Goal: Task Accomplishment & Management: Complete application form

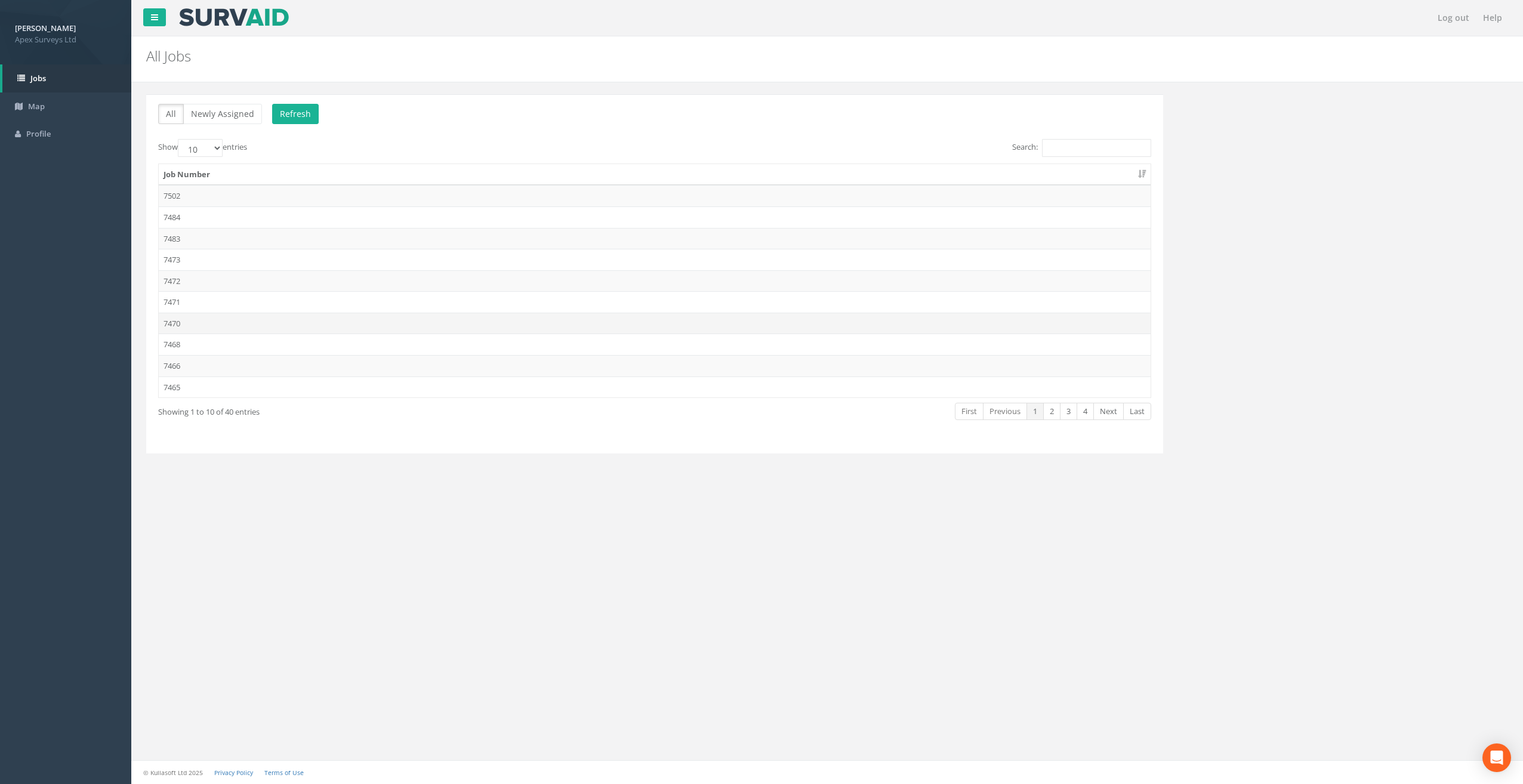
click at [175, 322] on td "7470" at bounding box center [654, 324] width 992 height 22
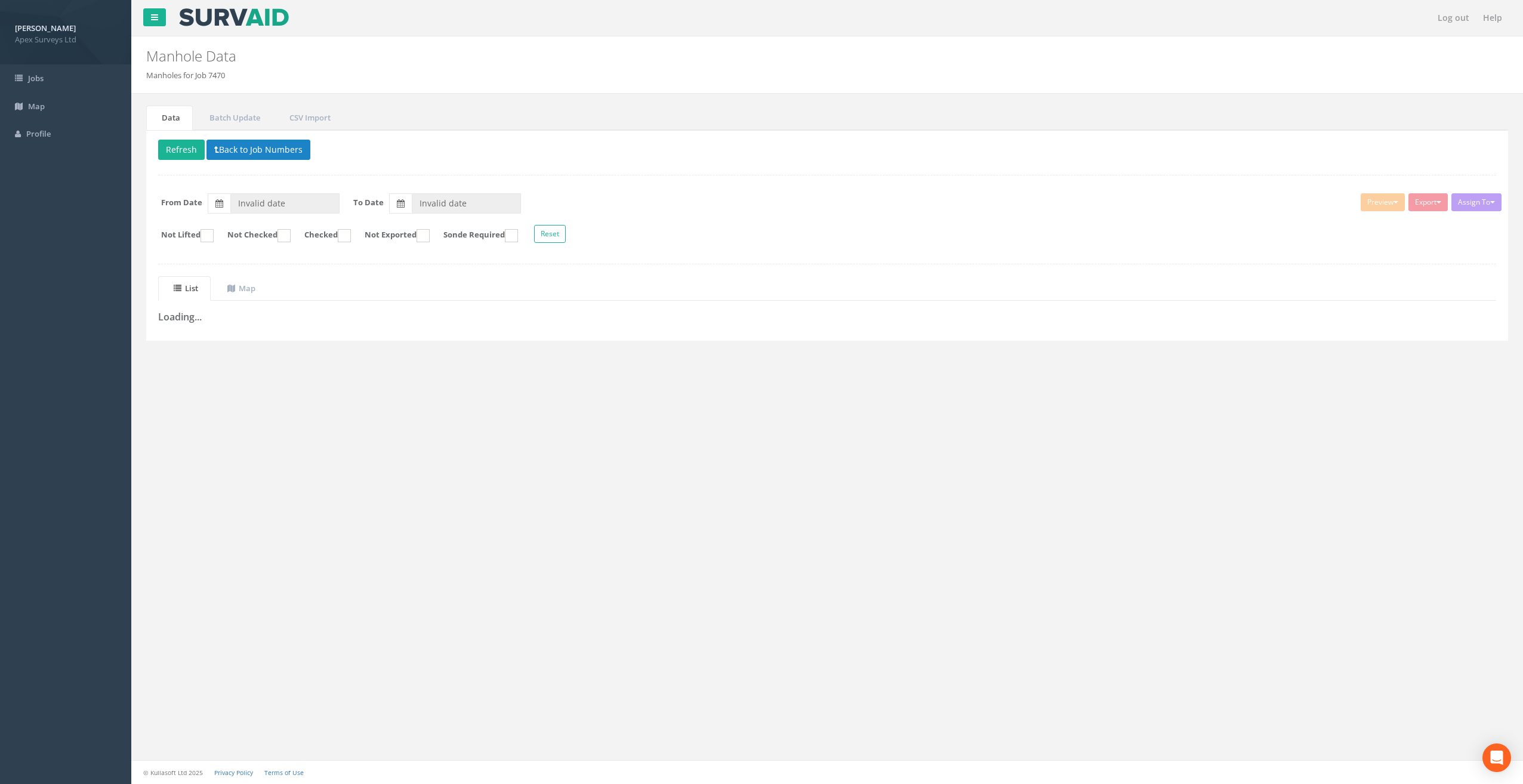
type input "[DATE]"
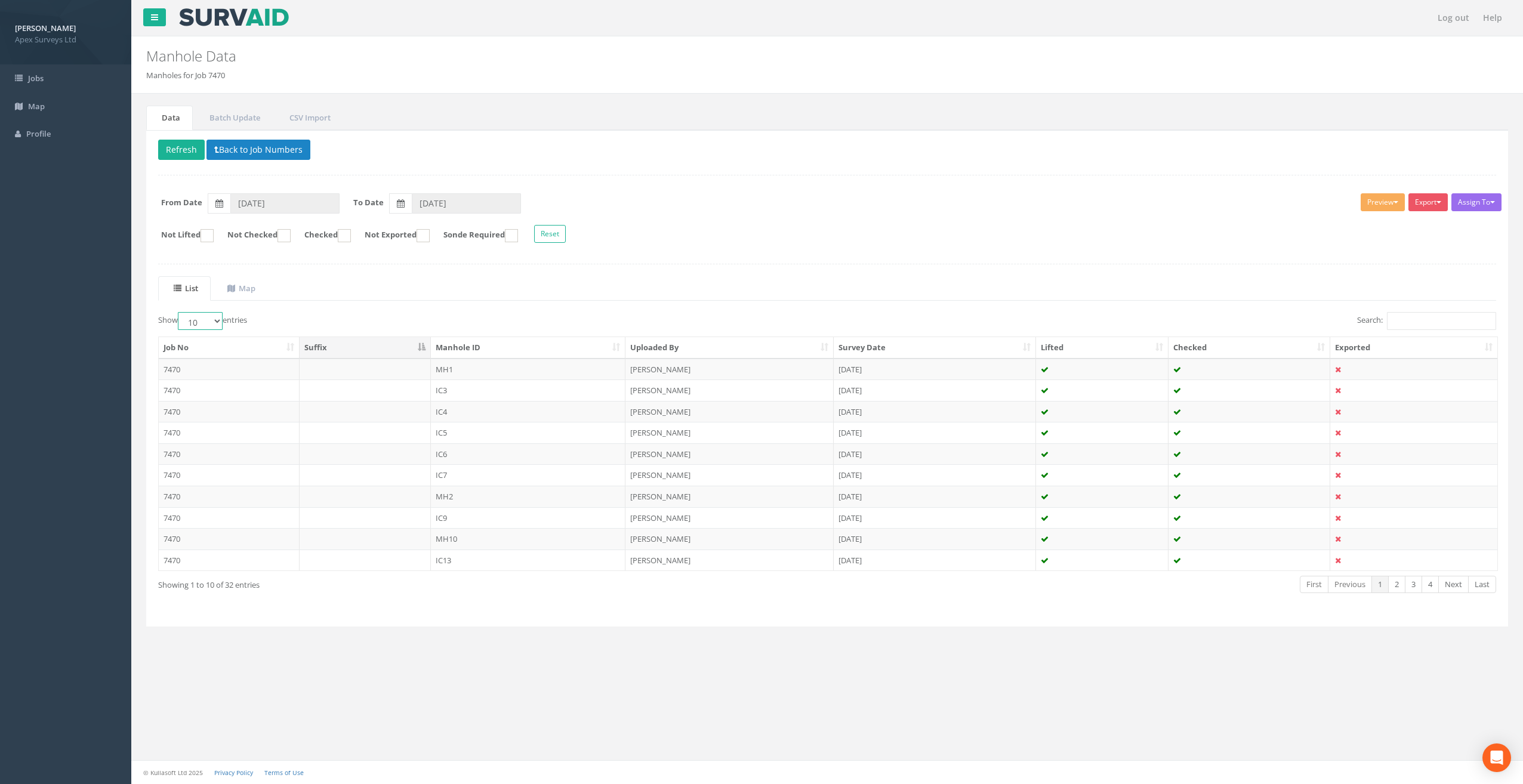
click at [203, 322] on select "10 25 50 100" at bounding box center [200, 321] width 45 height 18
select select "50"
click at [180, 312] on select "10 25 50 100" at bounding box center [200, 321] width 45 height 18
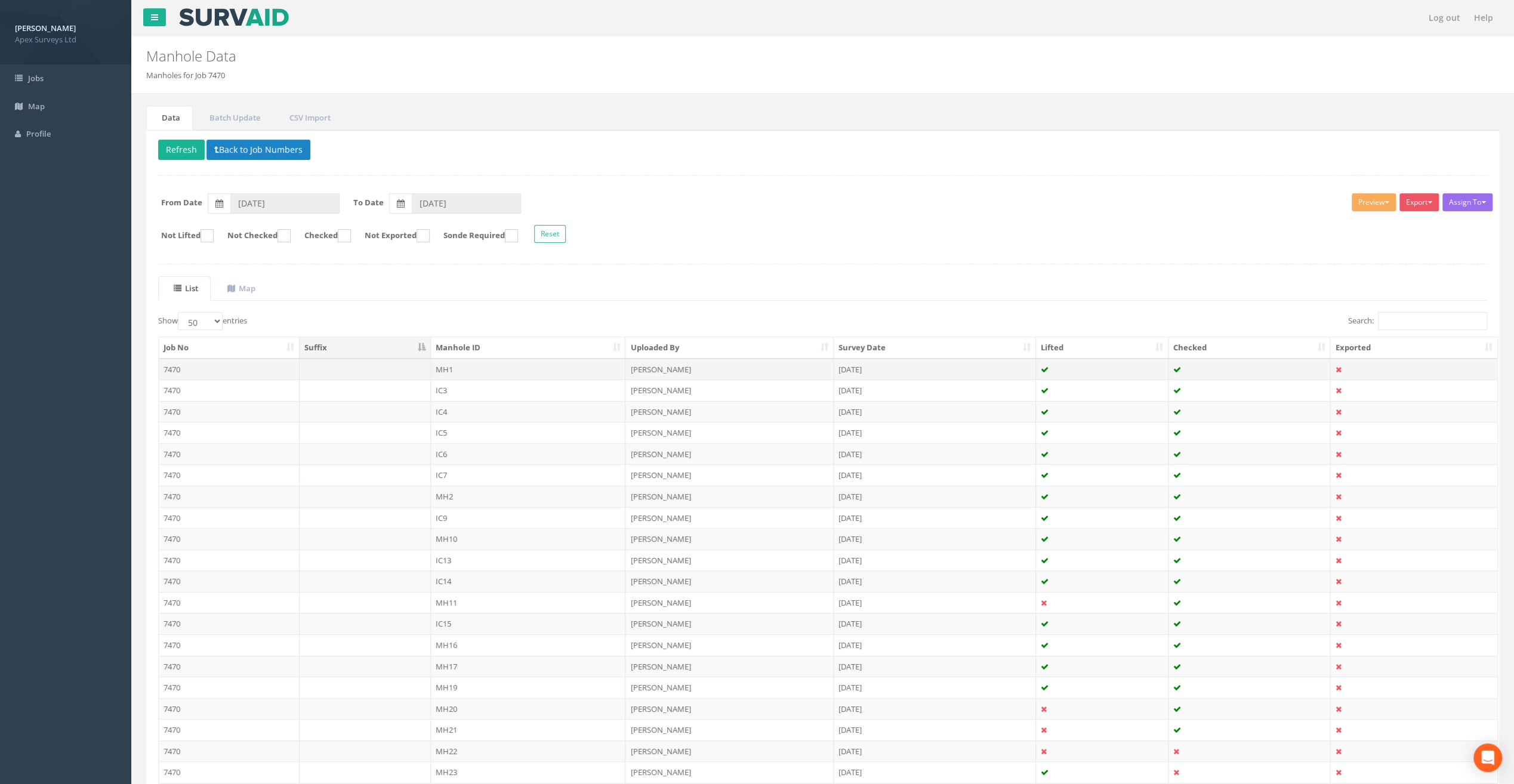
click at [456, 371] on td "MH1" at bounding box center [528, 370] width 195 height 22
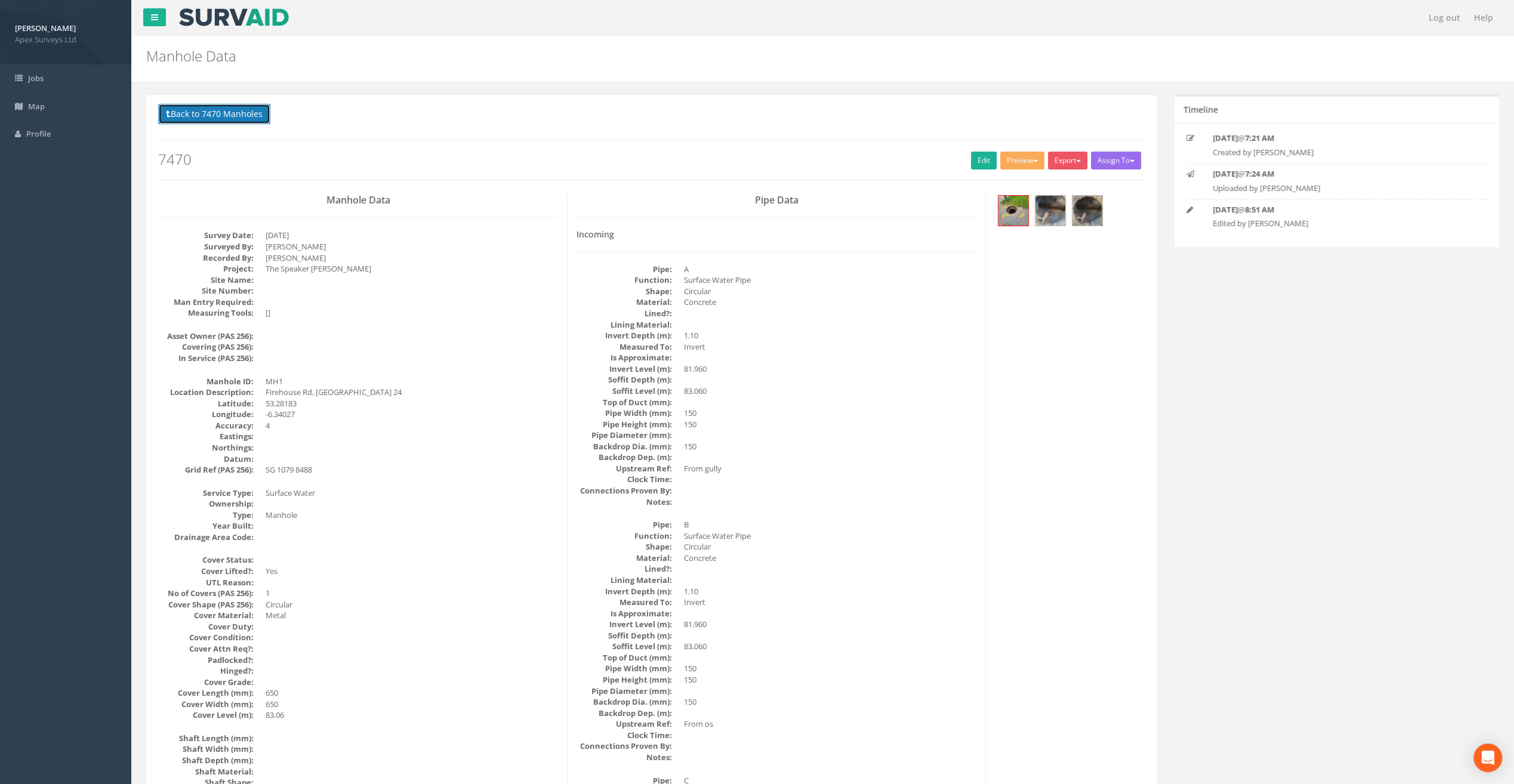
click at [203, 111] on button "Back to 7470 Manholes" at bounding box center [214, 114] width 112 height 21
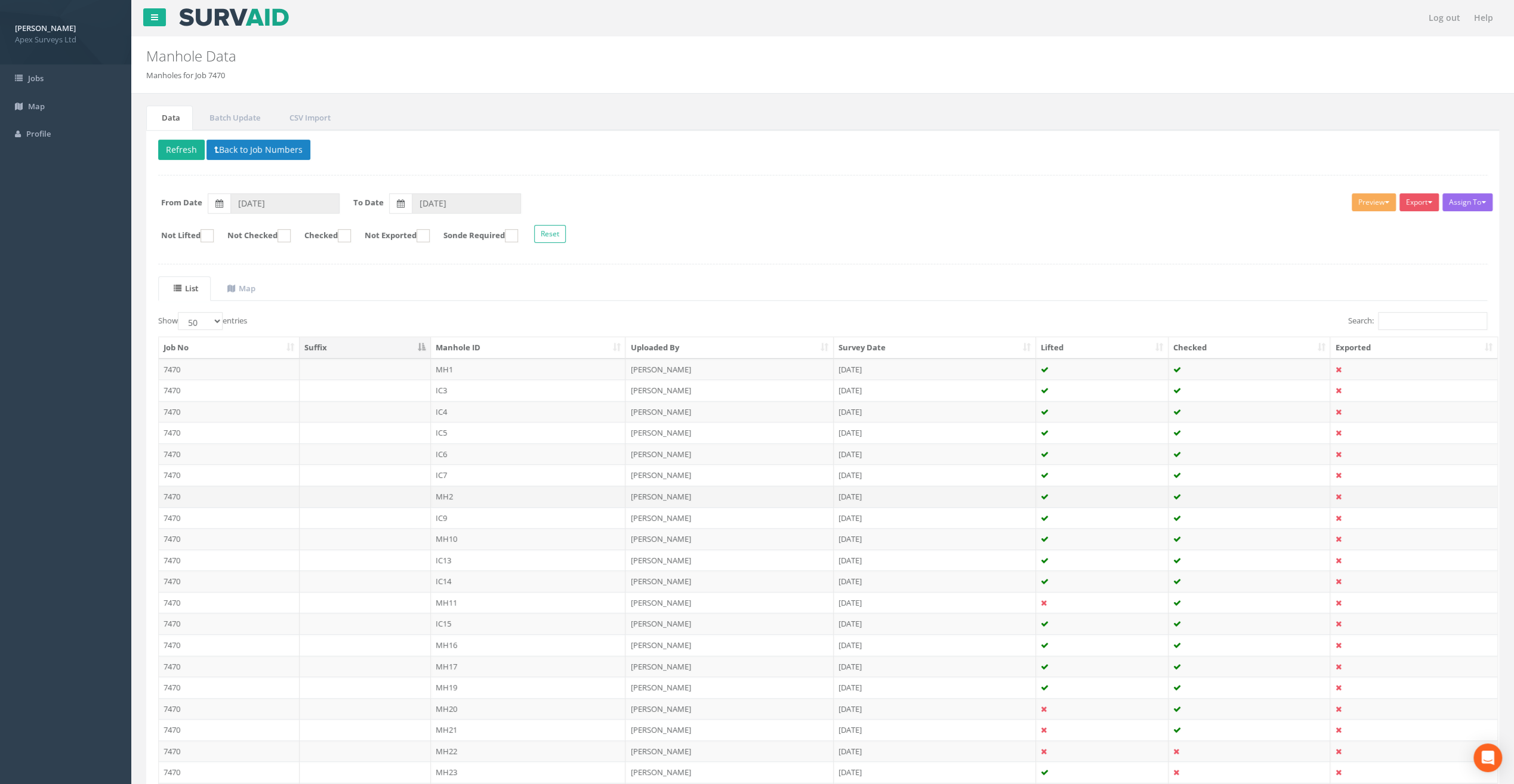
click at [456, 492] on td "MH2" at bounding box center [528, 497] width 195 height 22
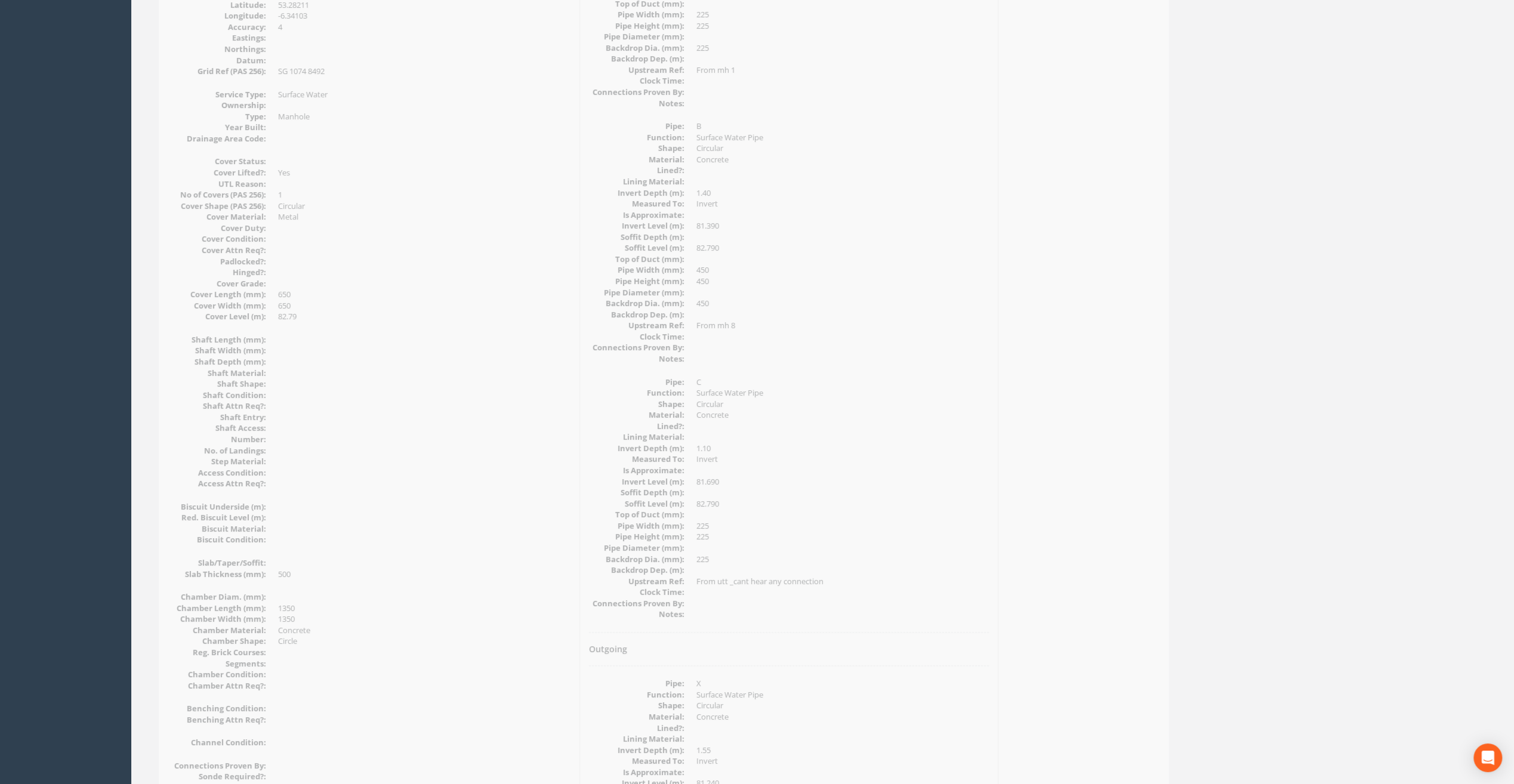
scroll to position [41, 0]
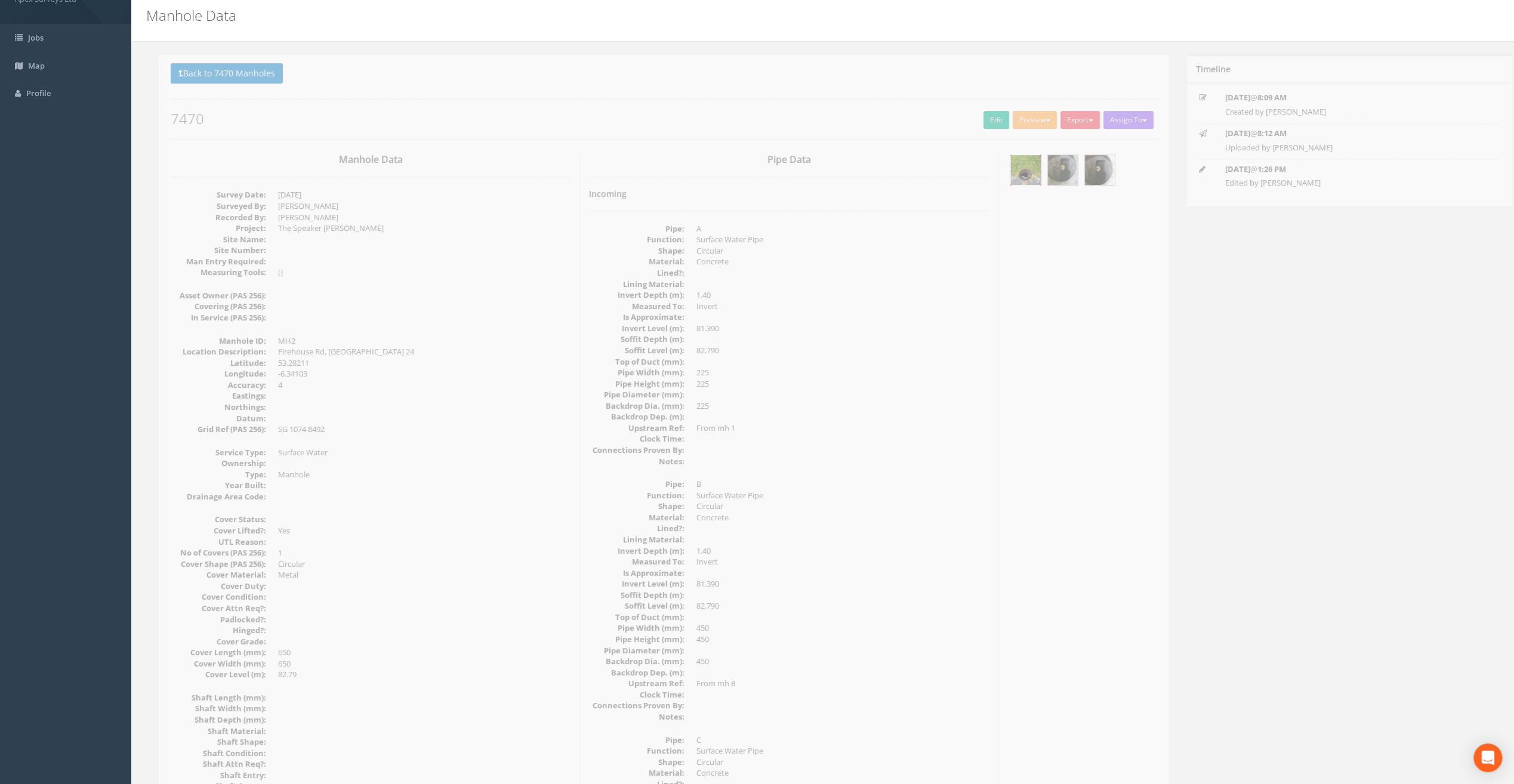
click at [1025, 169] on img at bounding box center [1013, 169] width 30 height 30
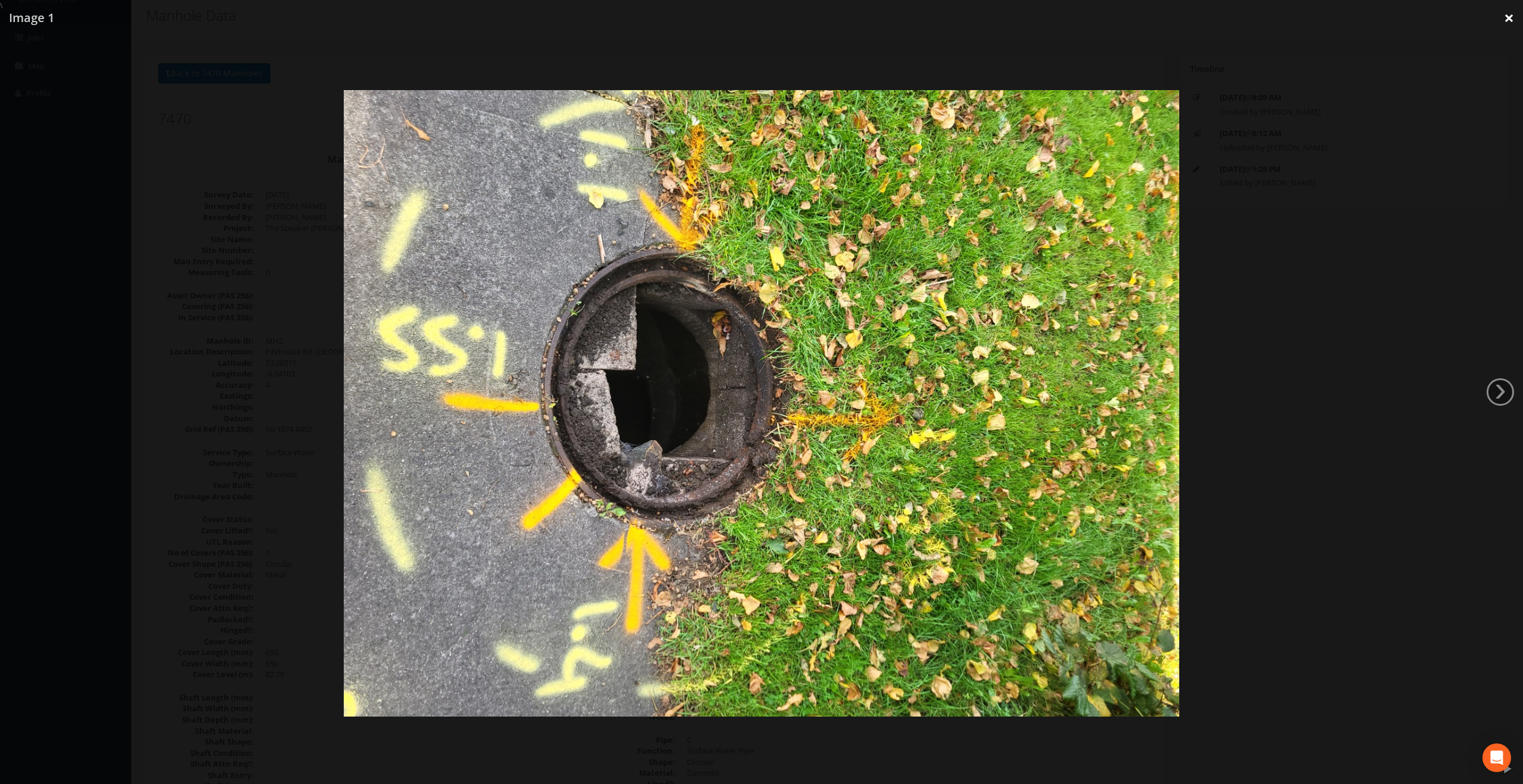
click at [1512, 16] on link "×" at bounding box center [1509, 18] width 28 height 36
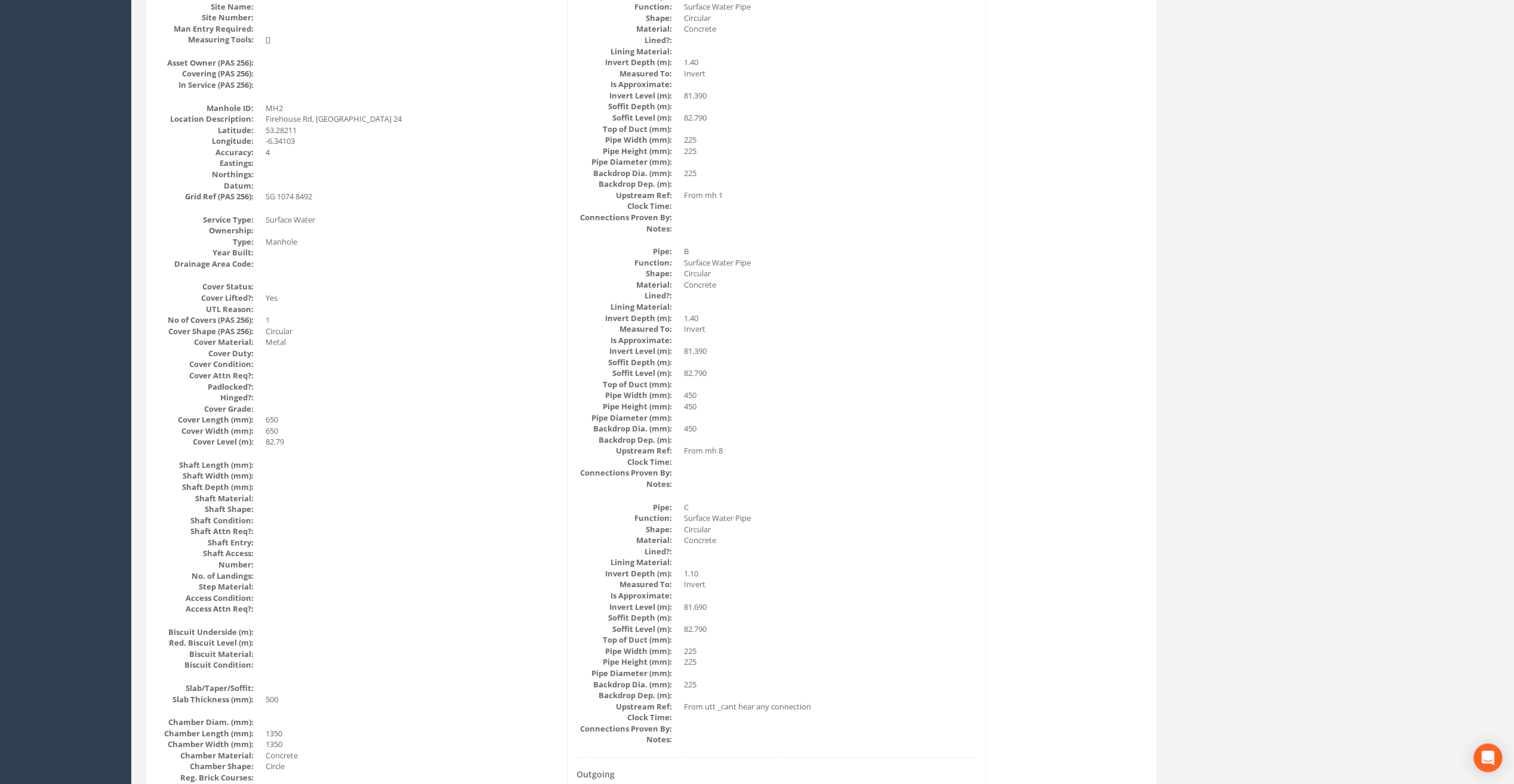
scroll to position [0, 0]
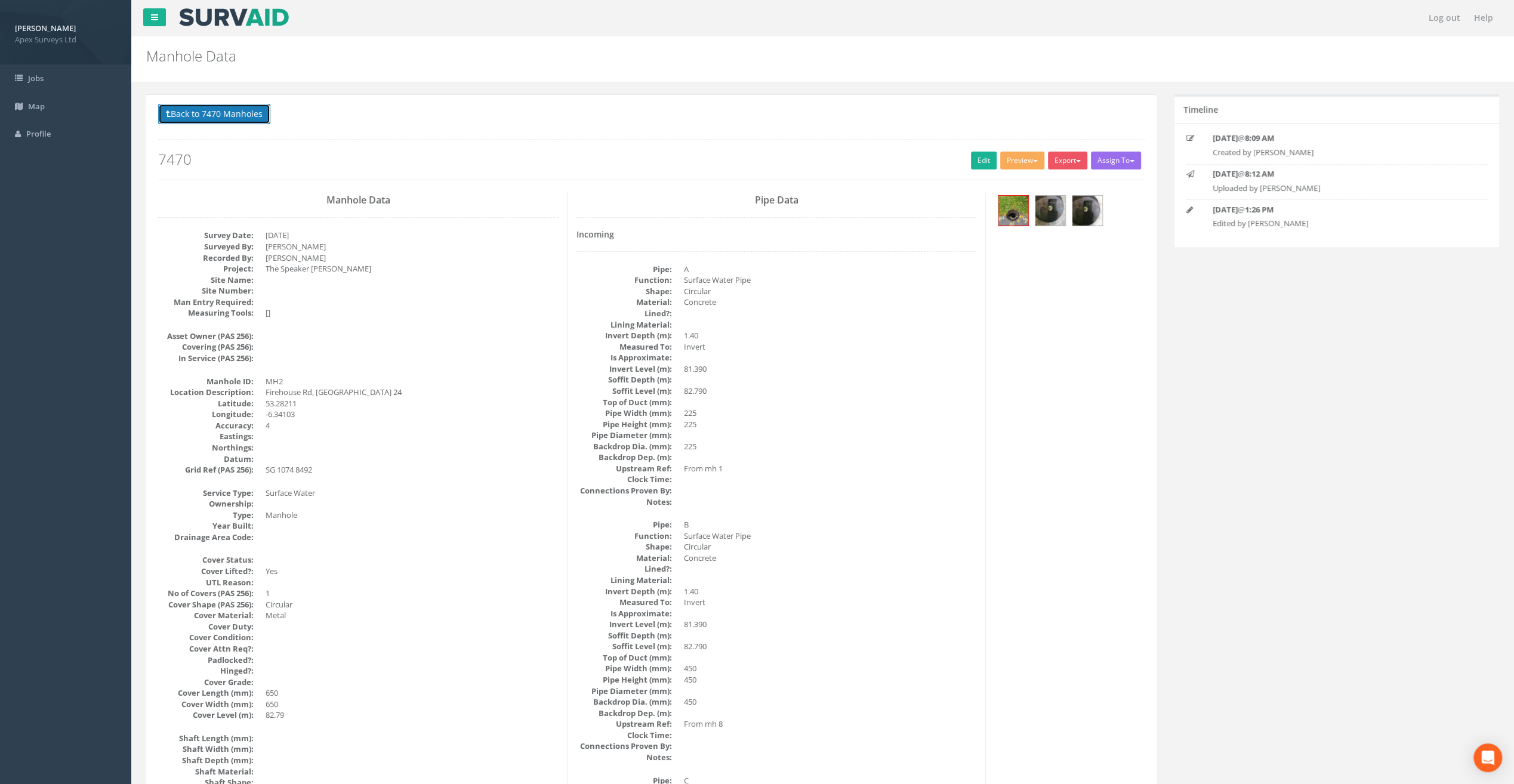
click at [208, 121] on button "Back to 7470 Manholes" at bounding box center [214, 114] width 112 height 21
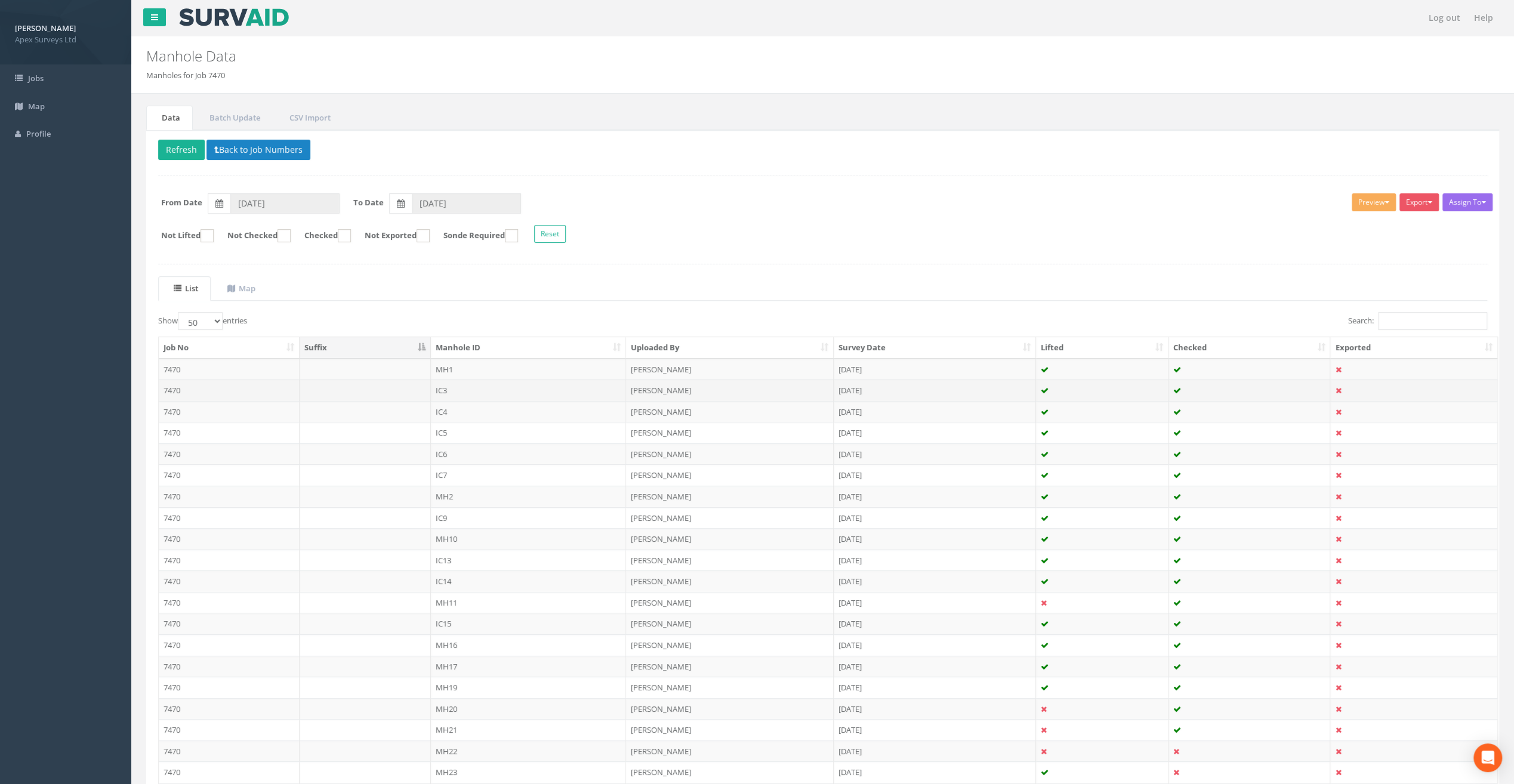
click at [444, 385] on td "IC3" at bounding box center [528, 390] width 195 height 22
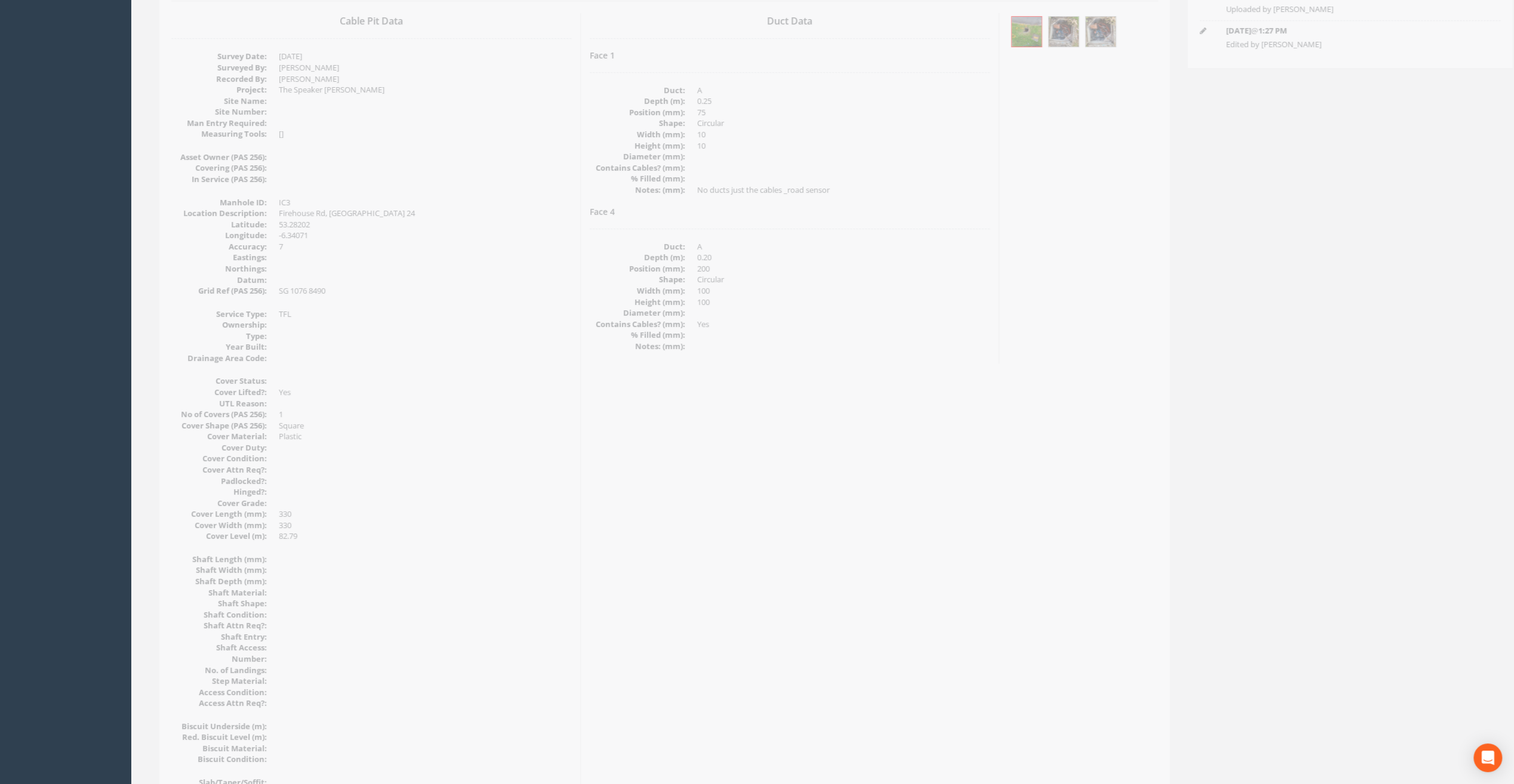
scroll to position [60, 0]
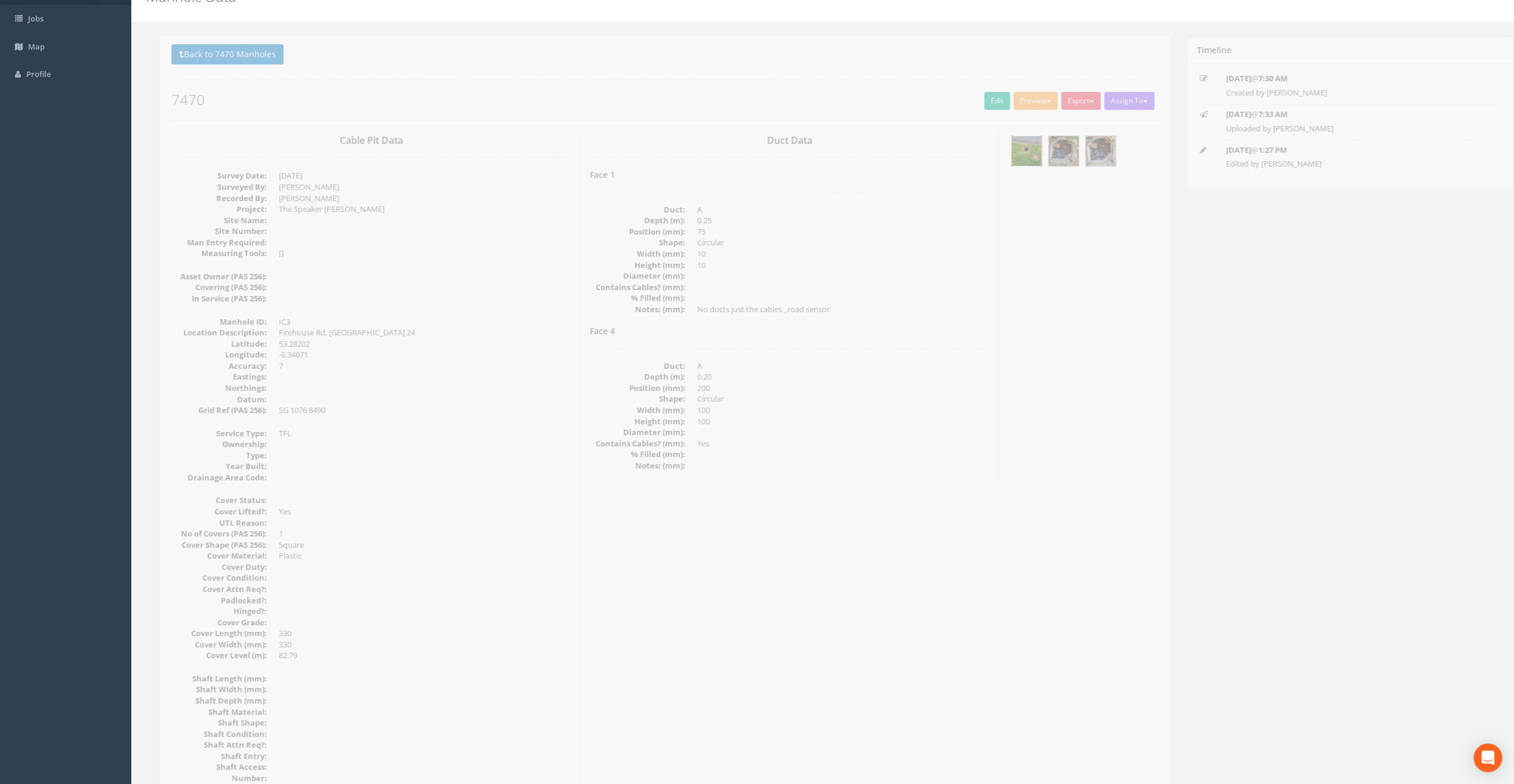
click at [1010, 146] on img at bounding box center [1013, 151] width 30 height 30
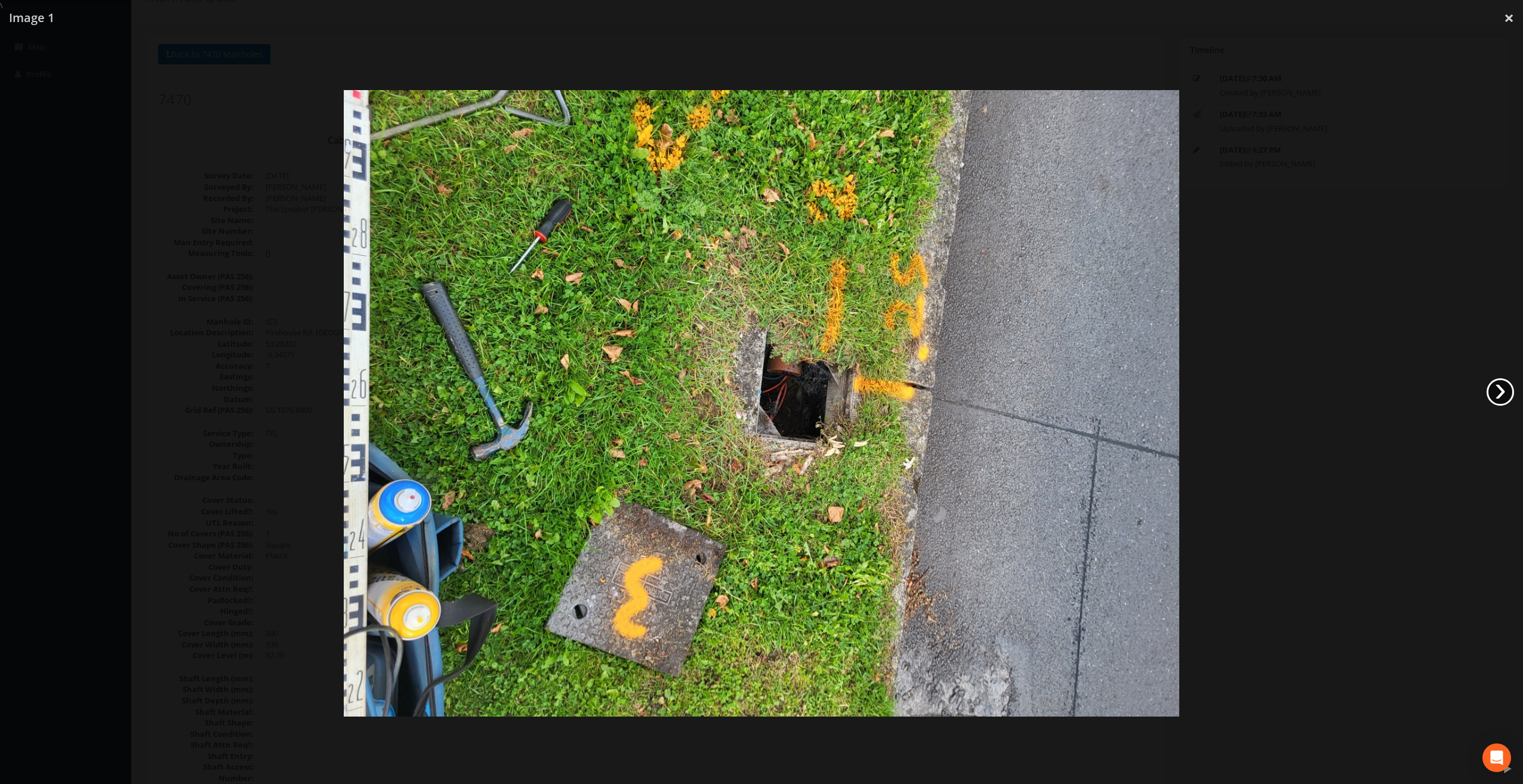
click at [1495, 391] on link "›" at bounding box center [1500, 391] width 27 height 27
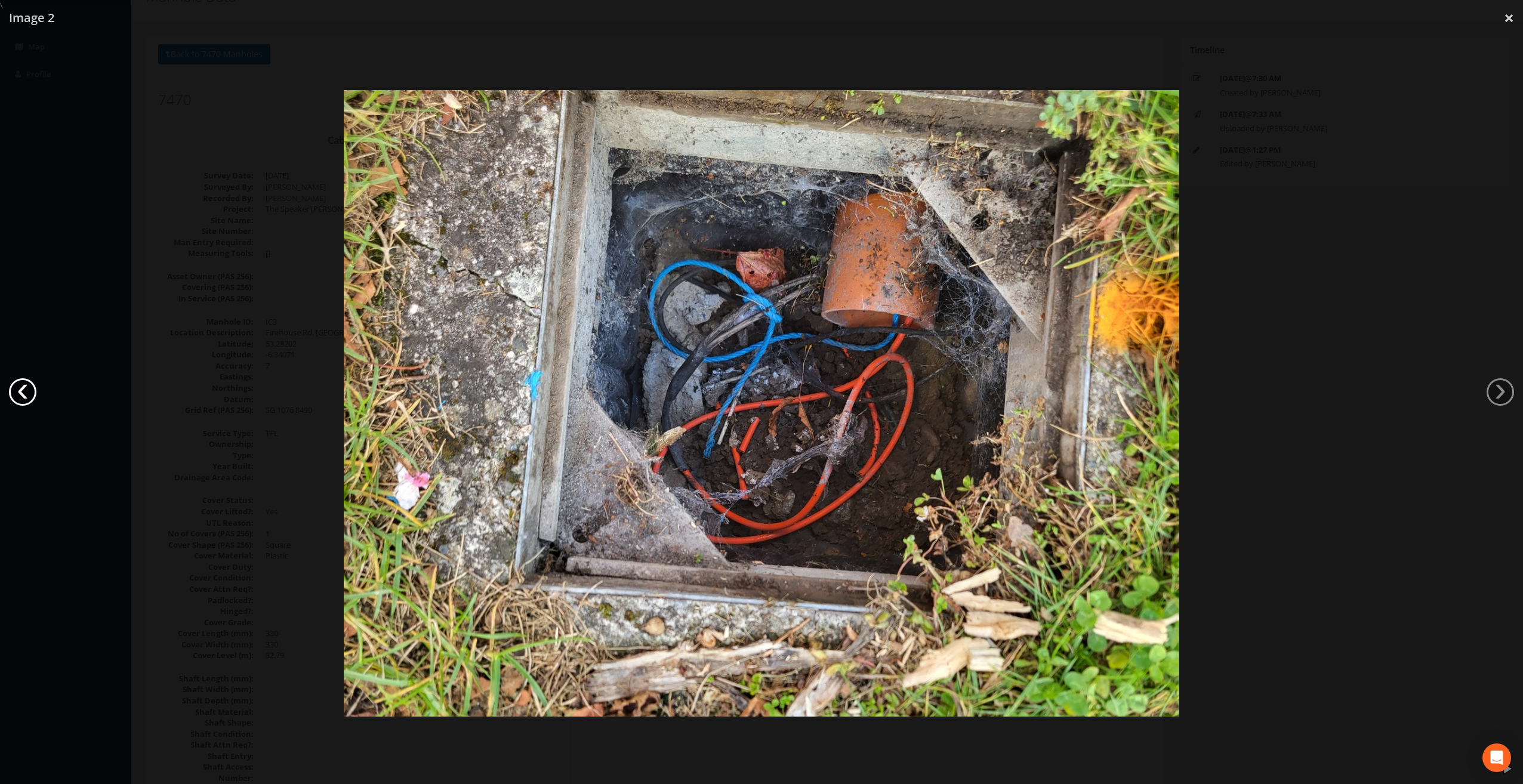
click at [24, 393] on link "‹" at bounding box center [22, 391] width 27 height 27
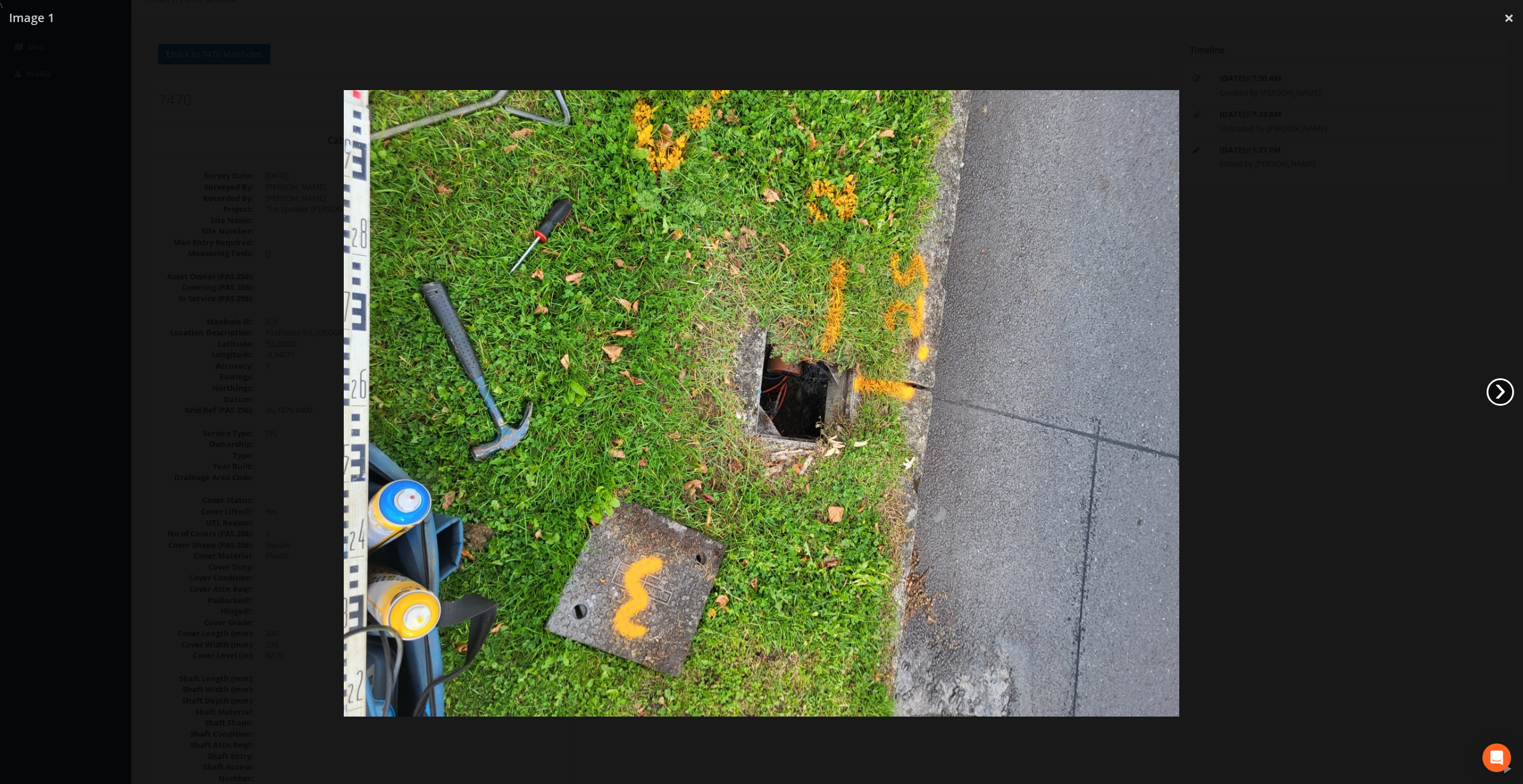
click at [1499, 391] on link "›" at bounding box center [1500, 391] width 27 height 27
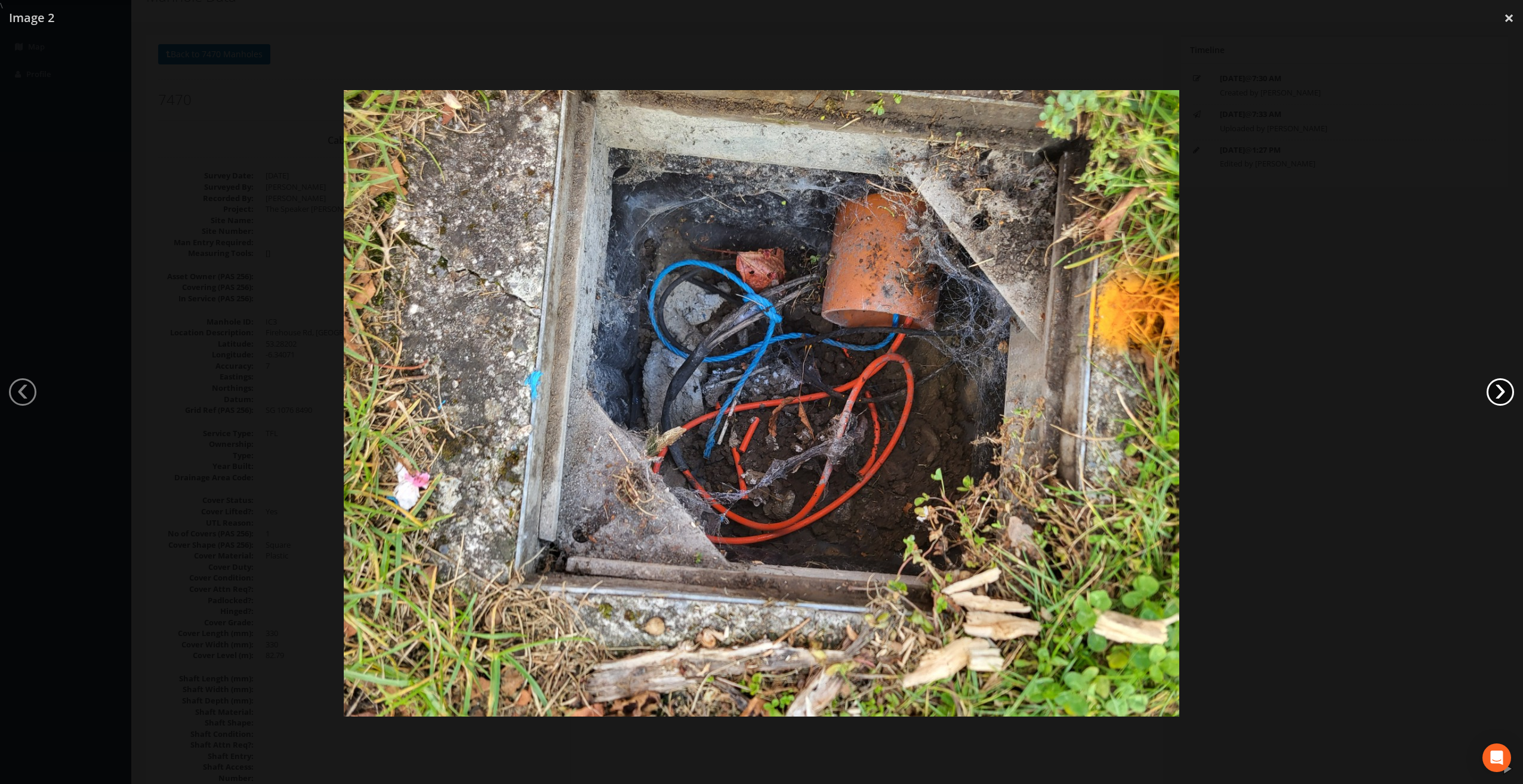
click at [1499, 391] on link "›" at bounding box center [1500, 391] width 27 height 27
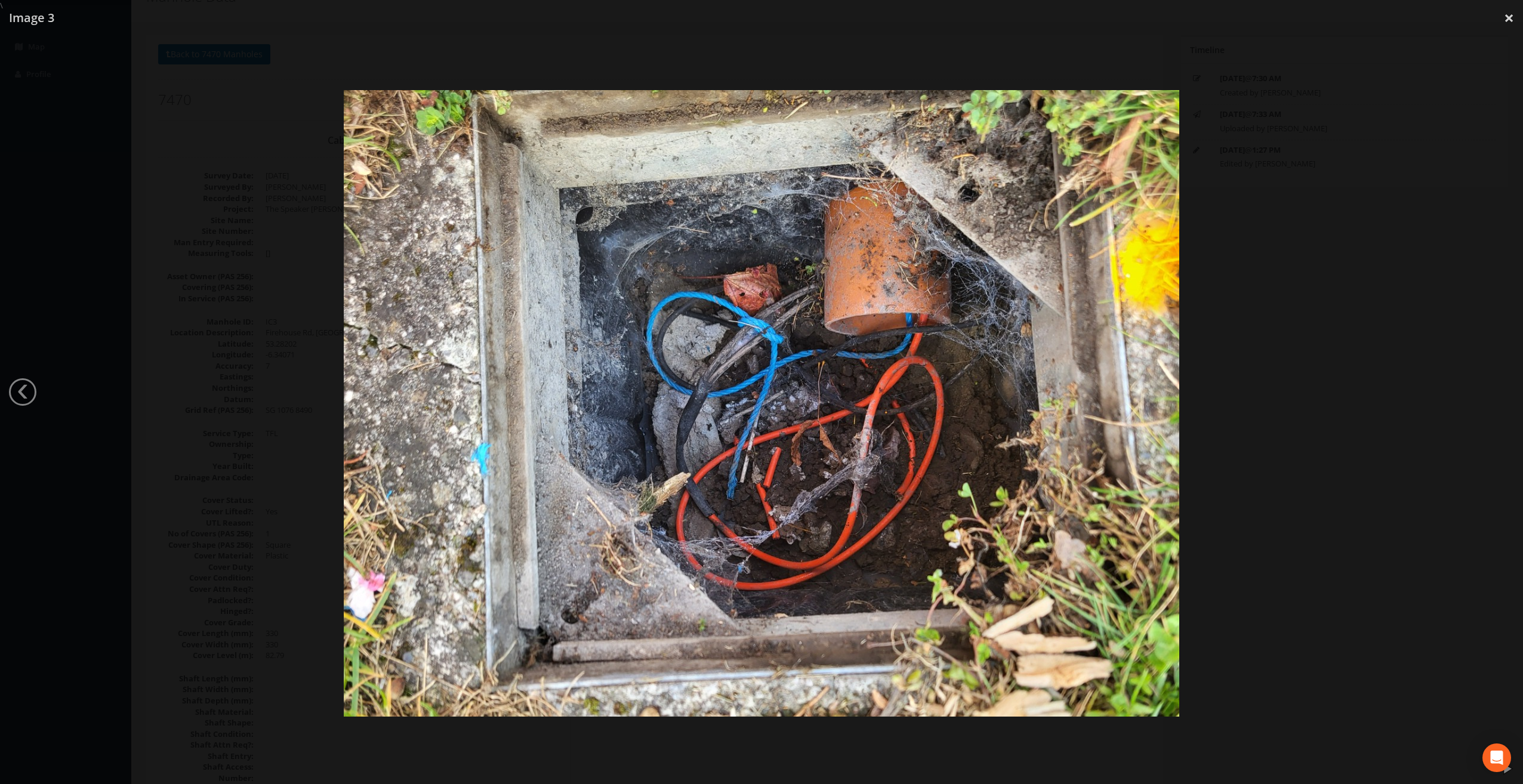
click at [1499, 391] on div at bounding box center [761, 403] width 1523 height 784
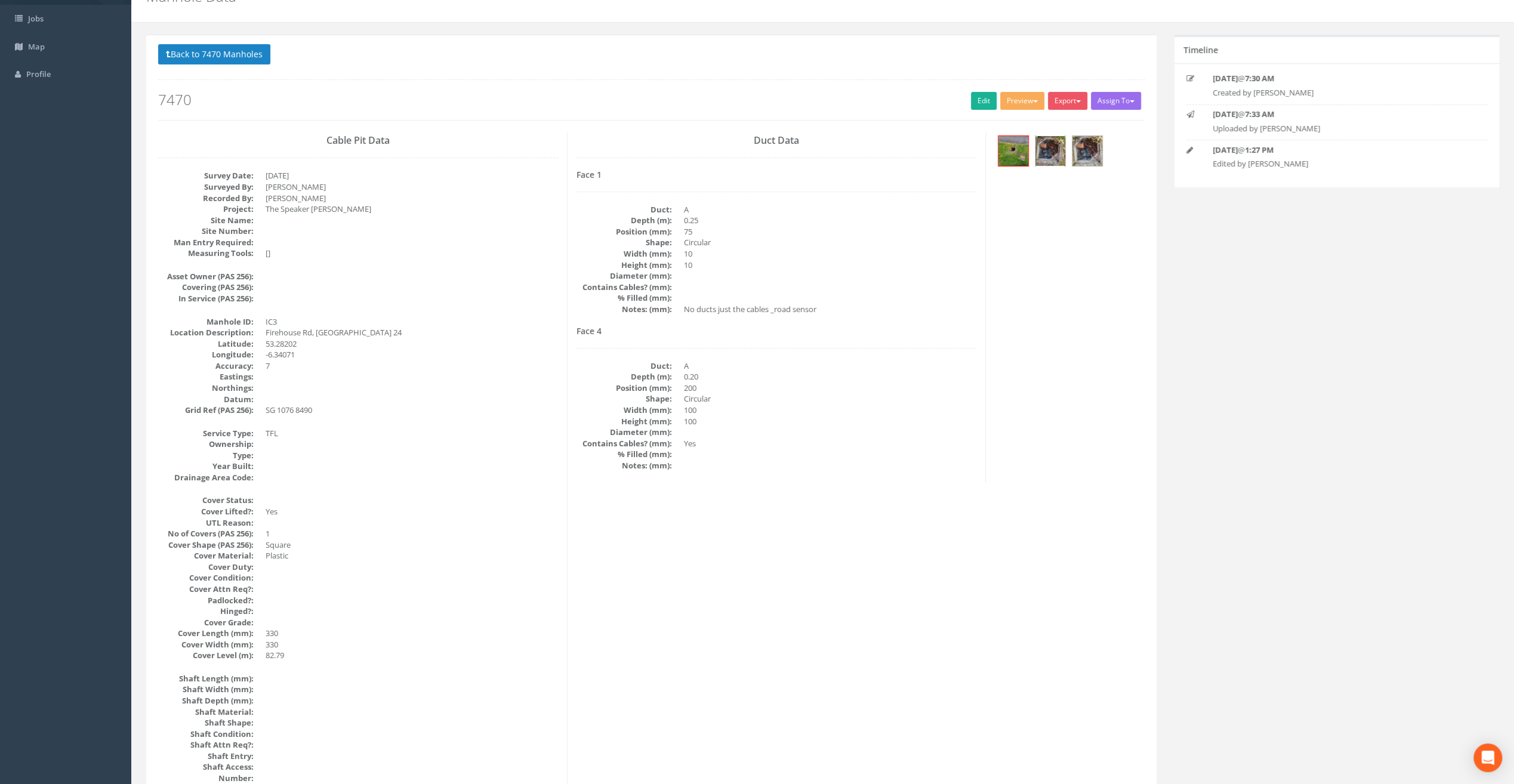
click at [1045, 143] on img at bounding box center [1050, 151] width 30 height 30
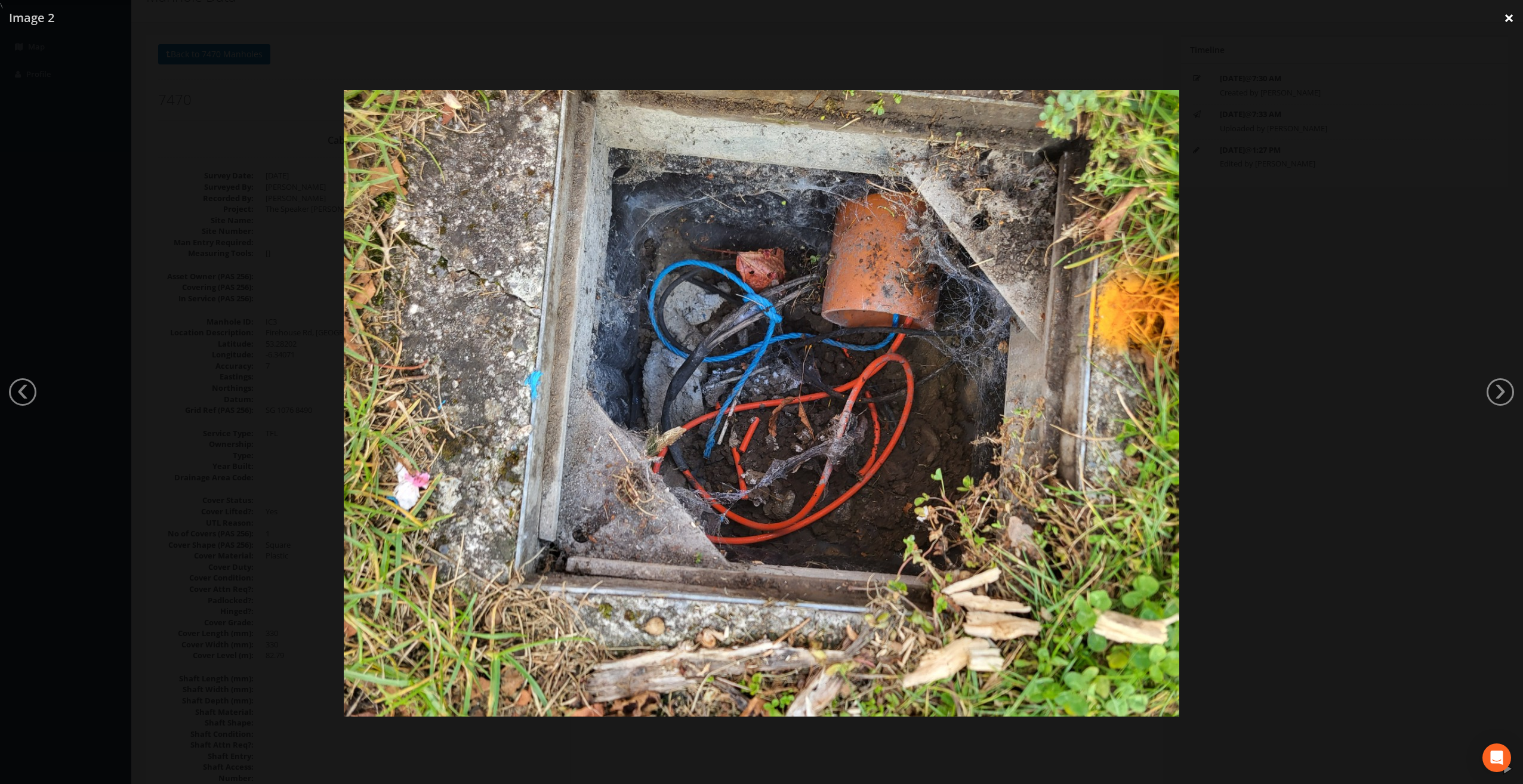
click at [1510, 21] on link "×" at bounding box center [1509, 18] width 28 height 36
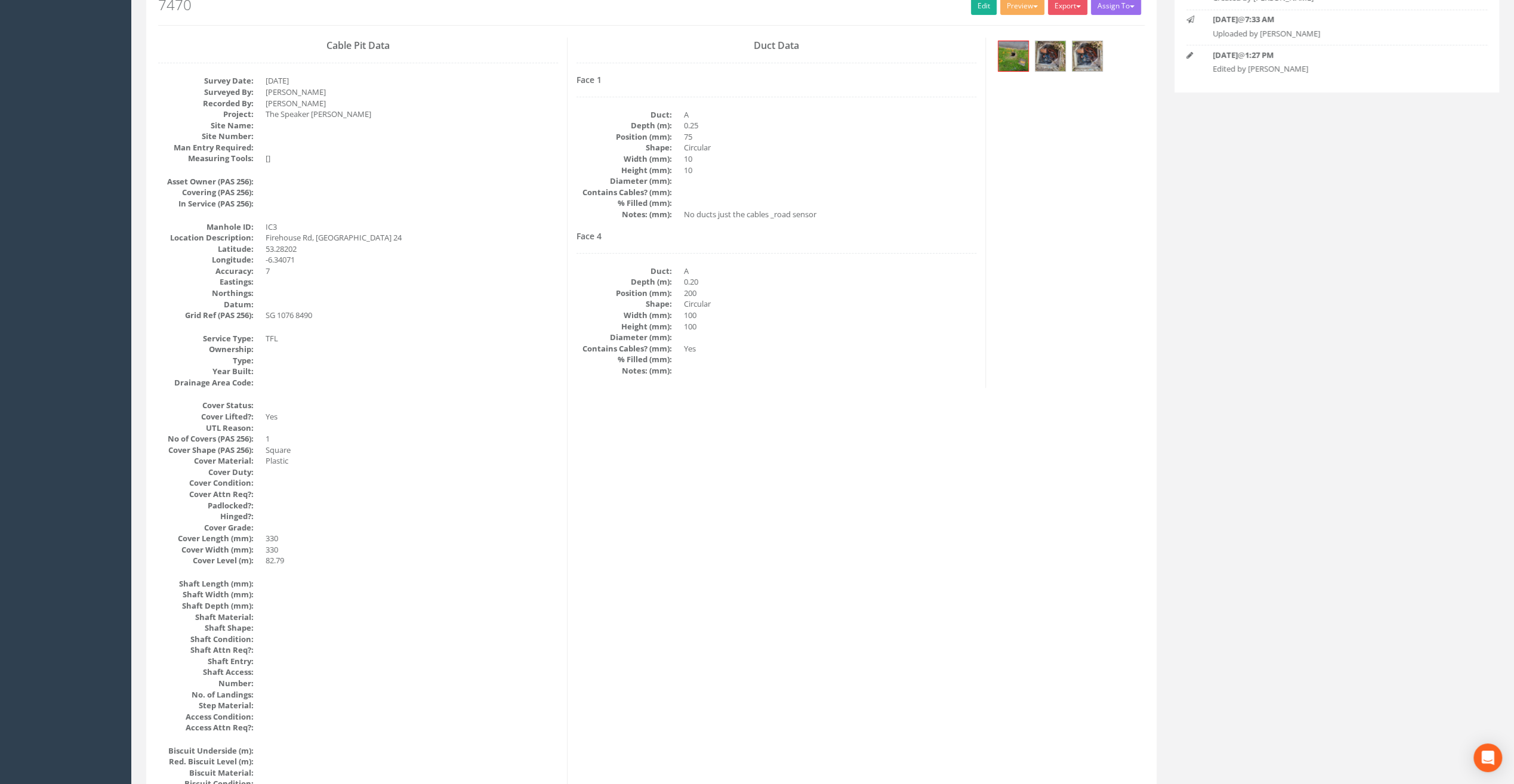
scroll to position [0, 0]
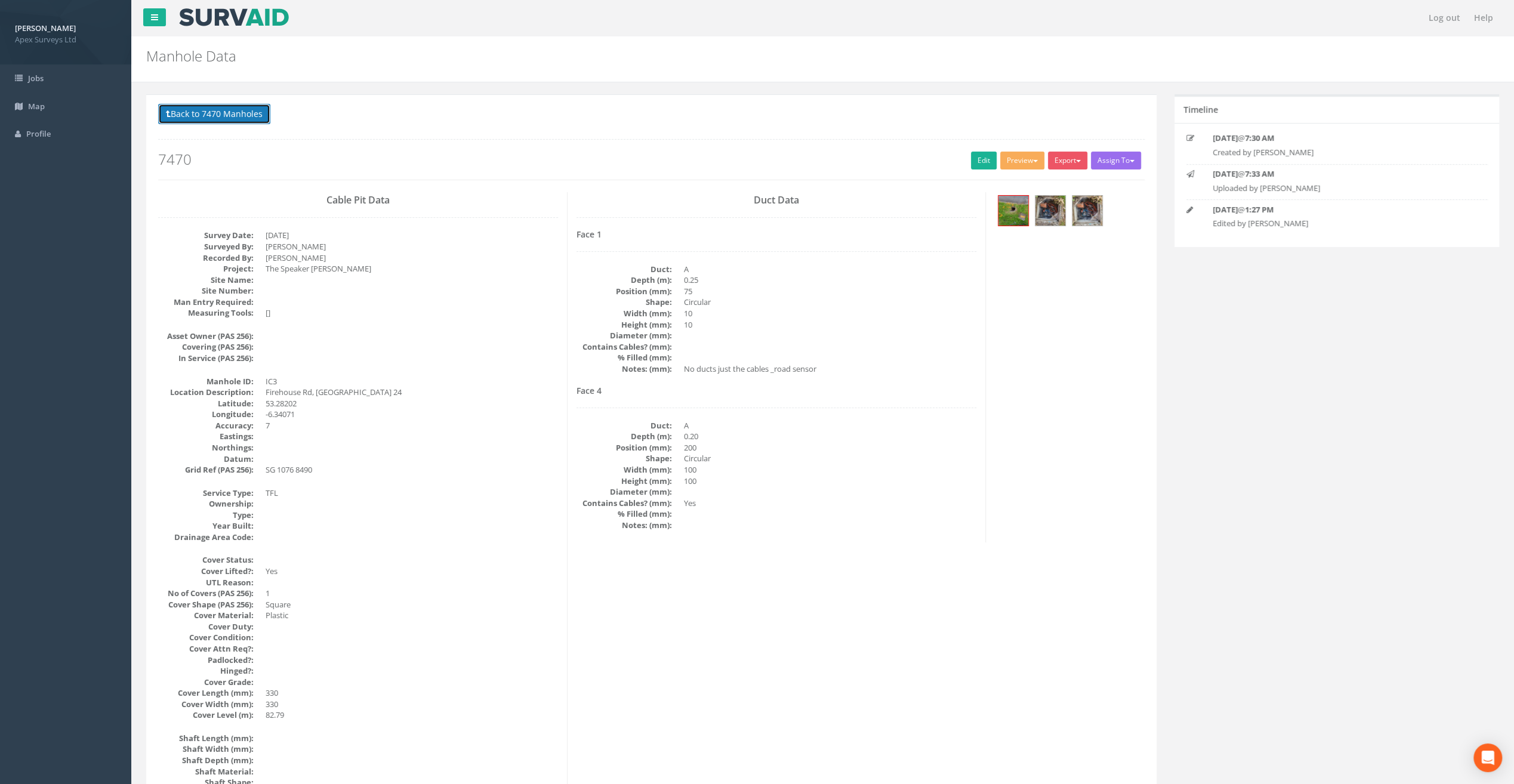
click at [226, 117] on button "Back to 7470 Manholes" at bounding box center [214, 114] width 112 height 21
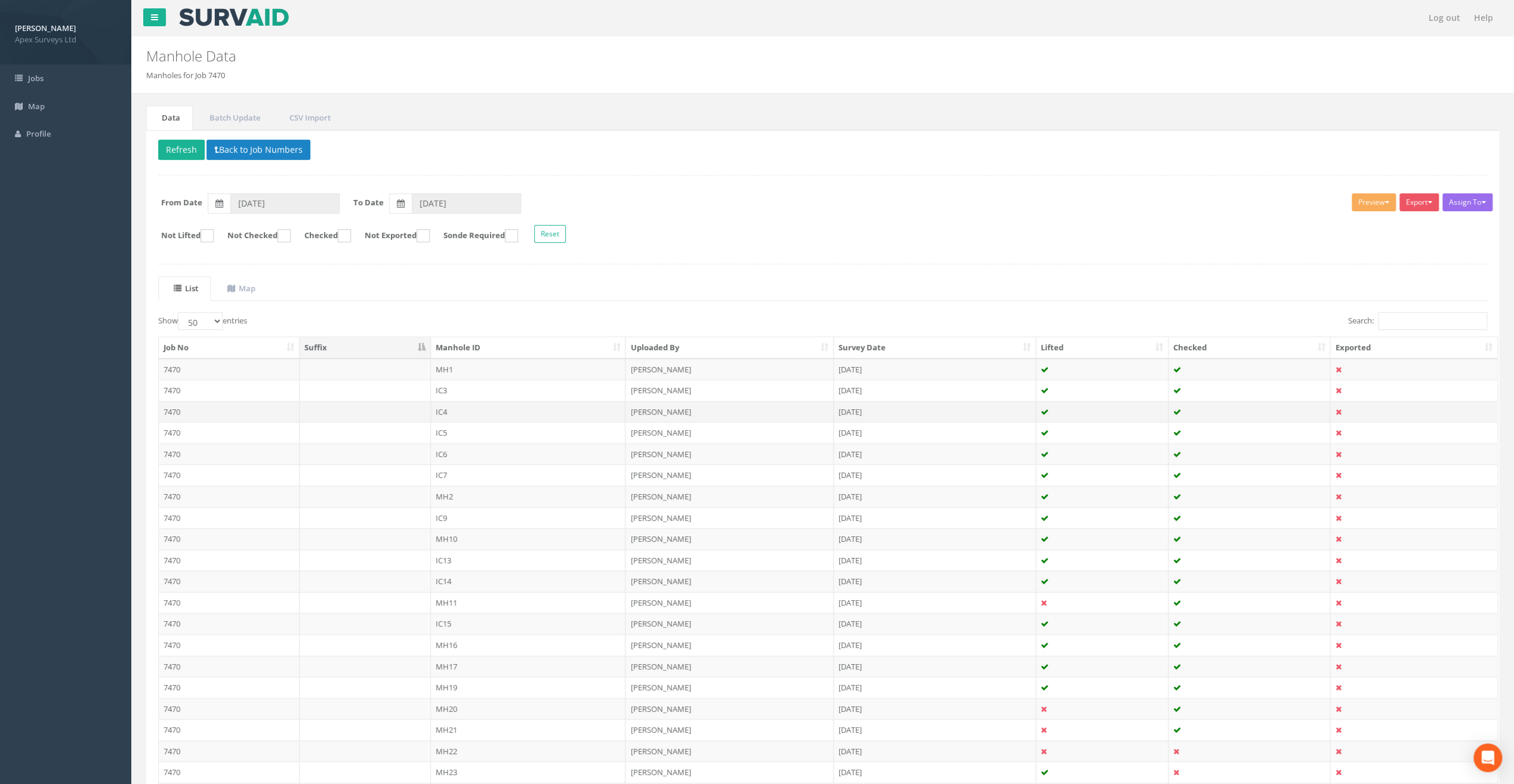
click at [442, 407] on td "IC4" at bounding box center [528, 412] width 195 height 22
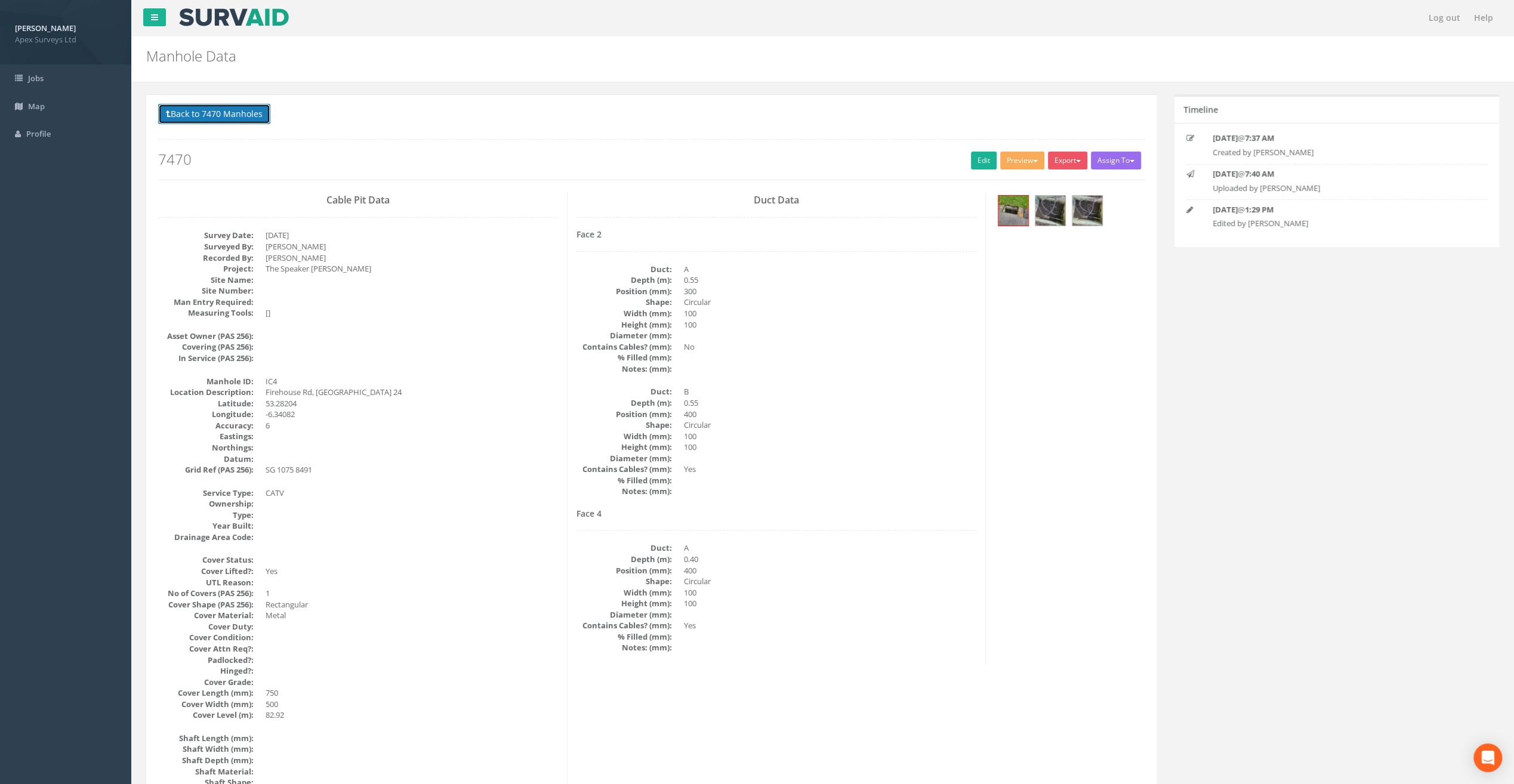
click at [217, 113] on button "Back to 7470 Manholes" at bounding box center [214, 114] width 112 height 21
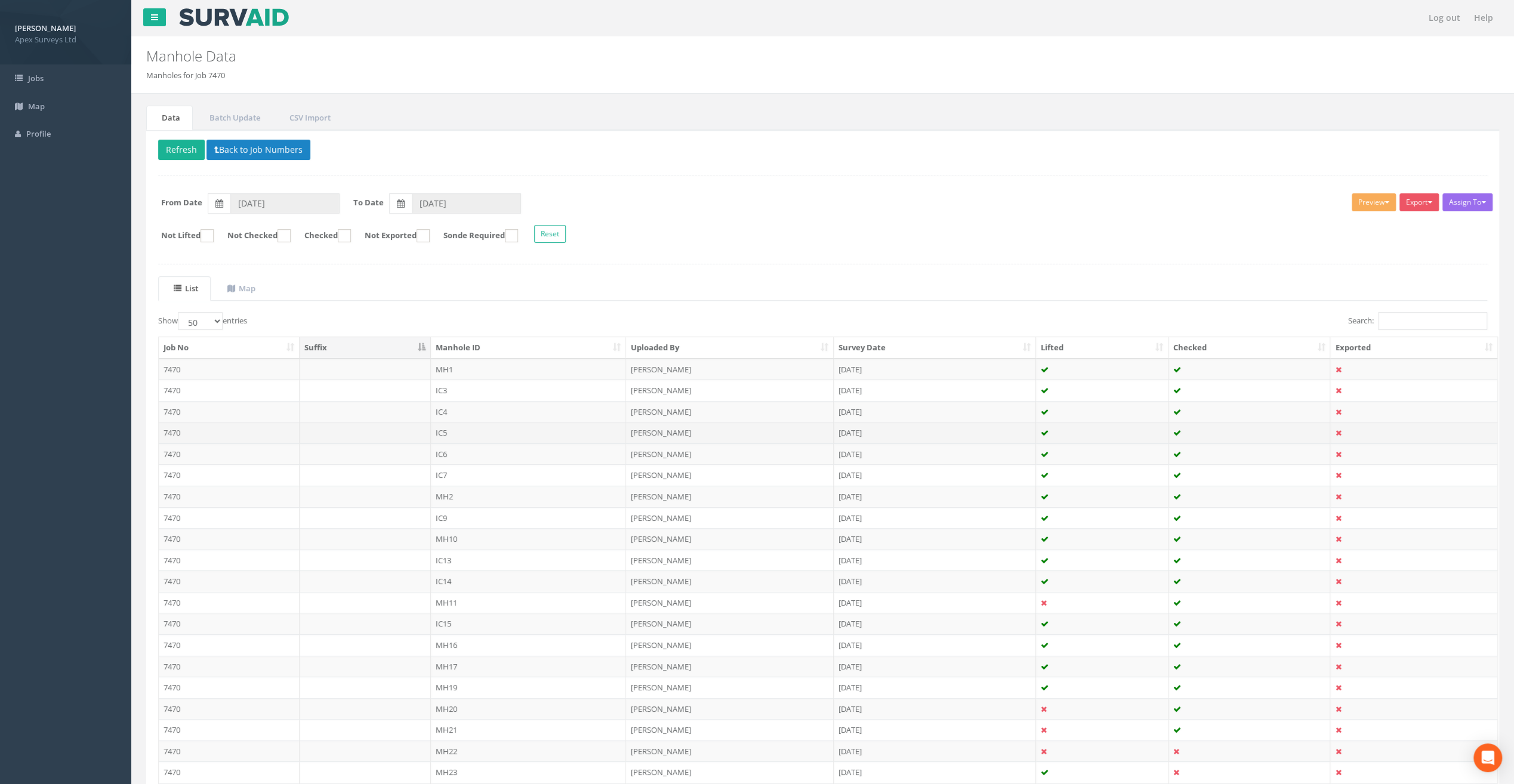
click at [444, 426] on td "IC5" at bounding box center [528, 433] width 195 height 22
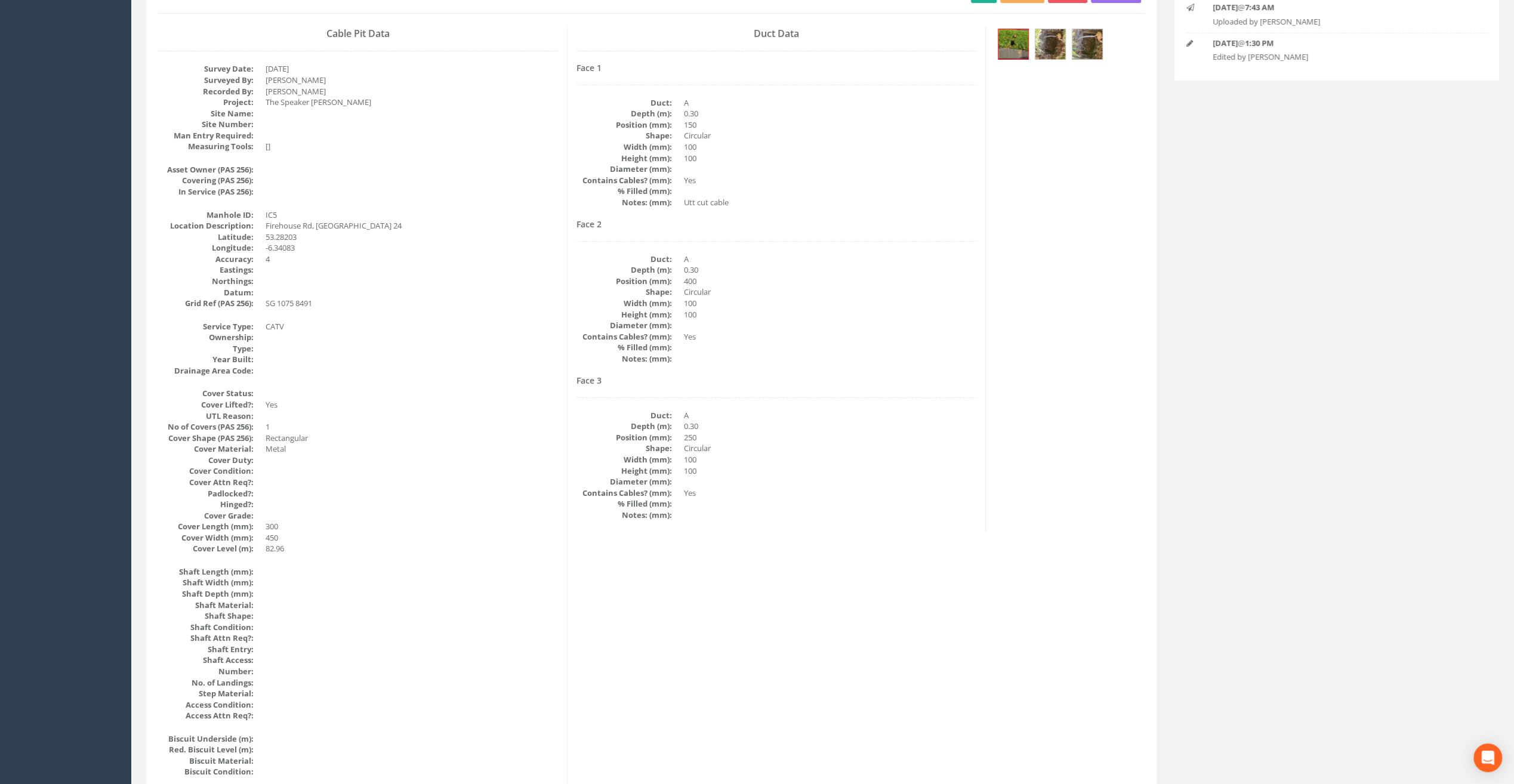
scroll to position [100, 0]
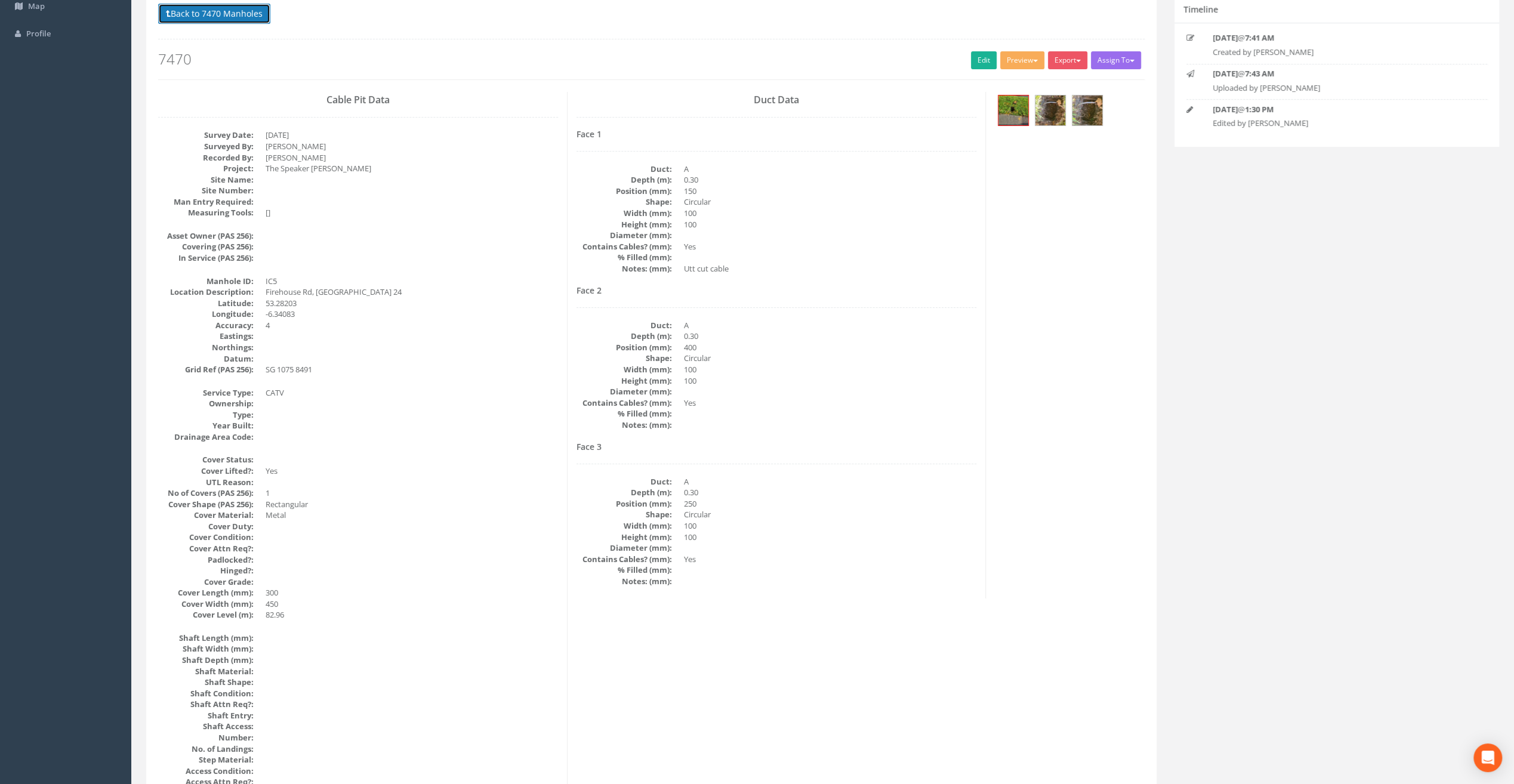
drag, startPoint x: 242, startPoint y: 16, endPoint x: 324, endPoint y: 71, distance: 98.7
click at [242, 16] on button "Back to 7470 Manholes" at bounding box center [214, 14] width 112 height 21
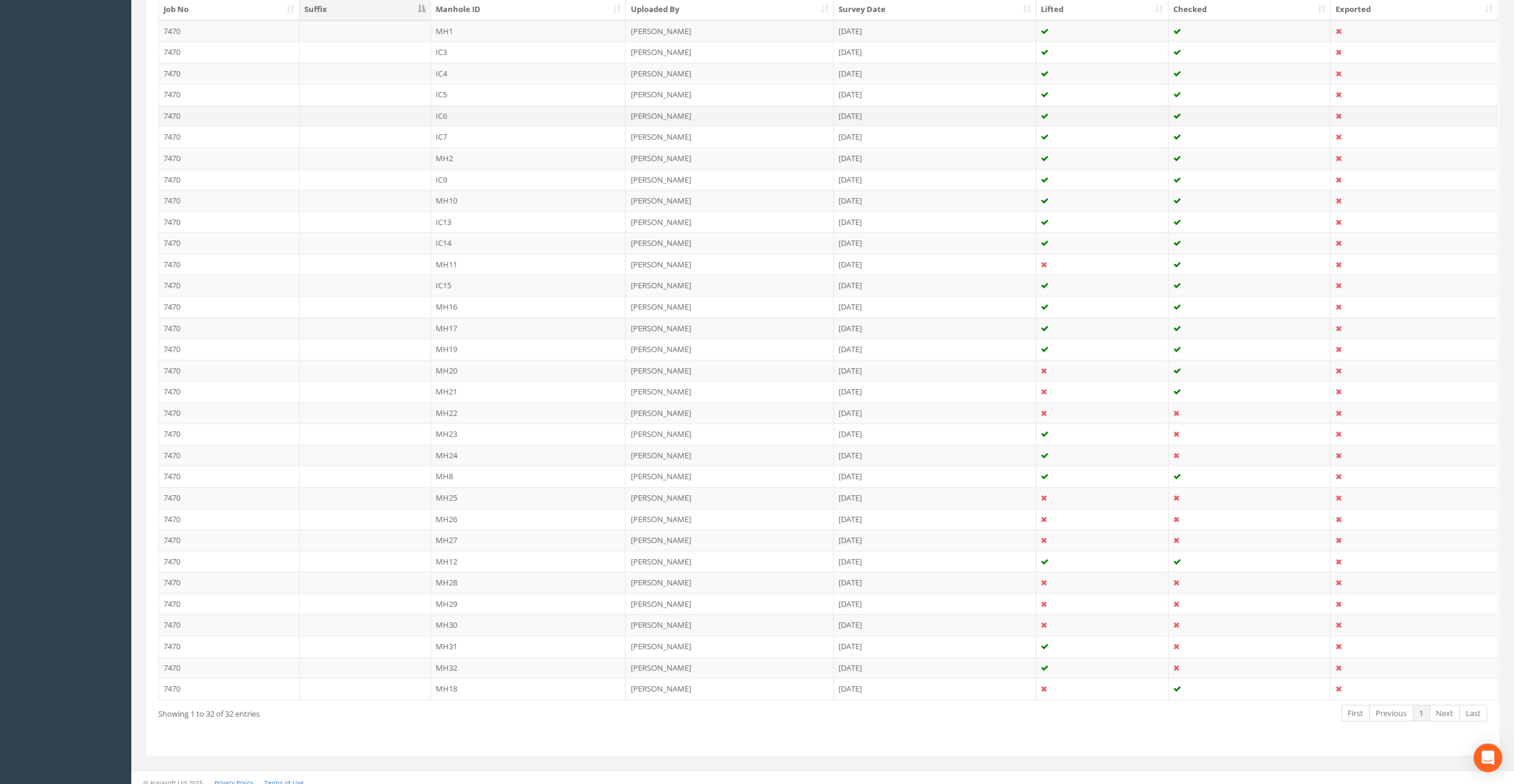
click at [456, 107] on td "IC6" at bounding box center [528, 116] width 195 height 22
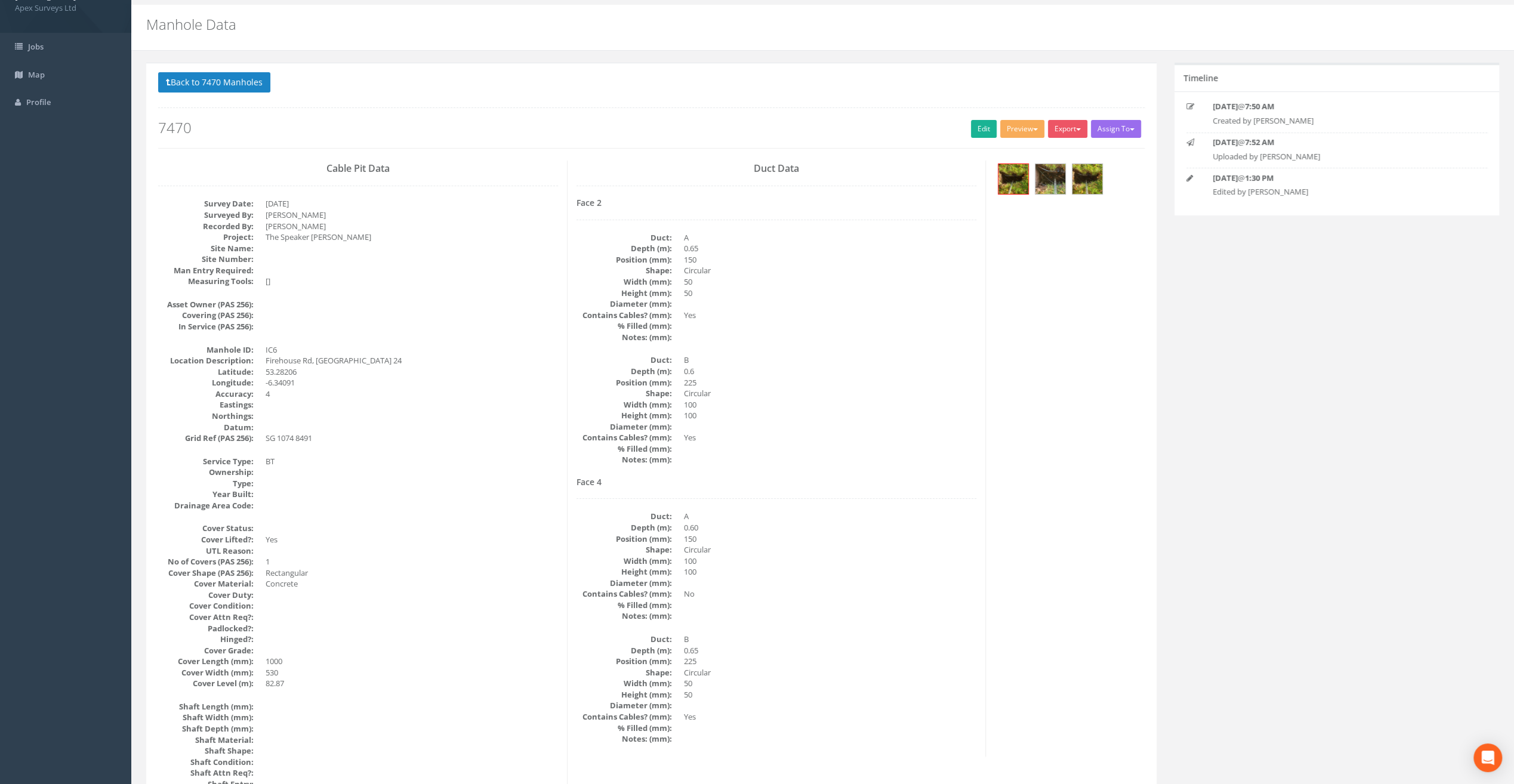
scroll to position [0, 0]
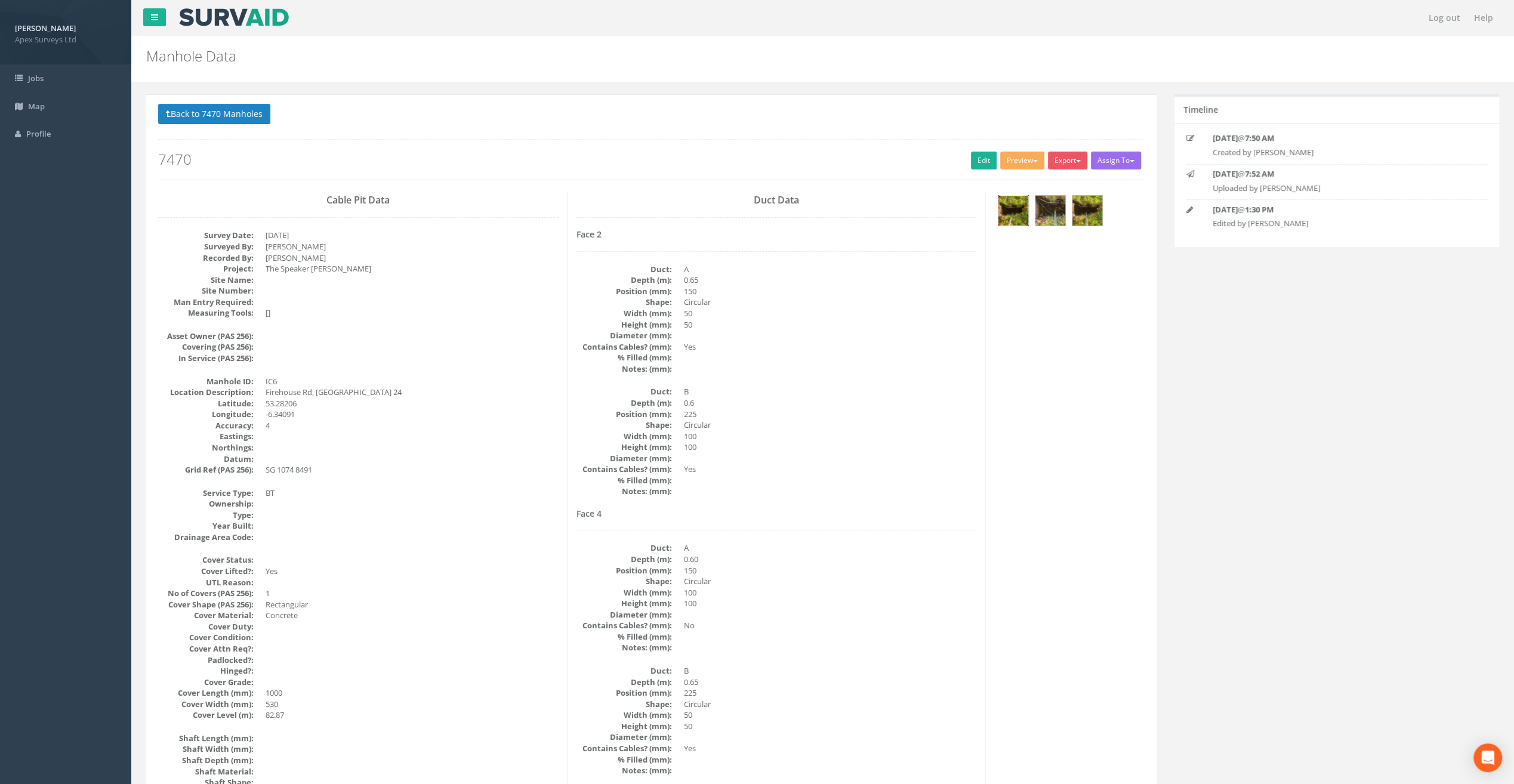
click at [1010, 204] on img at bounding box center [1013, 211] width 30 height 30
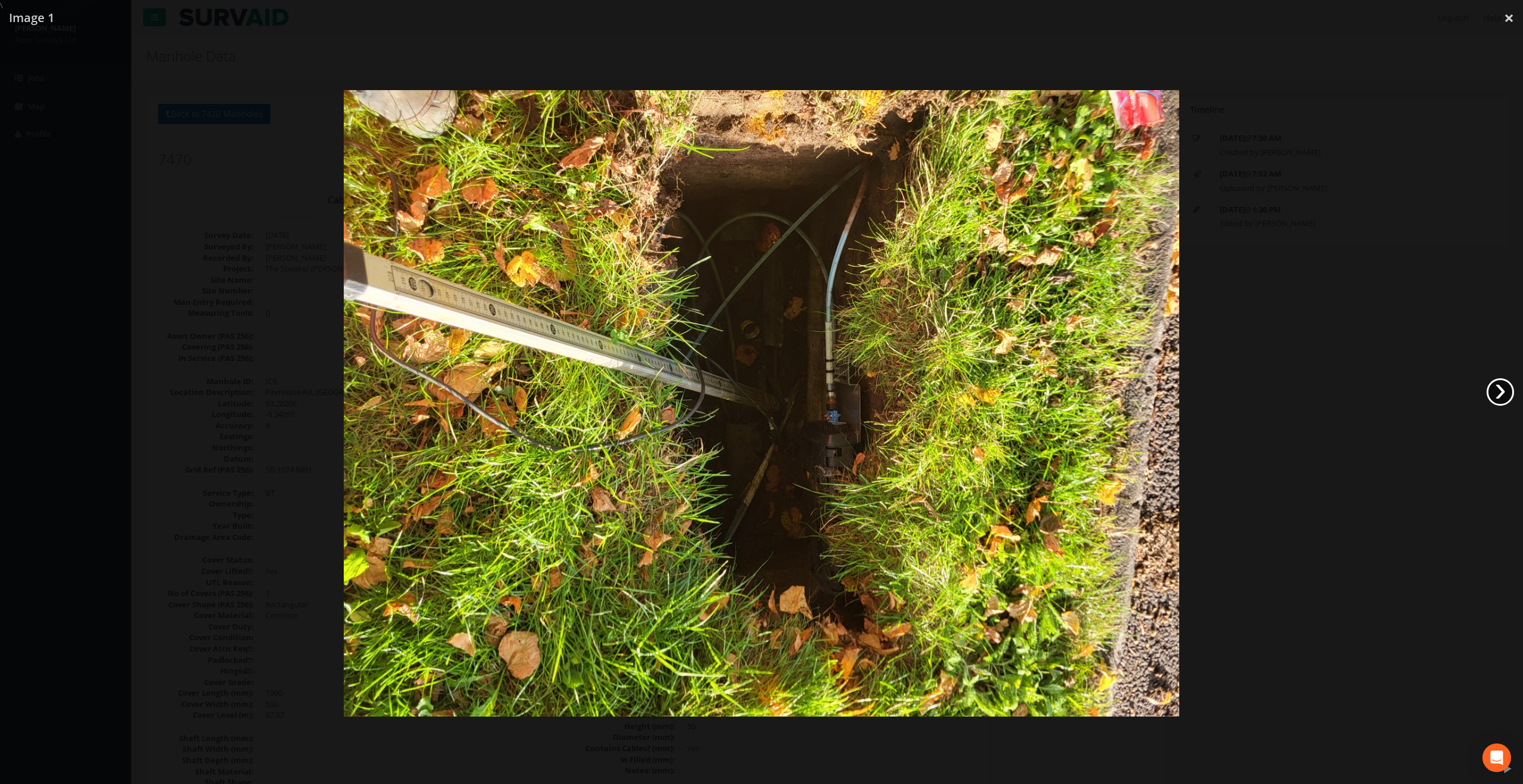
click at [1508, 400] on link "›" at bounding box center [1500, 391] width 27 height 27
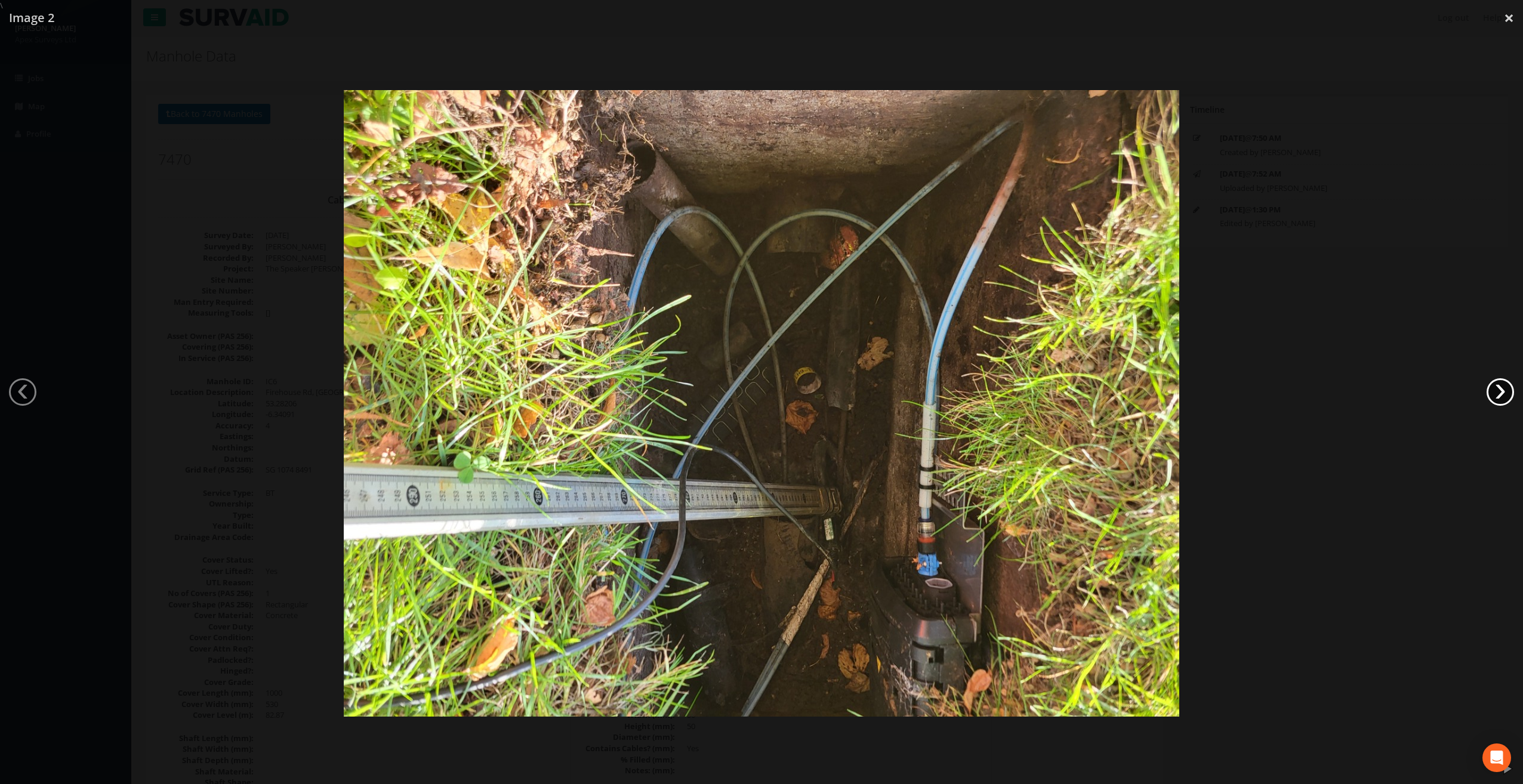
click at [1507, 400] on link "›" at bounding box center [1500, 391] width 27 height 27
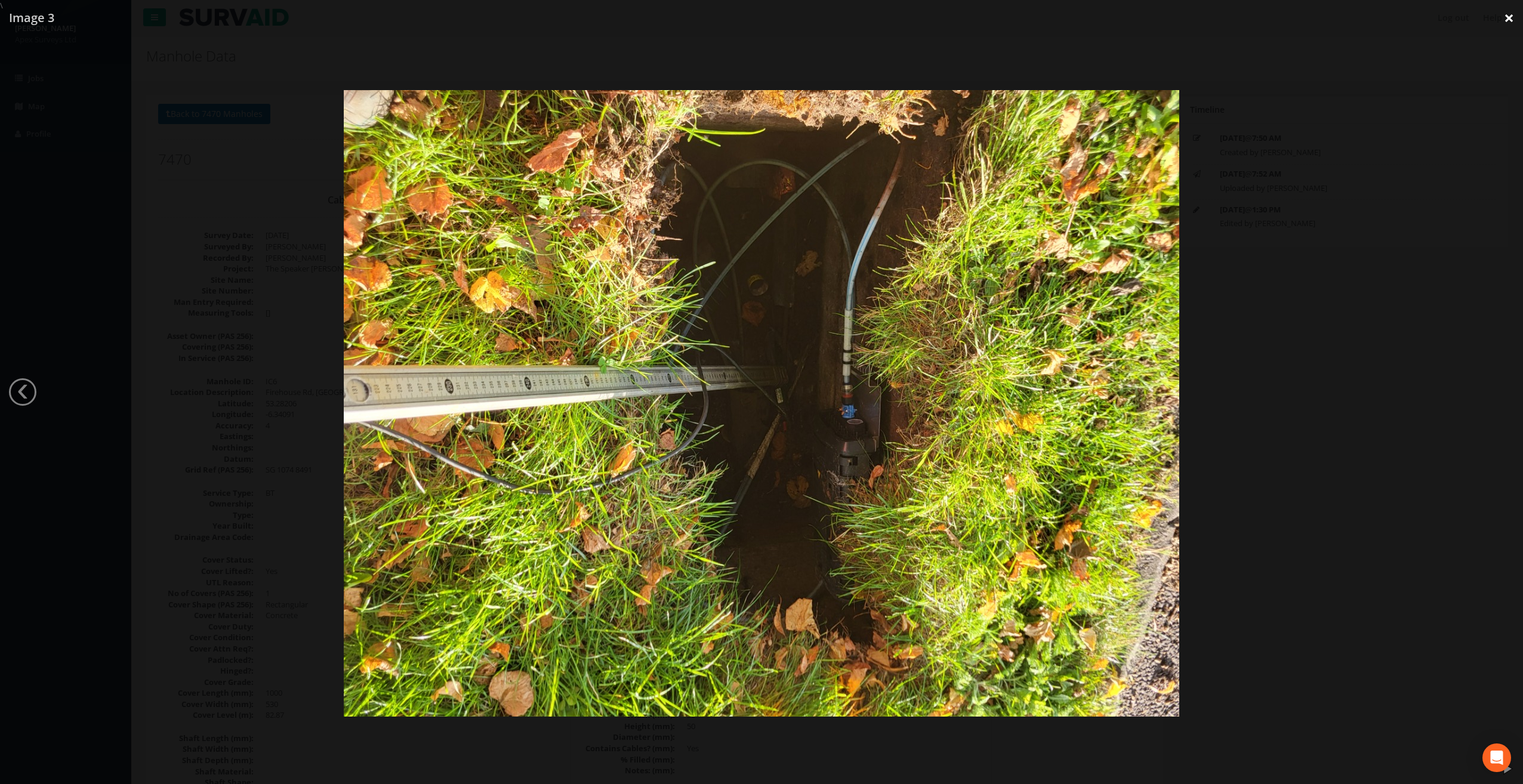
click at [1510, 13] on link "×" at bounding box center [1509, 18] width 28 height 36
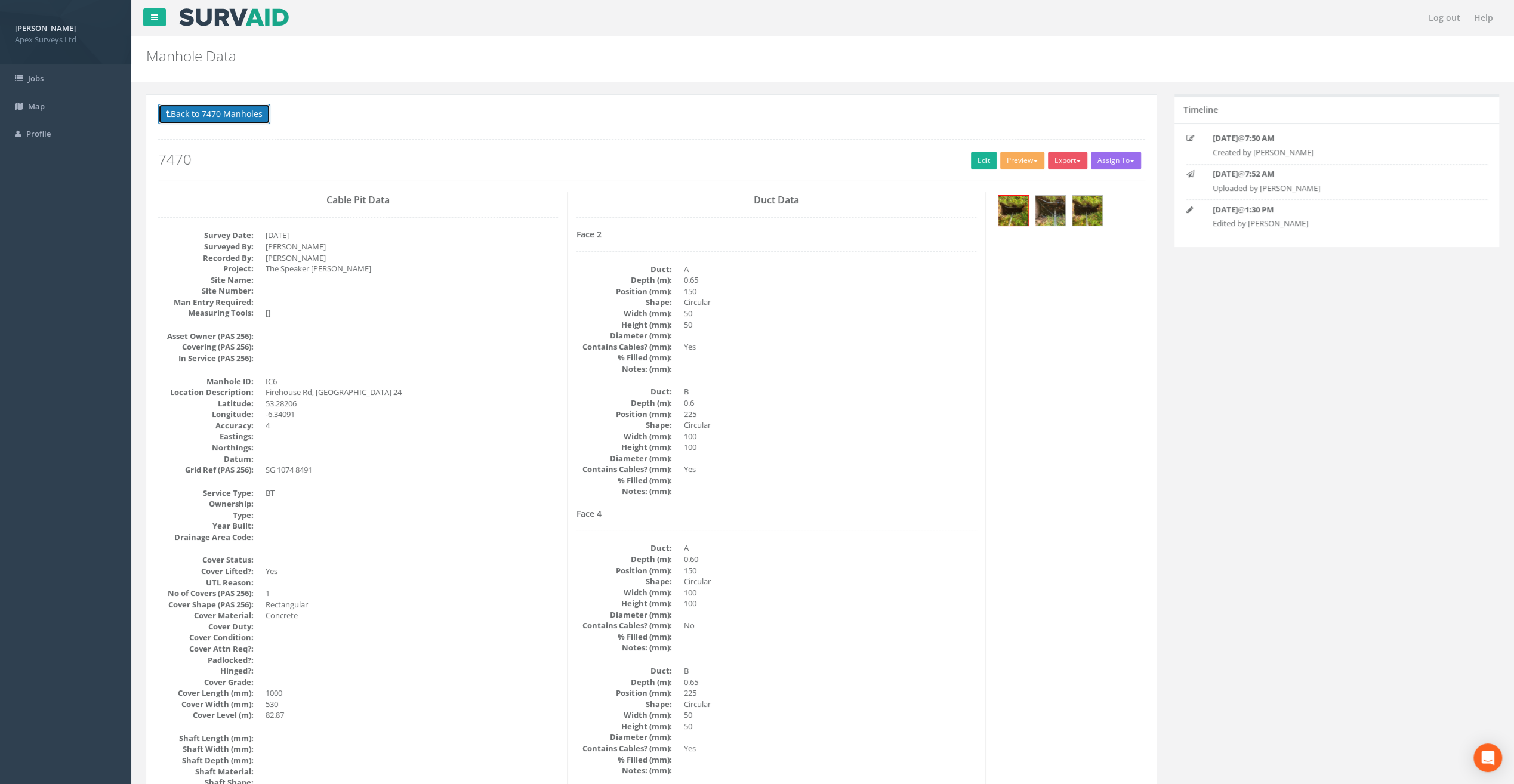
click at [200, 120] on button "Back to 7470 Manholes" at bounding box center [214, 114] width 112 height 21
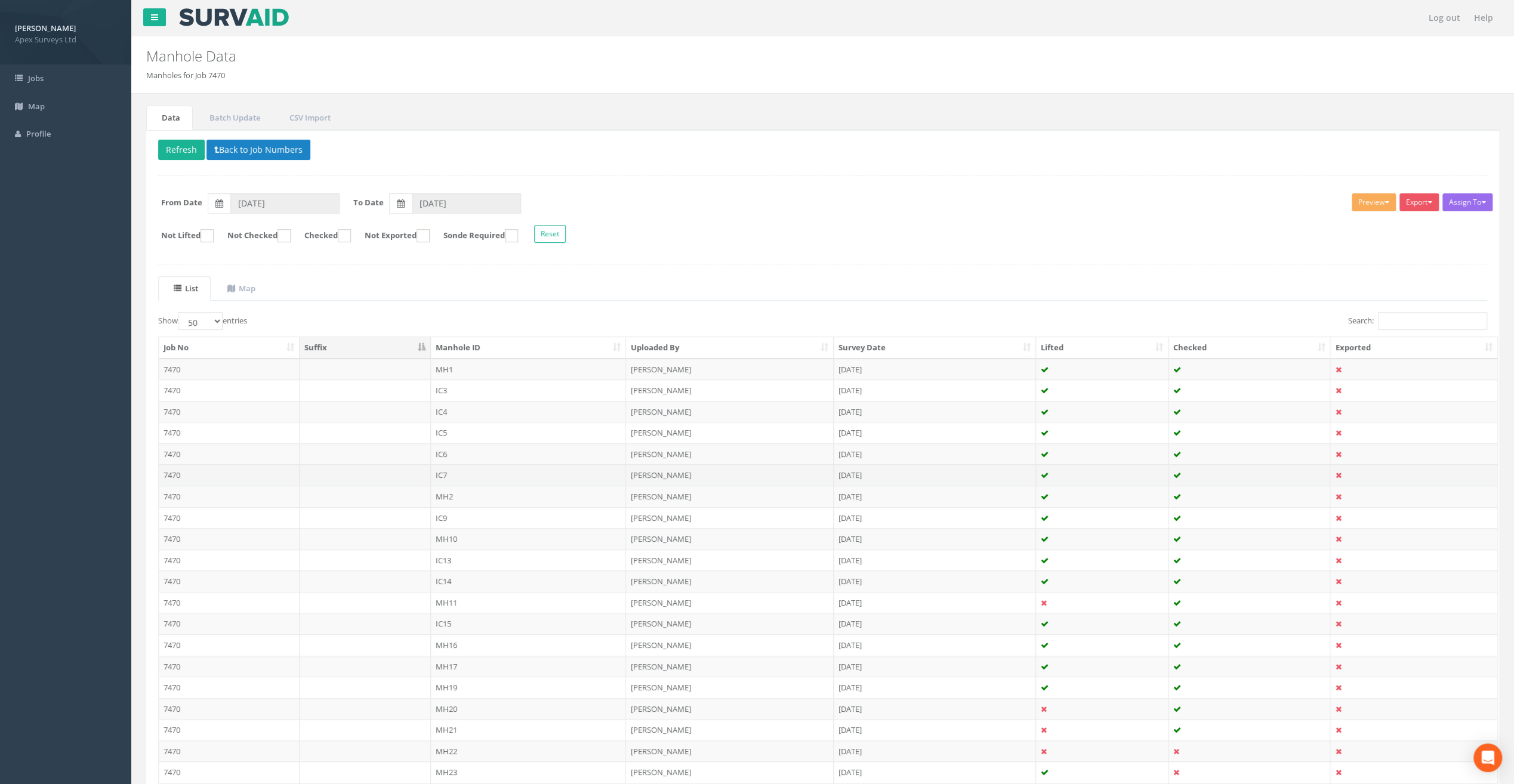
click at [455, 476] on td "IC7" at bounding box center [528, 475] width 195 height 22
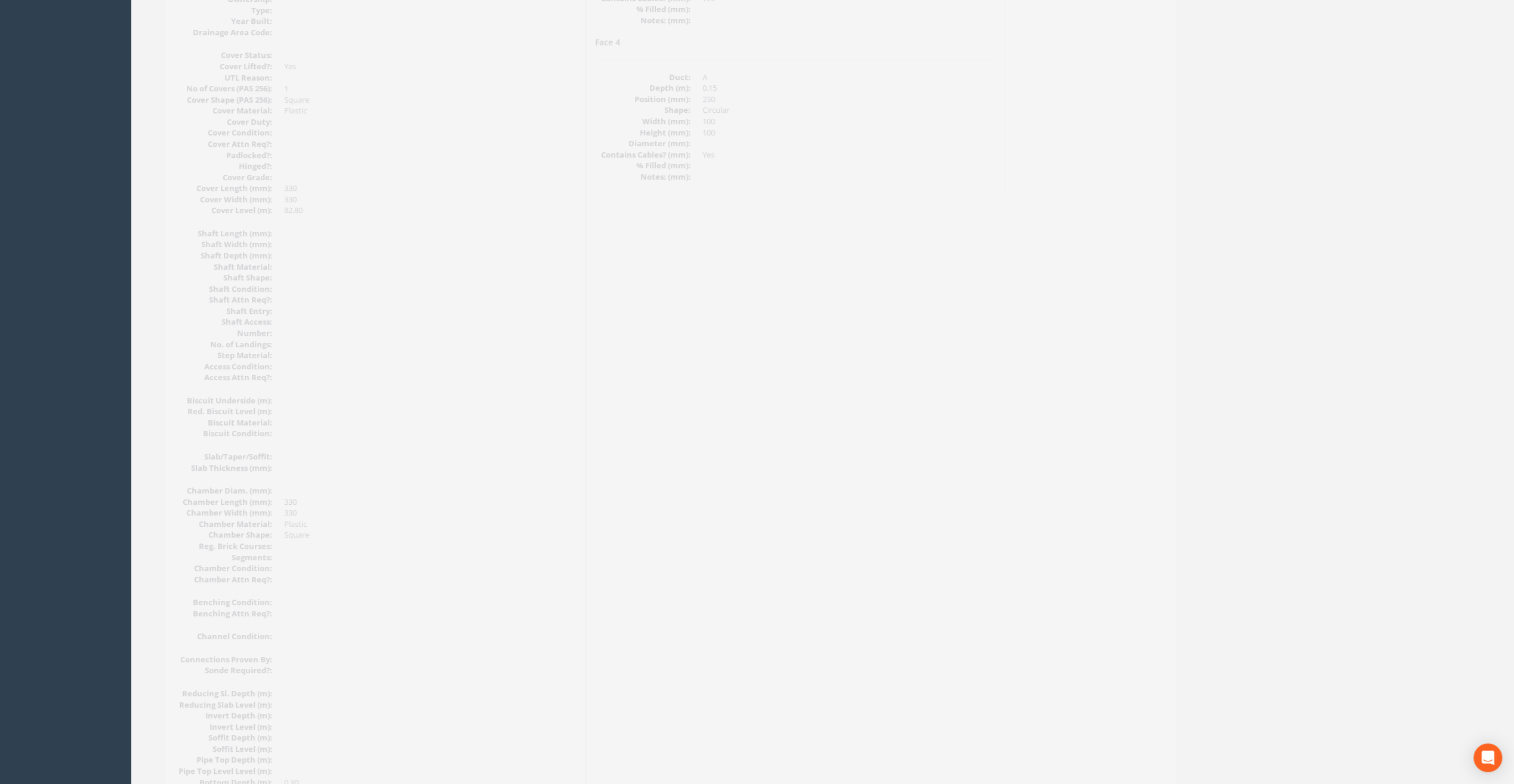
scroll to position [41, 0]
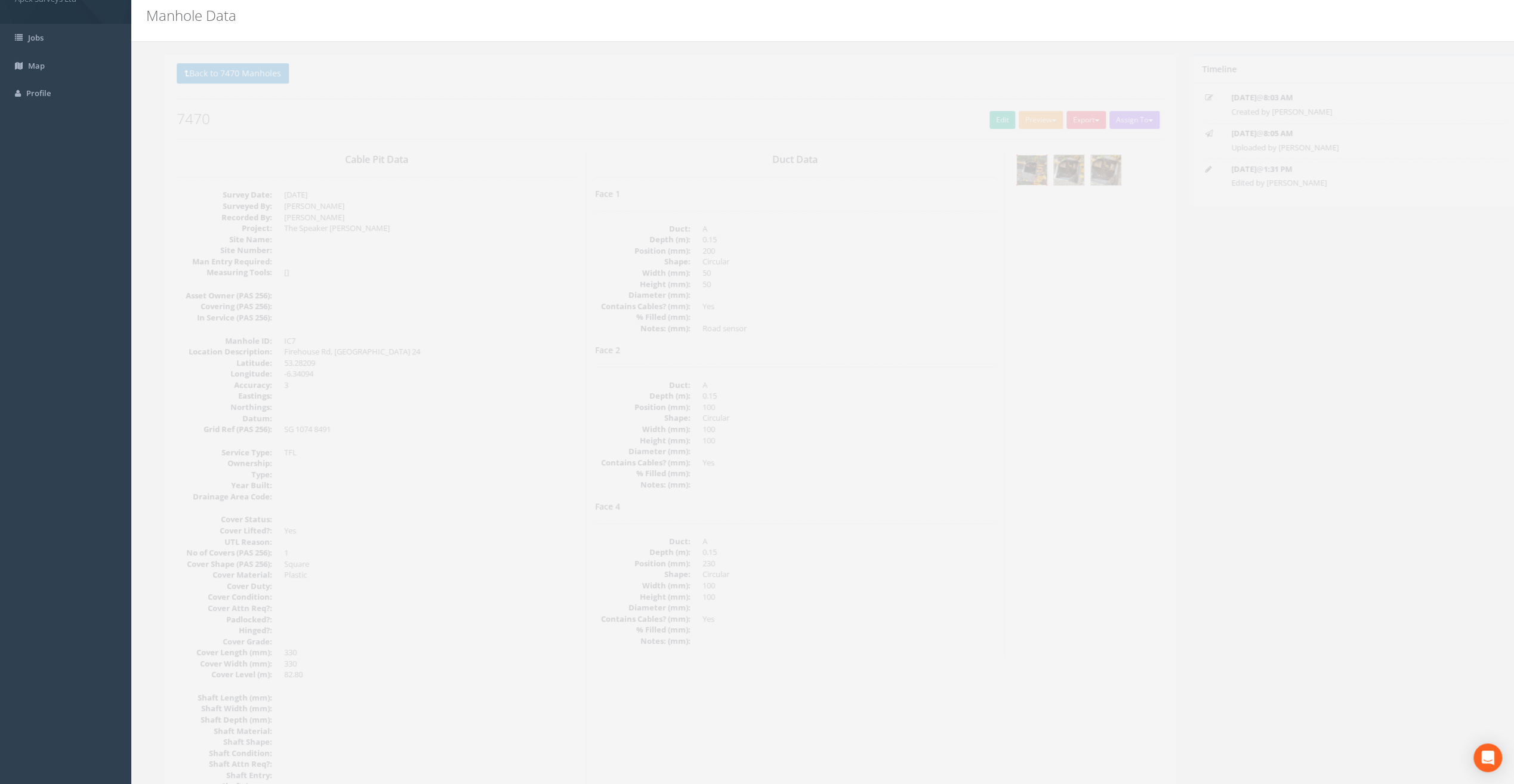
click at [1004, 169] on img at bounding box center [1013, 169] width 30 height 30
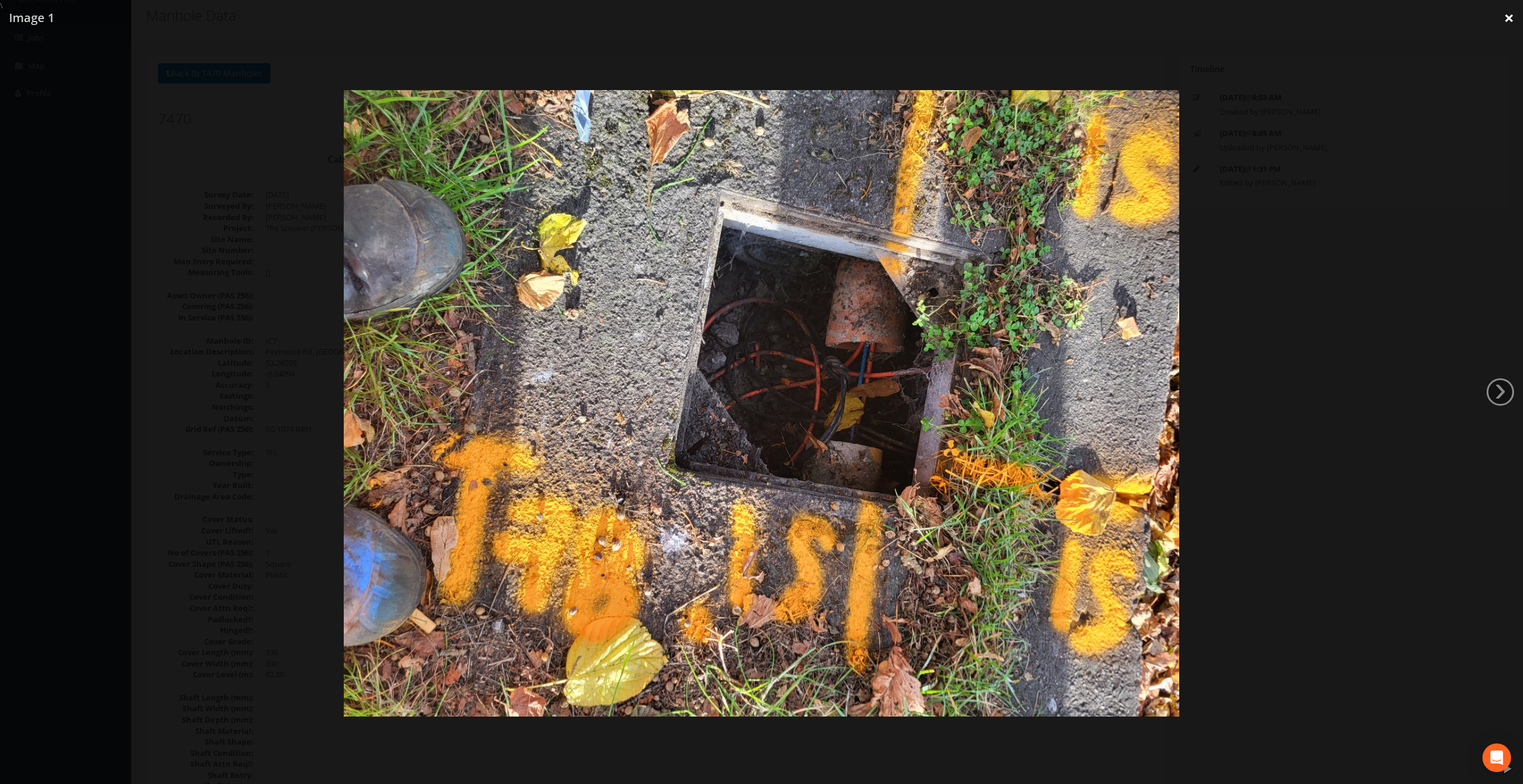
click at [1512, 19] on link "×" at bounding box center [1509, 18] width 28 height 36
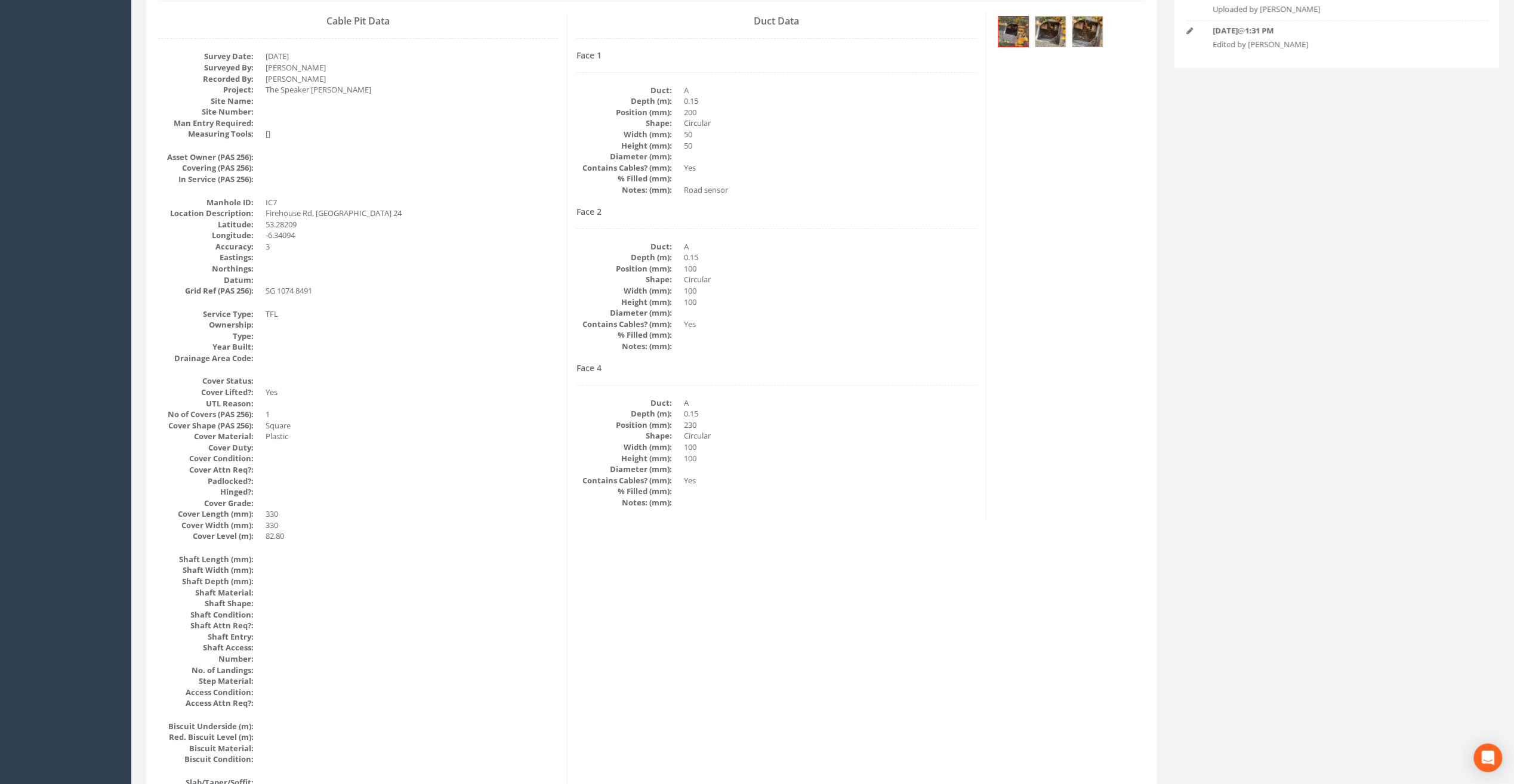
scroll to position [0, 0]
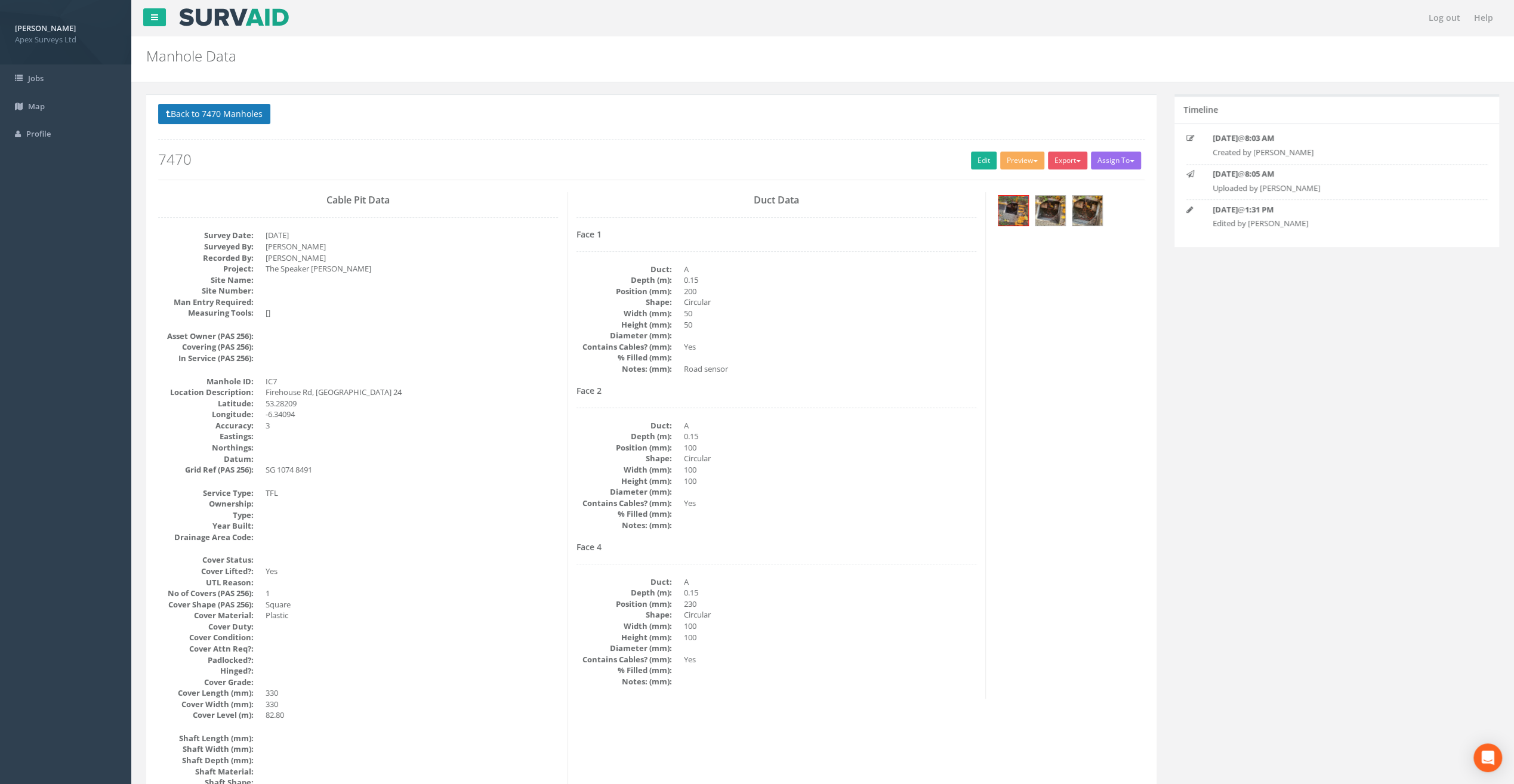
drag, startPoint x: 210, startPoint y: 126, endPoint x: 211, endPoint y: 114, distance: 12.0
click at [210, 126] on p "Back to 7470 Manholes Back to Map" at bounding box center [651, 116] width 986 height 23
click at [211, 112] on button "Back to 7470 Manholes" at bounding box center [214, 114] width 112 height 21
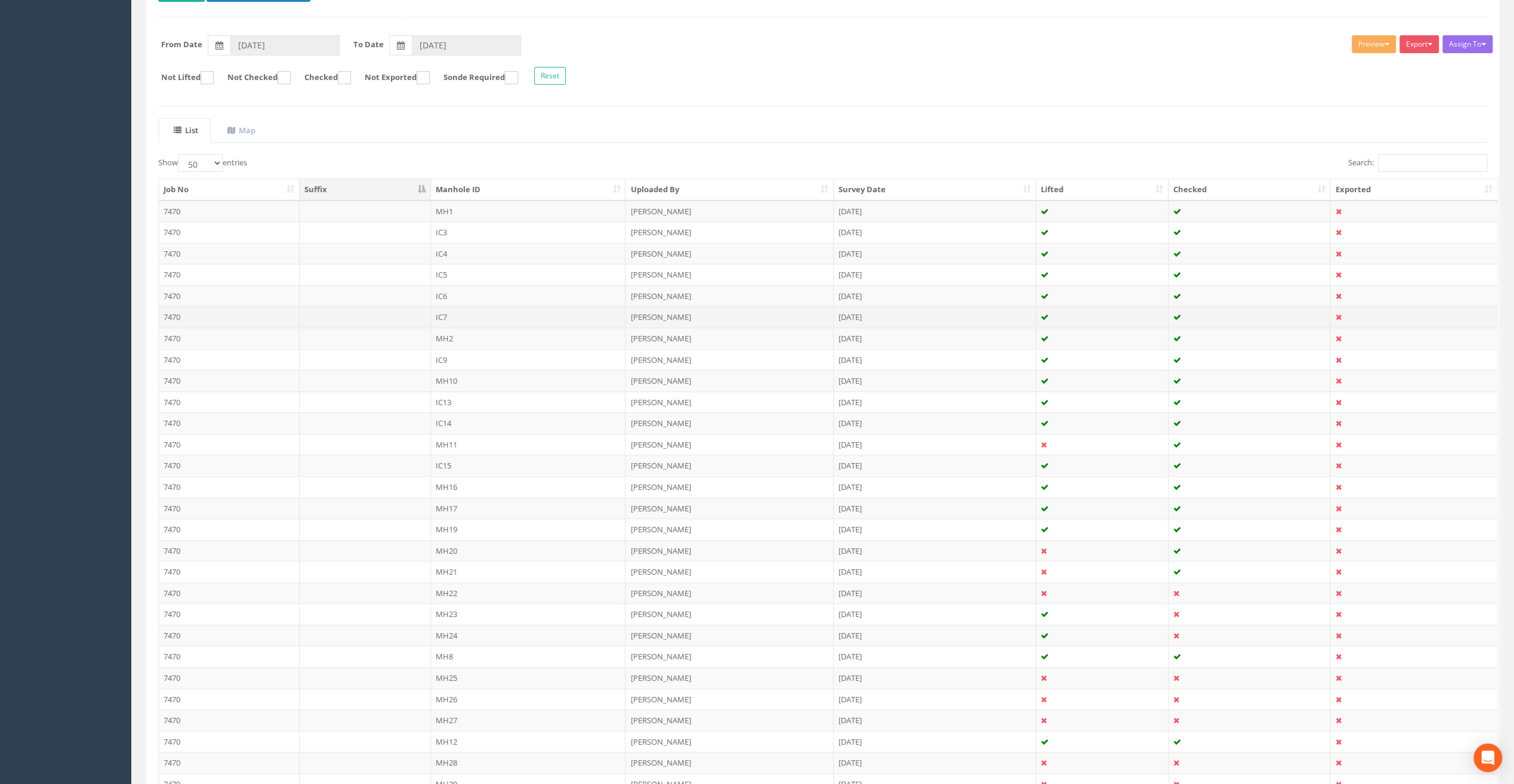
scroll to position [219, 0]
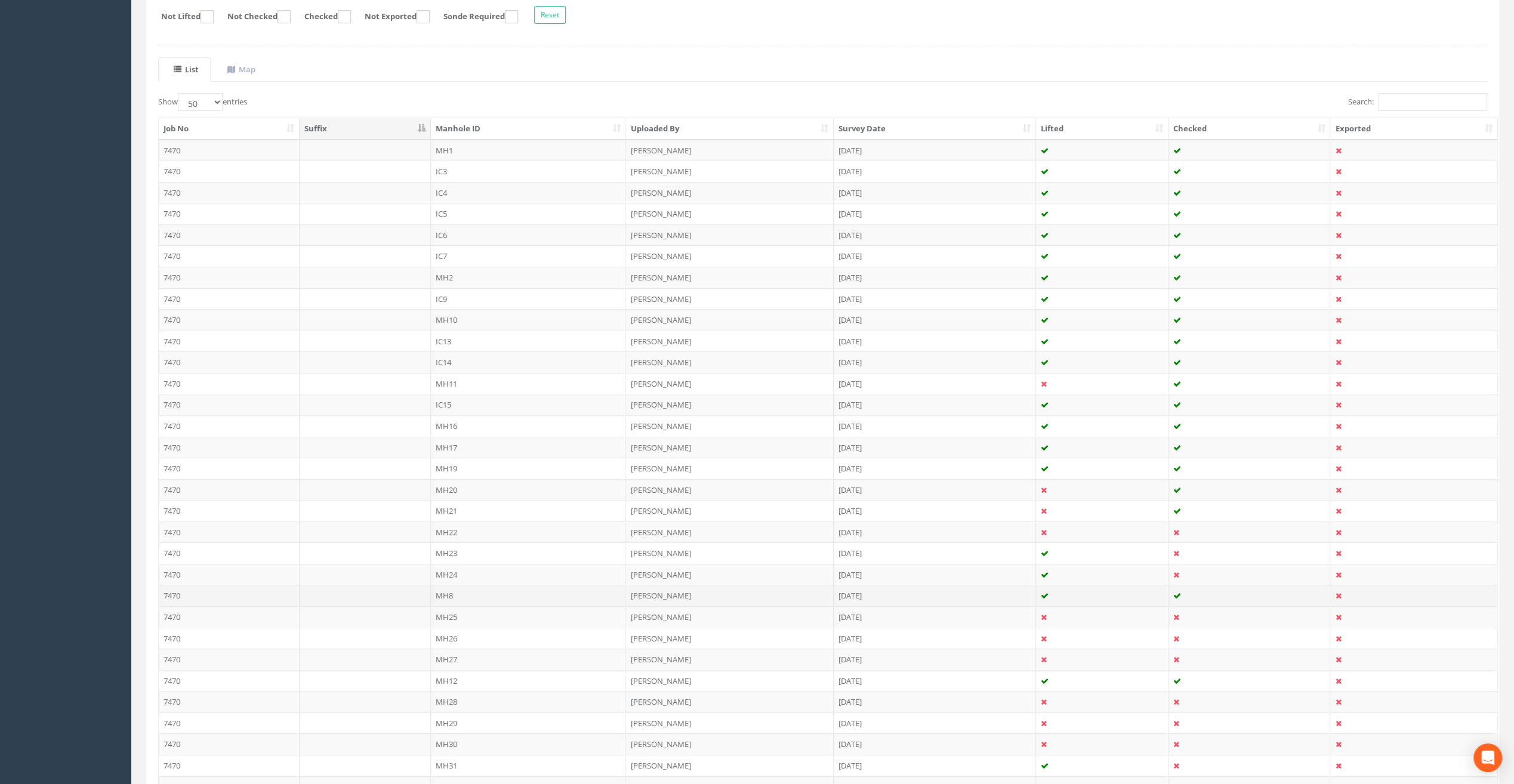
click at [446, 591] on td "MH8" at bounding box center [528, 596] width 195 height 22
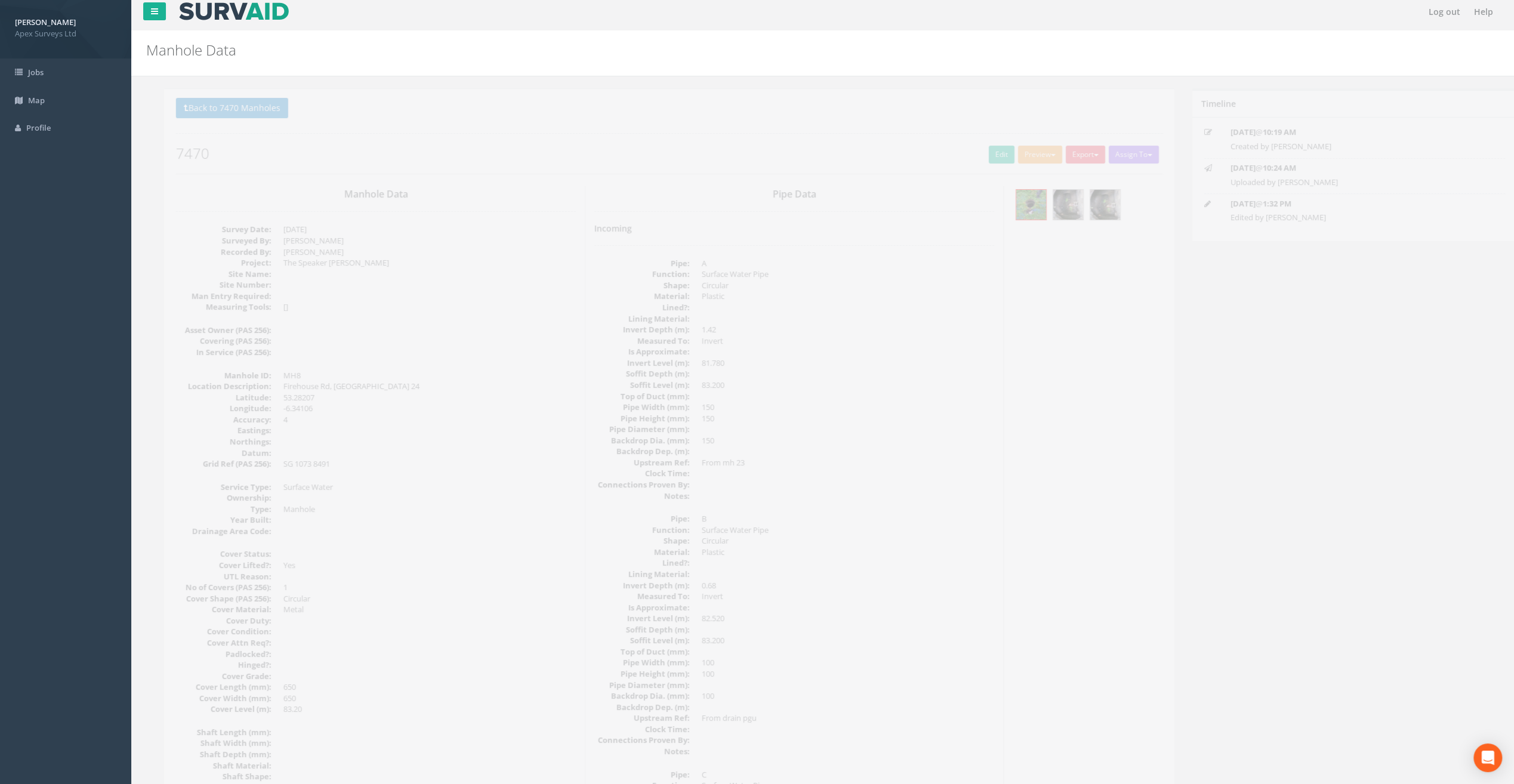
scroll to position [0, 0]
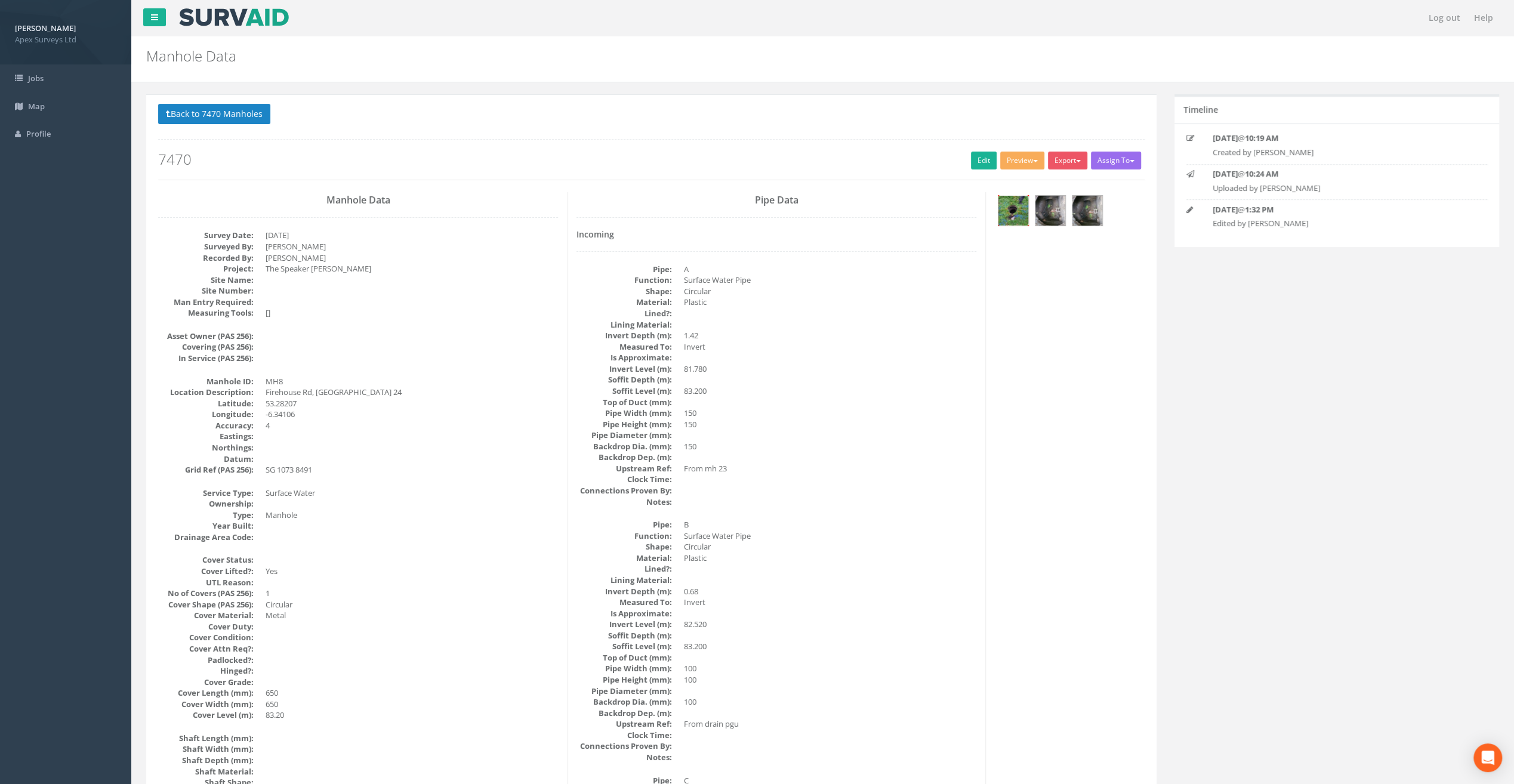
click at [1016, 212] on img at bounding box center [1013, 211] width 30 height 30
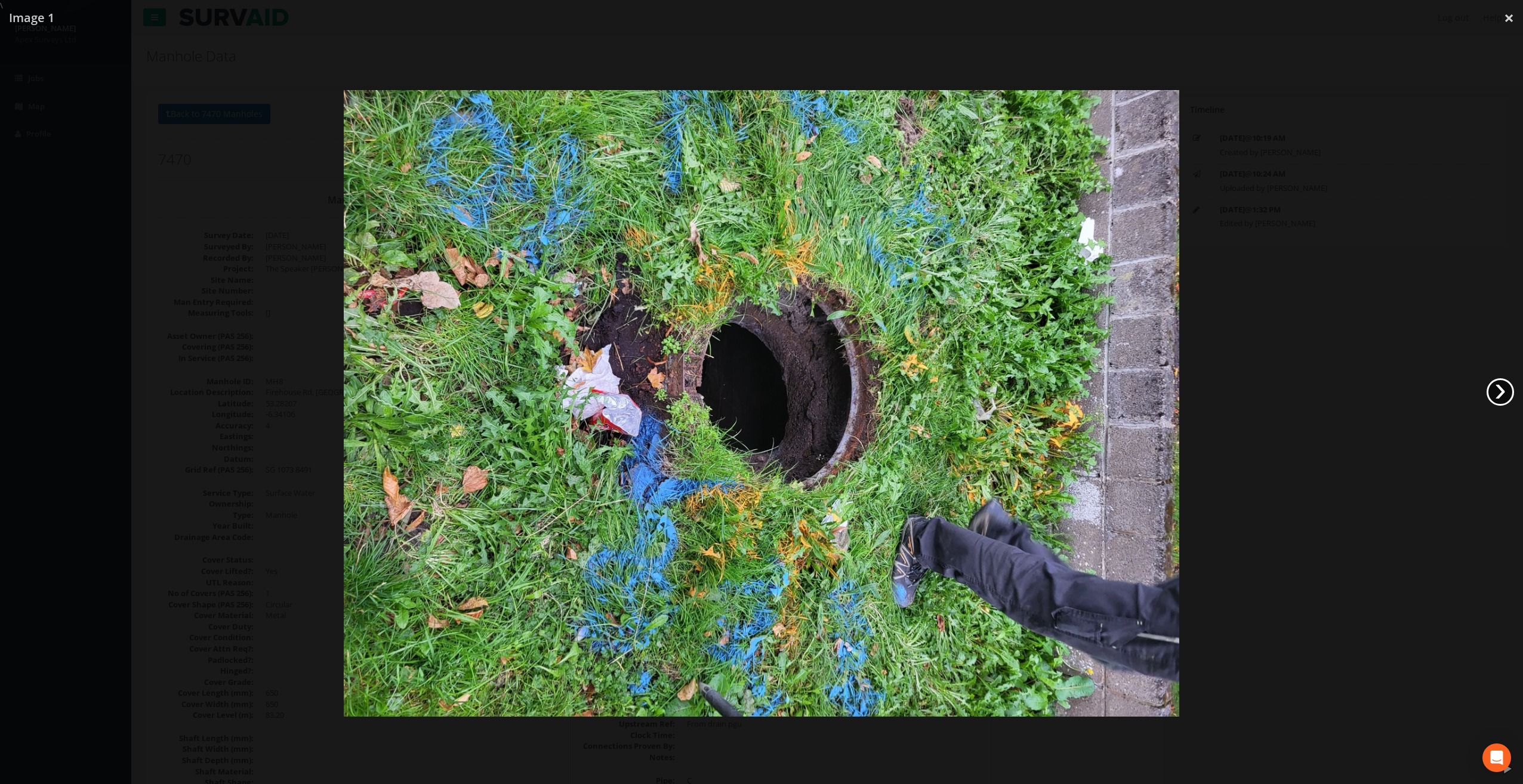
click at [1500, 397] on link "›" at bounding box center [1500, 391] width 27 height 27
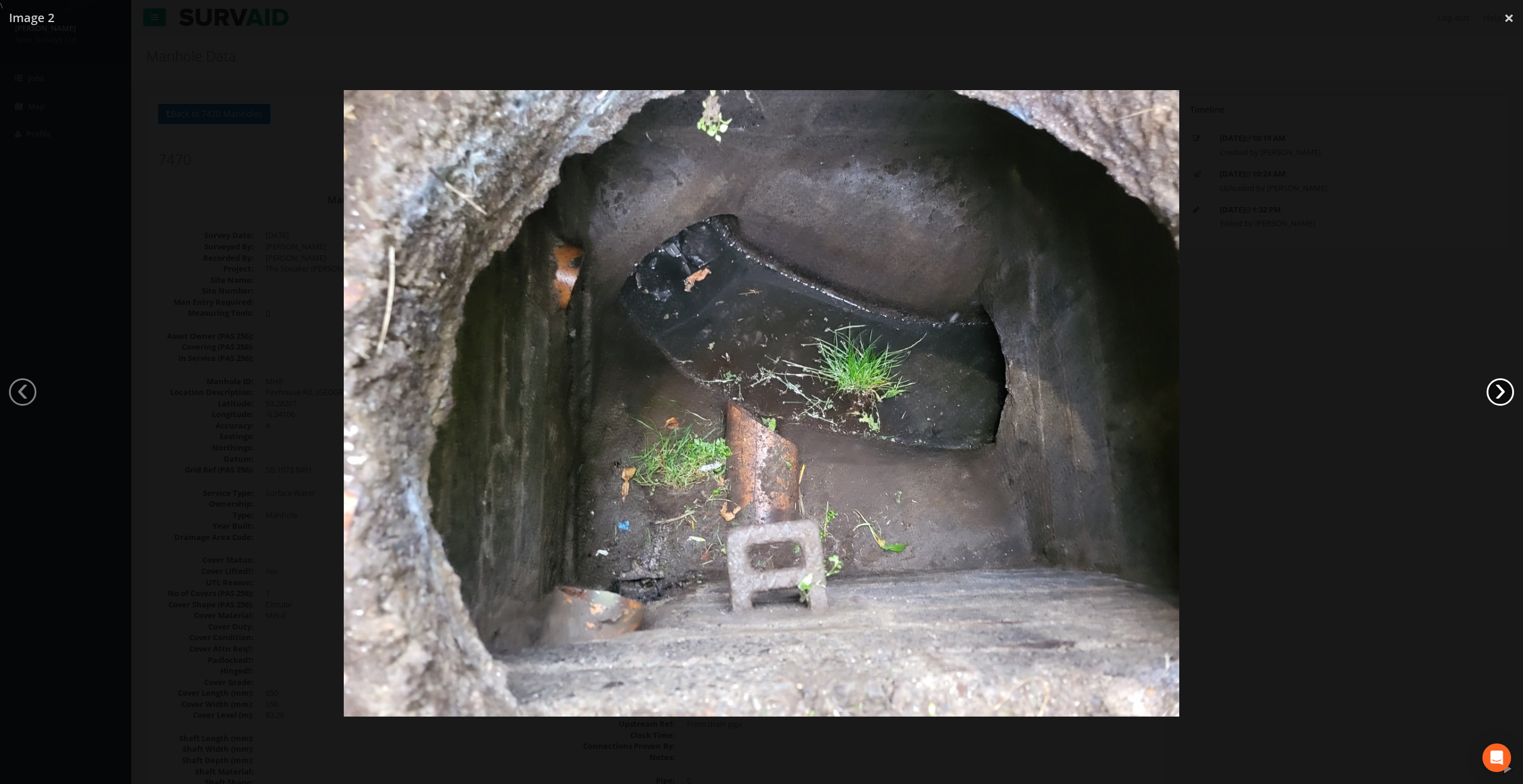
click at [1500, 397] on link "›" at bounding box center [1500, 391] width 27 height 27
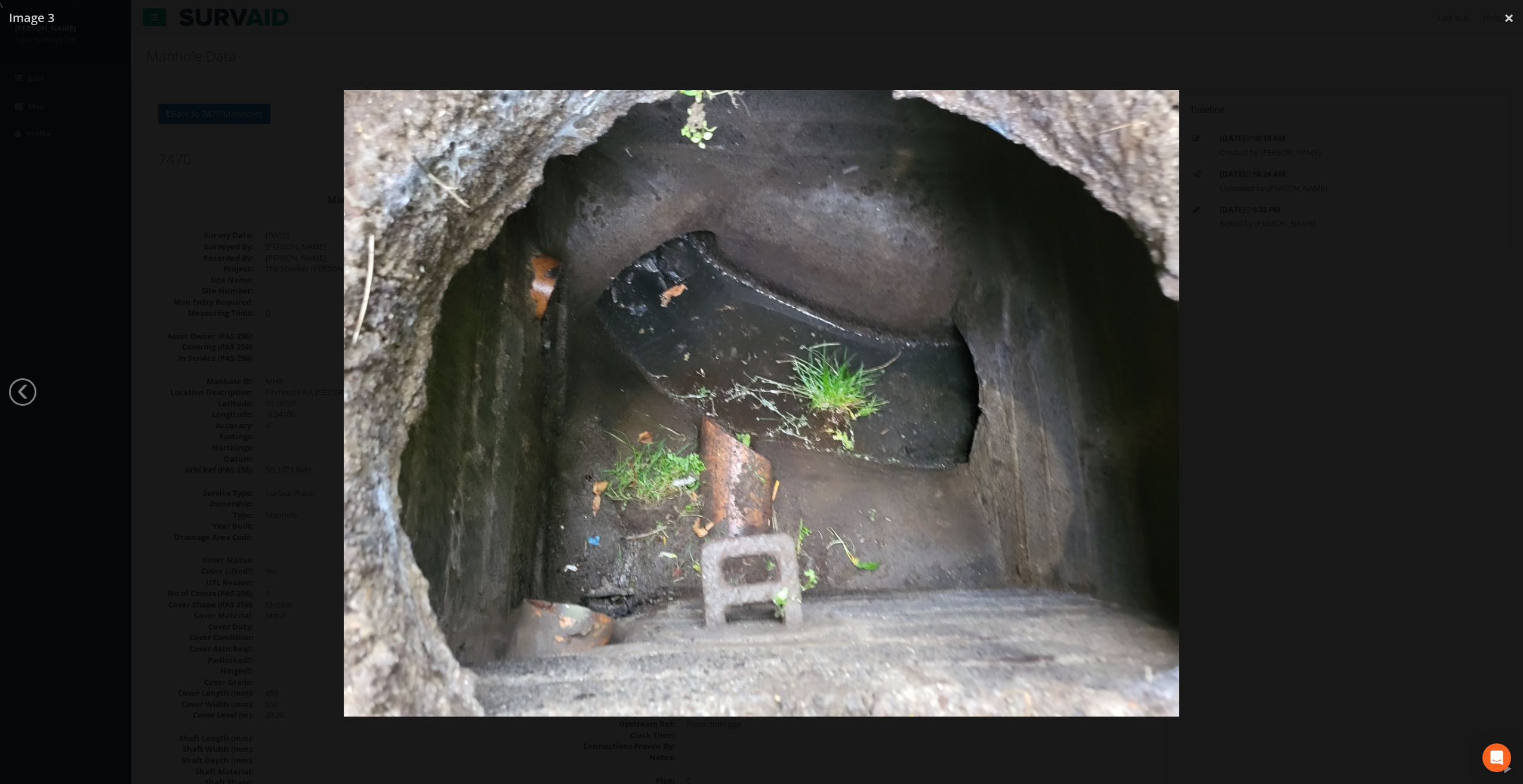
click at [1500, 397] on div at bounding box center [761, 403] width 1523 height 784
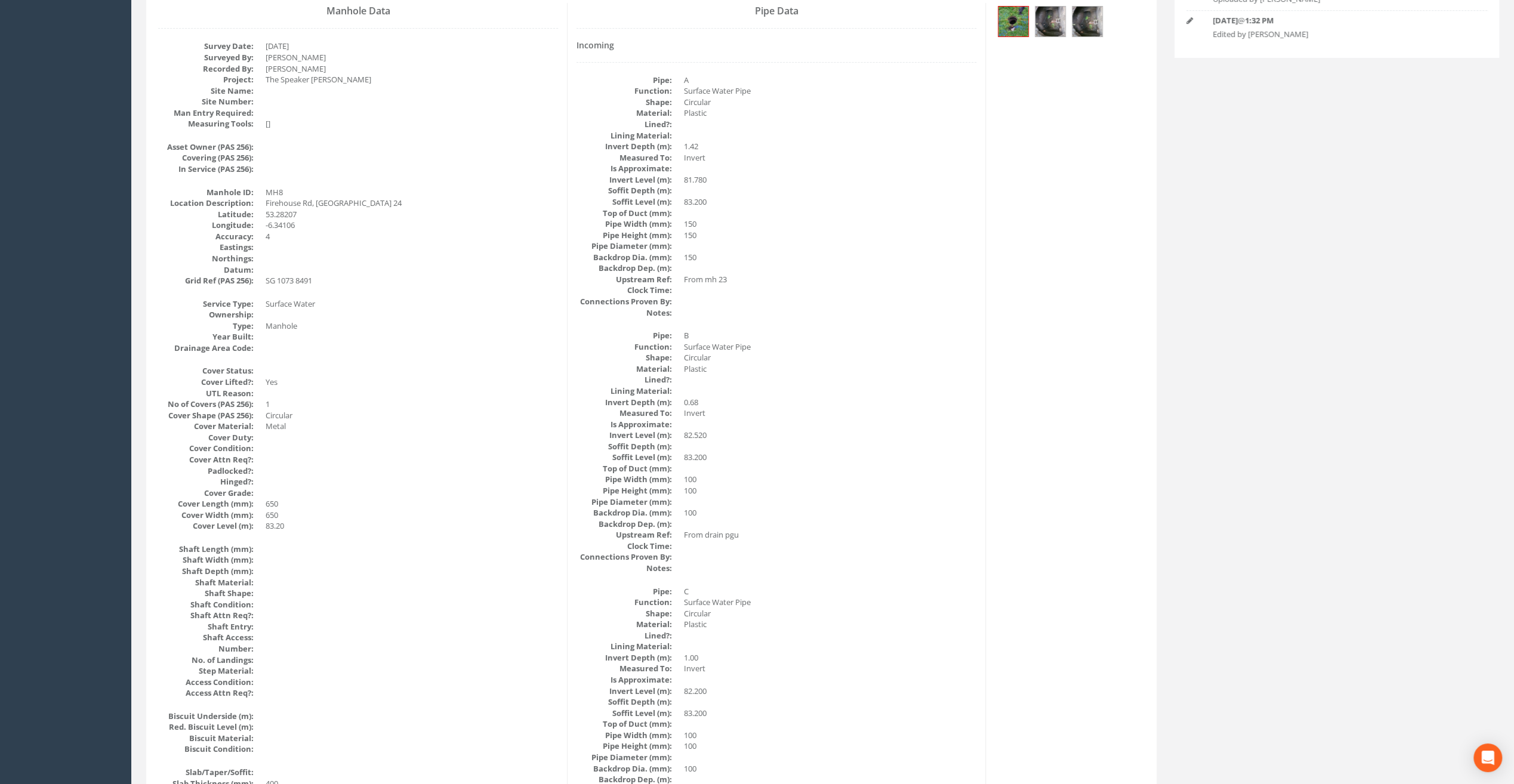
scroll to position [220, 0]
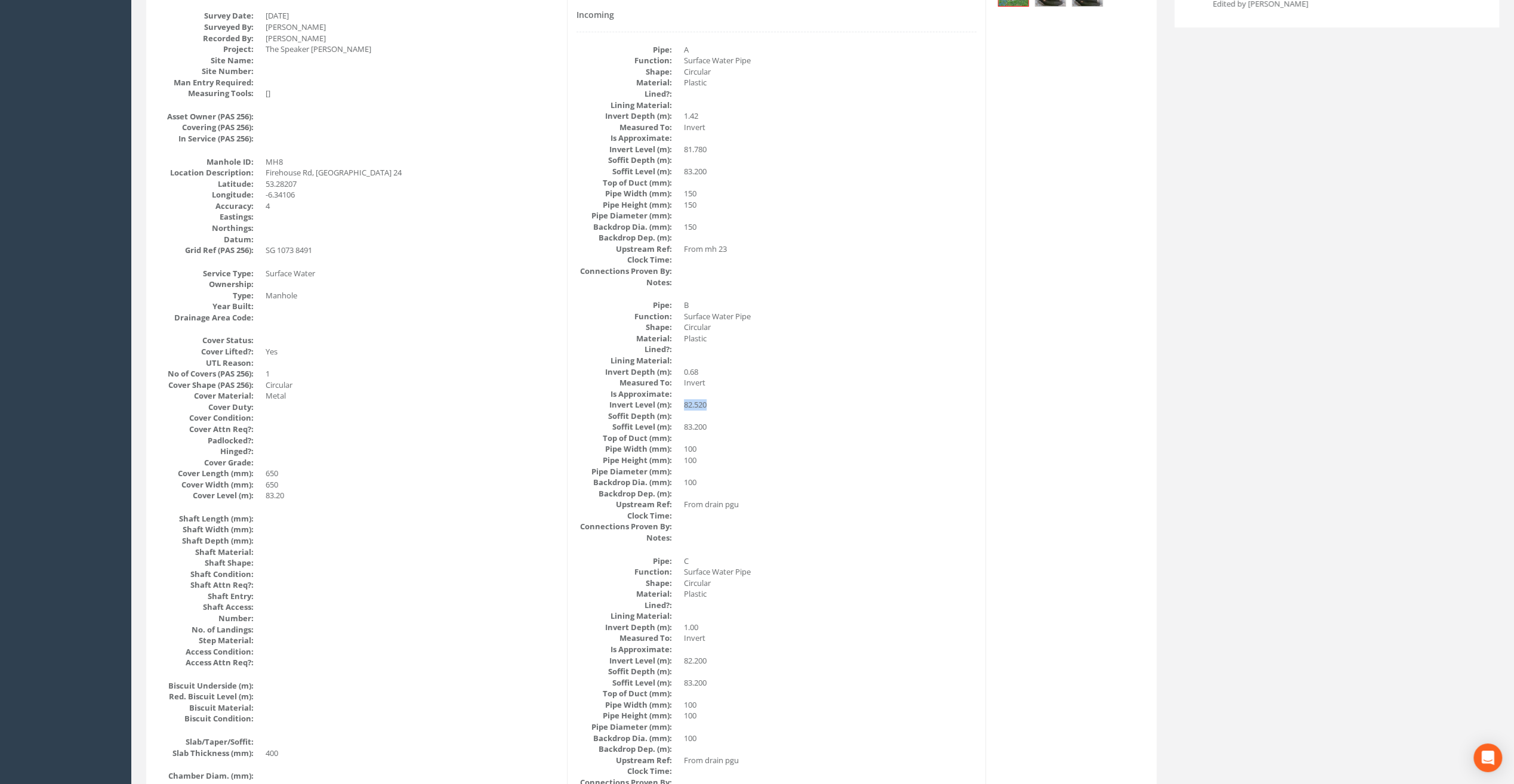
drag, startPoint x: 714, startPoint y: 402, endPoint x: 680, endPoint y: 405, distance: 34.1
click at [680, 405] on dl "Pipe: B Function: Surface Water Pipe Shape: Circular Material: Plastic Lined?: …" at bounding box center [776, 421] width 400 height 243
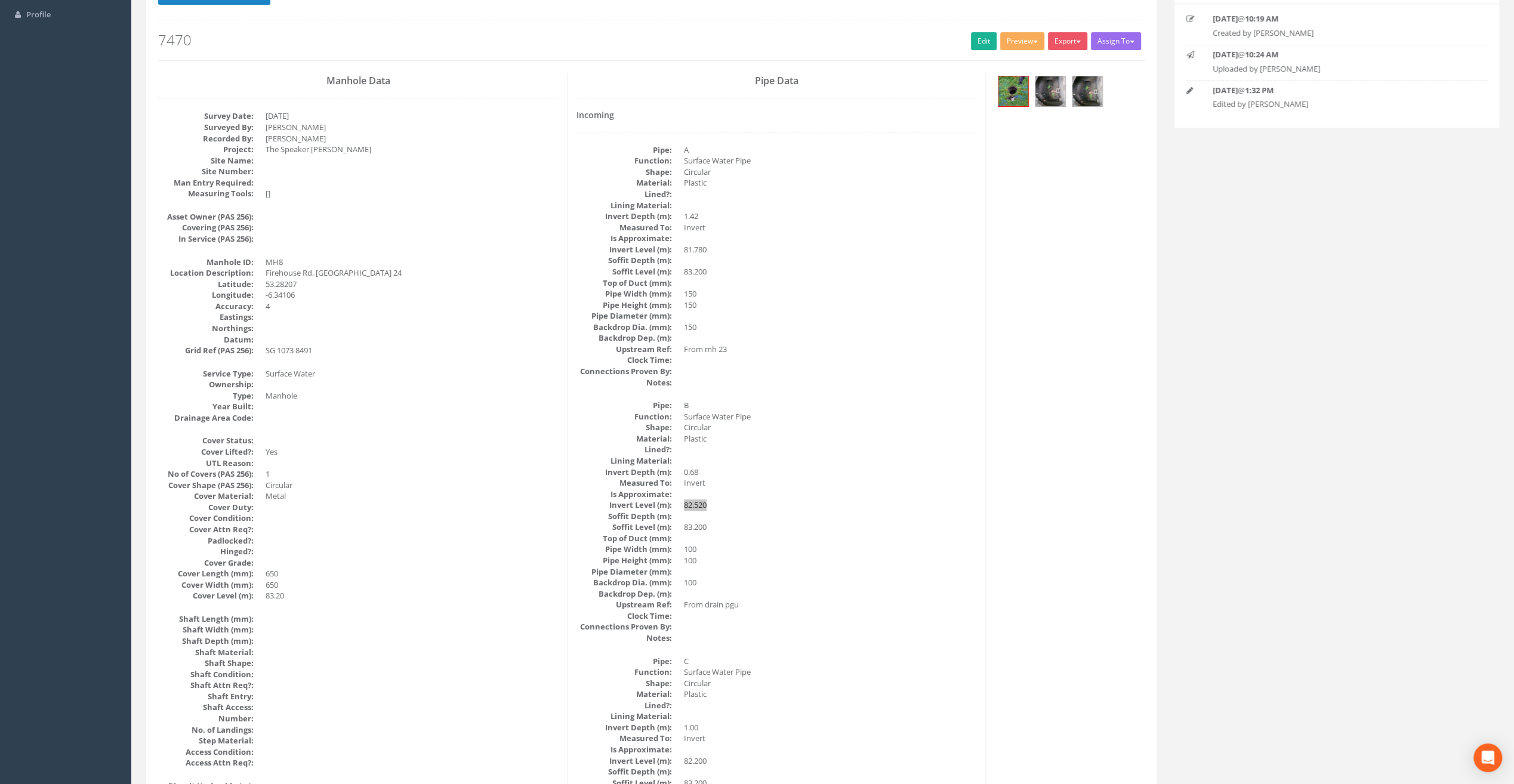
scroll to position [0, 0]
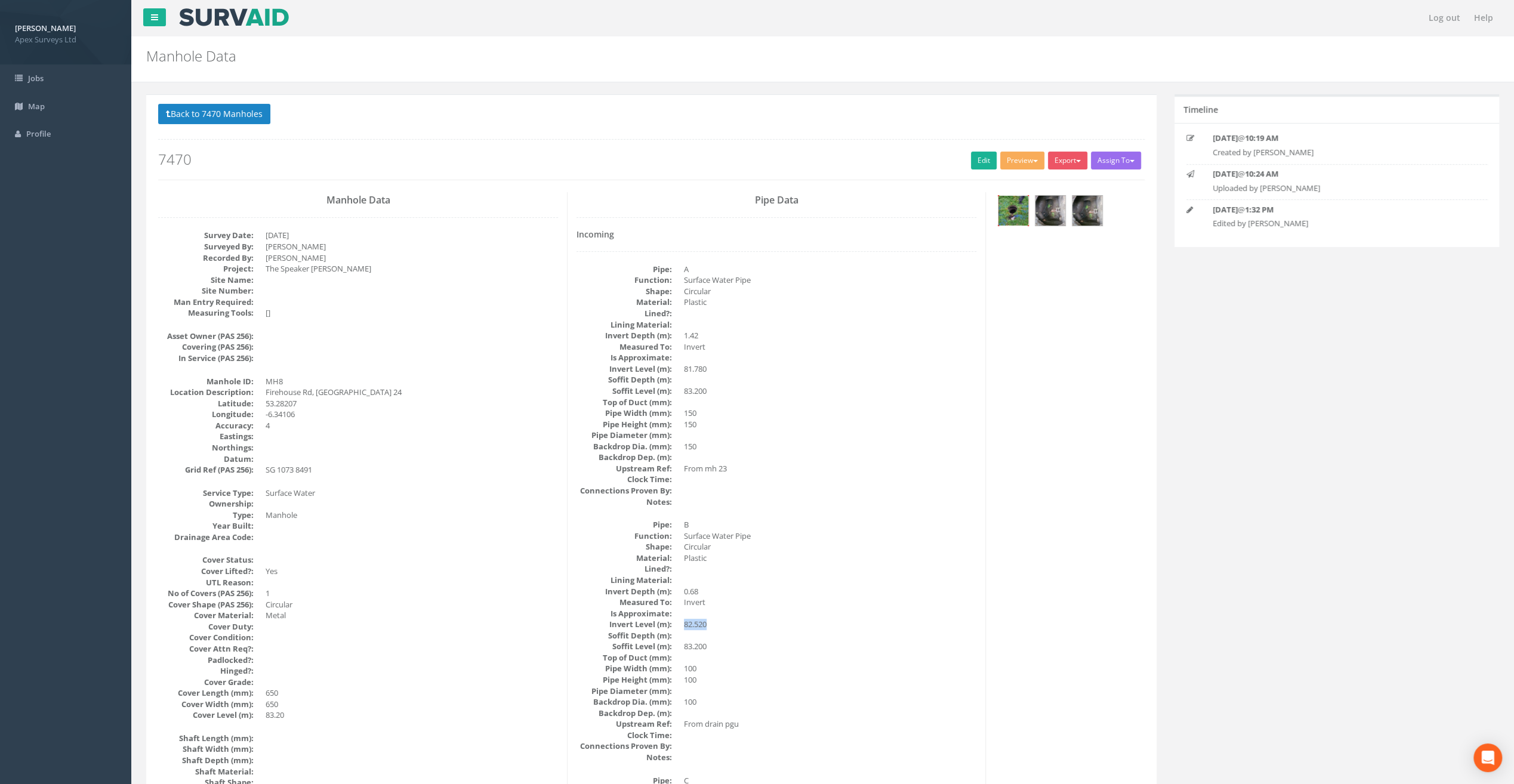
click at [1020, 215] on img at bounding box center [1013, 211] width 30 height 30
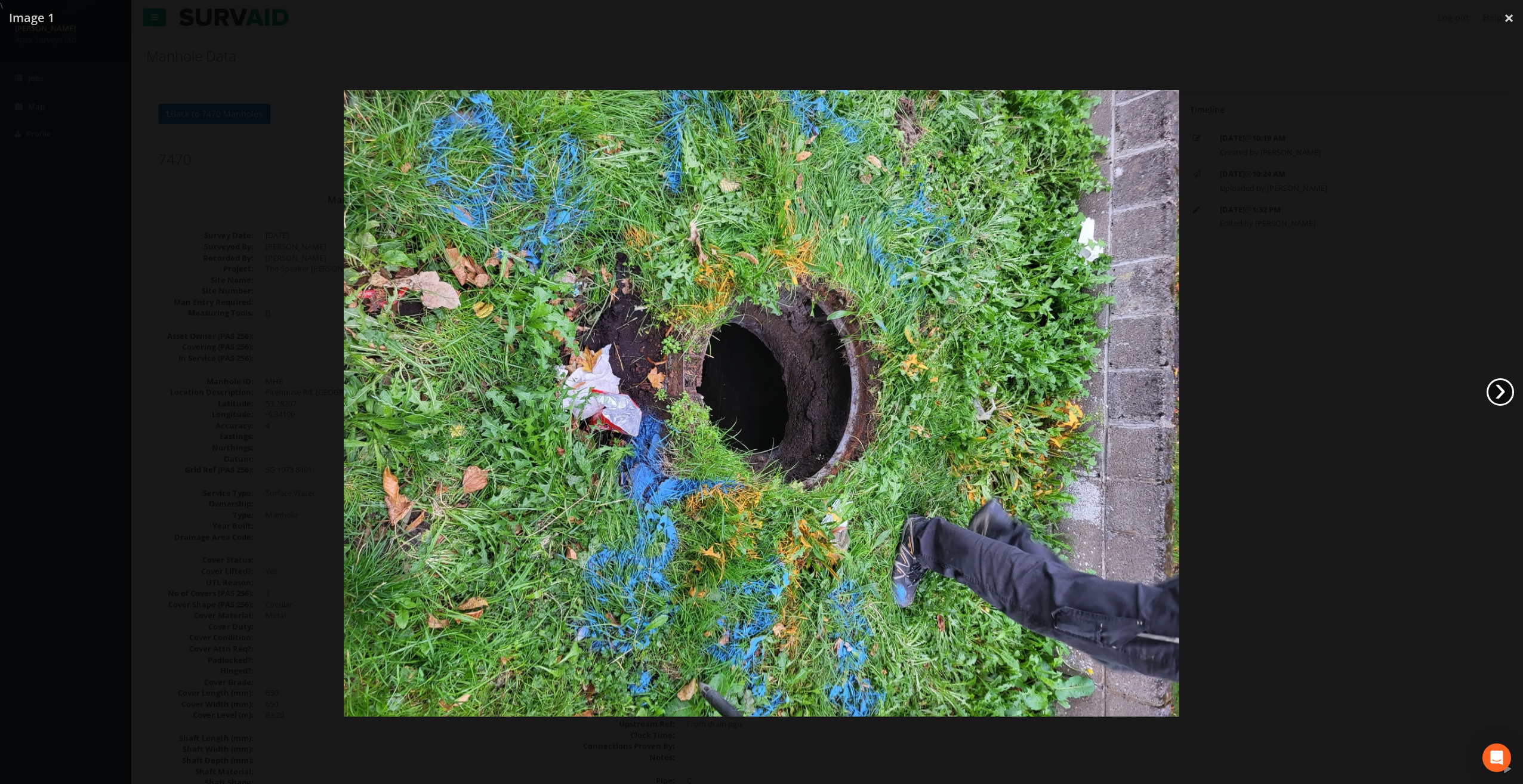
click at [1502, 391] on link "›" at bounding box center [1500, 391] width 27 height 27
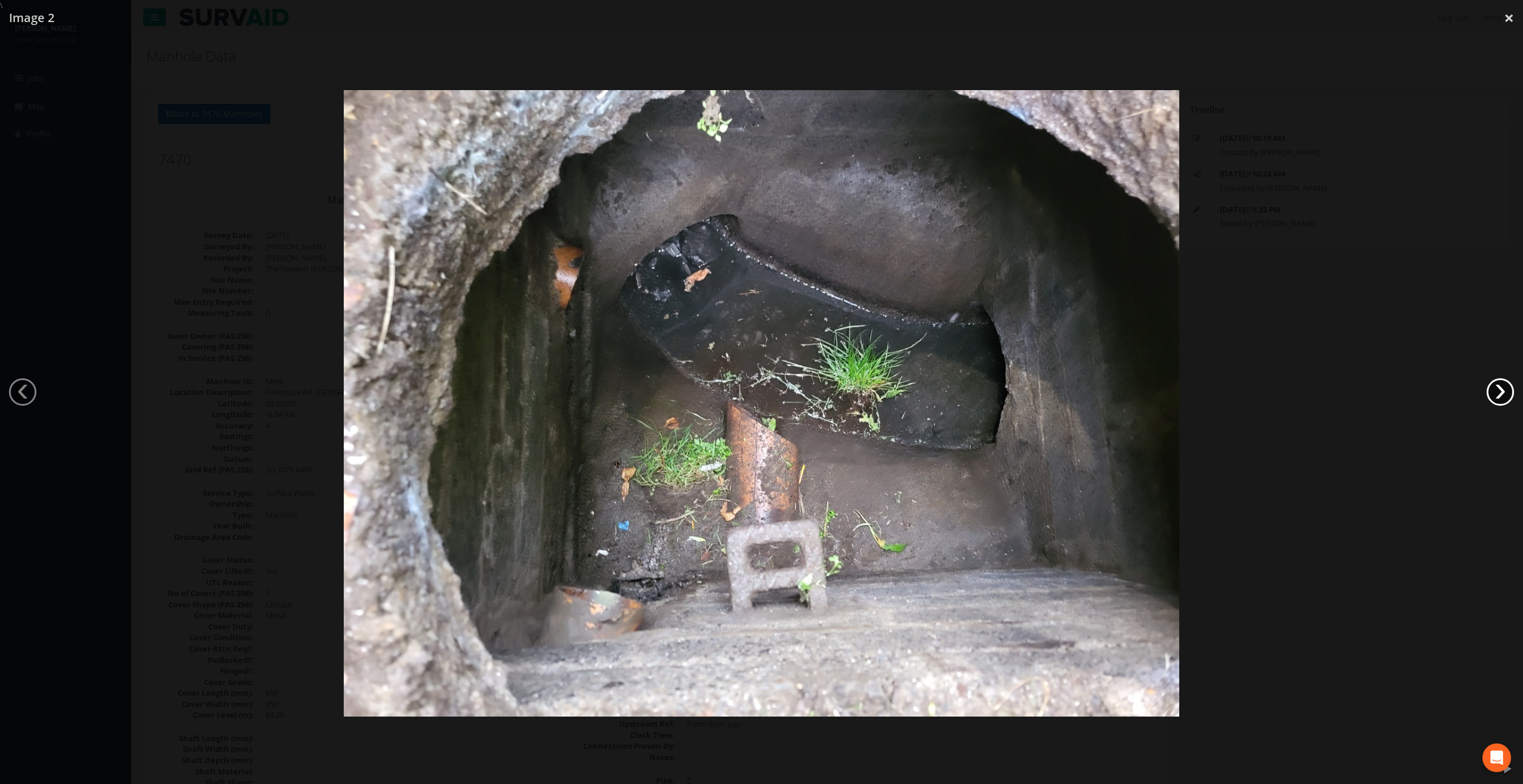
click at [1502, 391] on link "›" at bounding box center [1500, 391] width 27 height 27
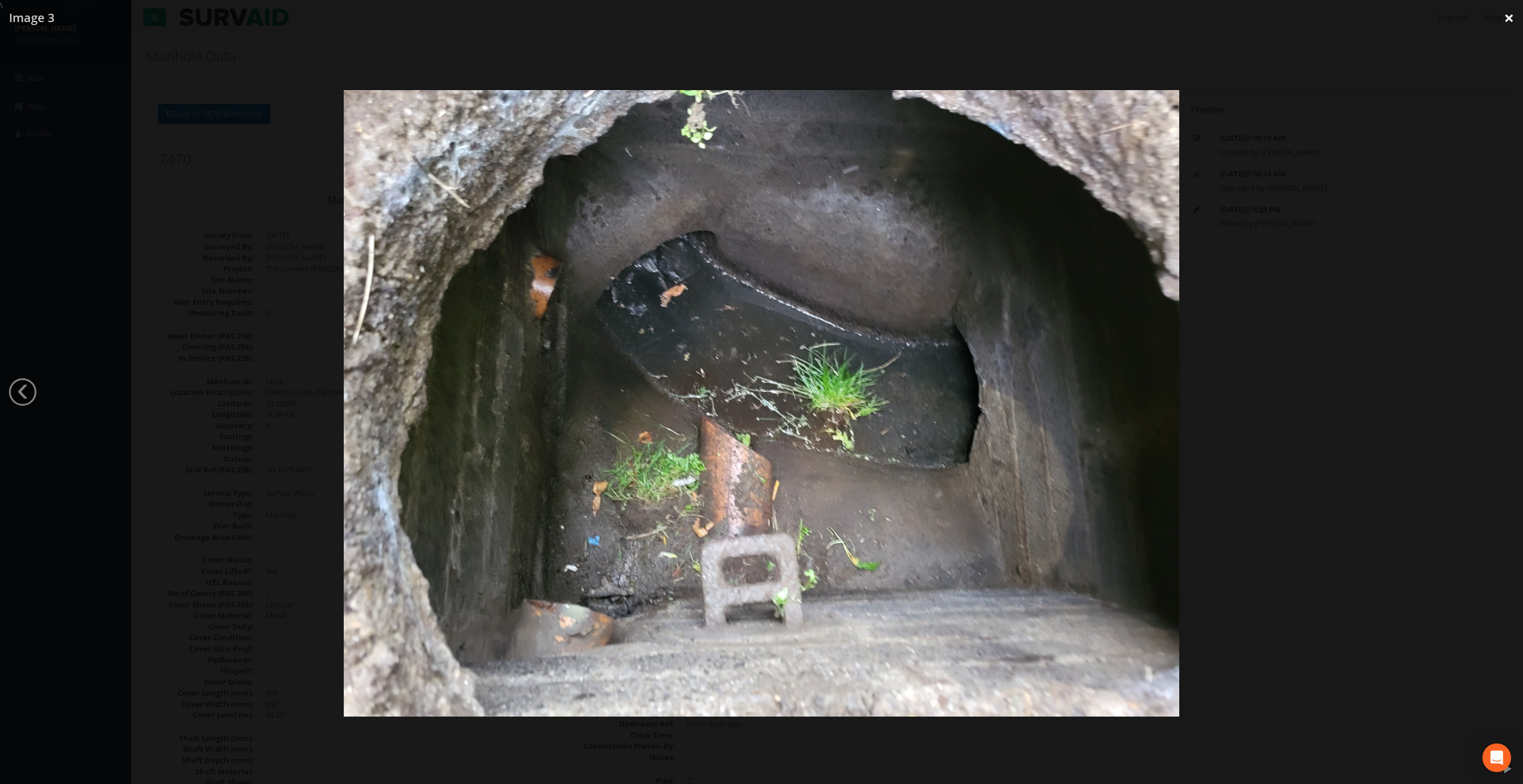
click at [1508, 21] on link "×" at bounding box center [1509, 18] width 28 height 36
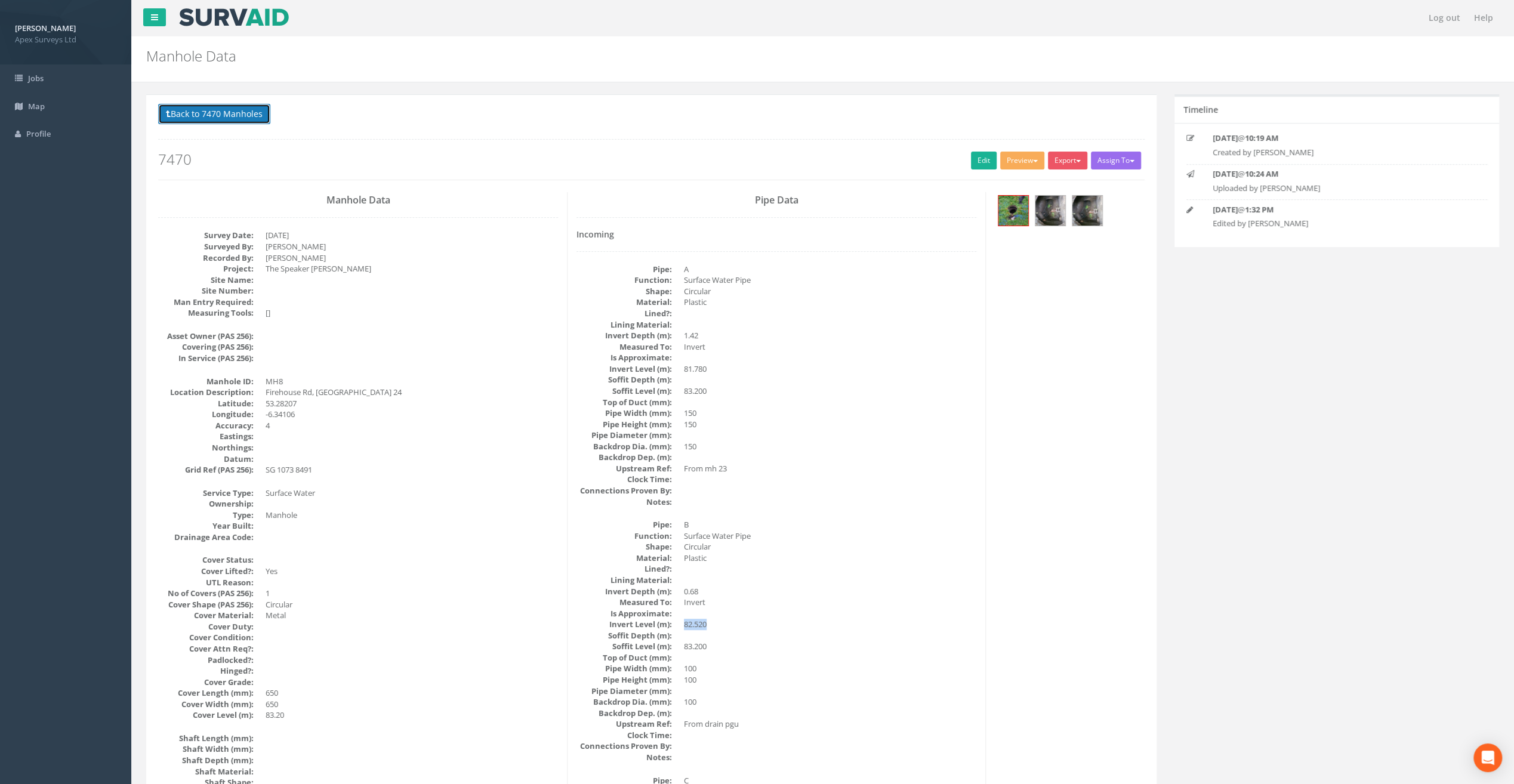
click at [216, 108] on button "Back to 7470 Manholes" at bounding box center [214, 114] width 112 height 21
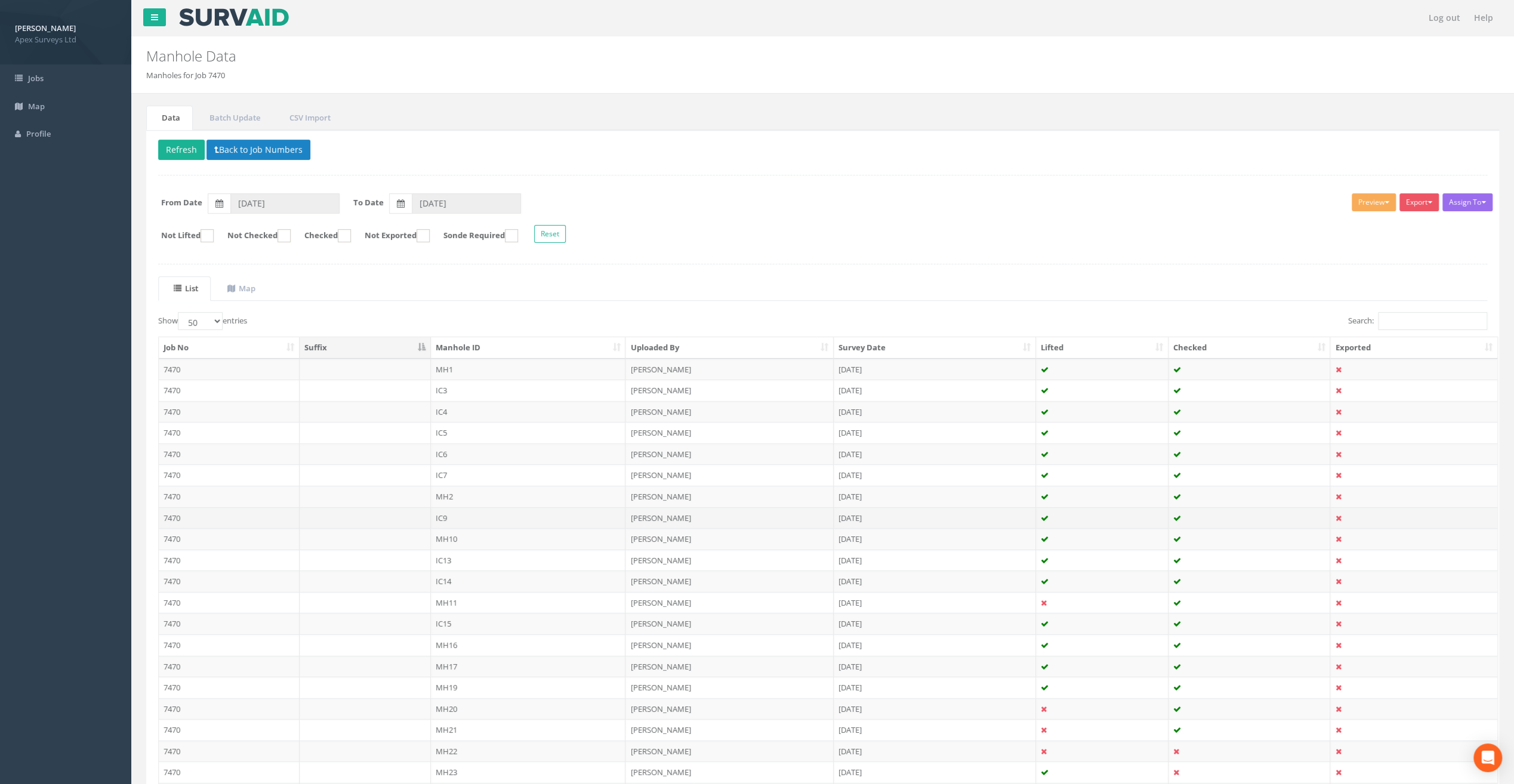
click at [451, 514] on td "IC9" at bounding box center [528, 518] width 195 height 22
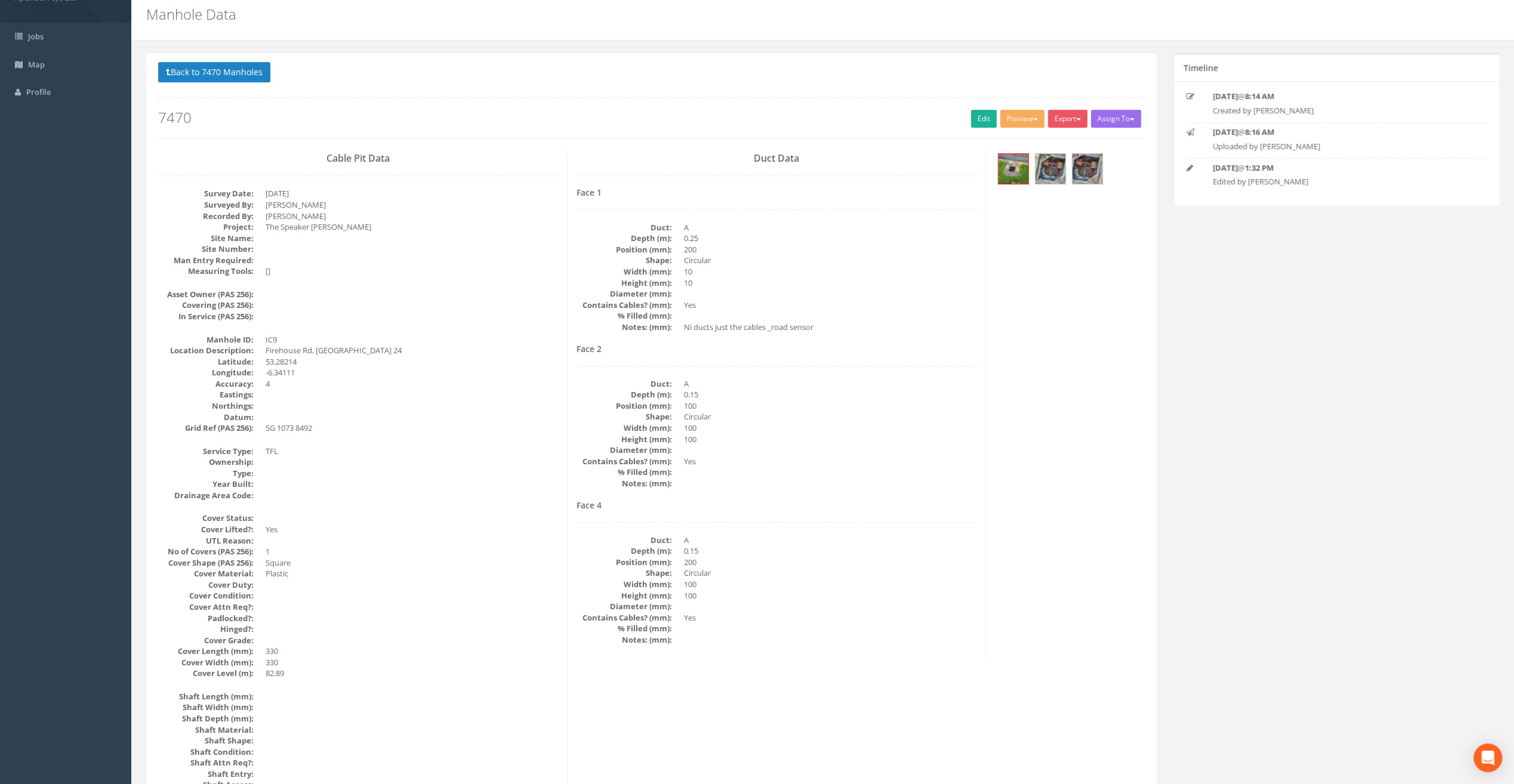
scroll to position [41, 0]
click at [1015, 165] on img at bounding box center [1013, 169] width 30 height 30
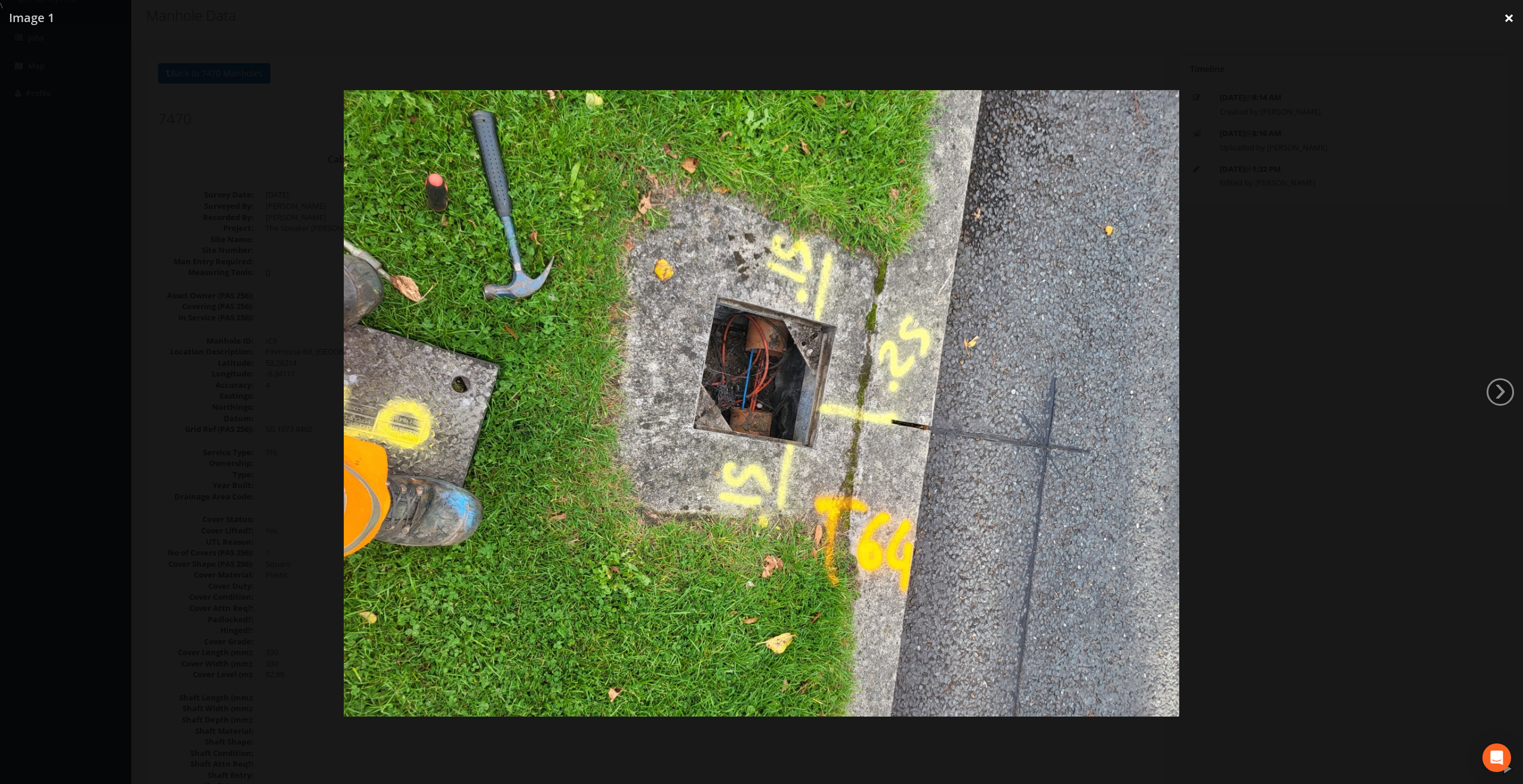
click at [1509, 22] on link "×" at bounding box center [1509, 18] width 28 height 36
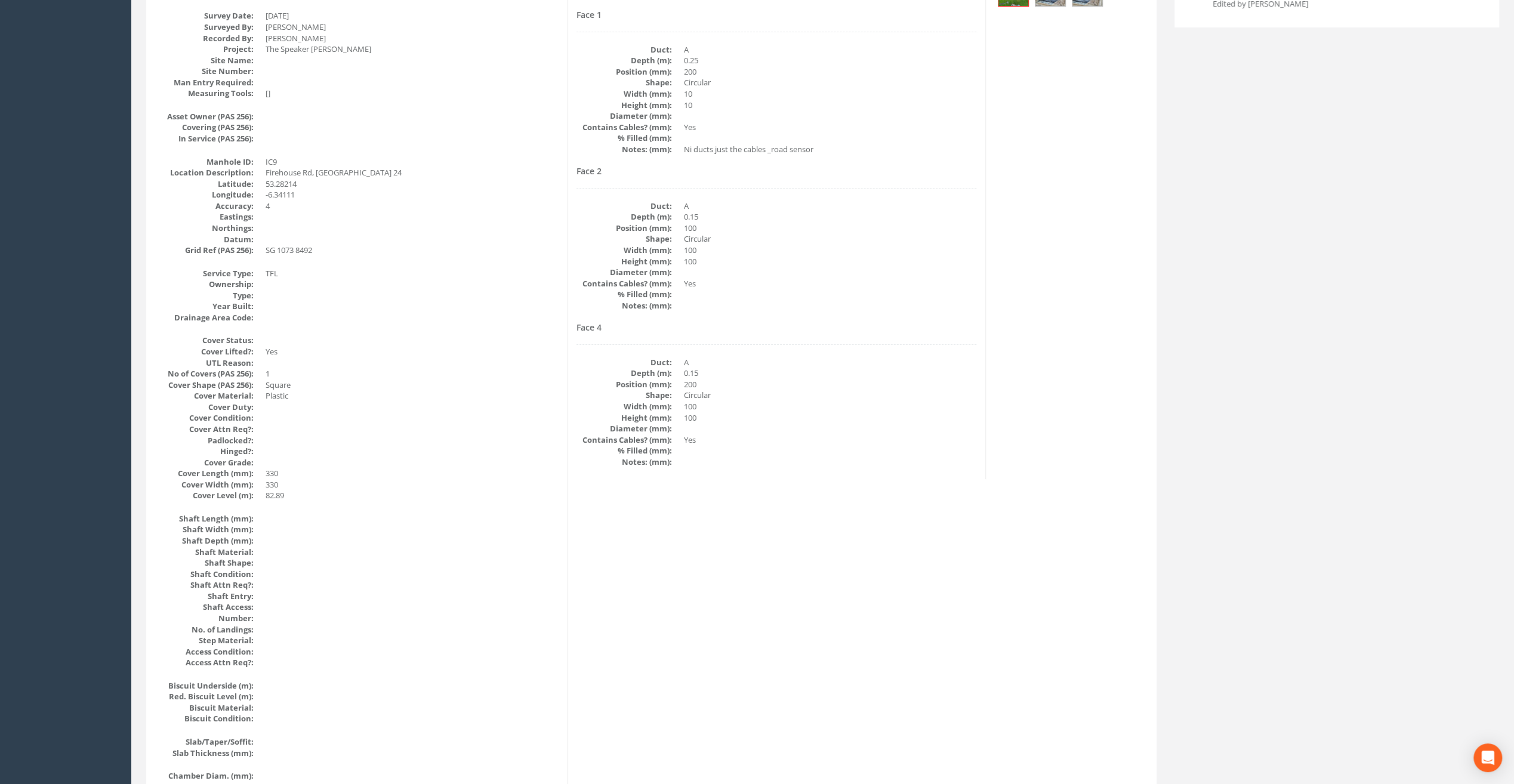
scroll to position [0, 0]
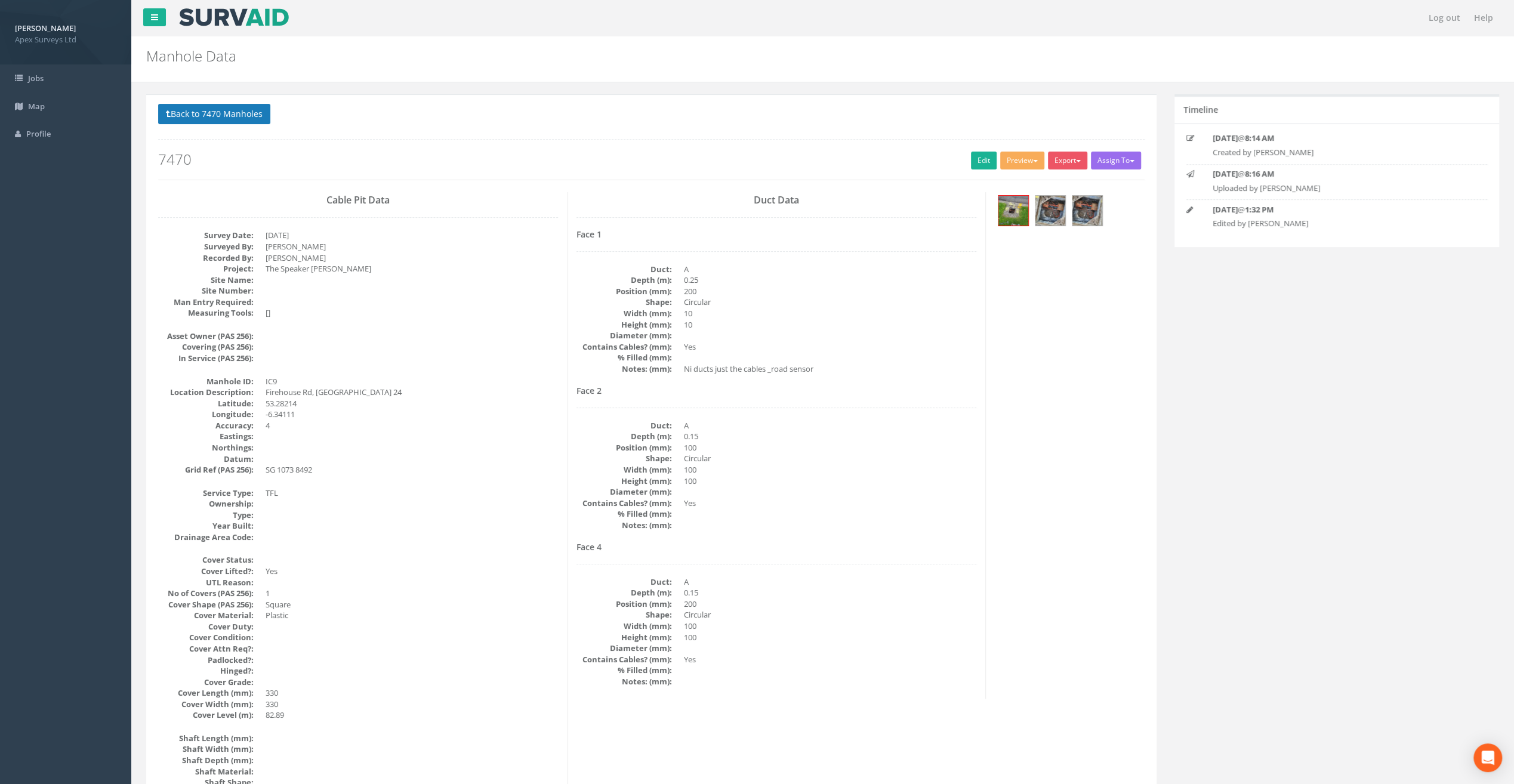
drag, startPoint x: 203, startPoint y: 103, endPoint x: 210, endPoint y: 105, distance: 7.3
click at [217, 116] on button "Back to 7470 Manholes" at bounding box center [214, 114] width 112 height 21
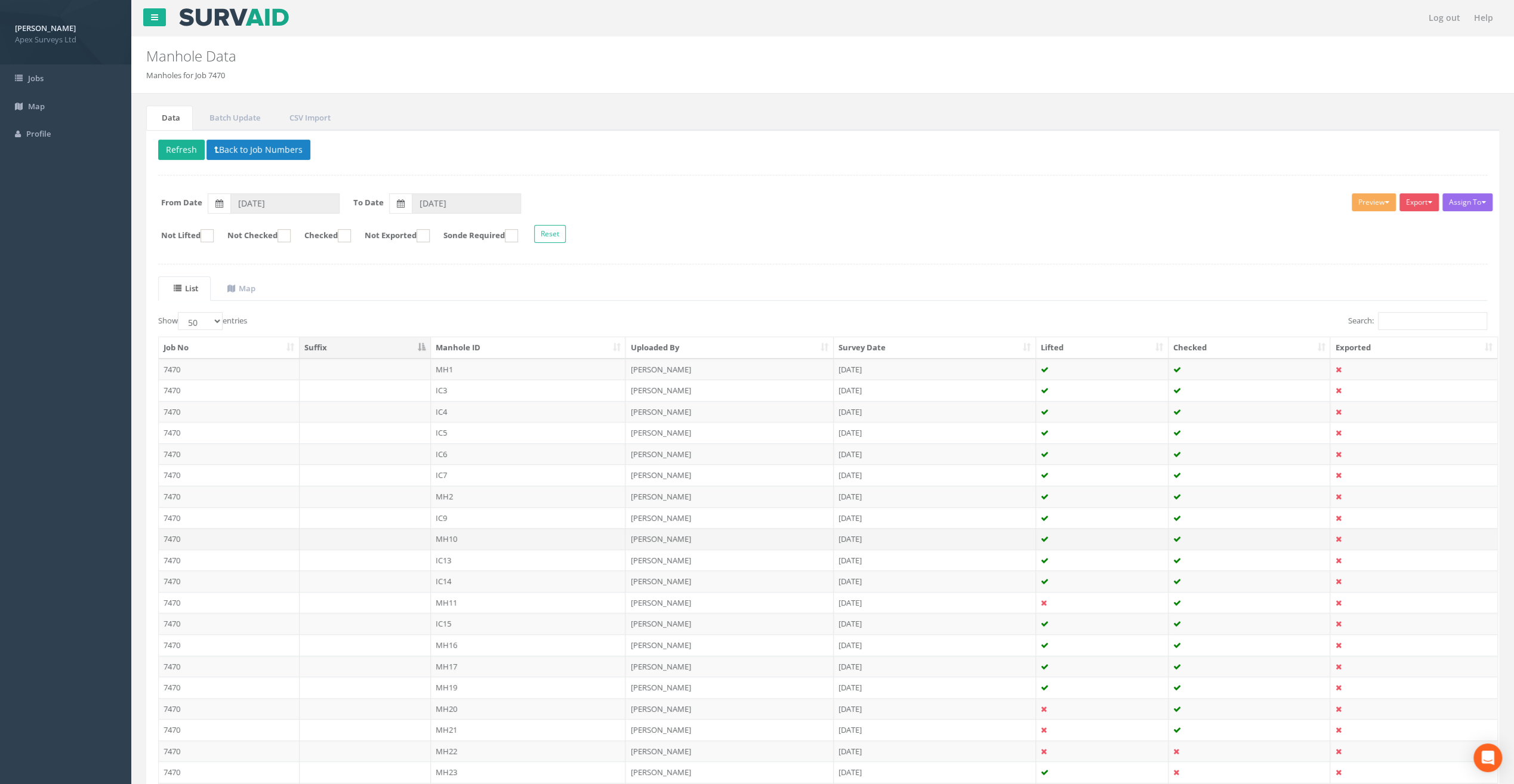
click at [445, 538] on td "MH10" at bounding box center [528, 539] width 195 height 22
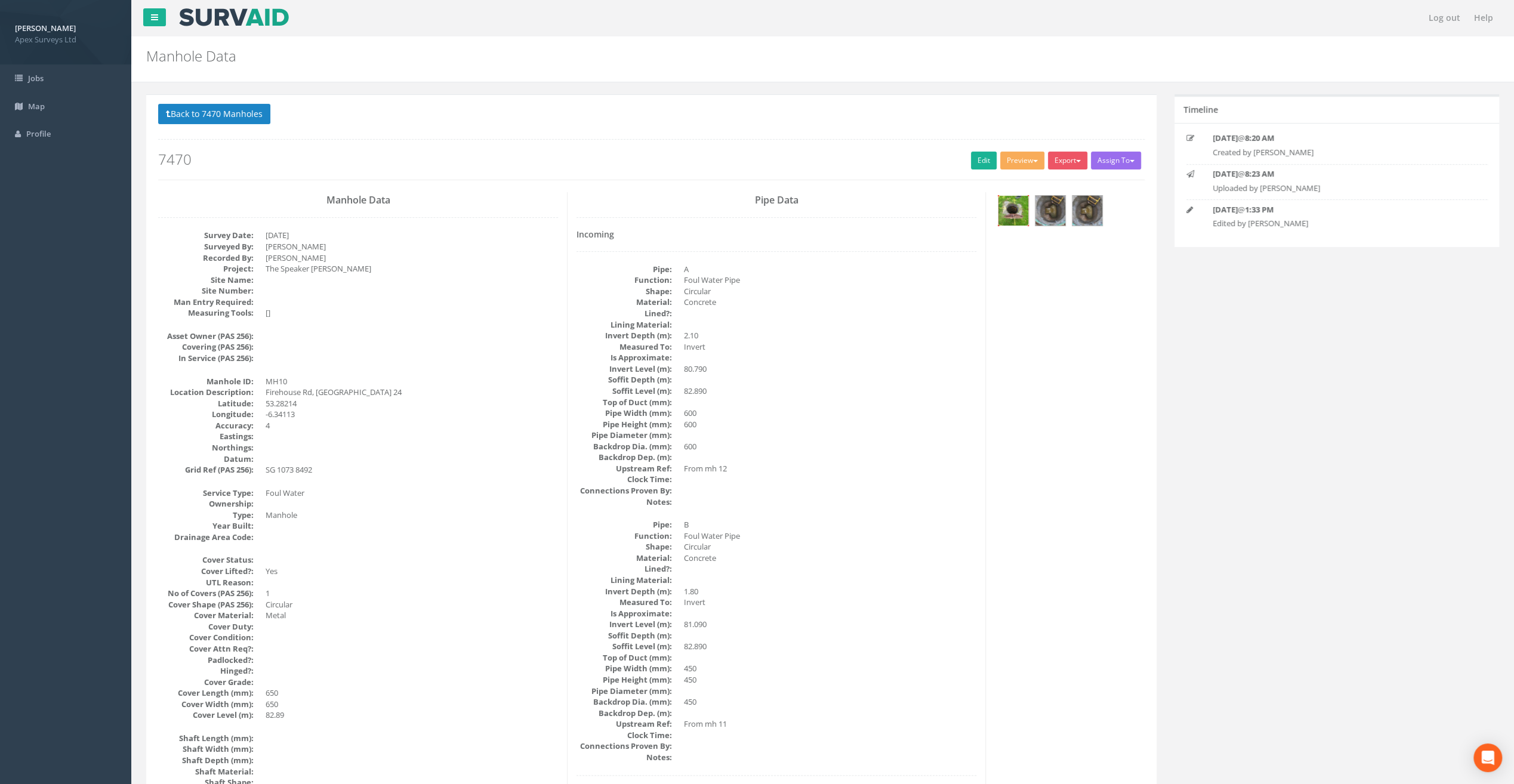
click at [1011, 212] on img at bounding box center [1013, 211] width 30 height 30
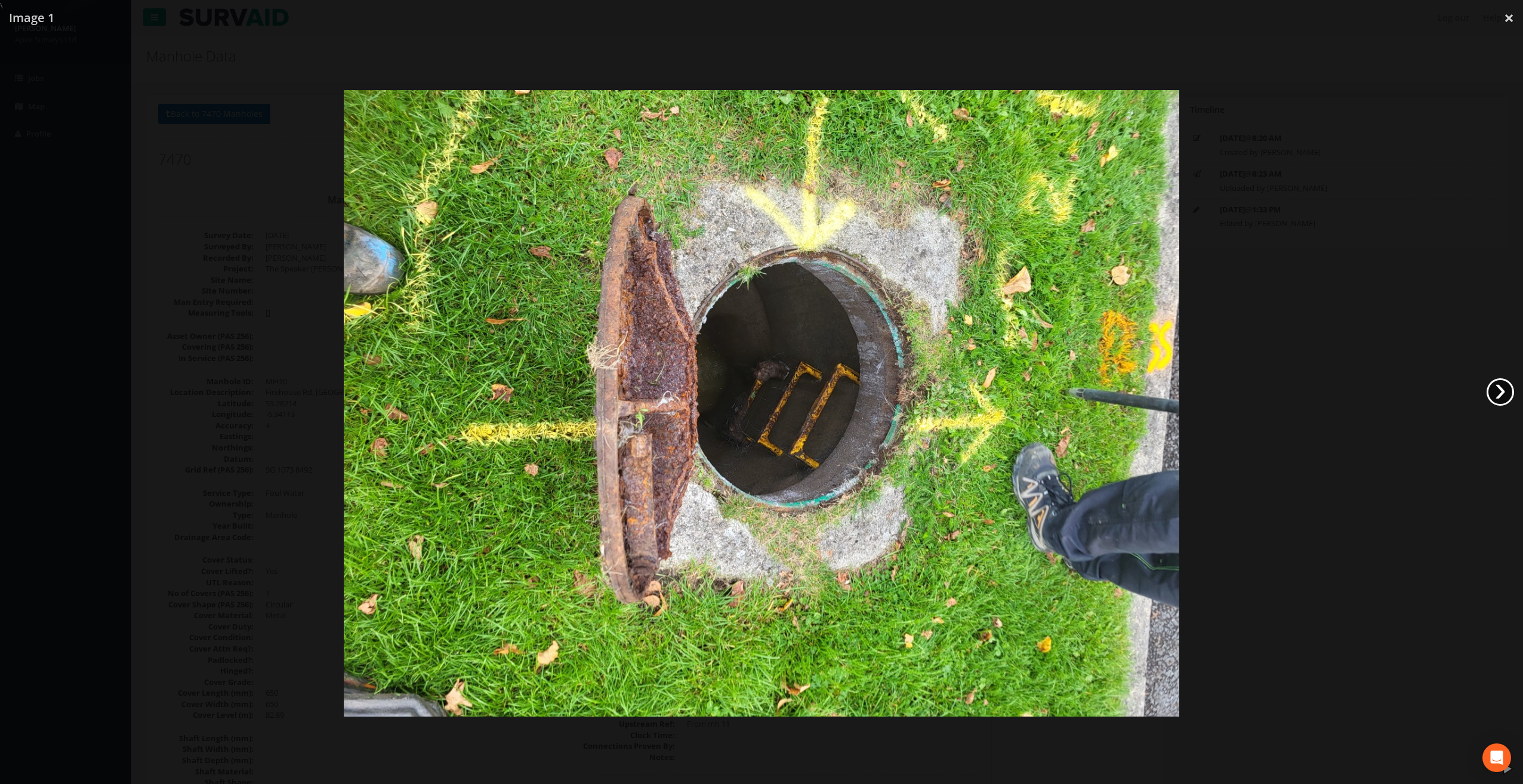
click at [1501, 393] on link "›" at bounding box center [1500, 391] width 27 height 27
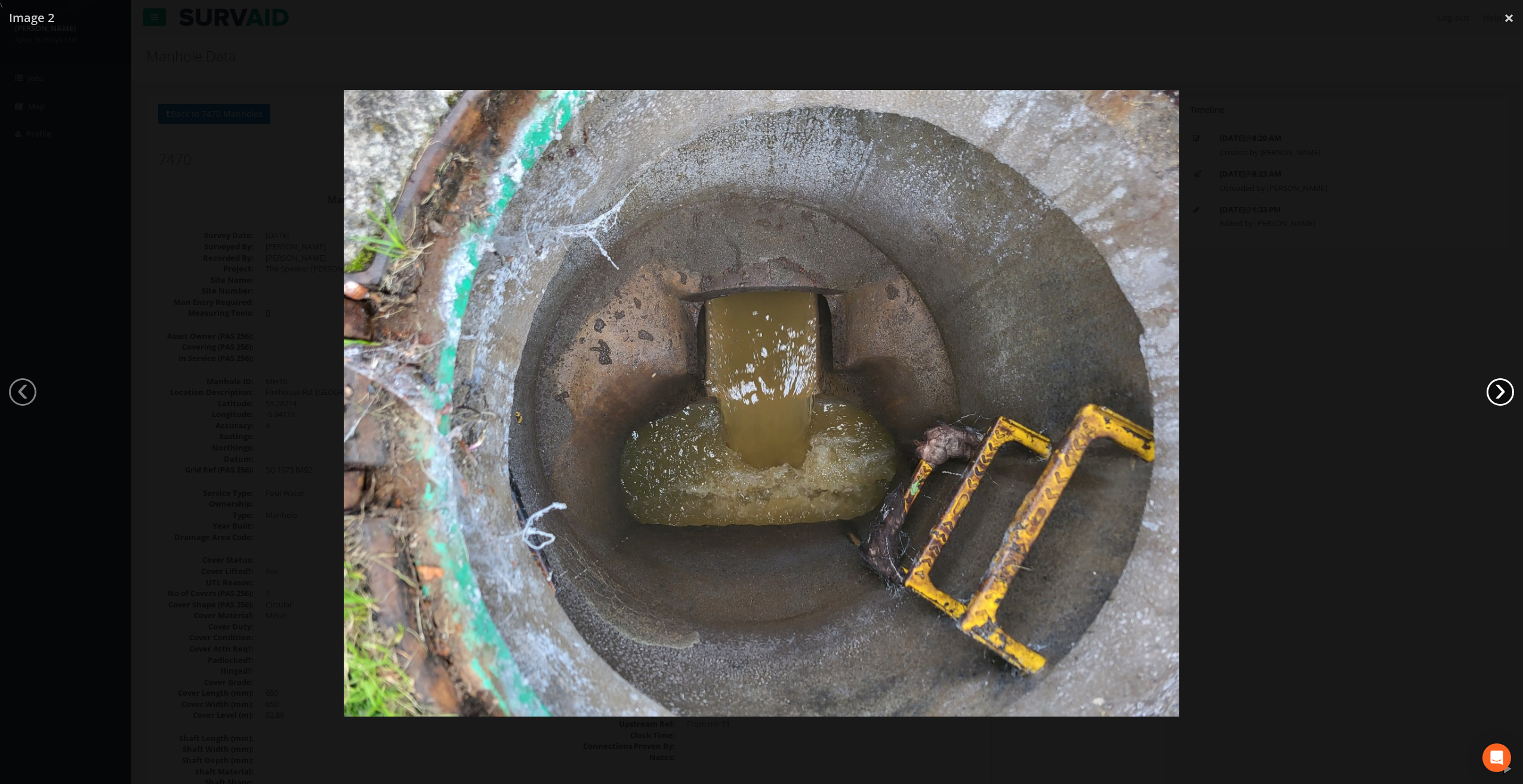
click at [1501, 393] on link "›" at bounding box center [1500, 391] width 27 height 27
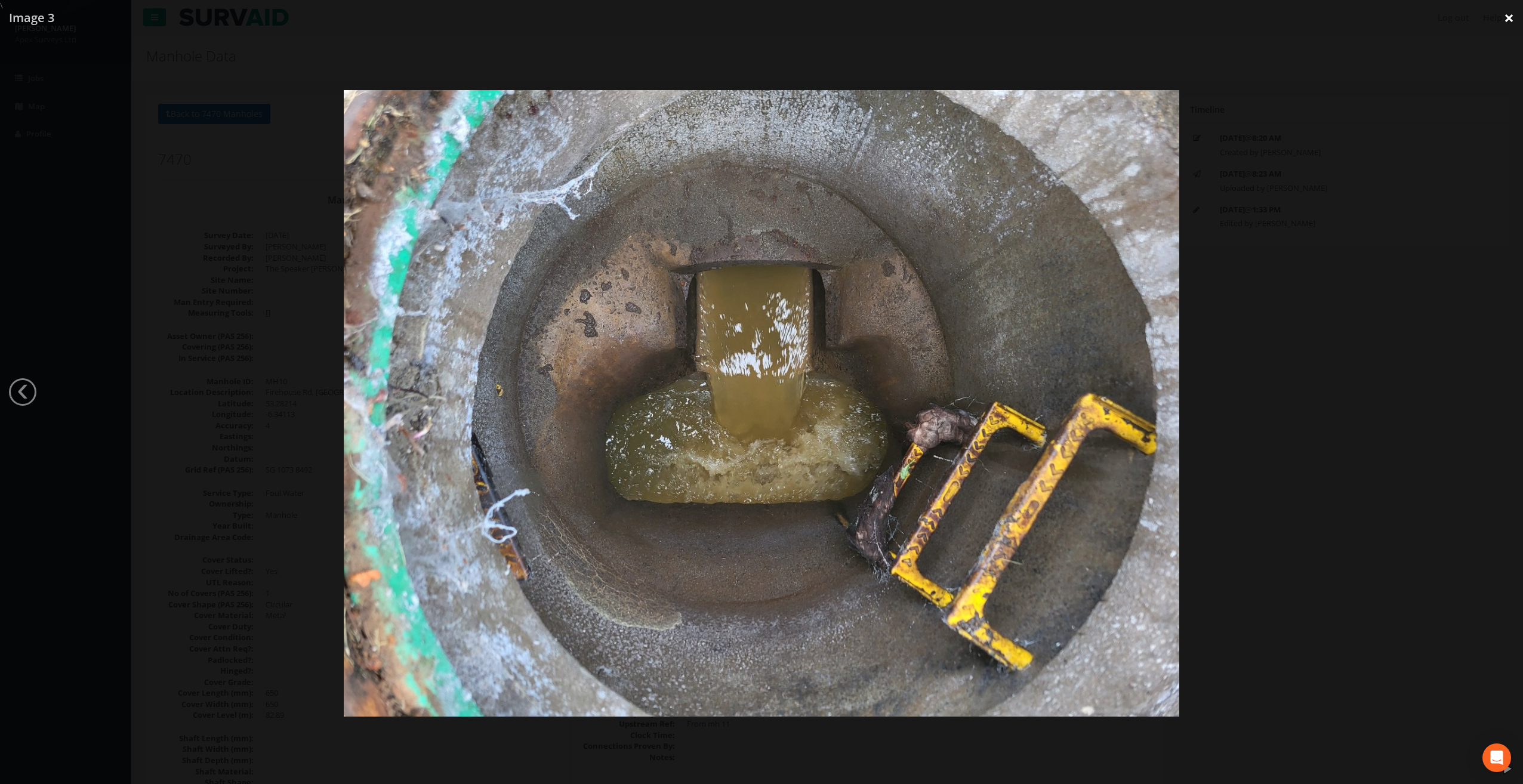
click at [1510, 21] on link "×" at bounding box center [1509, 18] width 28 height 36
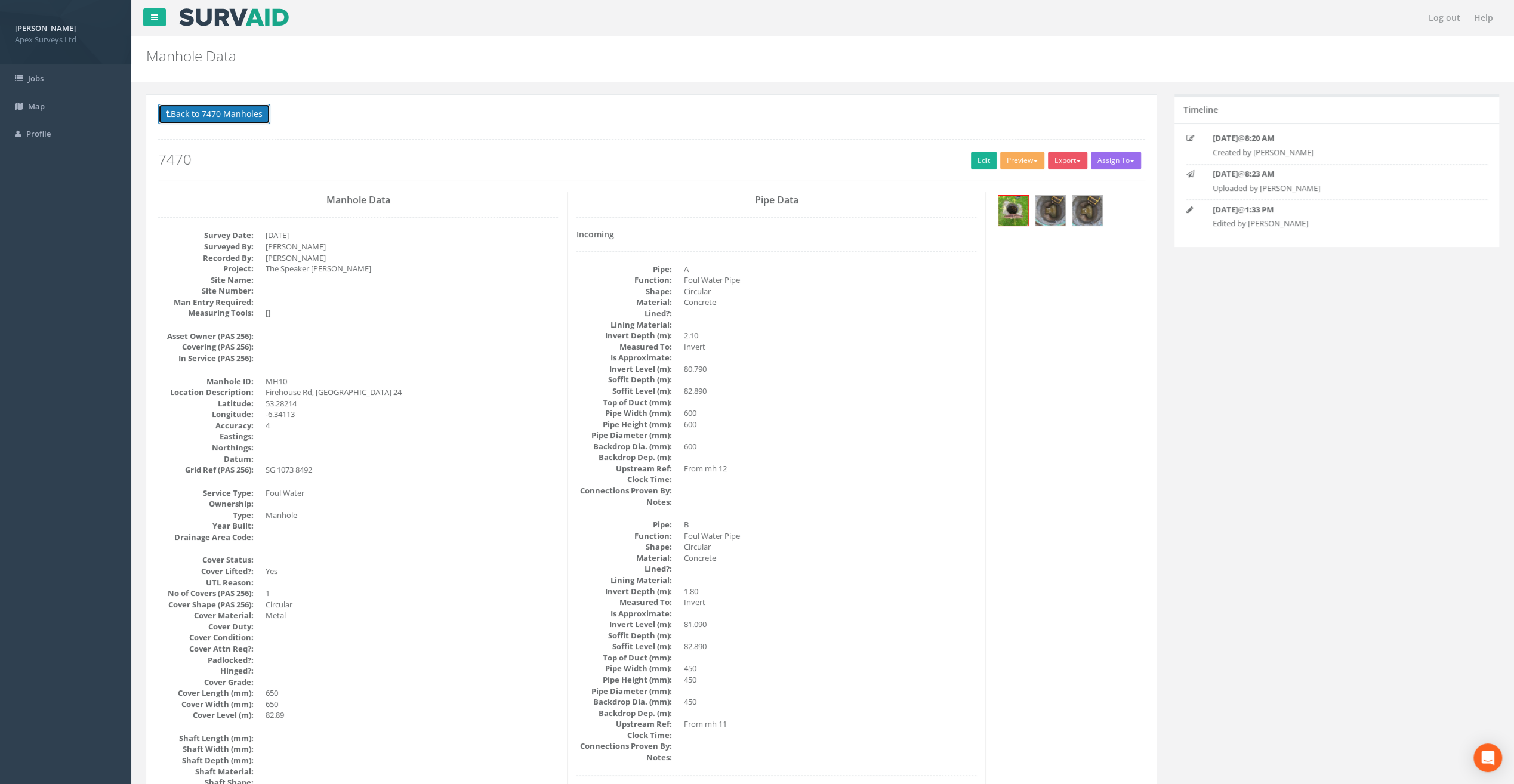
click at [214, 117] on button "Back to 7470 Manholes" at bounding box center [214, 114] width 112 height 21
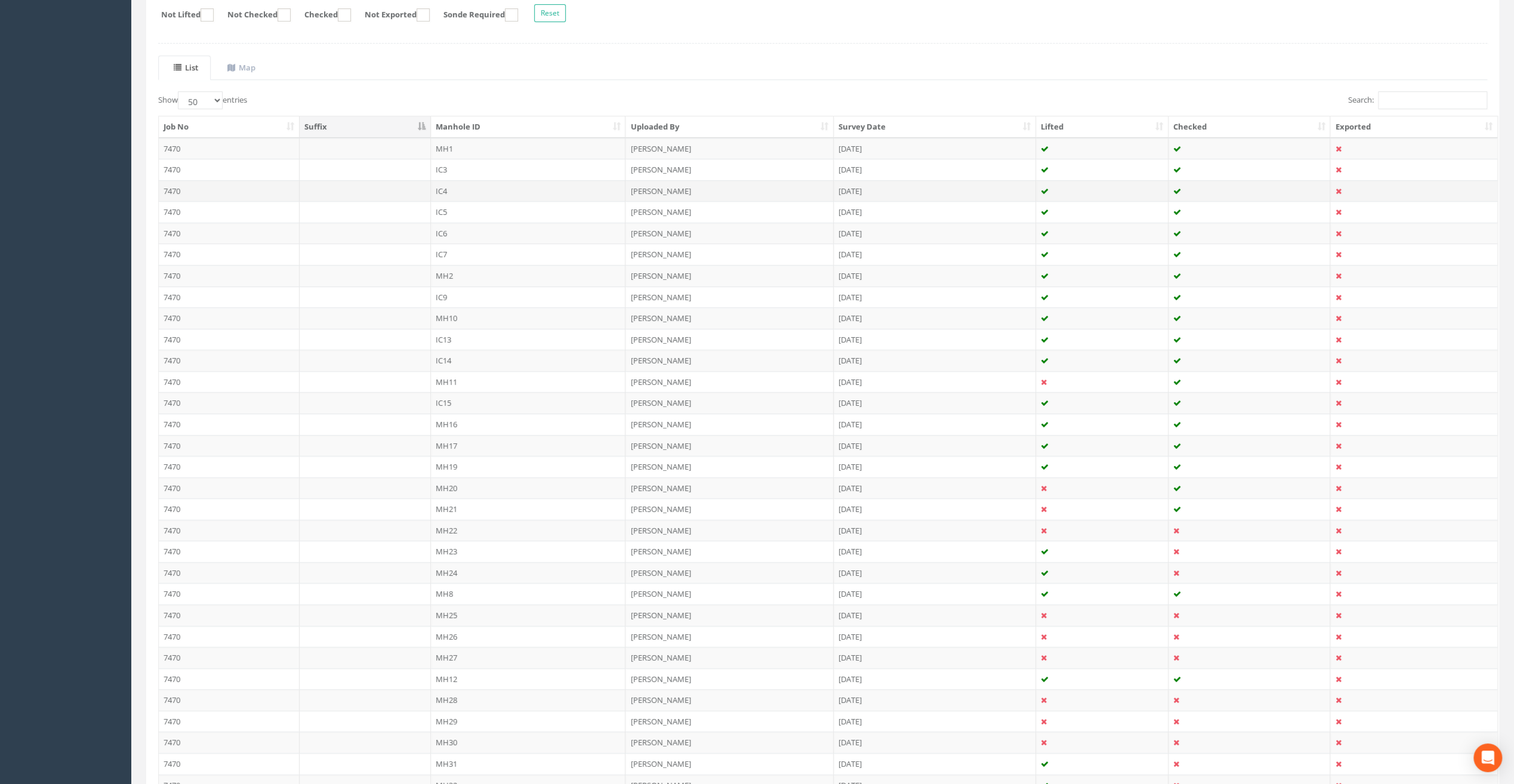
scroll to position [239, 0]
click at [448, 362] on td "MH11" at bounding box center [528, 364] width 195 height 22
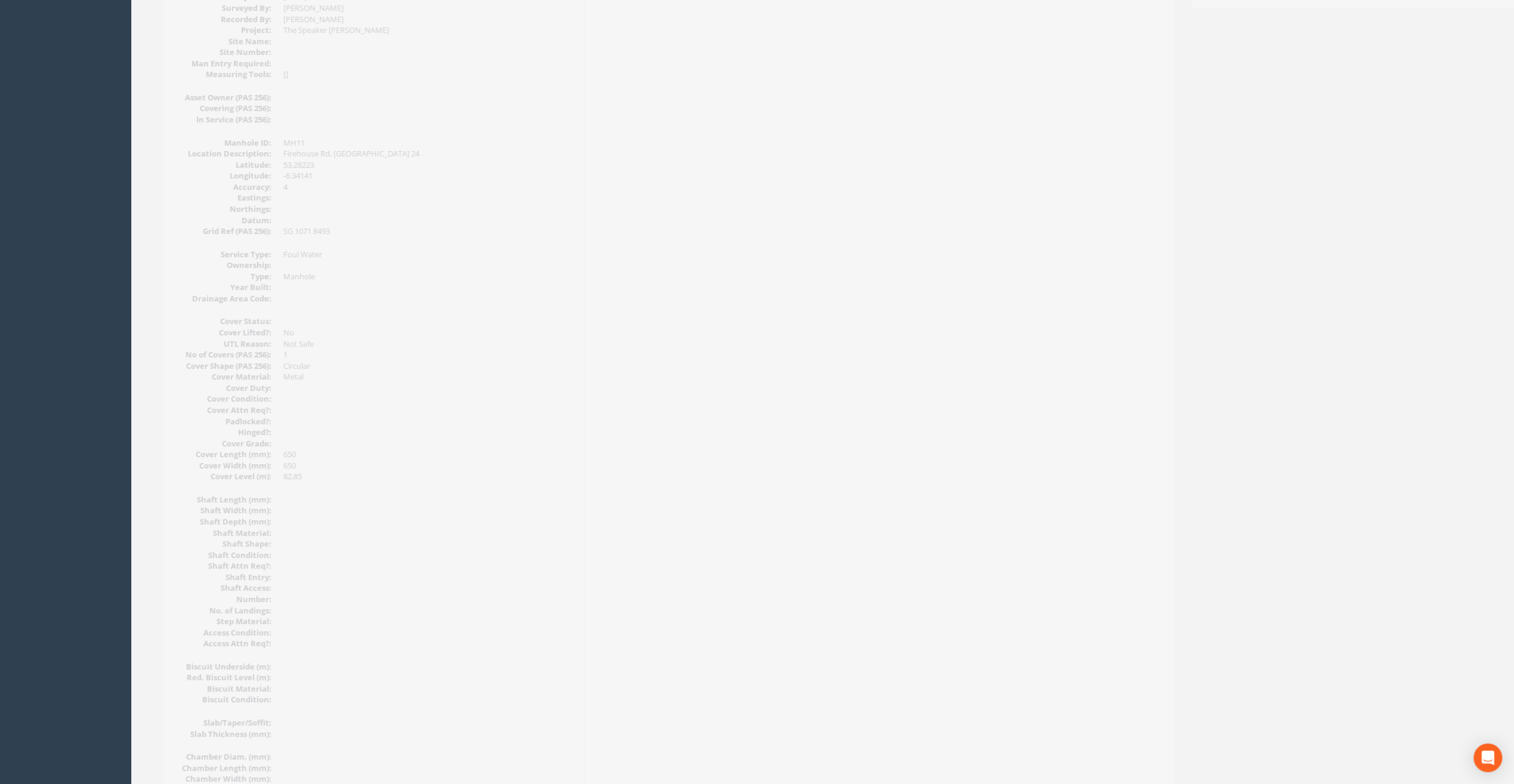
scroll to position [0, 0]
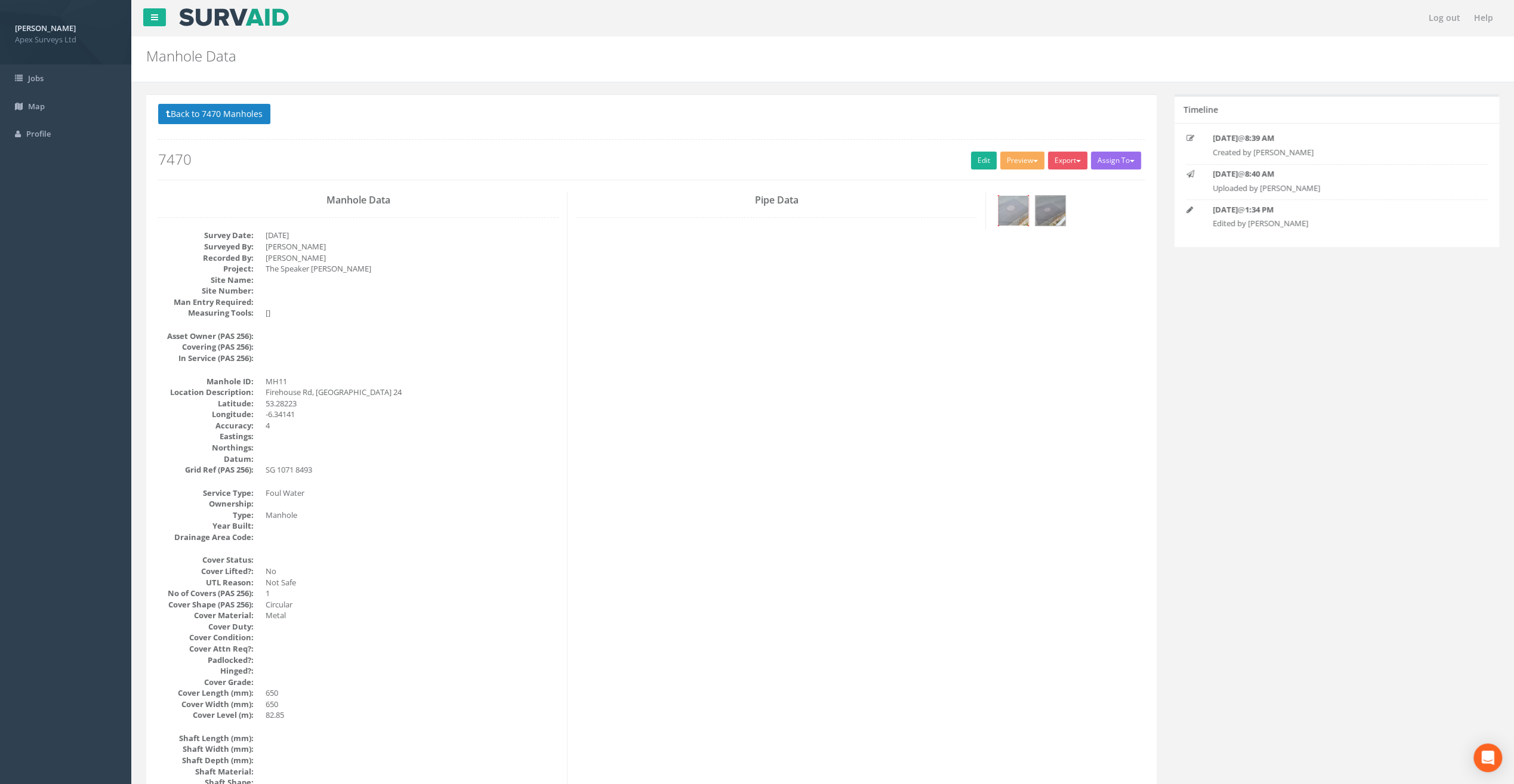
click at [1009, 214] on img at bounding box center [1013, 211] width 30 height 30
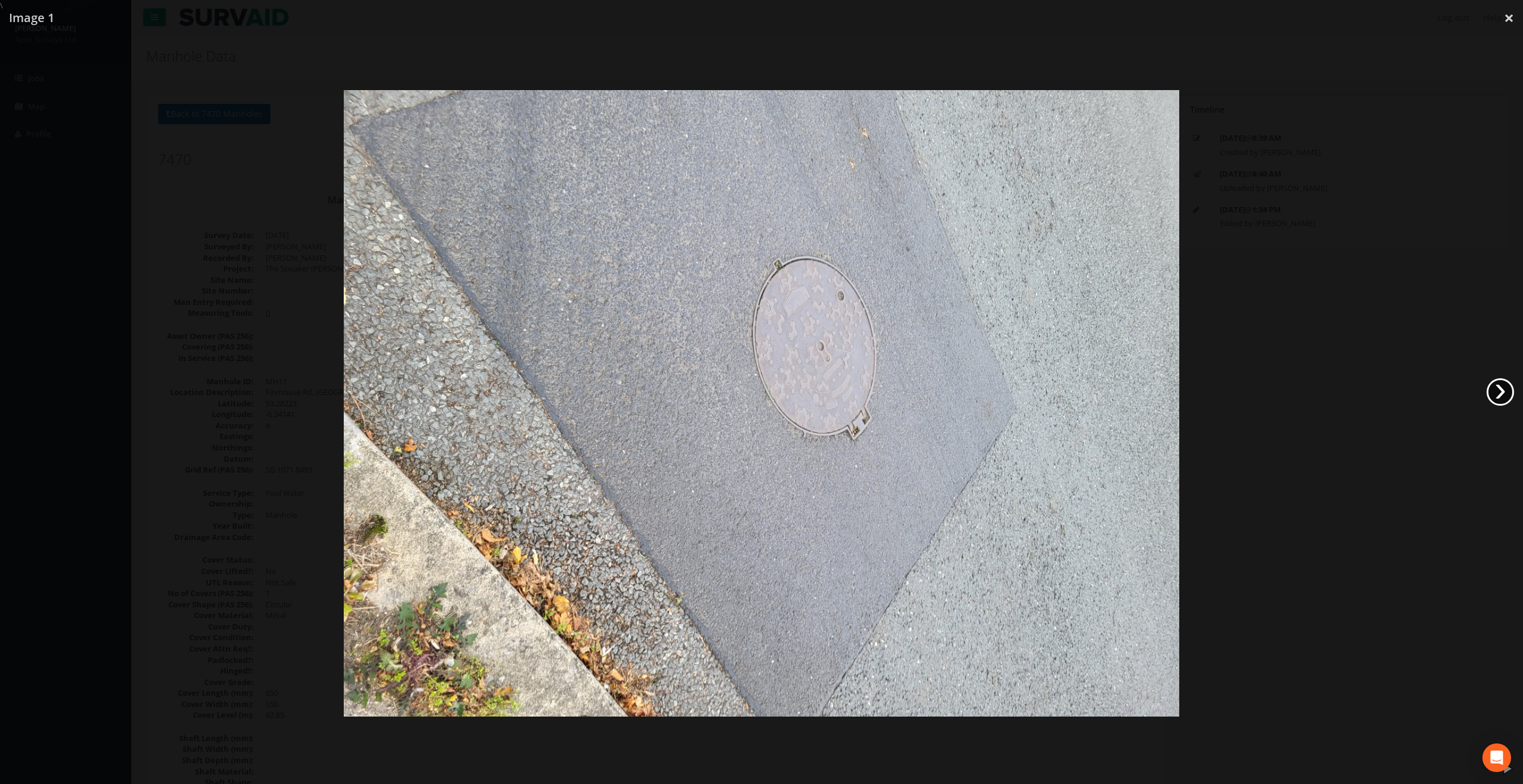
click at [1503, 395] on link "›" at bounding box center [1500, 391] width 27 height 27
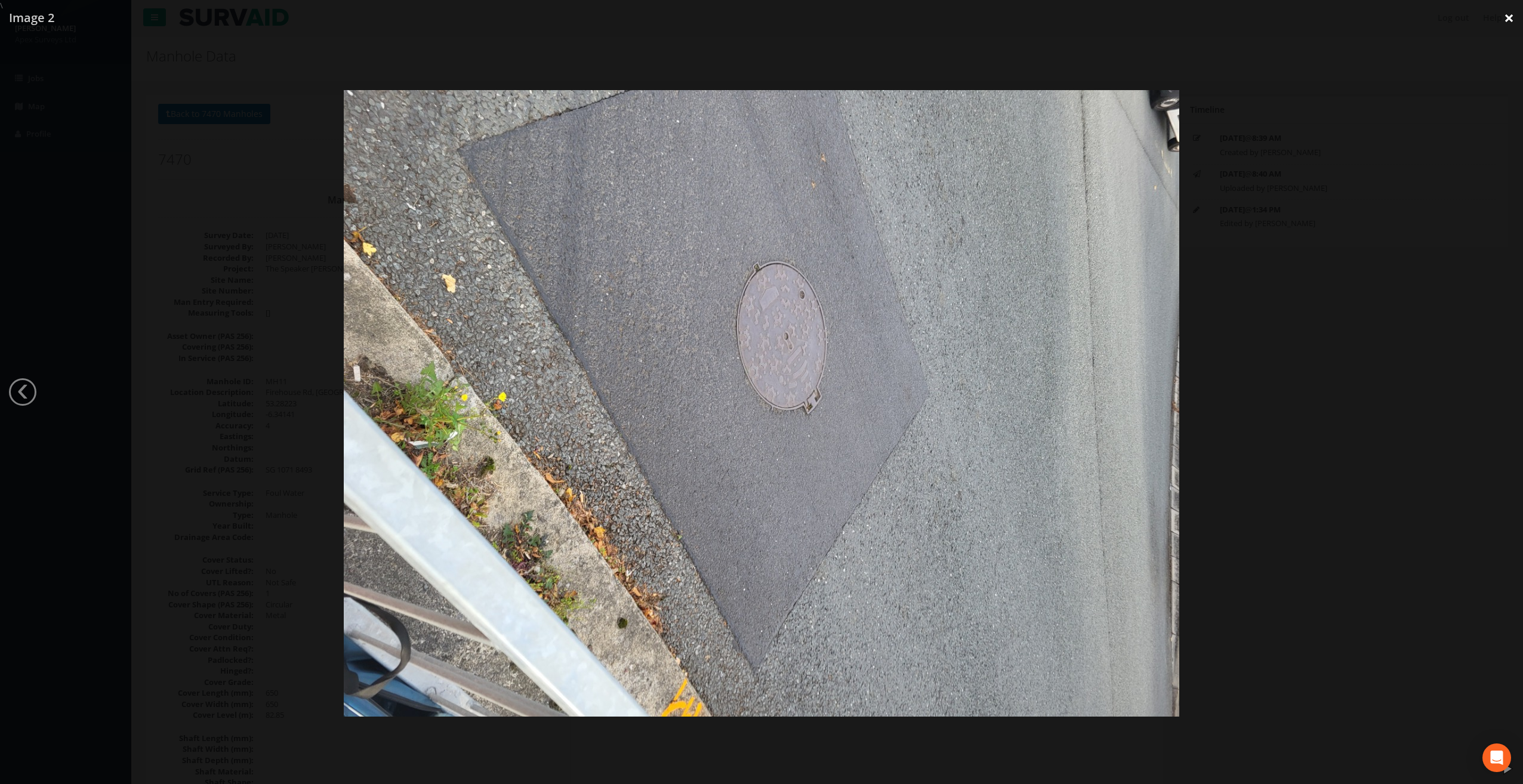
click at [1512, 19] on link "×" at bounding box center [1509, 18] width 28 height 36
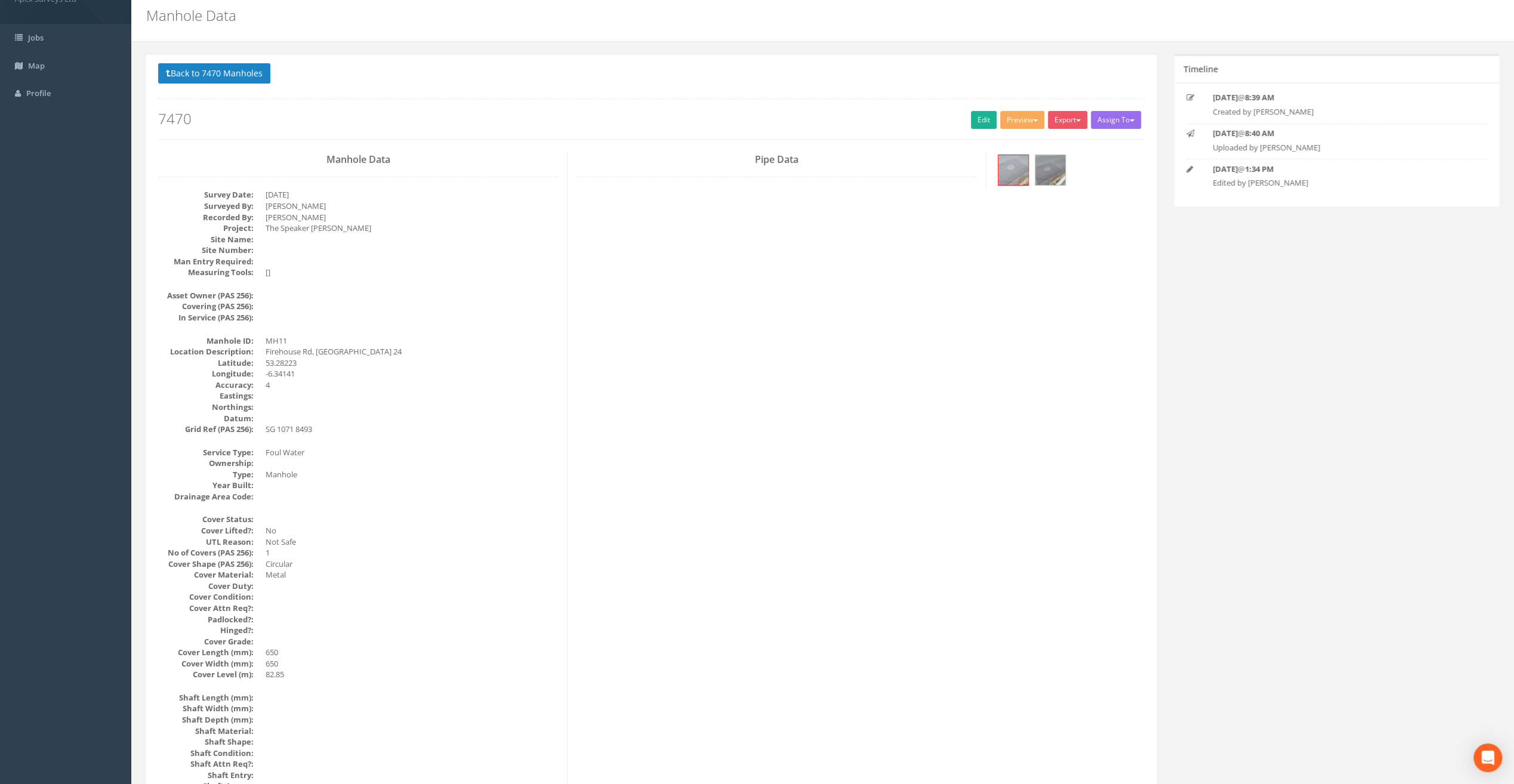
scroll to position [60, 0]
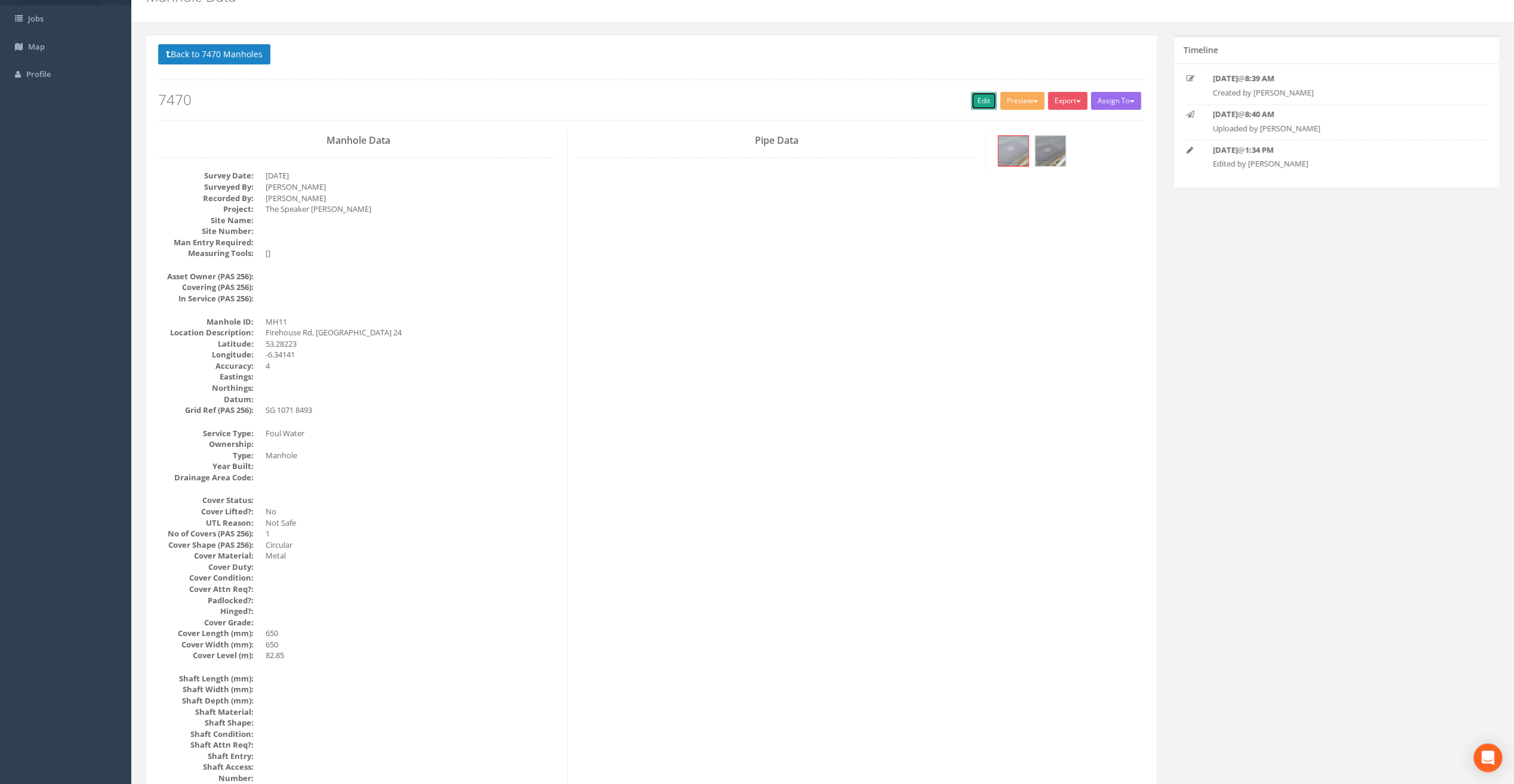
click at [984, 96] on link "Edit" at bounding box center [984, 101] width 25 height 18
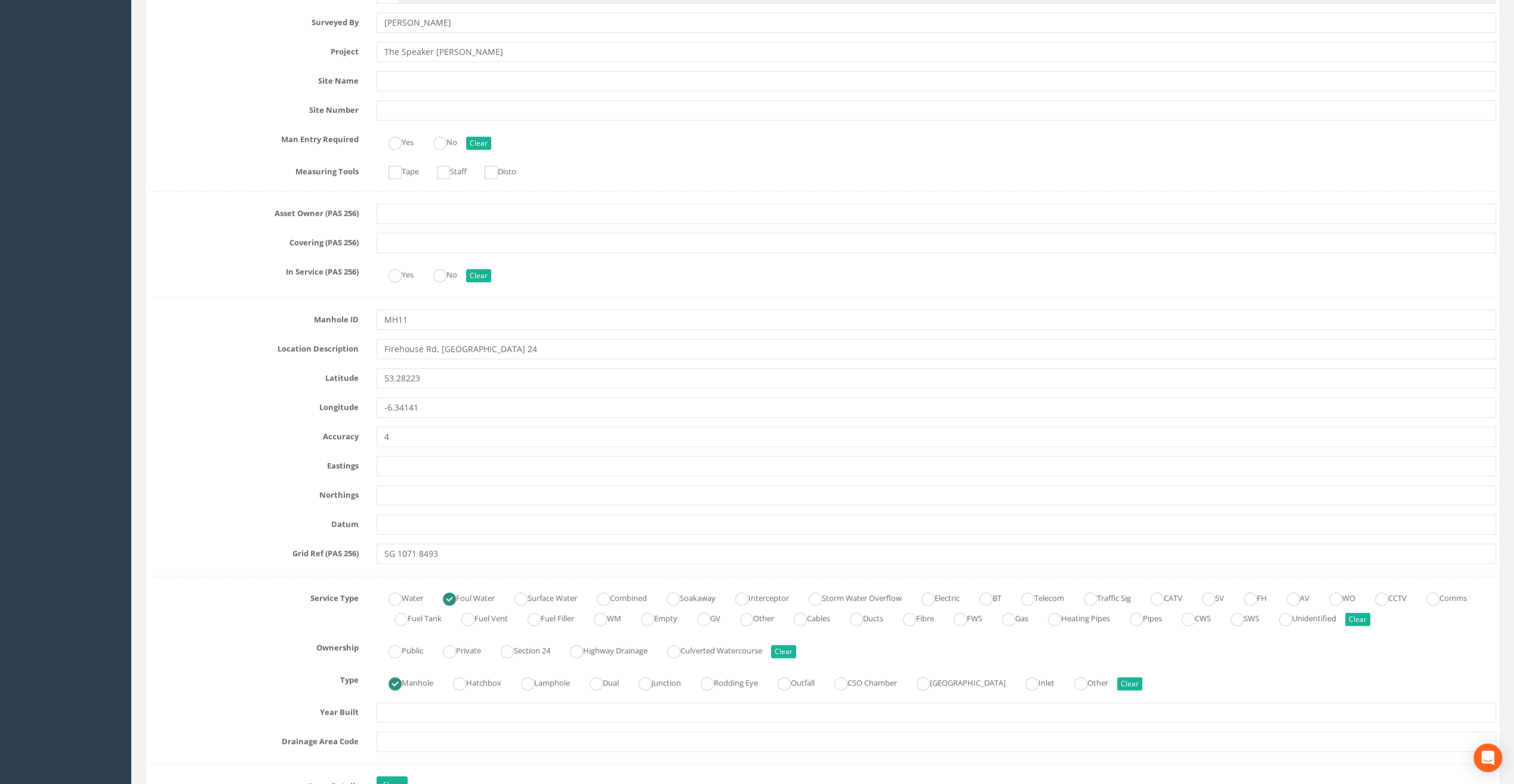
scroll to position [0, 0]
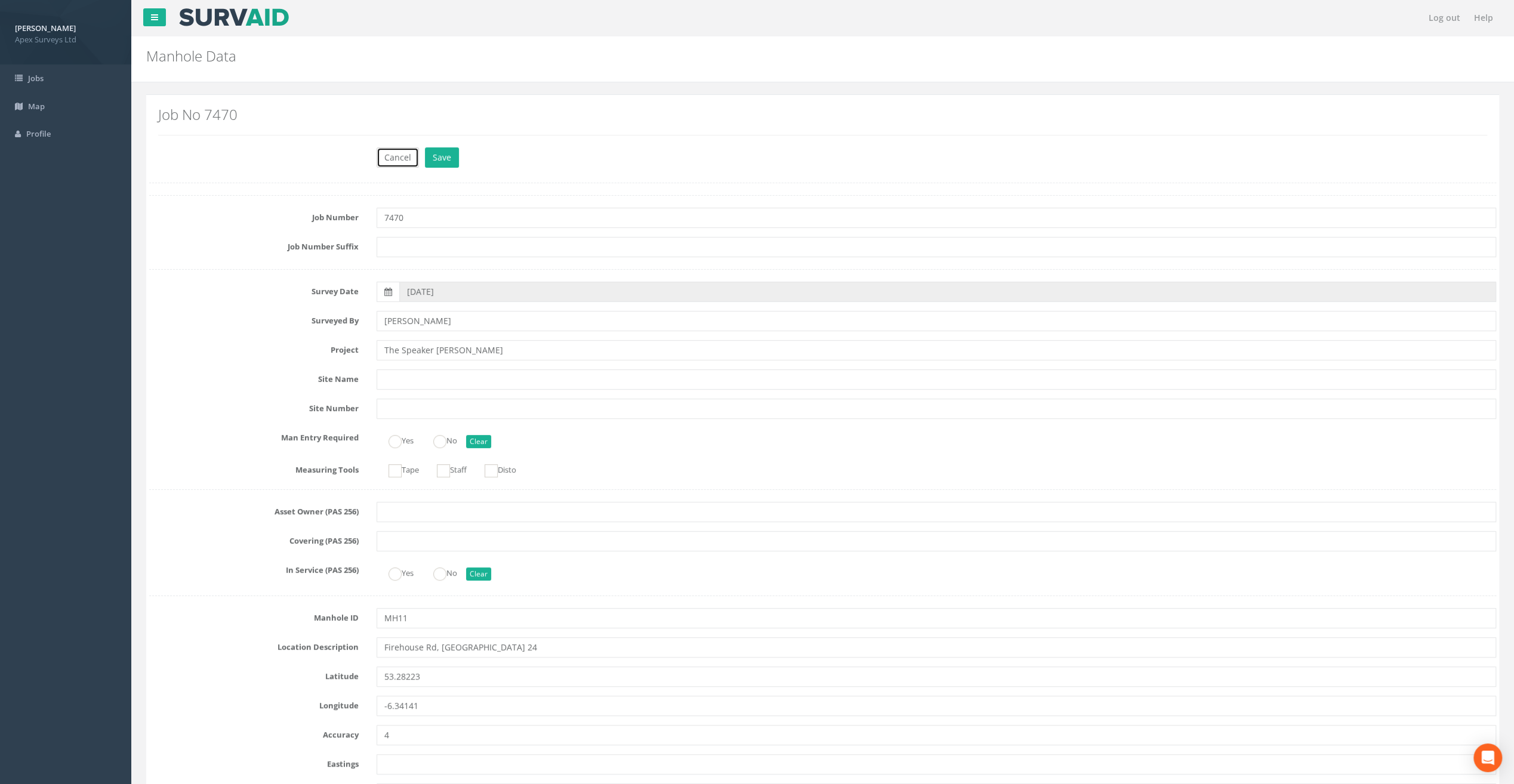
click at [391, 162] on button "Cancel" at bounding box center [398, 158] width 42 height 21
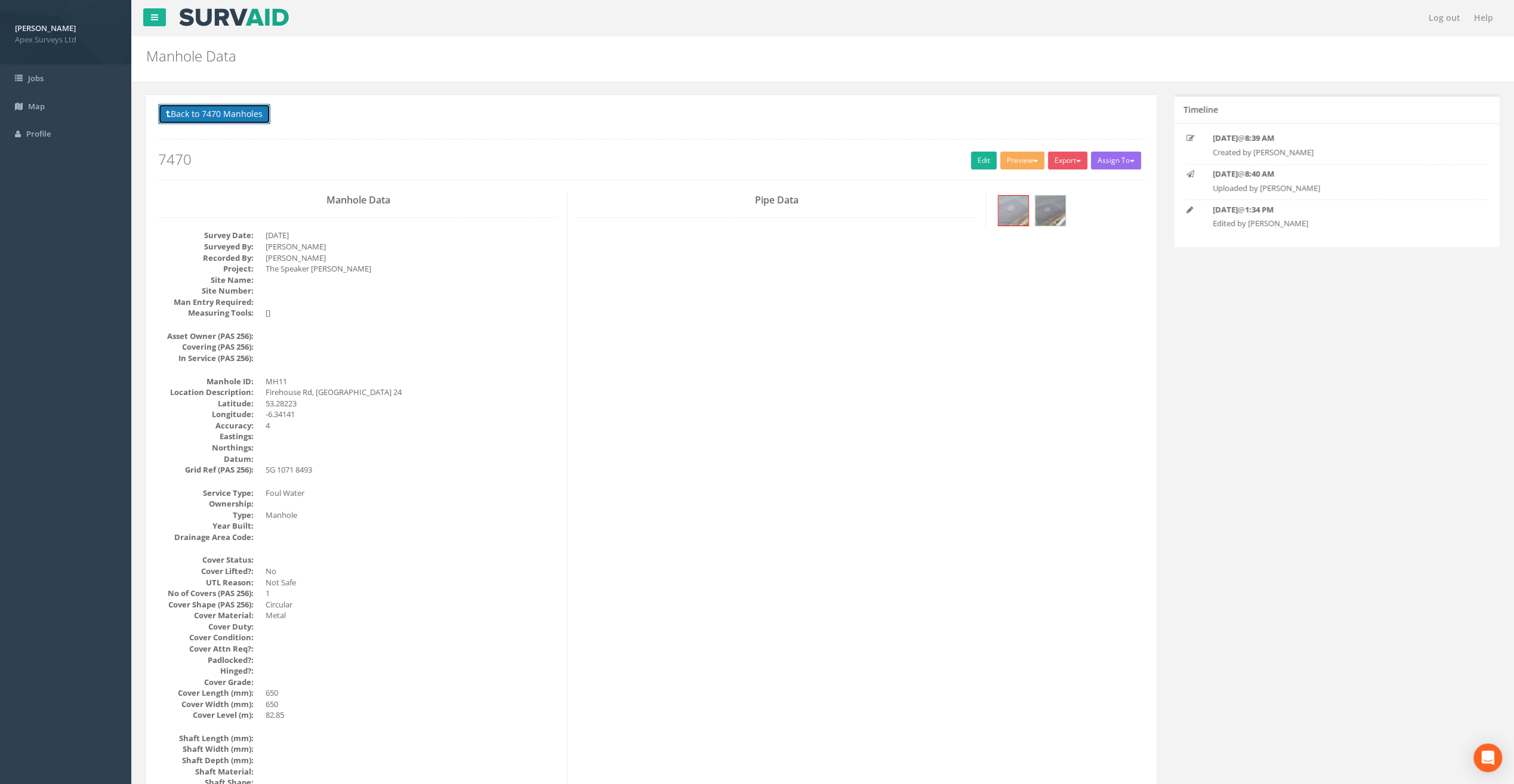
click at [208, 113] on button "Back to 7470 Manholes" at bounding box center [214, 114] width 112 height 21
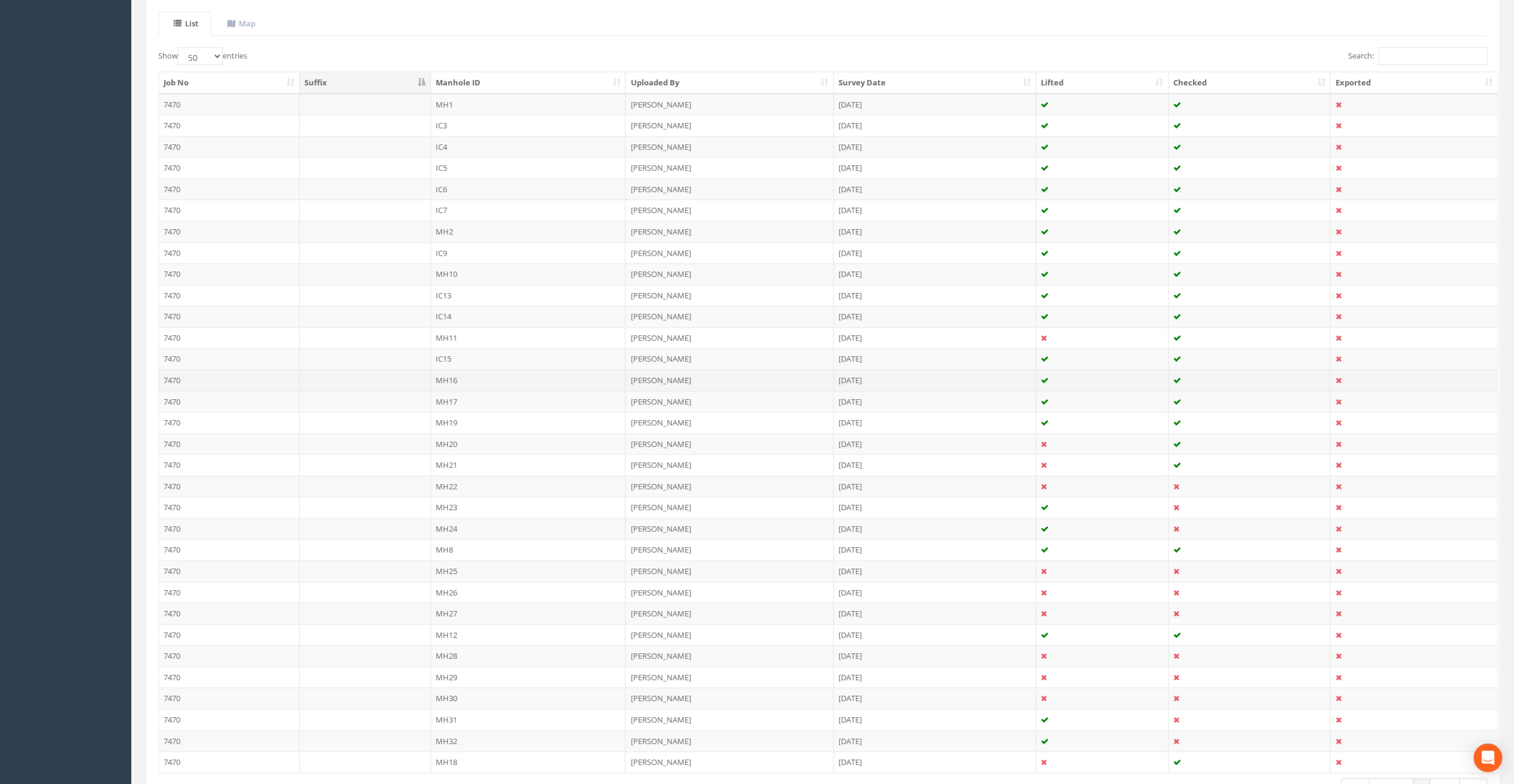
scroll to position [159, 0]
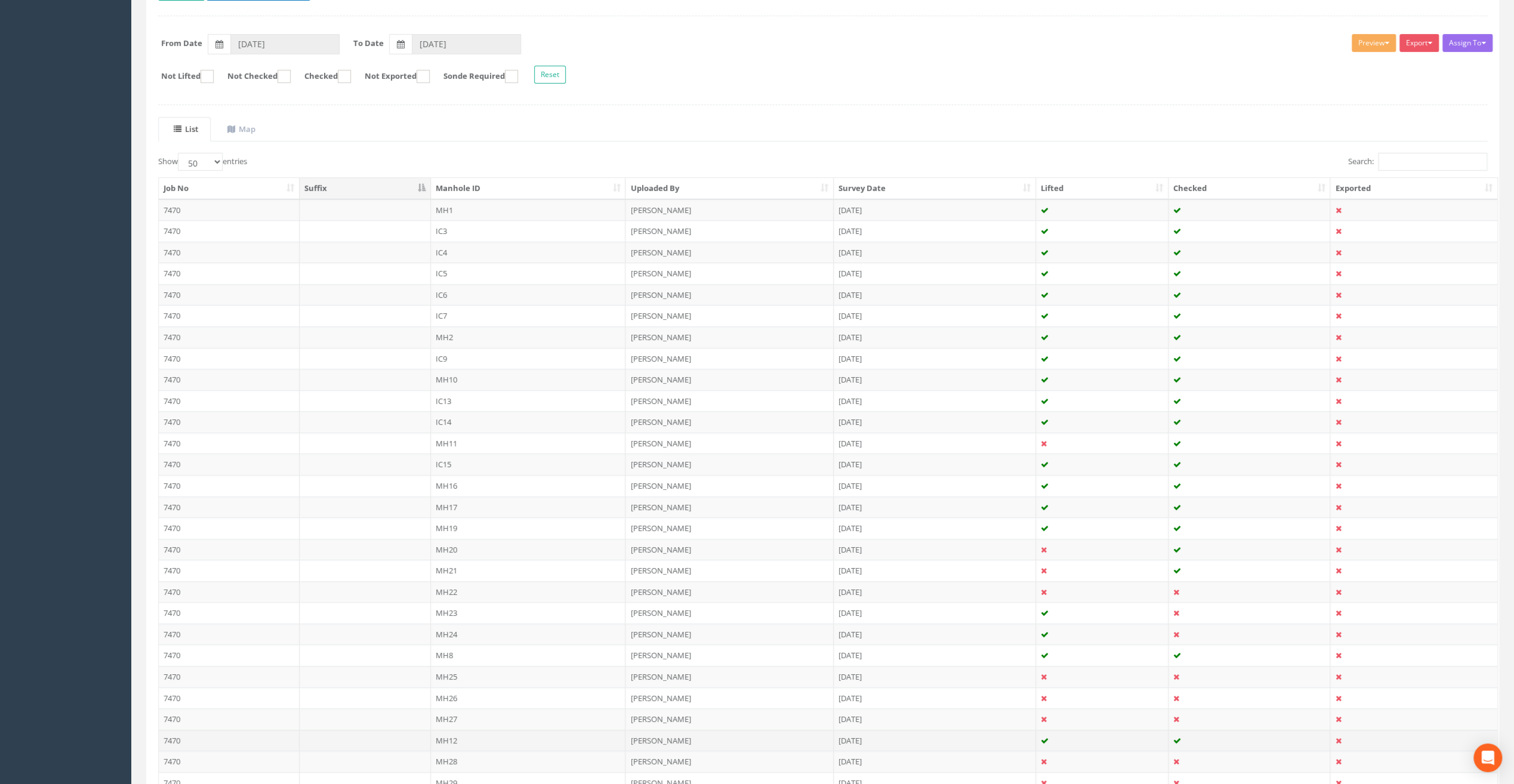
click at [454, 740] on td "MH12" at bounding box center [528, 740] width 195 height 22
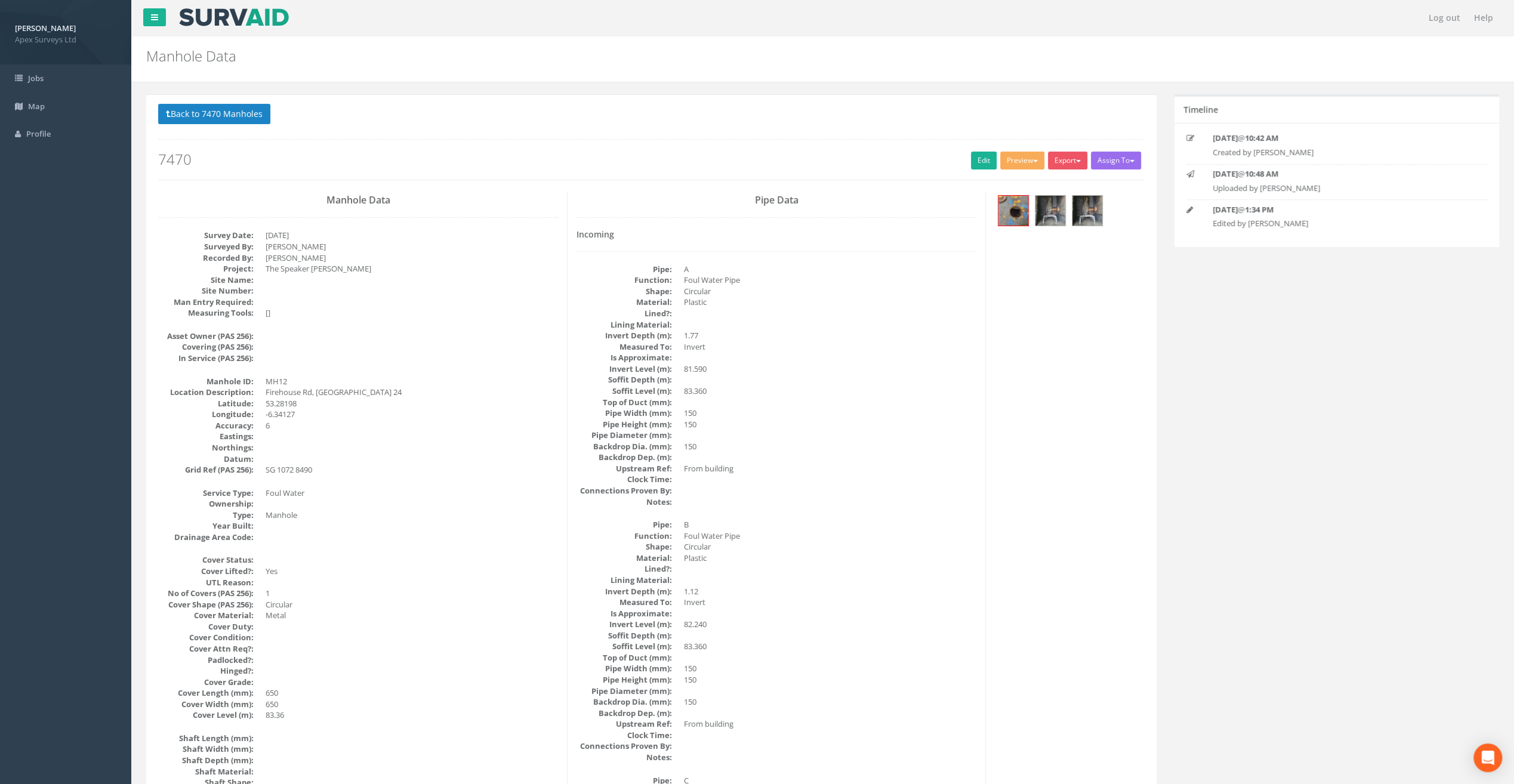
scroll to position [0, 0]
click at [1009, 207] on img at bounding box center [1013, 211] width 30 height 30
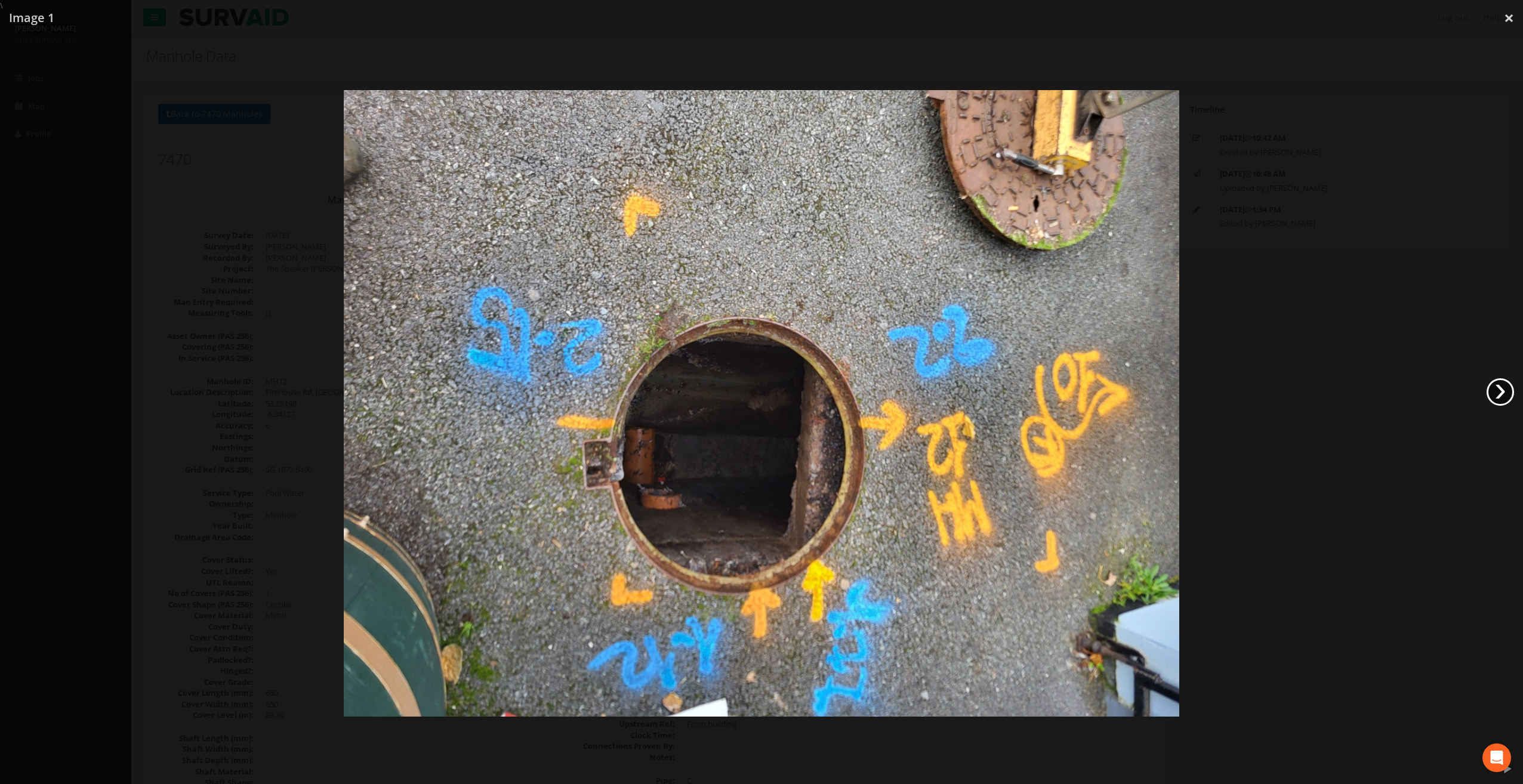
click at [1505, 395] on link "›" at bounding box center [1500, 391] width 27 height 27
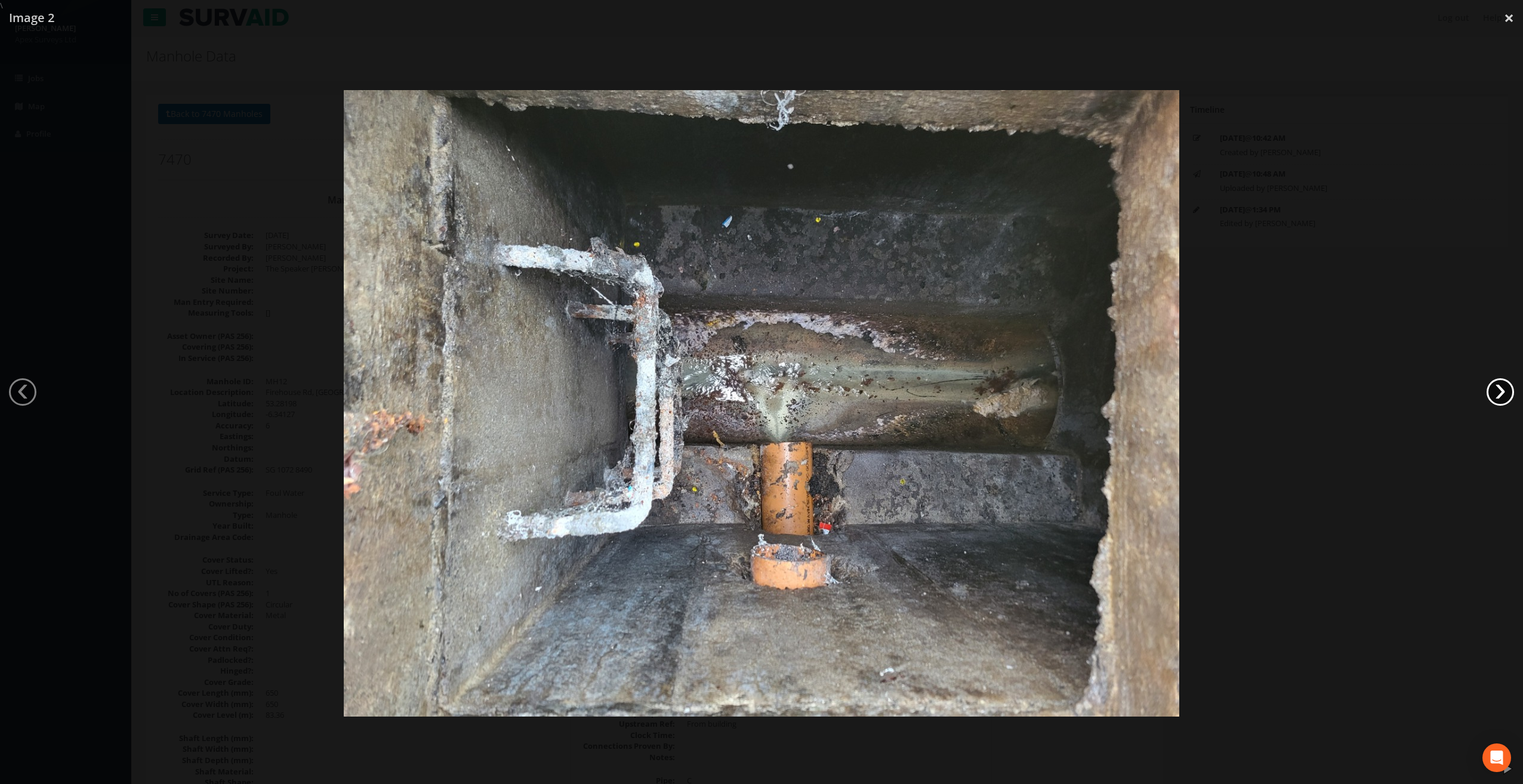
click at [1505, 395] on link "›" at bounding box center [1500, 391] width 27 height 27
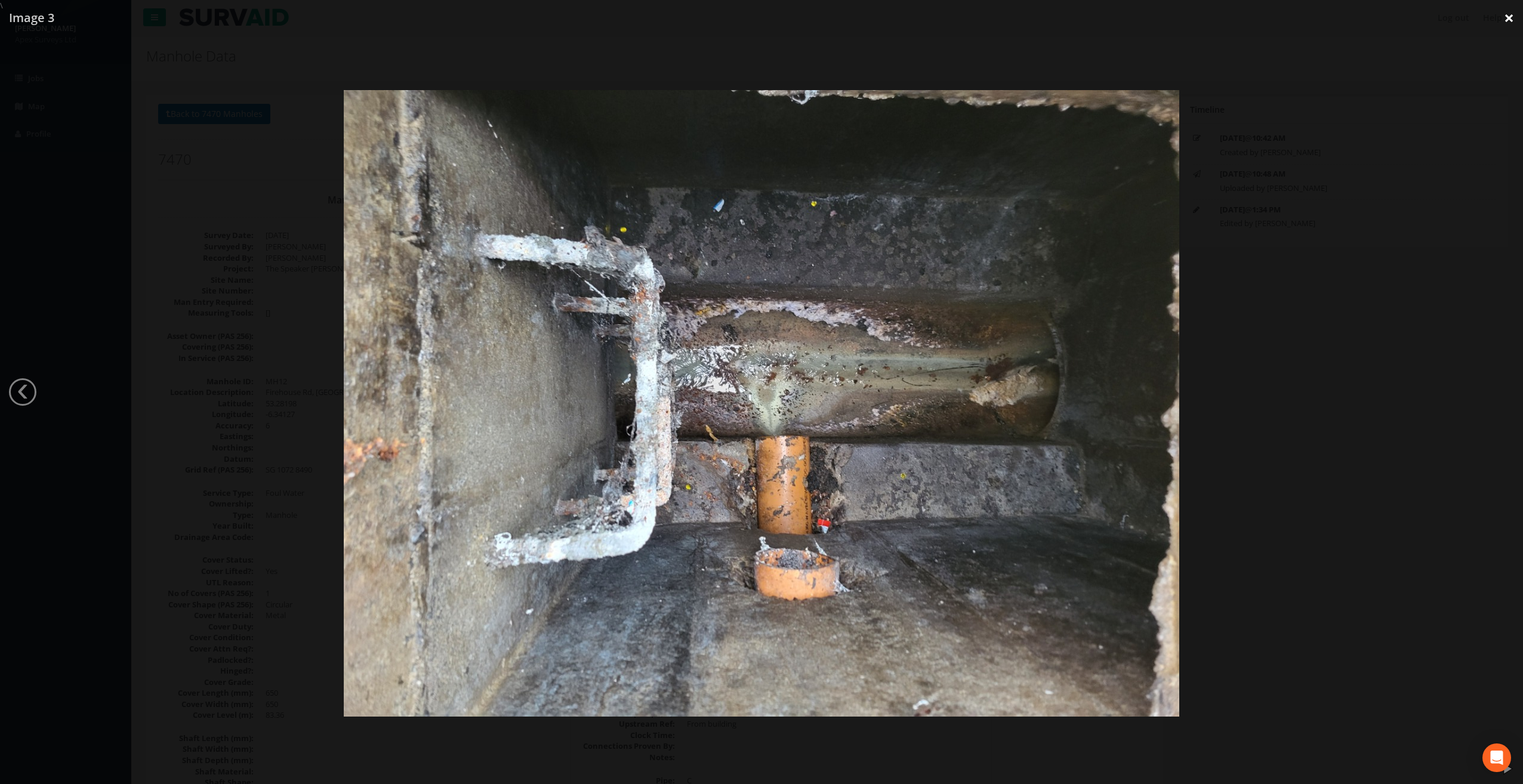
click at [1510, 22] on link "×" at bounding box center [1509, 18] width 28 height 36
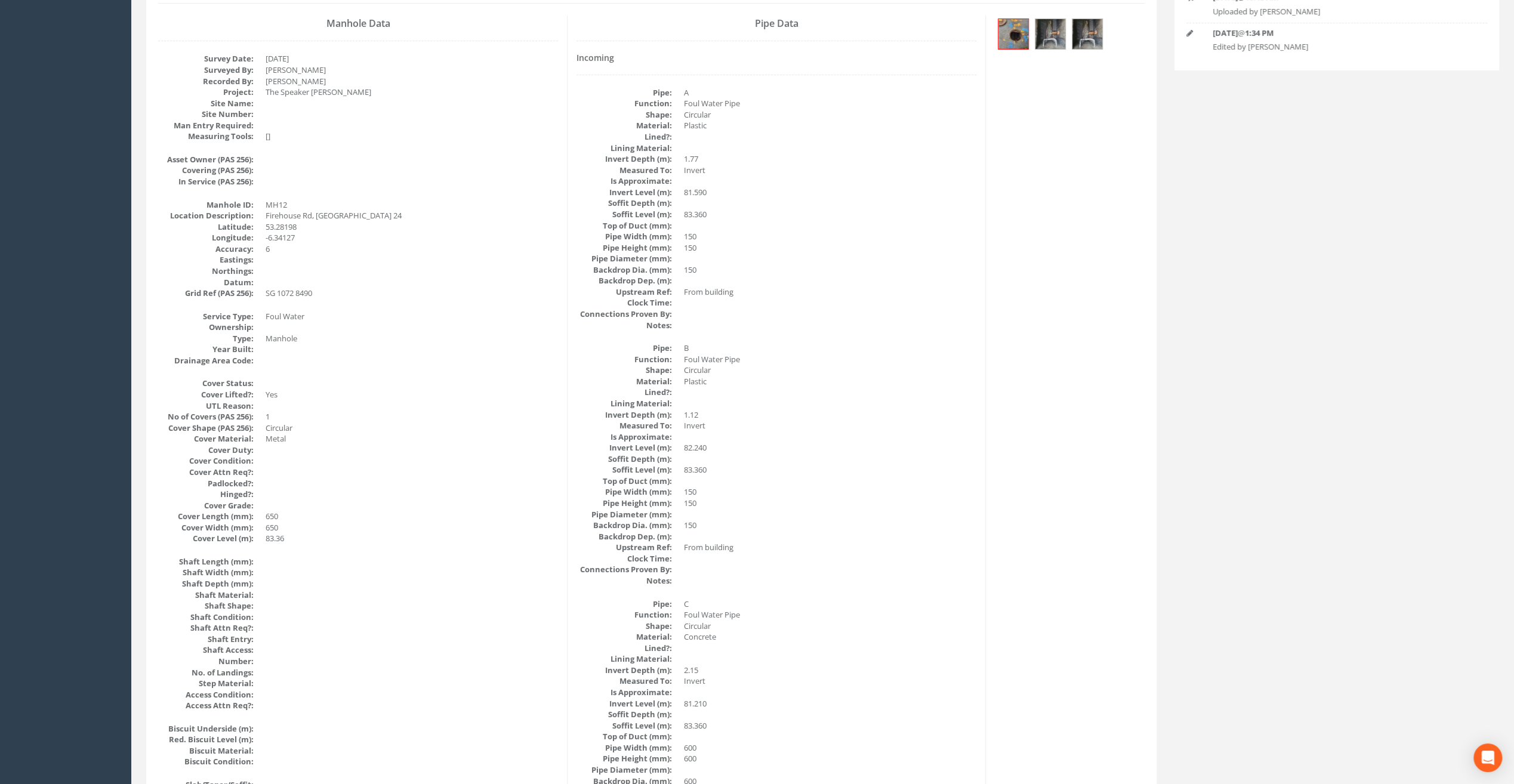
scroll to position [160, 0]
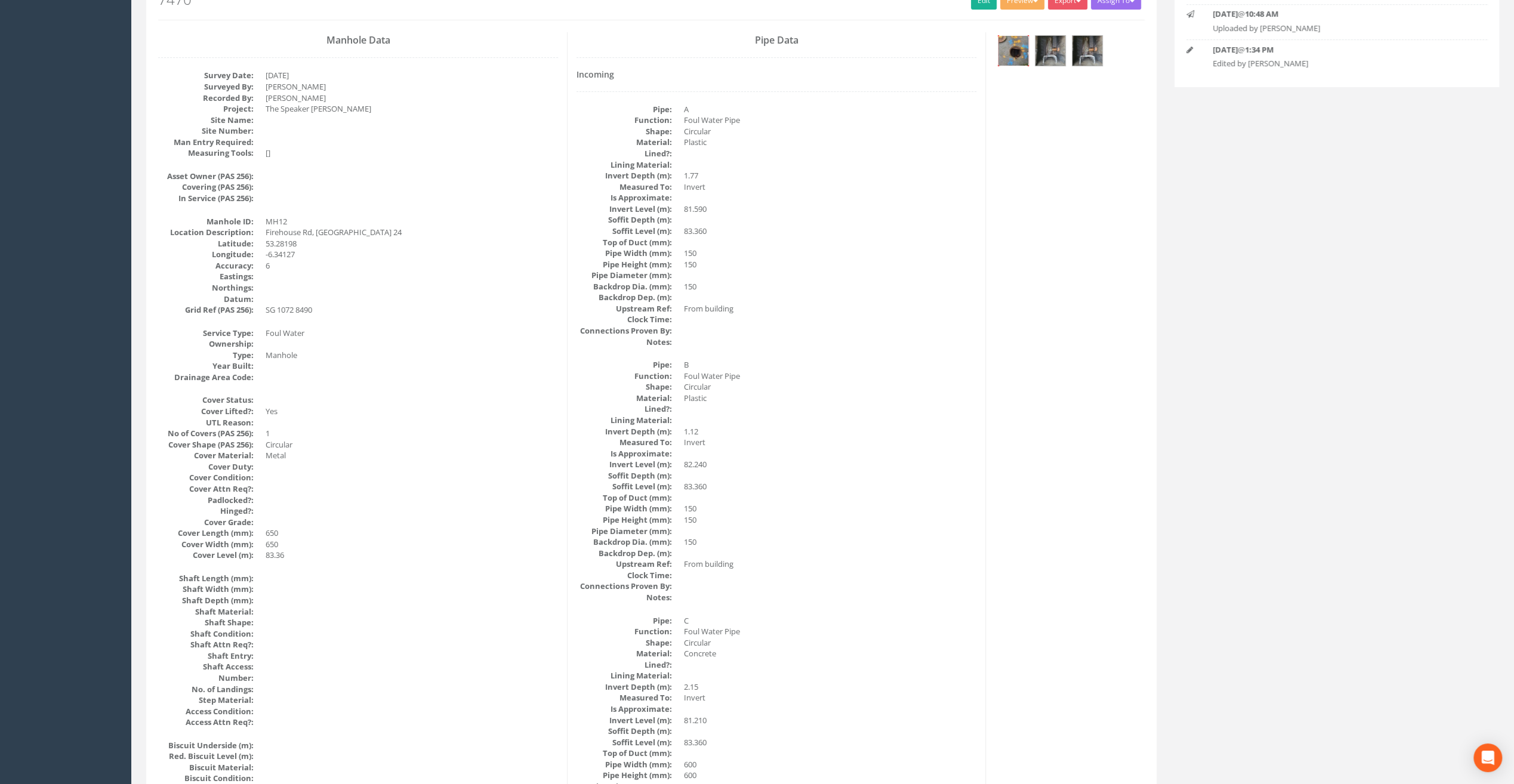
click at [1020, 54] on img at bounding box center [1013, 50] width 30 height 30
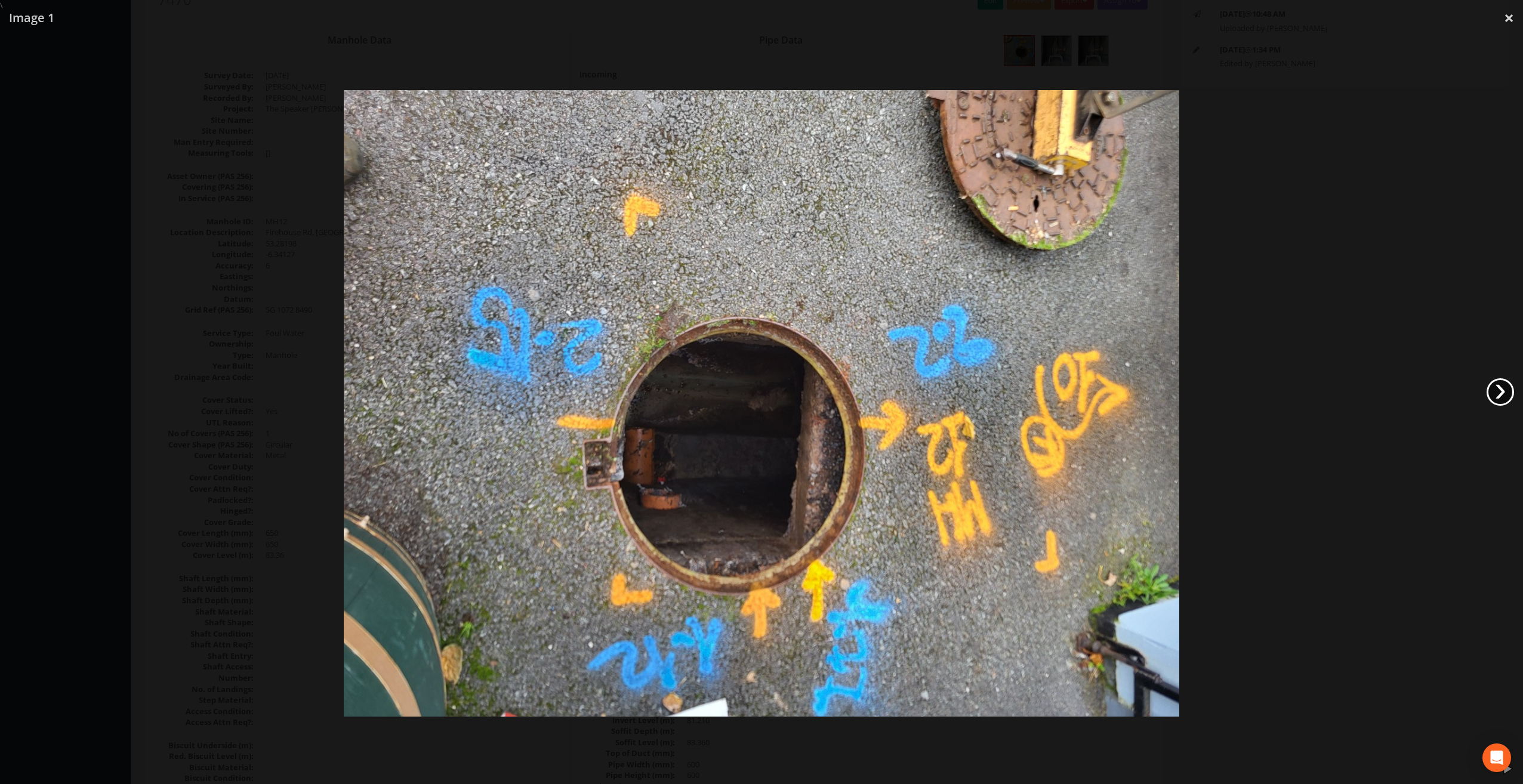
click at [1505, 390] on link "›" at bounding box center [1500, 391] width 27 height 27
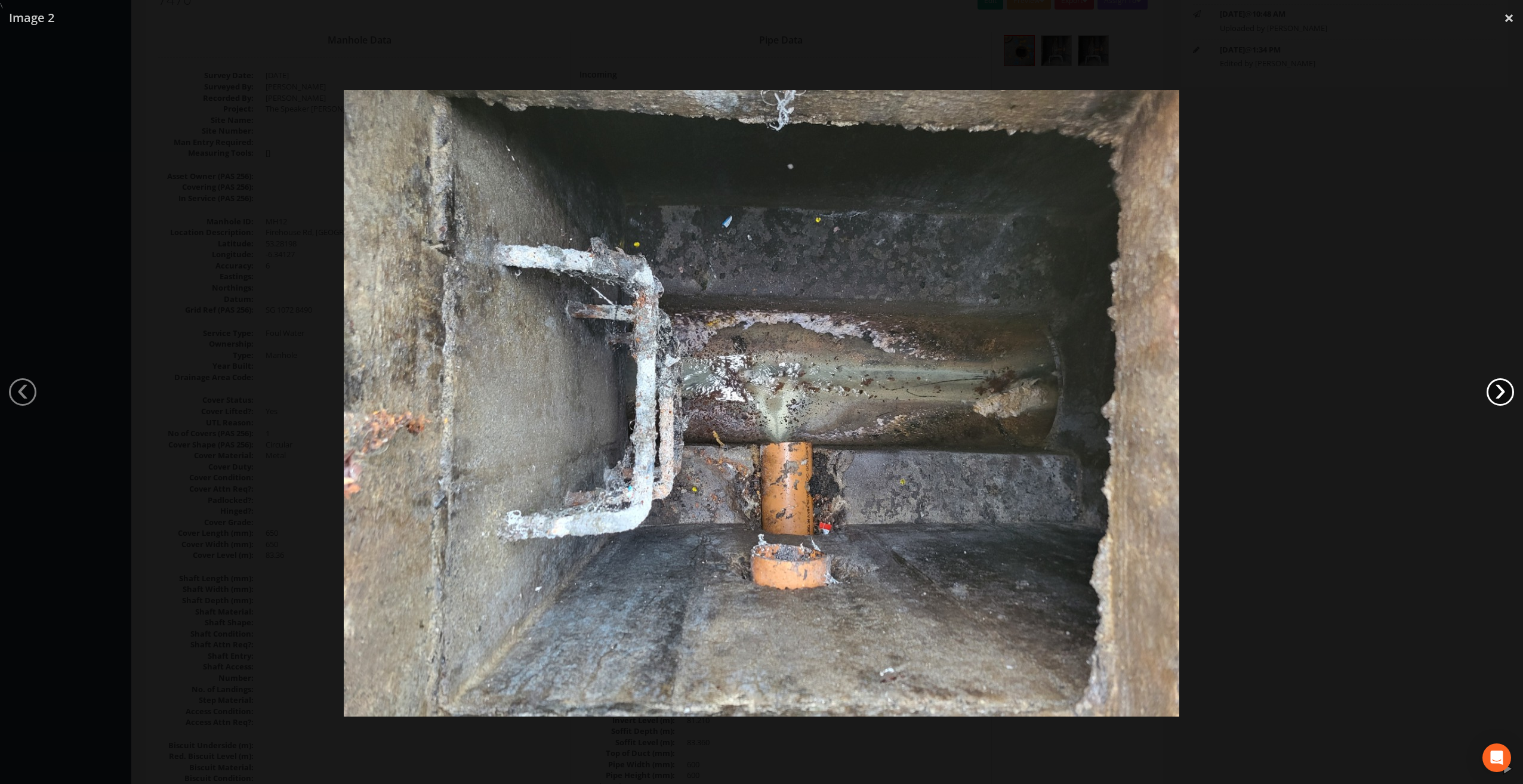
click at [1505, 390] on link "›" at bounding box center [1500, 391] width 27 height 27
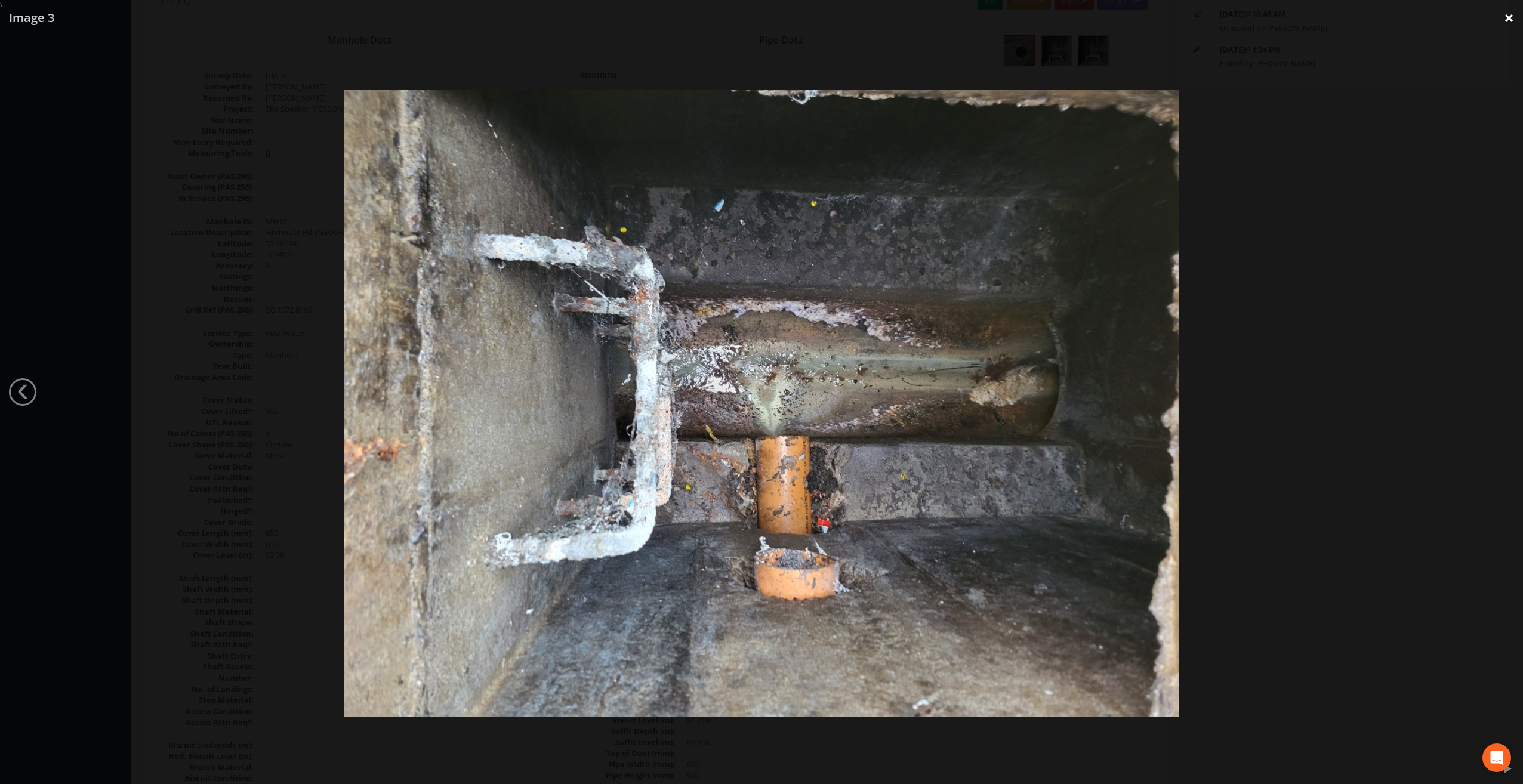
click at [1513, 21] on link "×" at bounding box center [1509, 18] width 28 height 36
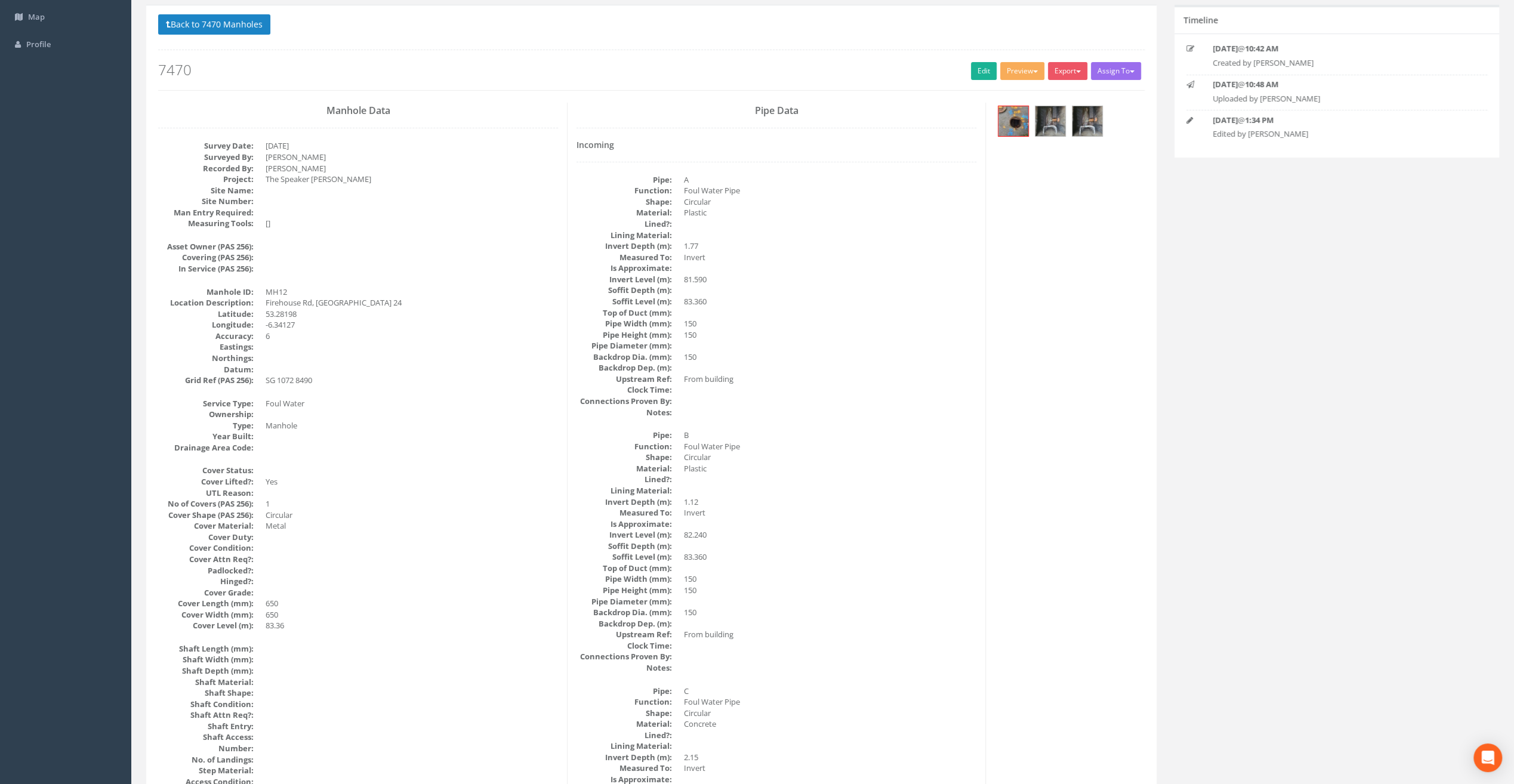
scroll to position [0, 0]
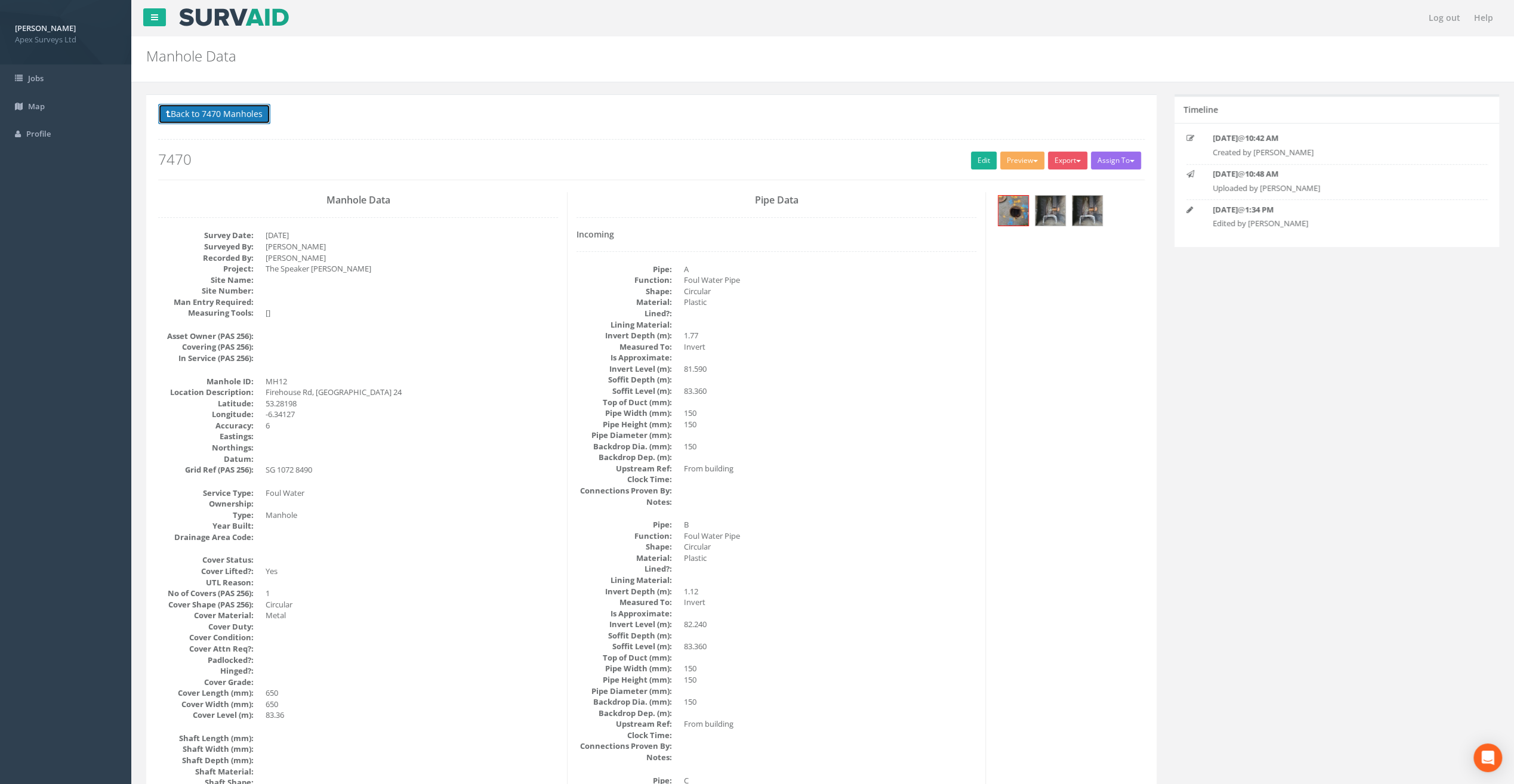
click at [201, 105] on button "Back to 7470 Manholes" at bounding box center [214, 114] width 112 height 21
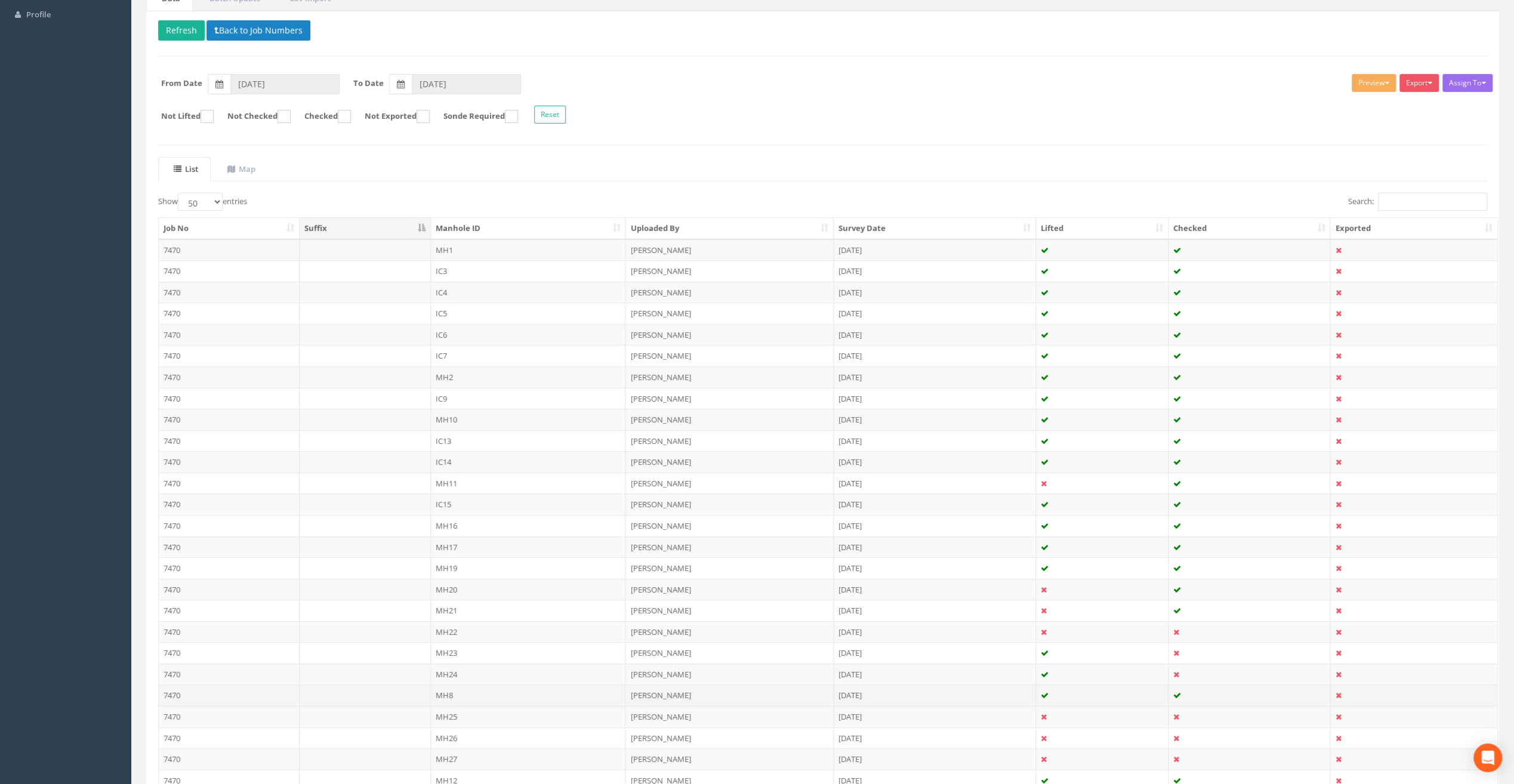
scroll to position [179, 0]
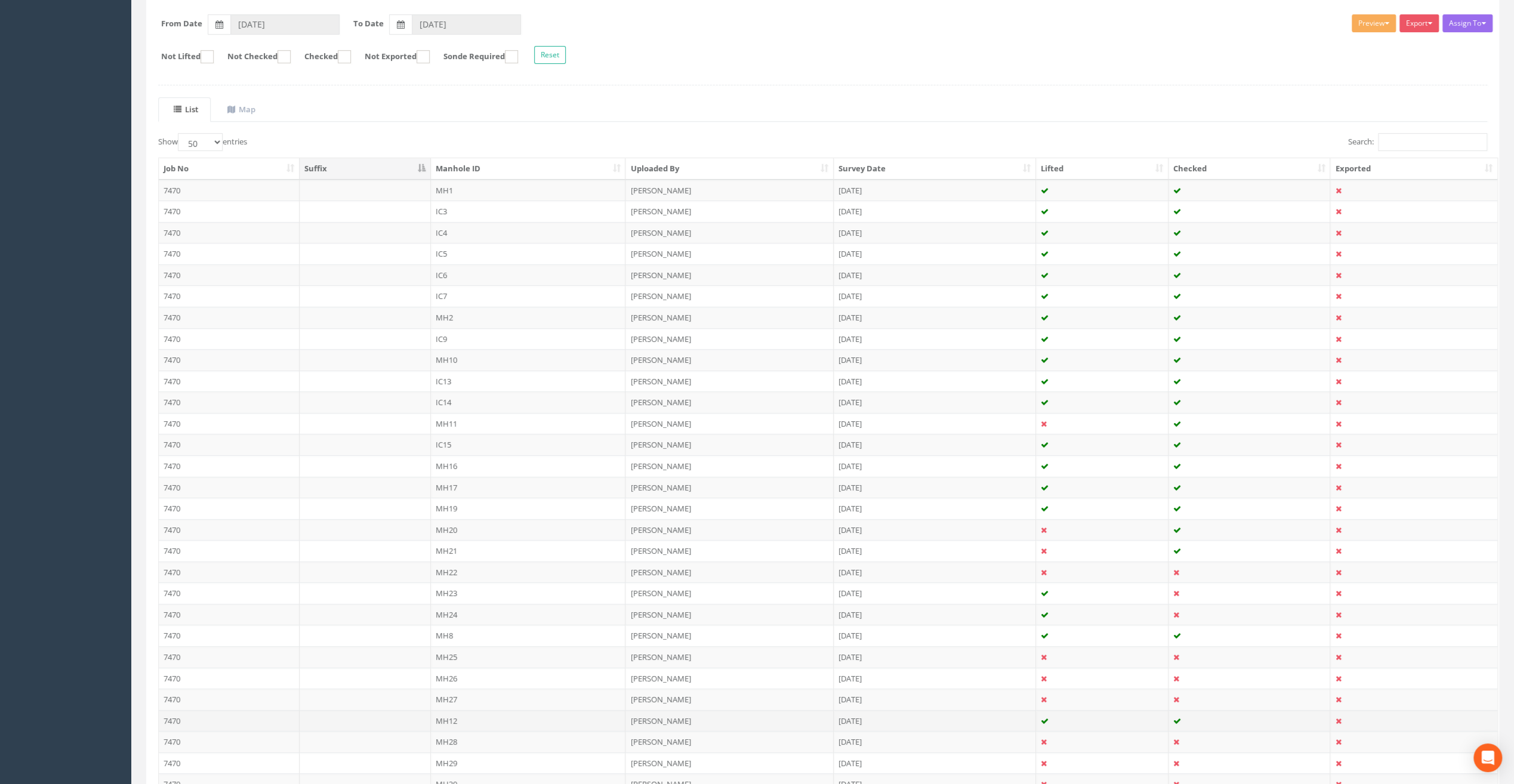
click at [447, 710] on td "MH12" at bounding box center [528, 721] width 195 height 22
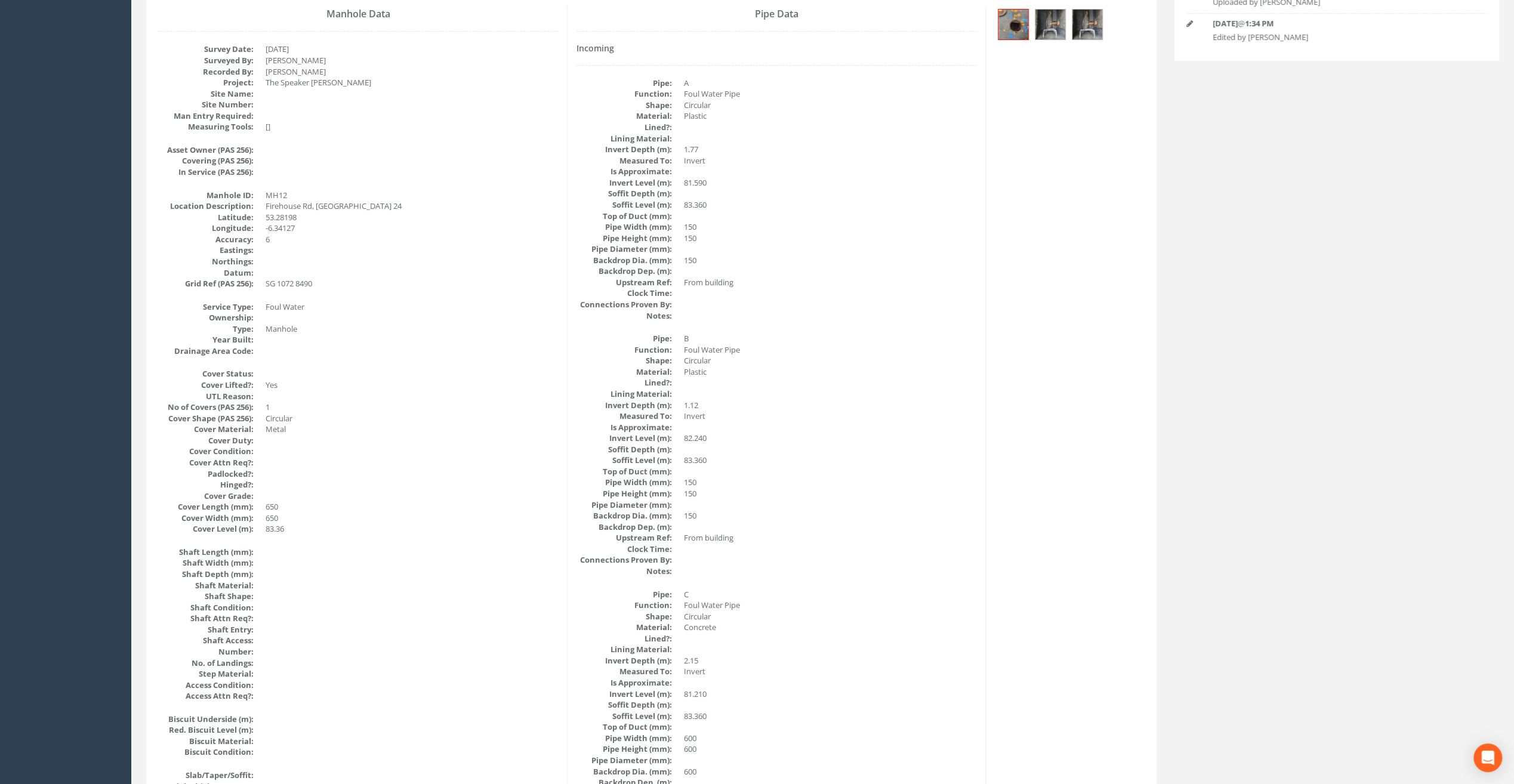
scroll to position [0, 0]
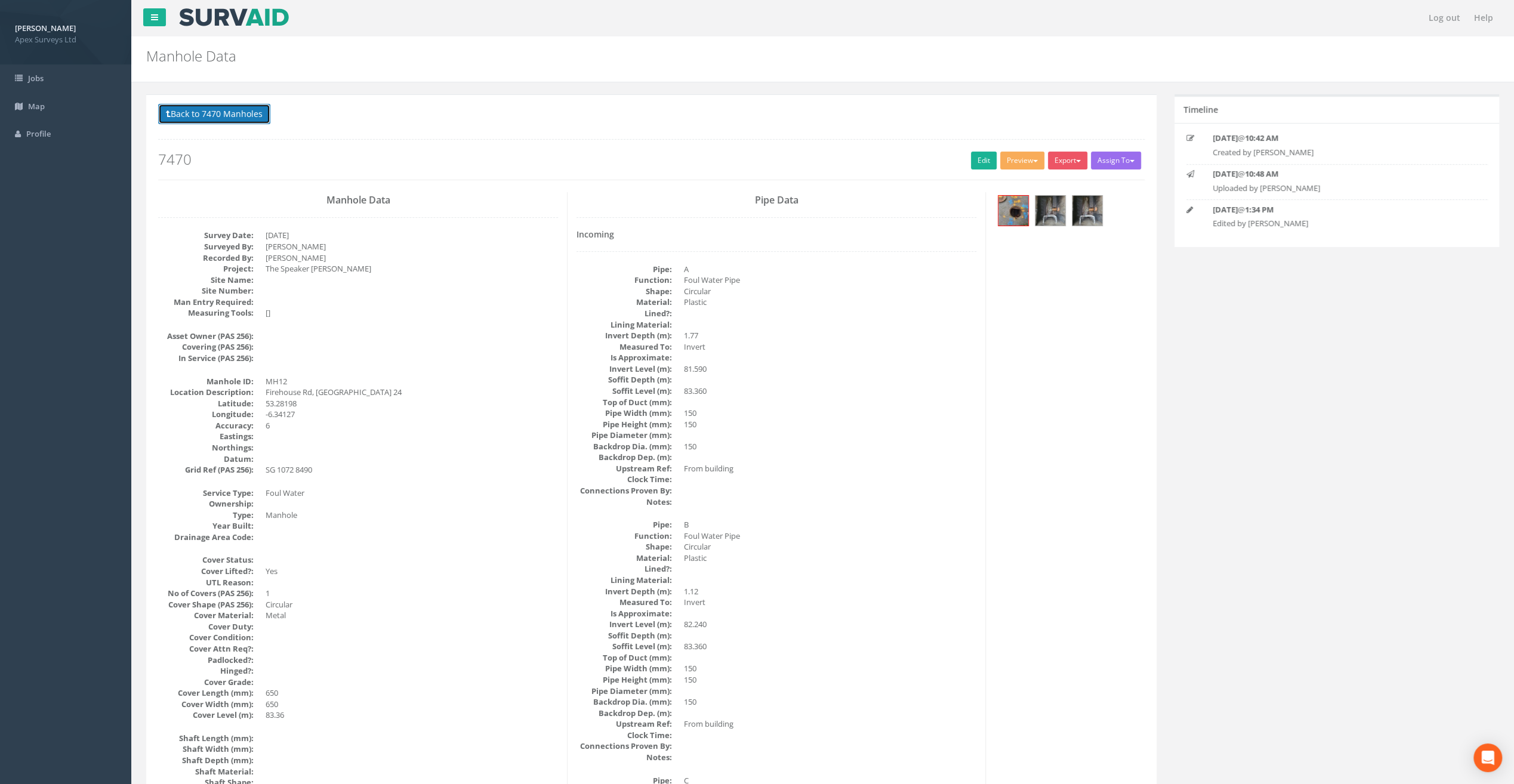
click at [176, 116] on button "Back to 7470 Manholes" at bounding box center [214, 114] width 112 height 21
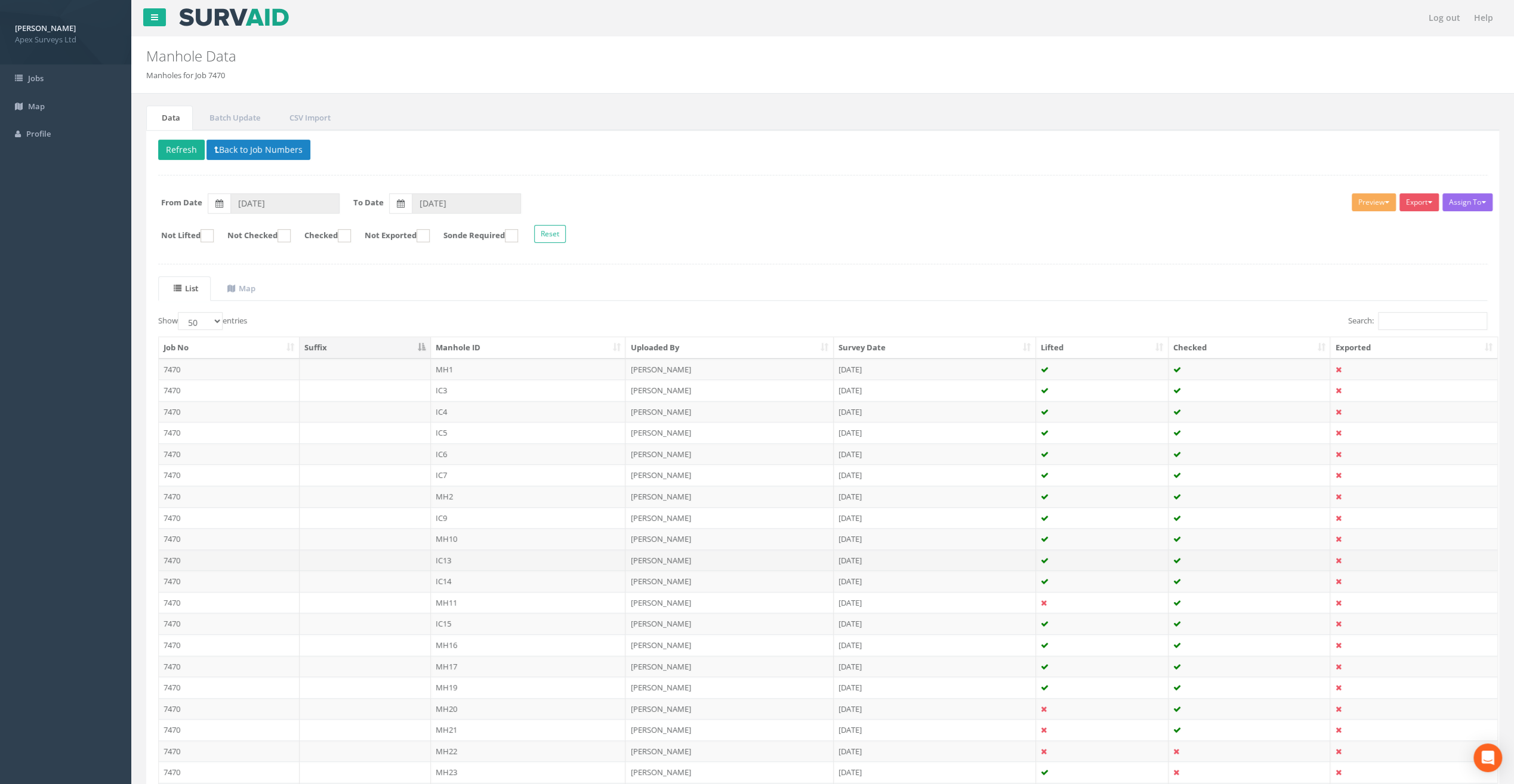
click at [447, 557] on td "IC13" at bounding box center [528, 560] width 195 height 22
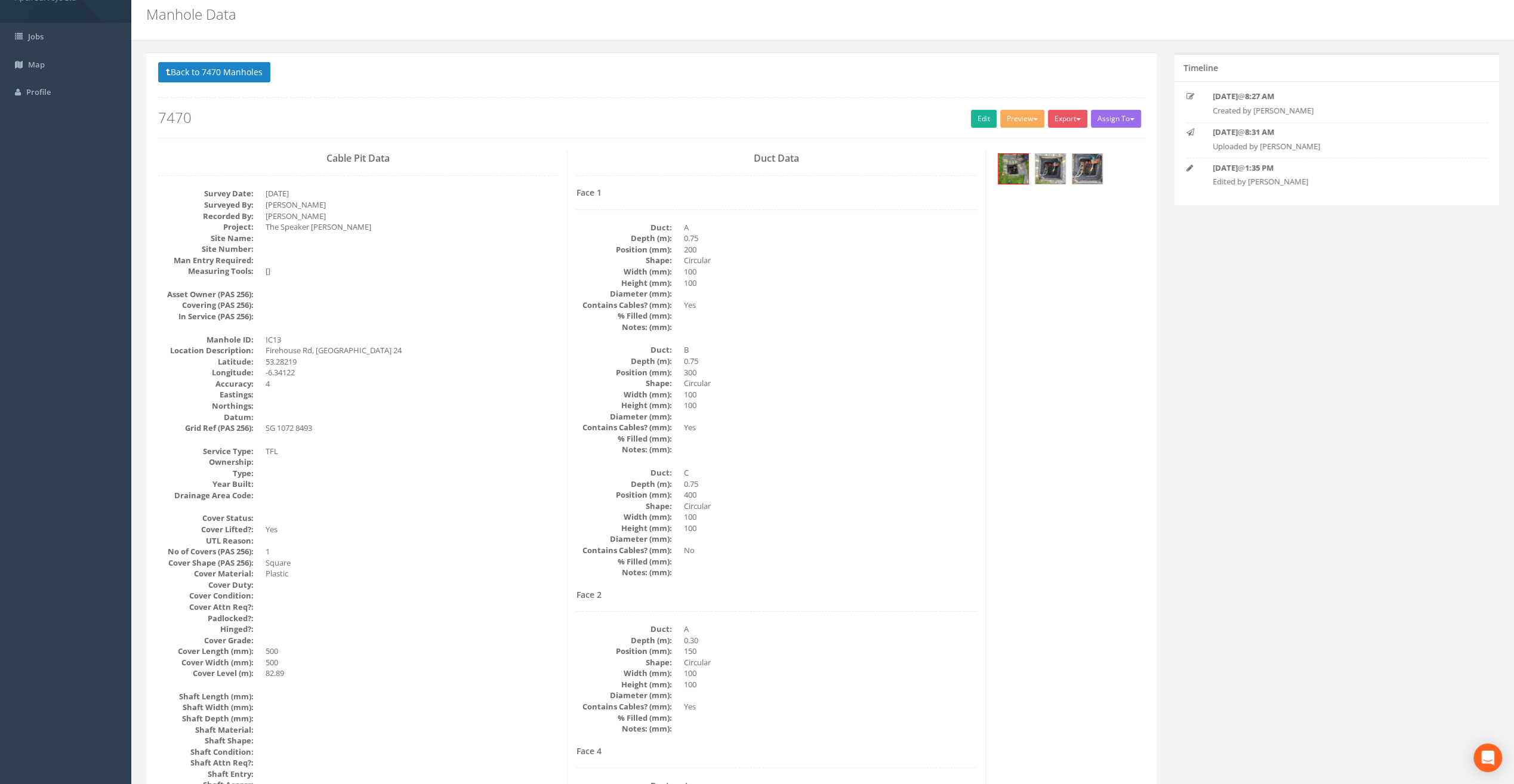
scroll to position [41, 0]
click at [1015, 176] on img at bounding box center [1013, 169] width 30 height 30
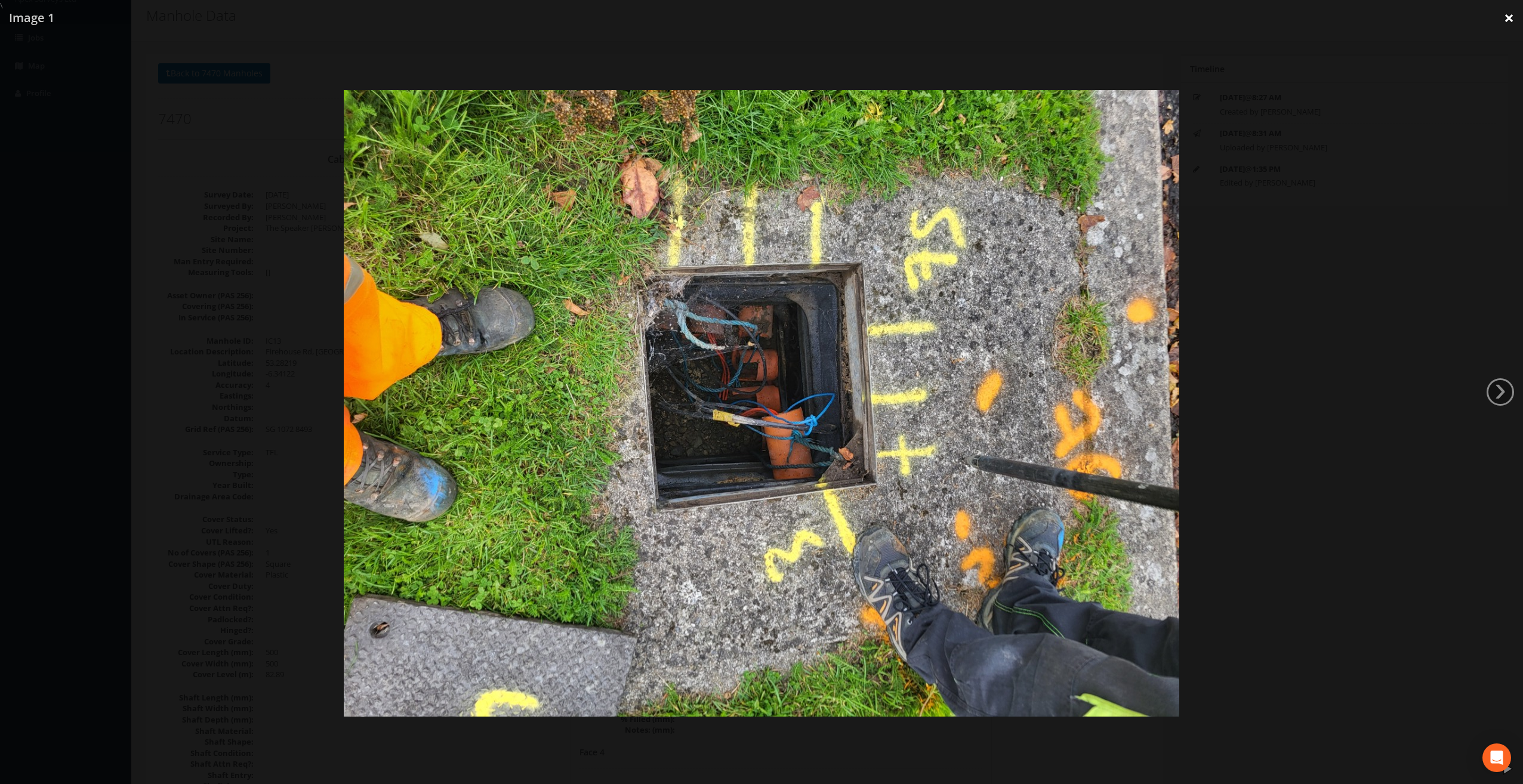
click at [1509, 22] on link "×" at bounding box center [1509, 18] width 28 height 36
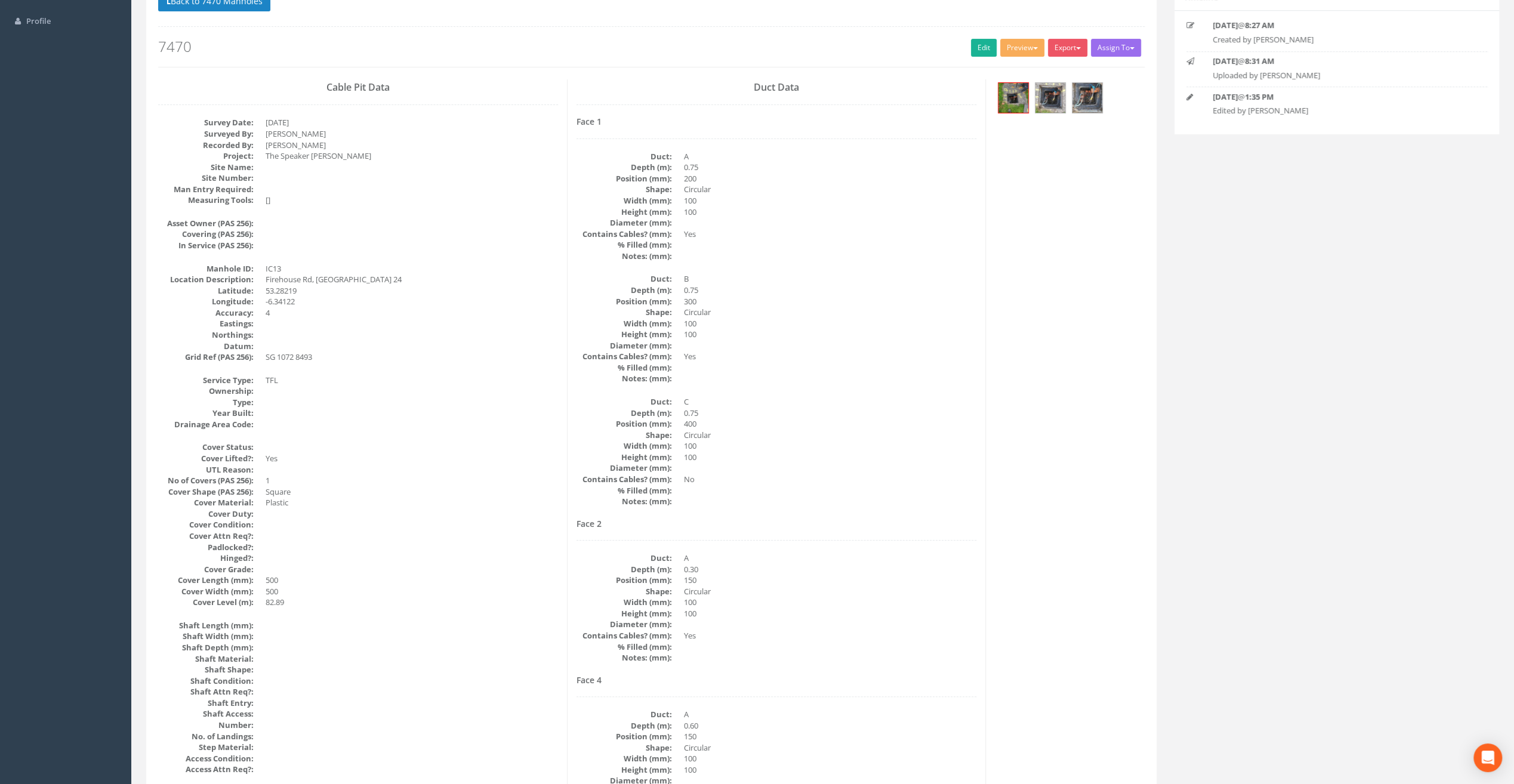
scroll to position [0, 0]
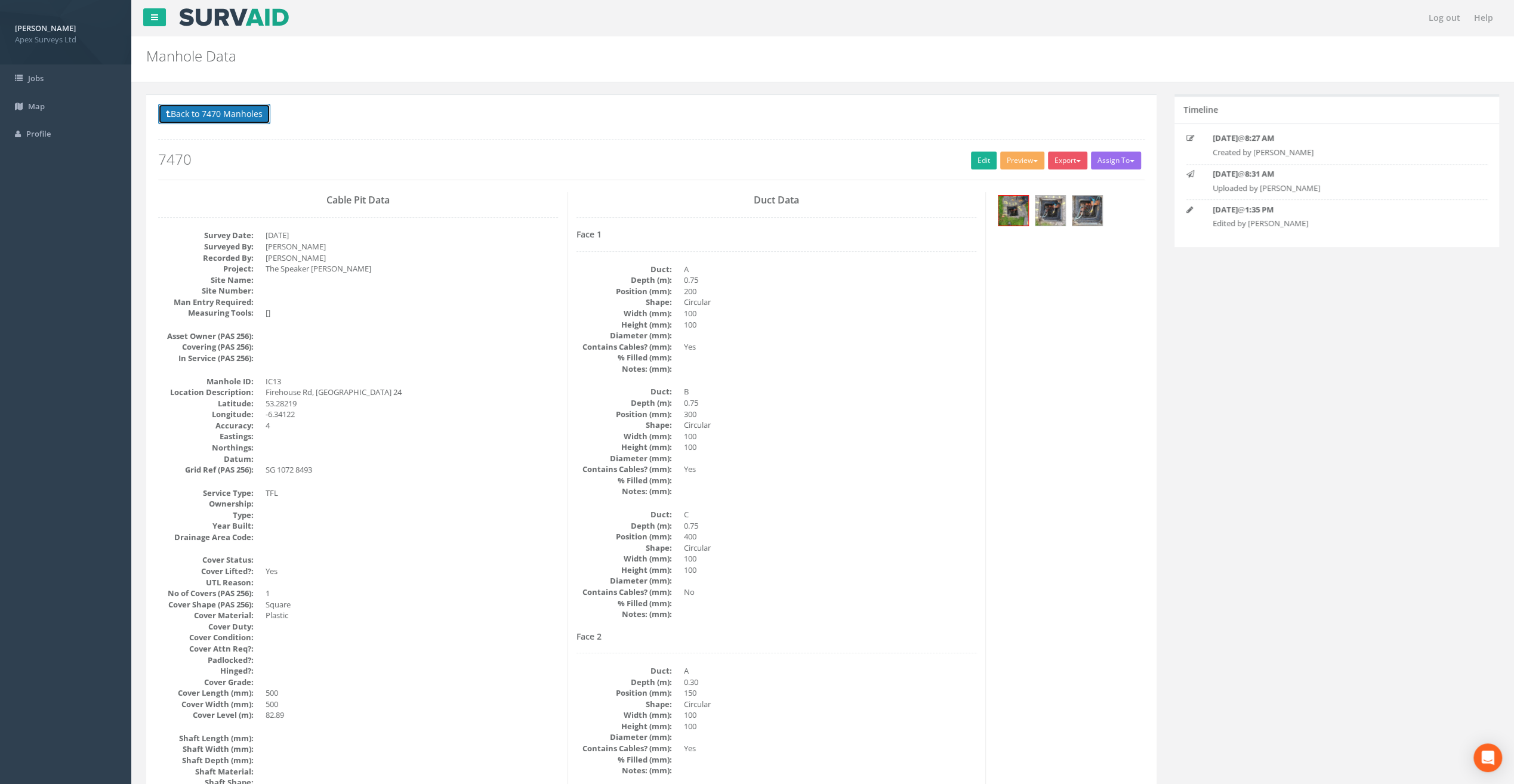
click at [188, 111] on button "Back to 7470 Manholes" at bounding box center [214, 114] width 112 height 21
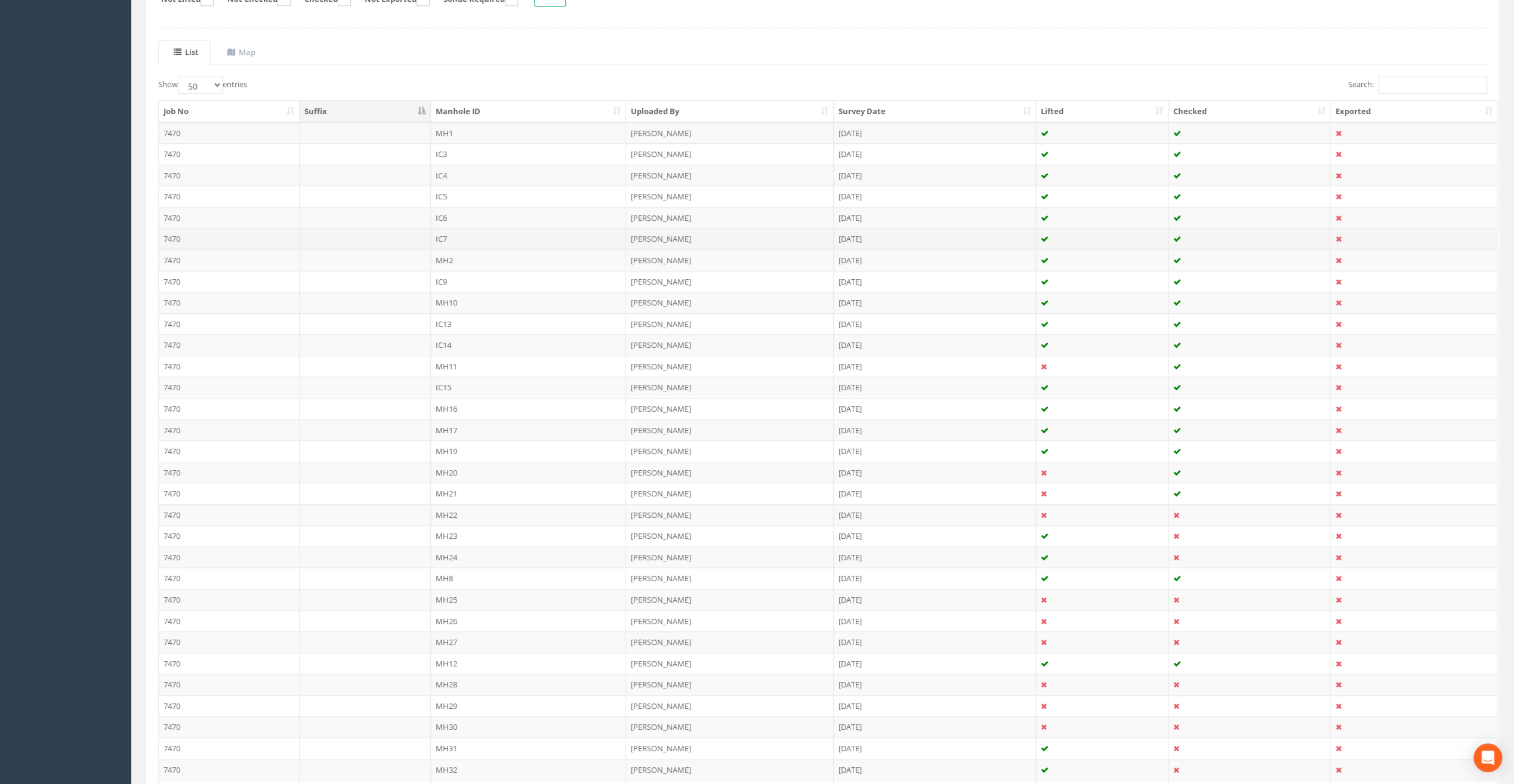
scroll to position [239, 0]
click at [454, 339] on td "IC14" at bounding box center [528, 342] width 195 height 22
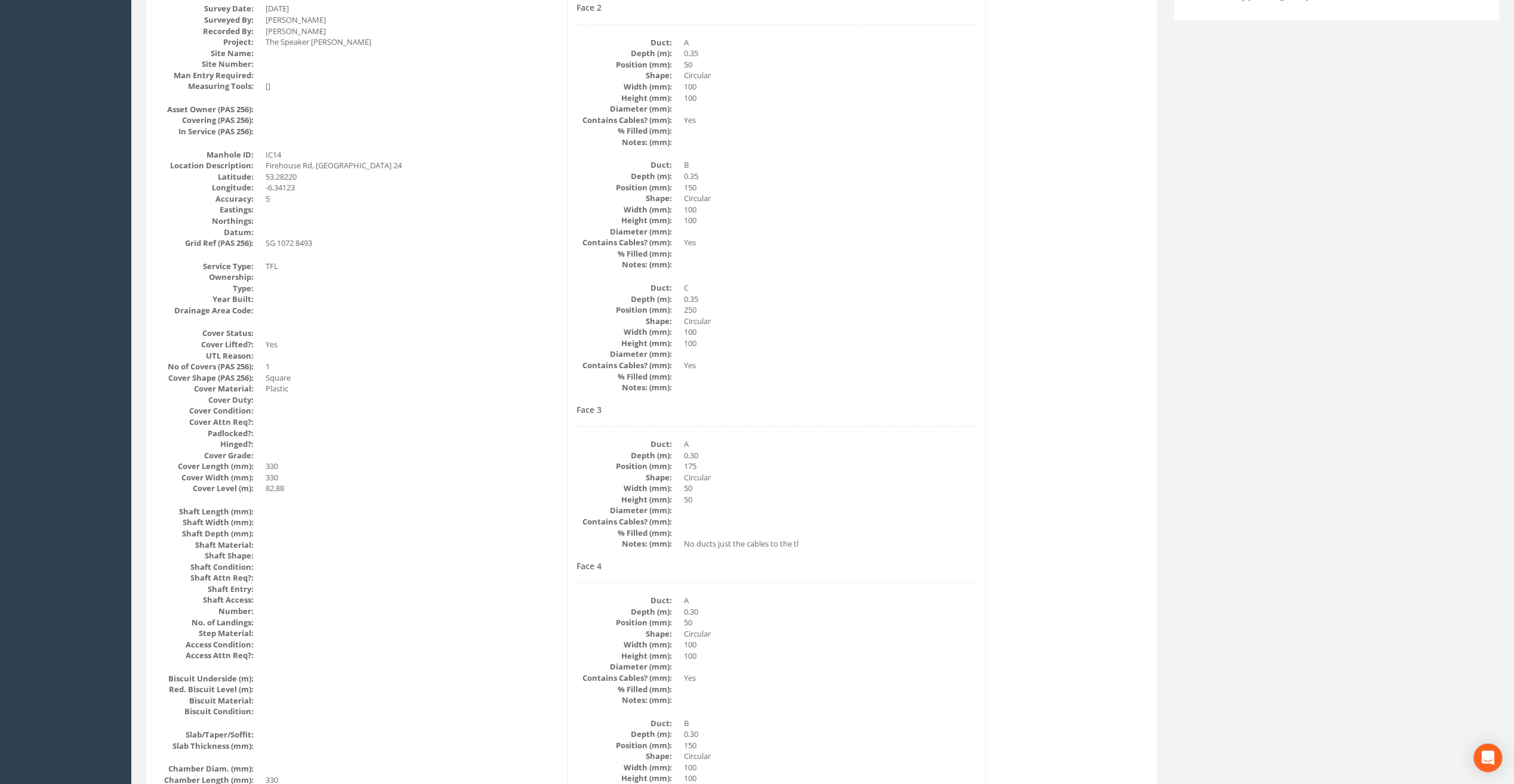
scroll to position [0, 0]
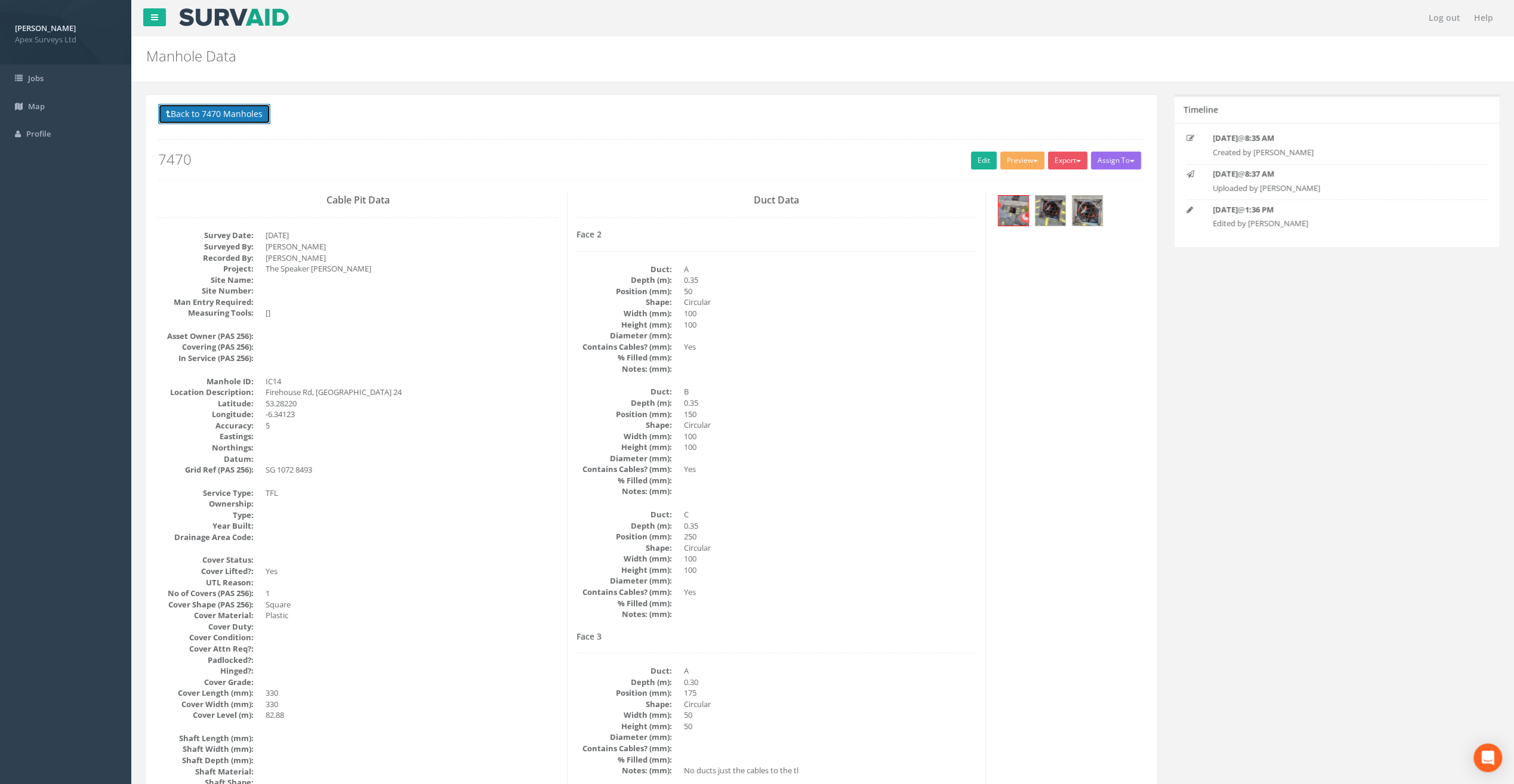
click at [210, 114] on button "Back to 7470 Manholes" at bounding box center [214, 114] width 112 height 21
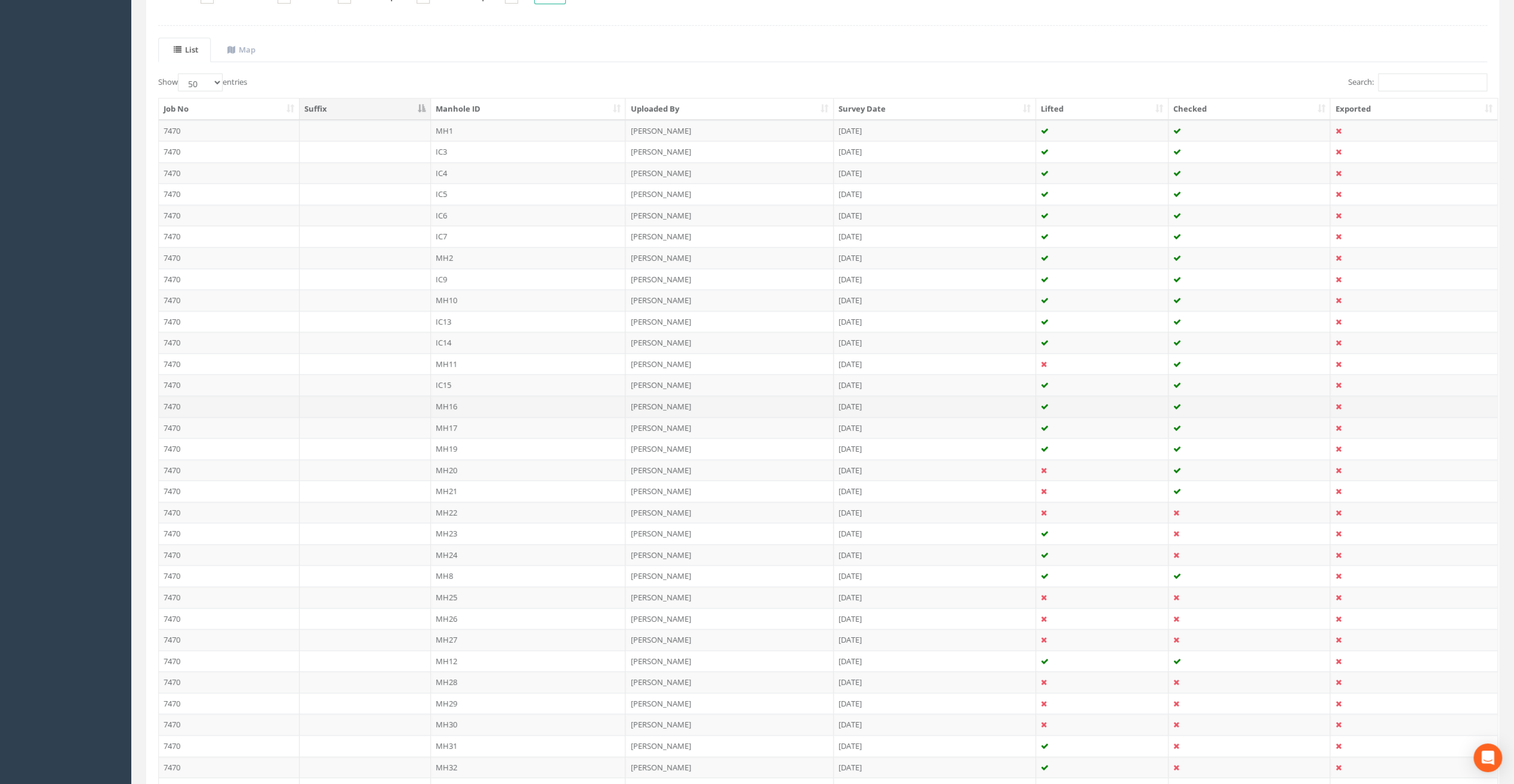
scroll to position [338, 0]
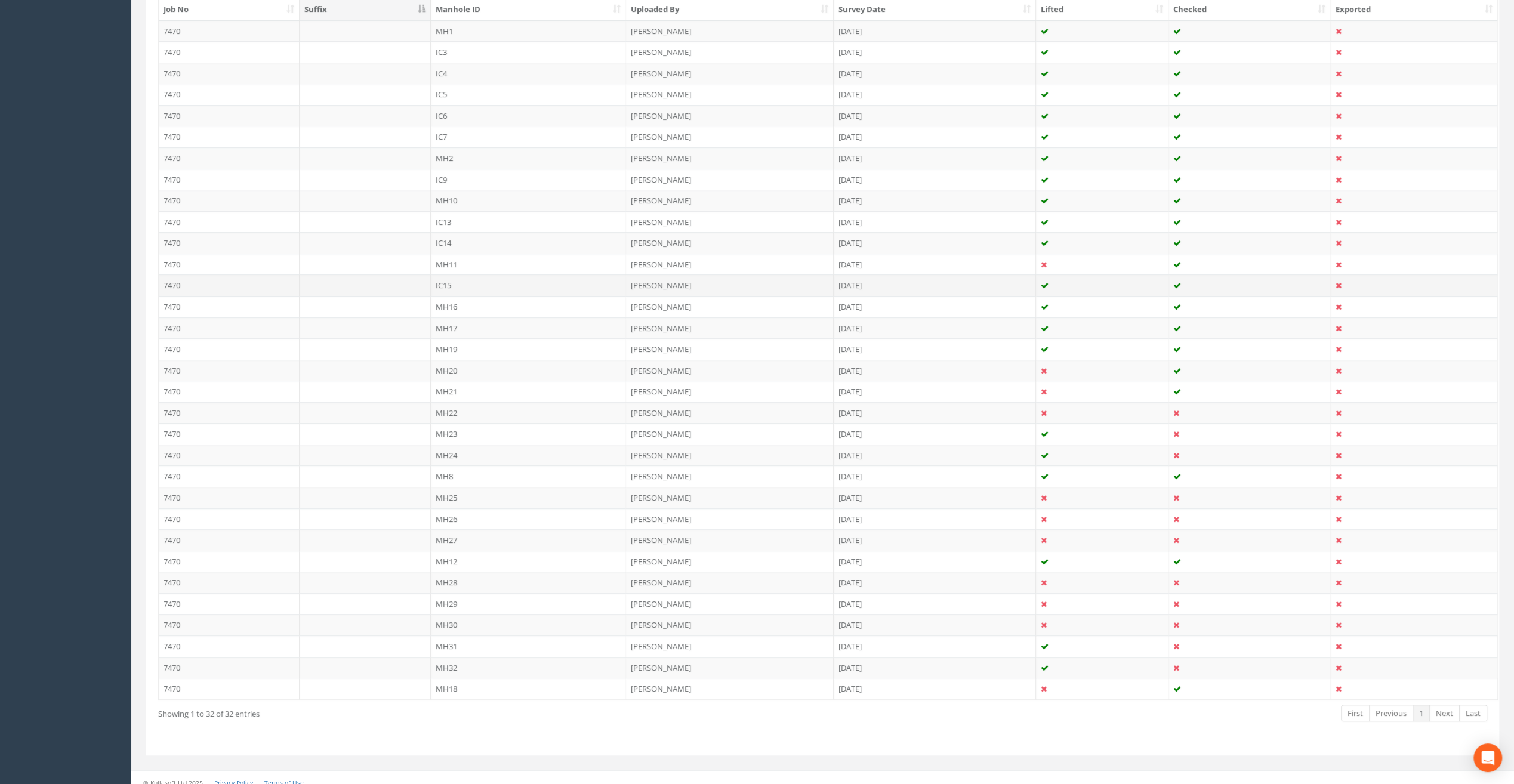
click at [441, 283] on td "IC15" at bounding box center [528, 286] width 195 height 22
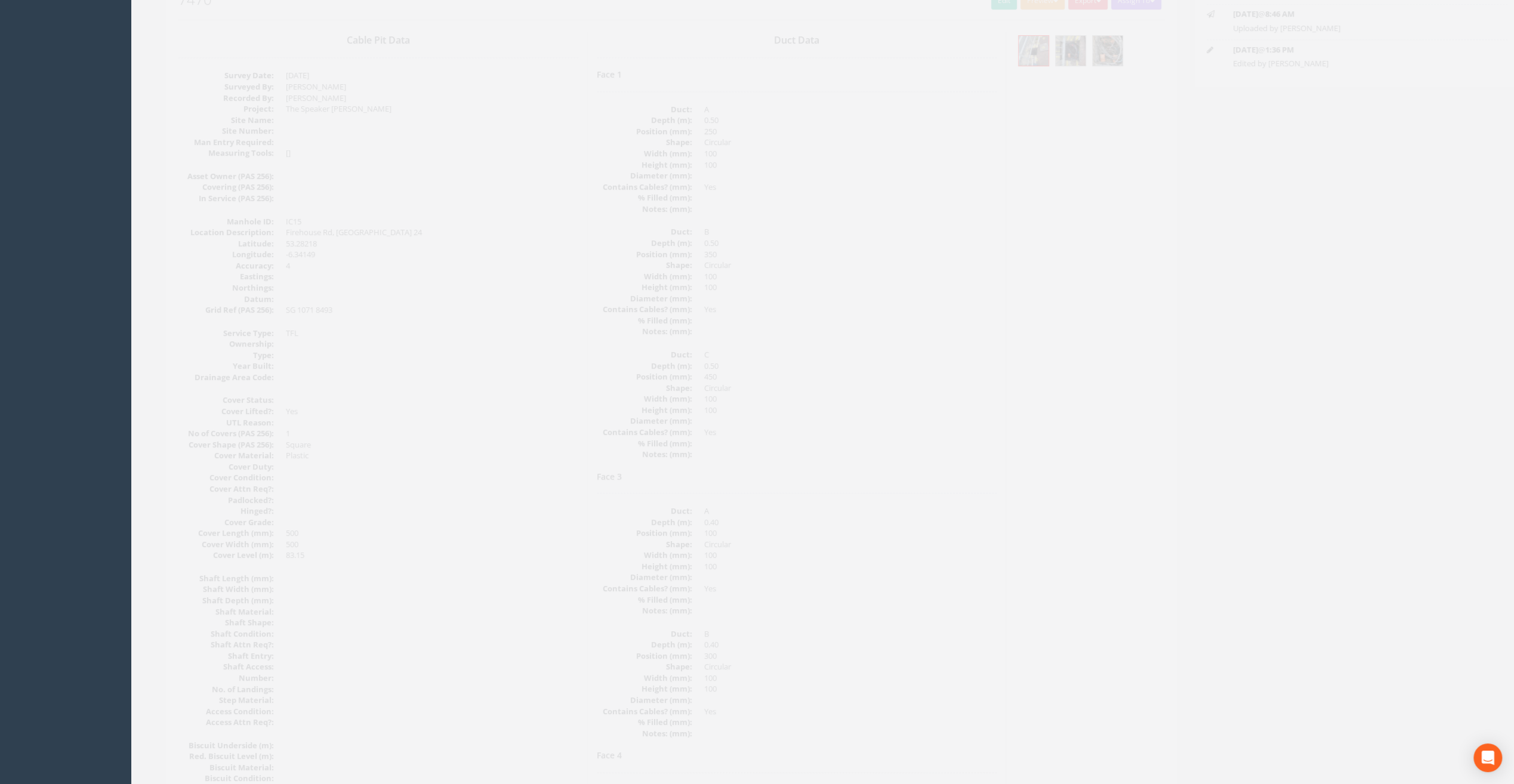
scroll to position [0, 0]
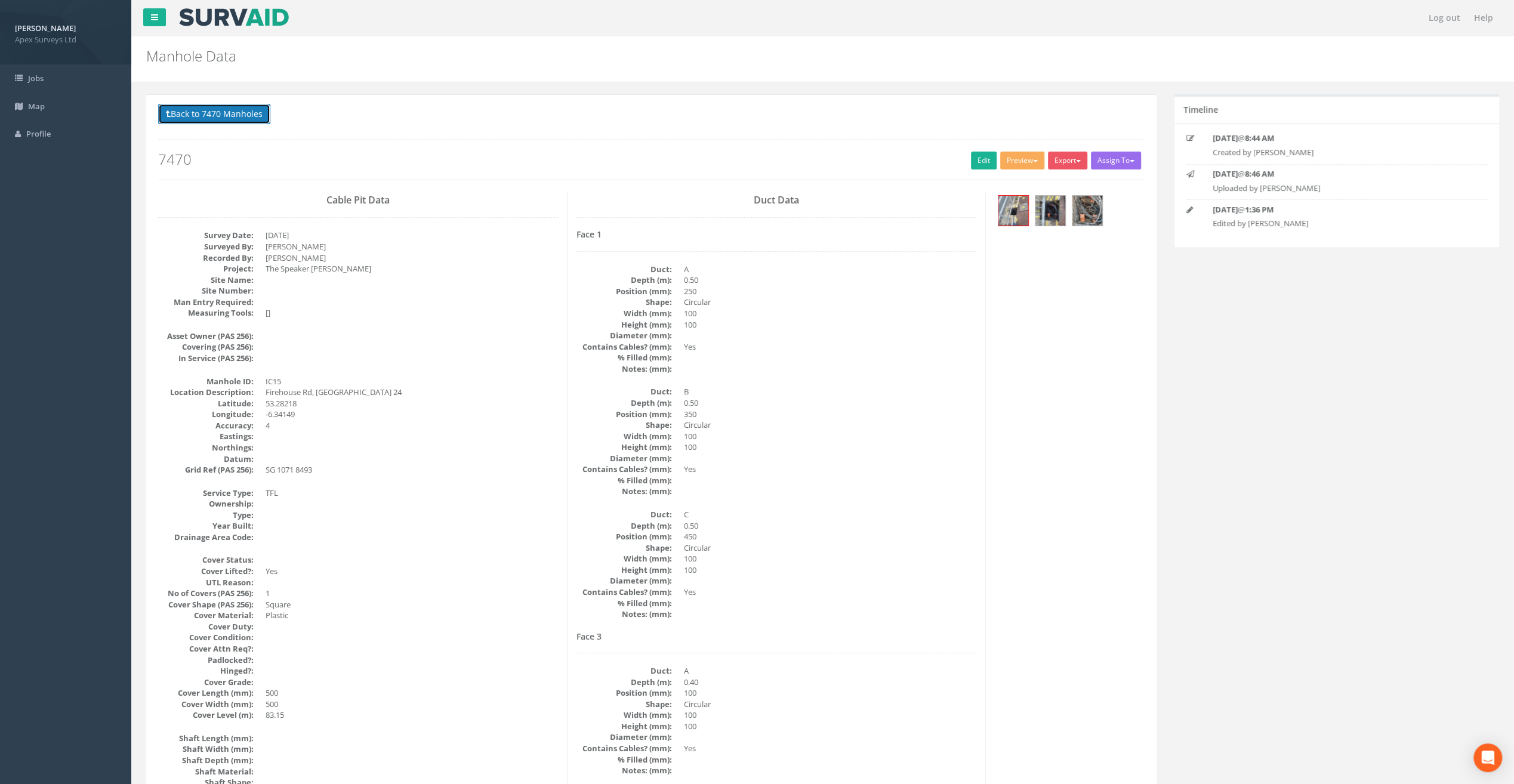
click at [207, 122] on button "Back to 7470 Manholes" at bounding box center [214, 114] width 112 height 21
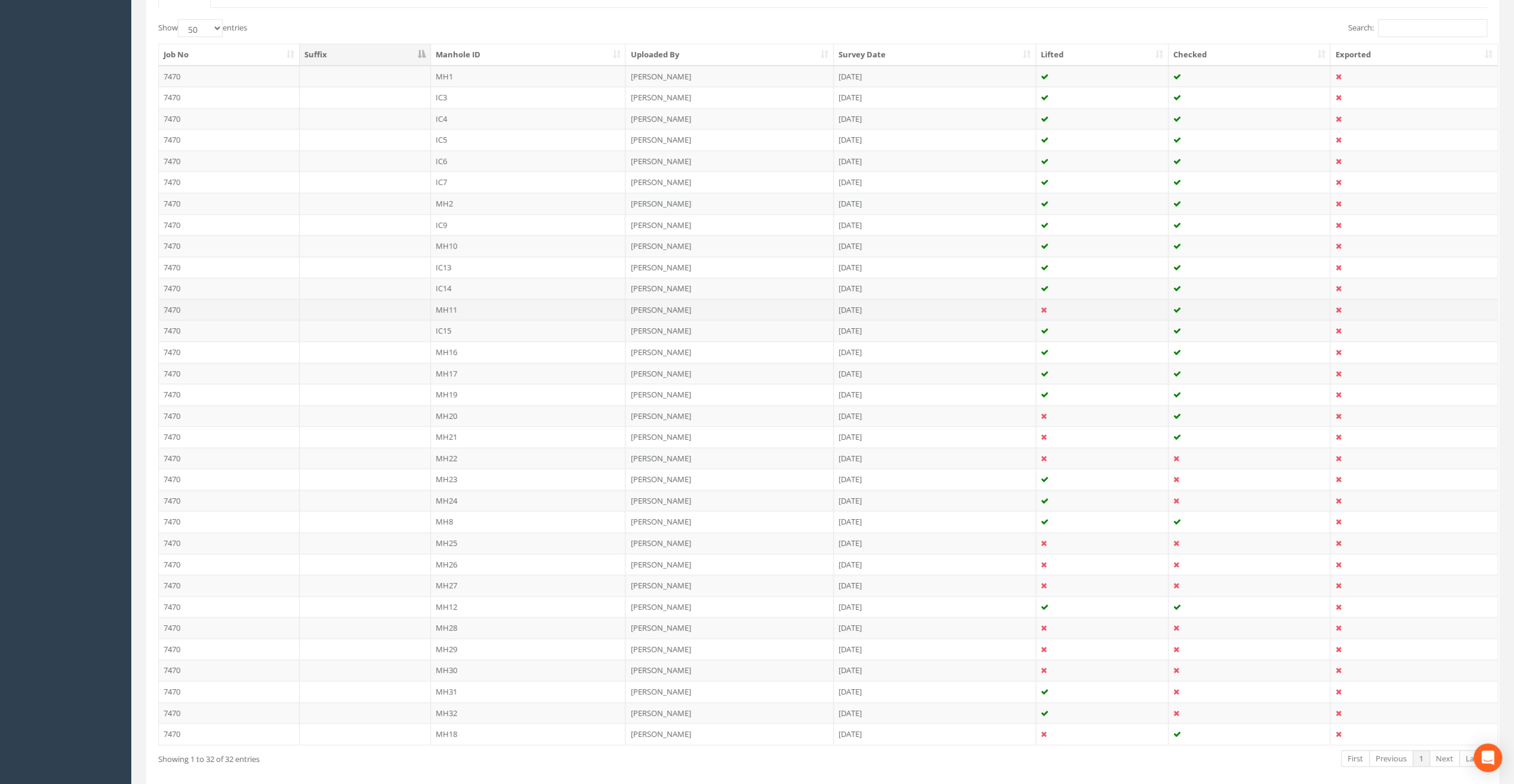
scroll to position [338, 0]
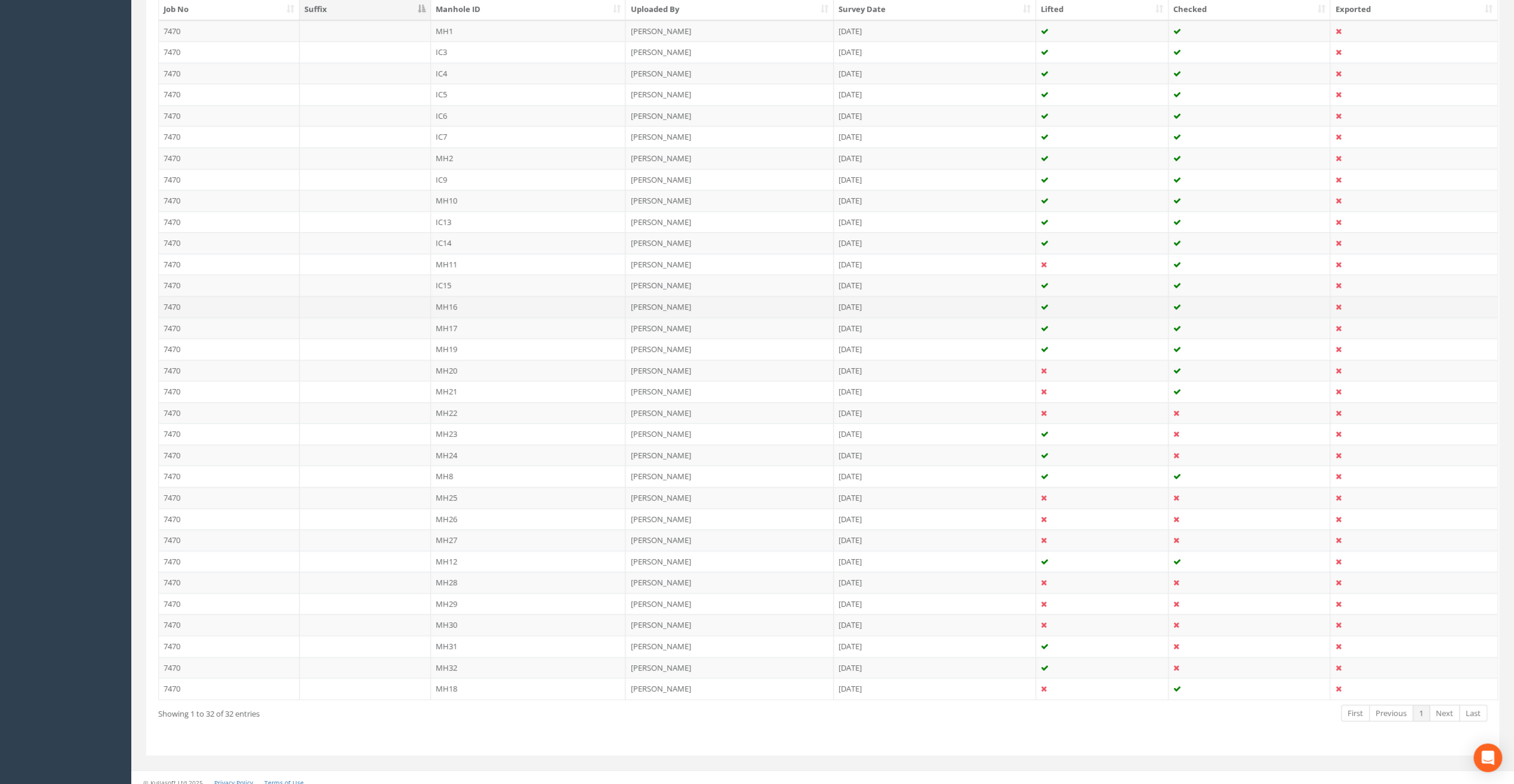
click at [453, 302] on td "MH16" at bounding box center [528, 307] width 195 height 22
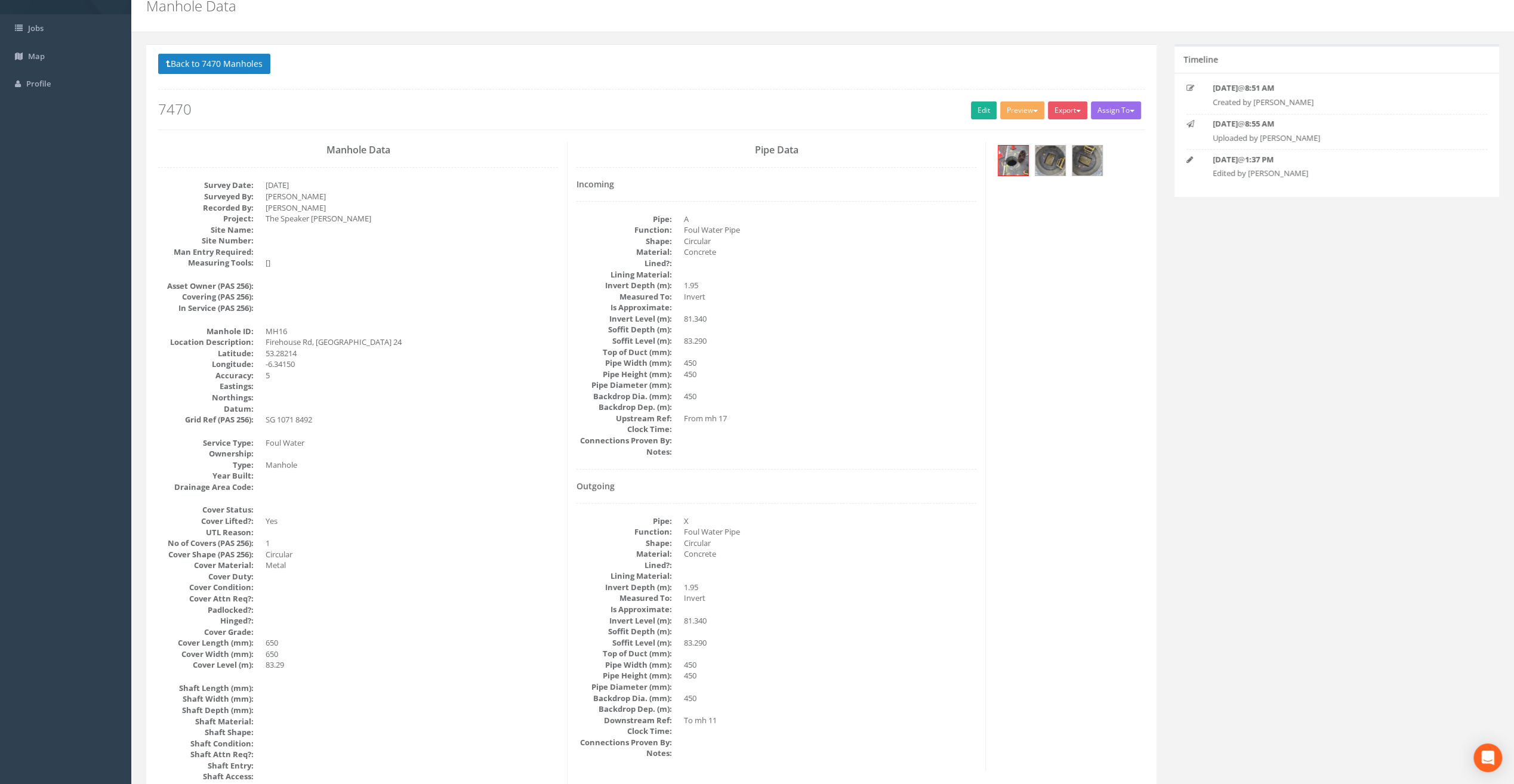
scroll to position [0, 0]
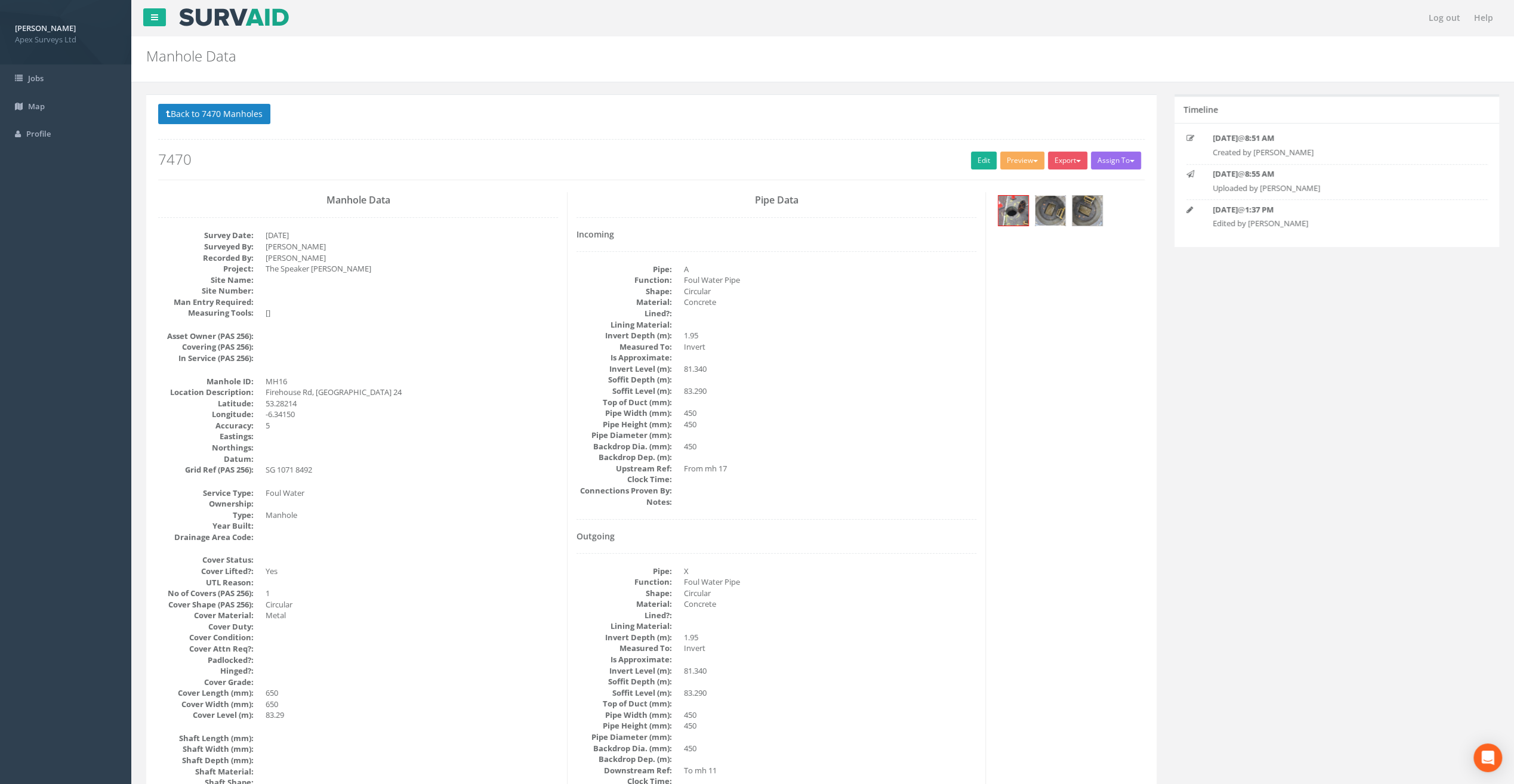
click at [1046, 210] on img at bounding box center [1050, 211] width 30 height 30
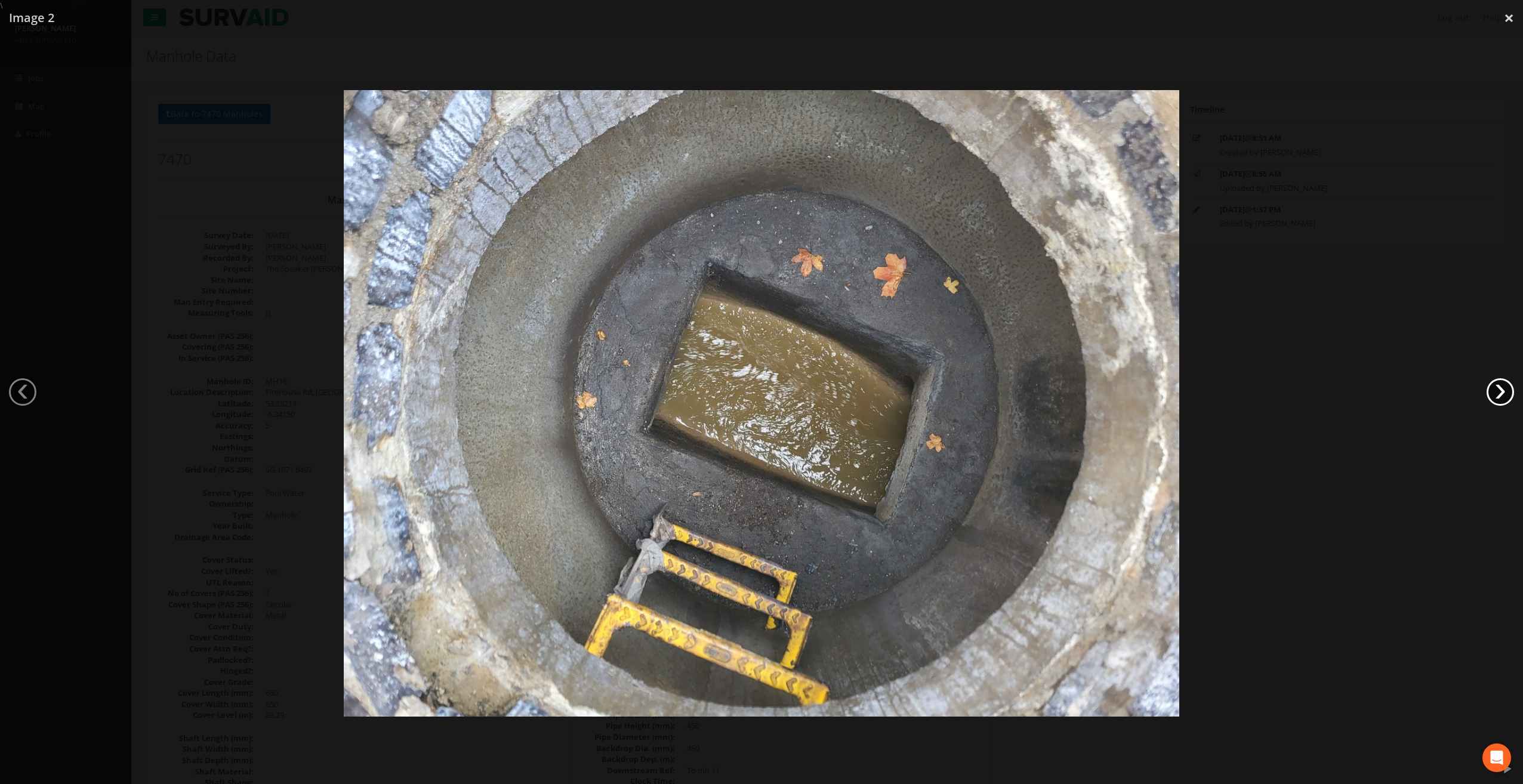
click at [1502, 395] on link "›" at bounding box center [1500, 391] width 27 height 27
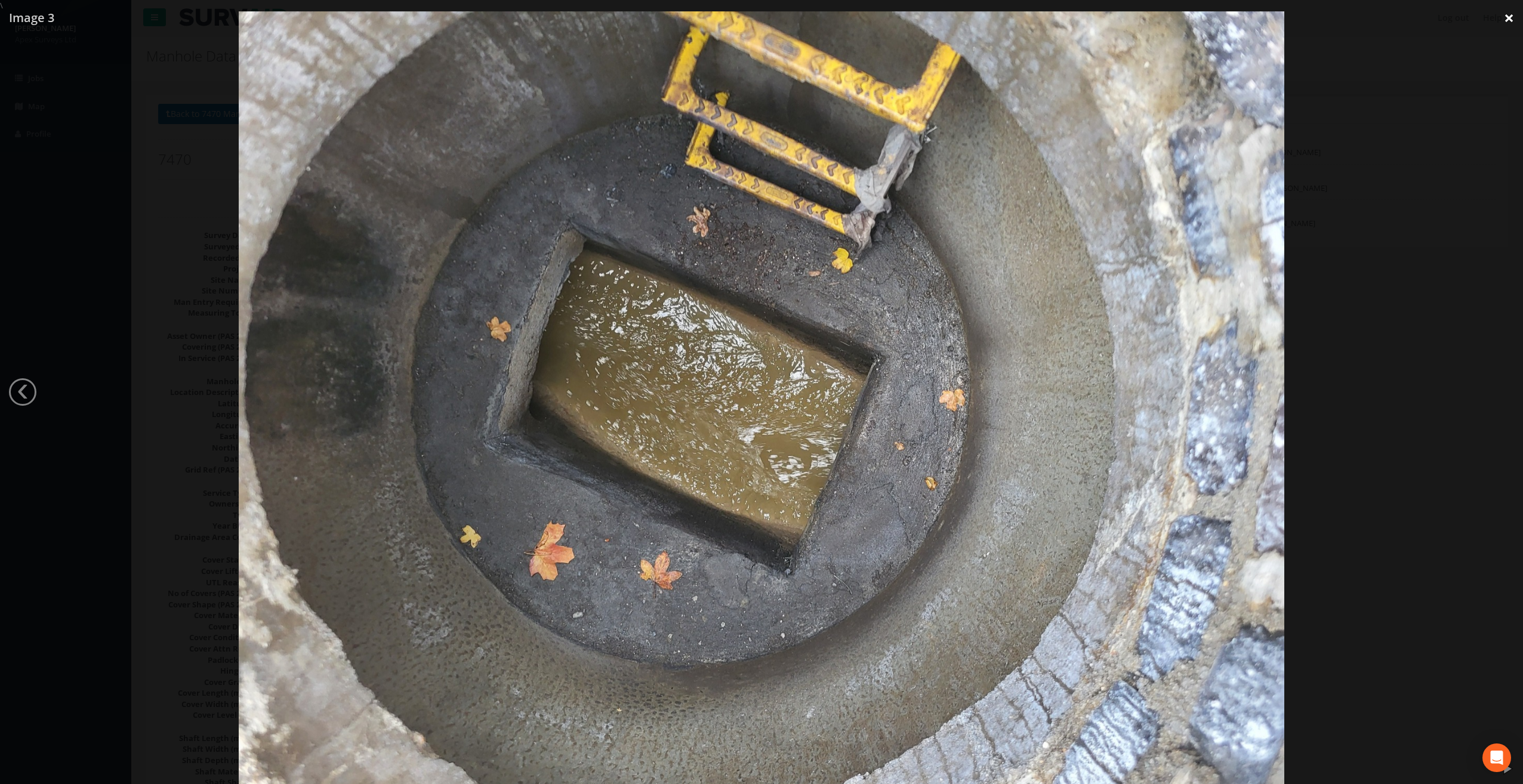
click at [1516, 17] on link "×" at bounding box center [1509, 18] width 28 height 36
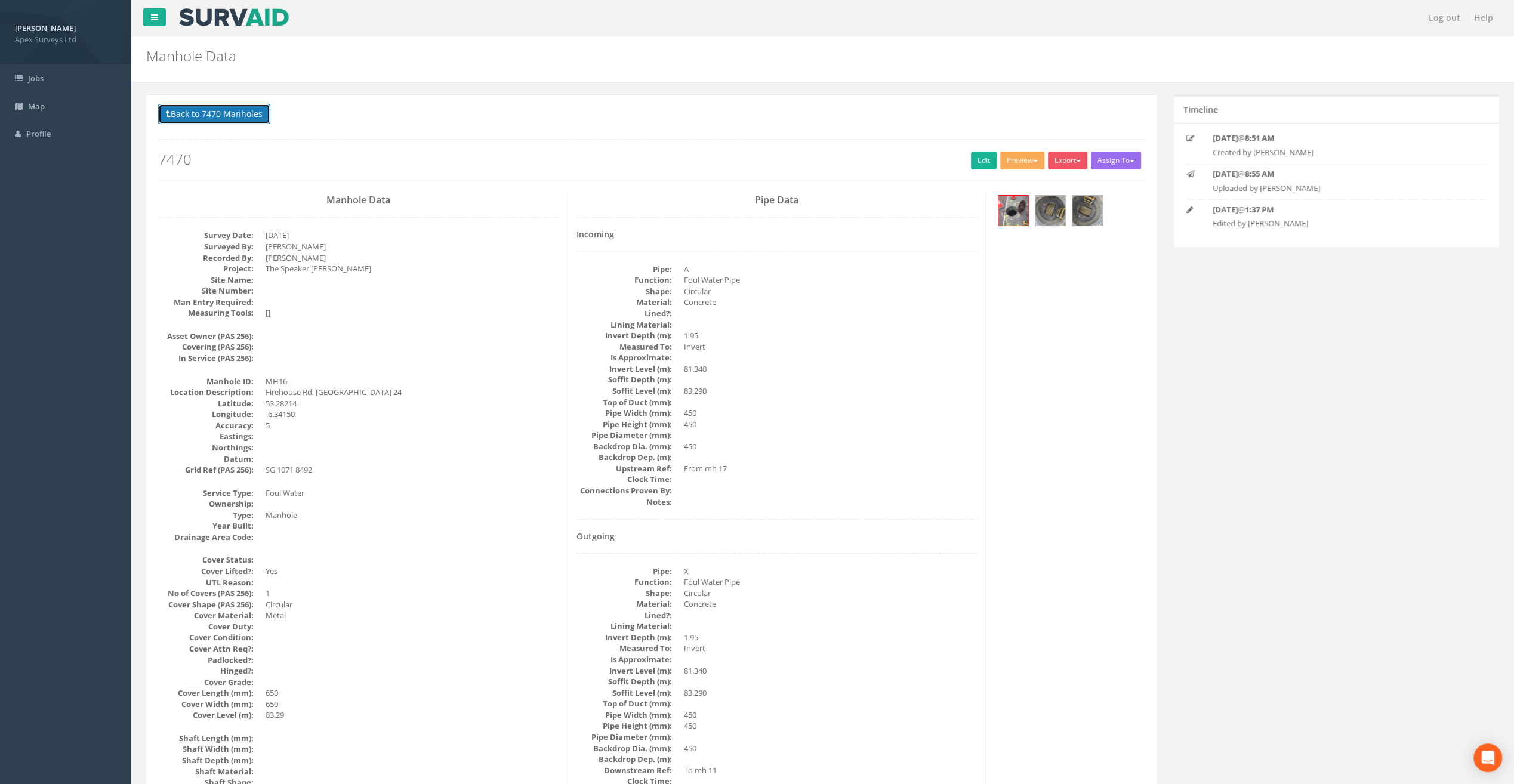
click at [231, 112] on button "Back to 7470 Manholes" at bounding box center [214, 114] width 112 height 21
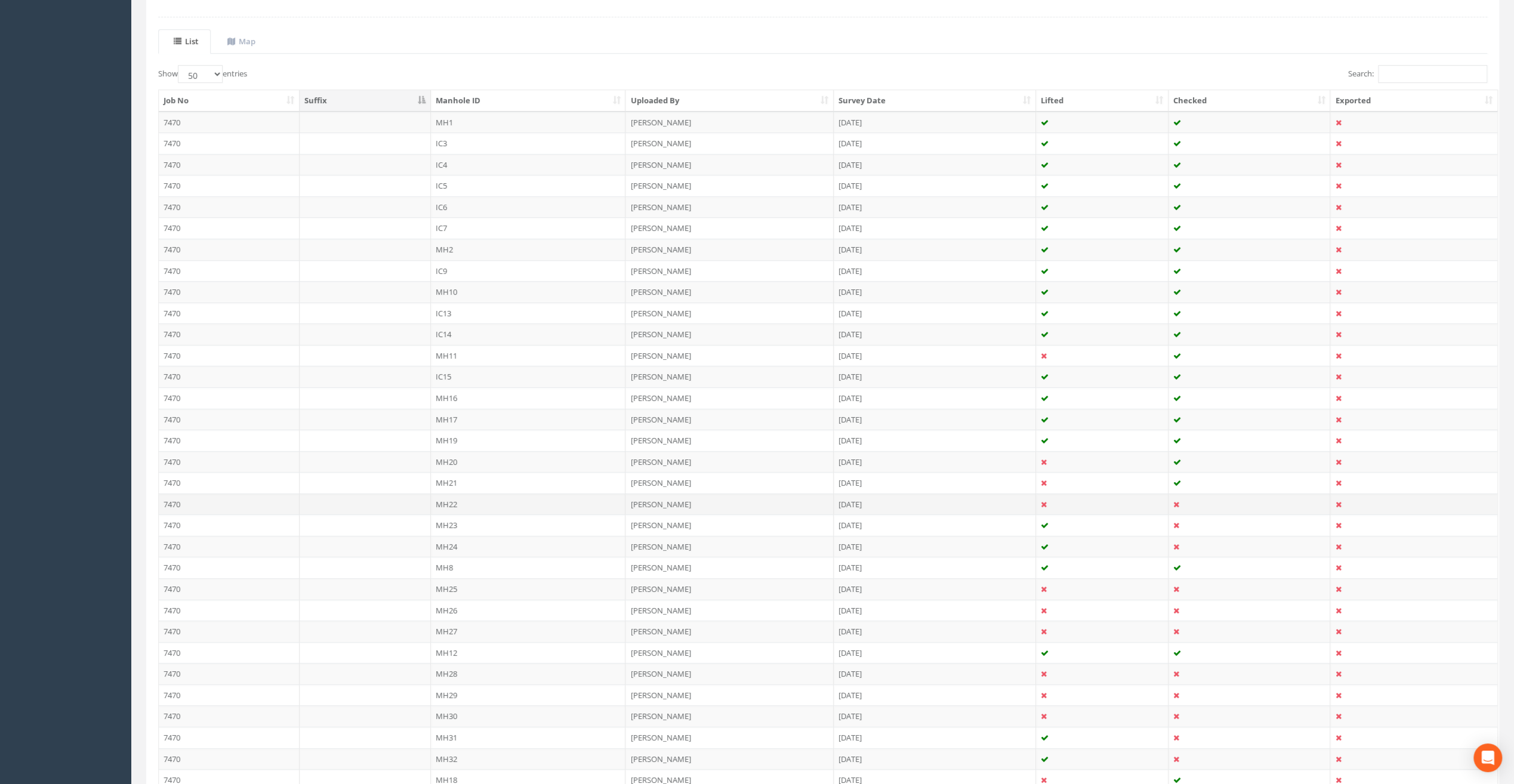
scroll to position [298, 0]
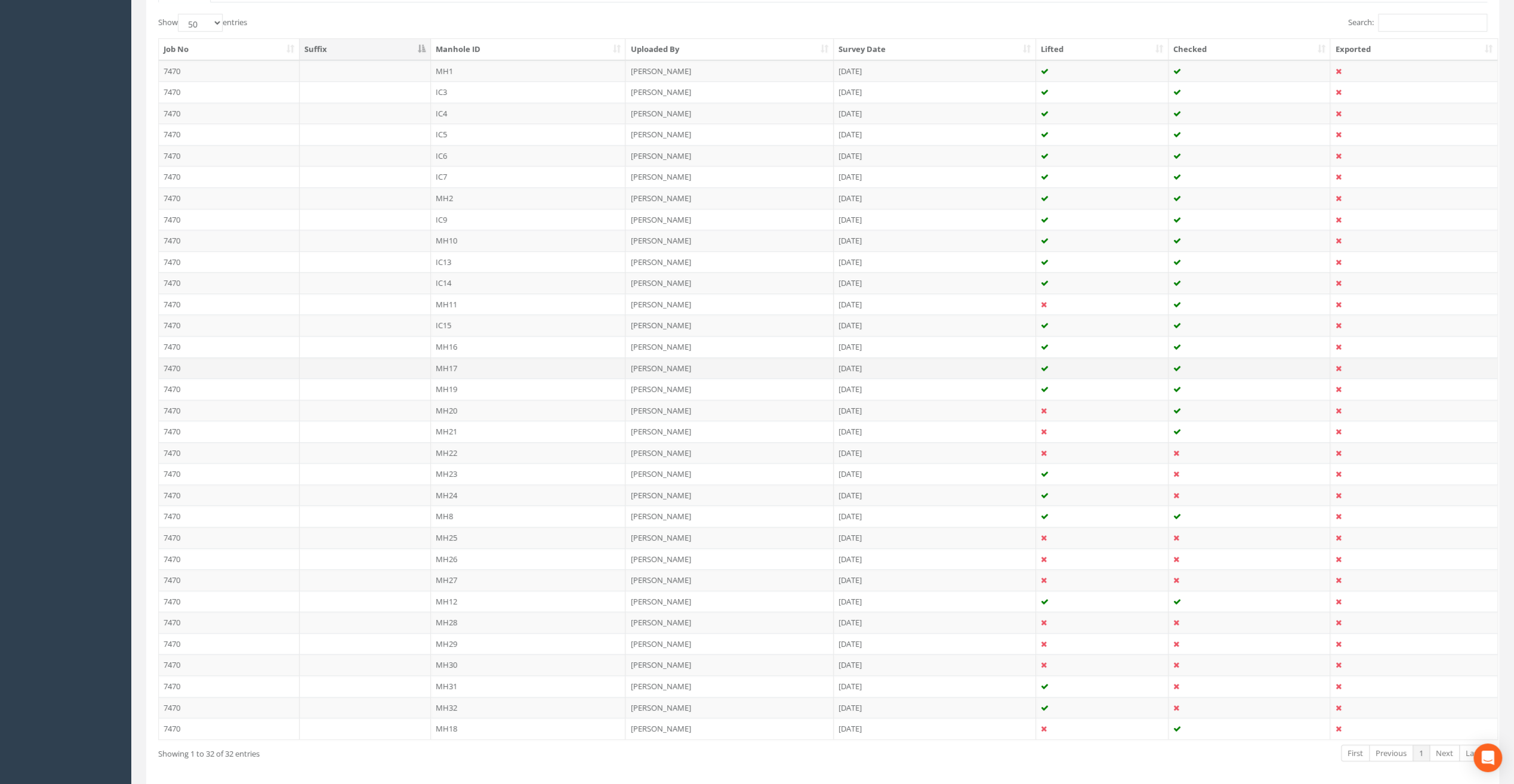
click at [442, 362] on td "MH17" at bounding box center [528, 368] width 195 height 22
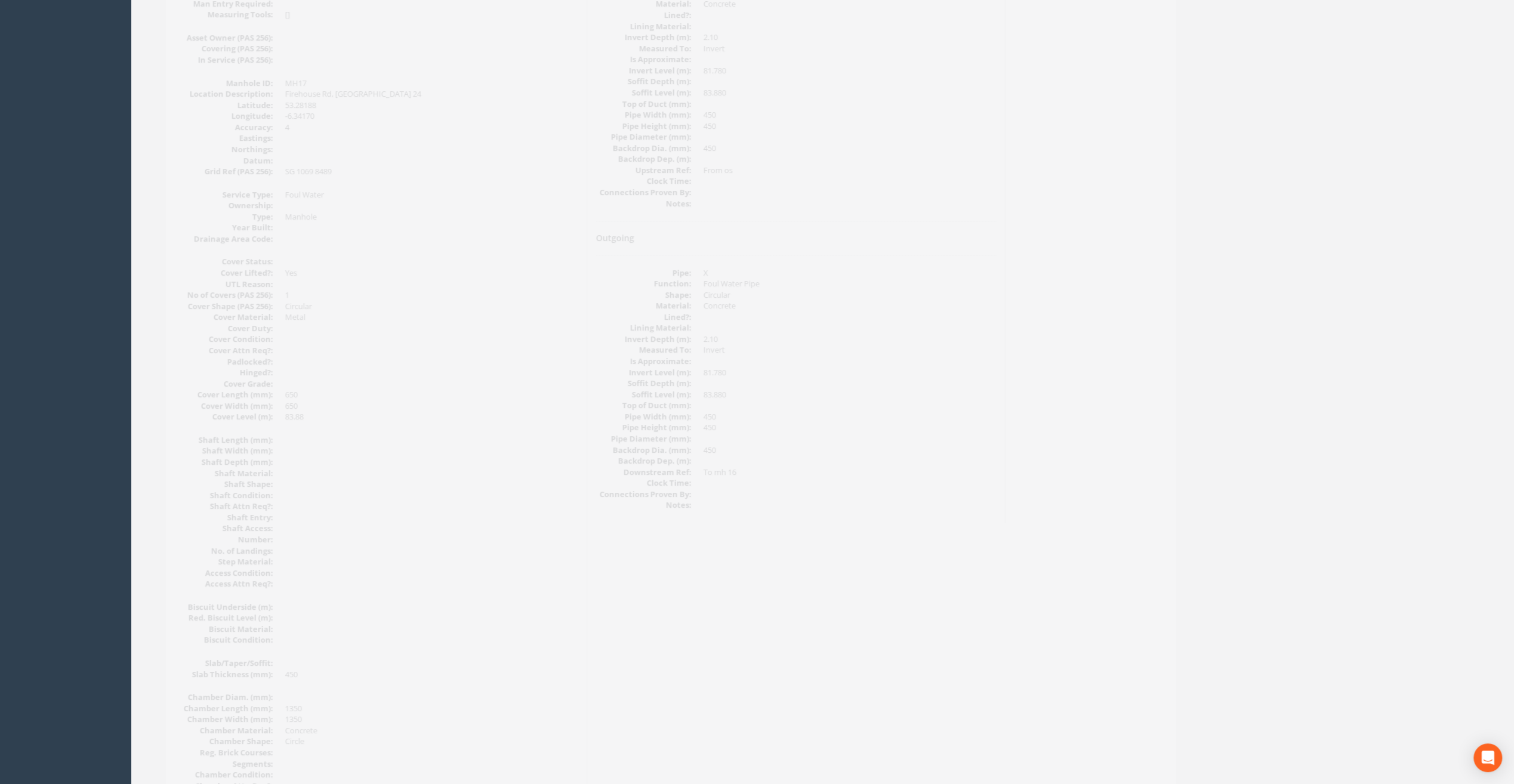
scroll to position [0, 0]
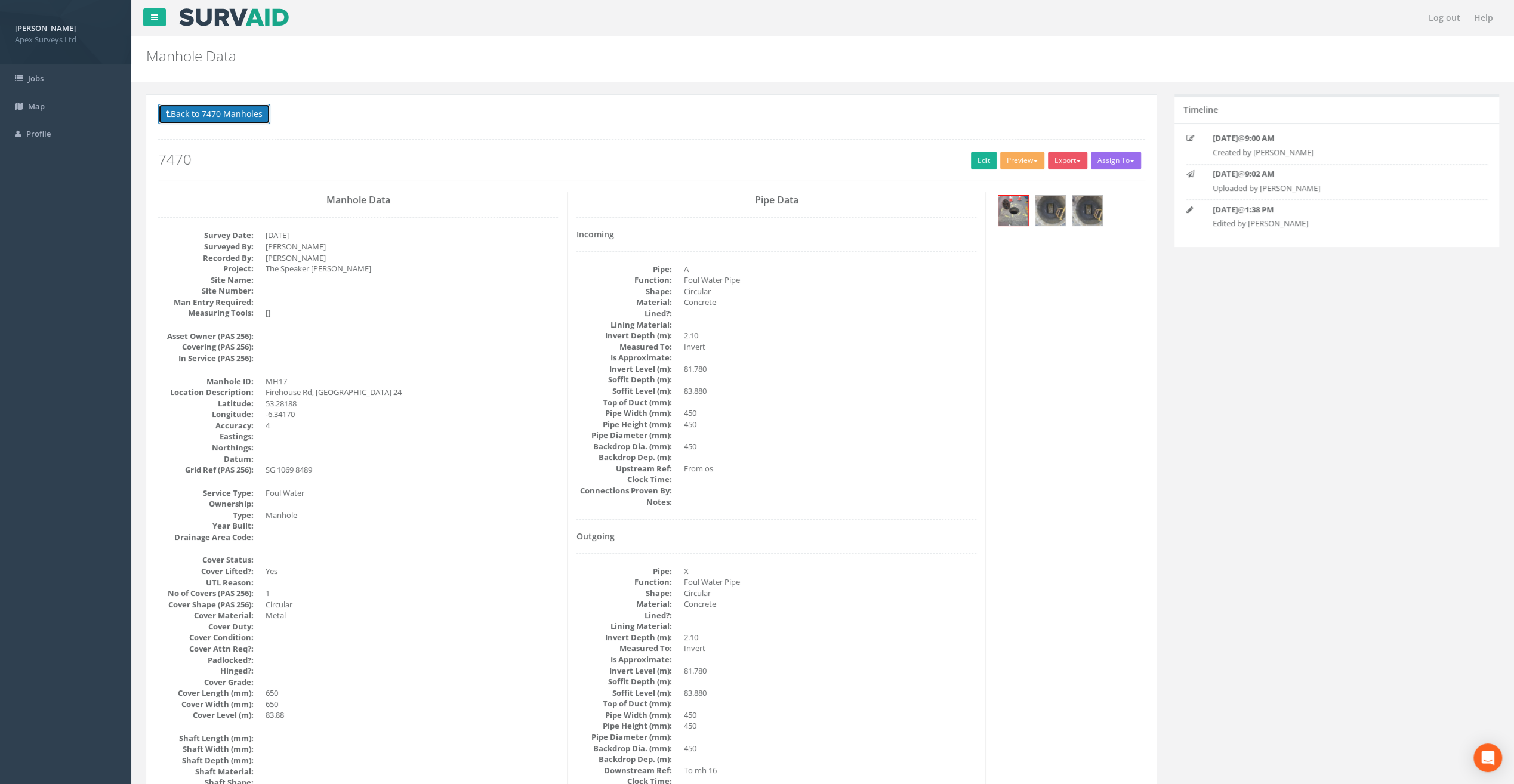
click at [217, 111] on button "Back to 7470 Manholes" at bounding box center [214, 114] width 112 height 21
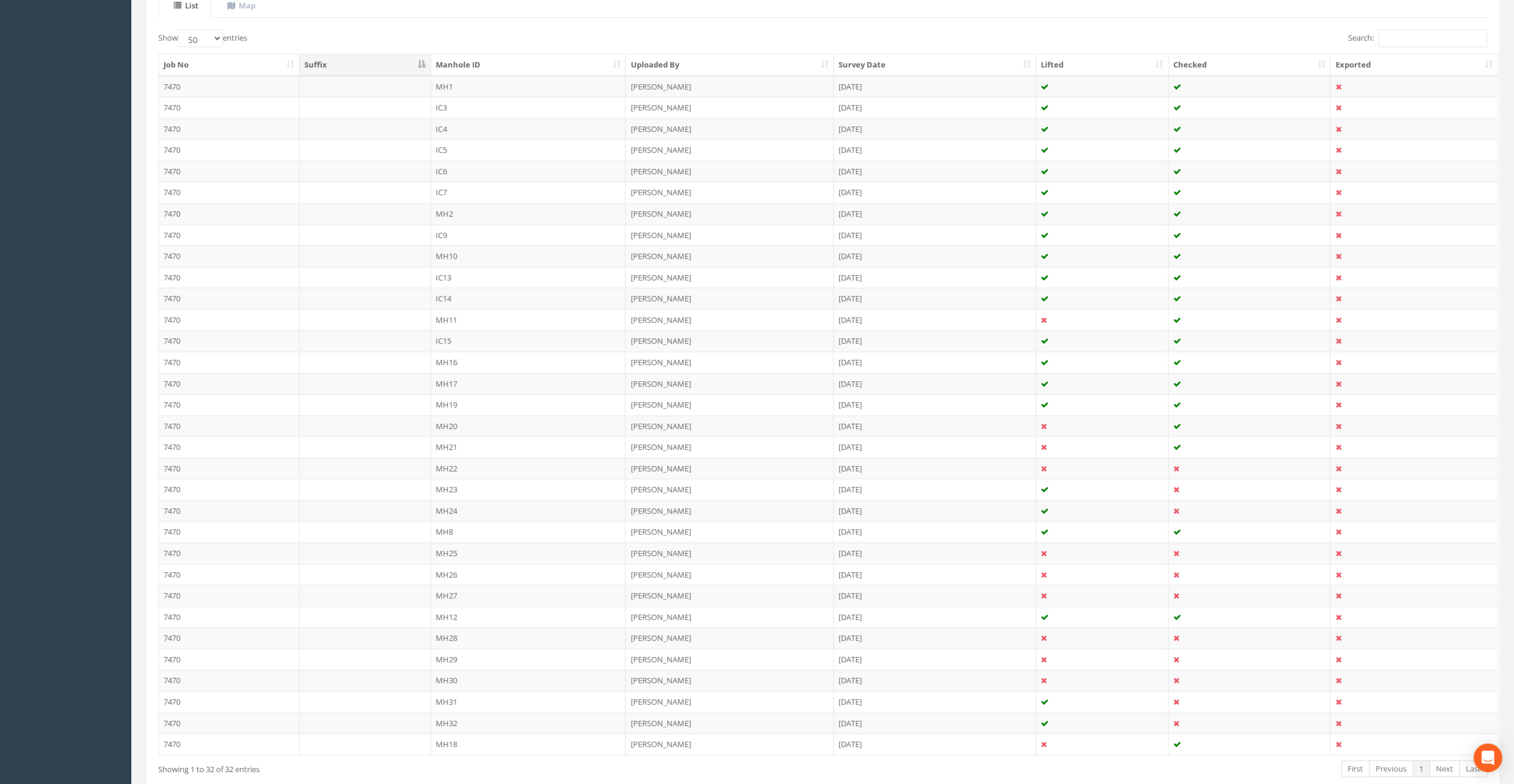
scroll to position [338, 0]
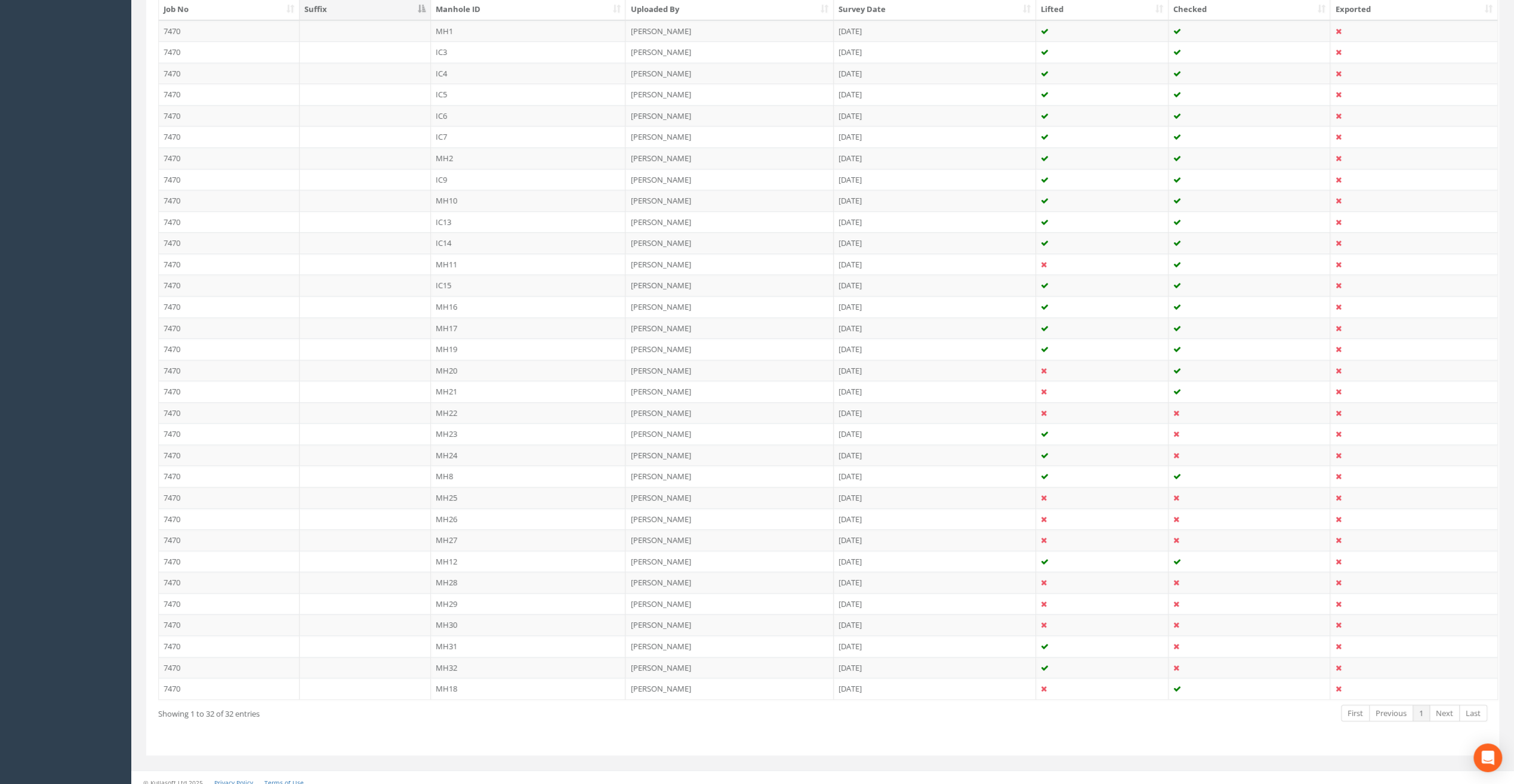
click at [452, 391] on td "MH21" at bounding box center [528, 391] width 195 height 22
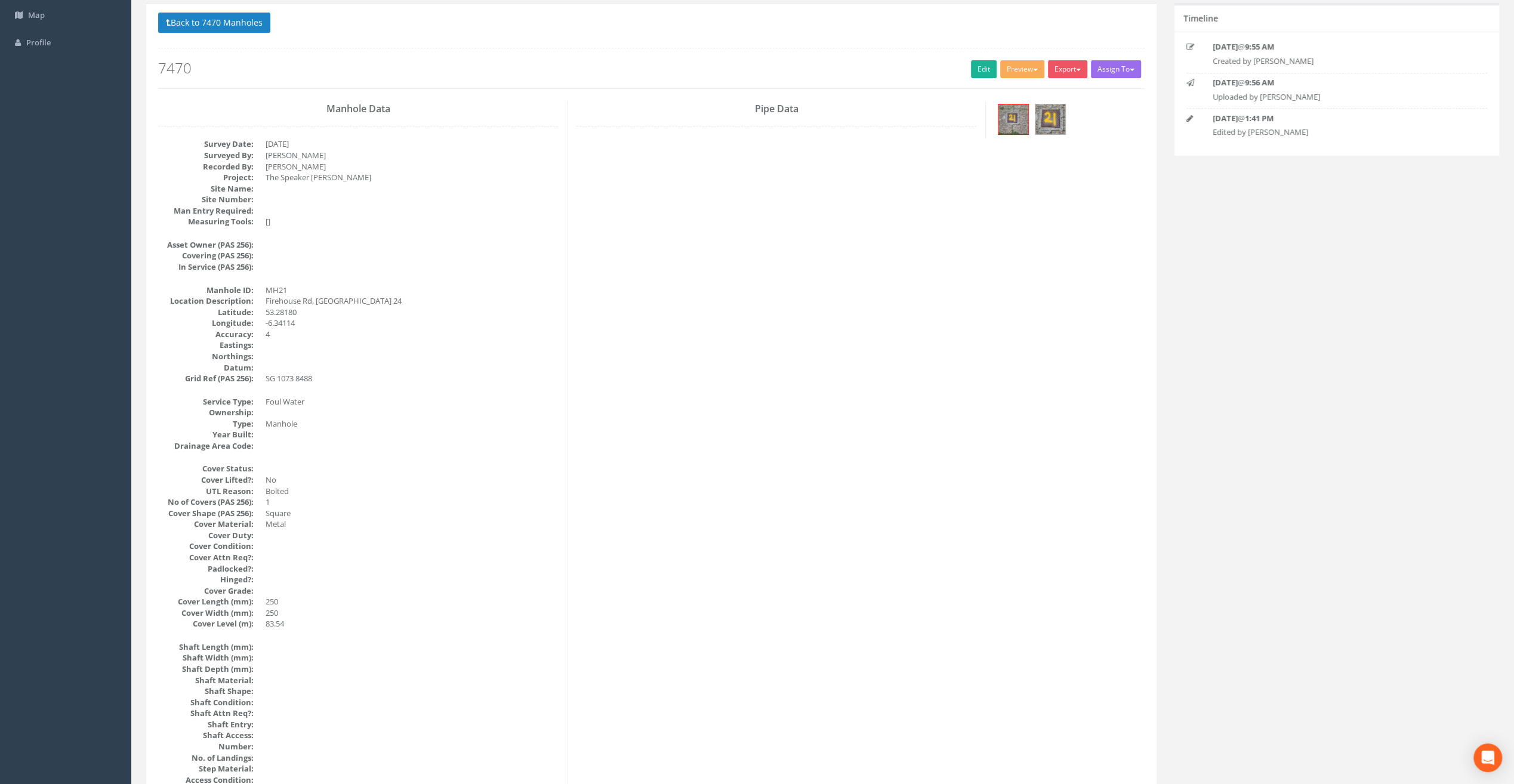
scroll to position [0, 0]
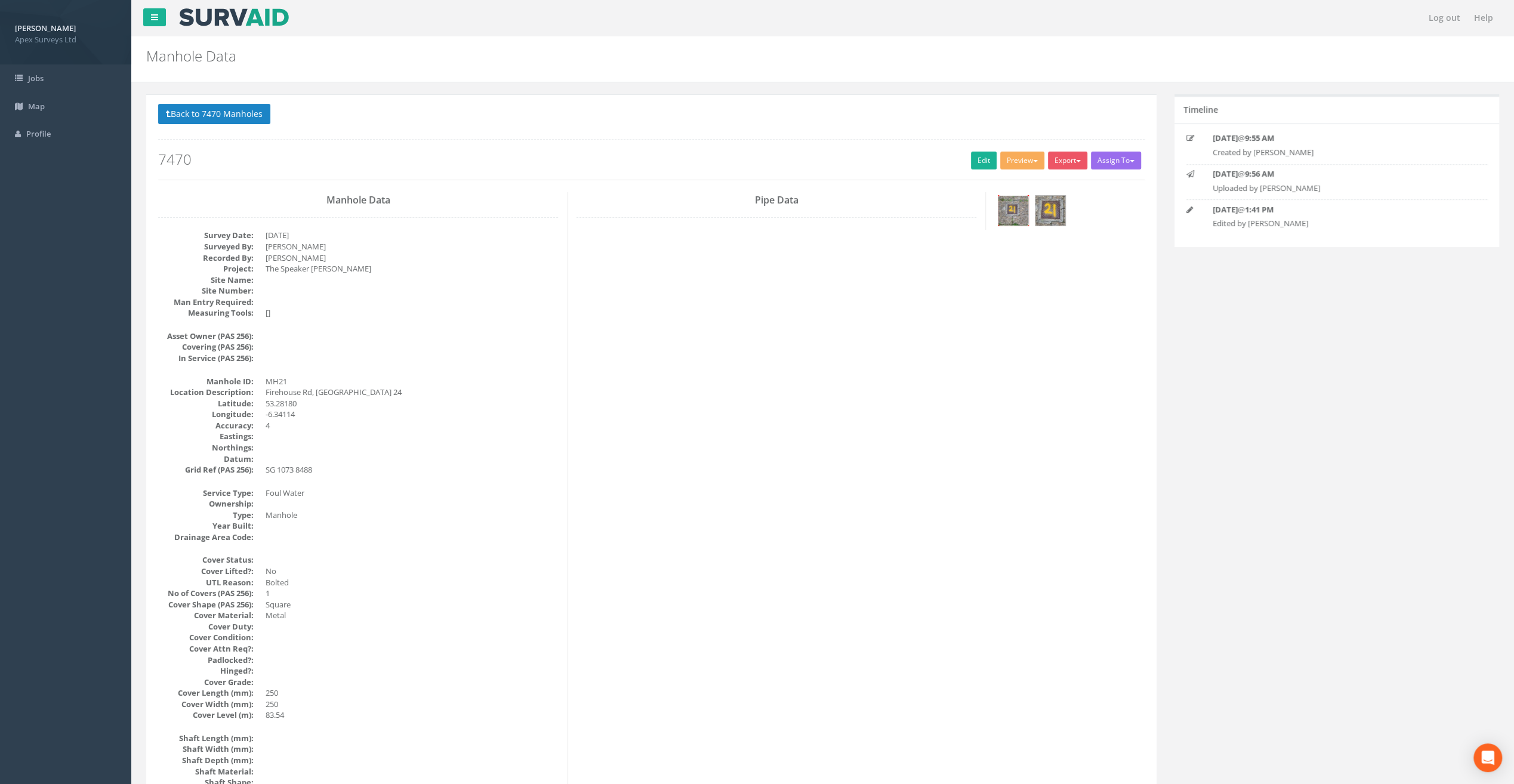
click at [1006, 209] on img at bounding box center [1013, 211] width 30 height 30
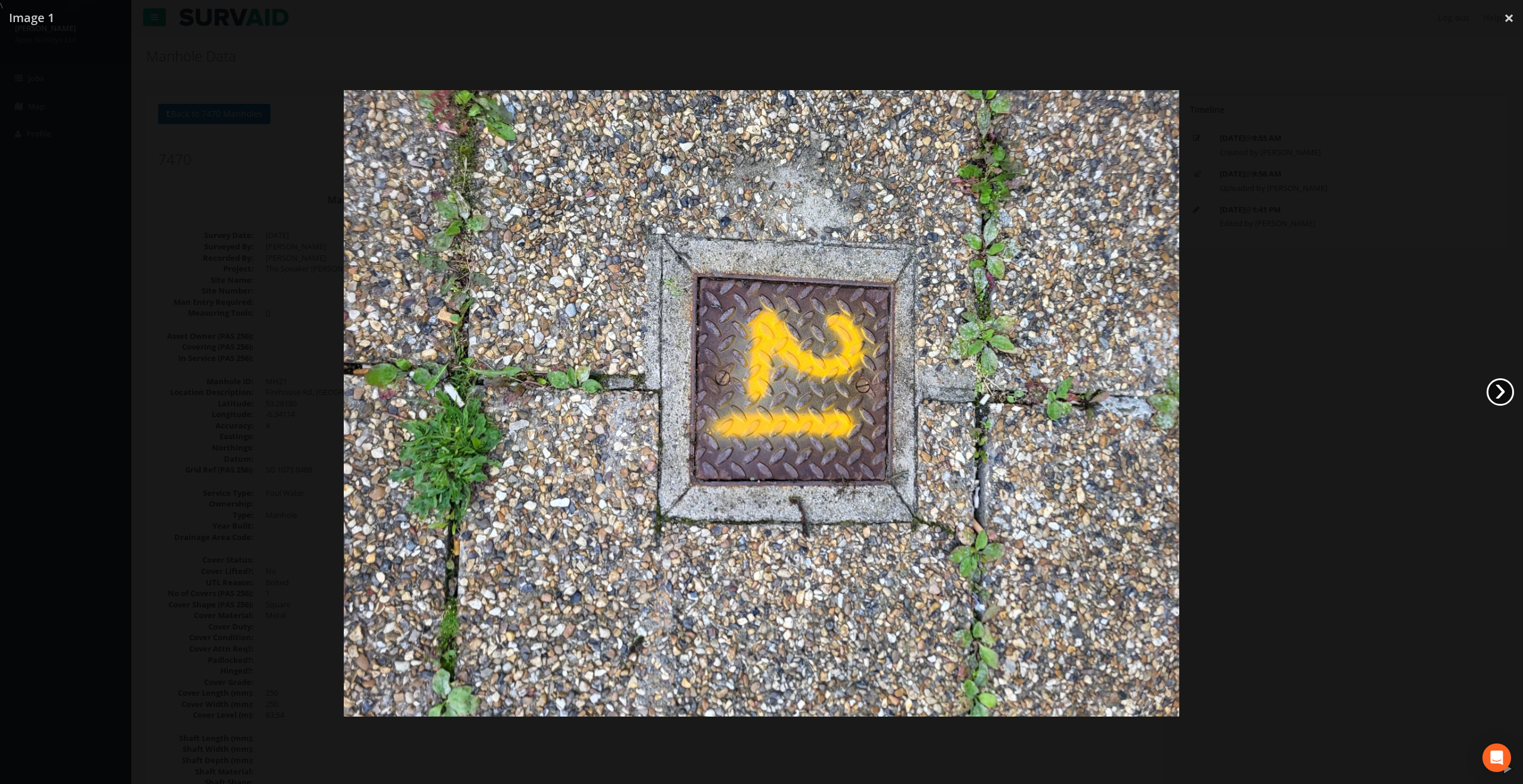
click at [1505, 394] on link "›" at bounding box center [1500, 391] width 27 height 27
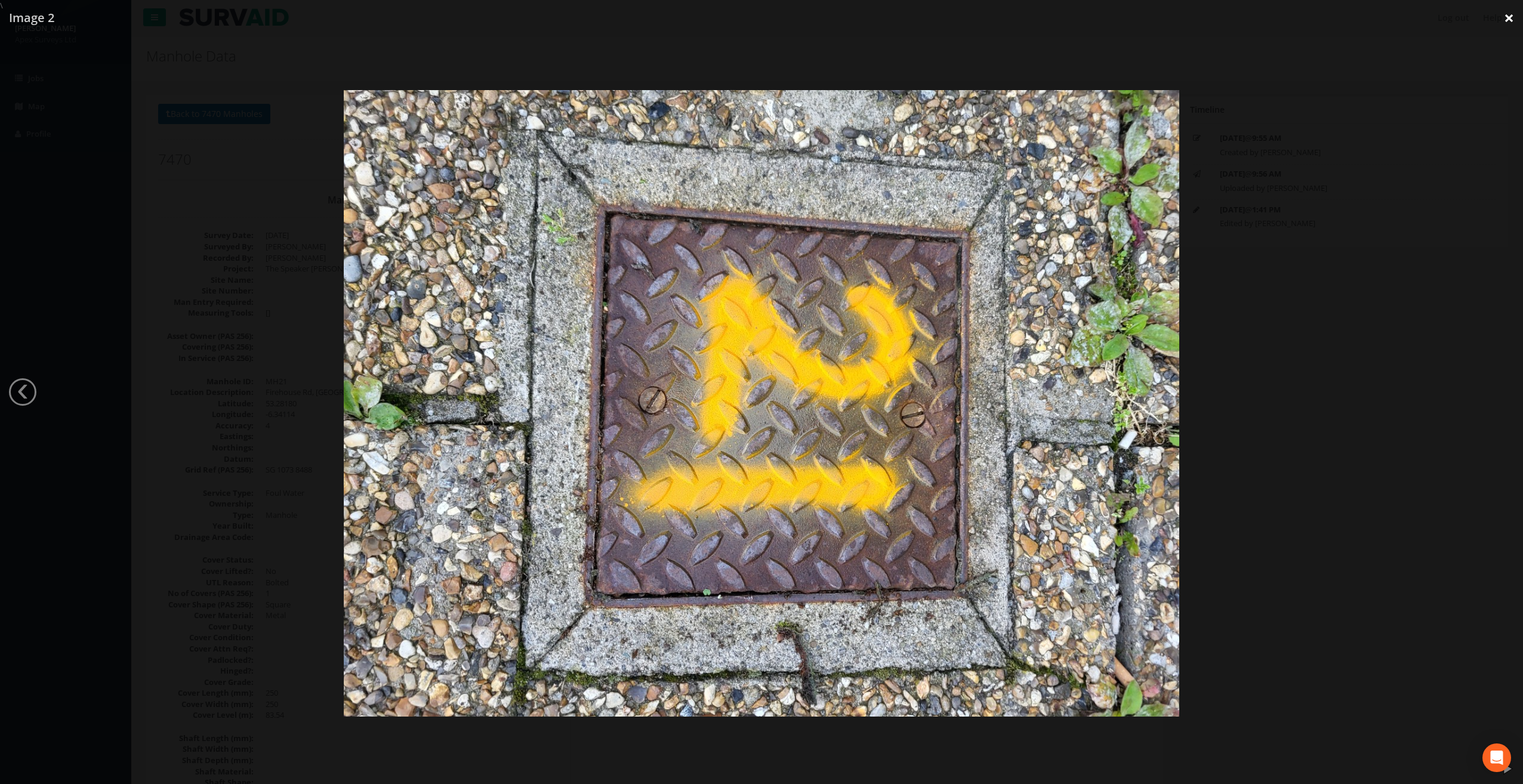
click at [1515, 17] on link "×" at bounding box center [1509, 18] width 28 height 36
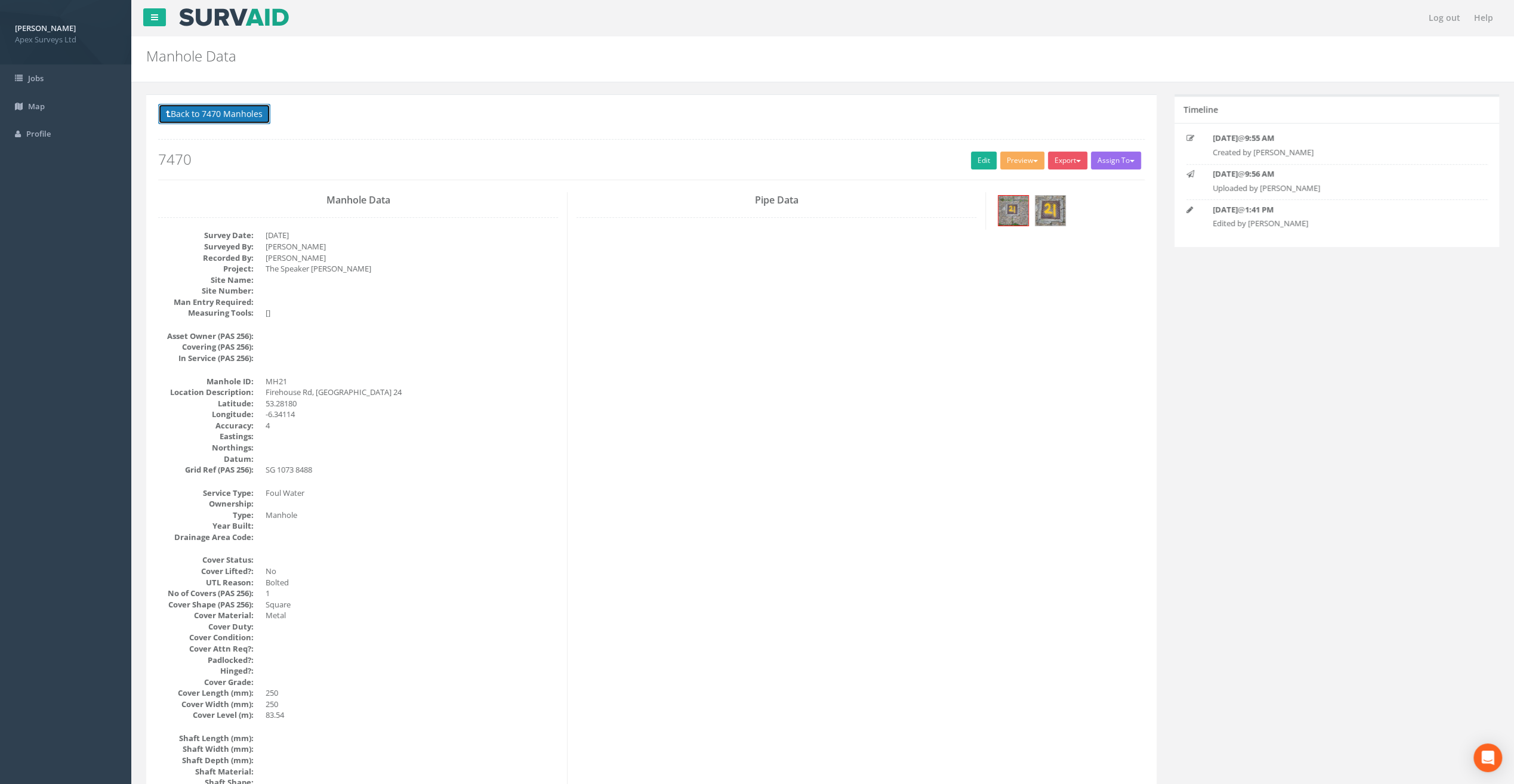
click at [241, 112] on button "Back to 7470 Manholes" at bounding box center [214, 114] width 112 height 21
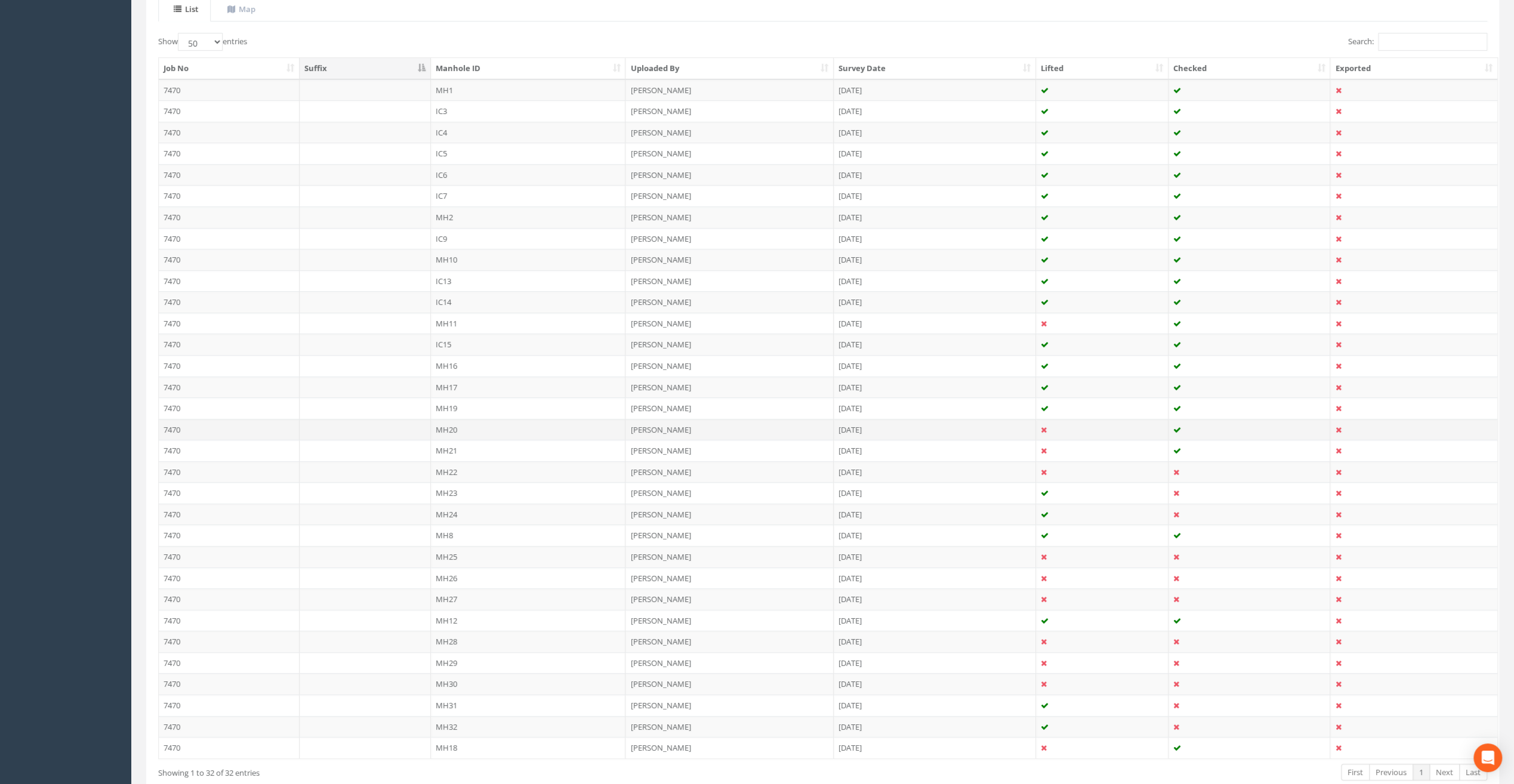
scroll to position [298, 0]
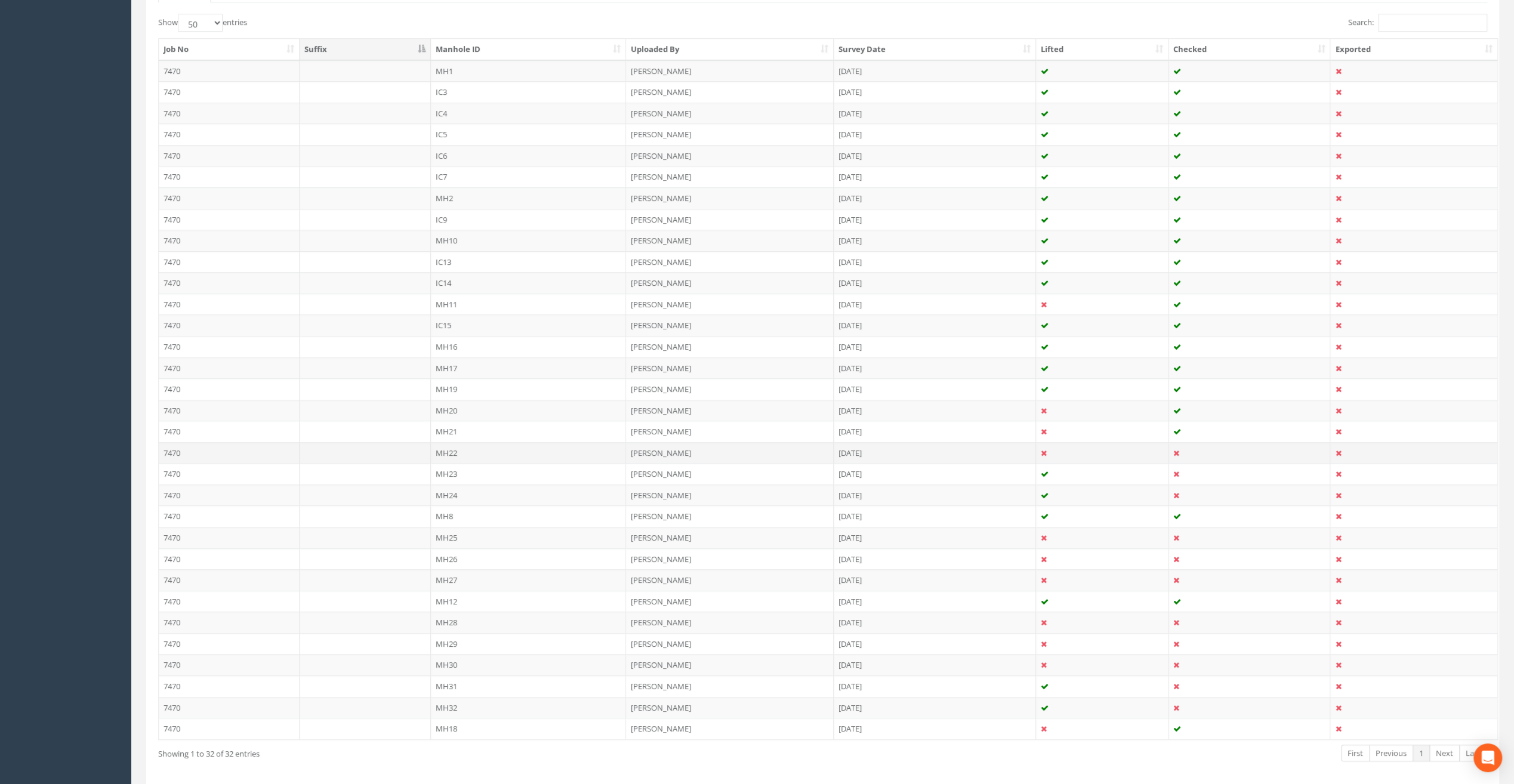
click at [451, 445] on td "MH22" at bounding box center [528, 453] width 195 height 22
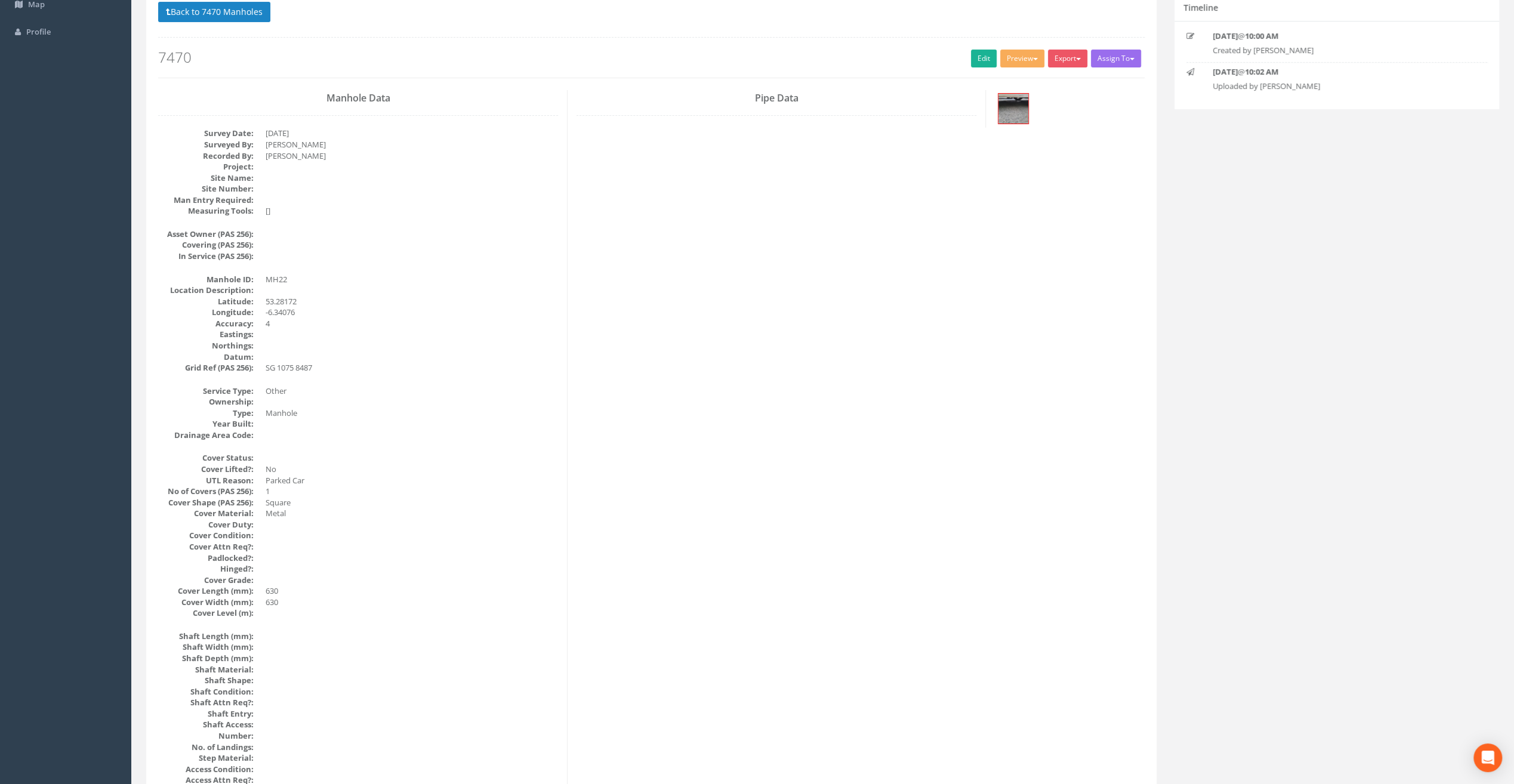
scroll to position [0, 0]
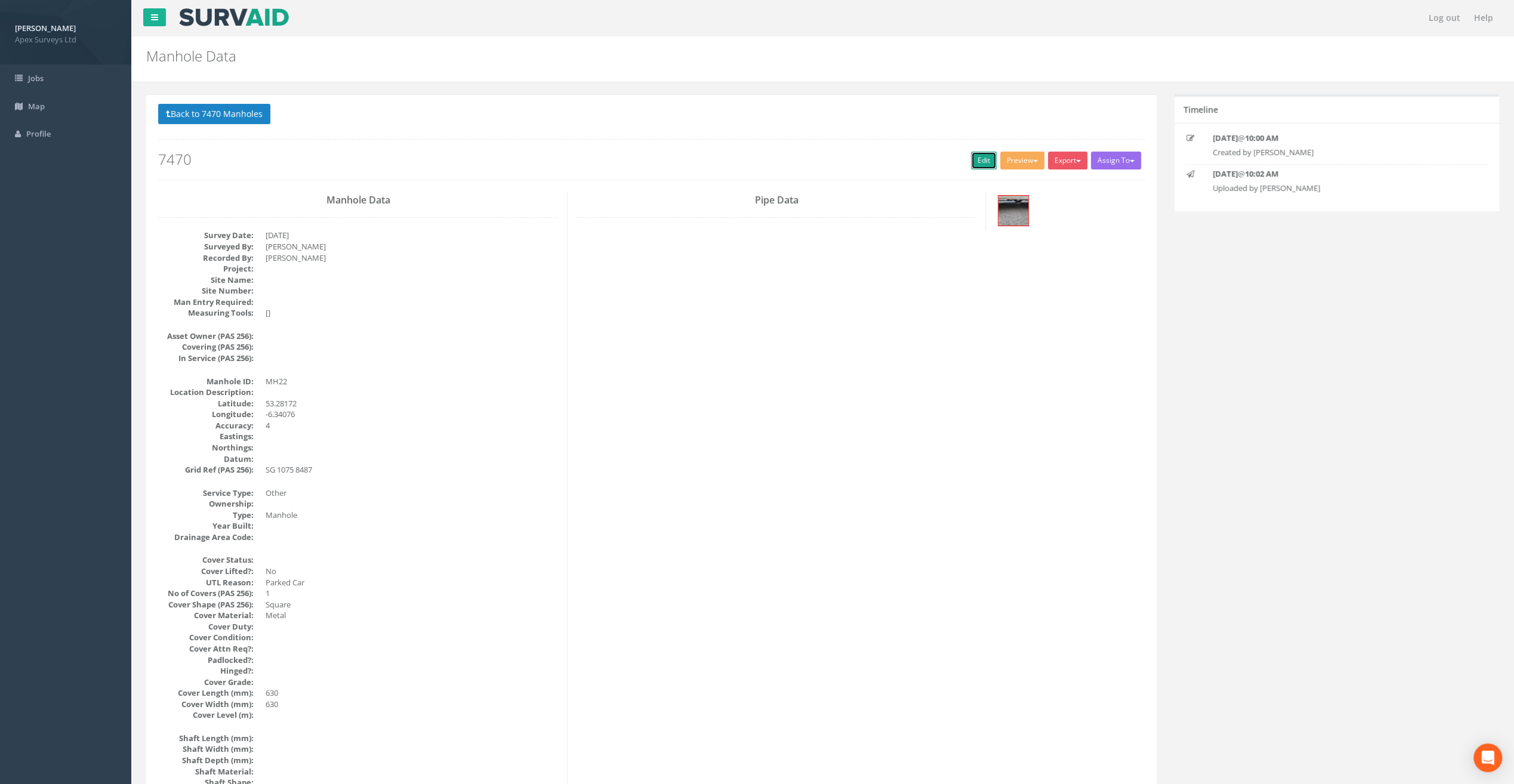
click at [981, 156] on link "Edit" at bounding box center [984, 161] width 25 height 18
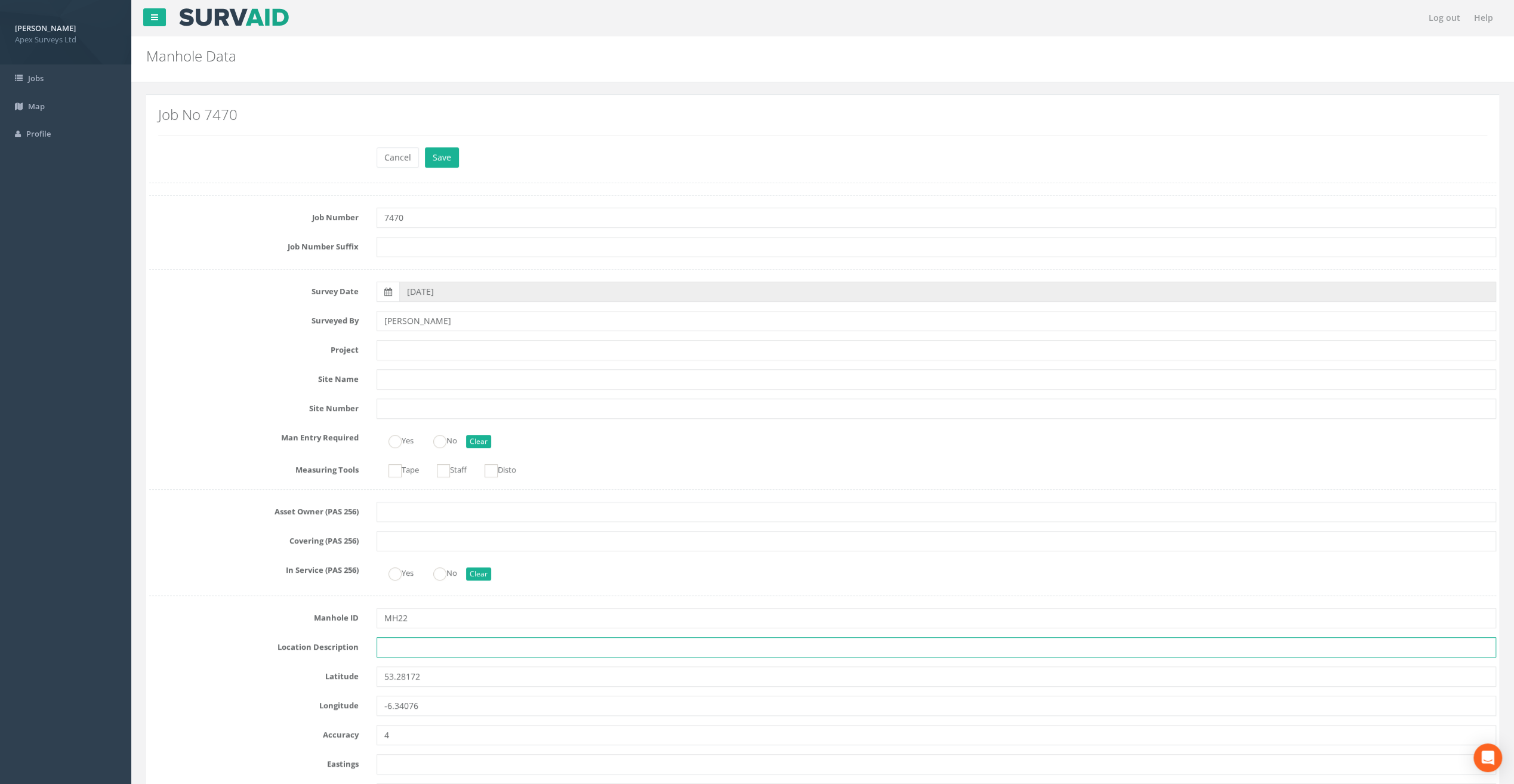
click at [400, 652] on input "text" at bounding box center [936, 647] width 1119 height 21
paste input "Firehouse Rd, [GEOGRAPHIC_DATA] 24"
type input "Firehouse Rd, [GEOGRAPHIC_DATA] 24"
click at [376, 345] on input "text" at bounding box center [936, 350] width 1119 height 21
paste input "The Speaker [PERSON_NAME]"
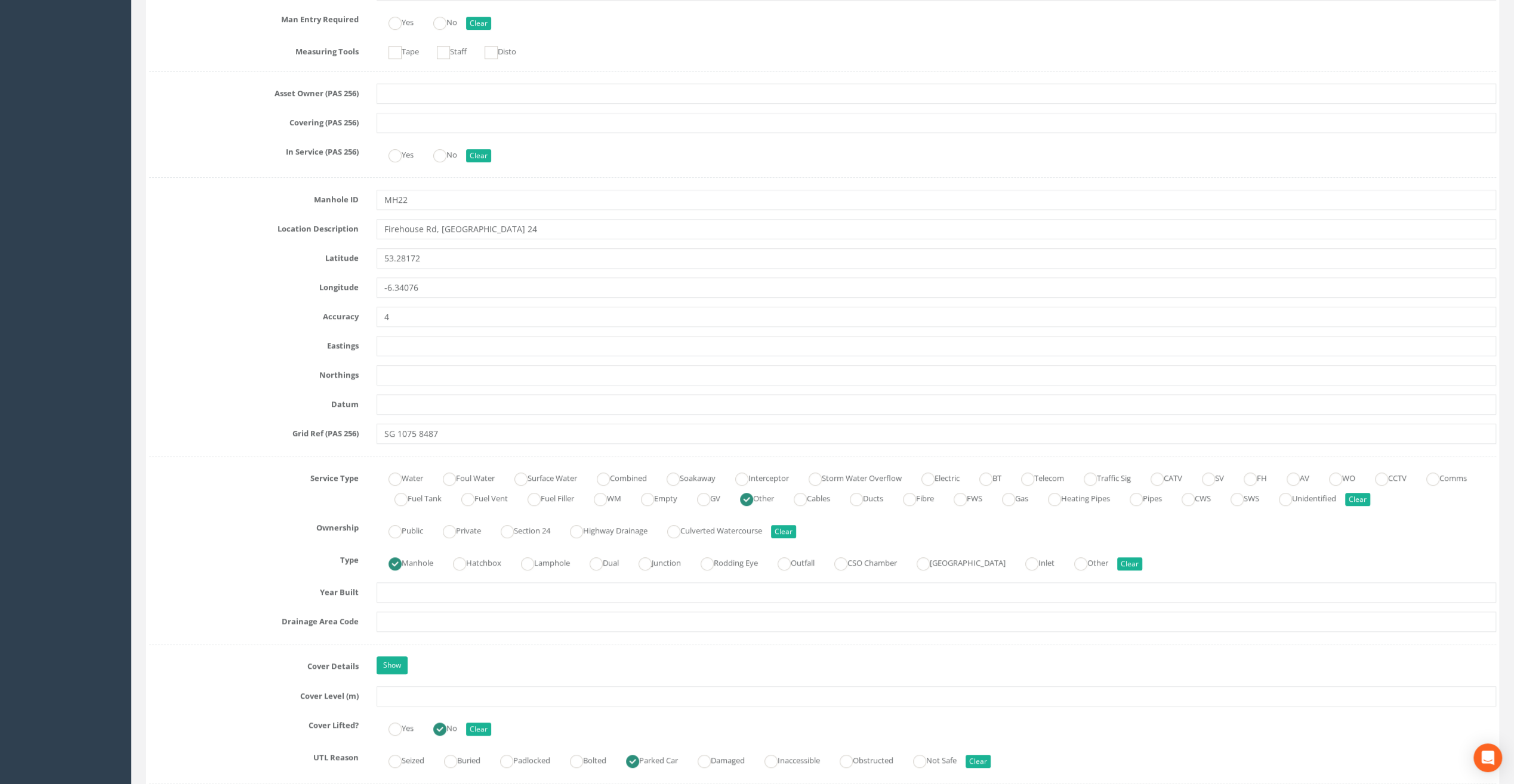
scroll to position [477, 0]
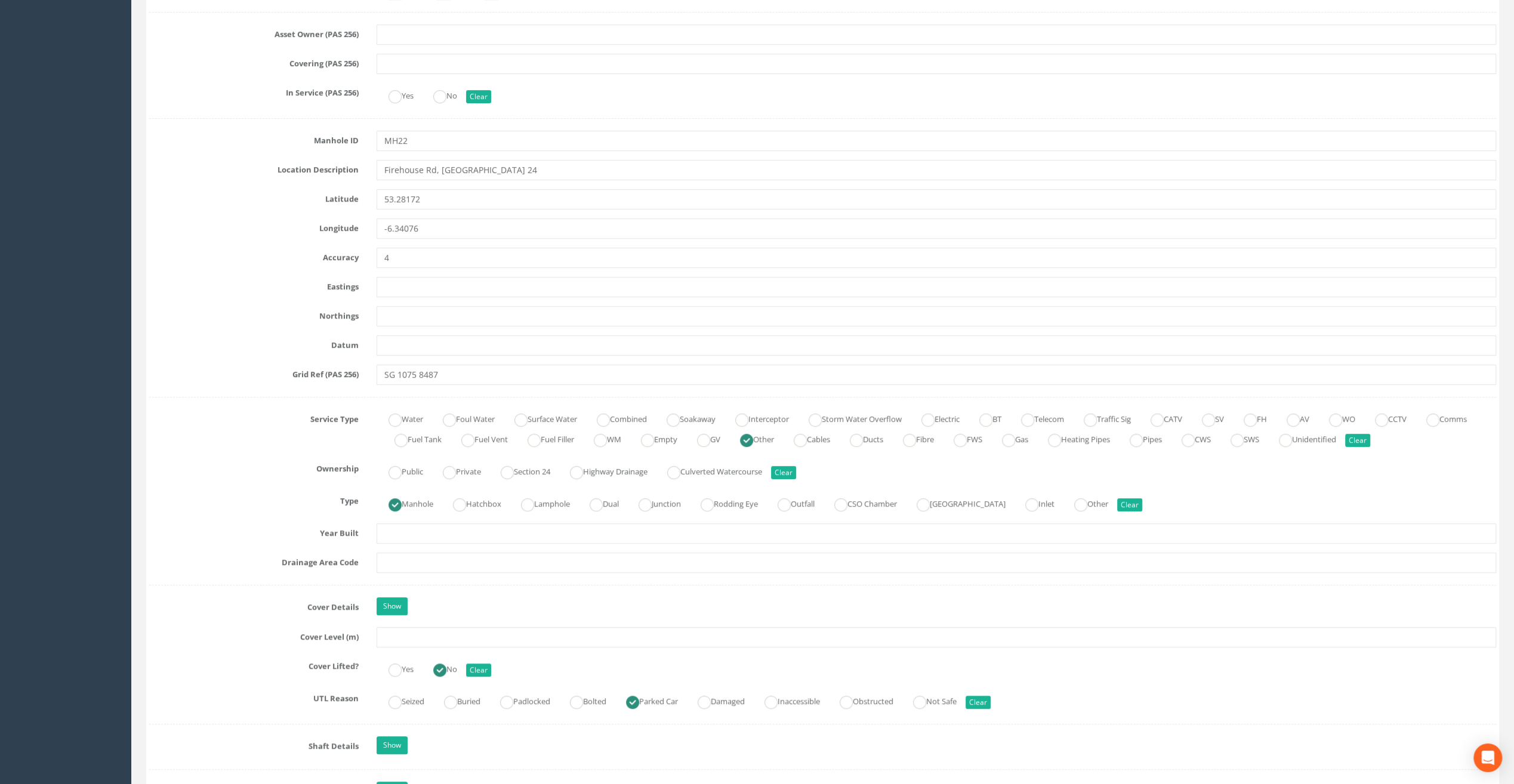
type input "The Speaker [PERSON_NAME]"
click at [395, 639] on input "text" at bounding box center [936, 638] width 1119 height 21
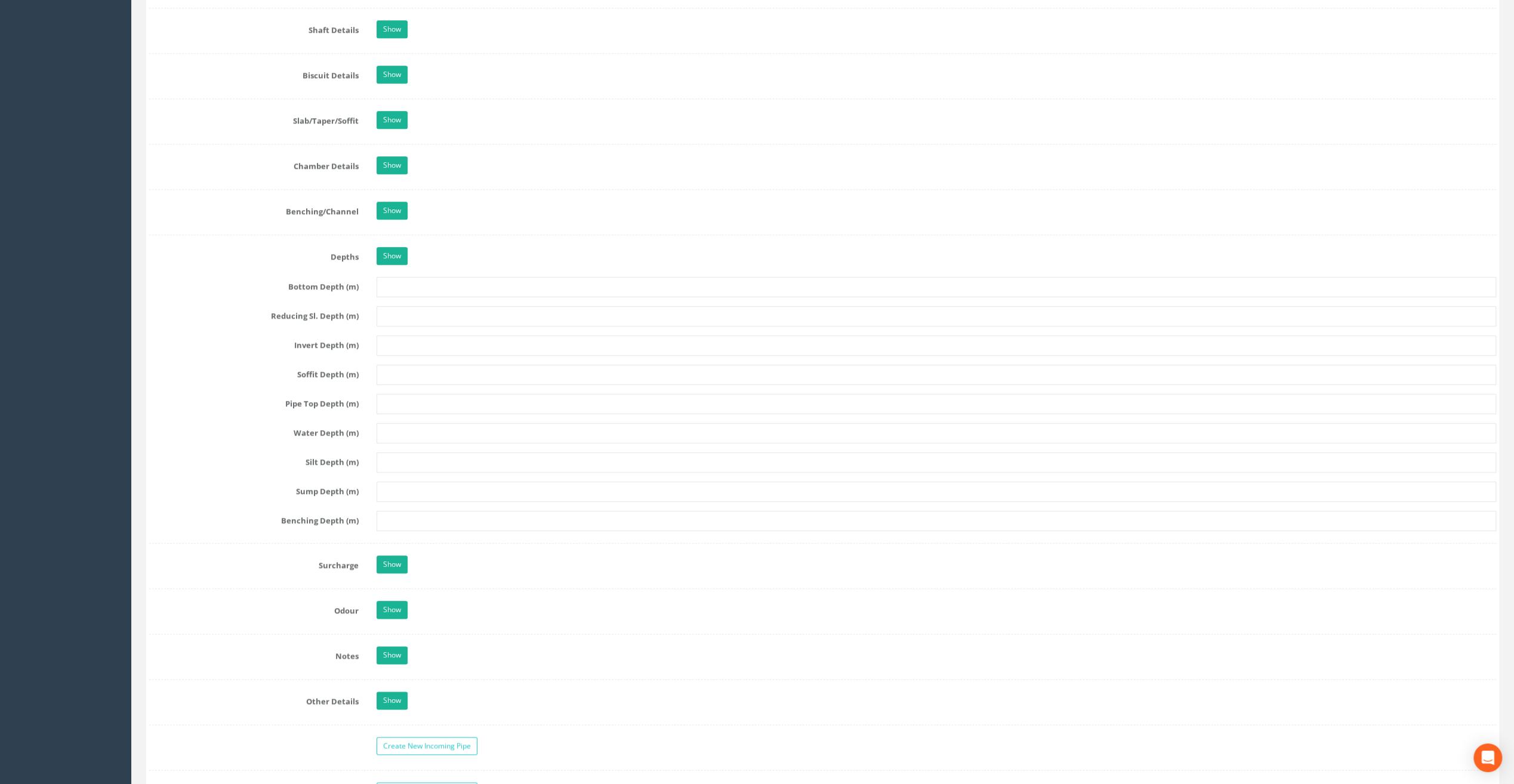
scroll to position [1432, 0]
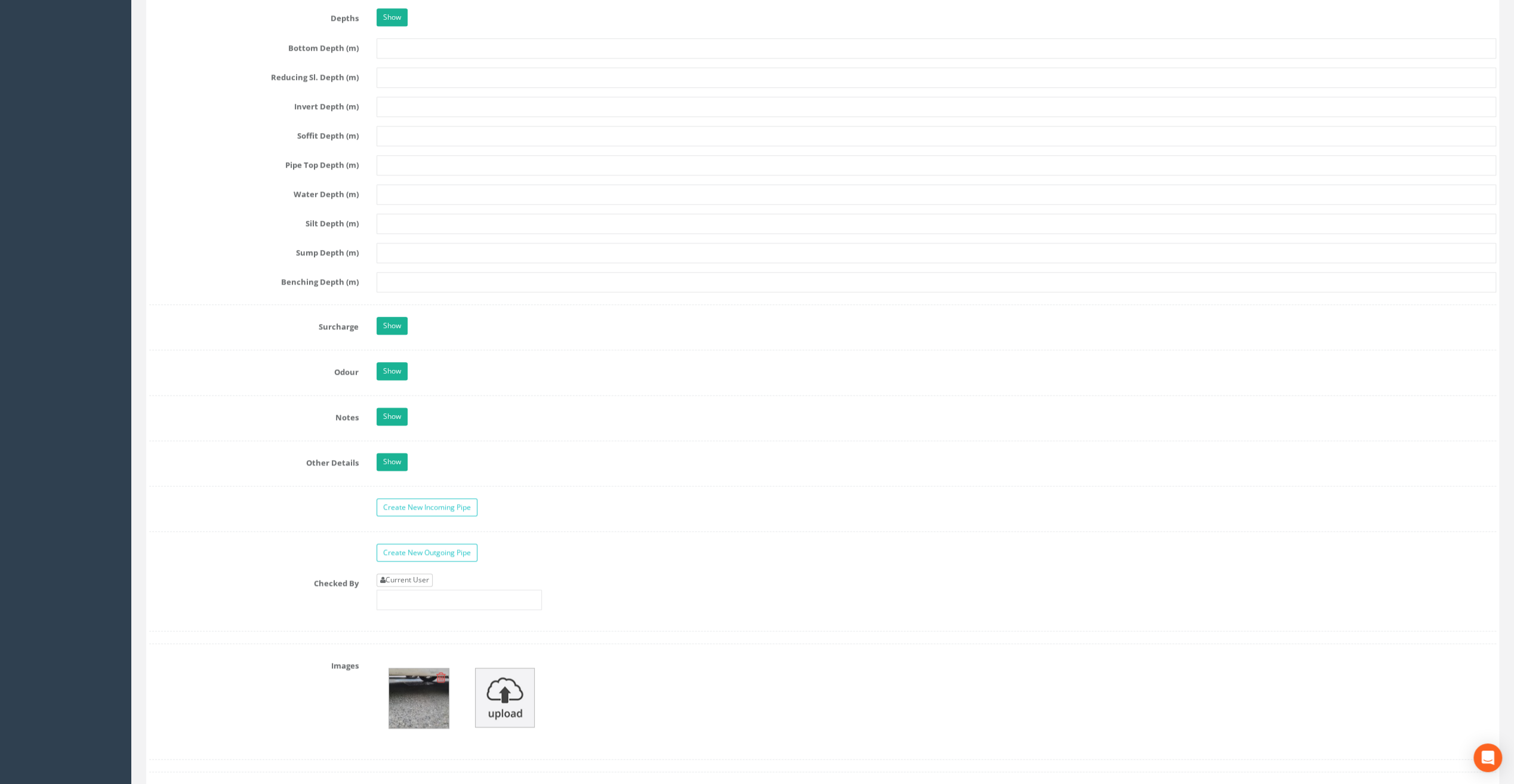
type input "83.39"
click at [402, 573] on link "Current User" at bounding box center [404, 580] width 56 height 13
type input "[PERSON_NAME]"
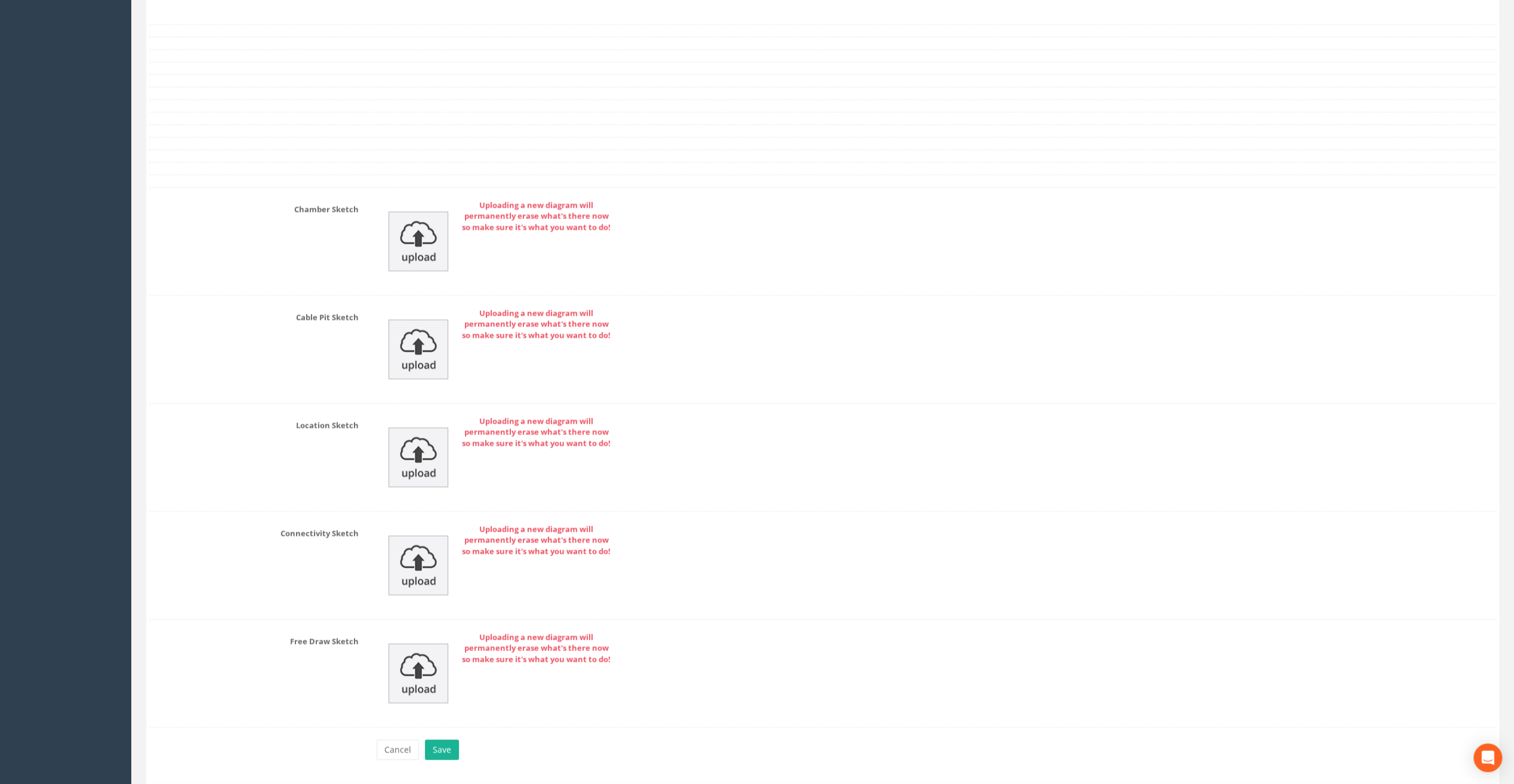
scroll to position [2195, 0]
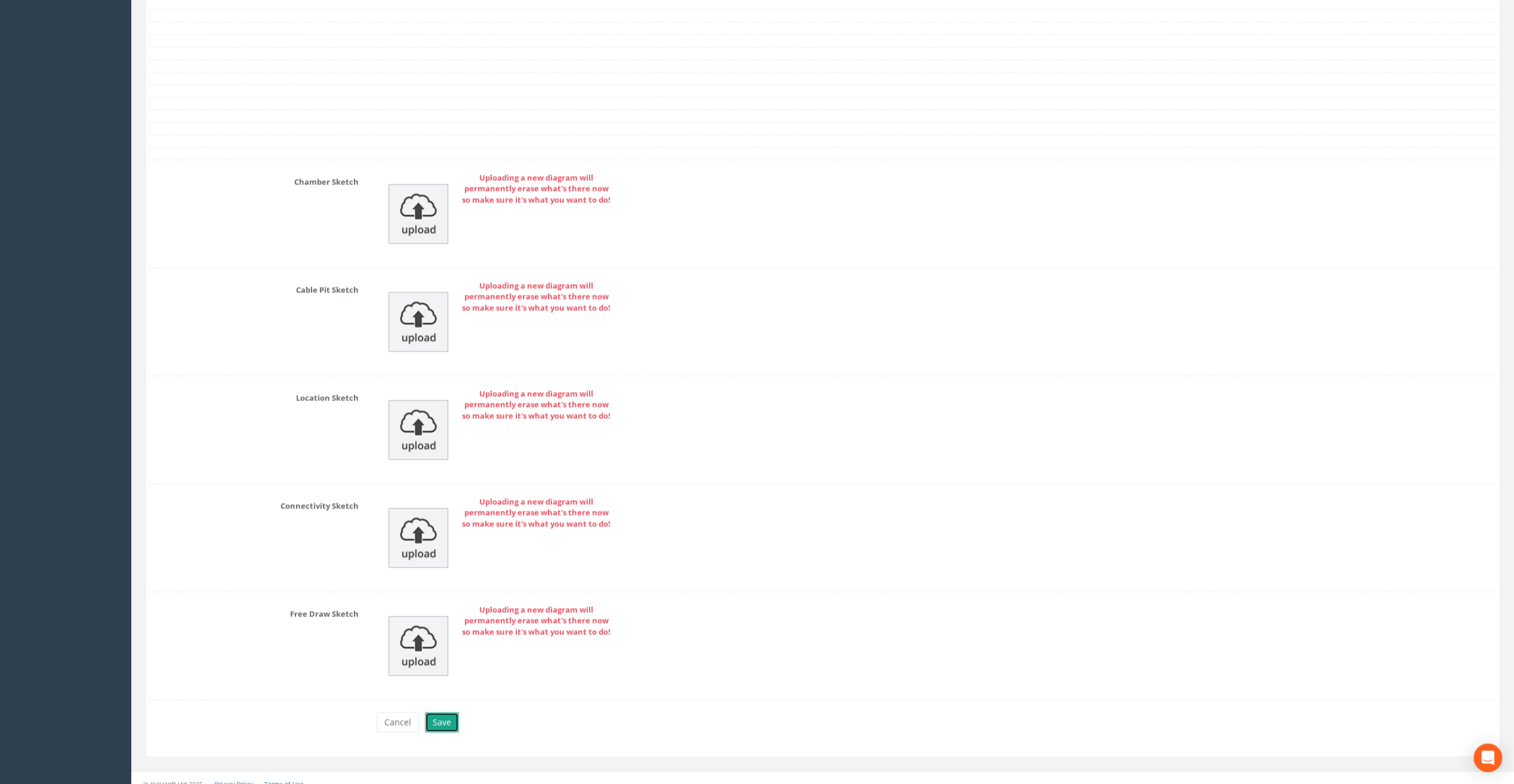
click at [445, 712] on button "Save" at bounding box center [442, 722] width 34 height 21
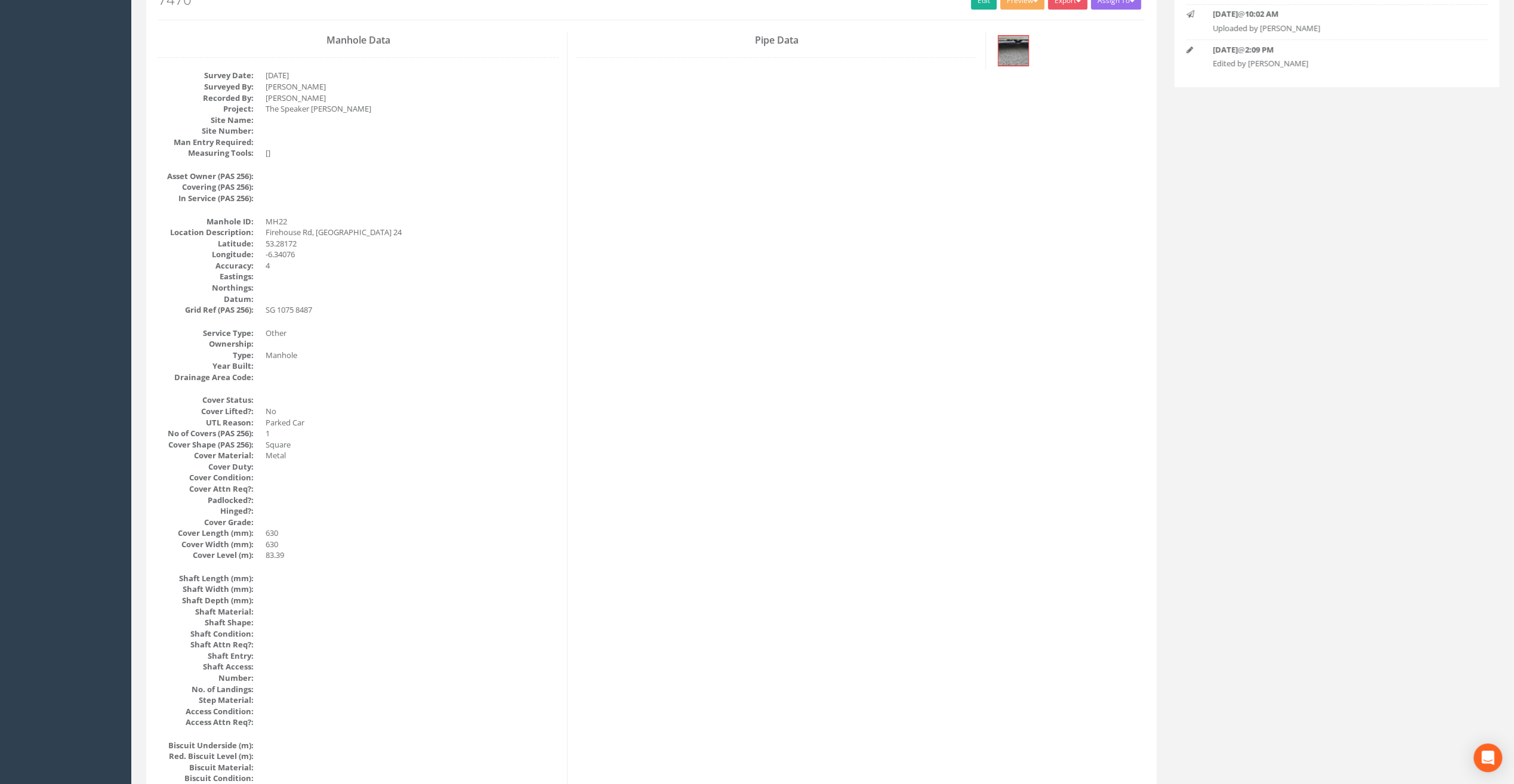
scroll to position [0, 0]
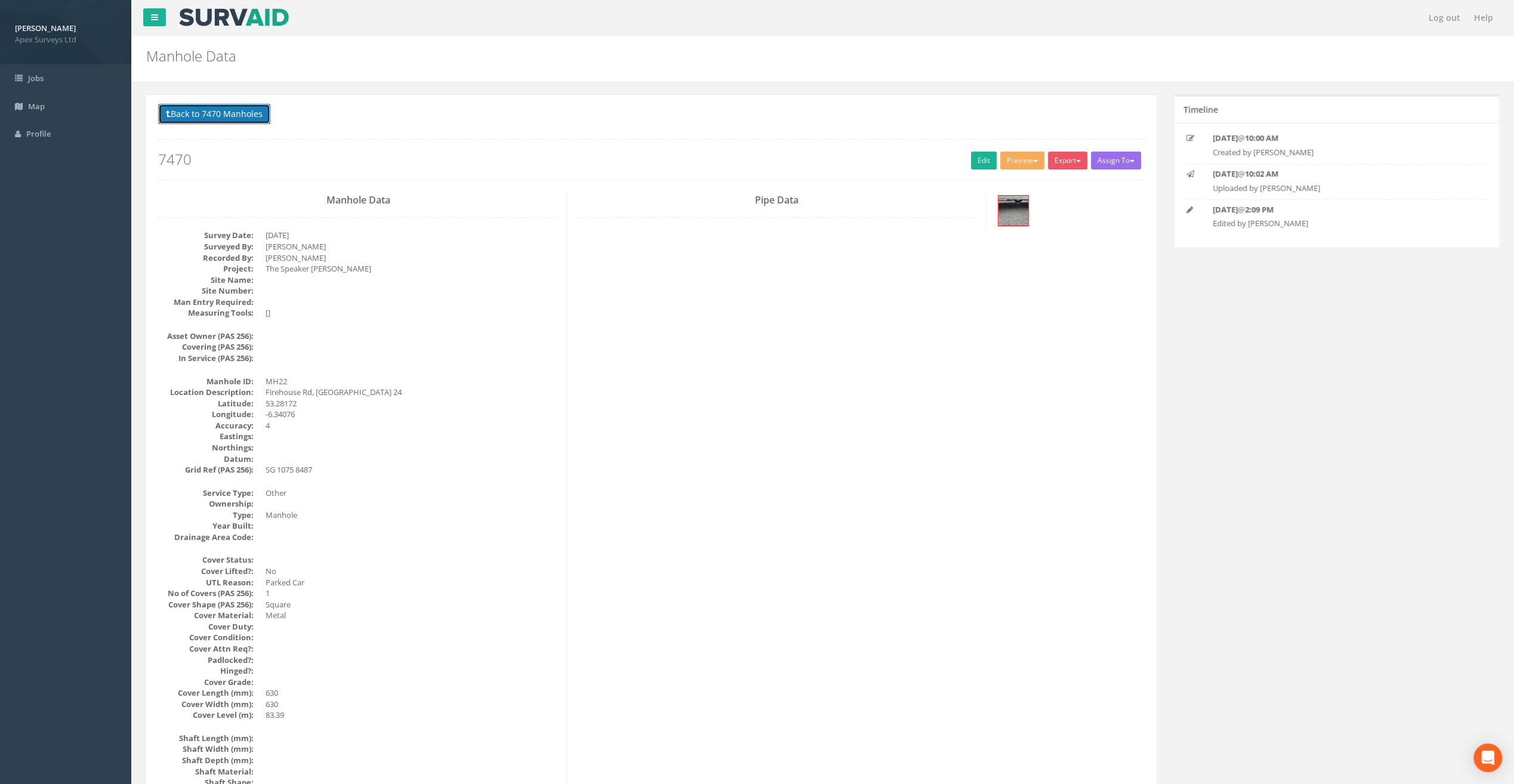
click at [235, 116] on button "Back to 7470 Manholes" at bounding box center [214, 114] width 112 height 21
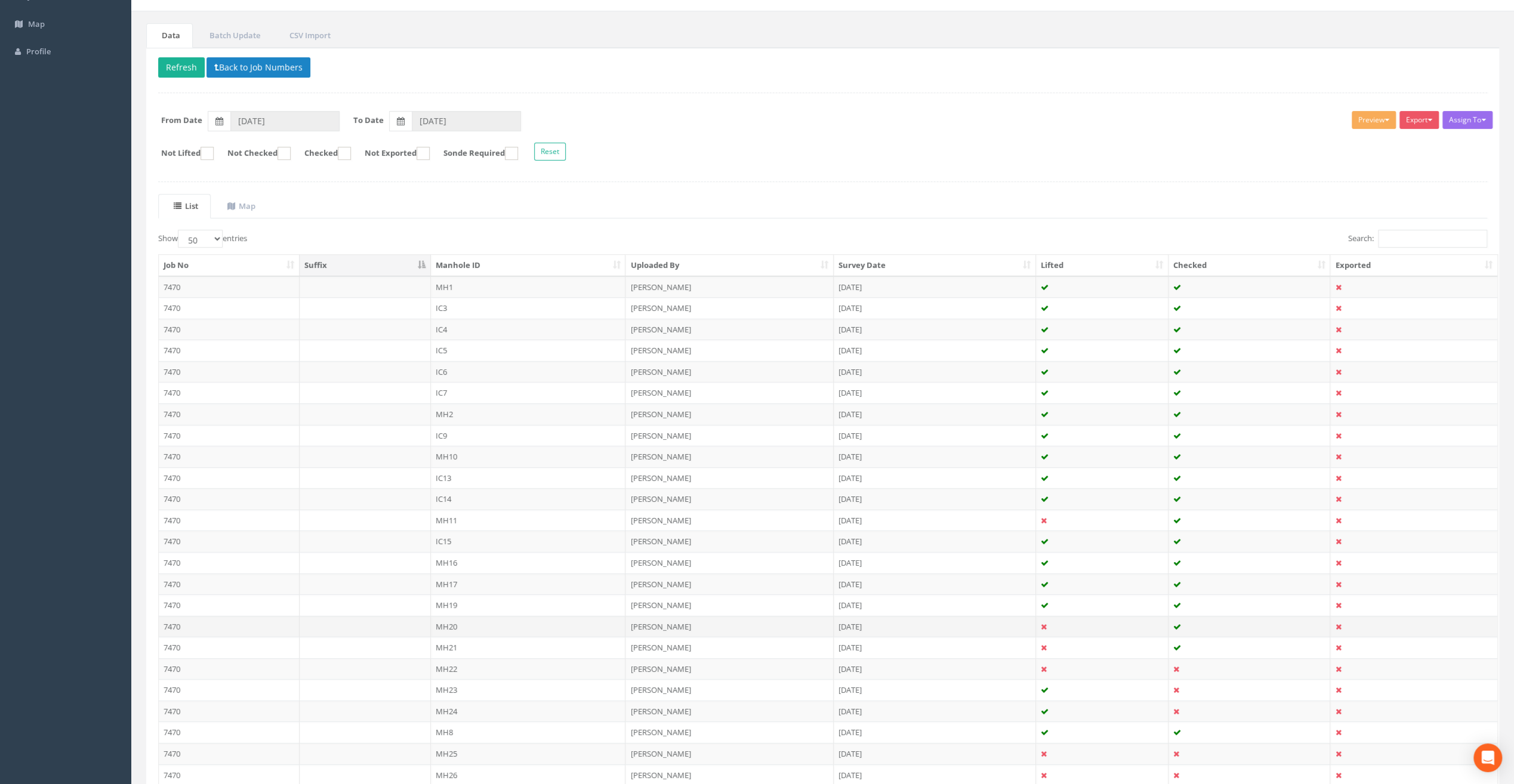
scroll to position [119, 0]
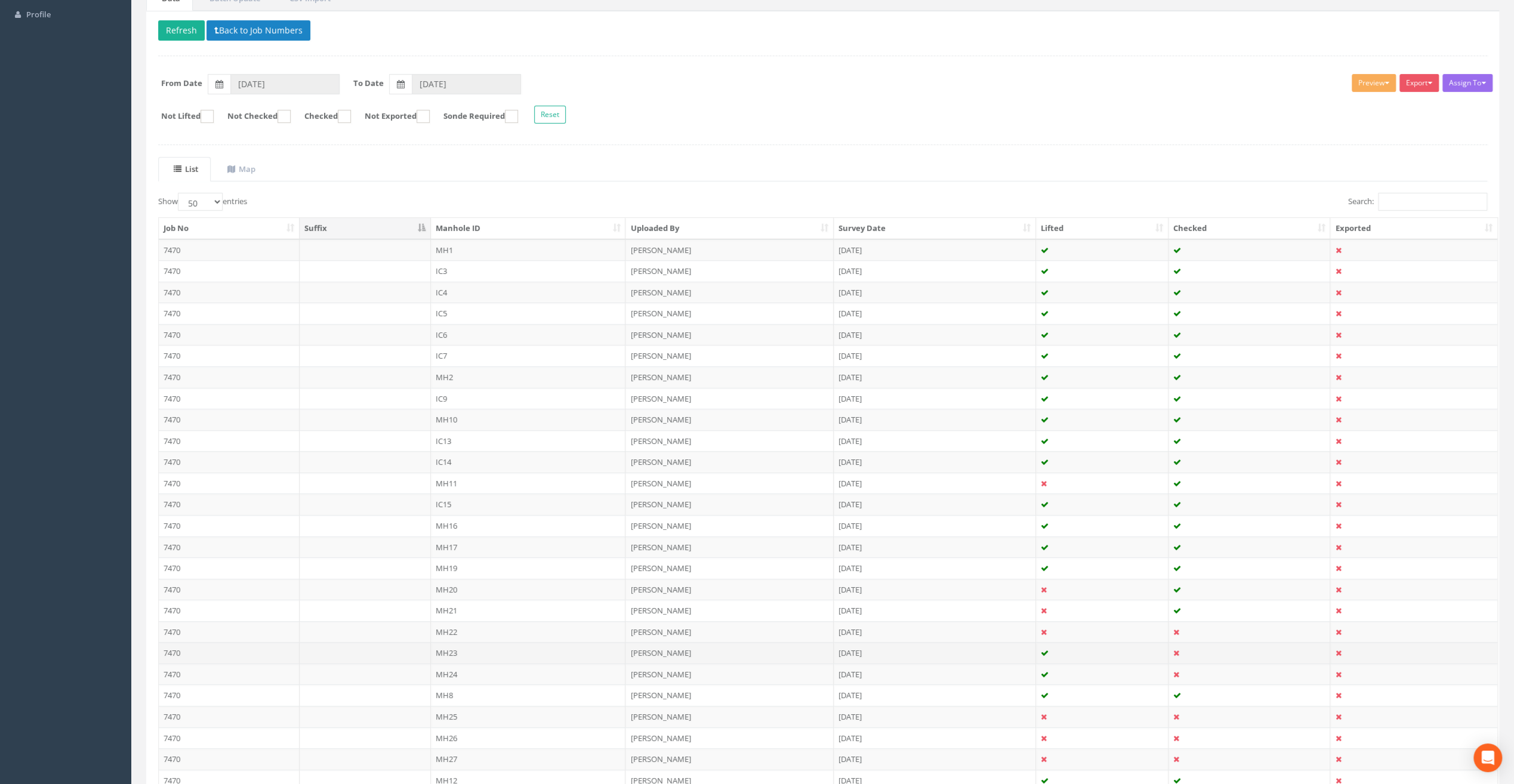
click at [441, 647] on td "MH23" at bounding box center [528, 653] width 195 height 22
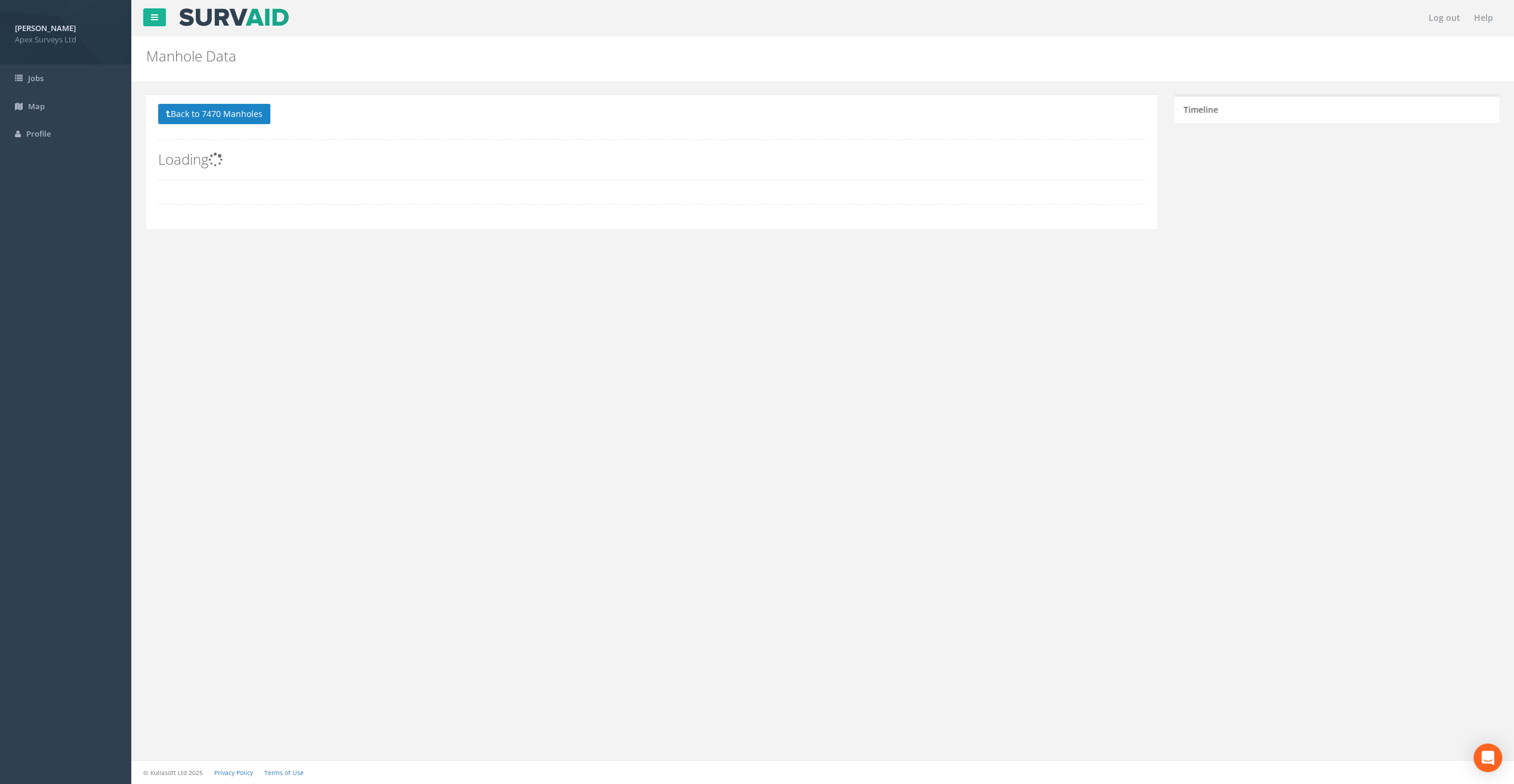
scroll to position [0, 0]
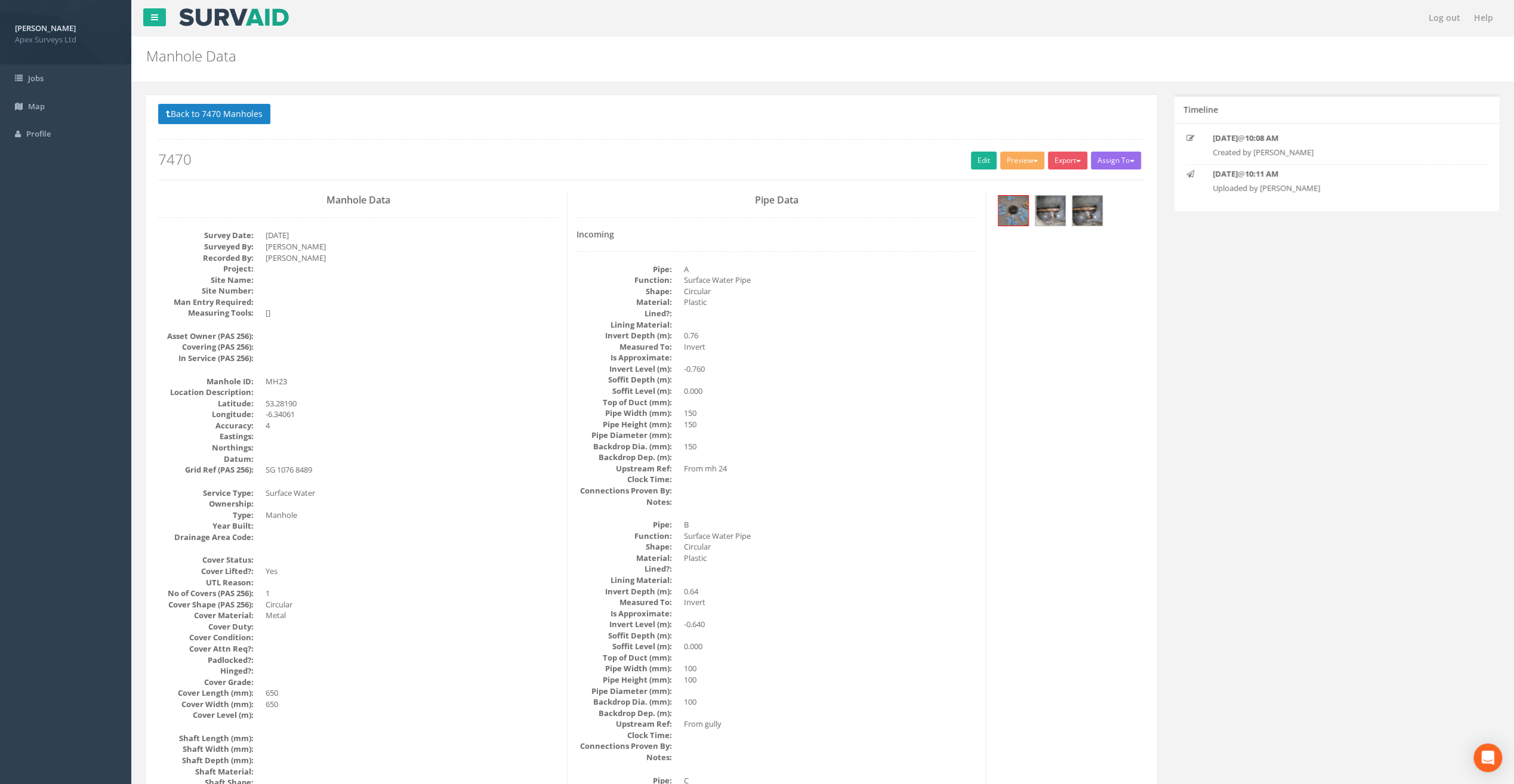
click at [969, 168] on div "Back to 7470 Manholes Back to Map Assign To No Companies Added Export Heathrow …" at bounding box center [651, 142] width 986 height 76
click at [974, 165] on link "Edit" at bounding box center [984, 161] width 25 height 18
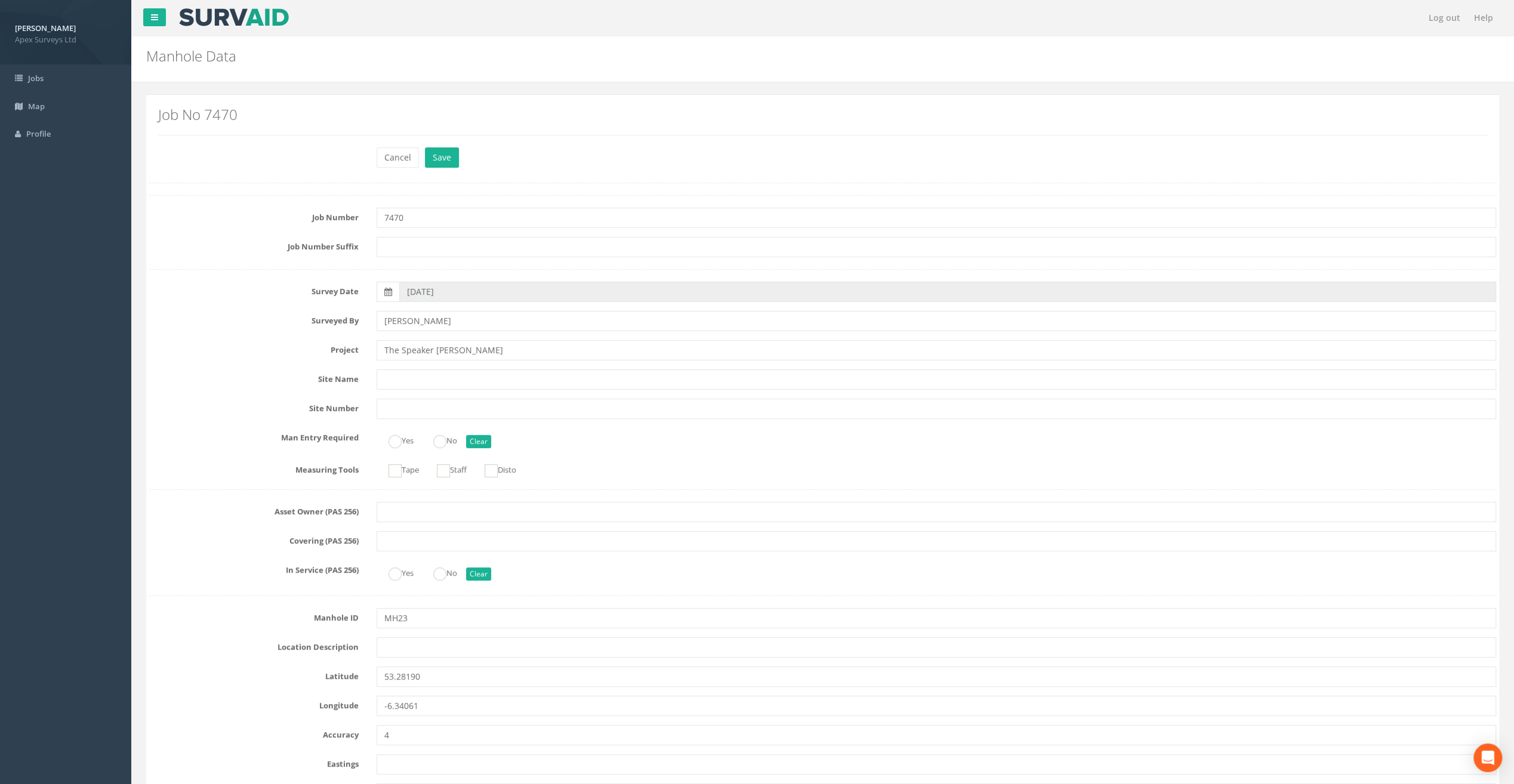
type input "The Speaker [PERSON_NAME]"
click at [404, 648] on input "text" at bounding box center [936, 647] width 1119 height 21
paste input "Firehouse Rd, [GEOGRAPHIC_DATA] 24"
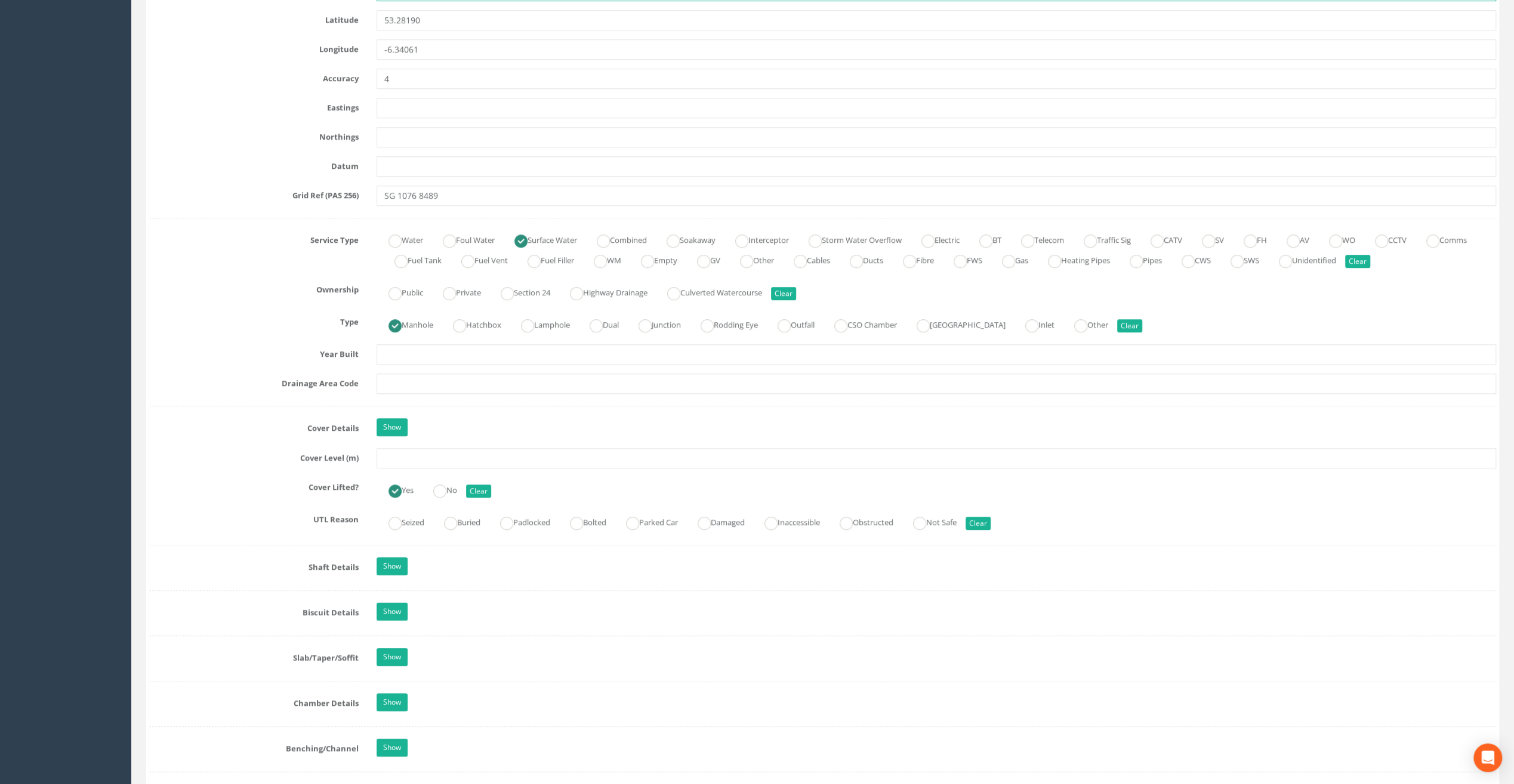
scroll to position [716, 0]
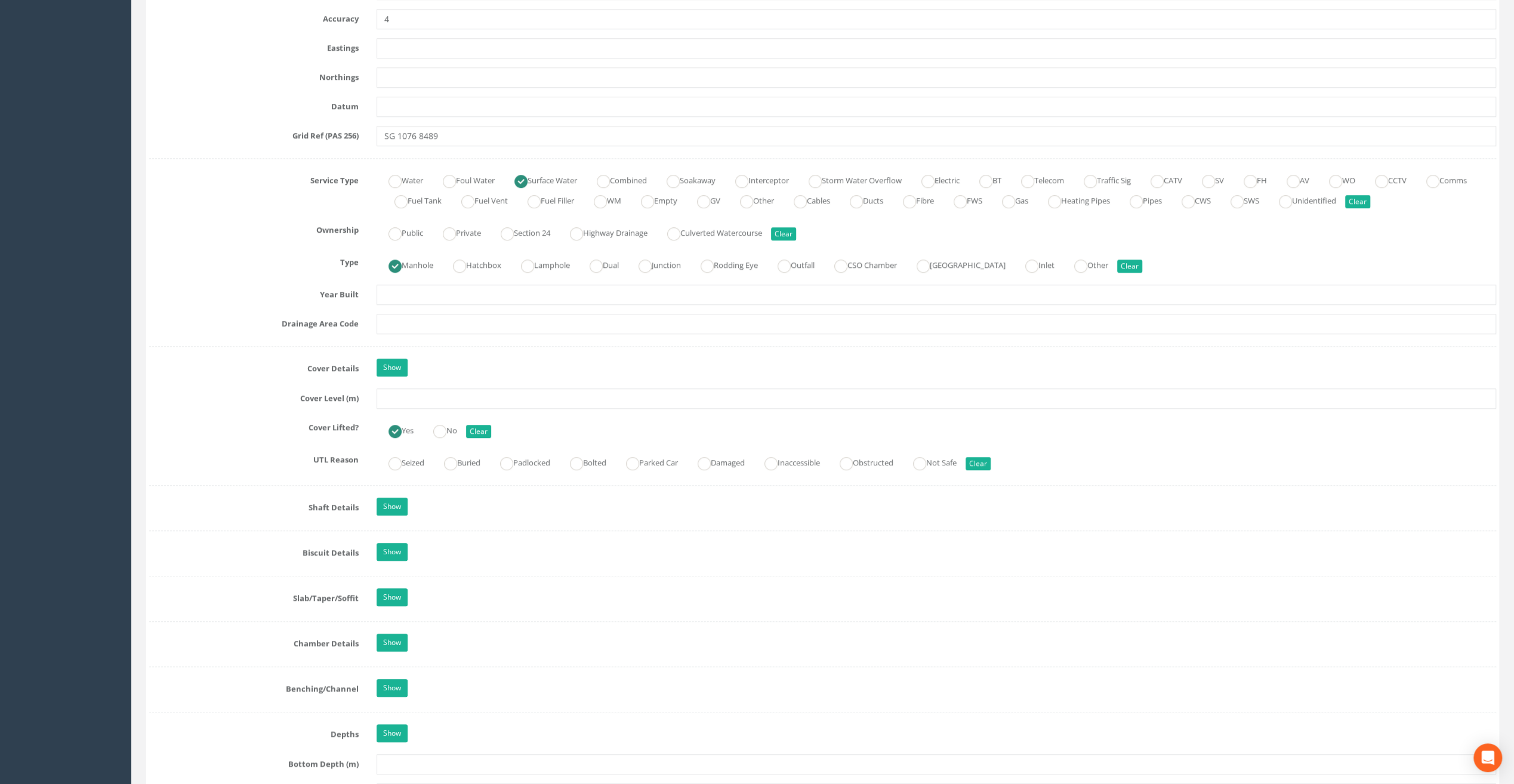
type input "Firehouse Rd, [GEOGRAPHIC_DATA] 24"
click at [417, 397] on input "text" at bounding box center [936, 399] width 1119 height 21
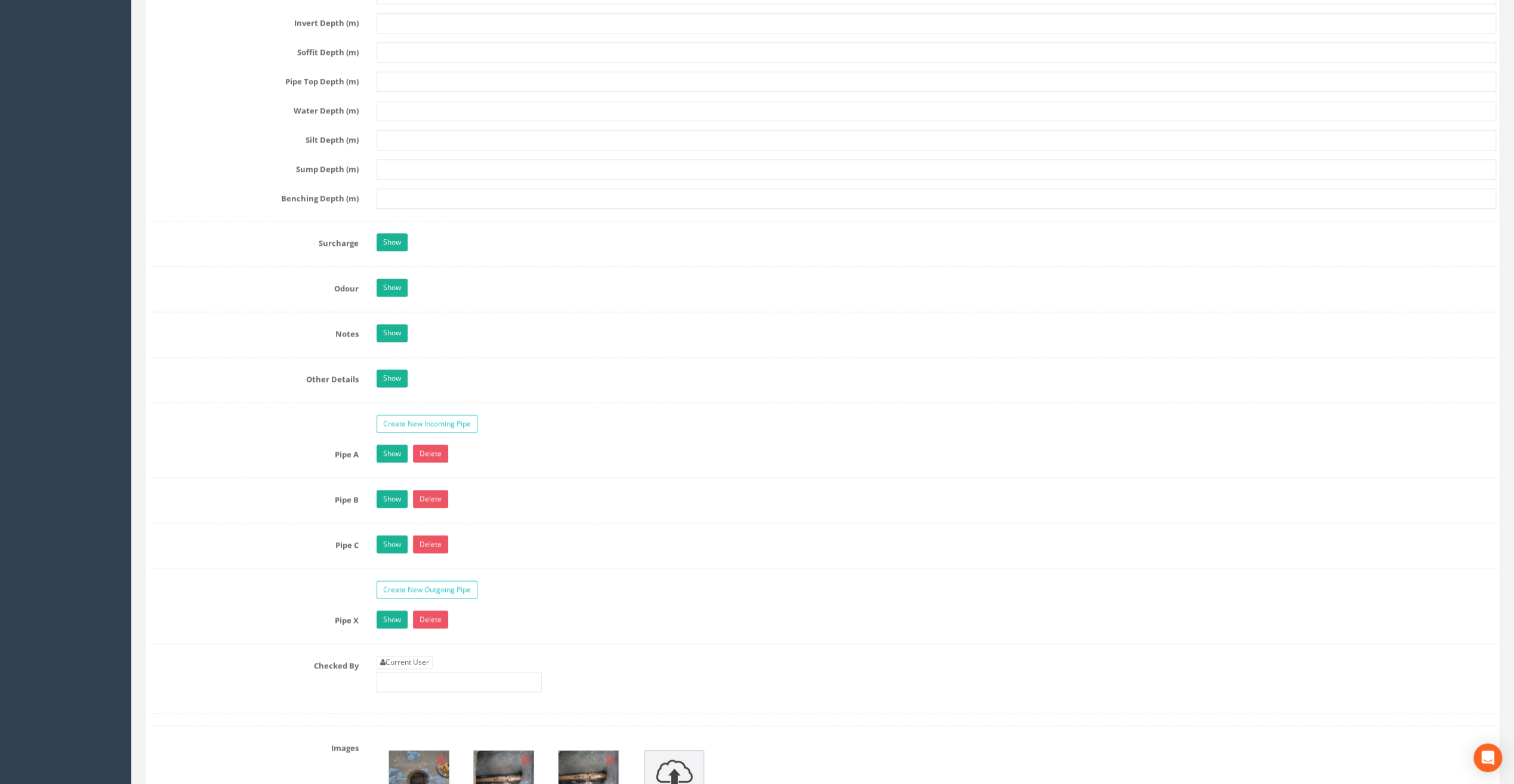
scroll to position [1611, 0]
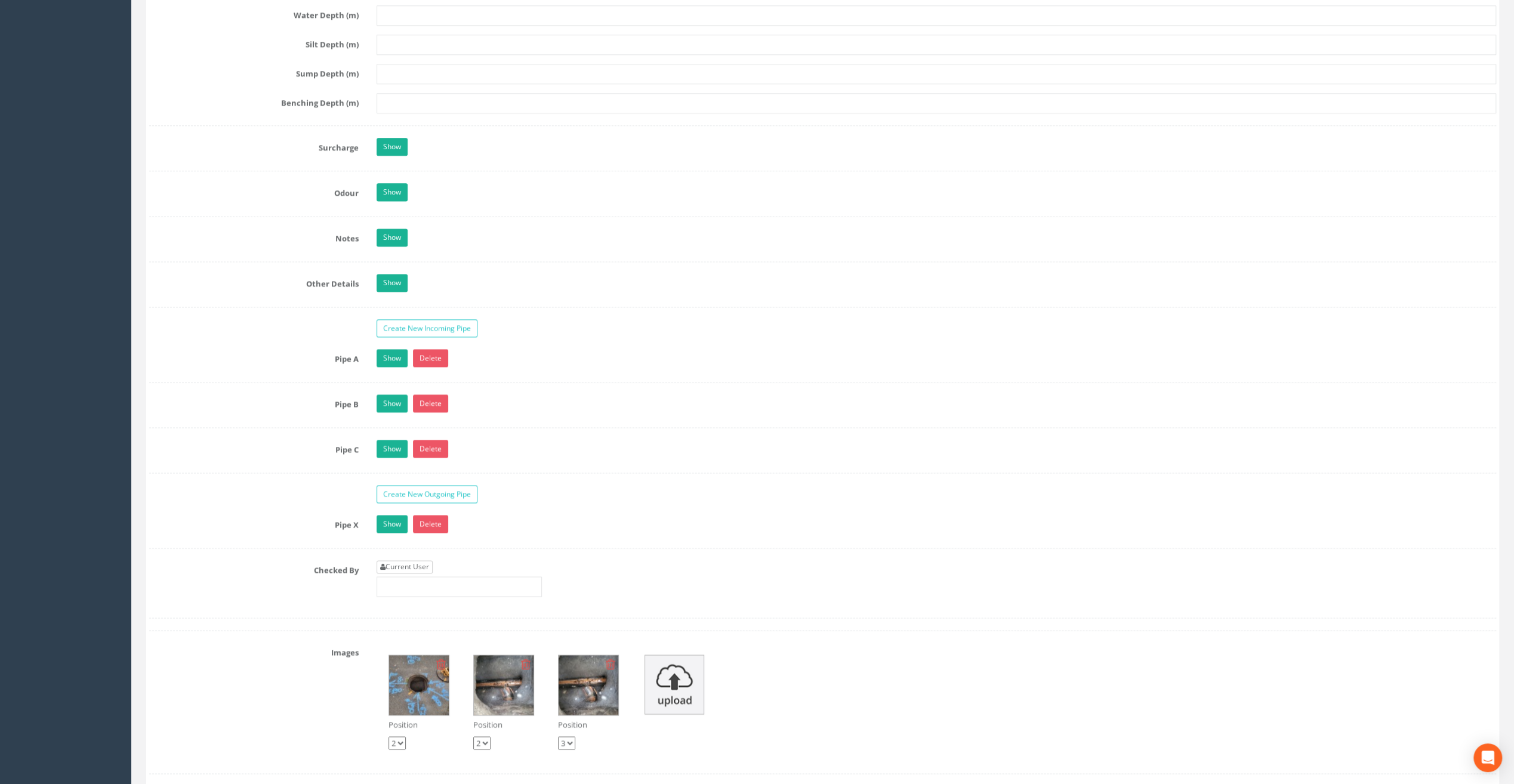
type input "82.82"
click at [398, 560] on link "Current User" at bounding box center [404, 567] width 56 height 13
type input "[PERSON_NAME]"
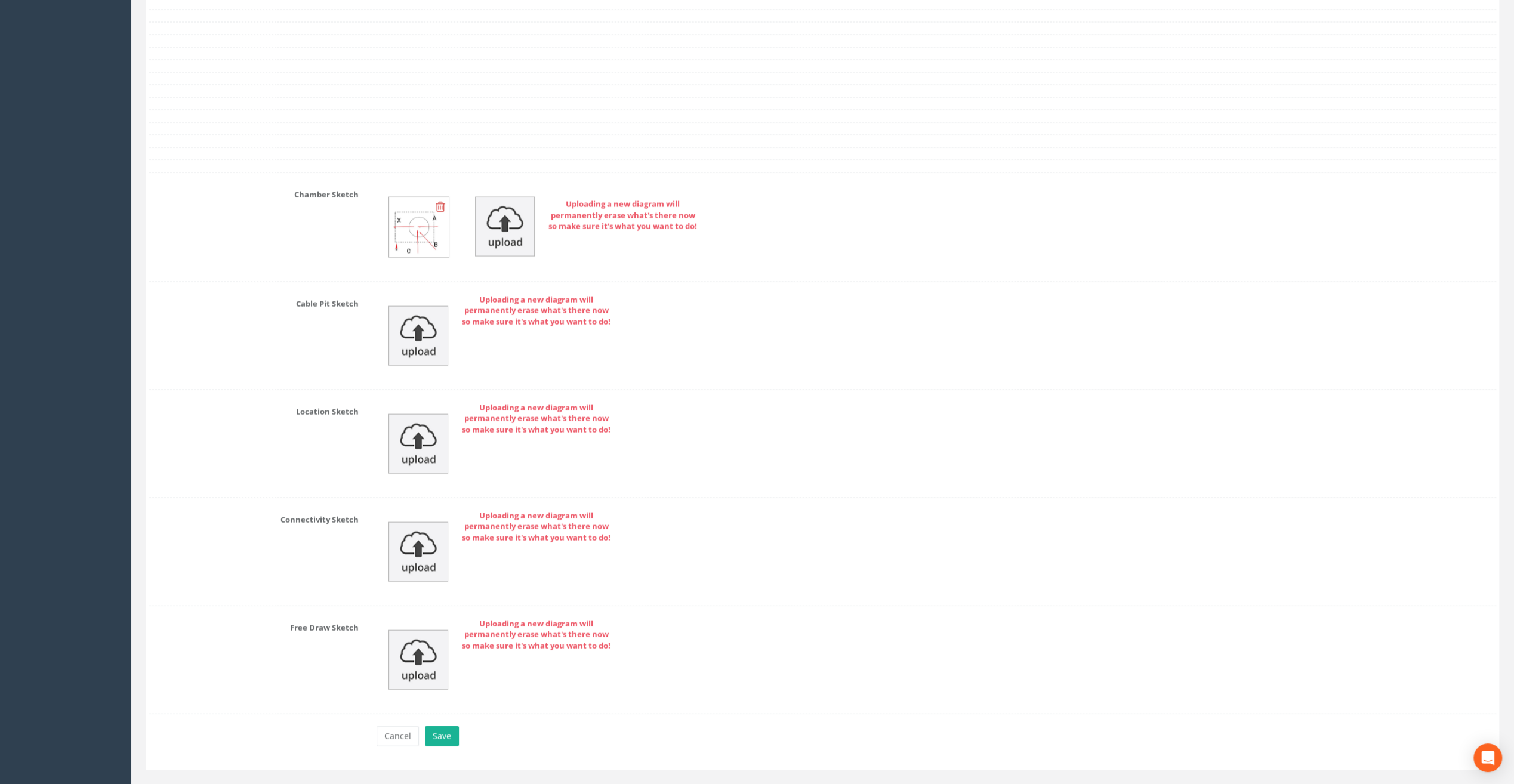
scroll to position [2387, 0]
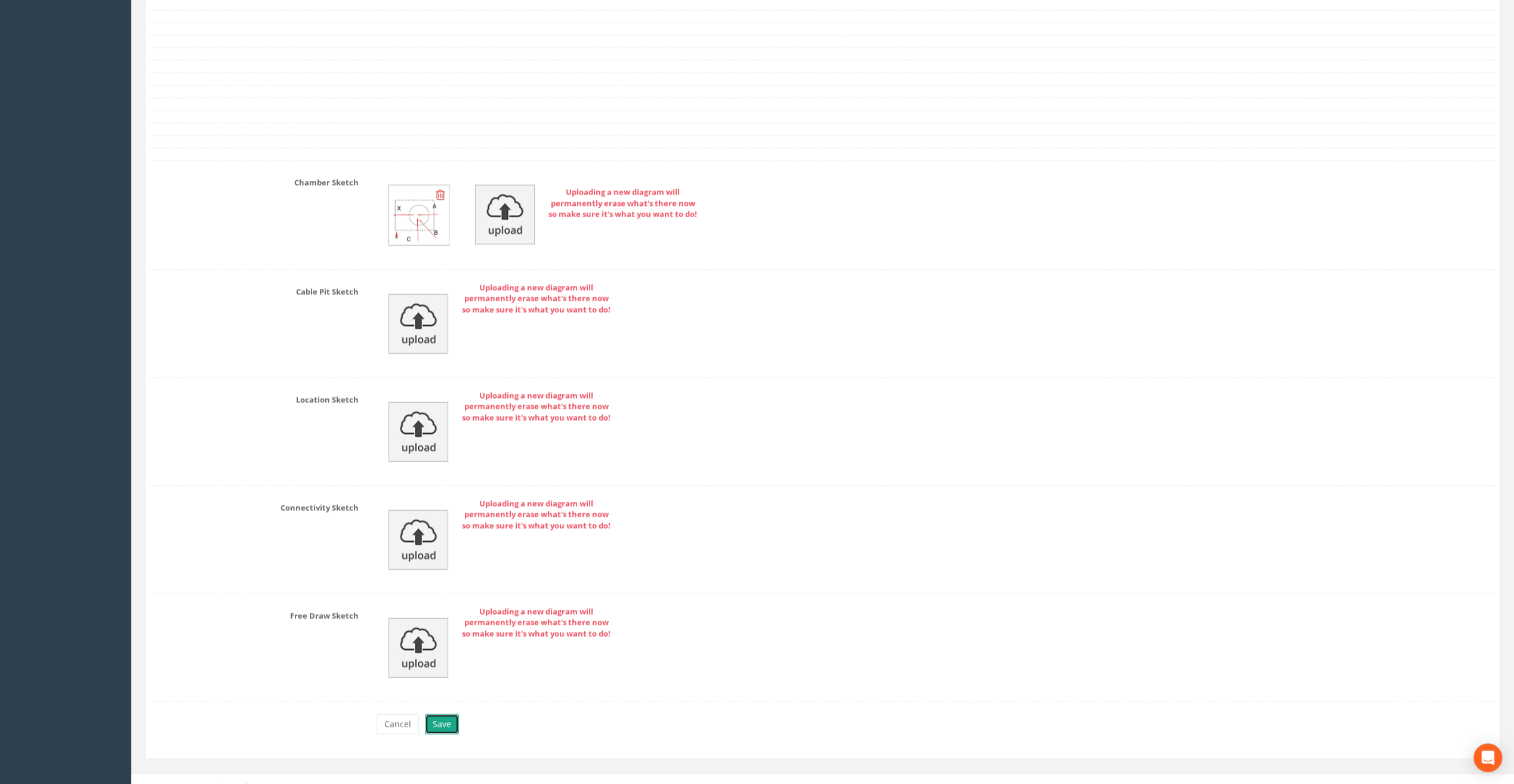
click at [446, 716] on button "Save" at bounding box center [442, 725] width 34 height 21
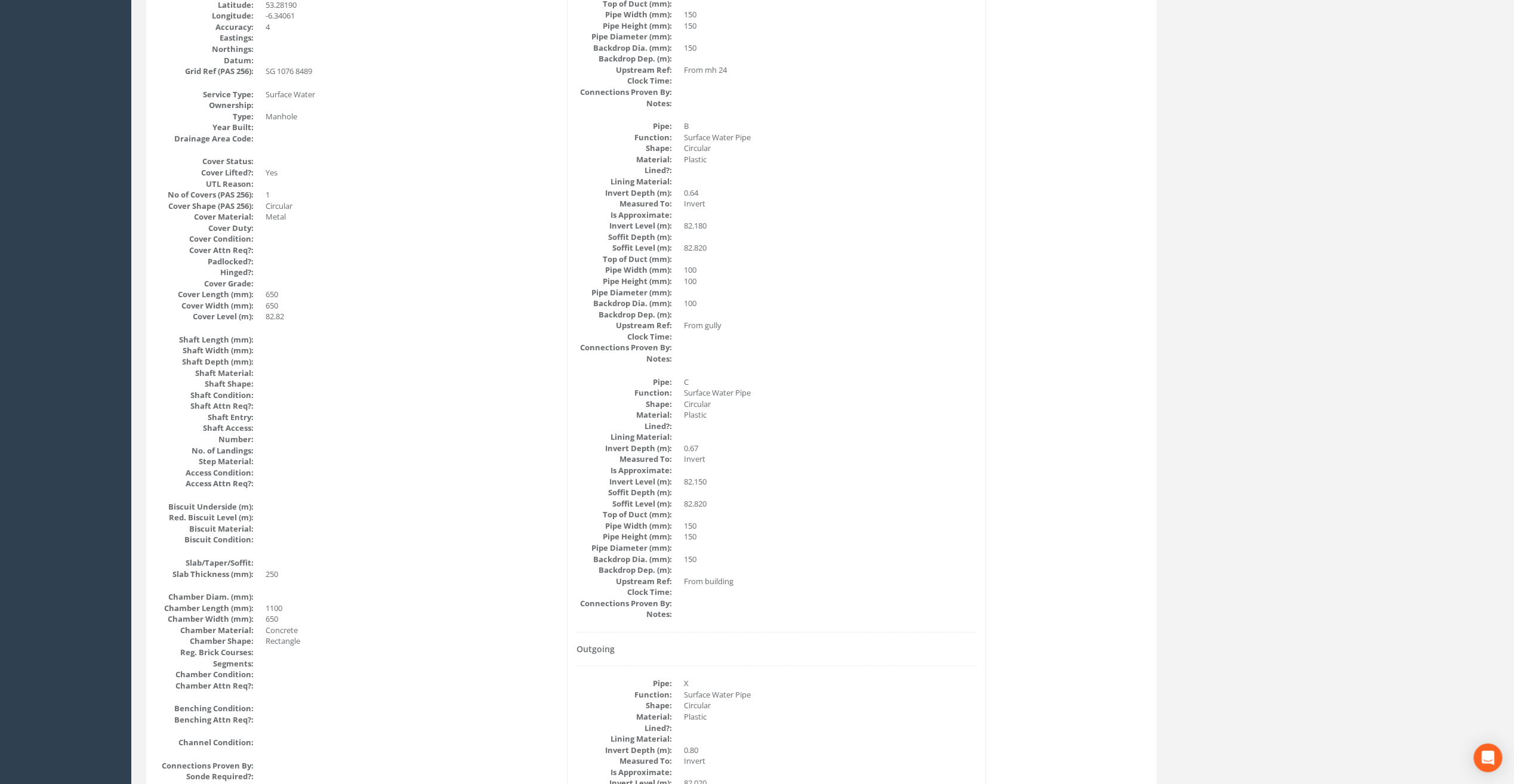
scroll to position [0, 0]
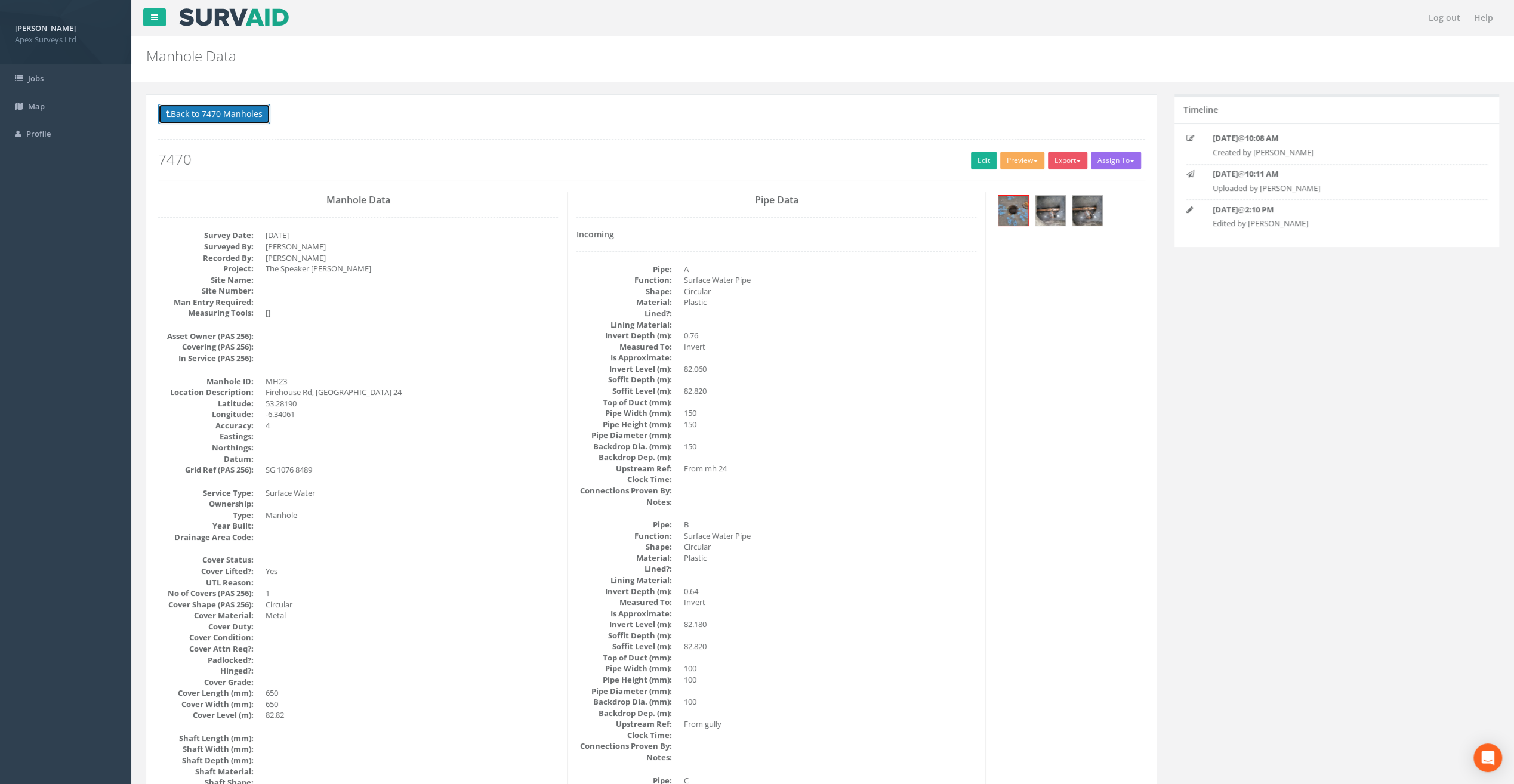
click at [242, 109] on button "Back to 7470 Manholes" at bounding box center [214, 114] width 112 height 21
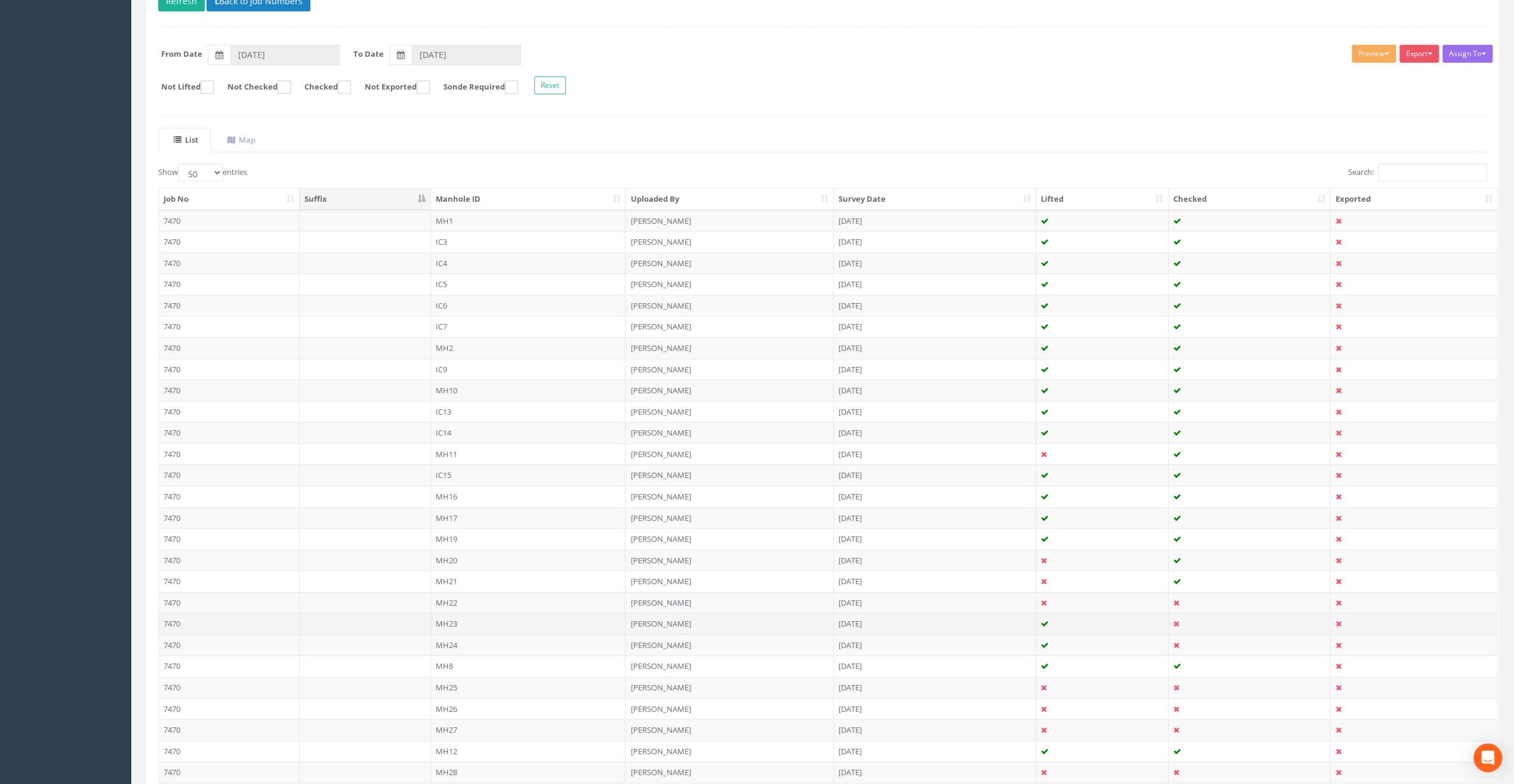
scroll to position [179, 0]
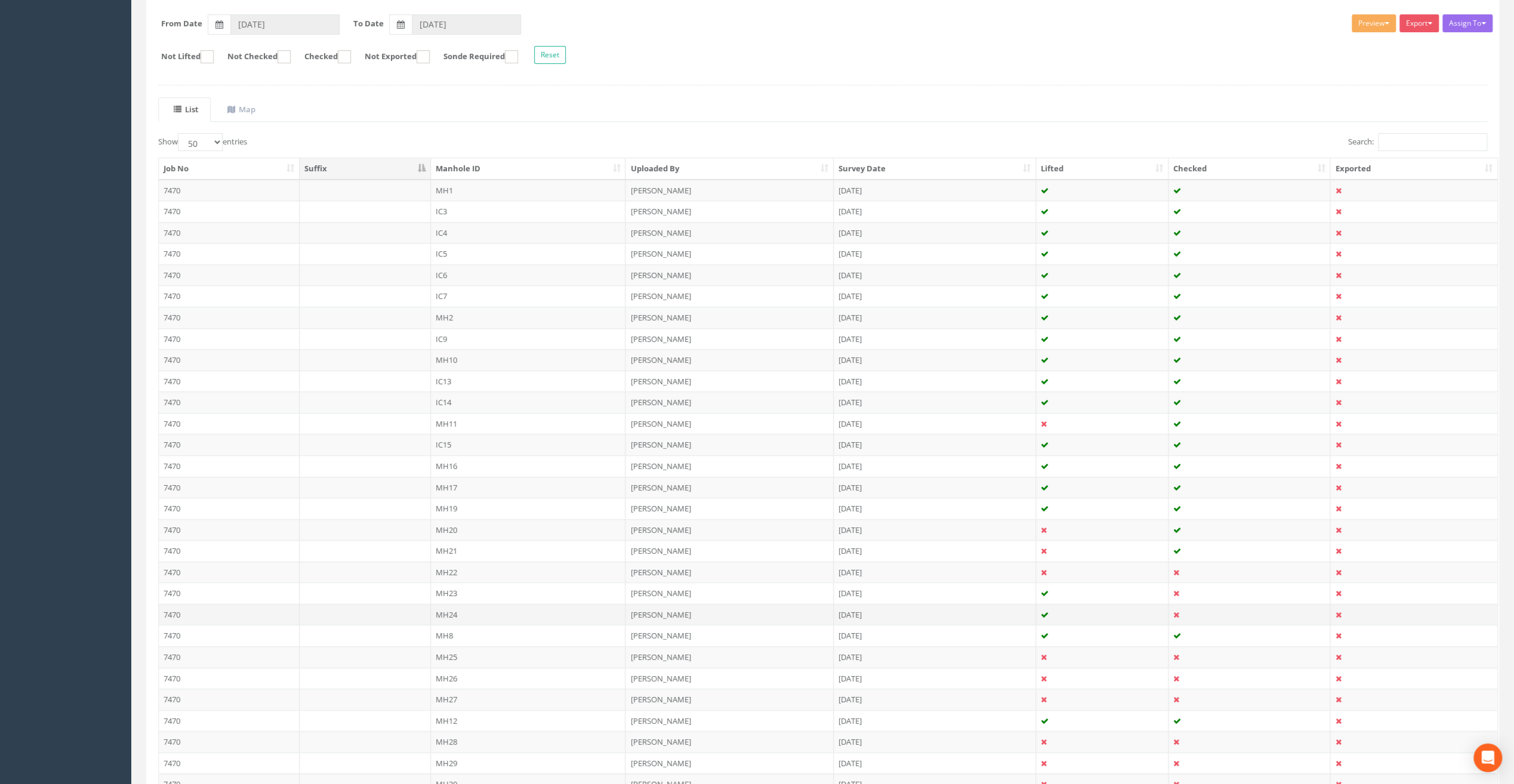
click at [450, 610] on td "MH24" at bounding box center [528, 615] width 195 height 22
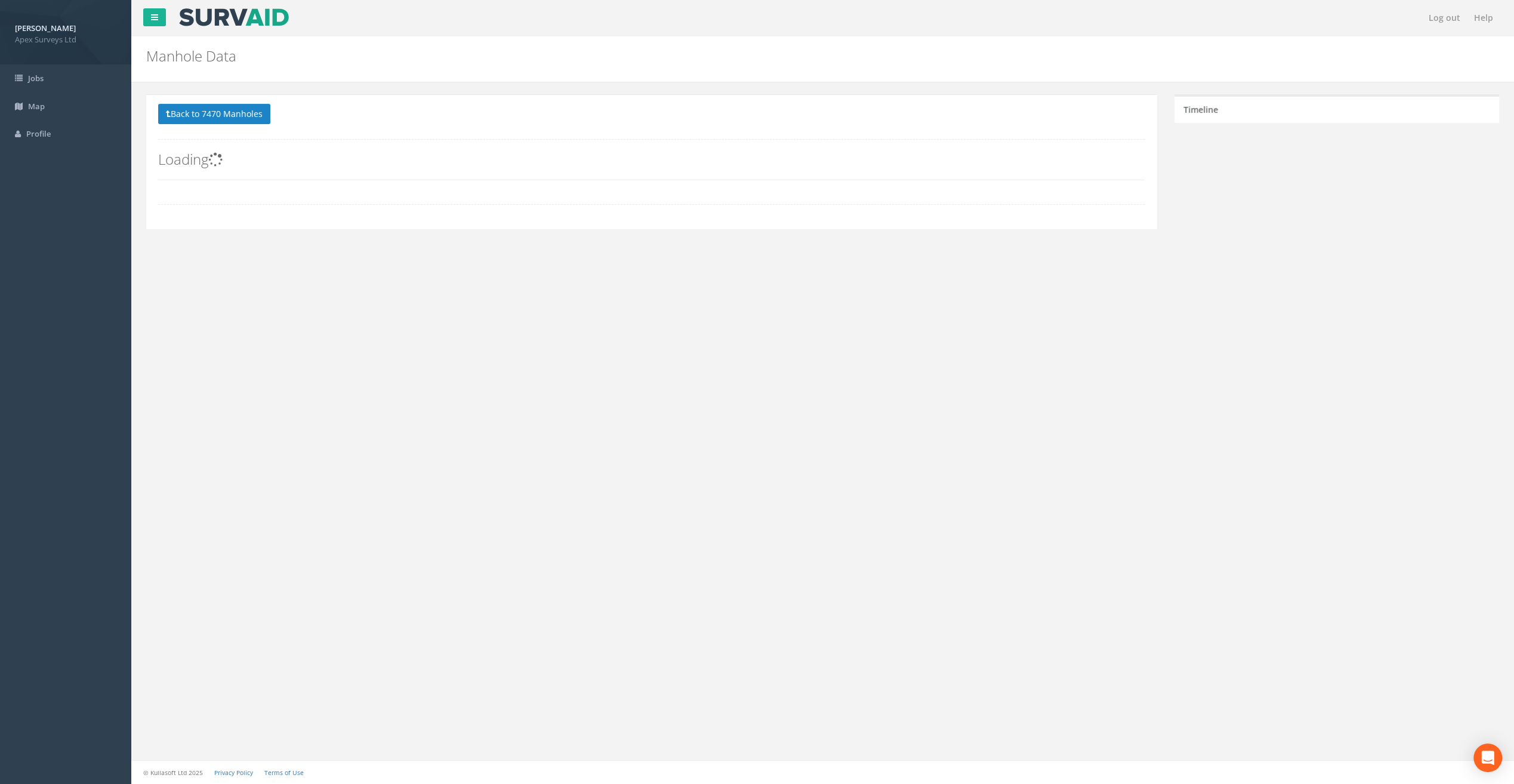
scroll to position [0, 0]
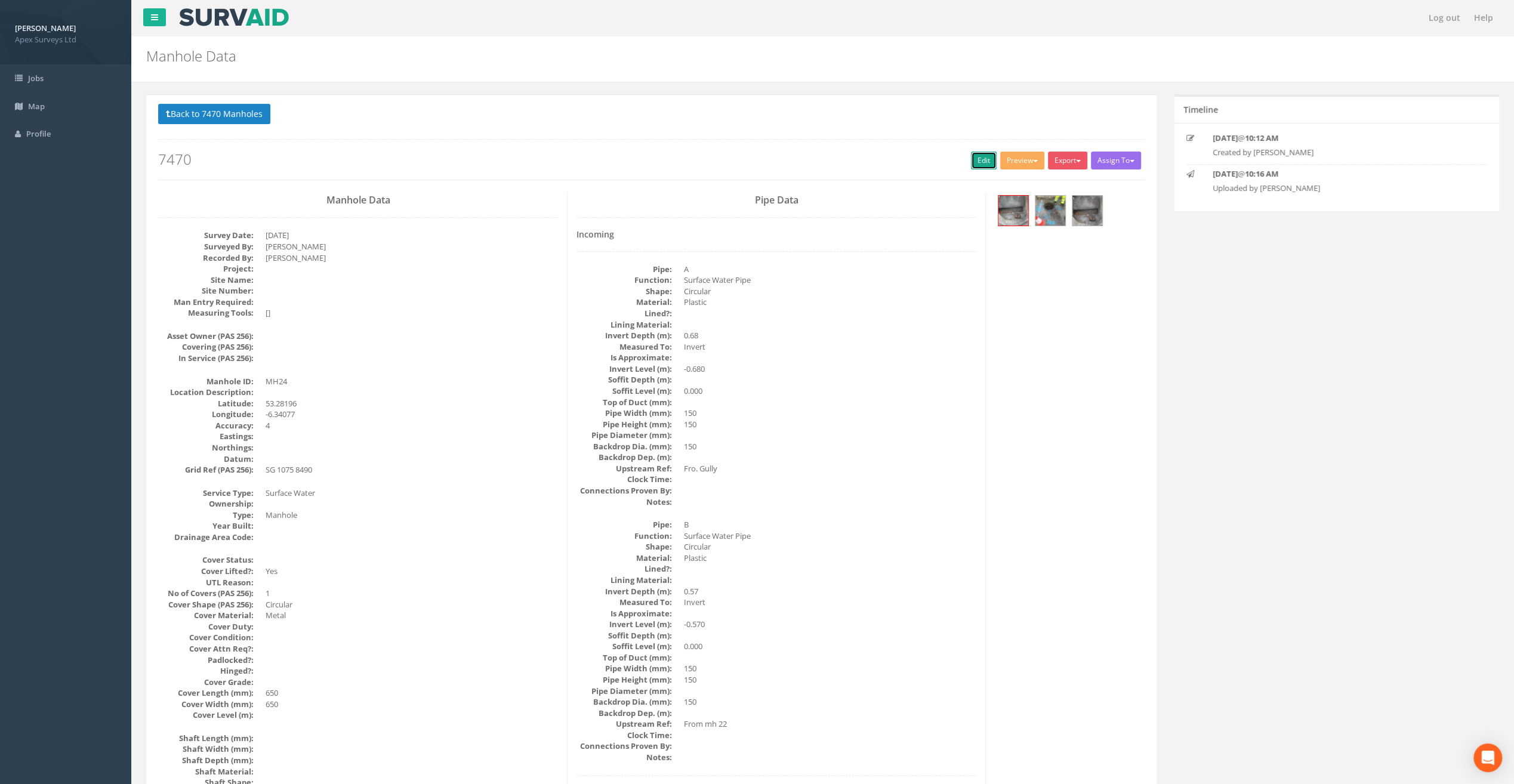
click at [980, 155] on link "Edit" at bounding box center [984, 161] width 25 height 18
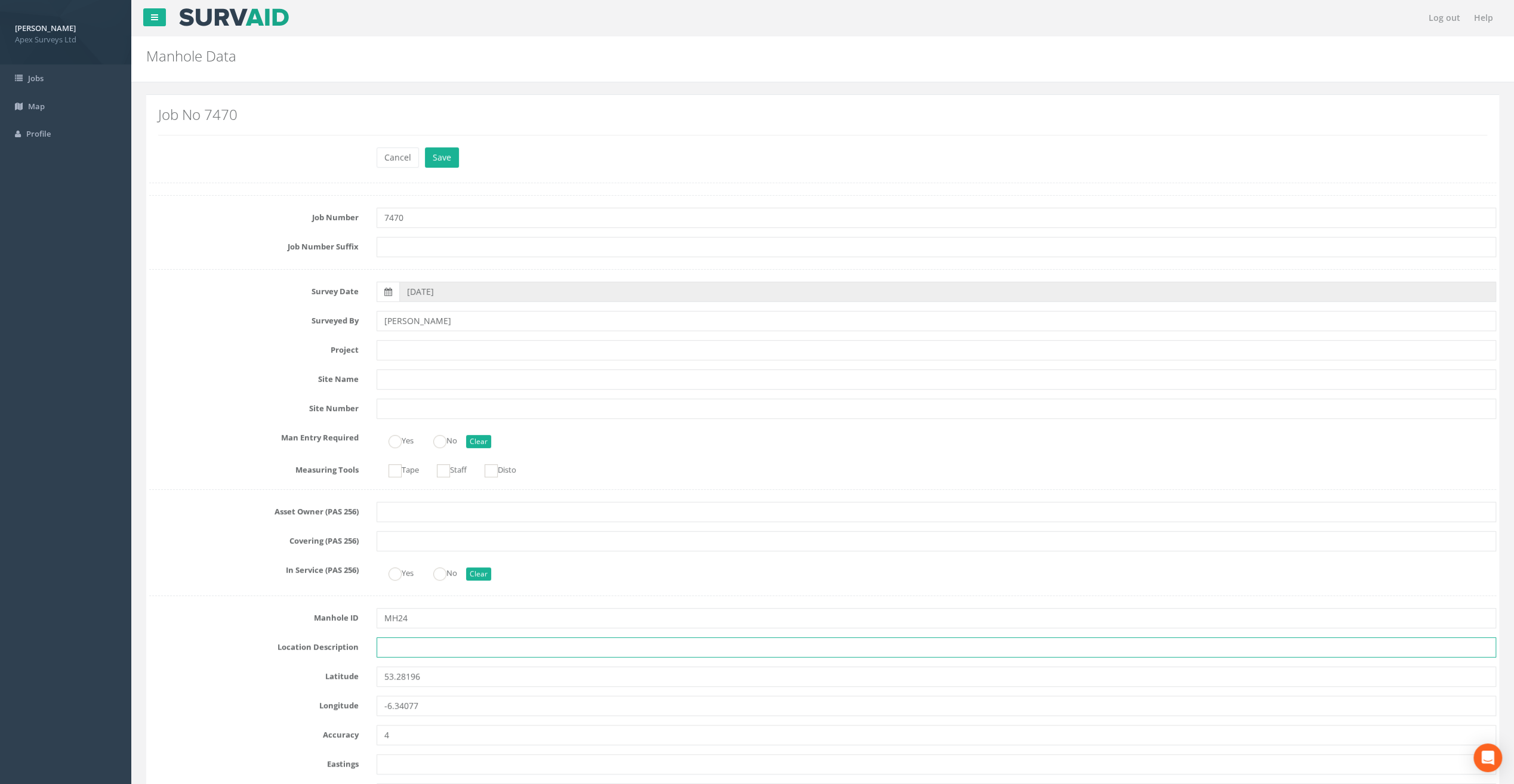
click at [412, 650] on input "text" at bounding box center [936, 647] width 1119 height 21
paste input "Firehouse Rd, [GEOGRAPHIC_DATA] 24"
type input "Firehouse Rd, [GEOGRAPHIC_DATA] 24"
click at [408, 348] on input "text" at bounding box center [936, 350] width 1119 height 21
paste input "The Speaker [PERSON_NAME]"
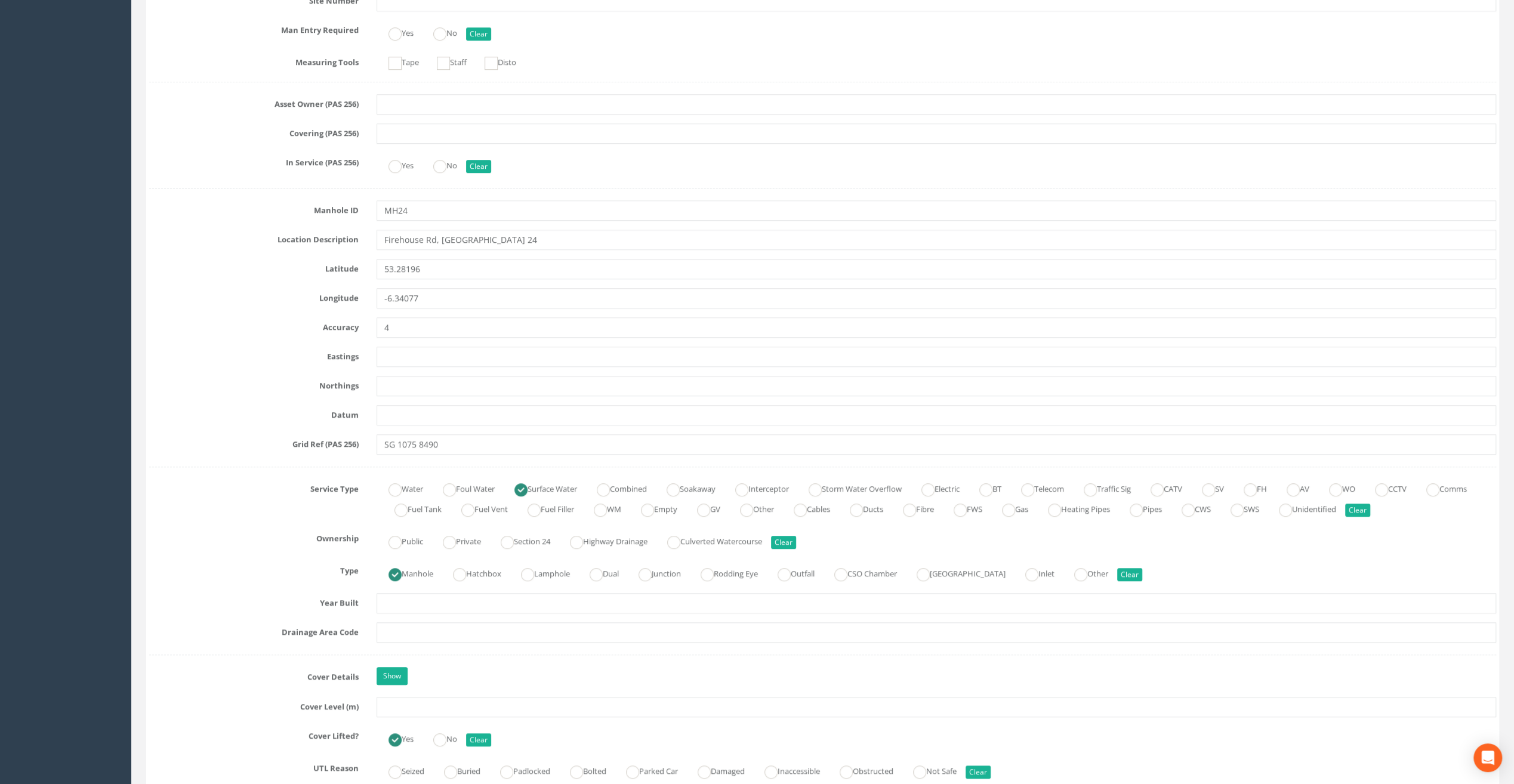
scroll to position [537, 0]
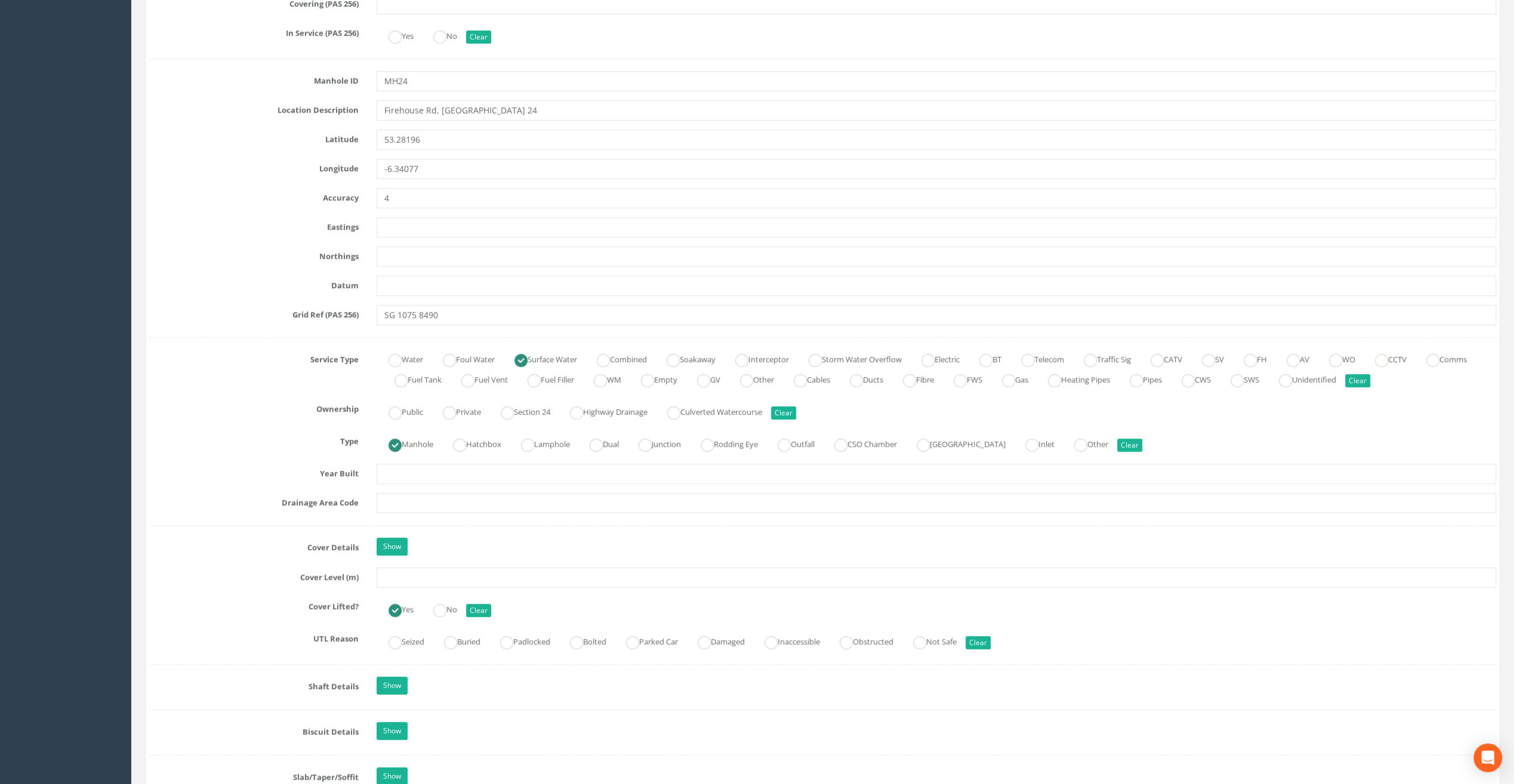
type input "The Speaker [PERSON_NAME]"
click at [398, 571] on input "text" at bounding box center [936, 578] width 1119 height 21
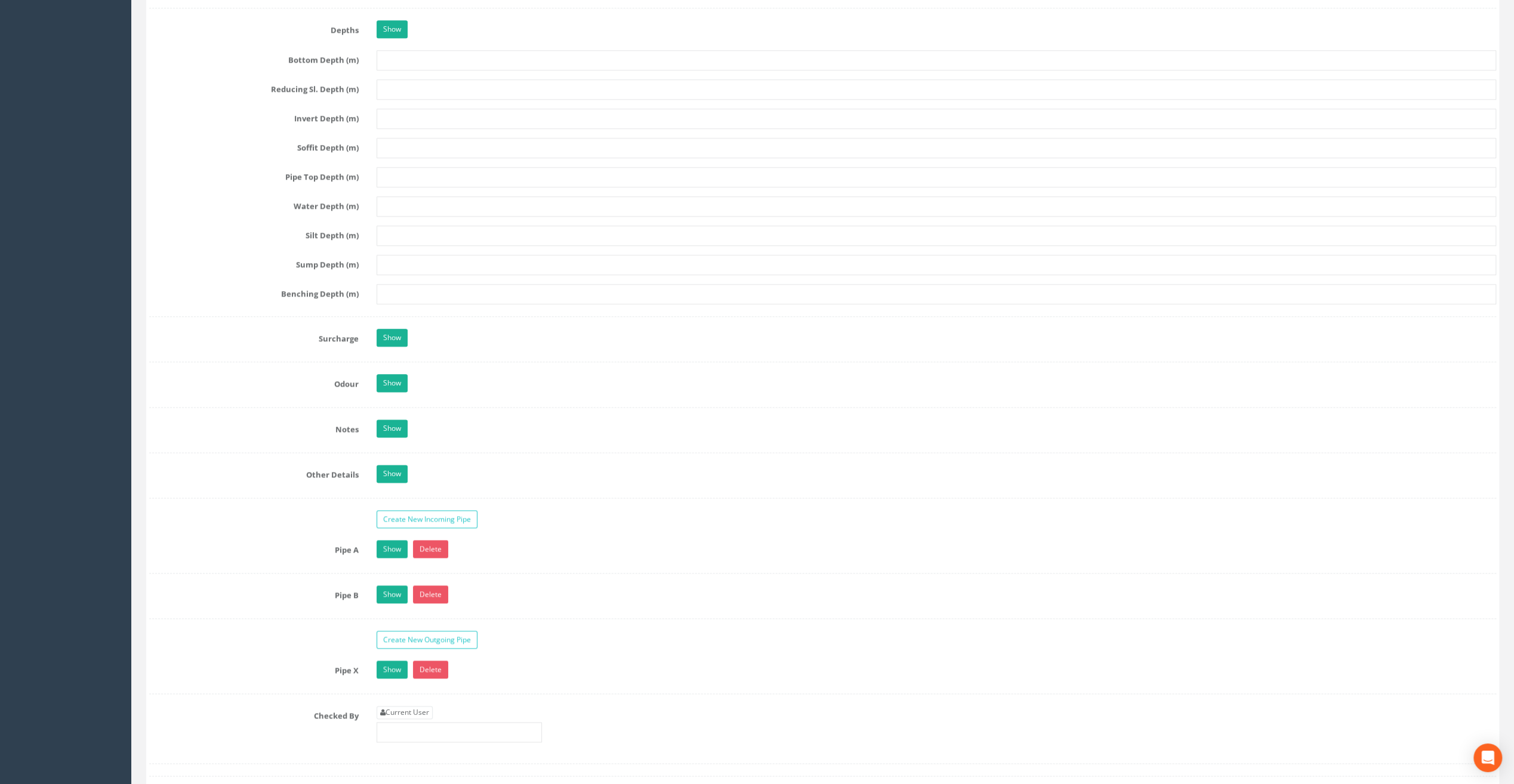
scroll to position [1552, 0]
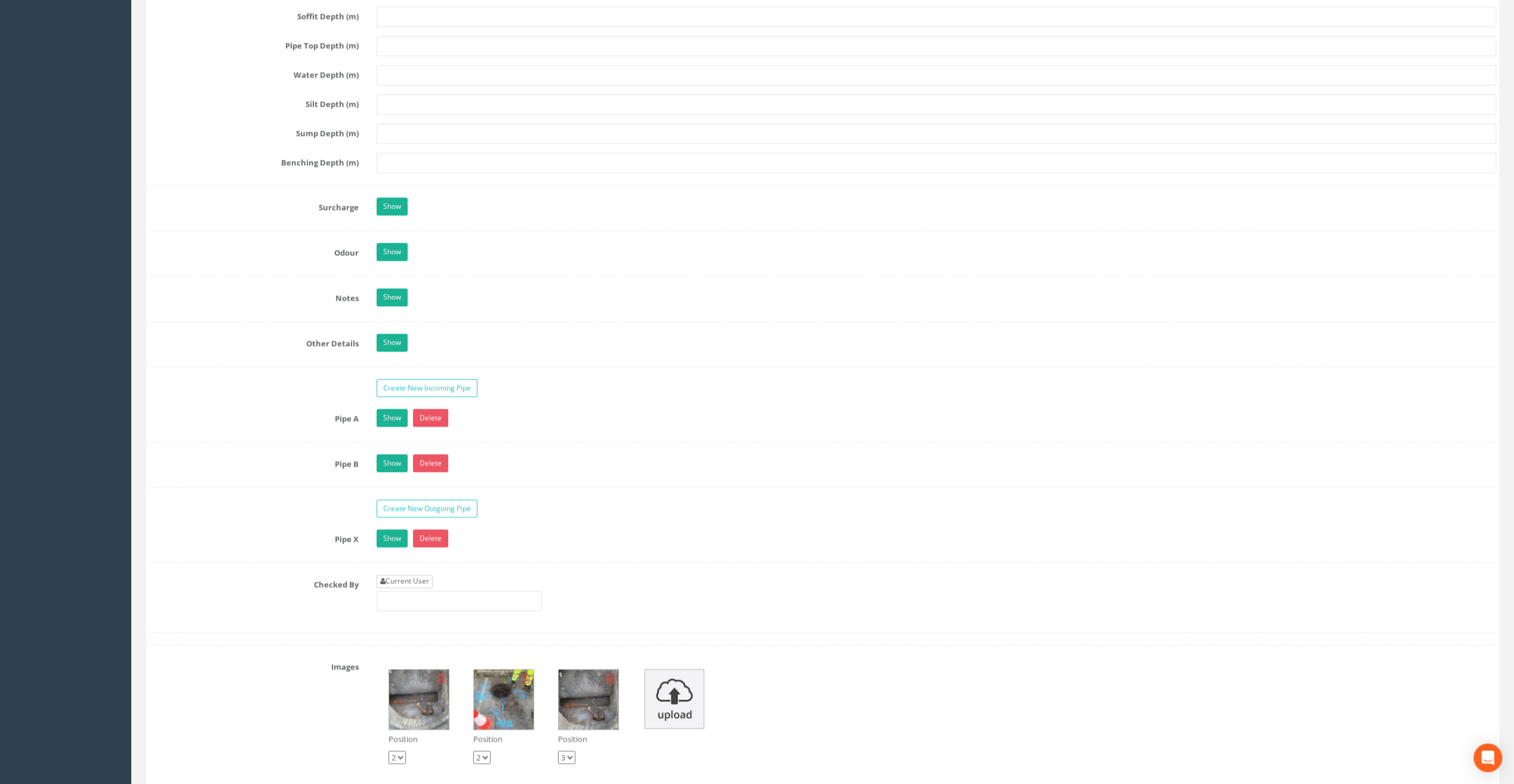
type input "82.87"
click at [420, 575] on link "Current User" at bounding box center [404, 581] width 56 height 13
type input "[PERSON_NAME]"
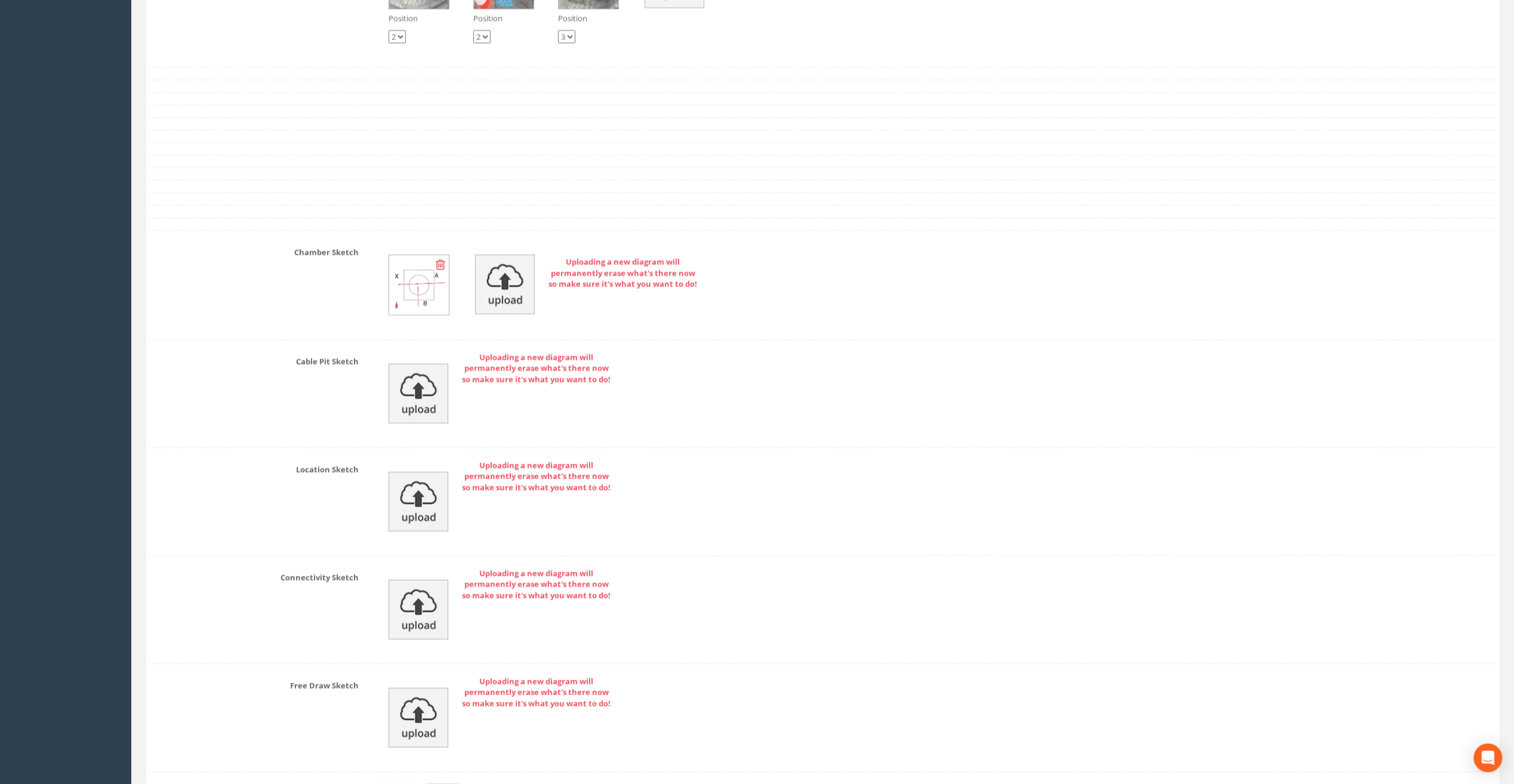
scroll to position [2342, 0]
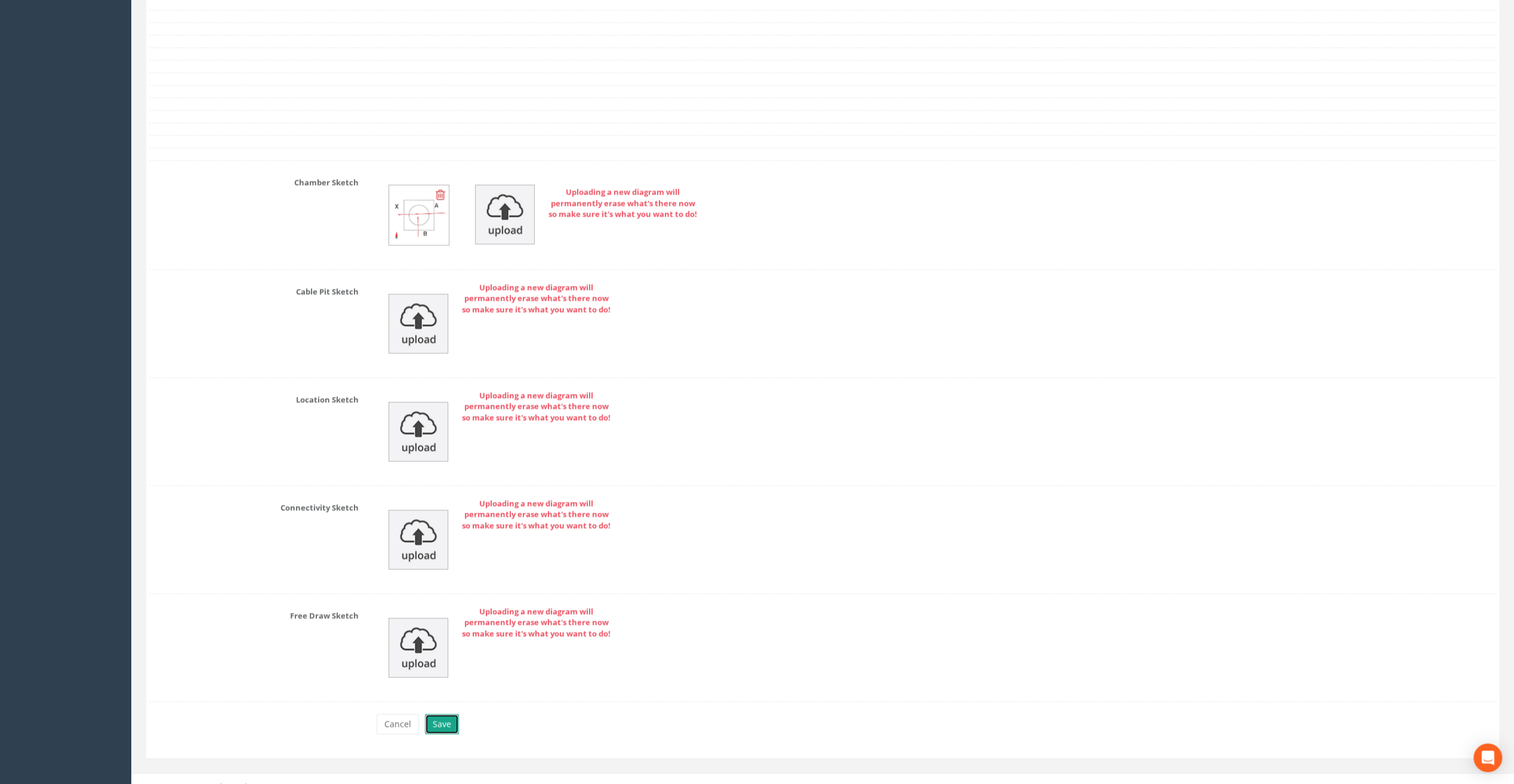
click at [443, 714] on button "Save" at bounding box center [442, 725] width 34 height 21
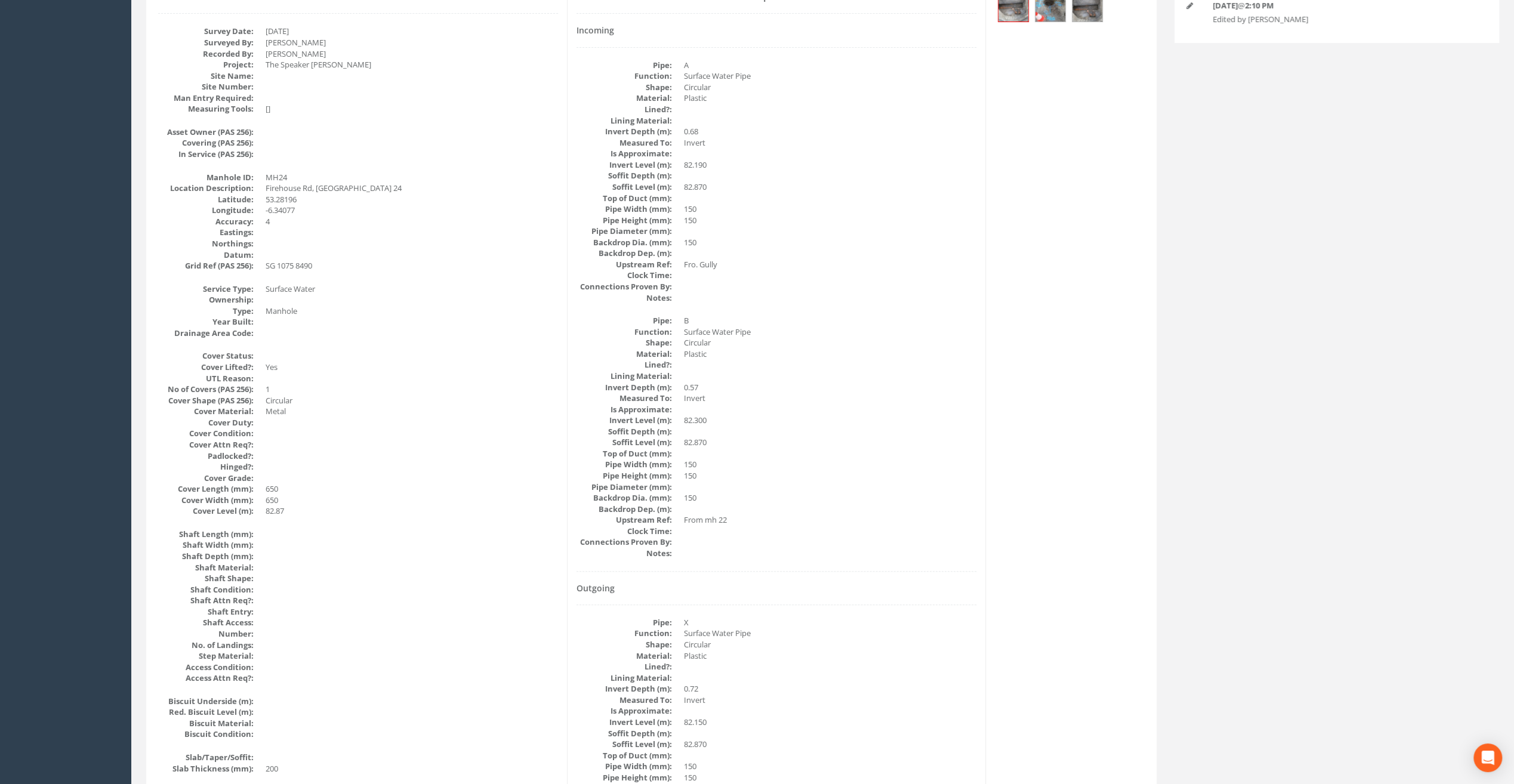
scroll to position [0, 0]
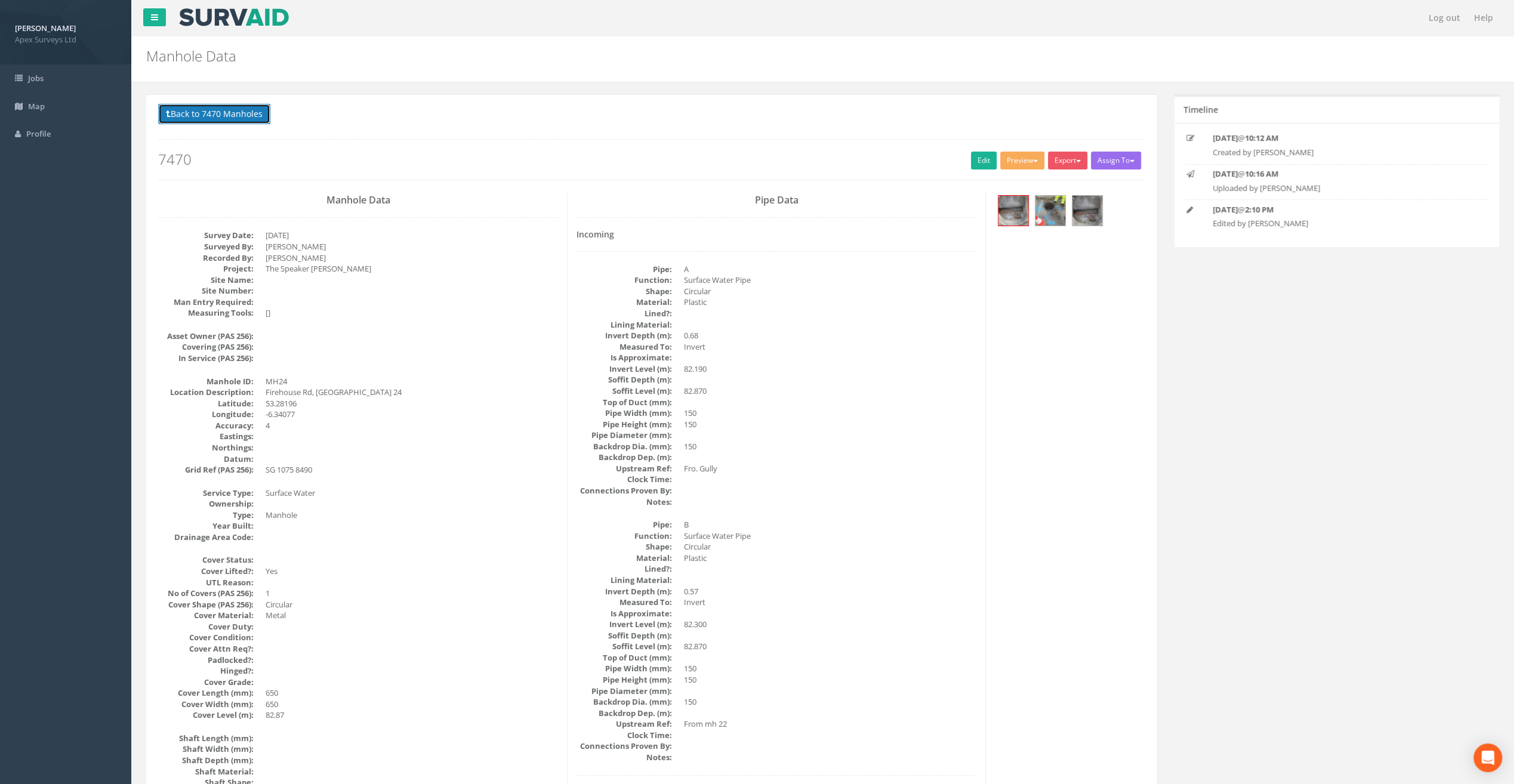
click at [210, 113] on button "Back to 7470 Manholes" at bounding box center [214, 114] width 112 height 21
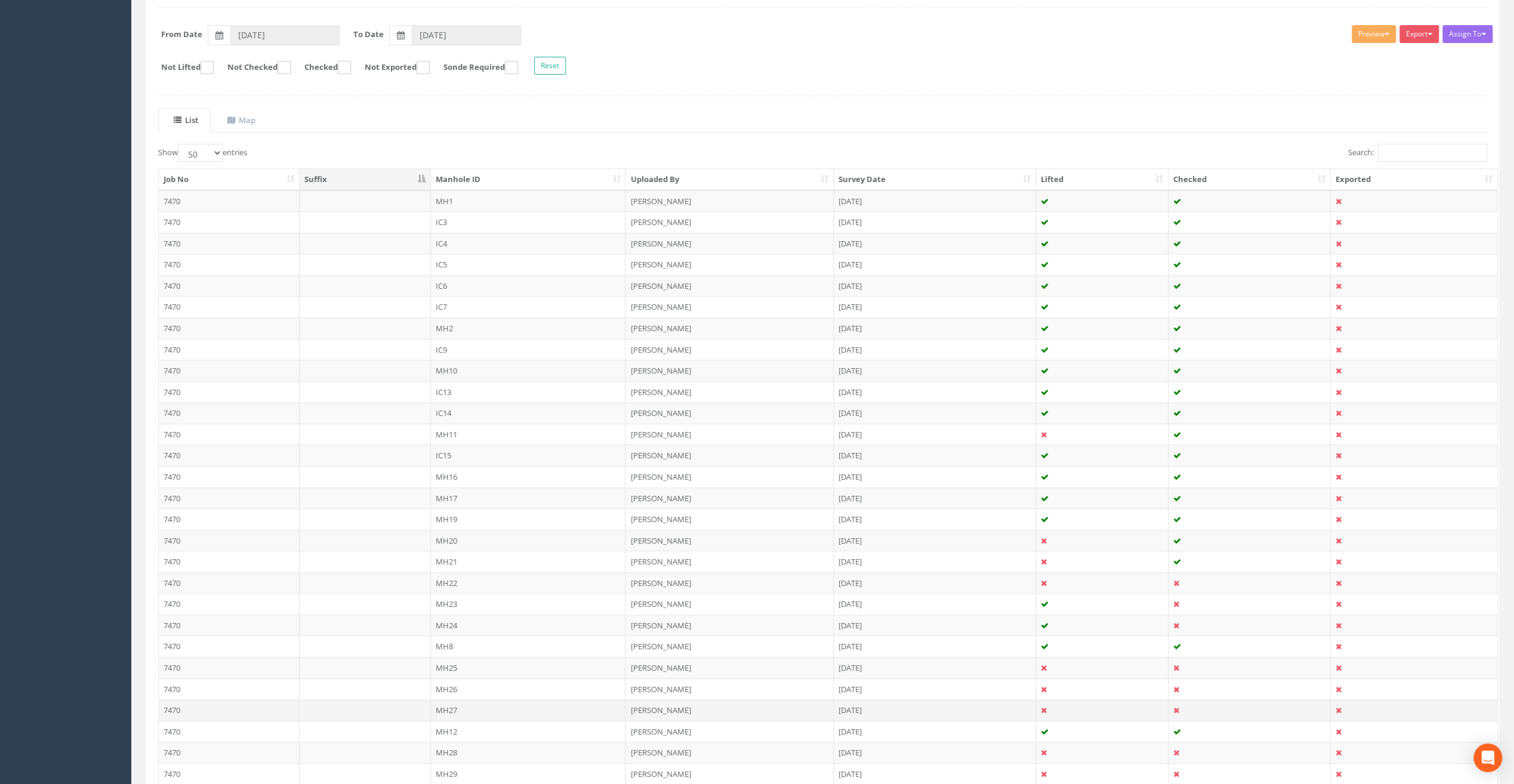
scroll to position [179, 0]
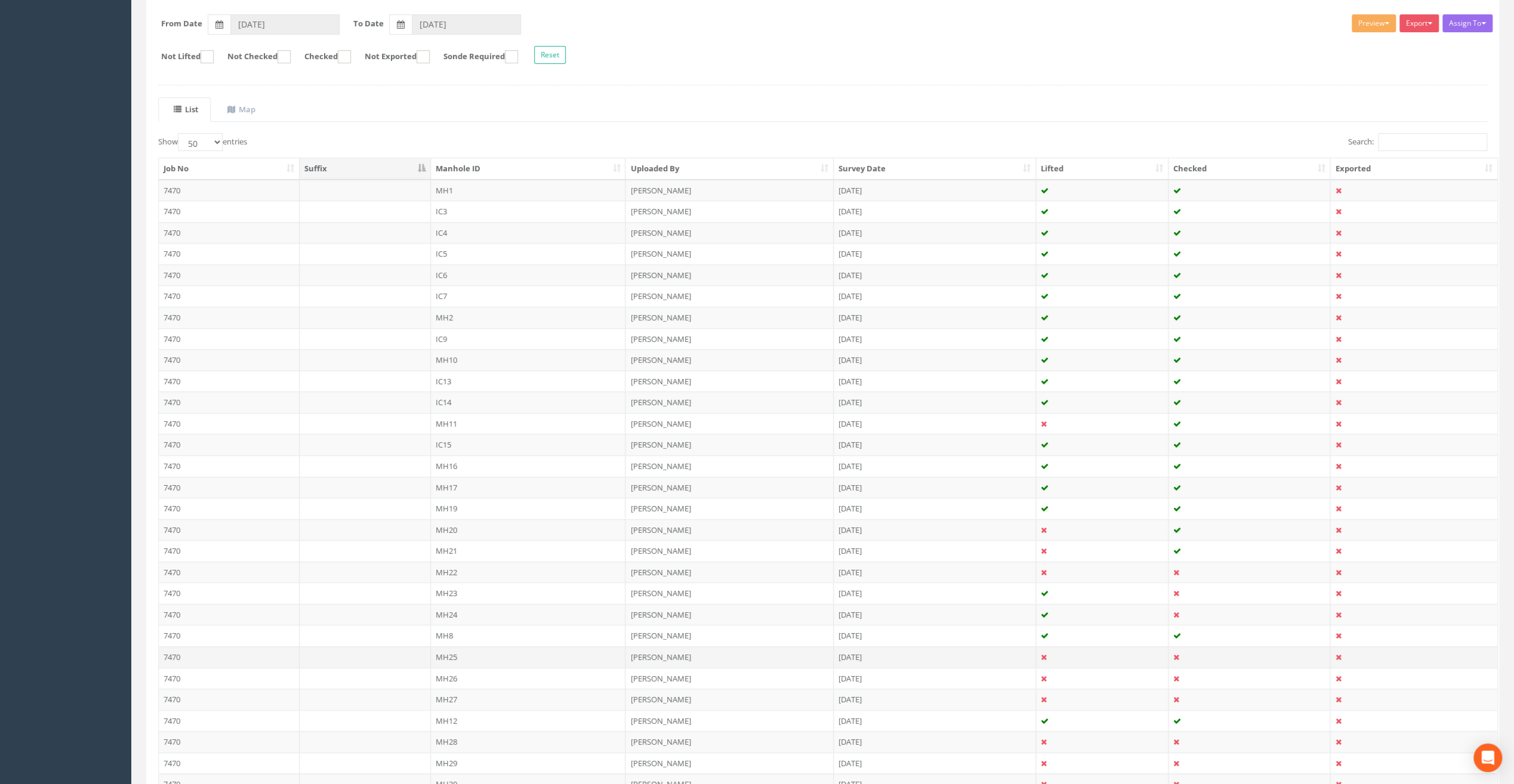
click at [444, 650] on td "MH25" at bounding box center [528, 657] width 195 height 22
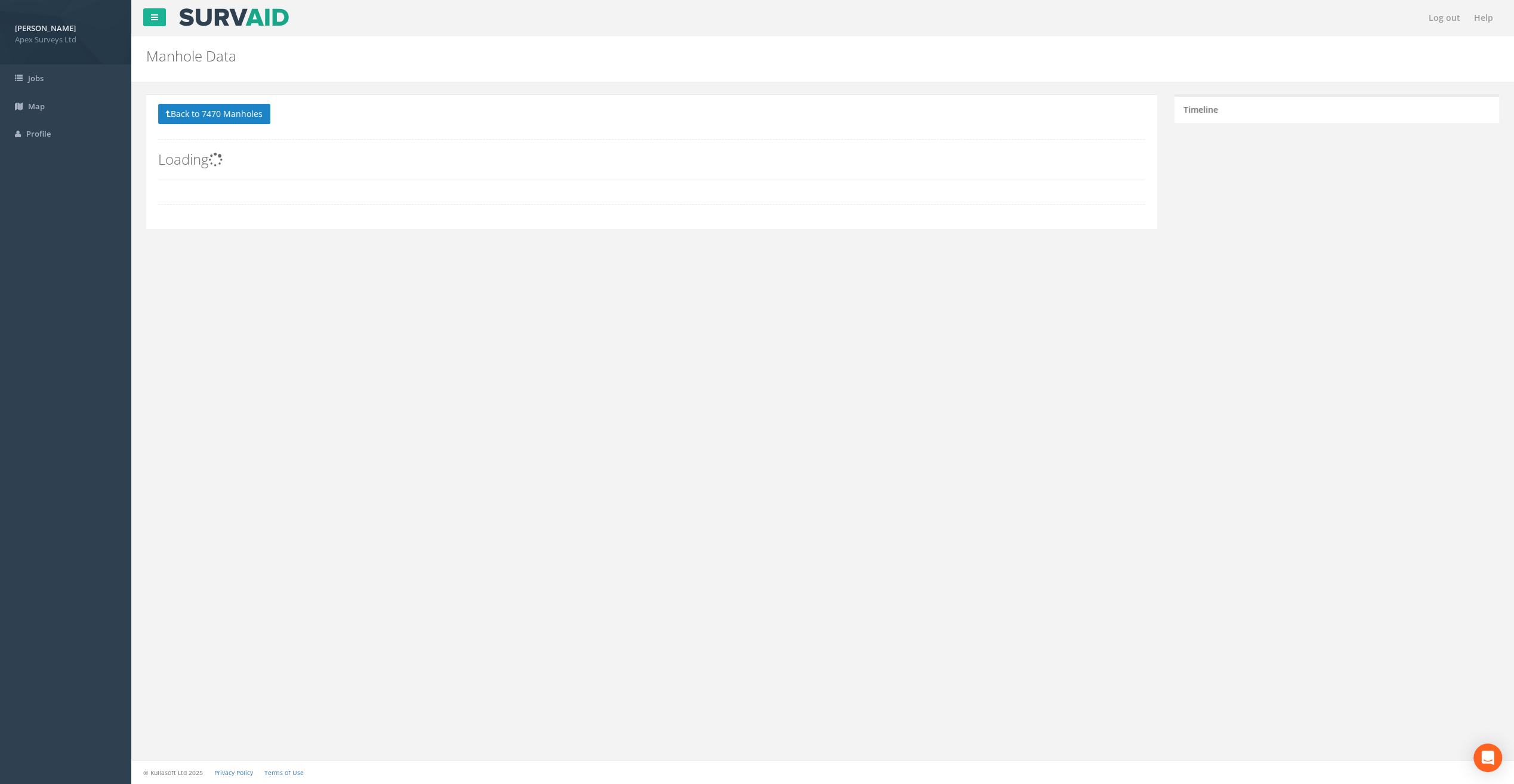
scroll to position [0, 0]
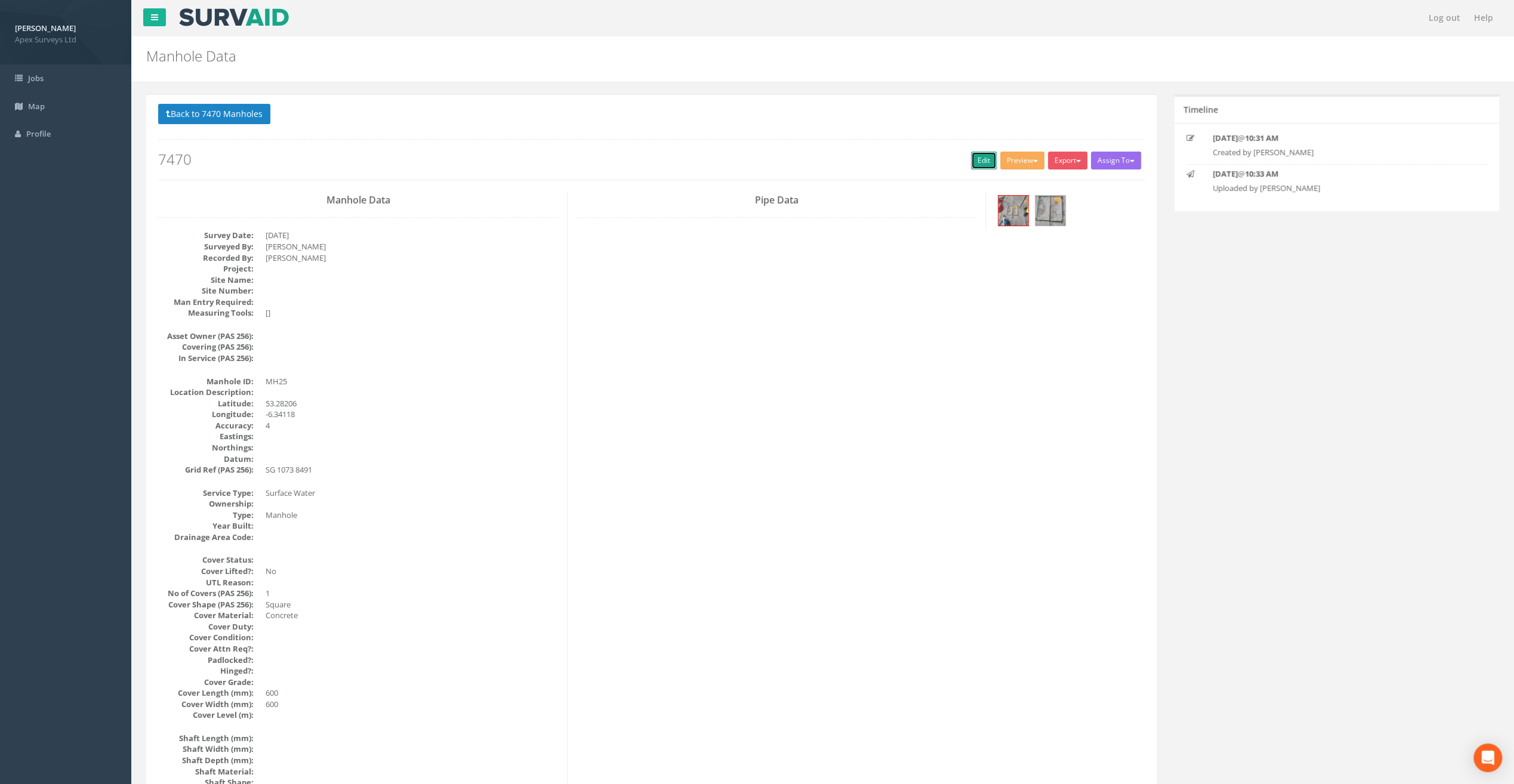
click at [979, 155] on link "Edit" at bounding box center [984, 161] width 25 height 18
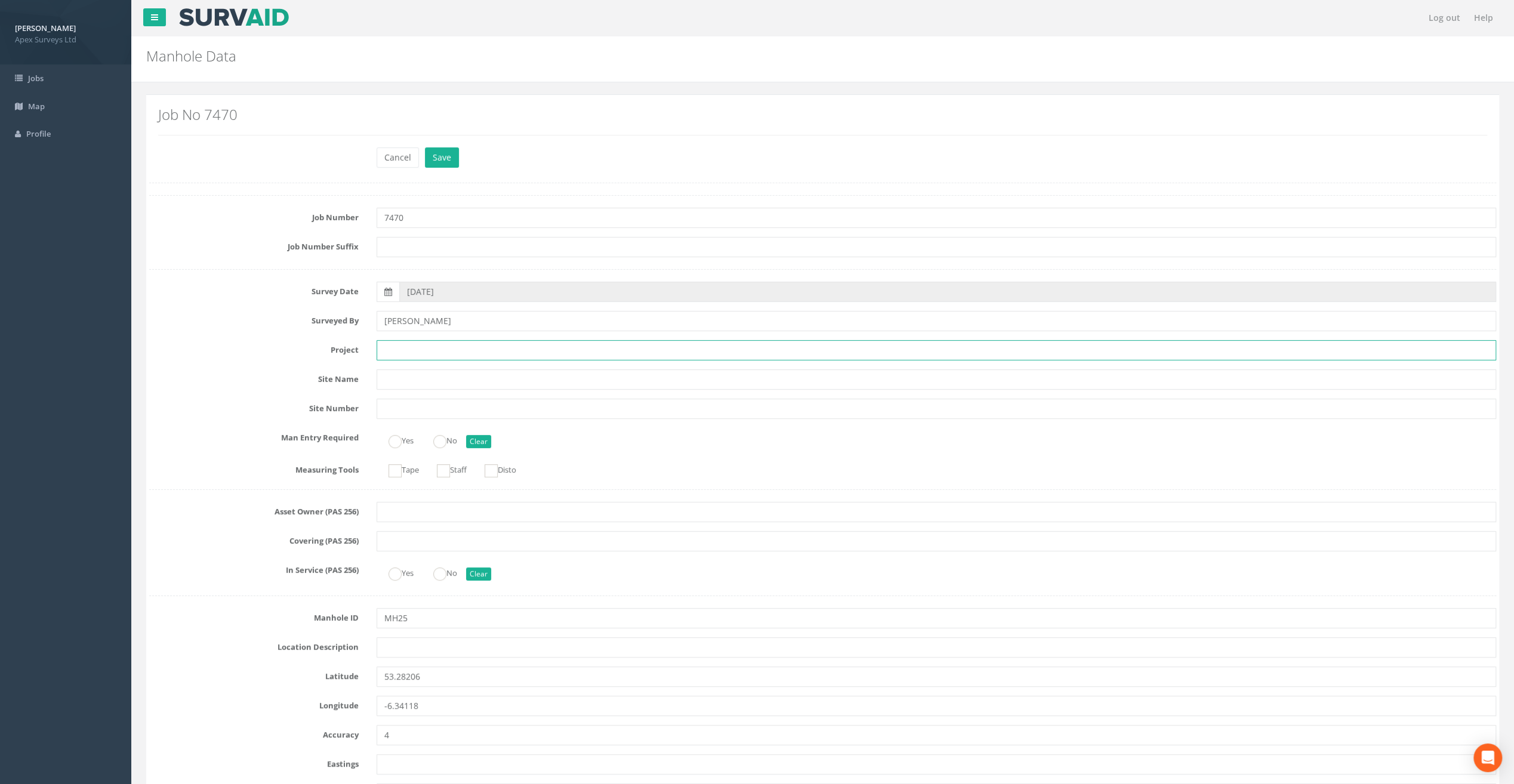
click at [405, 349] on input "text" at bounding box center [936, 350] width 1119 height 21
paste input "The Speaker [PERSON_NAME]"
type input "The Speaker [PERSON_NAME]"
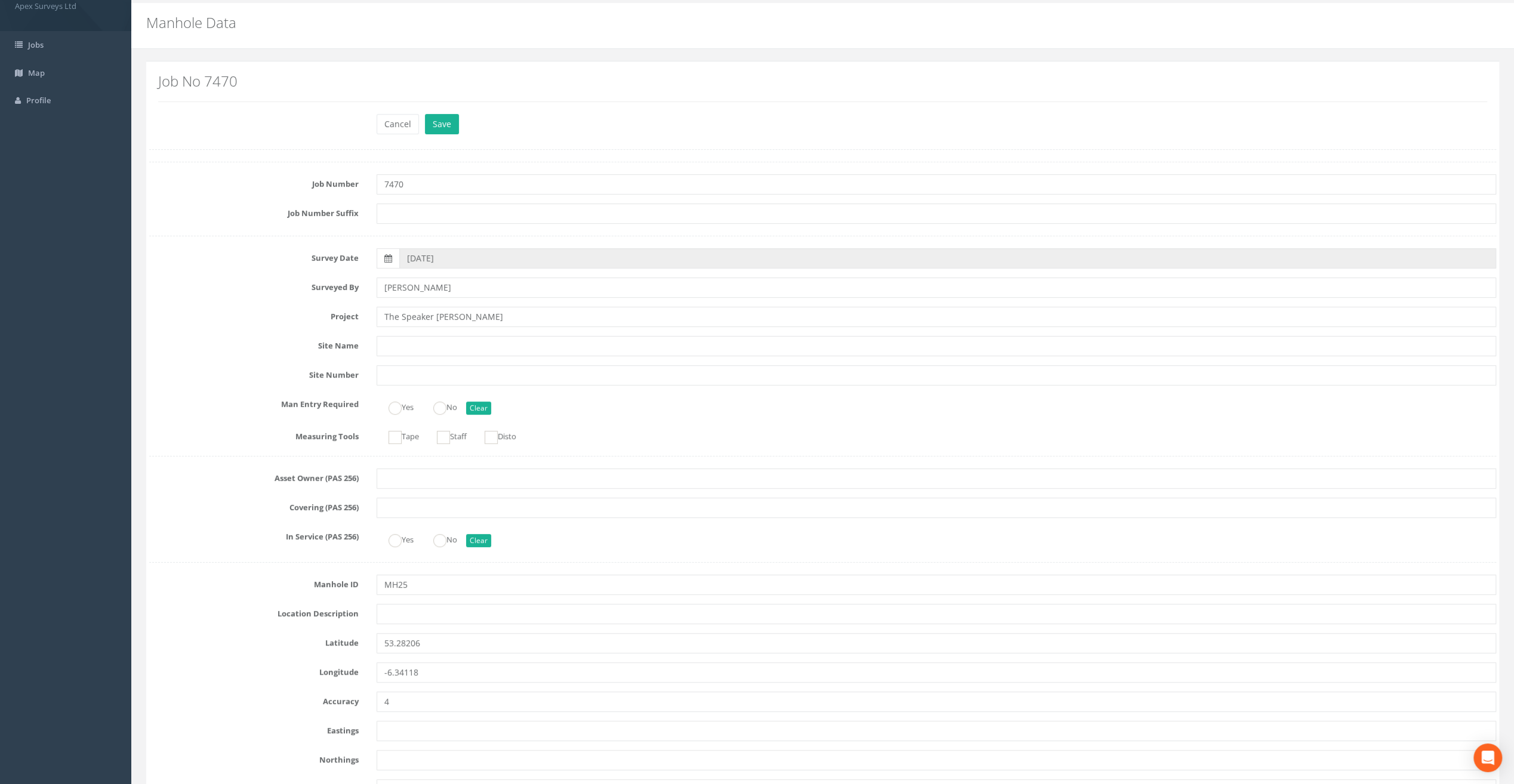
scroll to position [179, 0]
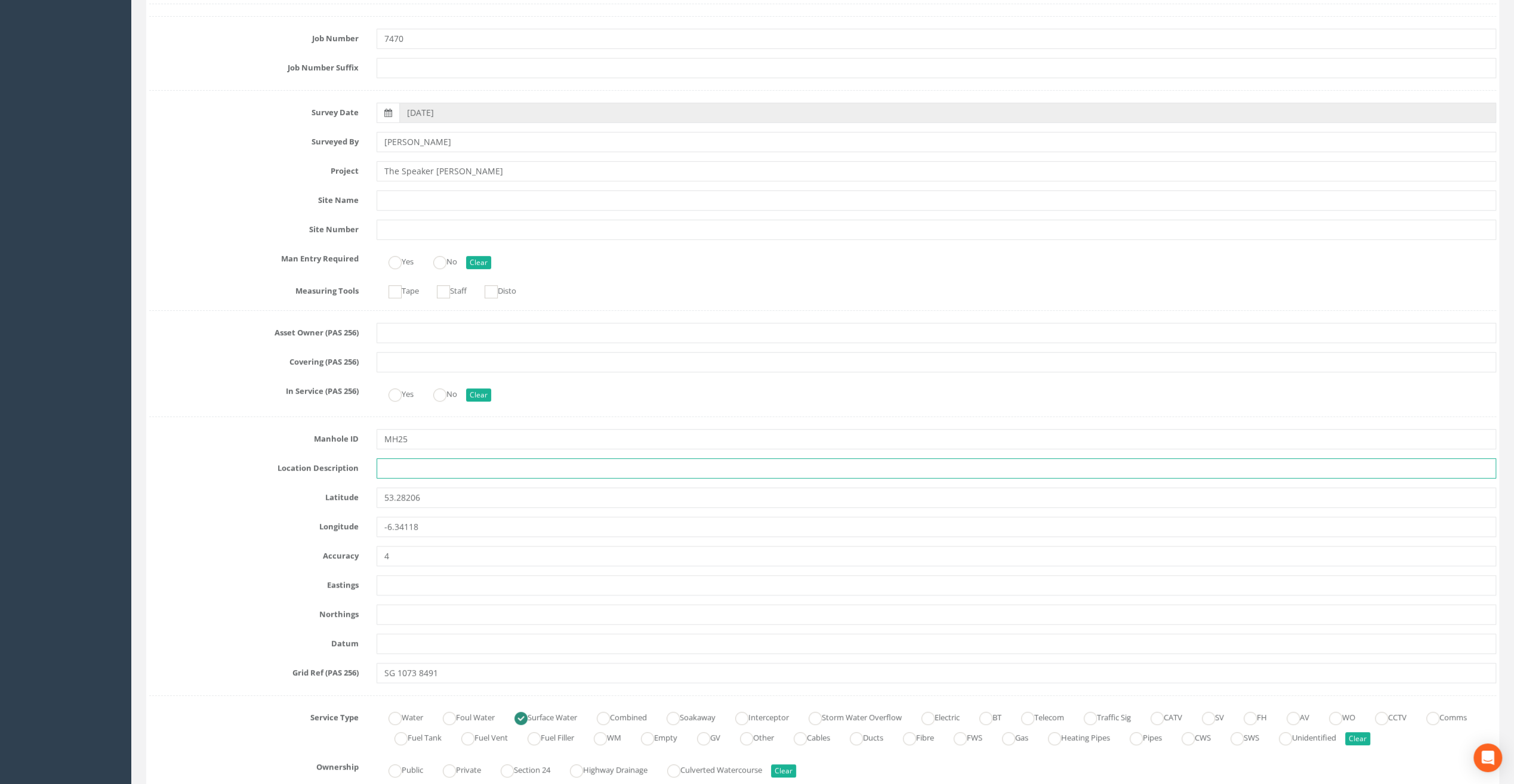
click at [384, 468] on input "text" at bounding box center [936, 469] width 1119 height 21
paste input "Firehouse Rd, [GEOGRAPHIC_DATA] 24"
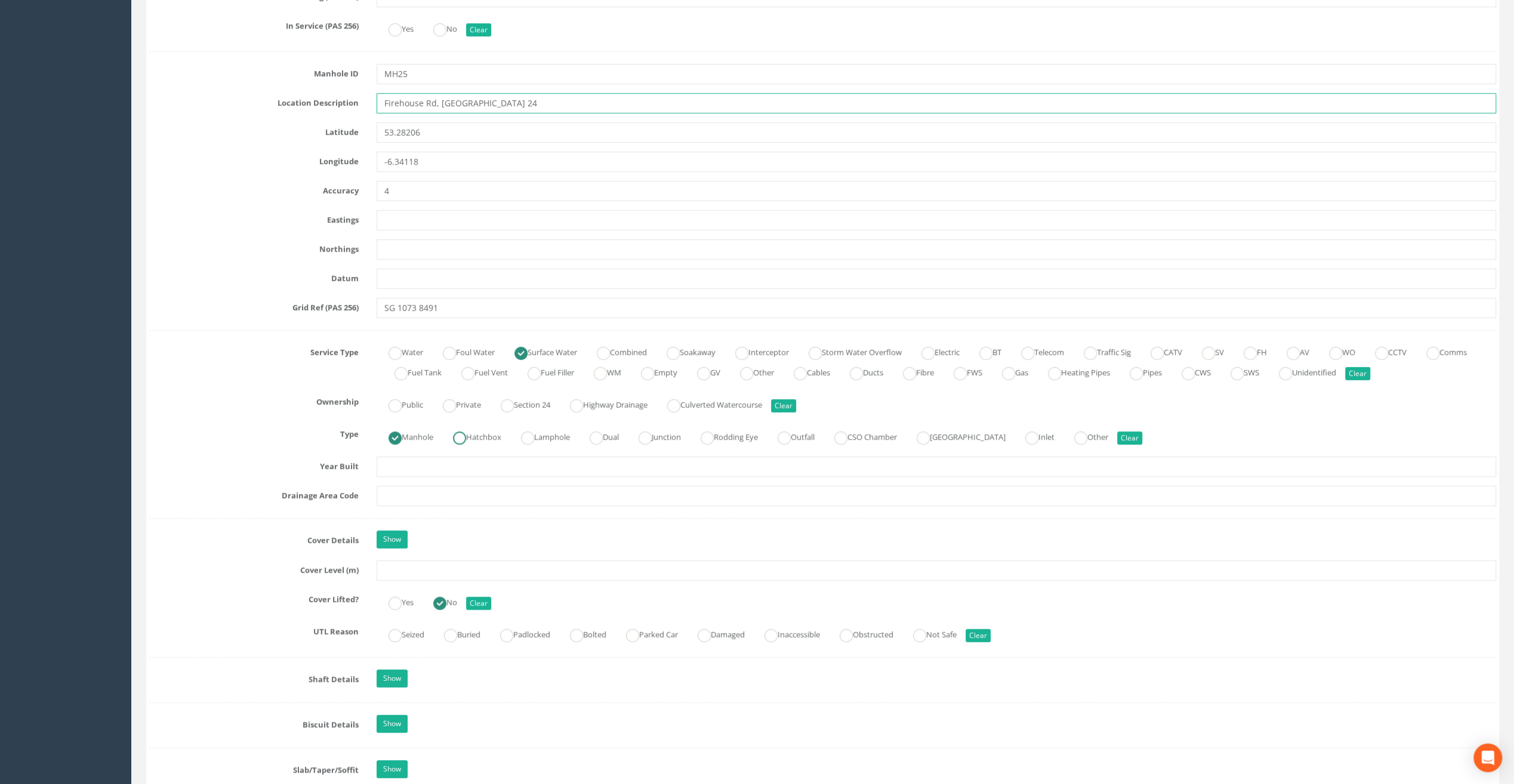
scroll to position [656, 0]
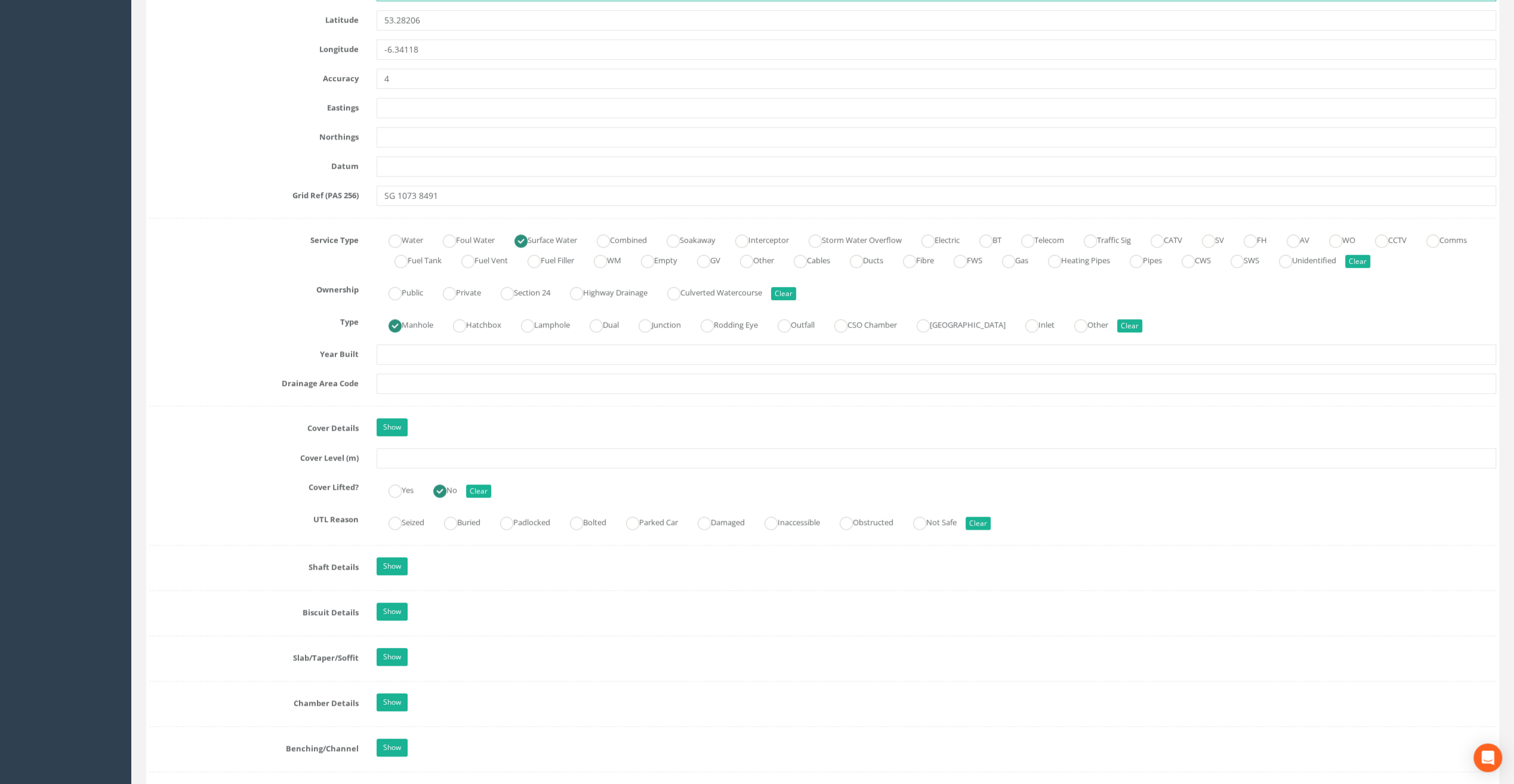
type input "Firehouse Rd, [GEOGRAPHIC_DATA] 24"
click at [389, 457] on input "text" at bounding box center [936, 459] width 1119 height 21
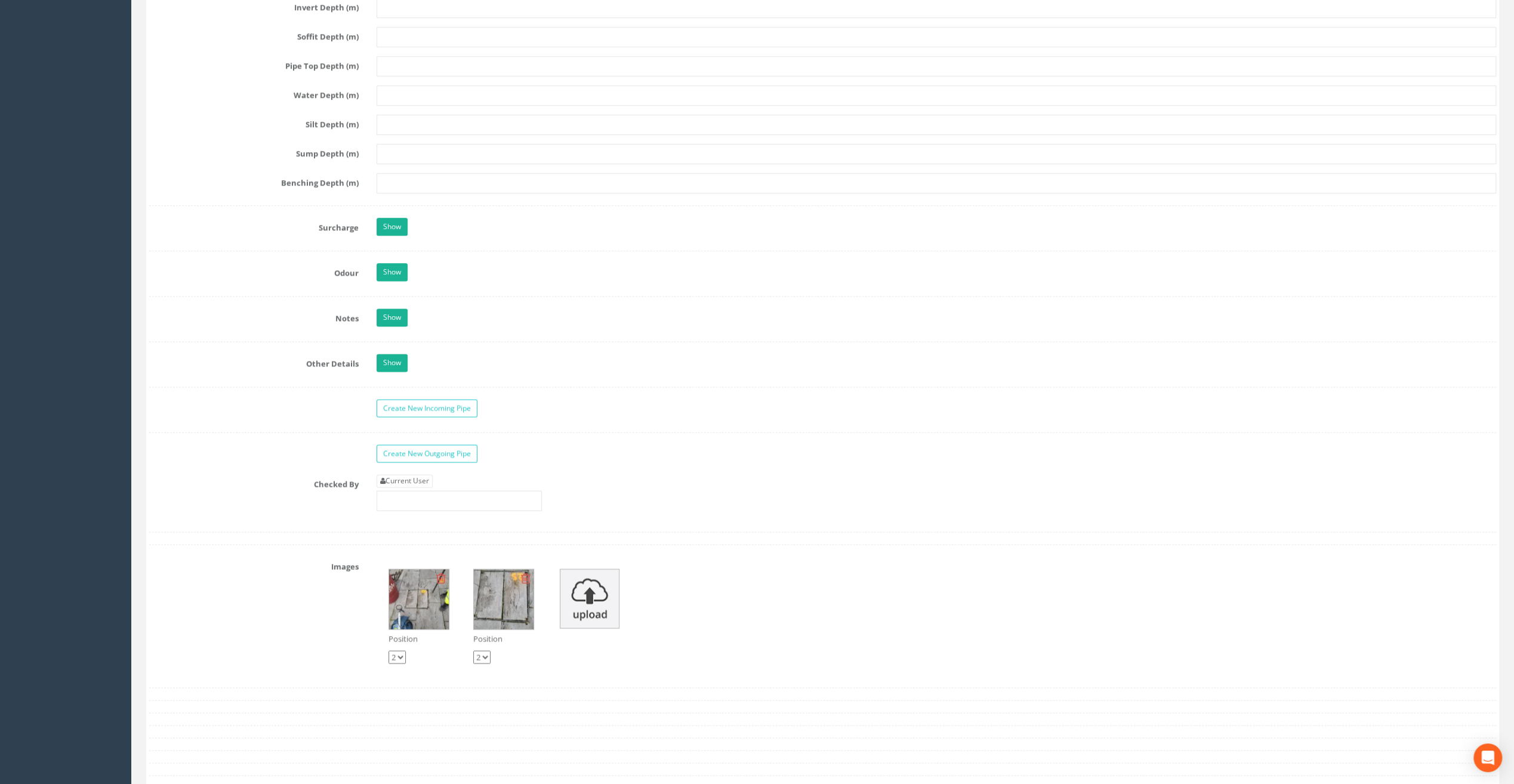
scroll to position [1552, 0]
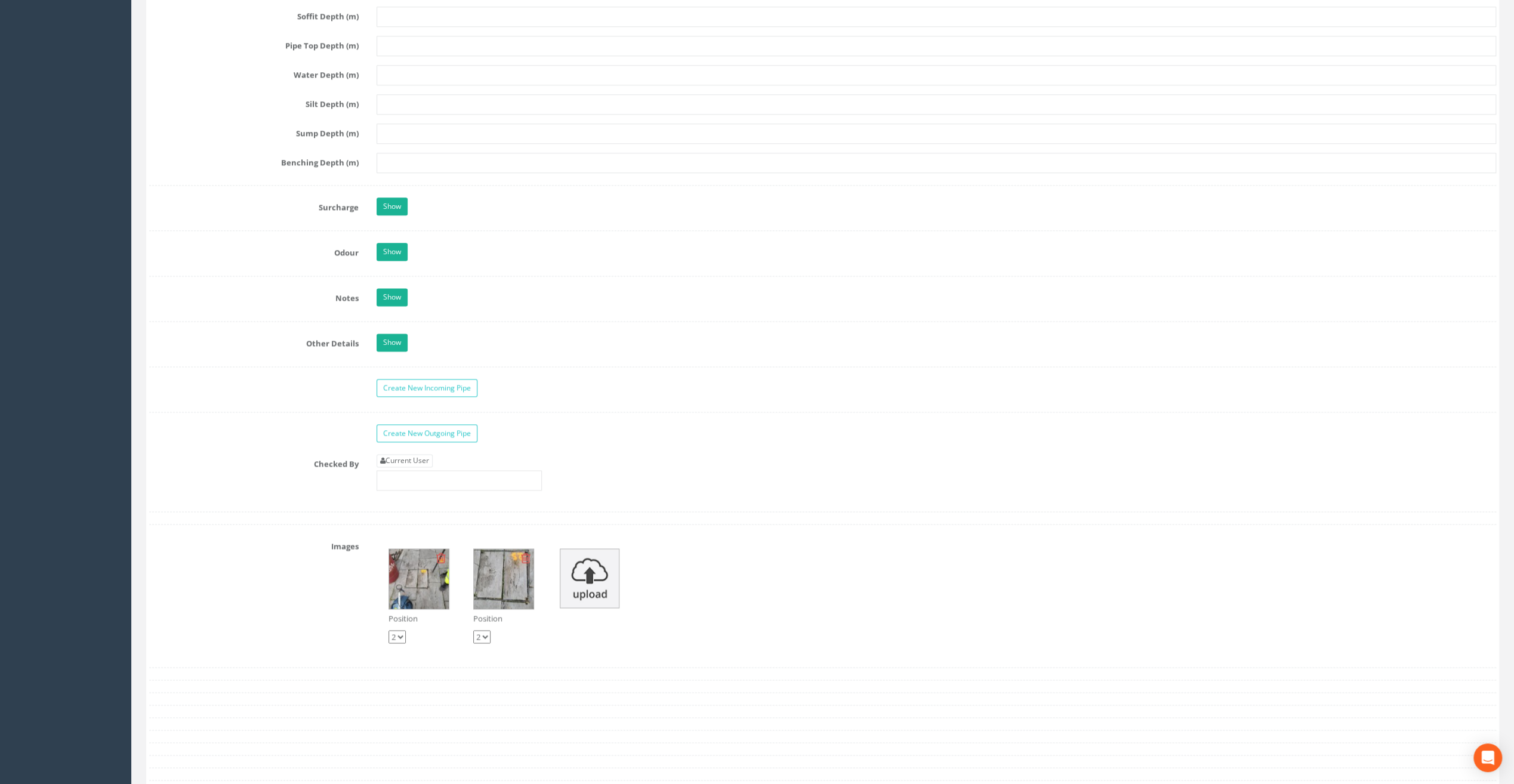
type input "83.30"
click at [412, 458] on div "Current User" at bounding box center [459, 472] width 165 height 36
click at [407, 455] on link "Current User" at bounding box center [404, 461] width 56 height 13
type input "[PERSON_NAME]"
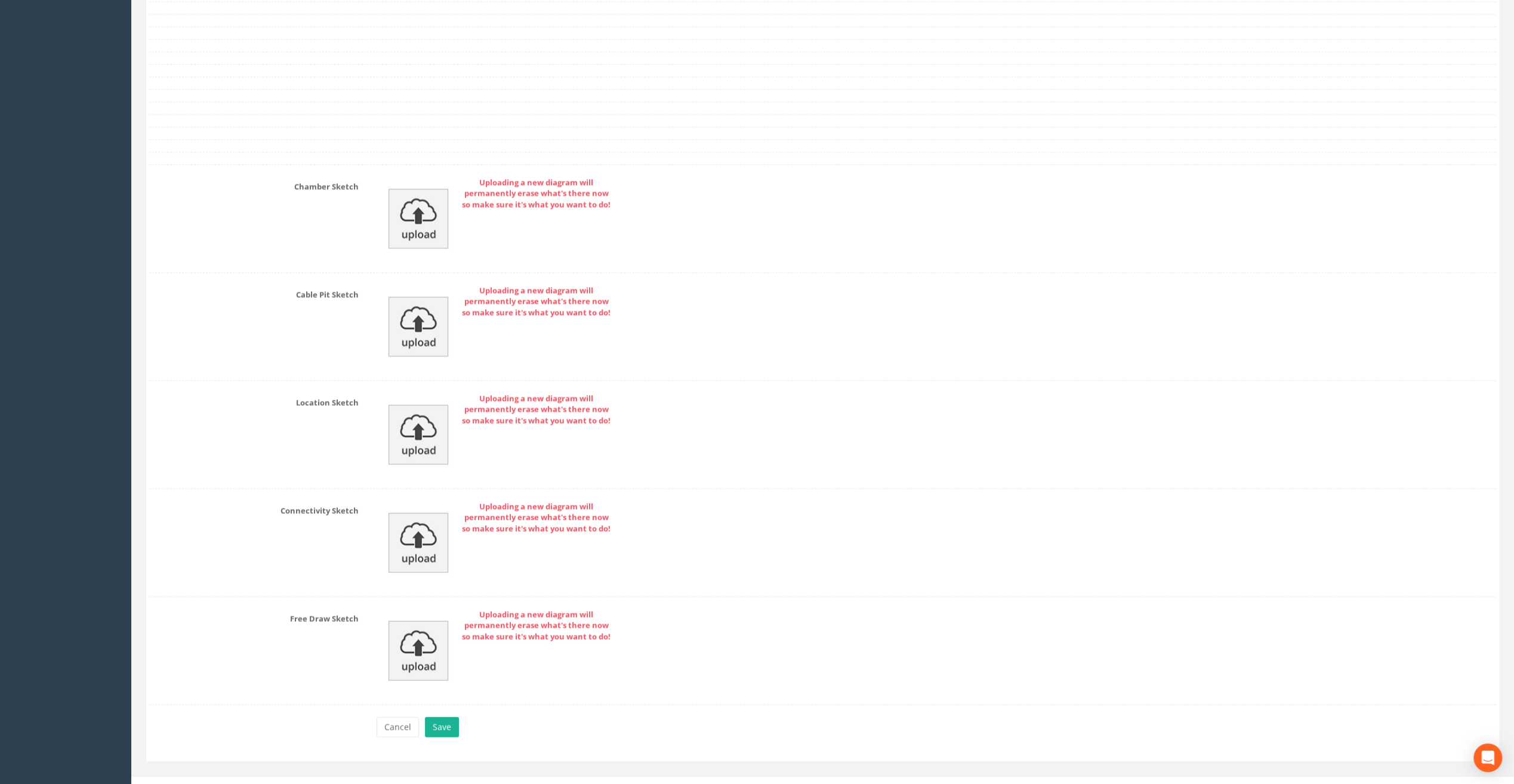
scroll to position [2221, 0]
click at [447, 713] on button "Save" at bounding box center [442, 723] width 34 height 21
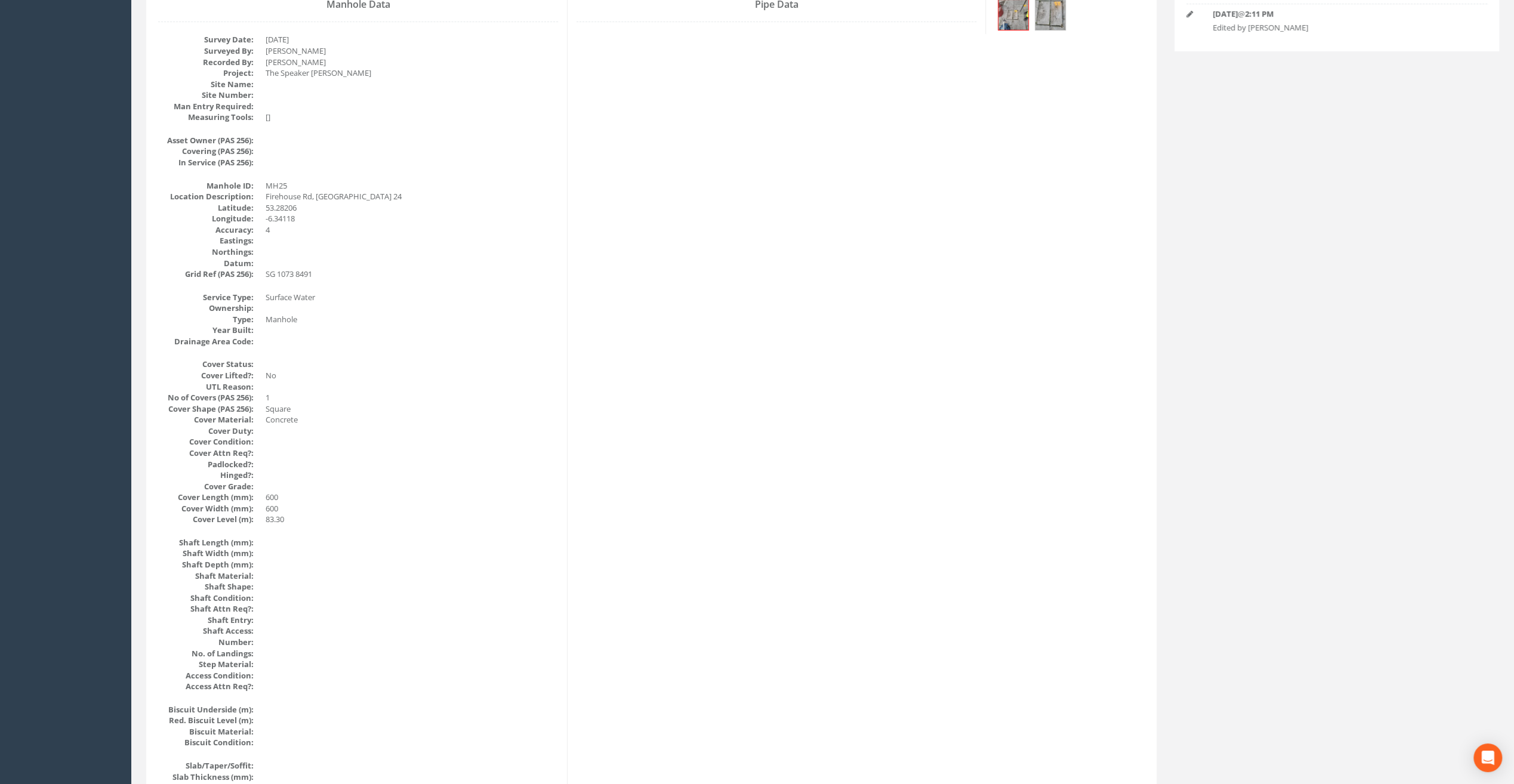
scroll to position [0, 0]
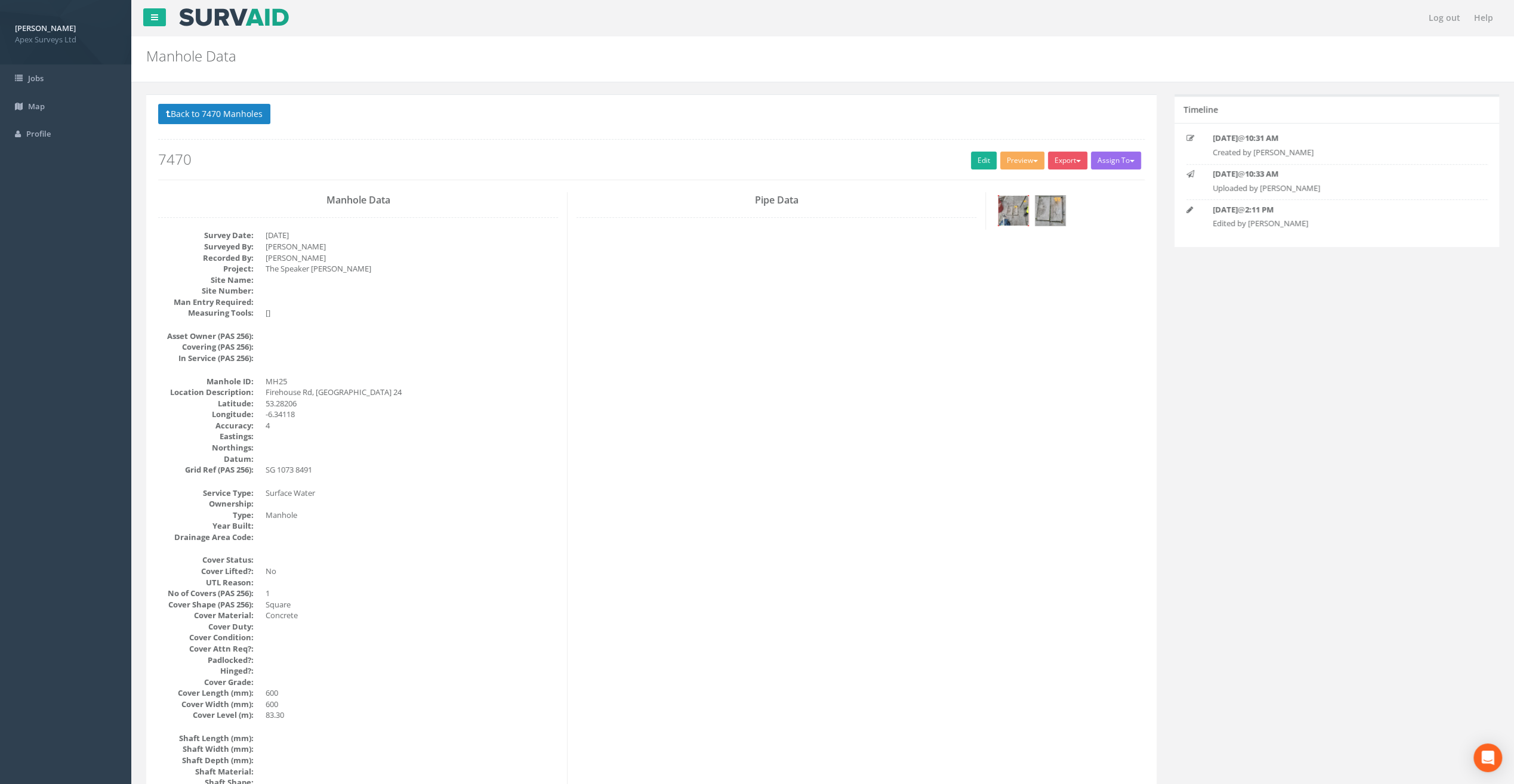
click at [1006, 212] on img at bounding box center [1013, 211] width 30 height 30
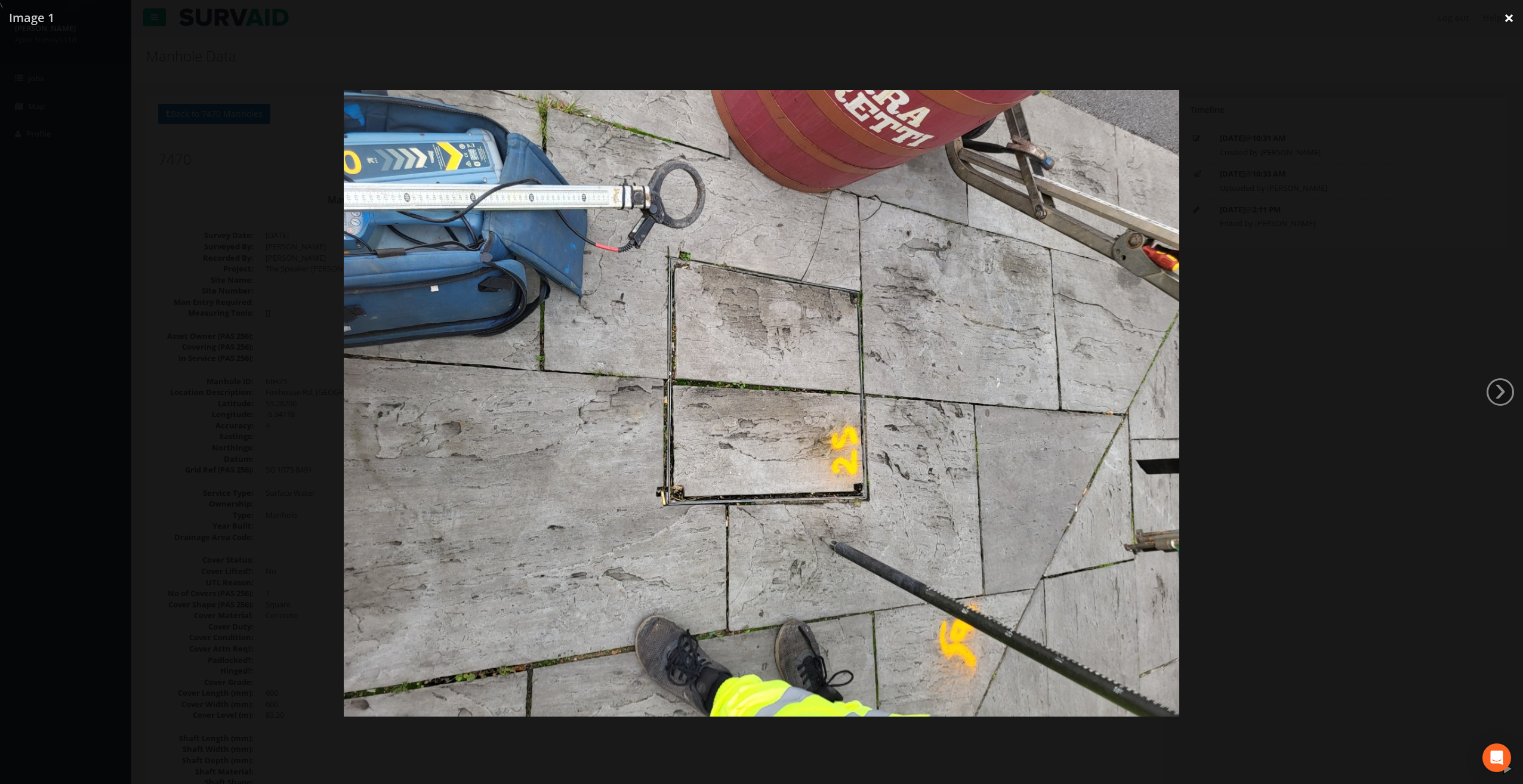
click at [1513, 18] on link "×" at bounding box center [1509, 18] width 28 height 36
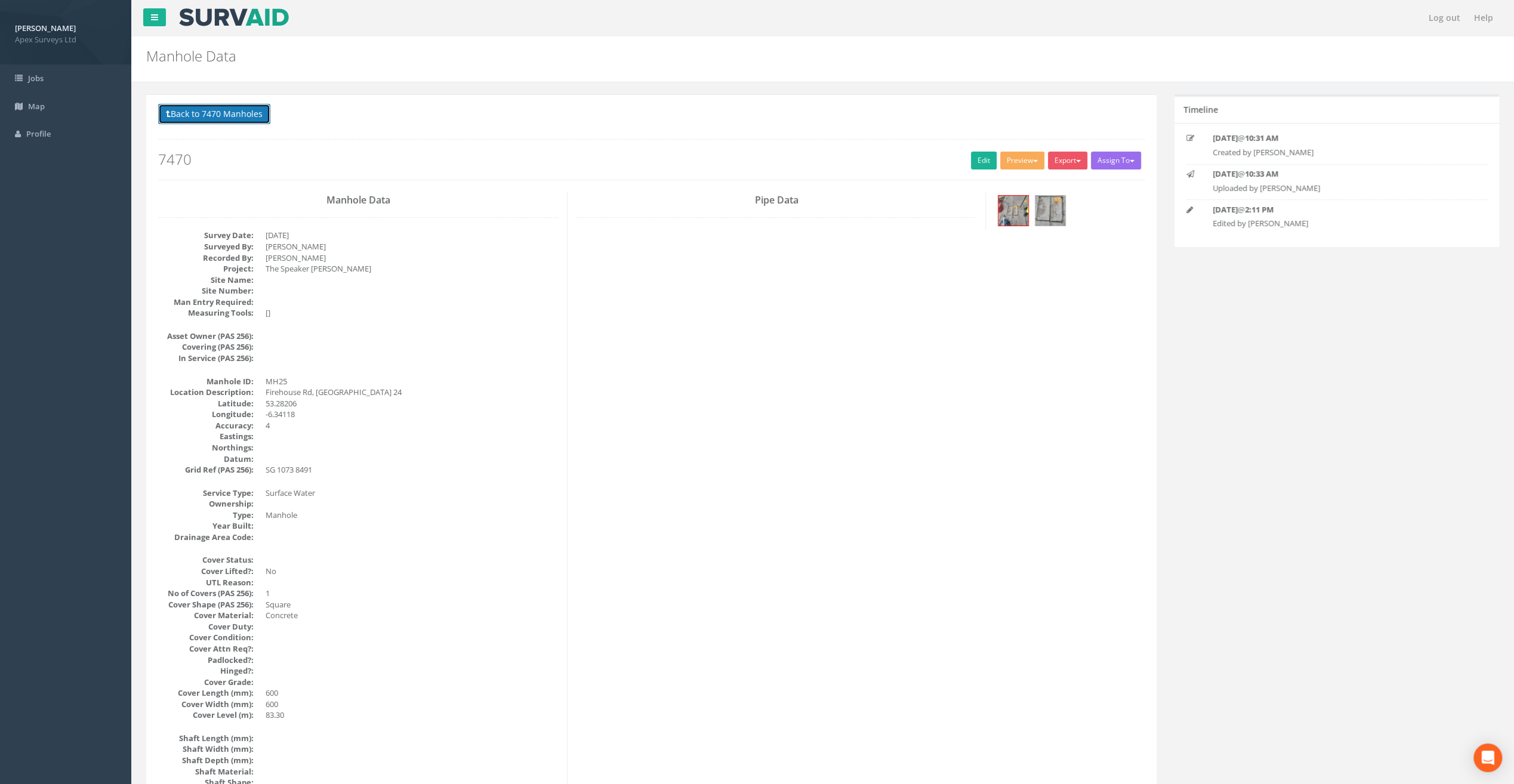
click at [217, 104] on button "Back to 7470 Manholes" at bounding box center [214, 114] width 112 height 21
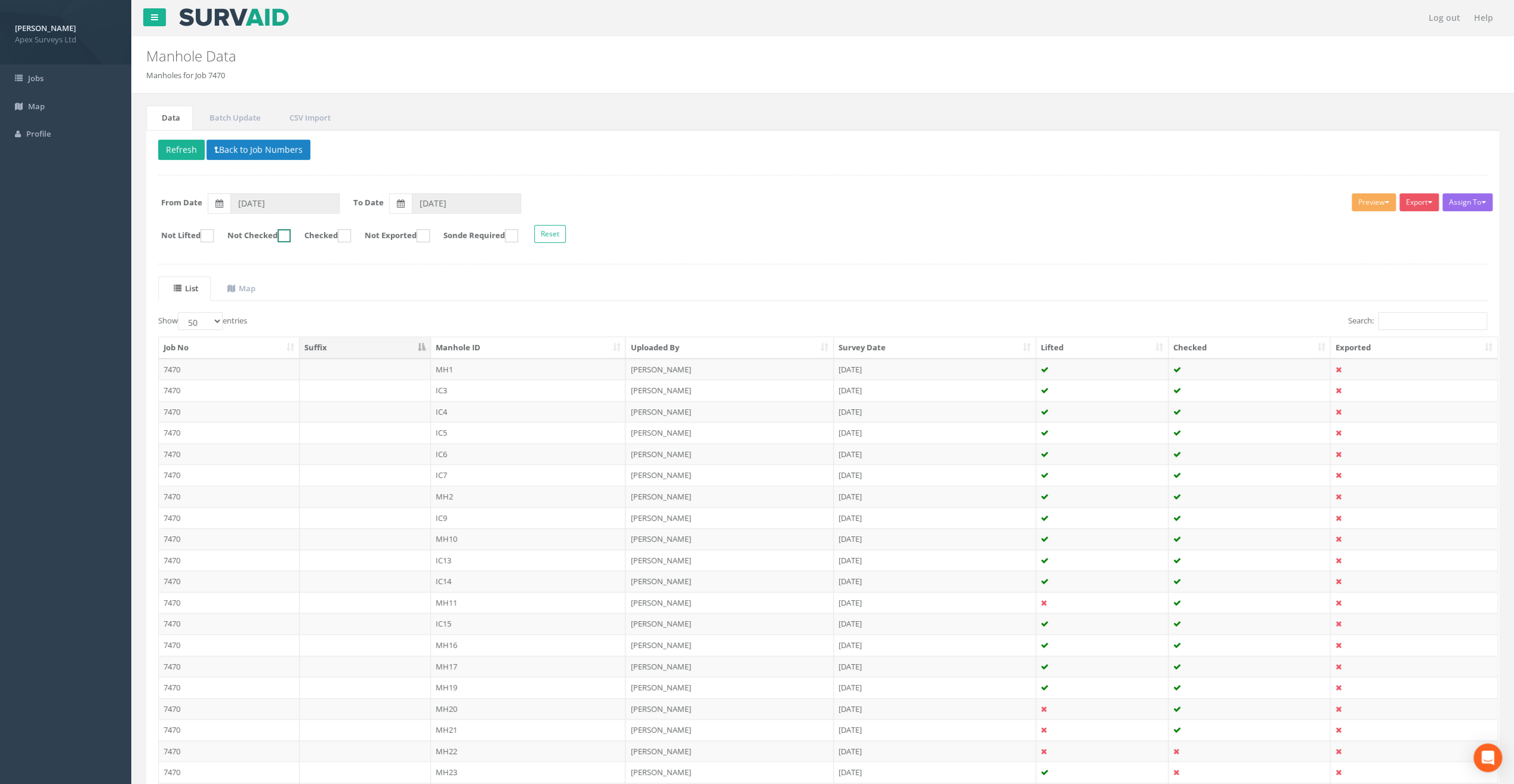
click at [290, 230] on ins at bounding box center [284, 236] width 13 height 13
checkbox input "true"
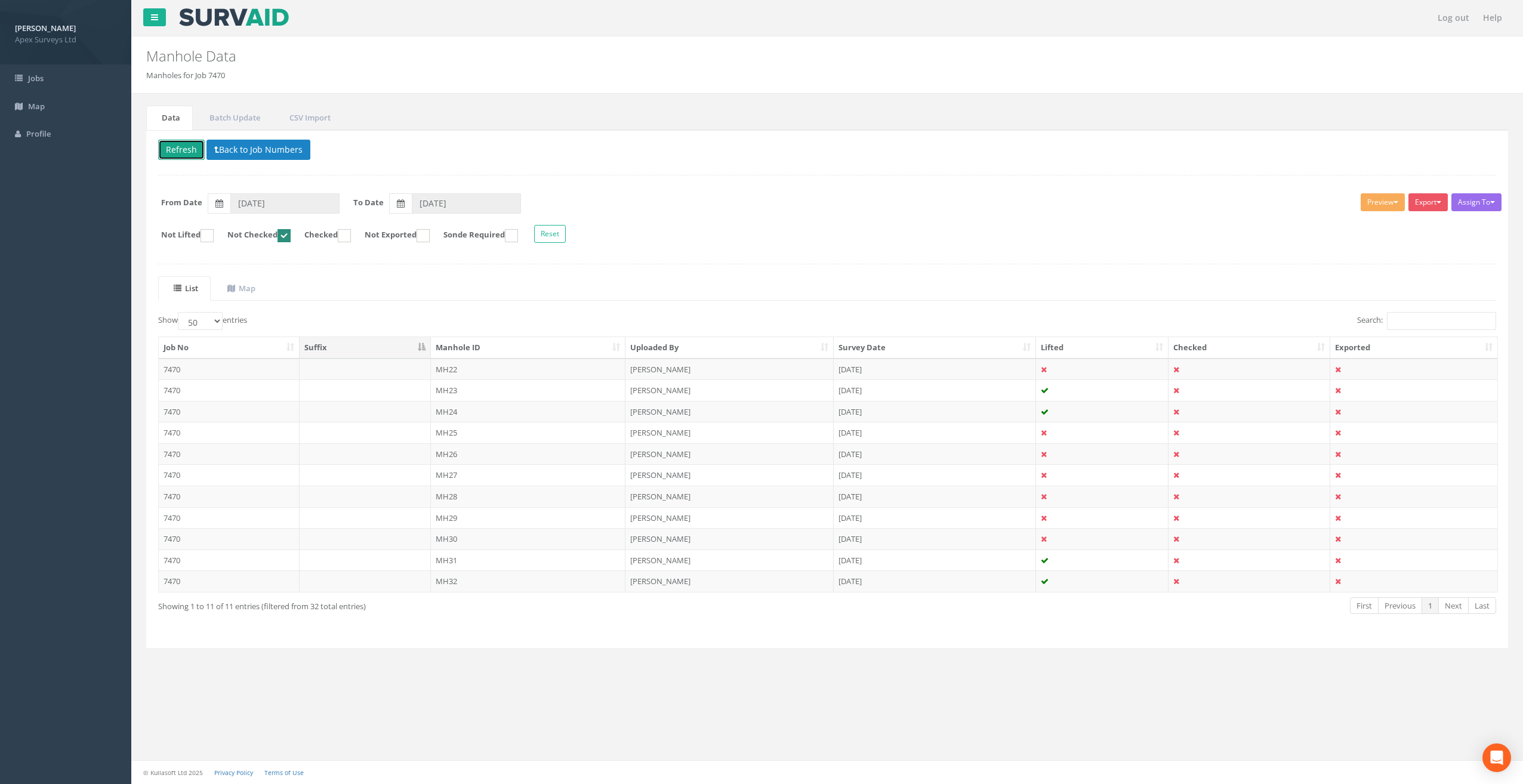
click at [180, 154] on button "Refresh" at bounding box center [181, 150] width 47 height 21
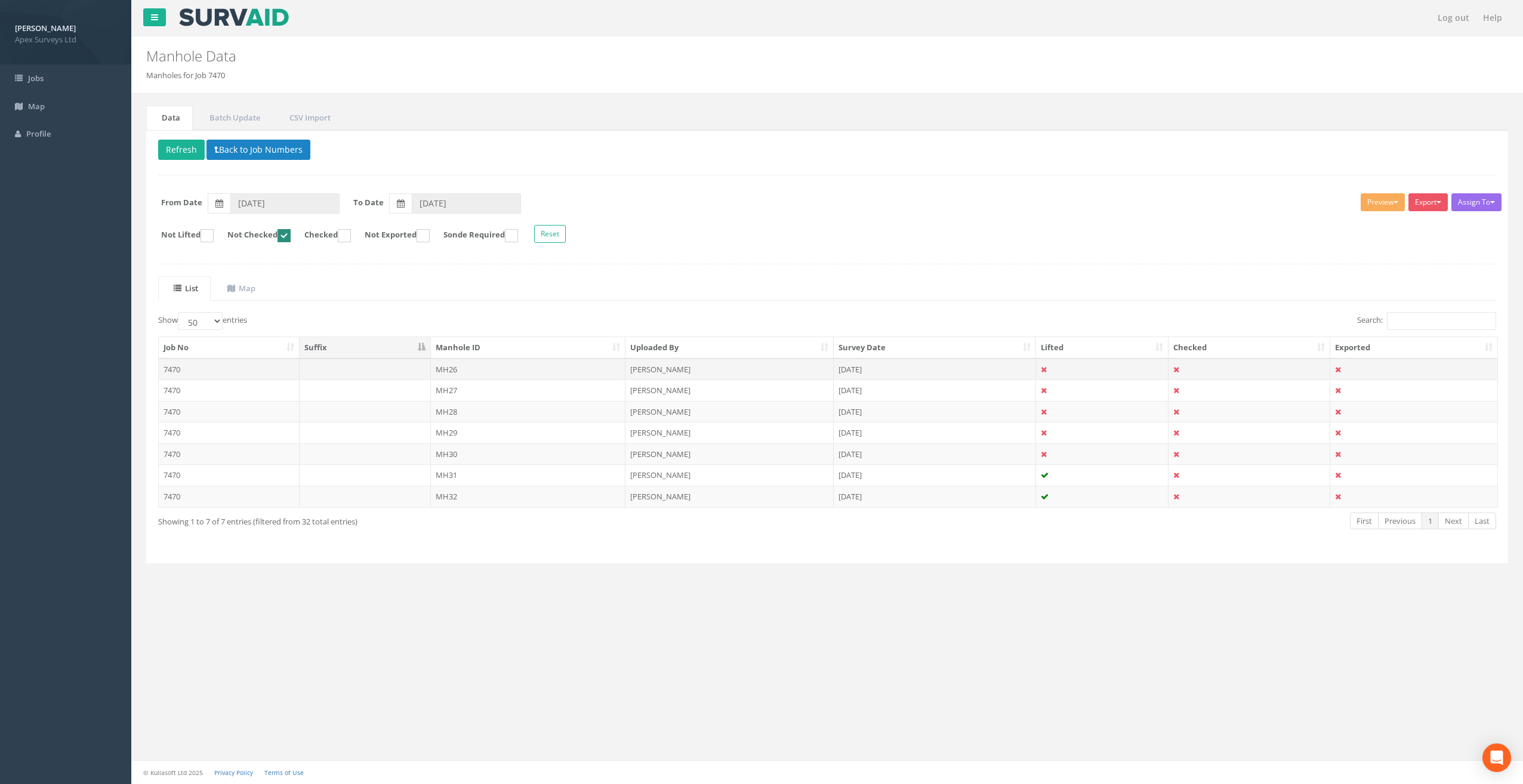
click at [450, 361] on td "MH26" at bounding box center [528, 370] width 195 height 22
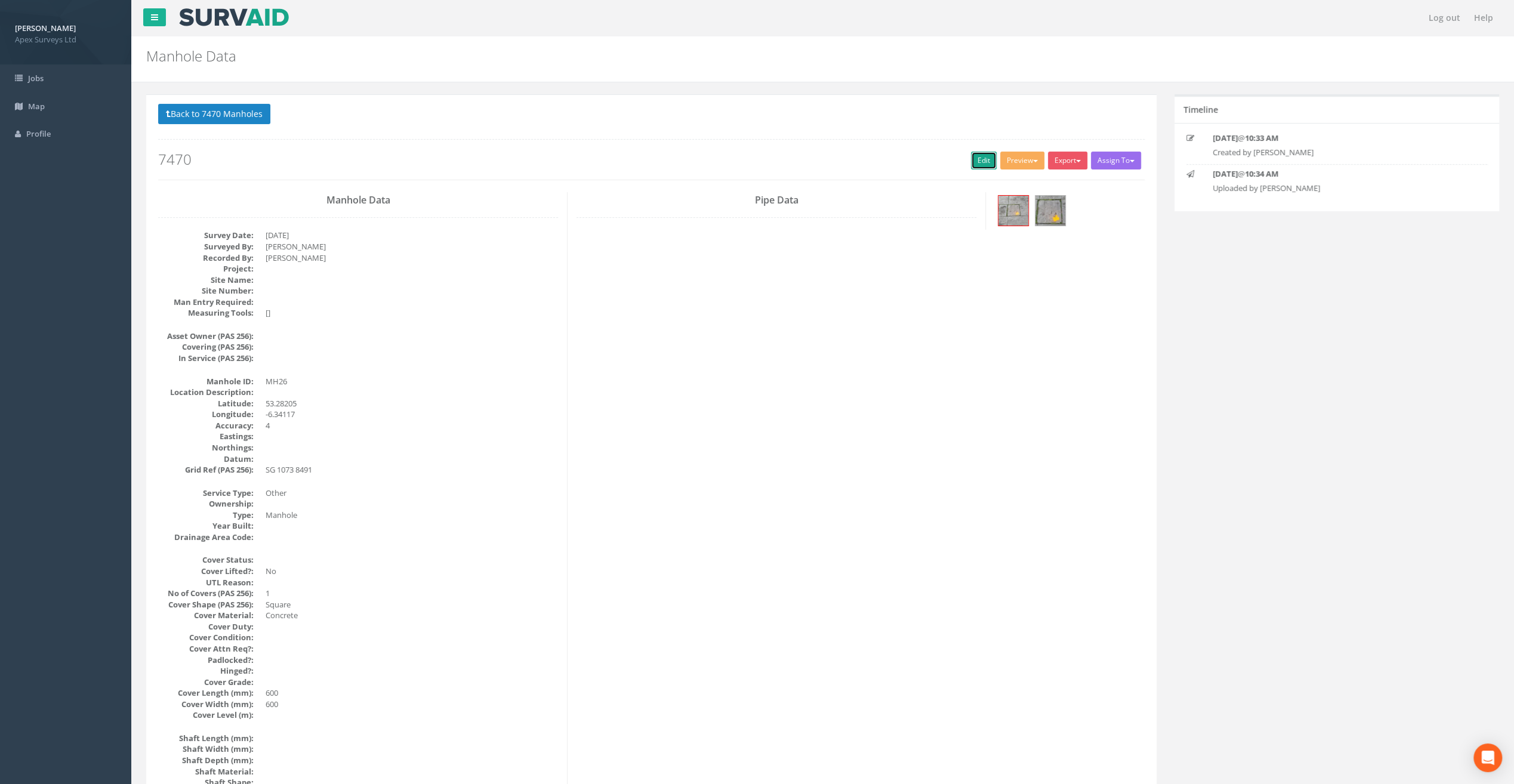
click at [978, 158] on link "Edit" at bounding box center [984, 161] width 25 height 18
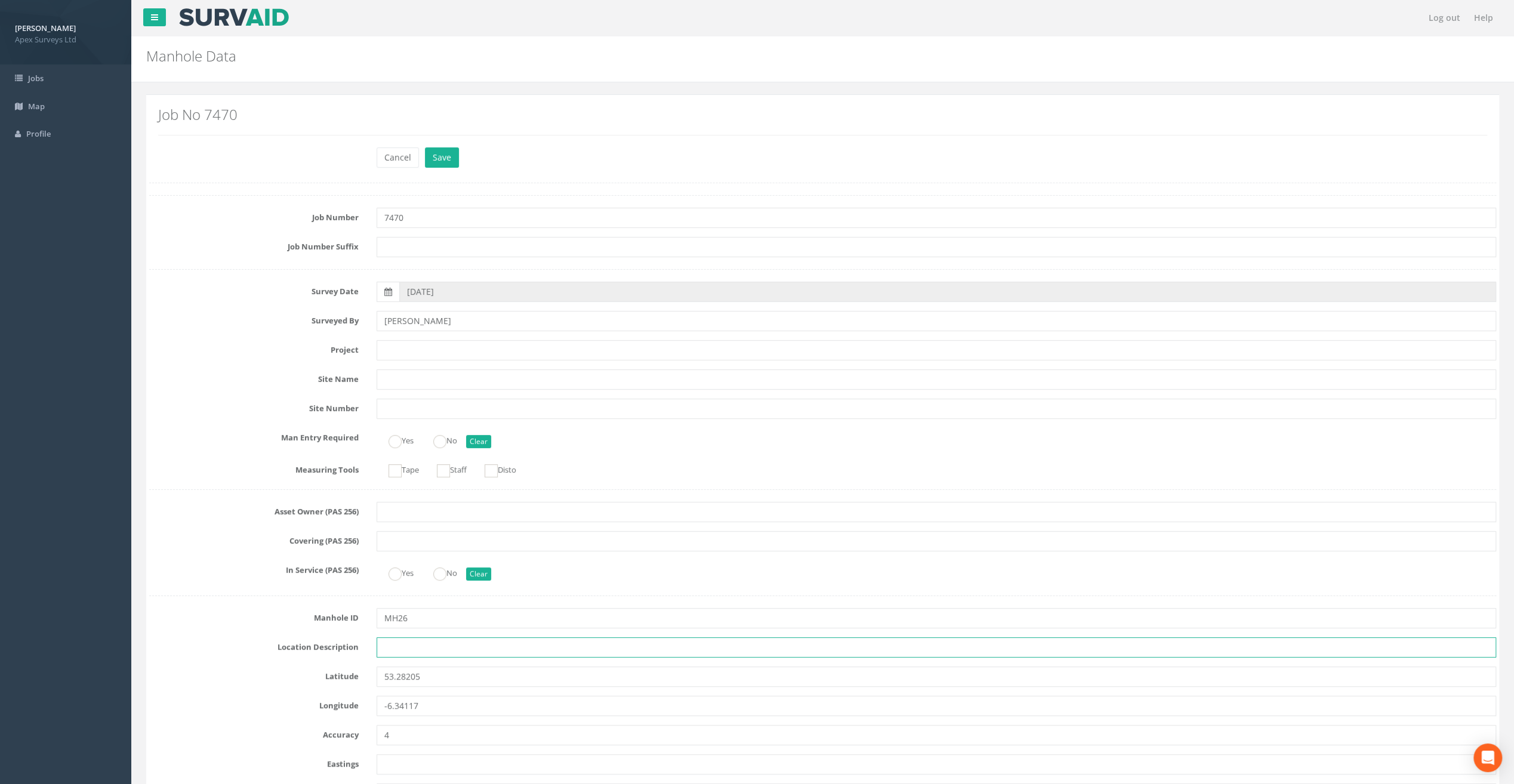
click at [400, 647] on input "text" at bounding box center [936, 647] width 1119 height 21
paste input "Firehouse Rd, [GEOGRAPHIC_DATA] 24"
type input "Firehouse Rd, [GEOGRAPHIC_DATA] 24"
click at [402, 350] on input "text" at bounding box center [936, 350] width 1119 height 21
paste input "The Speaker [PERSON_NAME]"
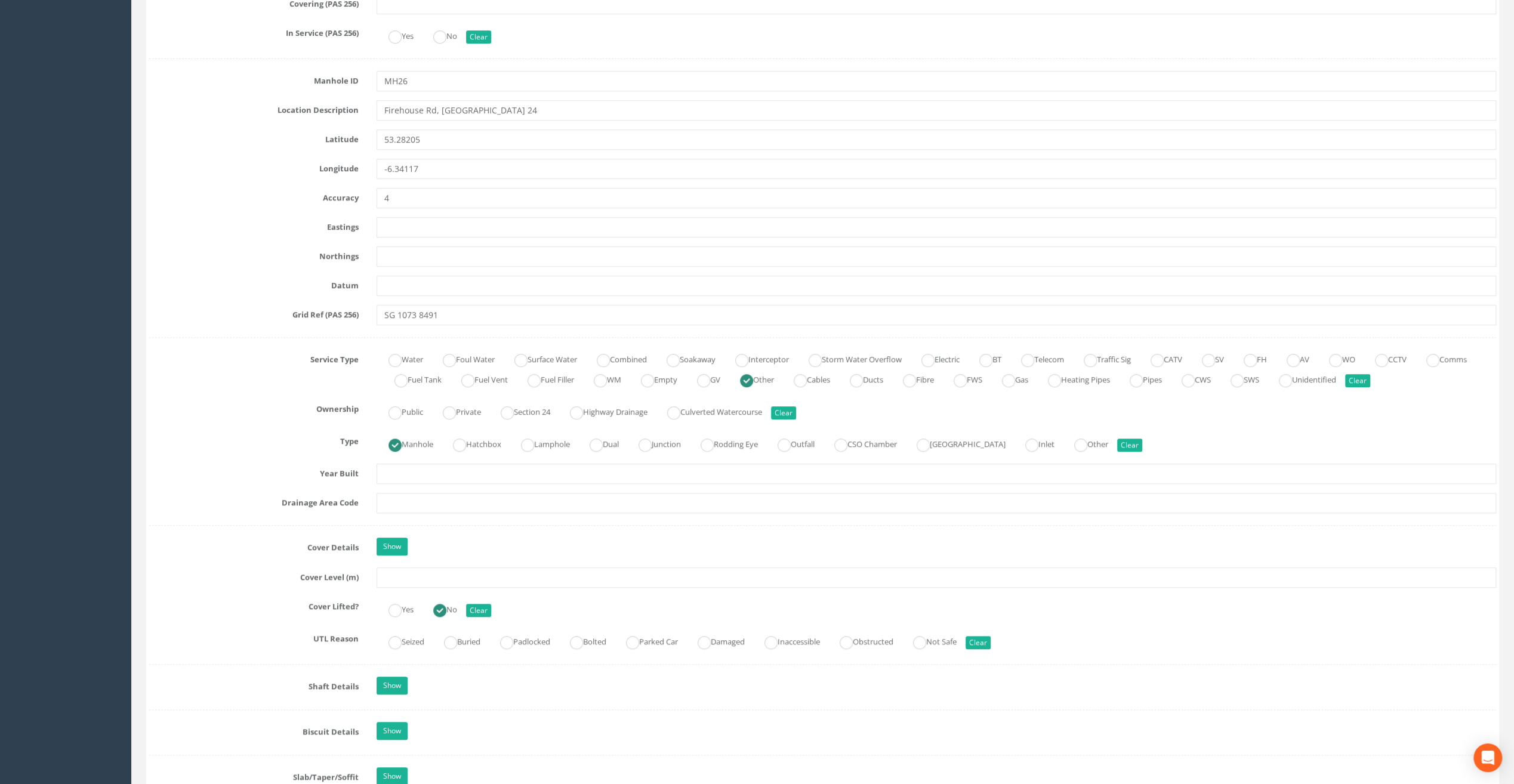
scroll to position [656, 0]
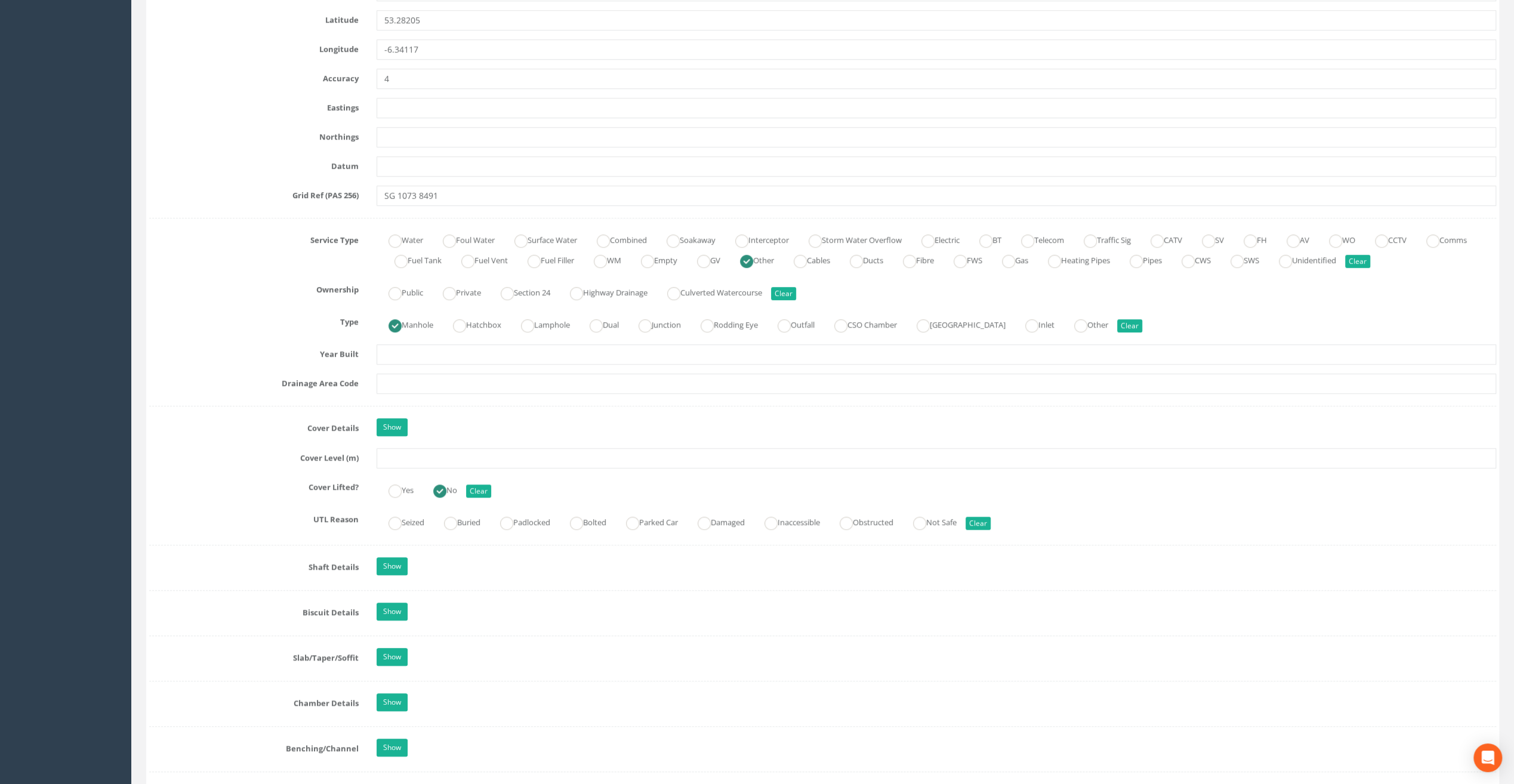
type input "The Speaker [PERSON_NAME]"
click at [392, 459] on input "text" at bounding box center [936, 459] width 1119 height 21
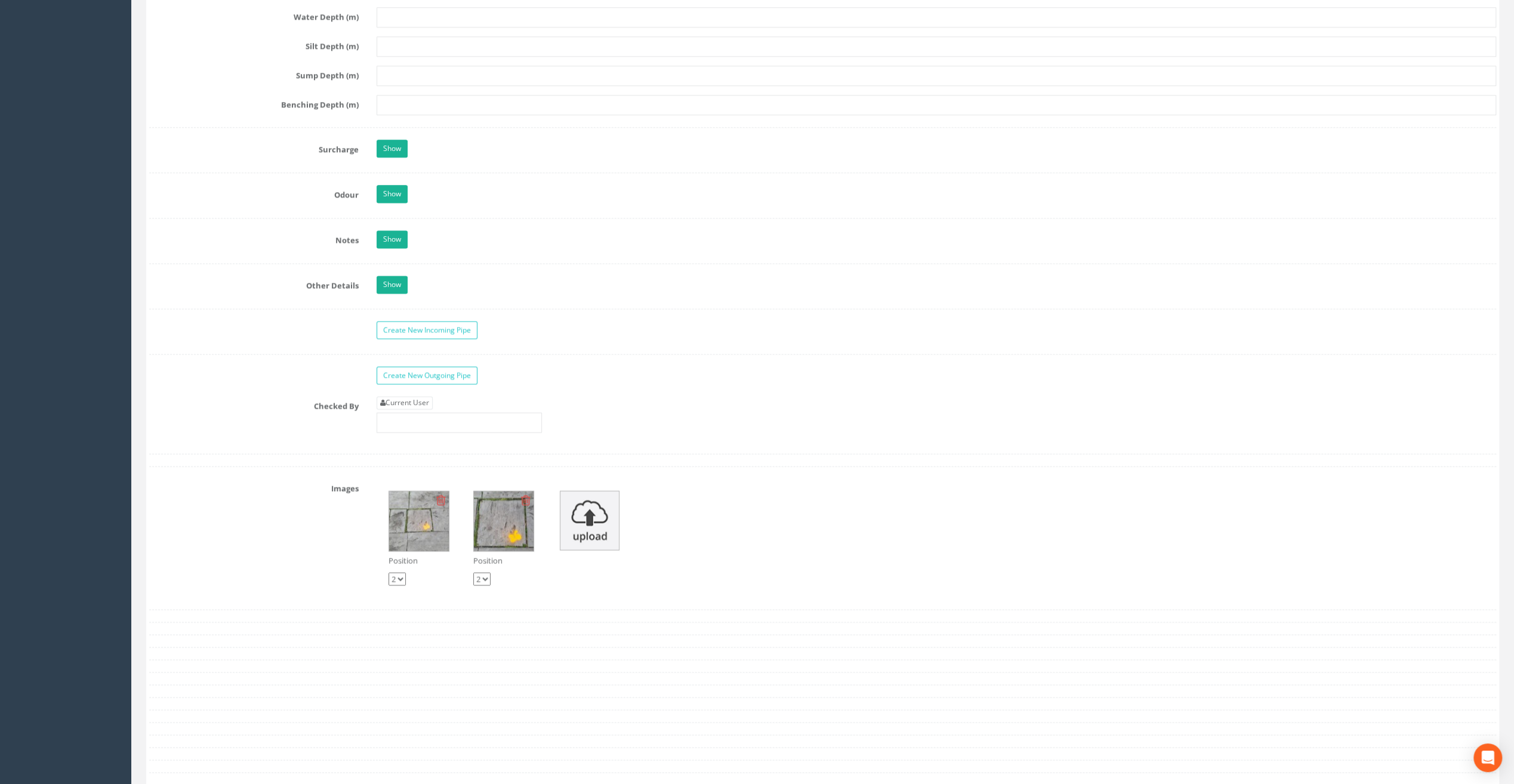
scroll to position [1611, 0]
type input "83.13"
click at [404, 394] on link "Current User" at bounding box center [404, 401] width 56 height 13
type input "[PERSON_NAME]"
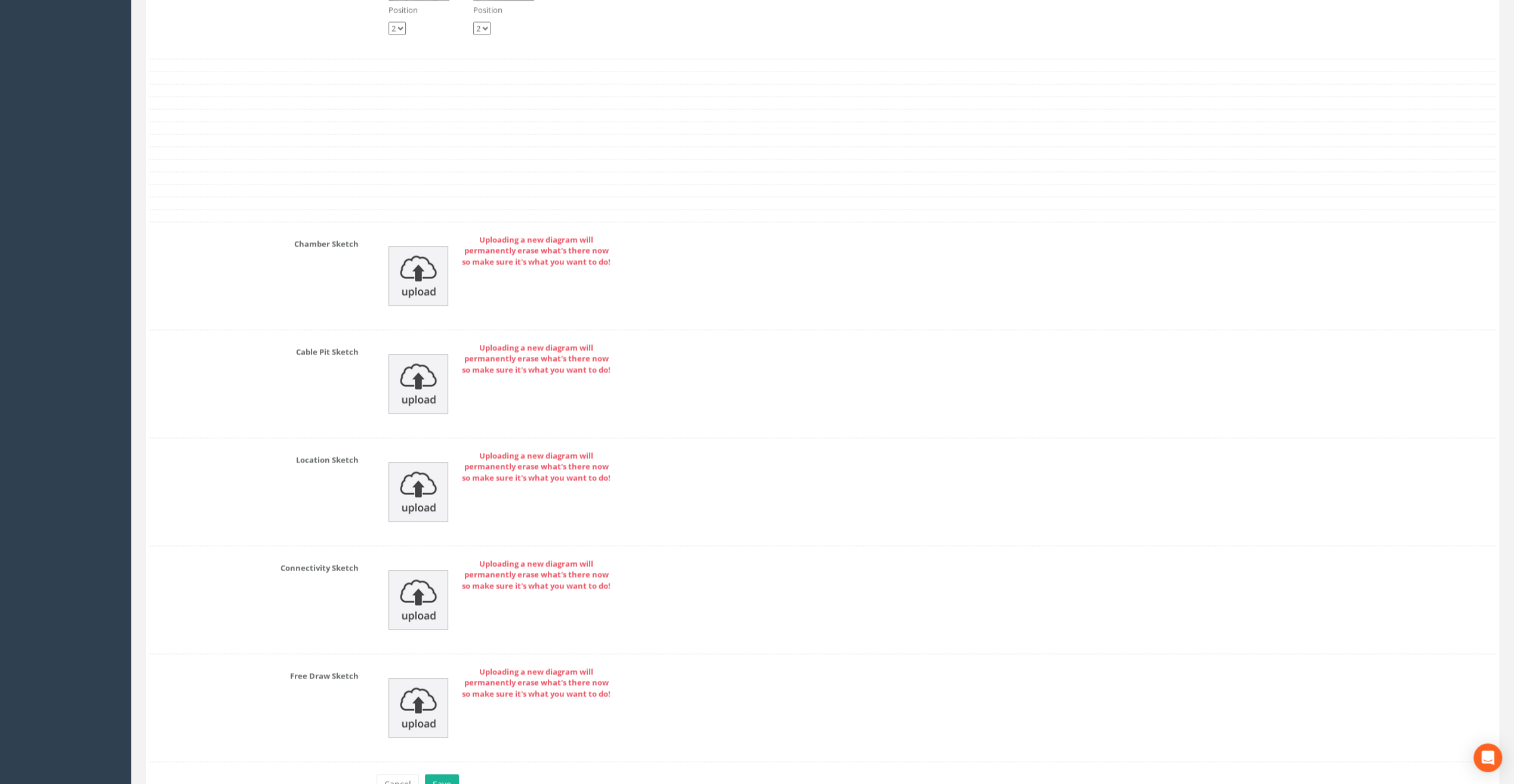
scroll to position [2221, 0]
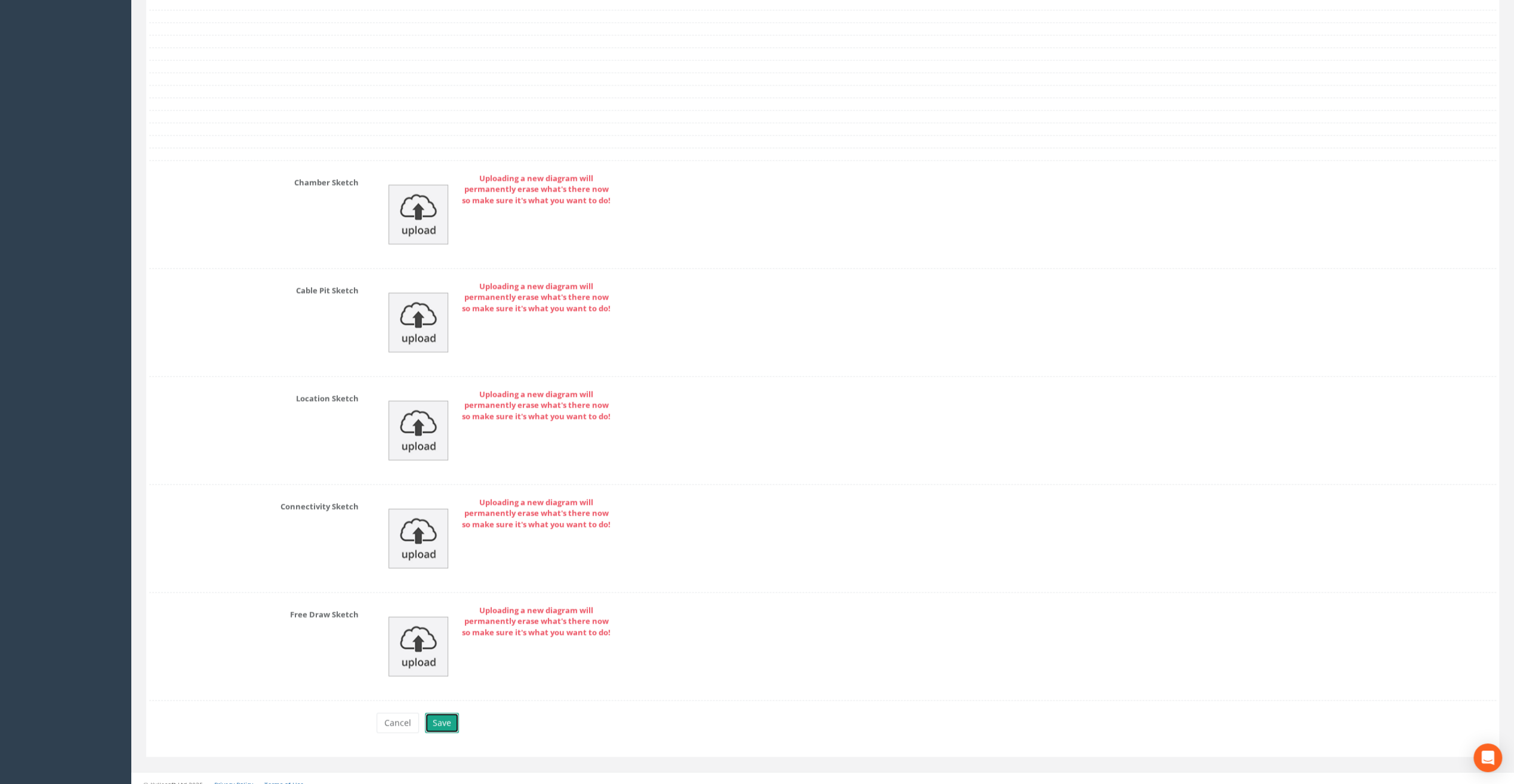
click at [444, 713] on button "Save" at bounding box center [442, 723] width 34 height 21
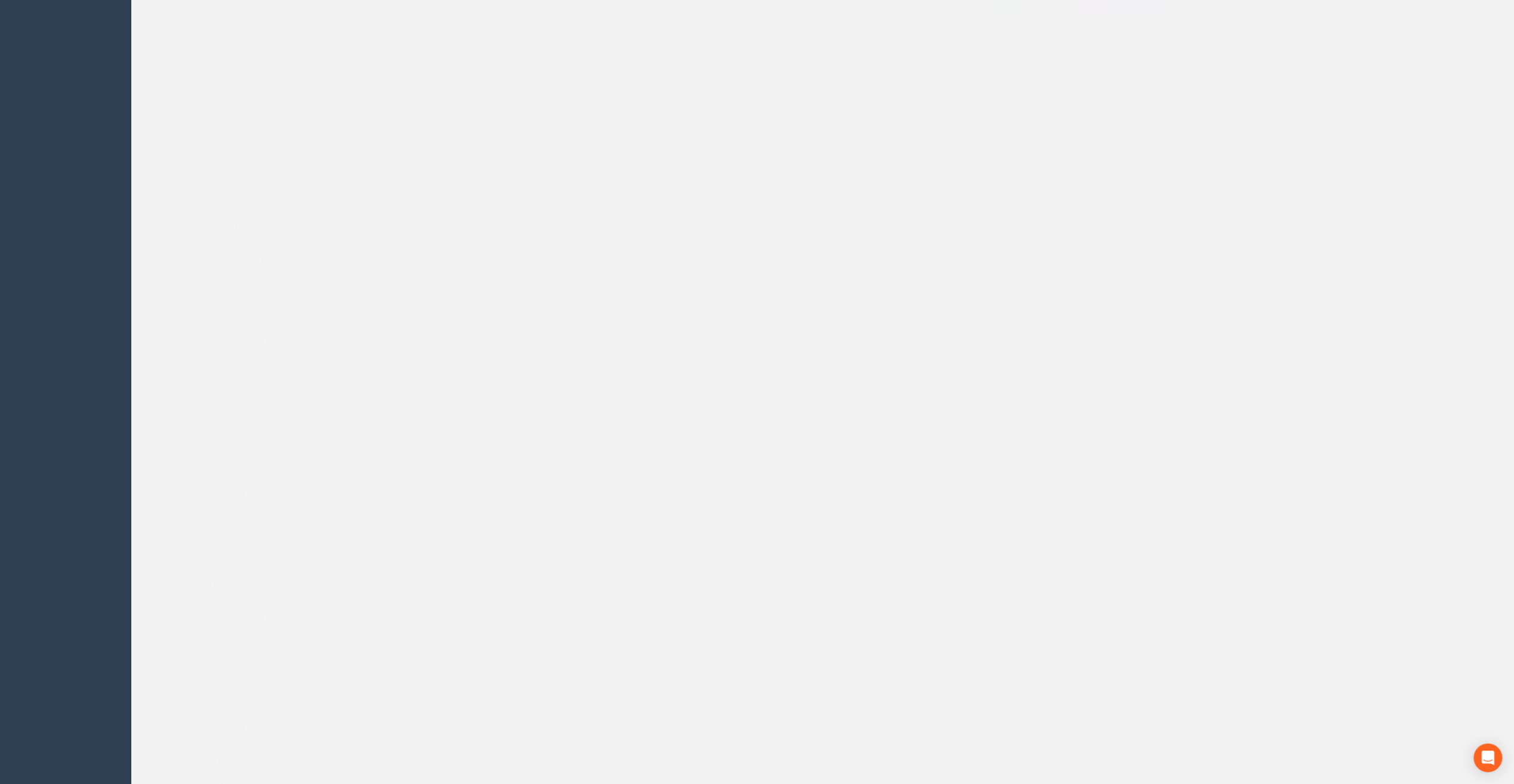
scroll to position [0, 0]
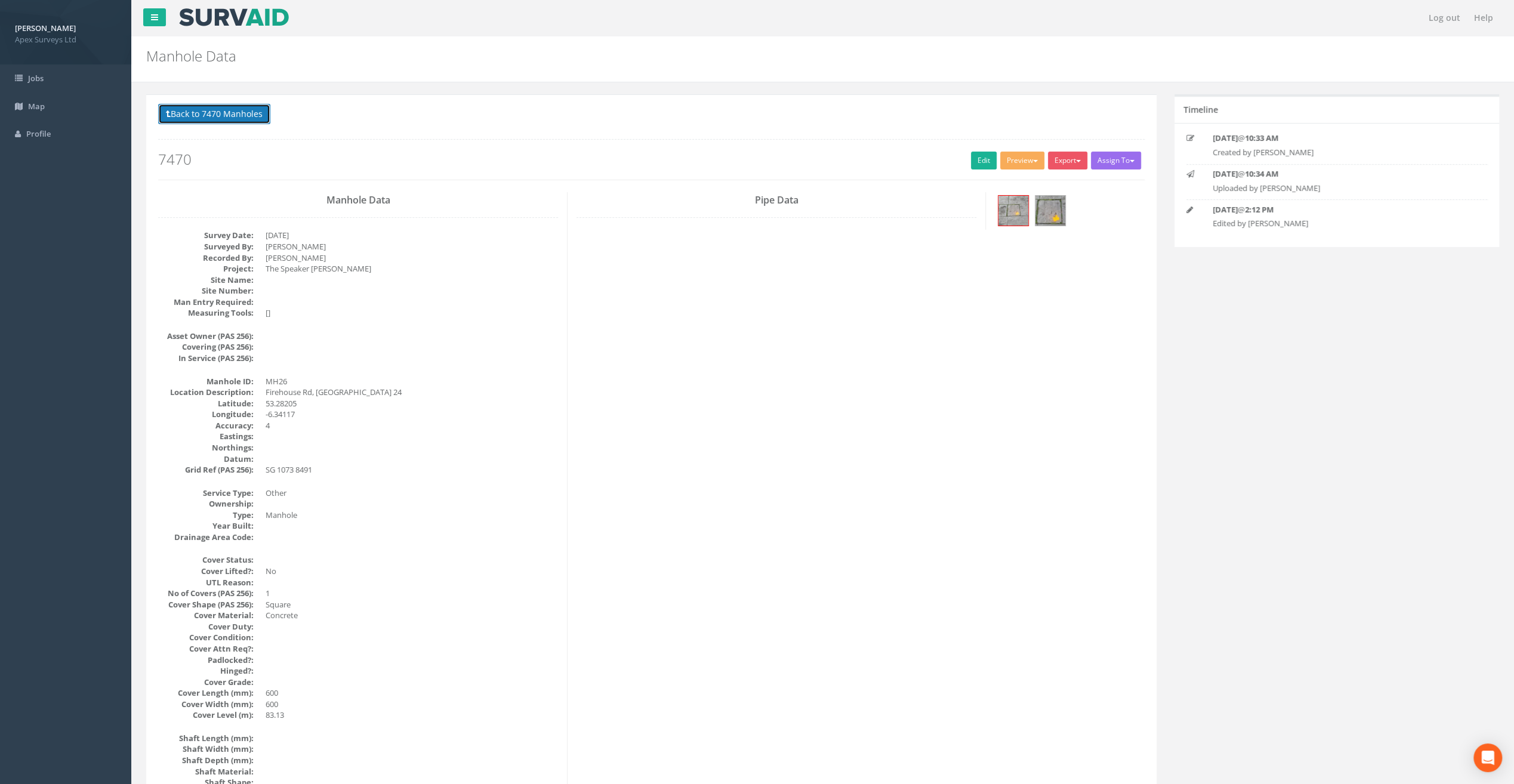
click at [208, 107] on button "Back to 7470 Manholes" at bounding box center [214, 114] width 112 height 21
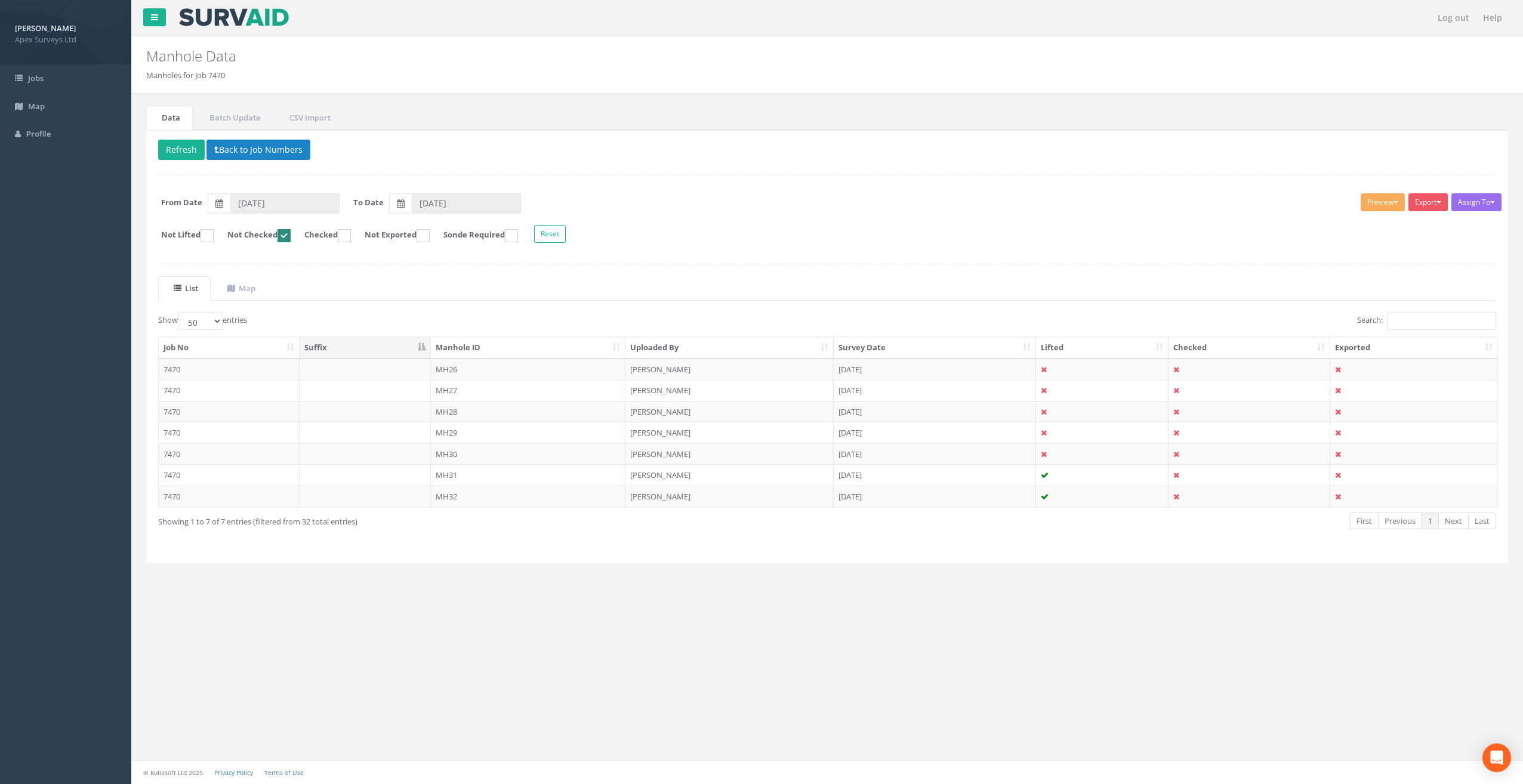
click at [290, 237] on ins at bounding box center [284, 236] width 13 height 13
checkbox input "false"
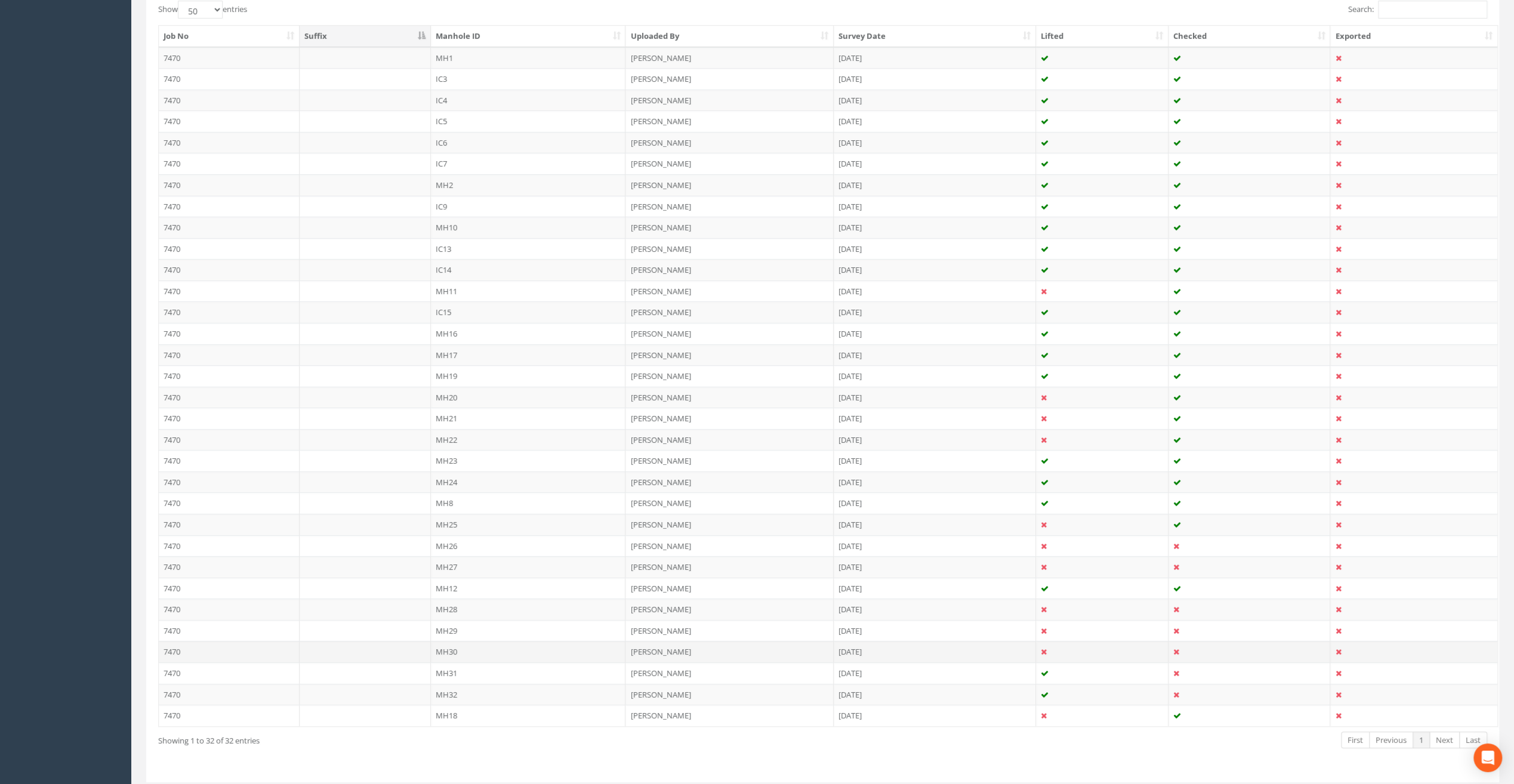
scroll to position [338, 0]
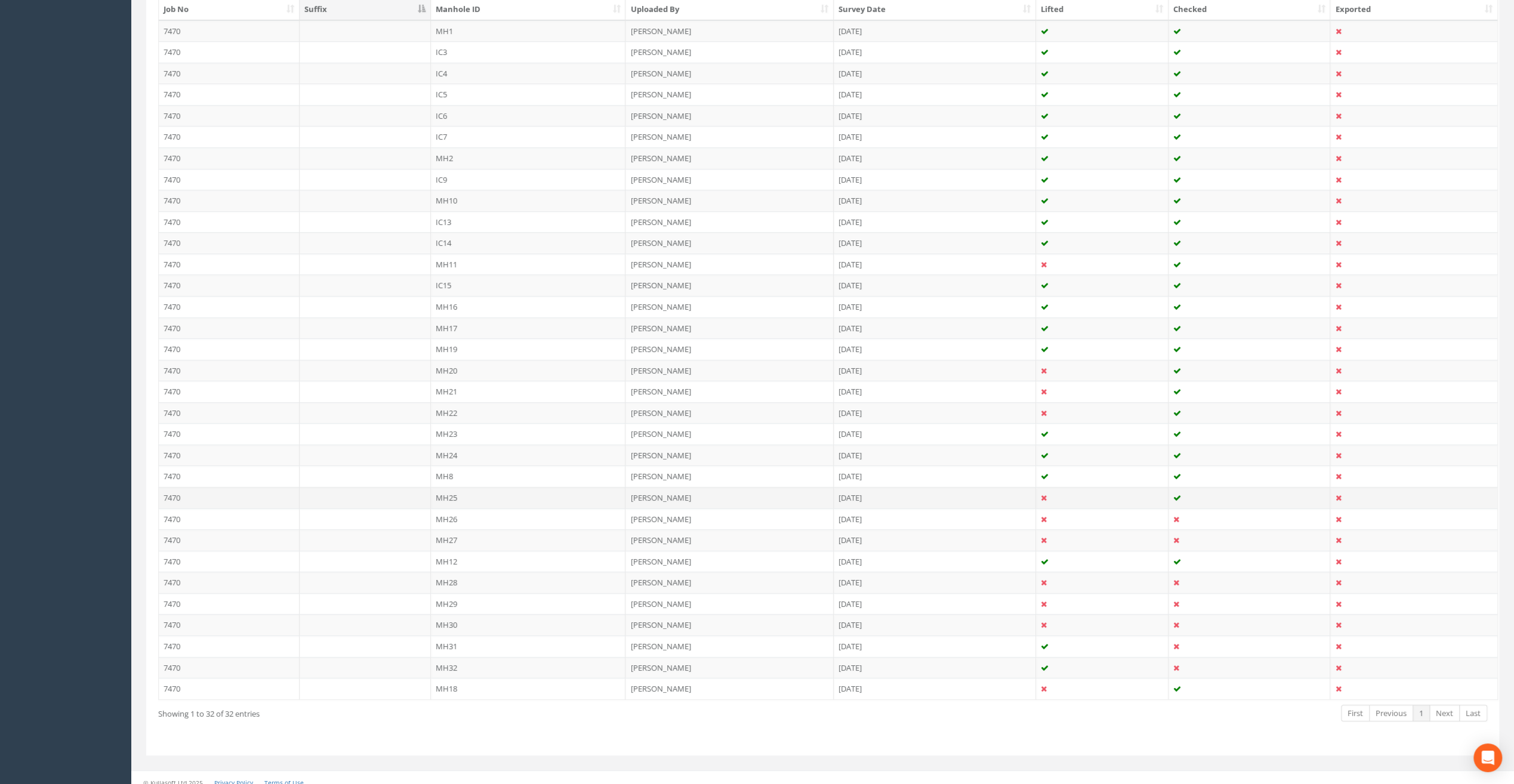
click at [447, 492] on td "MH25" at bounding box center [528, 498] width 195 height 22
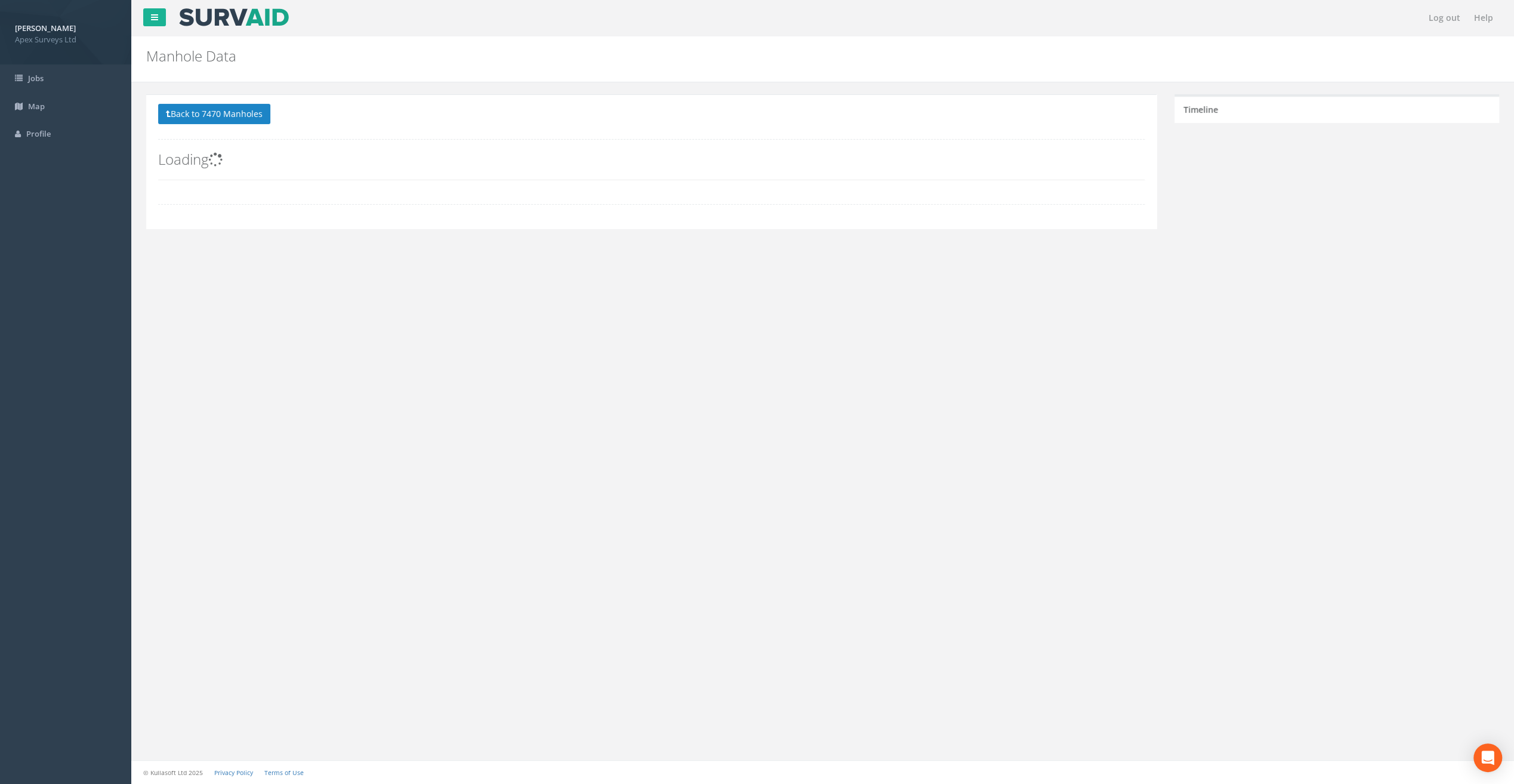
scroll to position [0, 0]
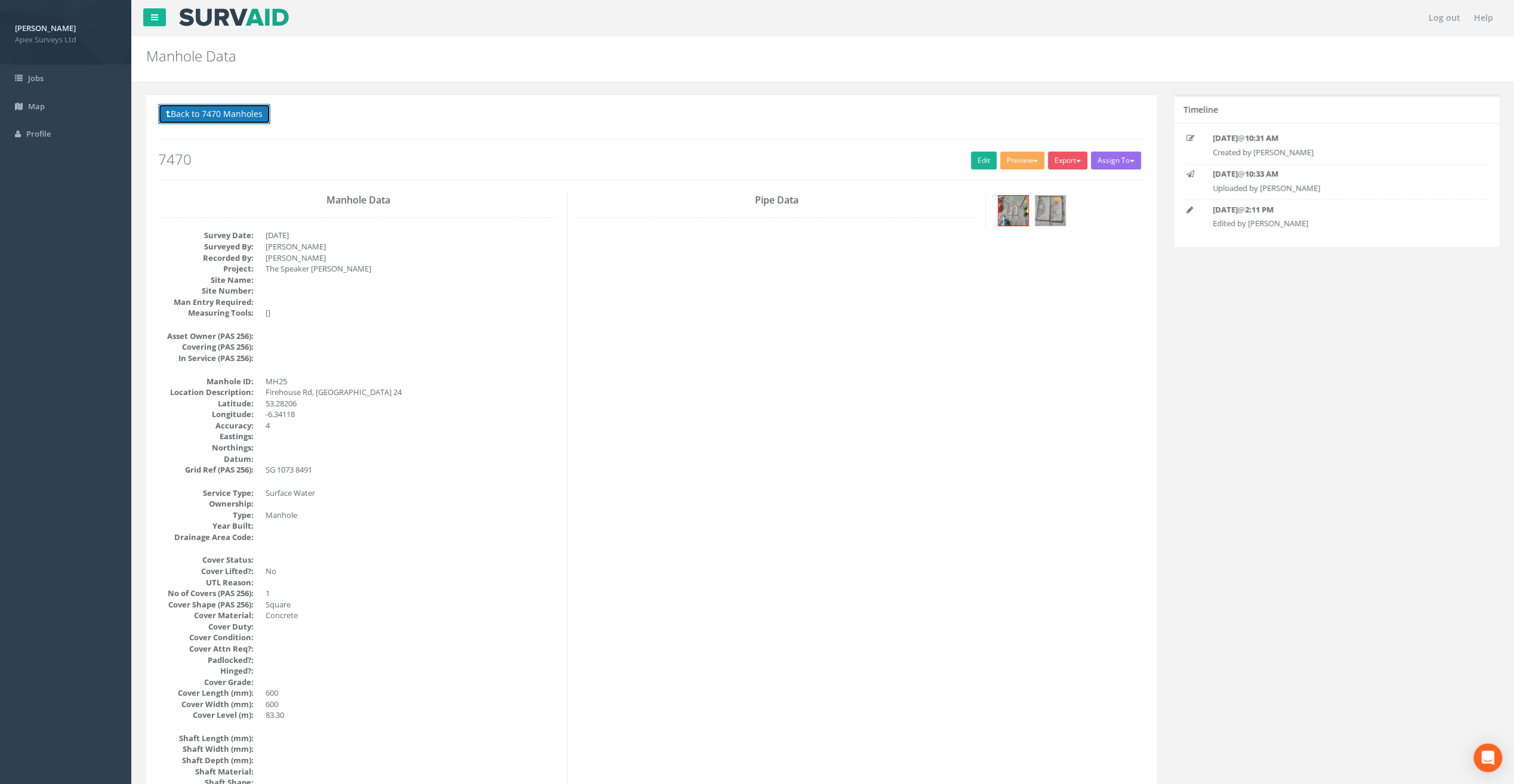
click at [222, 118] on button "Back to 7470 Manholes" at bounding box center [214, 114] width 112 height 21
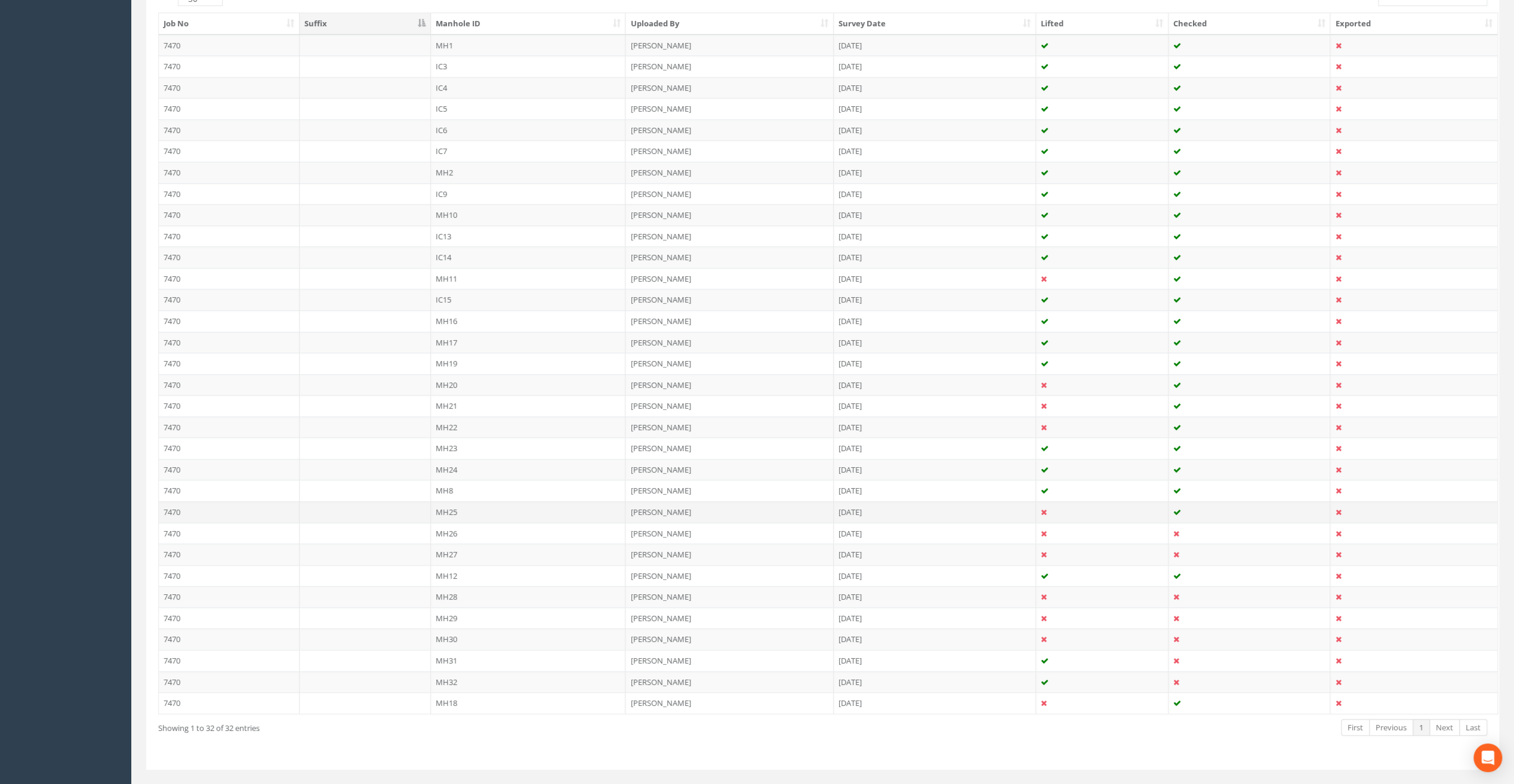
scroll to position [338, 0]
click at [460, 535] on td "MH27" at bounding box center [528, 540] width 195 height 22
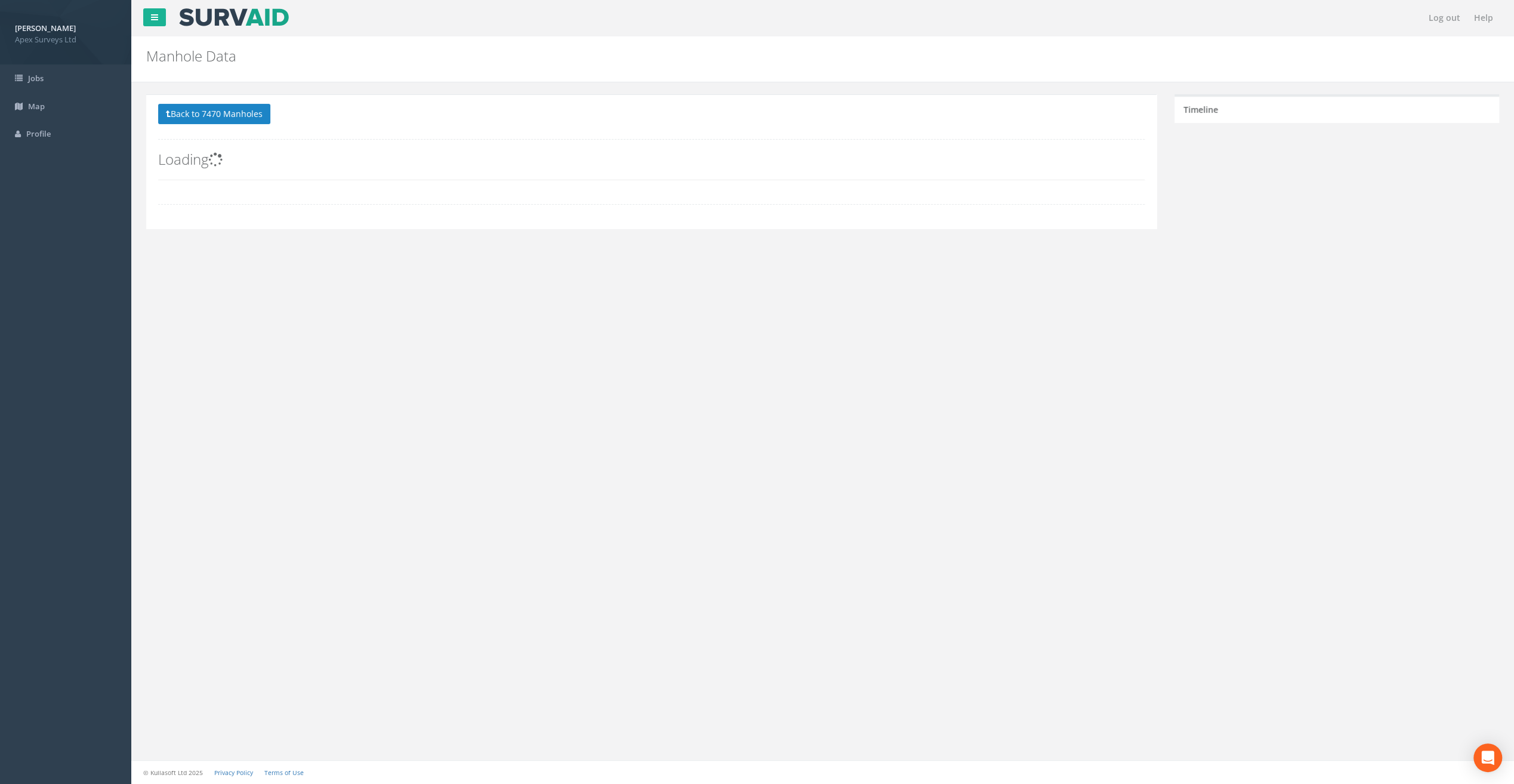
scroll to position [0, 0]
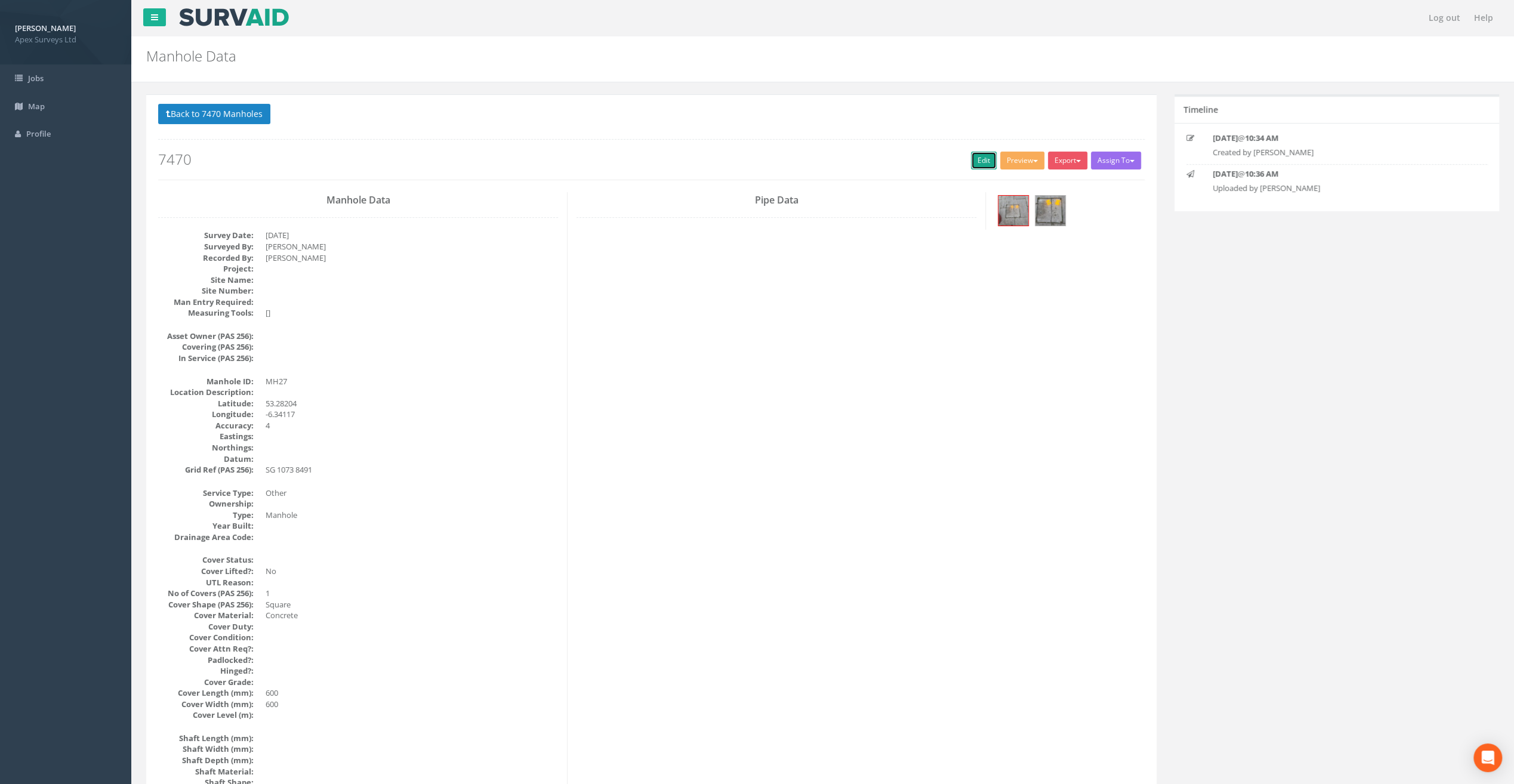
click at [980, 161] on link "Edit" at bounding box center [984, 161] width 25 height 18
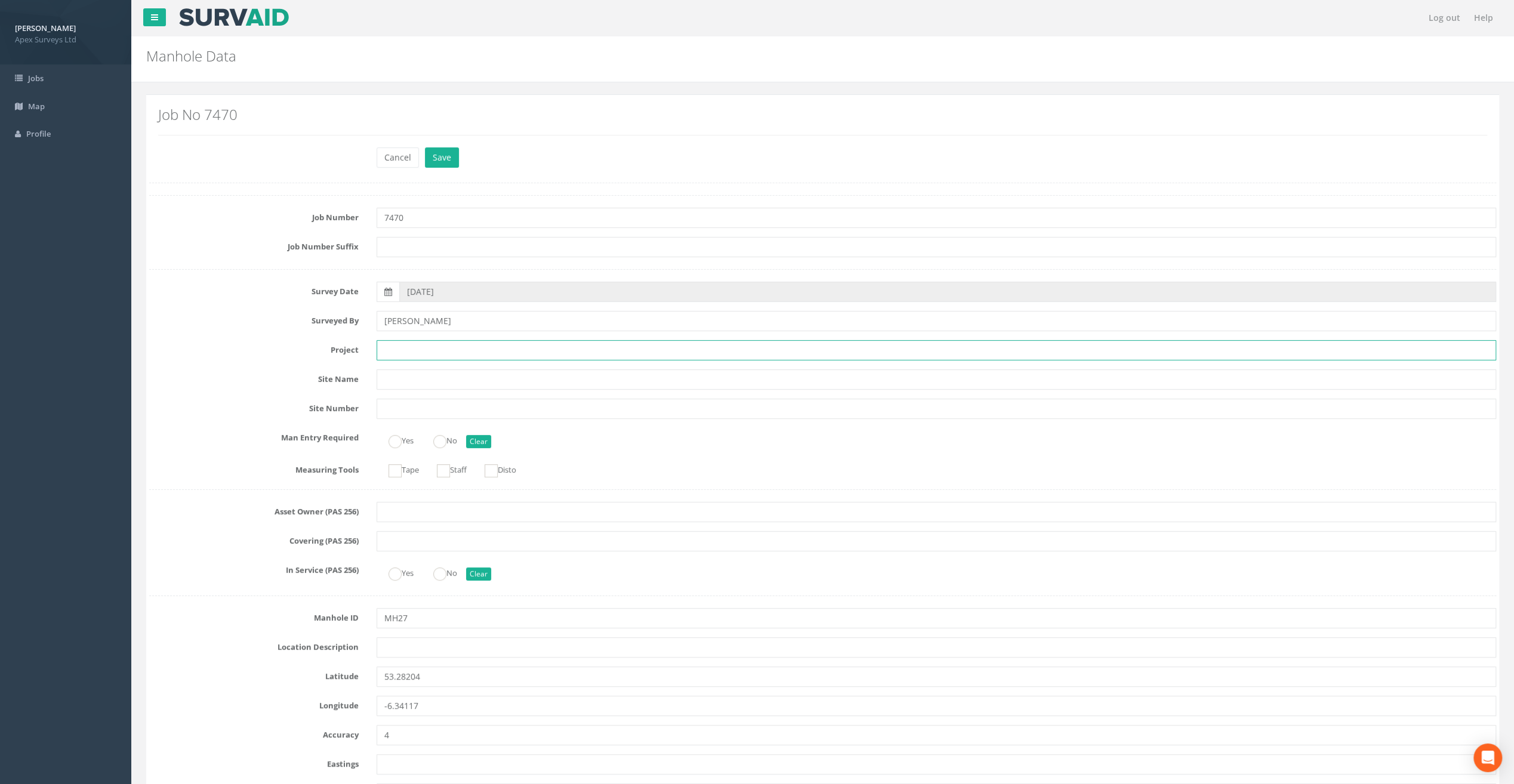
click at [413, 347] on input "text" at bounding box center [936, 350] width 1119 height 21
paste input "The Speaker [PERSON_NAME]"
type input "The Speaker [PERSON_NAME]"
click at [392, 652] on input "text" at bounding box center [936, 647] width 1119 height 21
paste input "Firehouse Rd, [GEOGRAPHIC_DATA] 24"
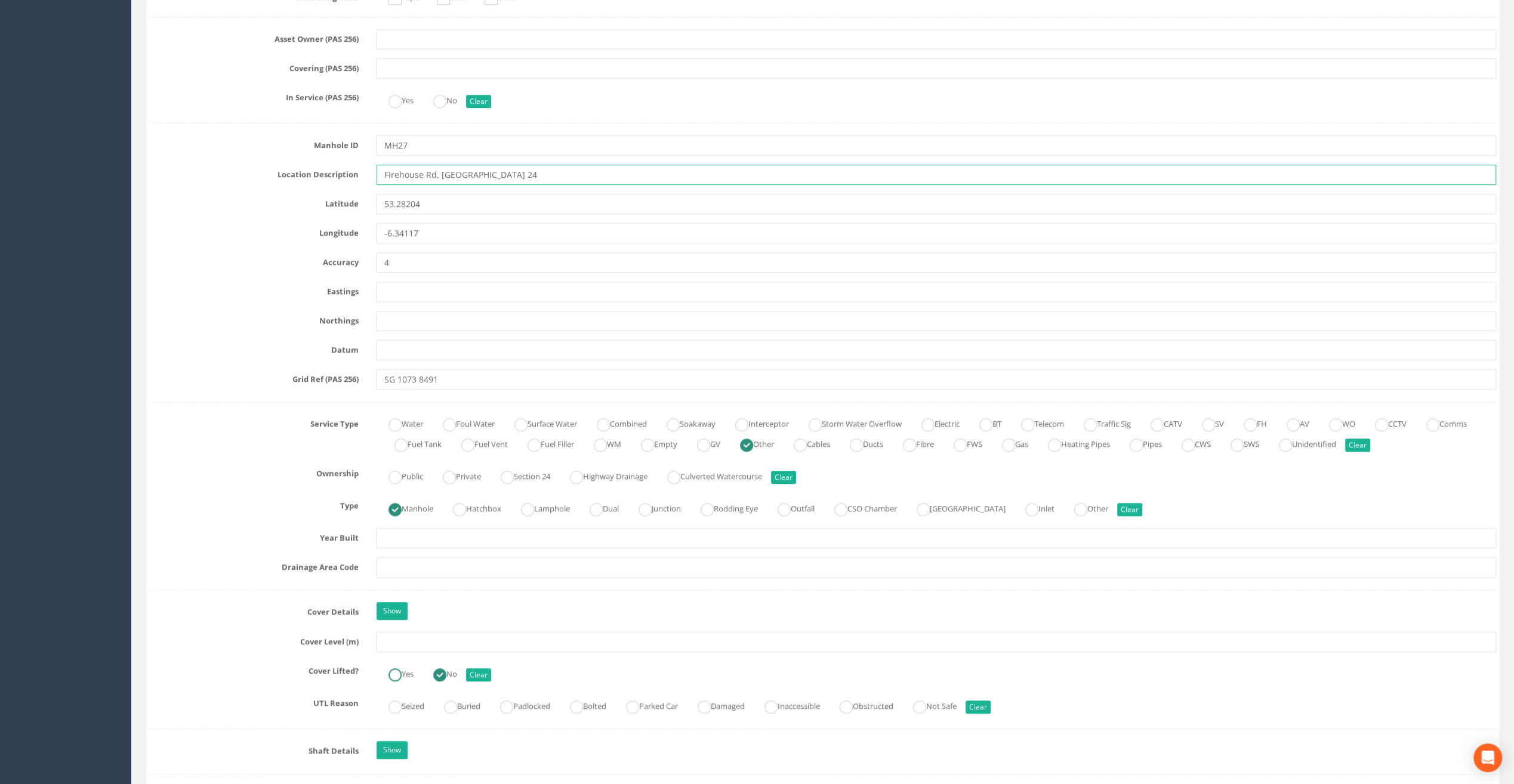
scroll to position [477, 0]
type input "Firehouse Rd, [GEOGRAPHIC_DATA] 24"
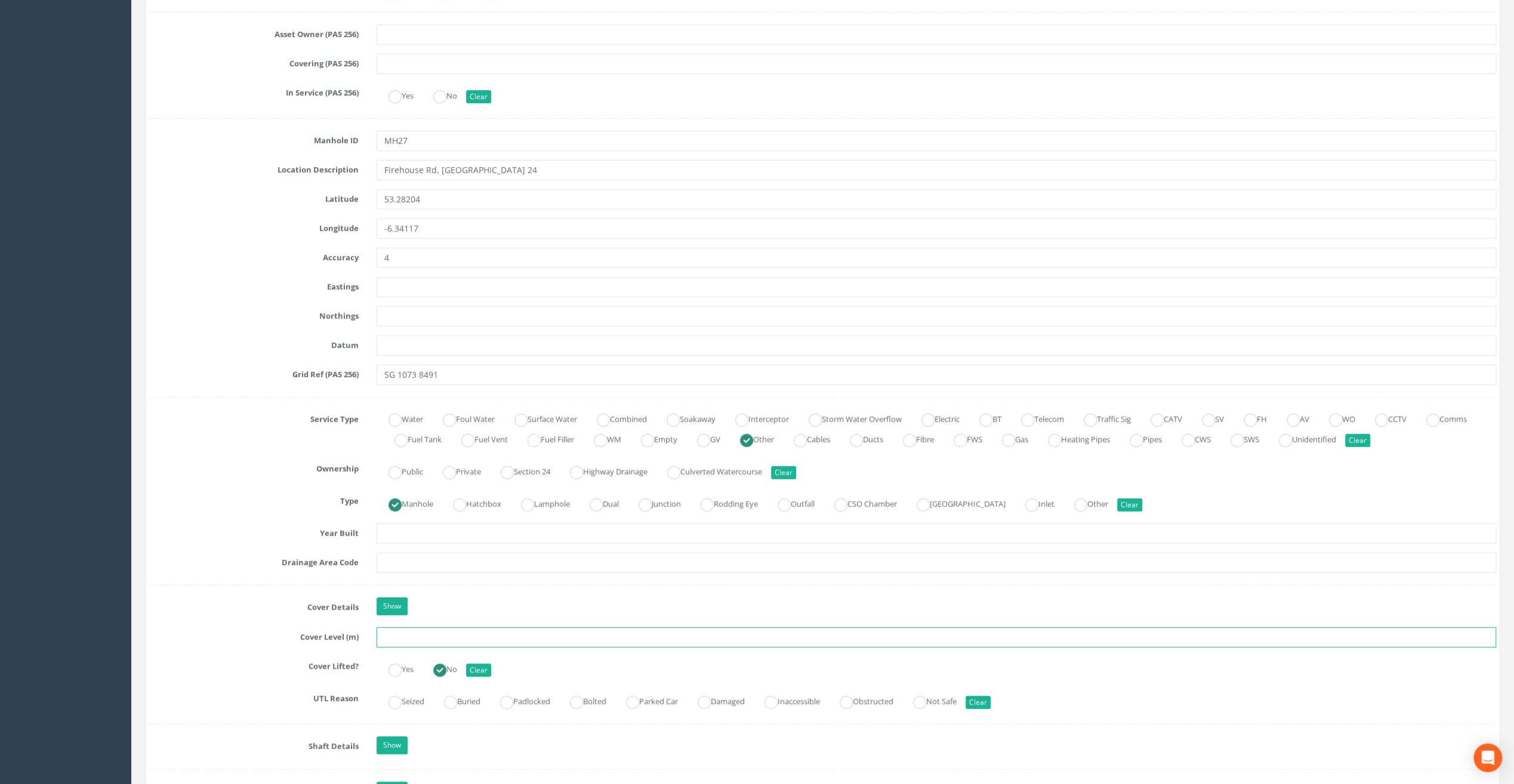
click at [392, 636] on input "text" at bounding box center [936, 638] width 1119 height 21
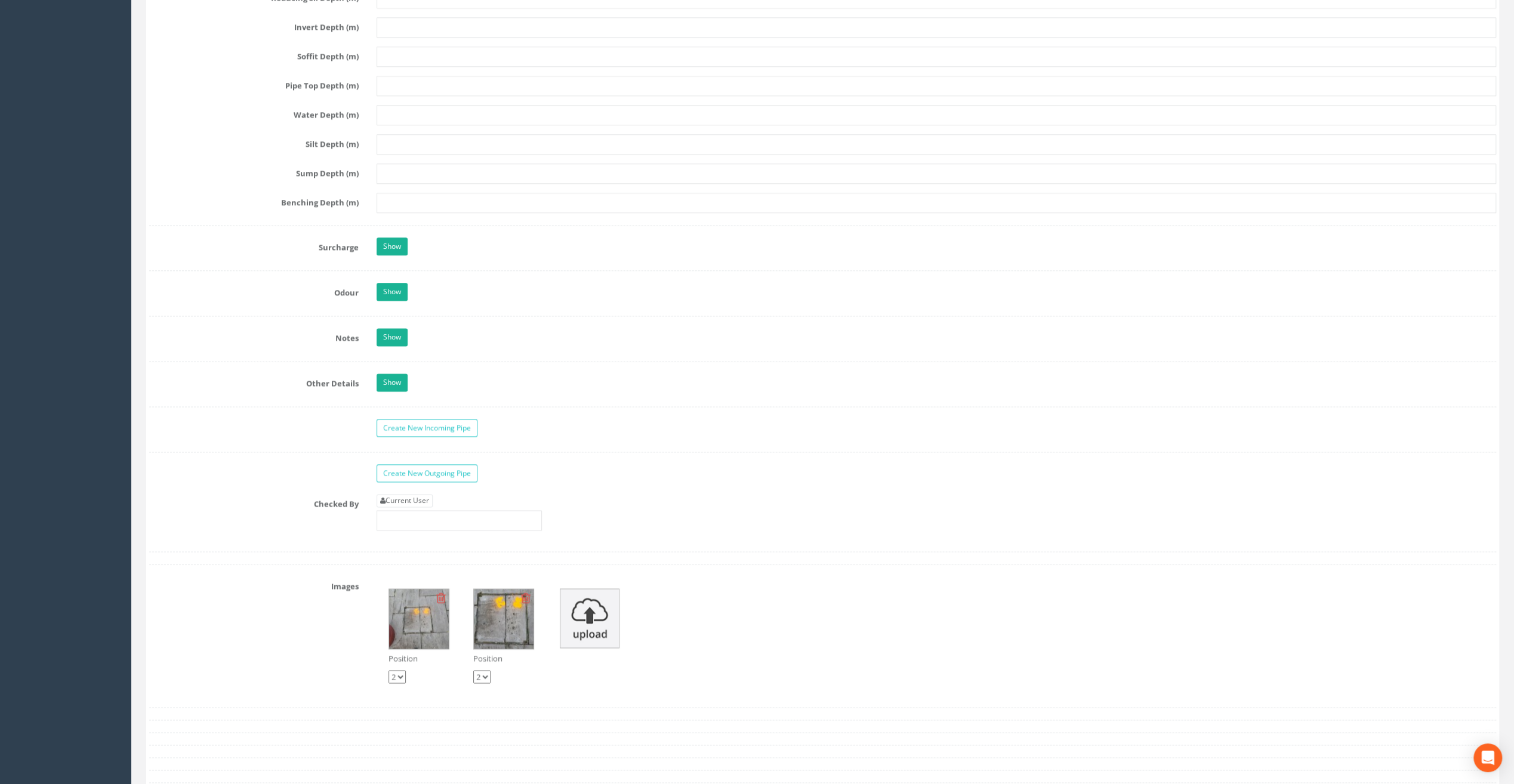
scroll to position [1611, 0]
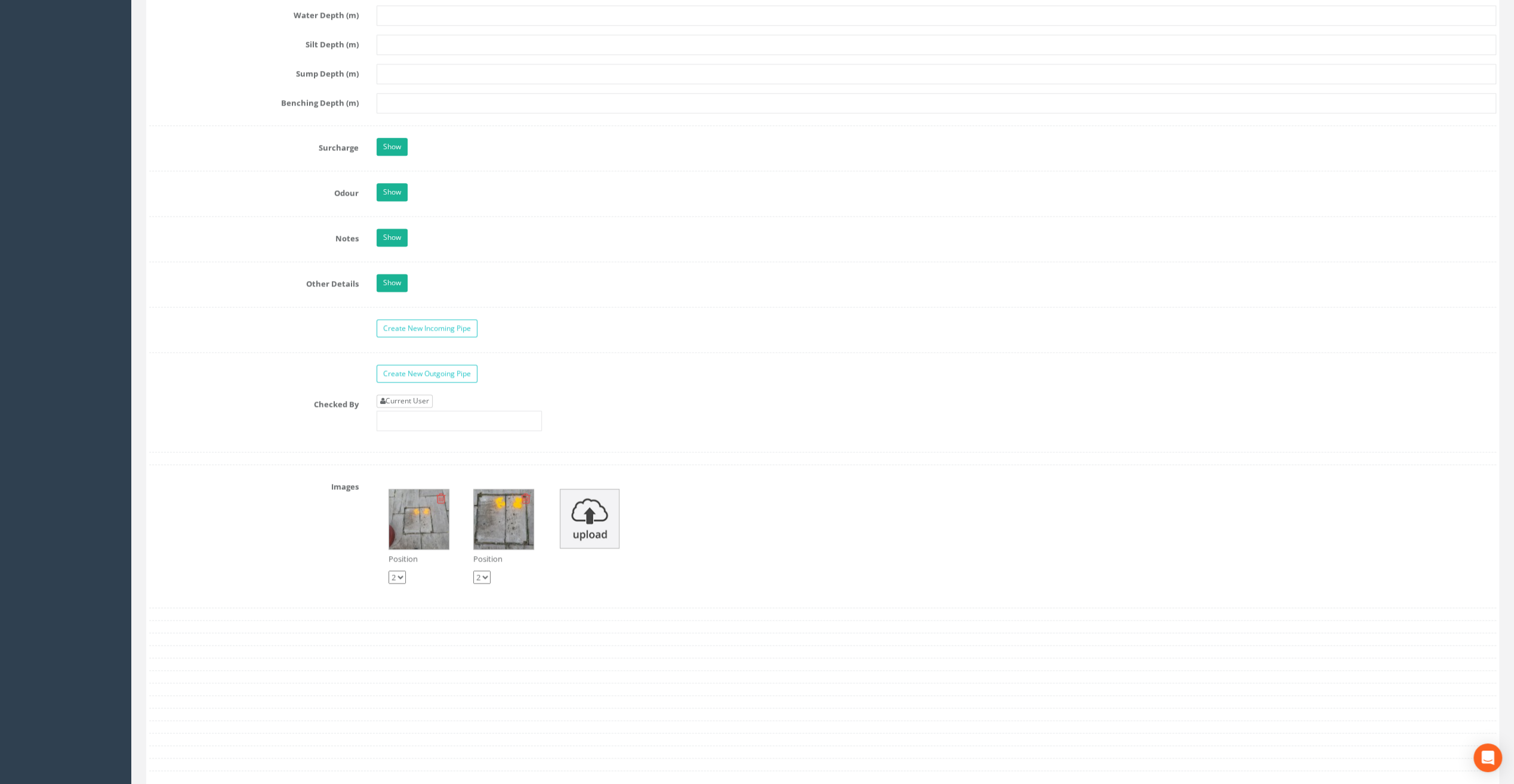
type input "83.37"
click at [419, 394] on link "Current User" at bounding box center [404, 401] width 56 height 13
type input "[PERSON_NAME]"
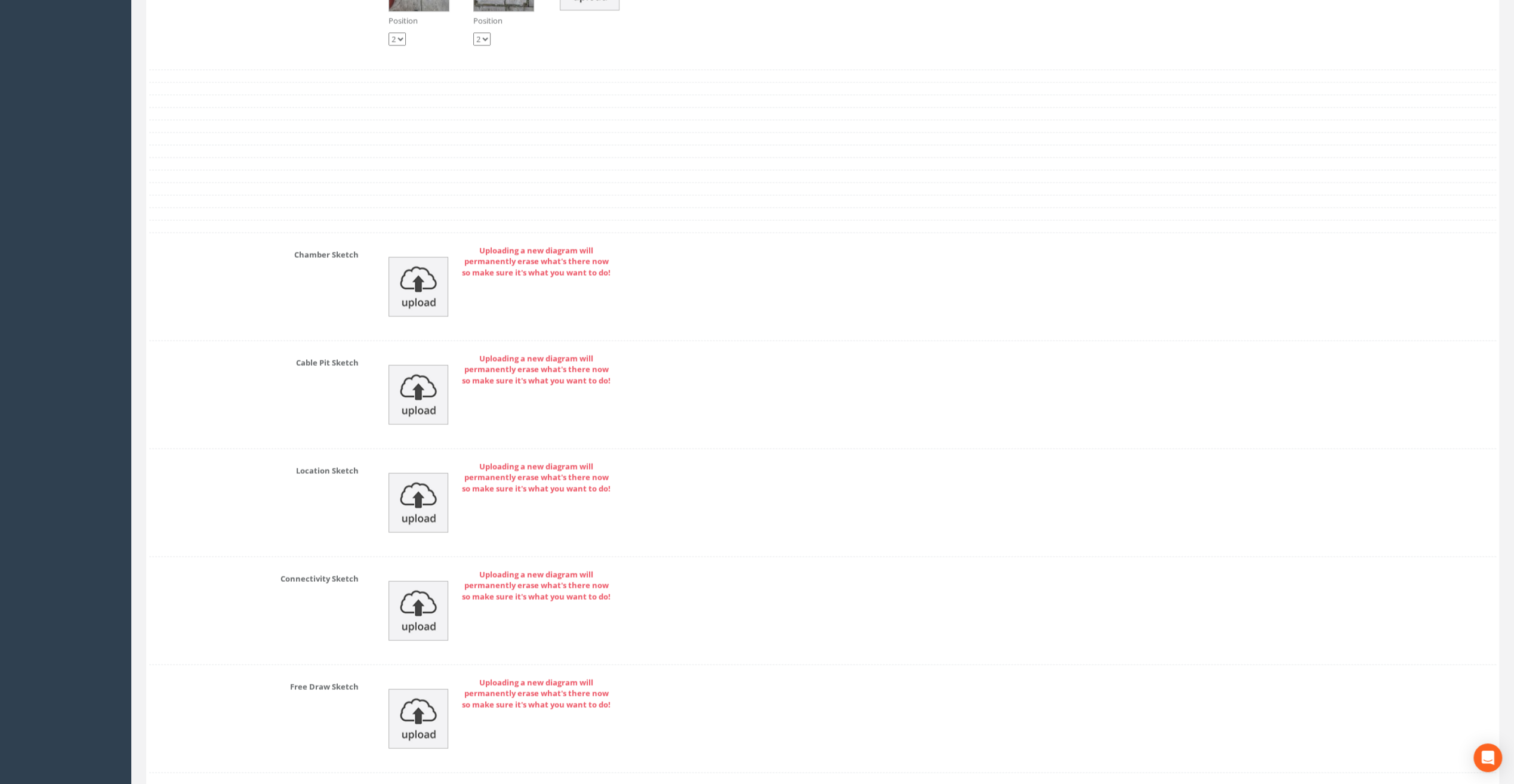
scroll to position [2221, 0]
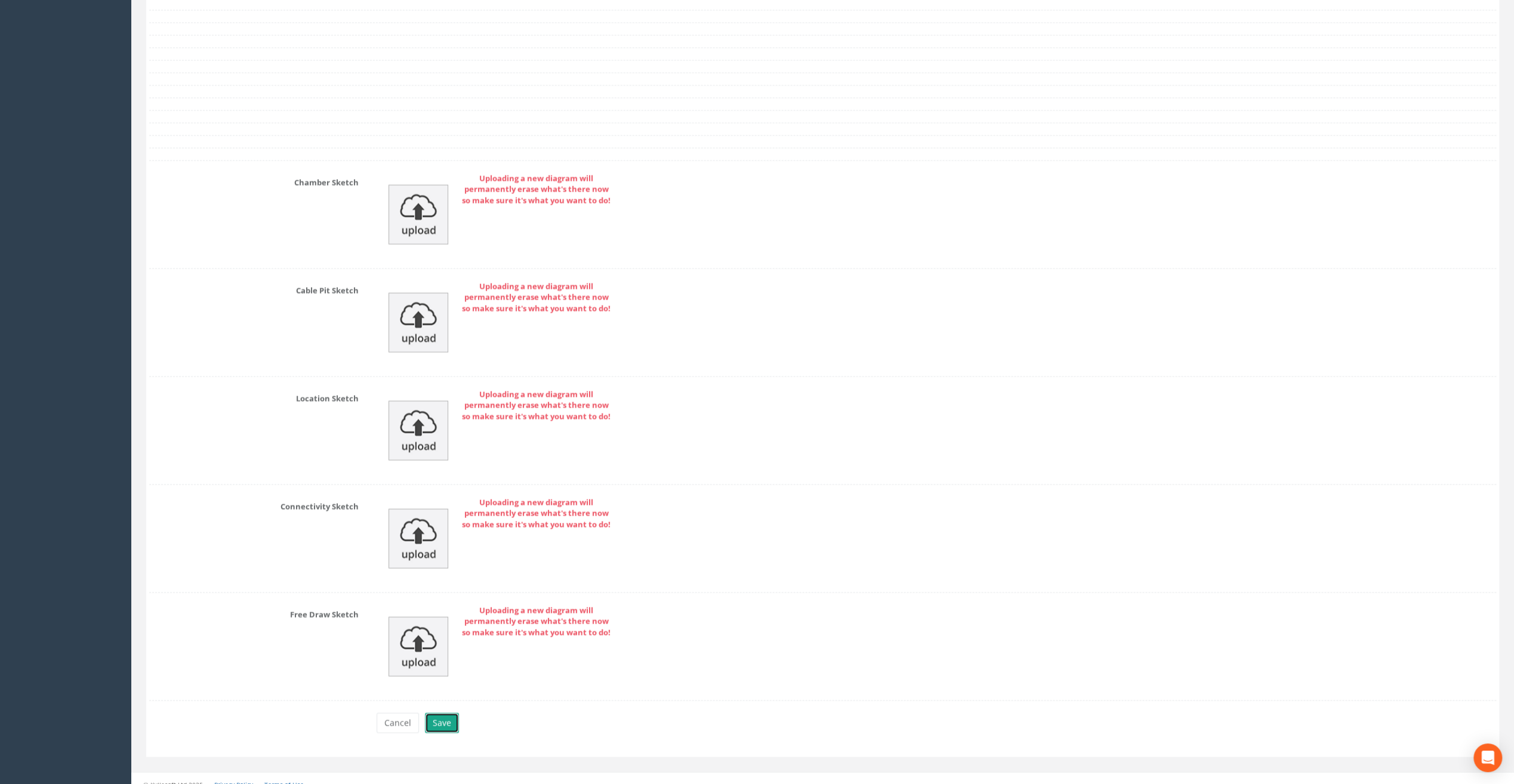
click at [443, 713] on button "Save" at bounding box center [442, 723] width 34 height 21
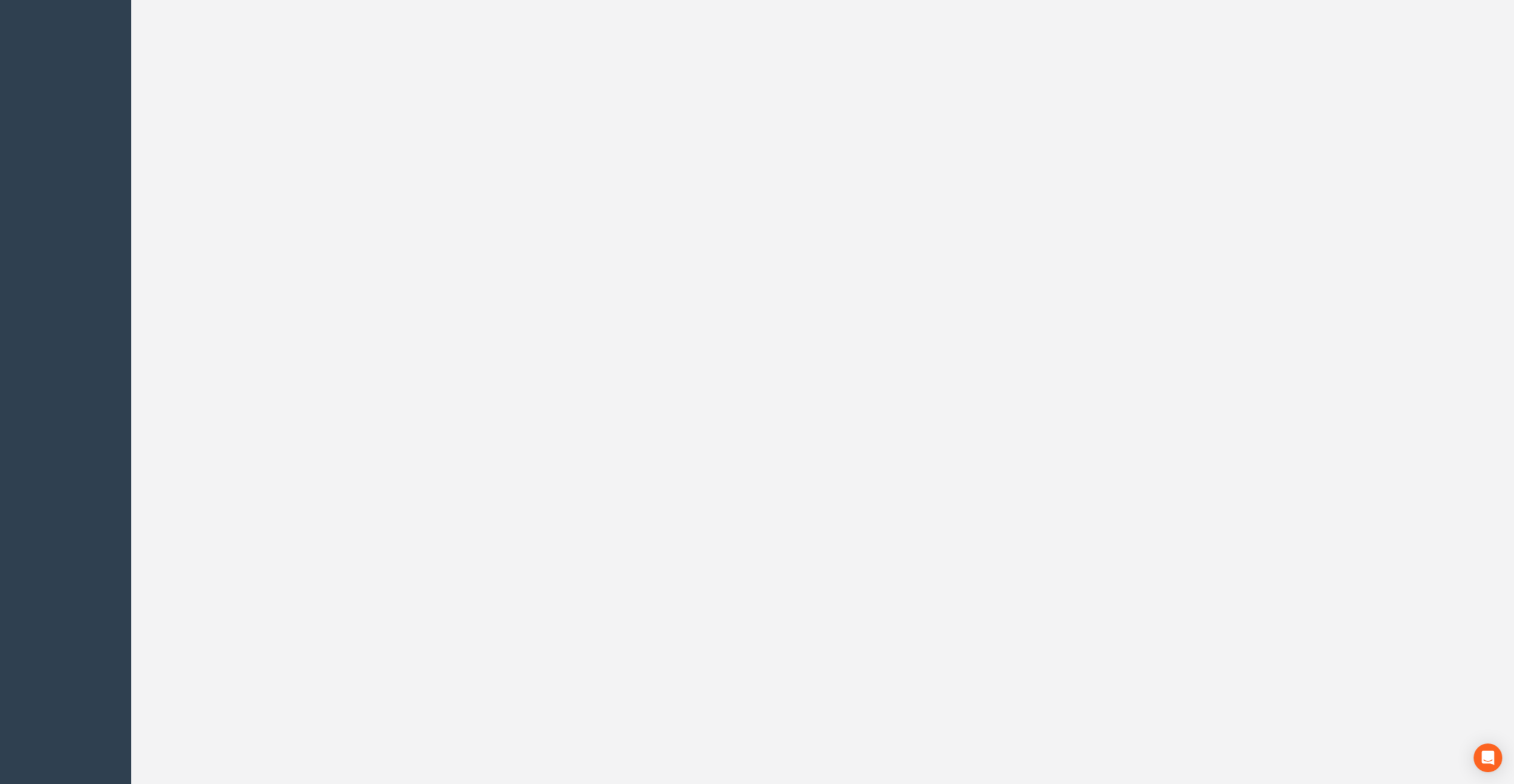
scroll to position [0, 0]
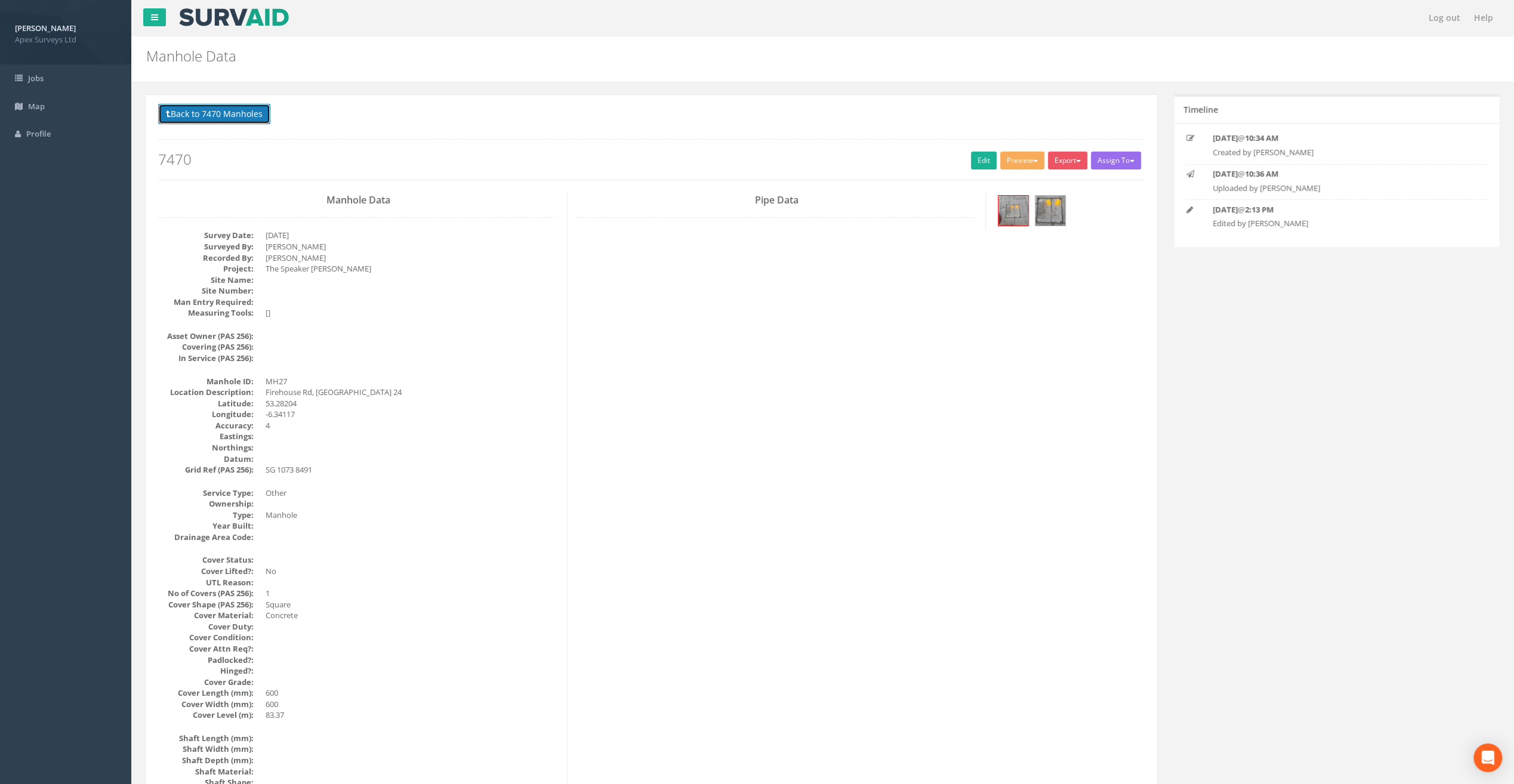
click at [221, 114] on button "Back to 7470 Manholes" at bounding box center [214, 114] width 112 height 21
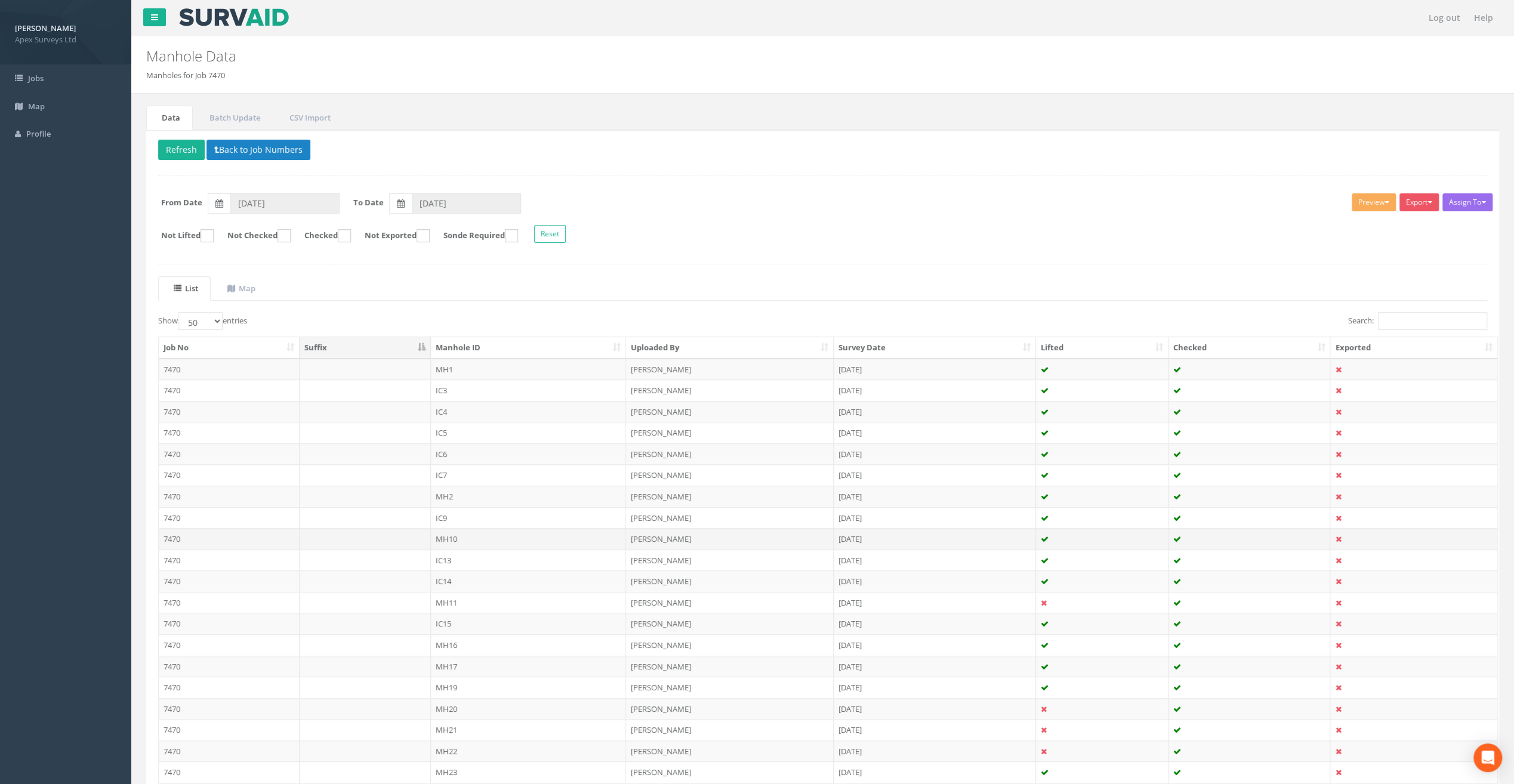
scroll to position [338, 0]
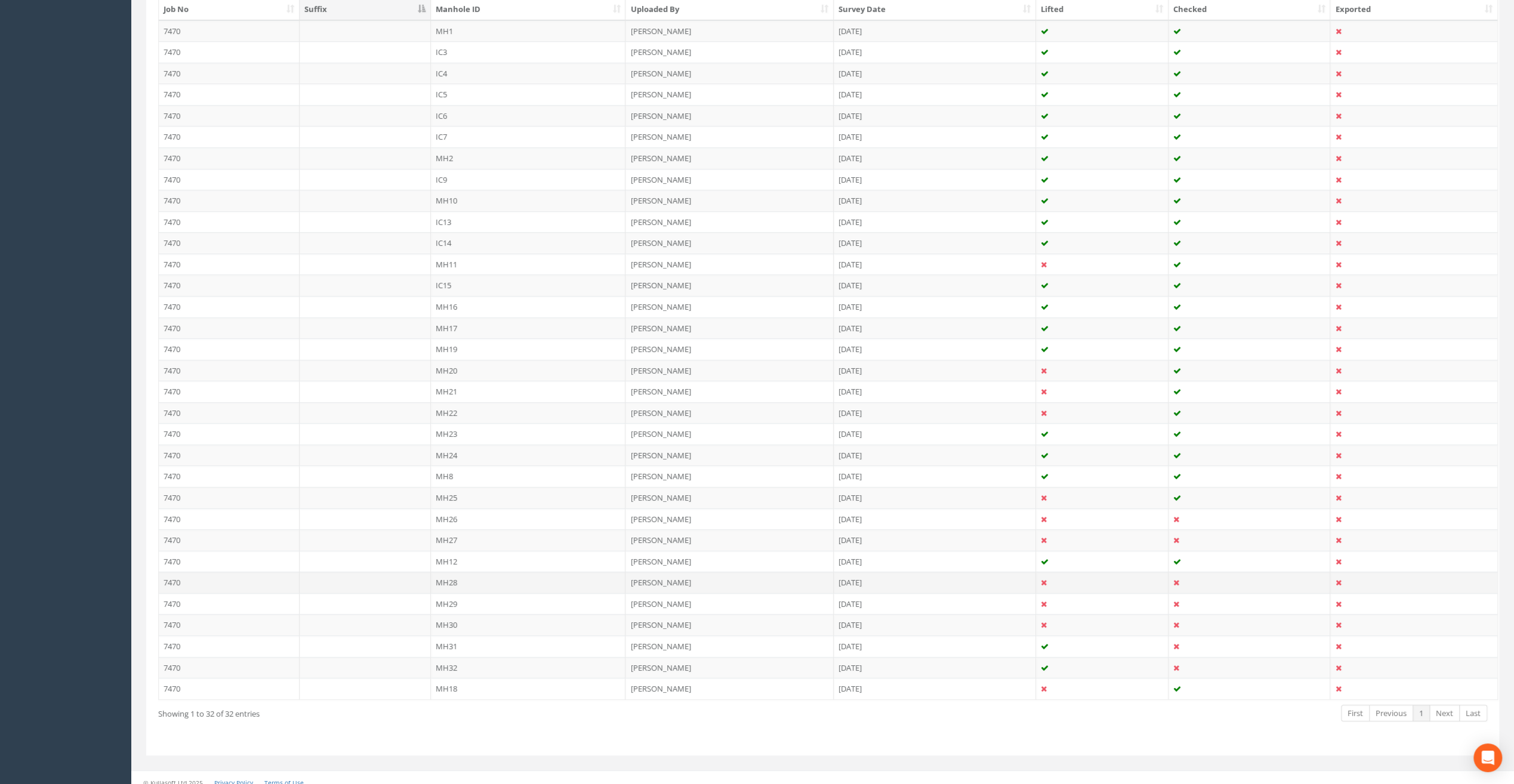
click at [441, 572] on td "MH28" at bounding box center [528, 583] width 195 height 22
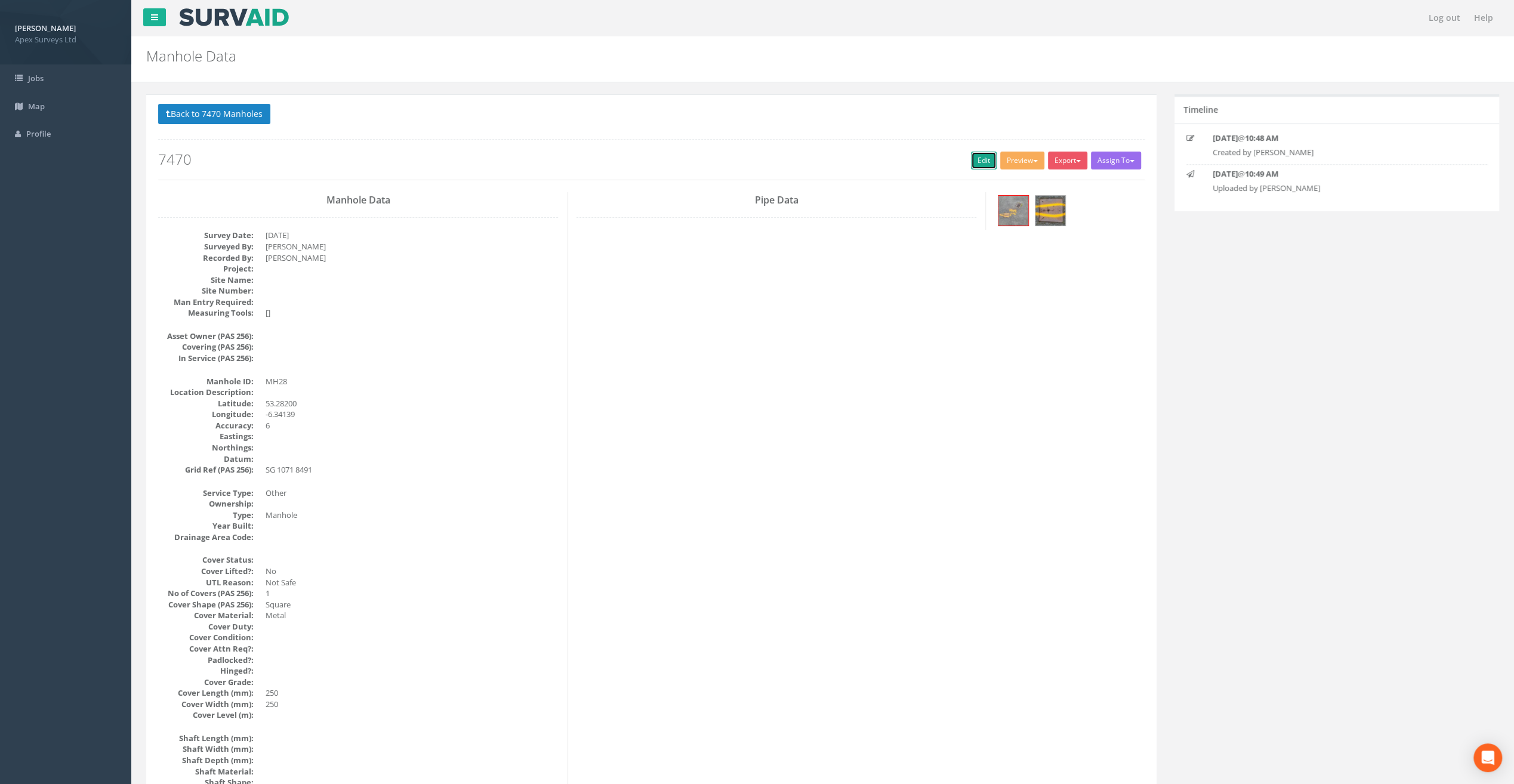
click at [979, 163] on link "Edit" at bounding box center [984, 161] width 25 height 18
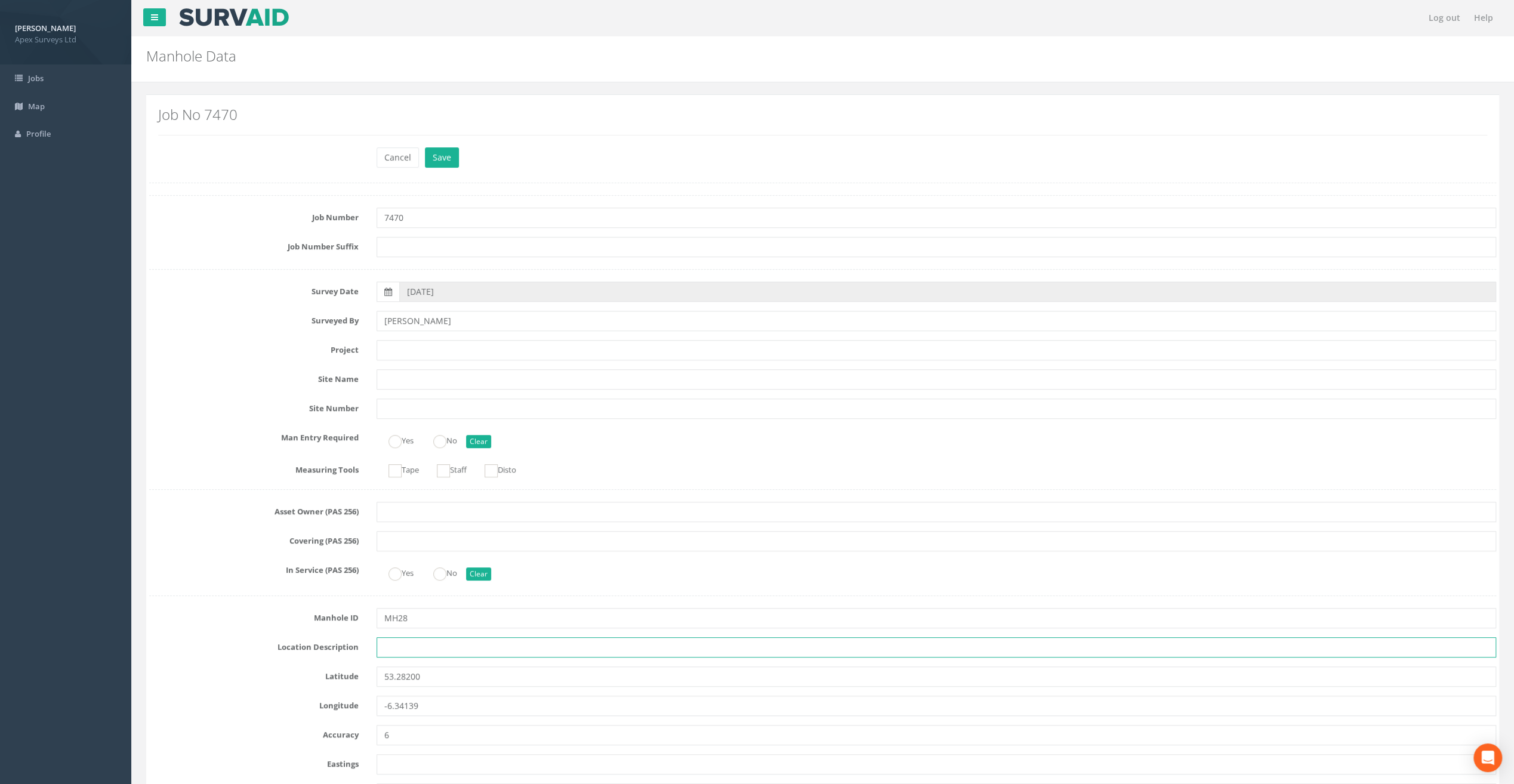
click at [390, 650] on input "text" at bounding box center [936, 647] width 1119 height 21
paste input "Firehouse Rd, [GEOGRAPHIC_DATA] 24"
type input "Firehouse Rd, [GEOGRAPHIC_DATA] 24"
click at [405, 354] on input "text" at bounding box center [936, 350] width 1119 height 21
paste input "The Speaker [PERSON_NAME]"
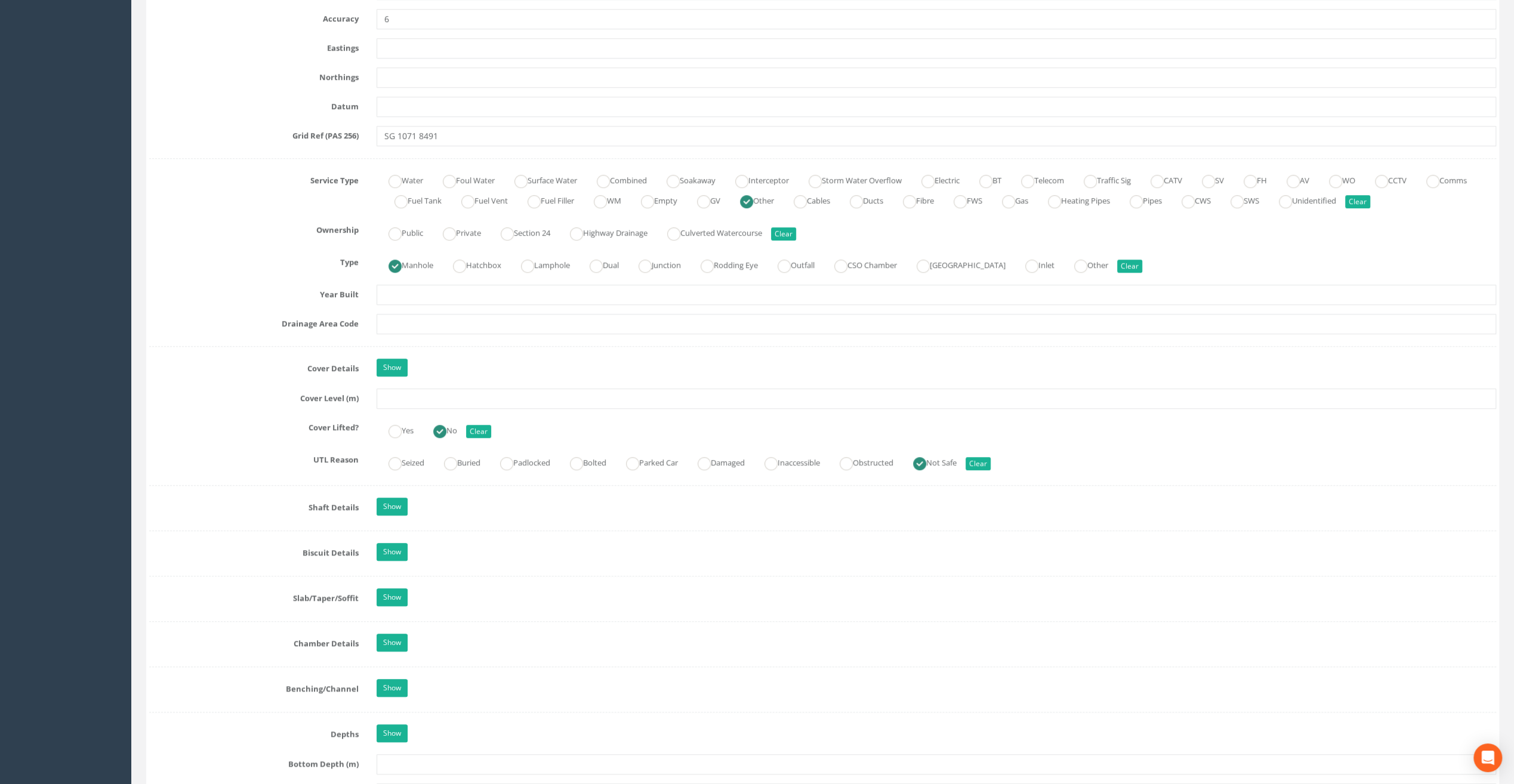
scroll to position [776, 0]
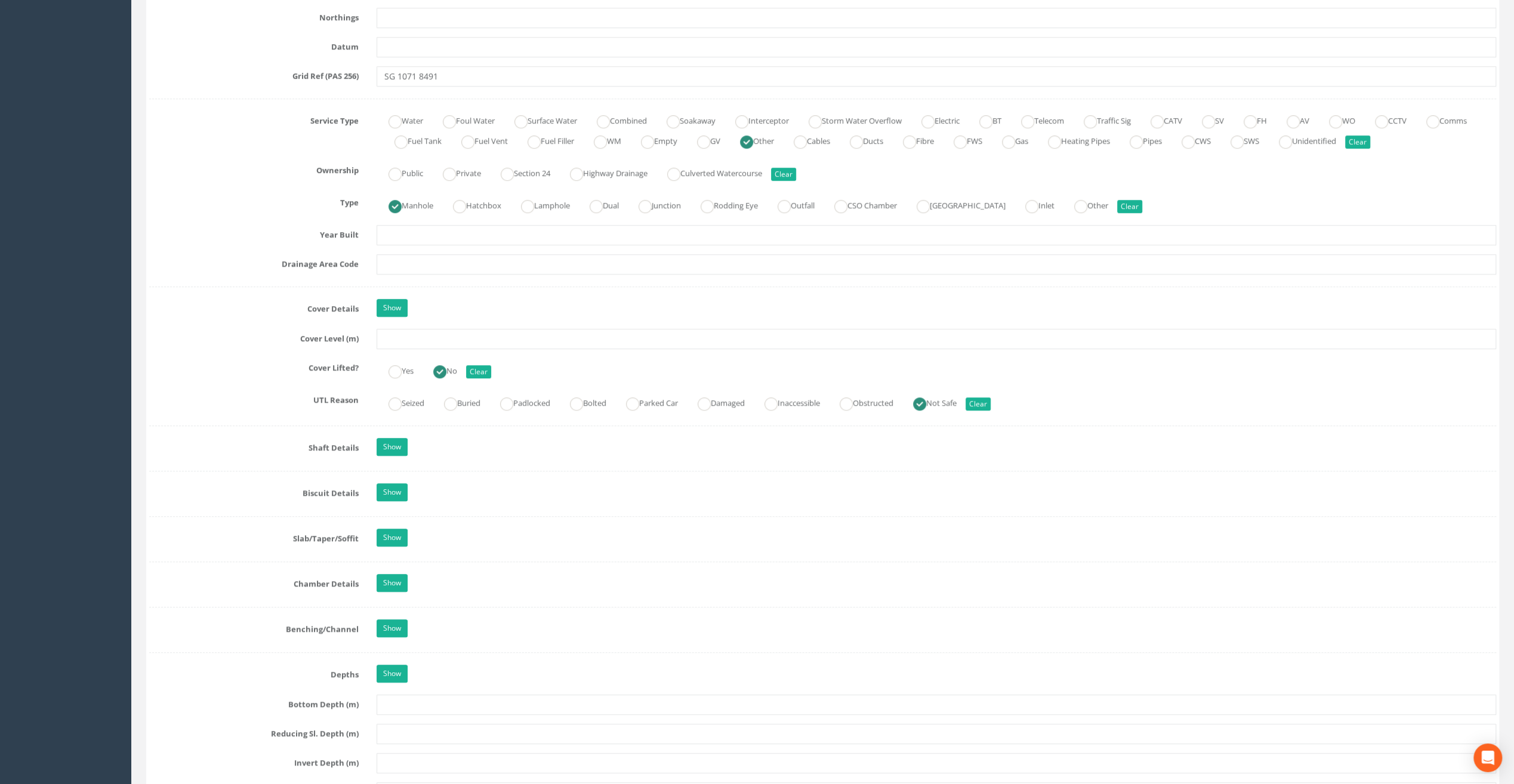
type input "The Speaker [PERSON_NAME]"
click at [398, 335] on input "text" at bounding box center [936, 339] width 1119 height 21
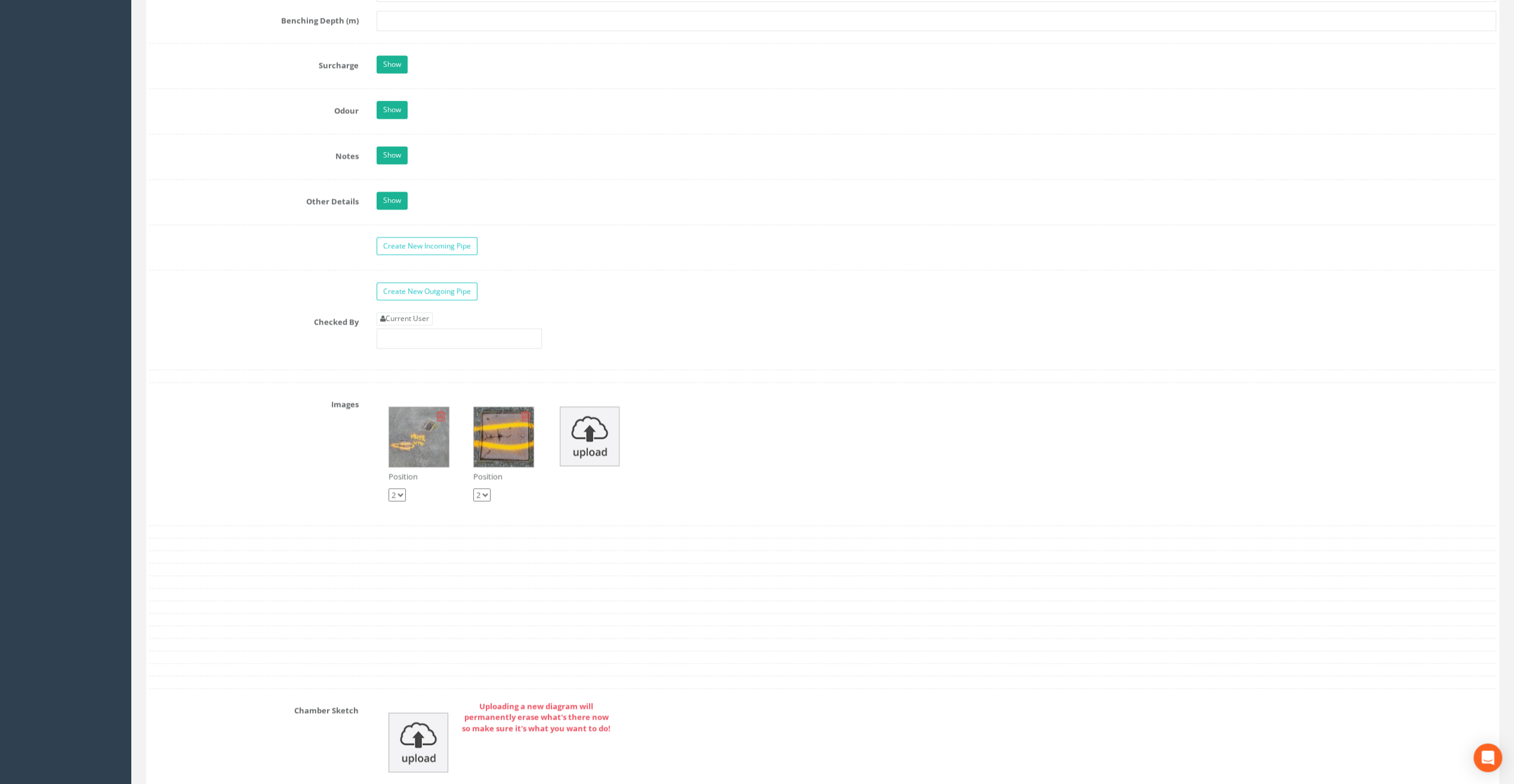
scroll to position [1790, 0]
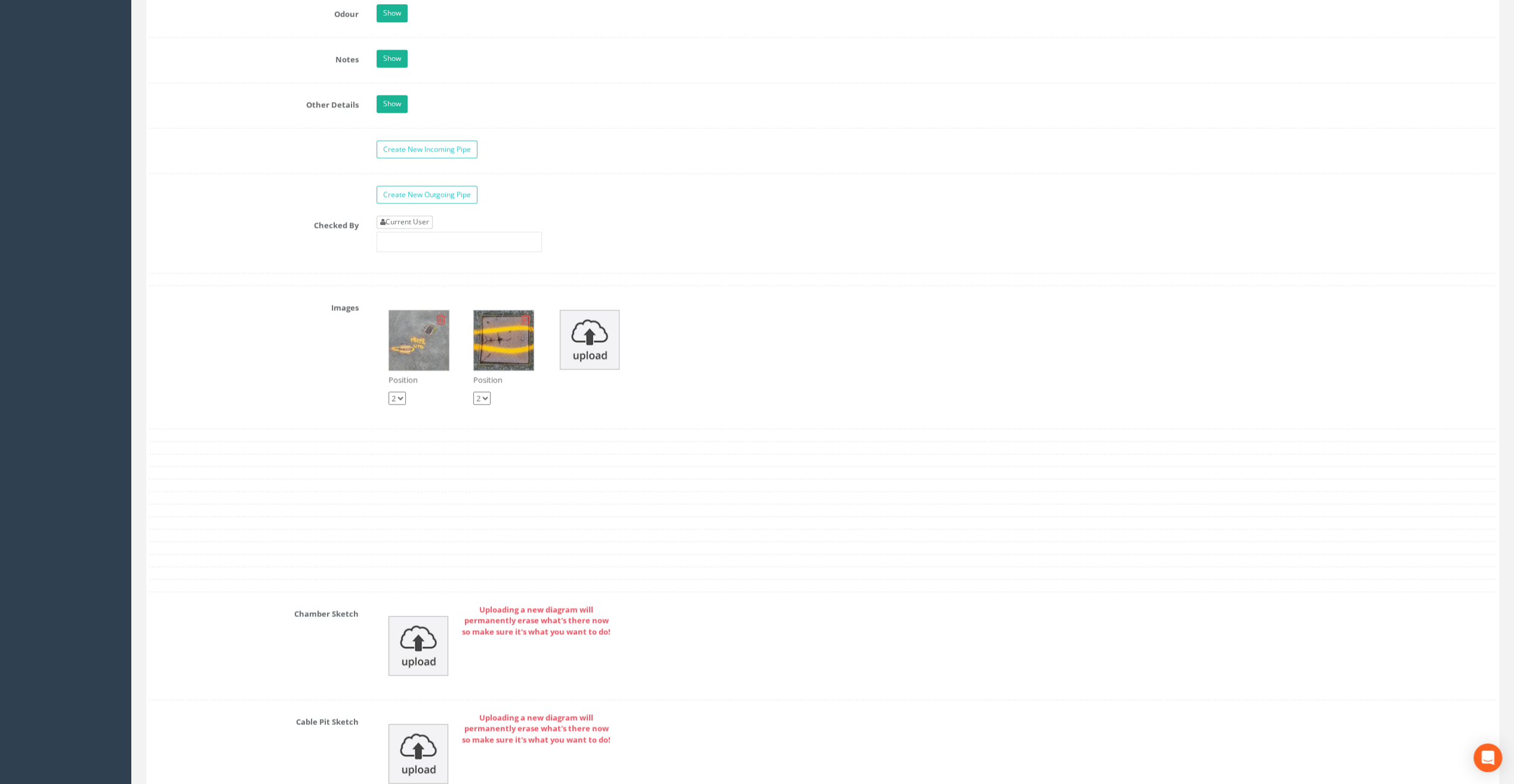
type input "83.11"
click at [403, 217] on link "Current User" at bounding box center [404, 222] width 56 height 13
type input "[PERSON_NAME]"
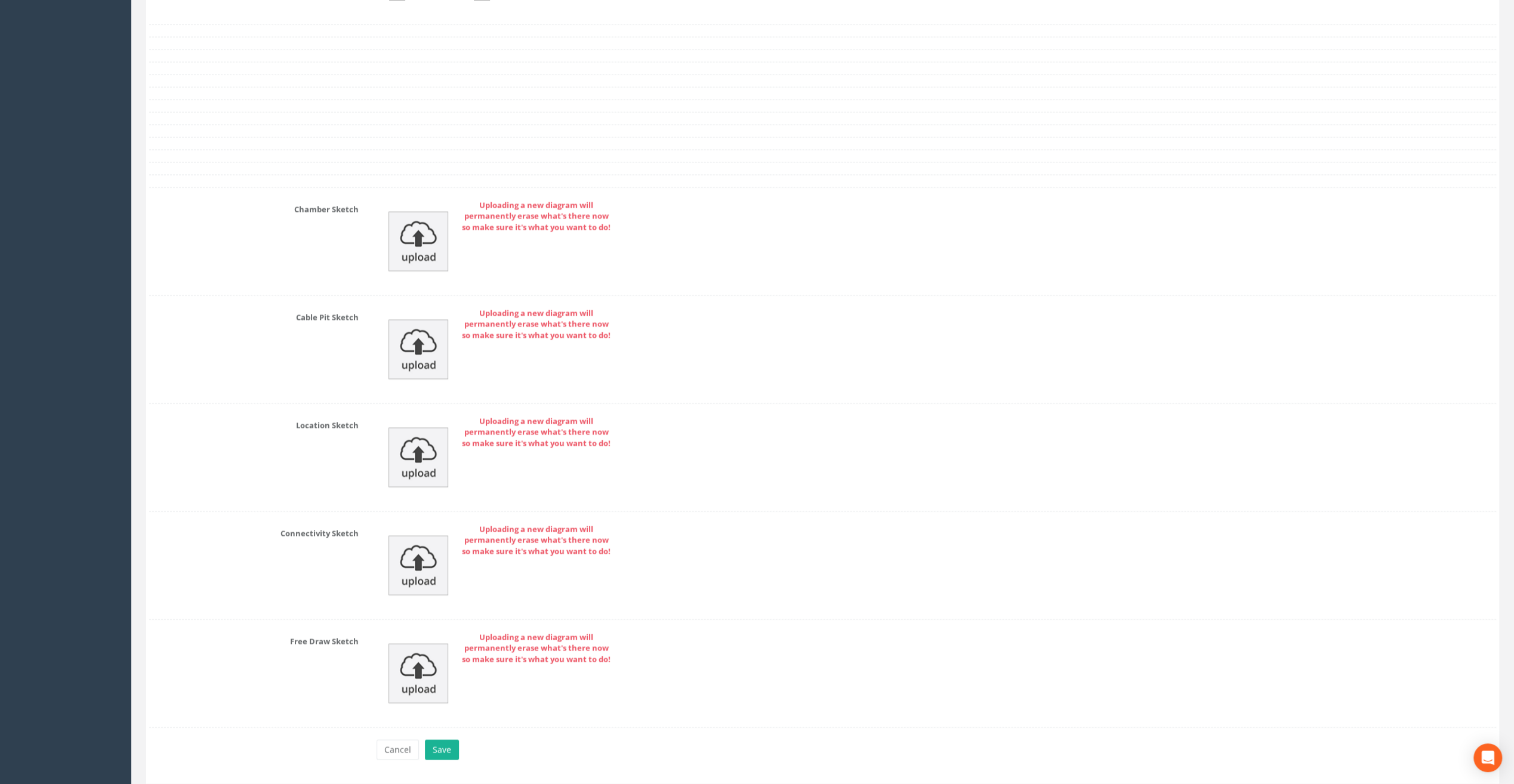
scroll to position [2221, 0]
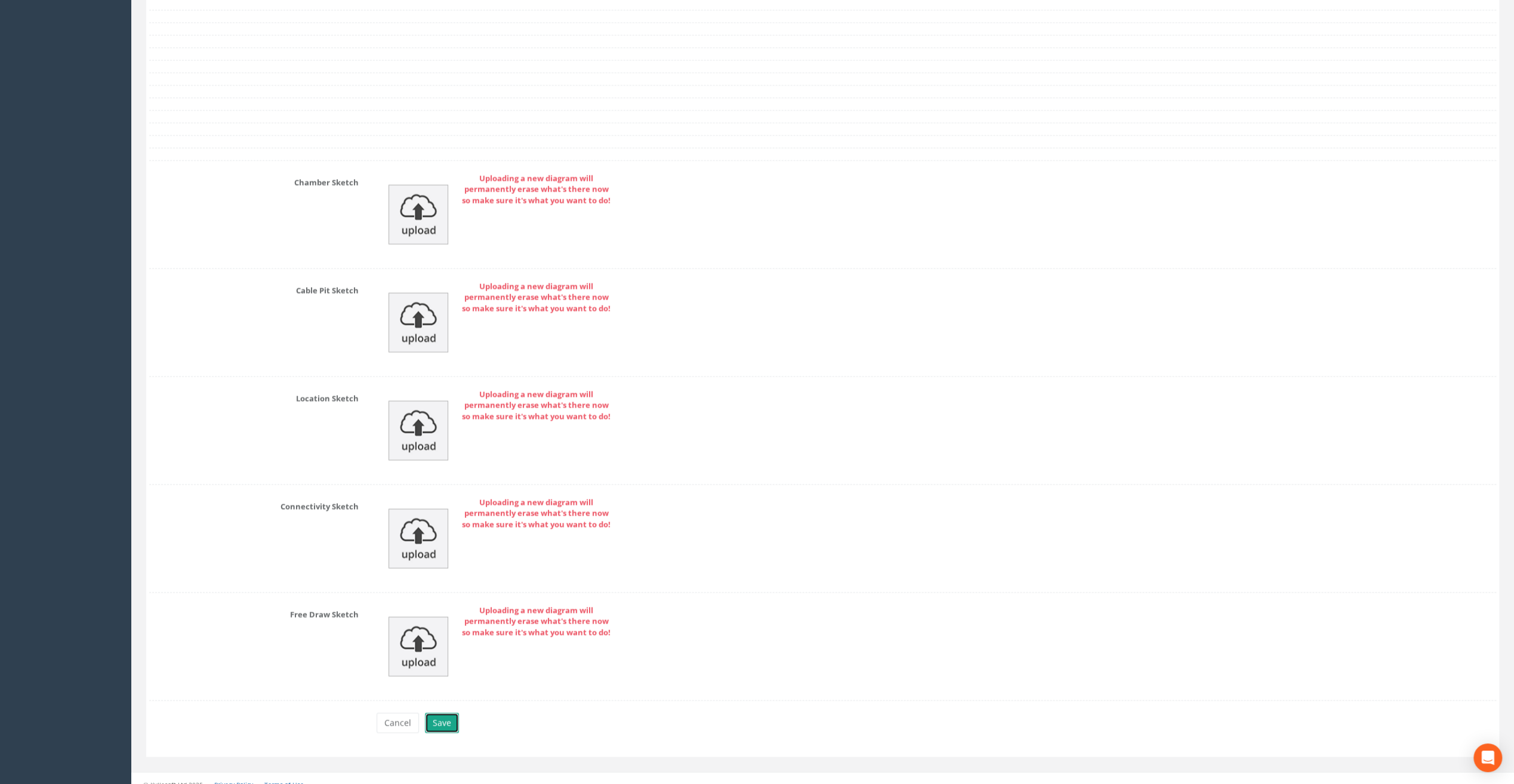
click at [436, 716] on button "Save" at bounding box center [442, 723] width 34 height 21
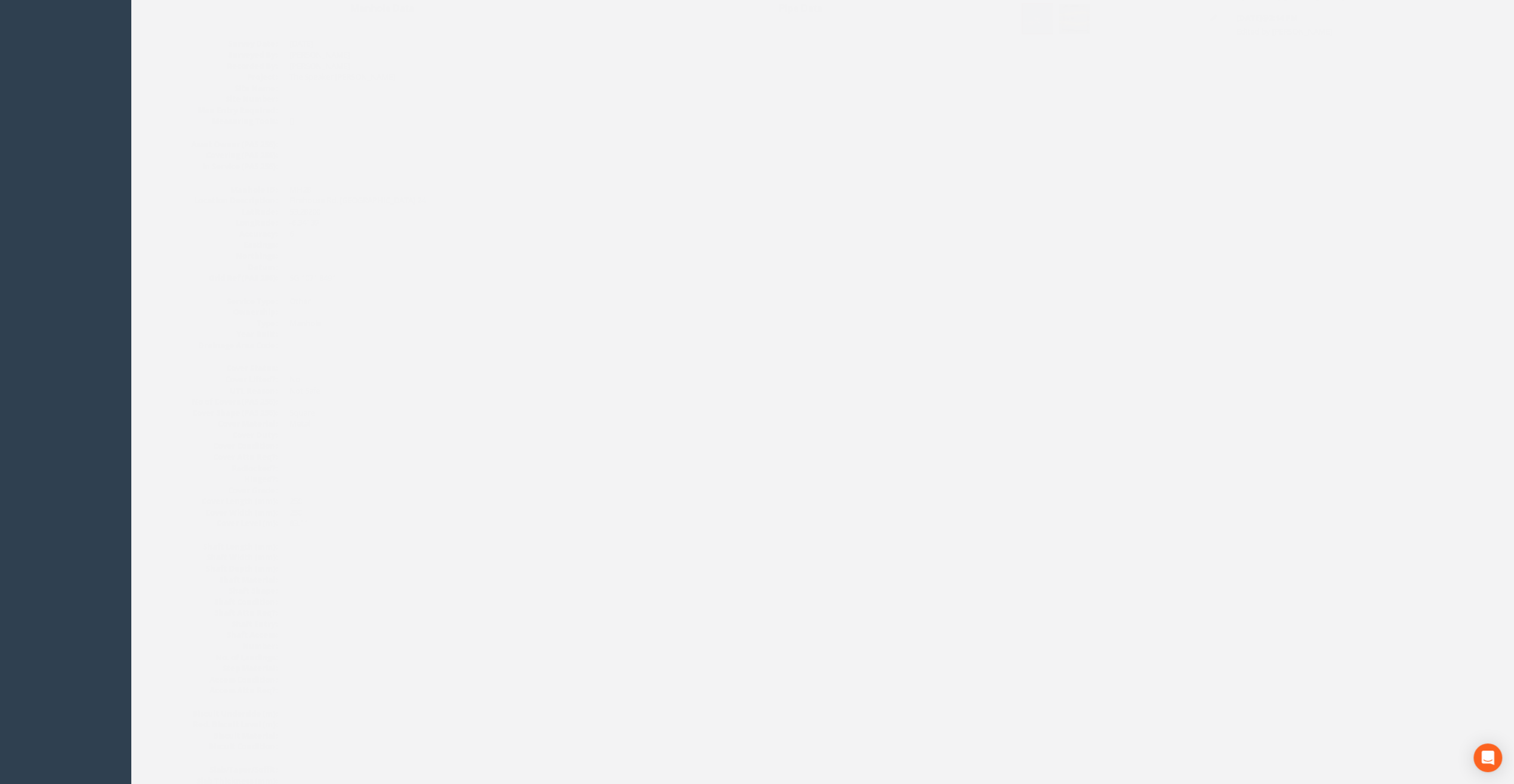
scroll to position [0, 0]
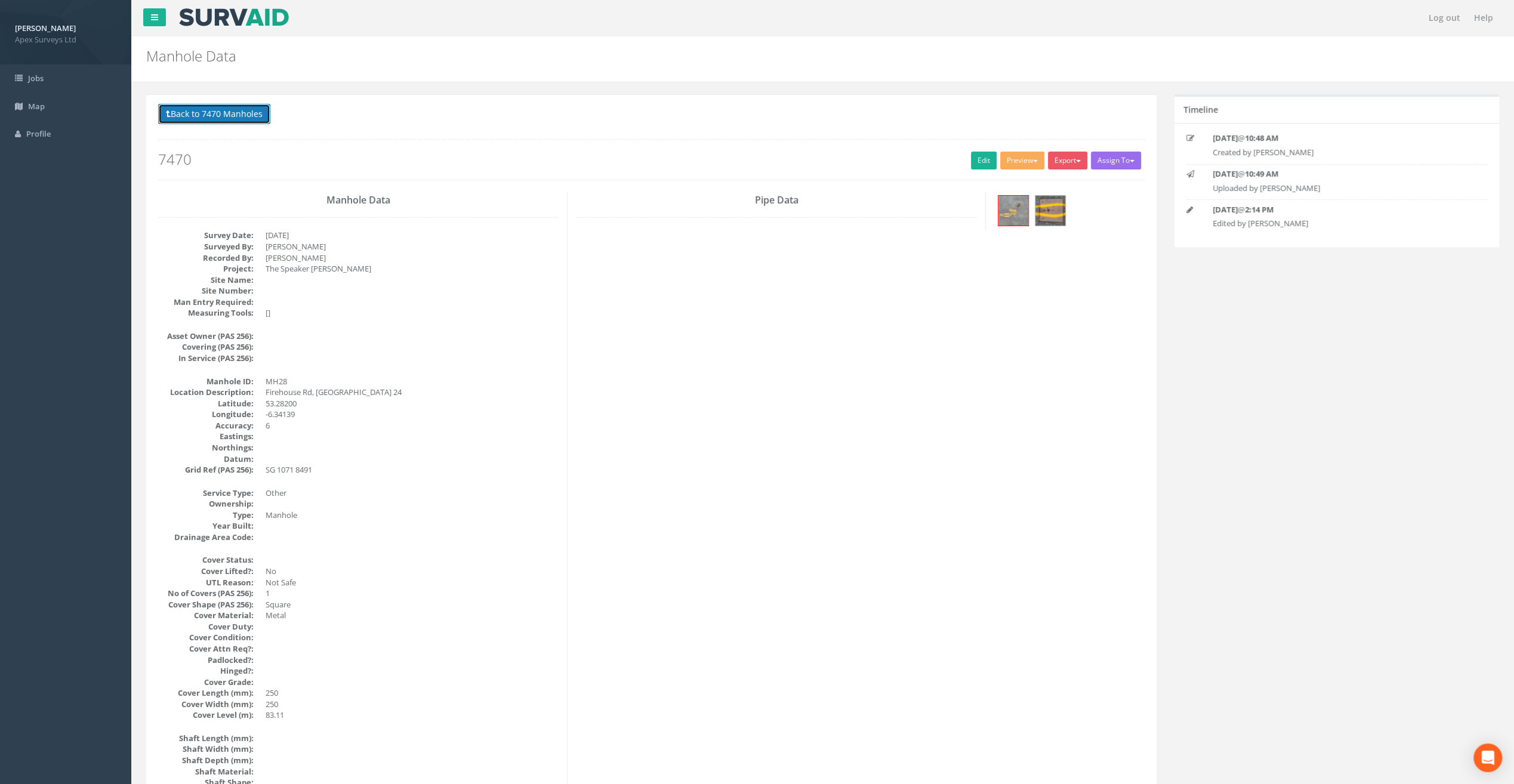
click at [227, 113] on button "Back to 7470 Manholes" at bounding box center [214, 114] width 112 height 21
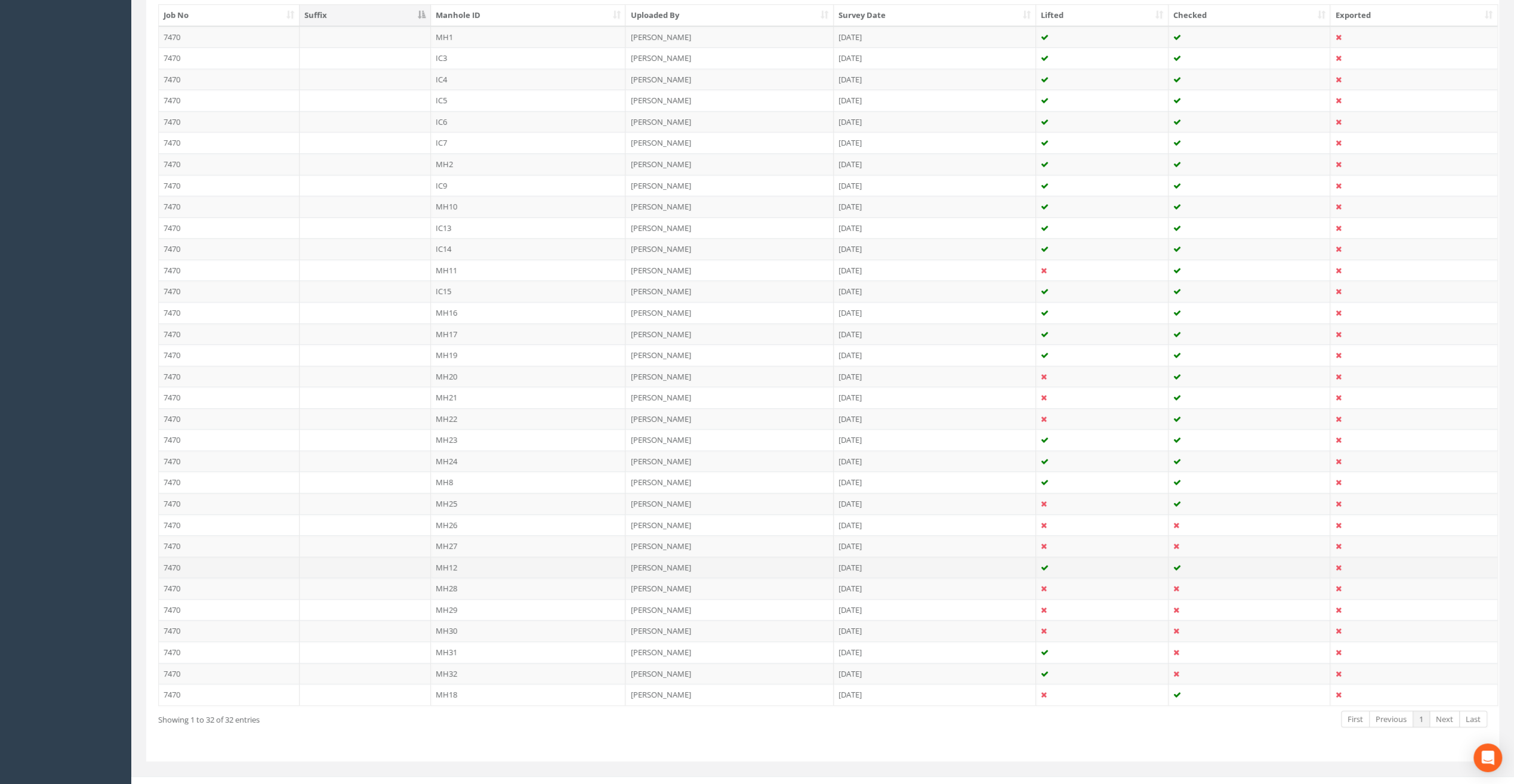
scroll to position [338, 0]
click at [450, 594] on td "MH29" at bounding box center [528, 604] width 195 height 22
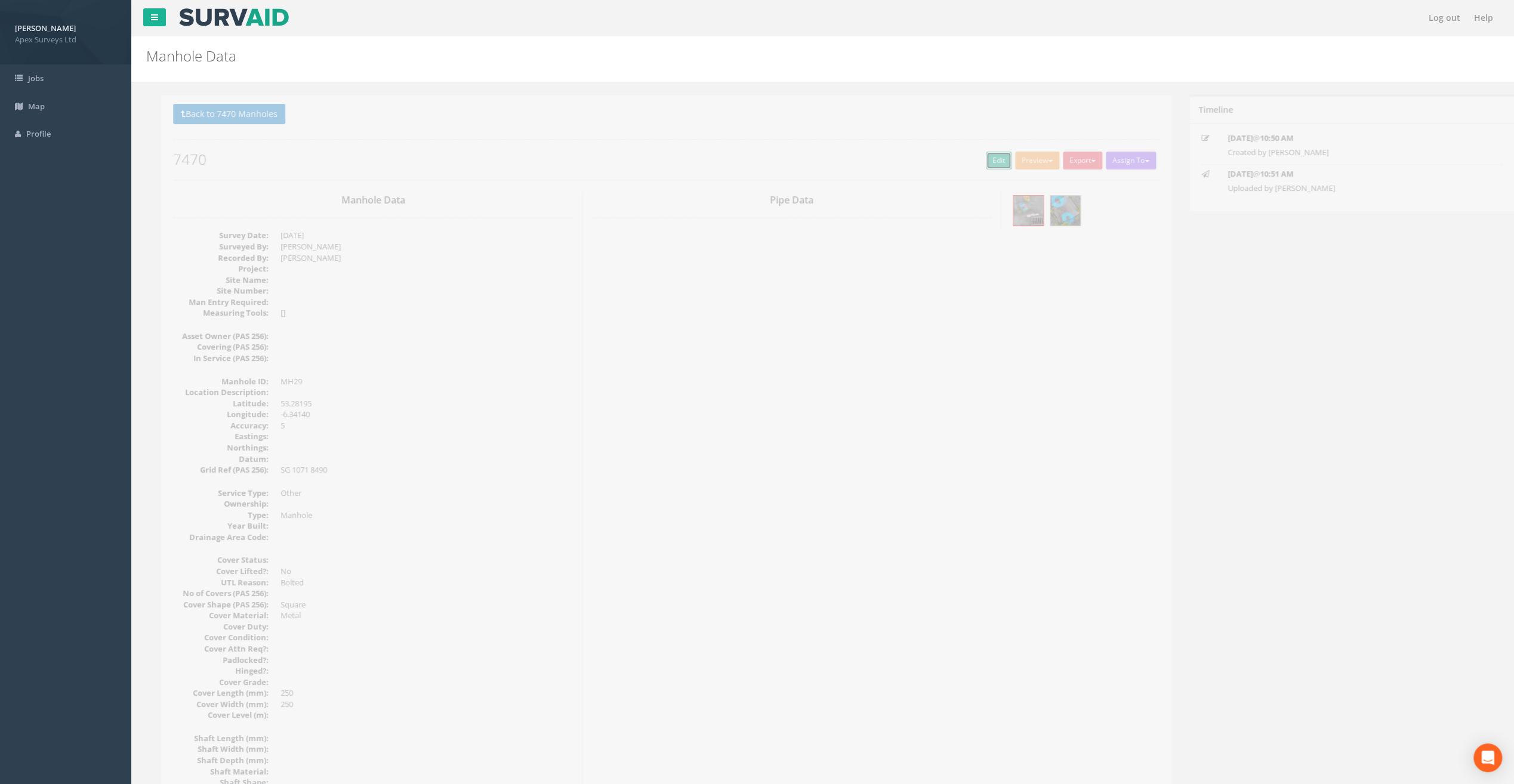
click at [980, 158] on link "Edit" at bounding box center [984, 161] width 25 height 18
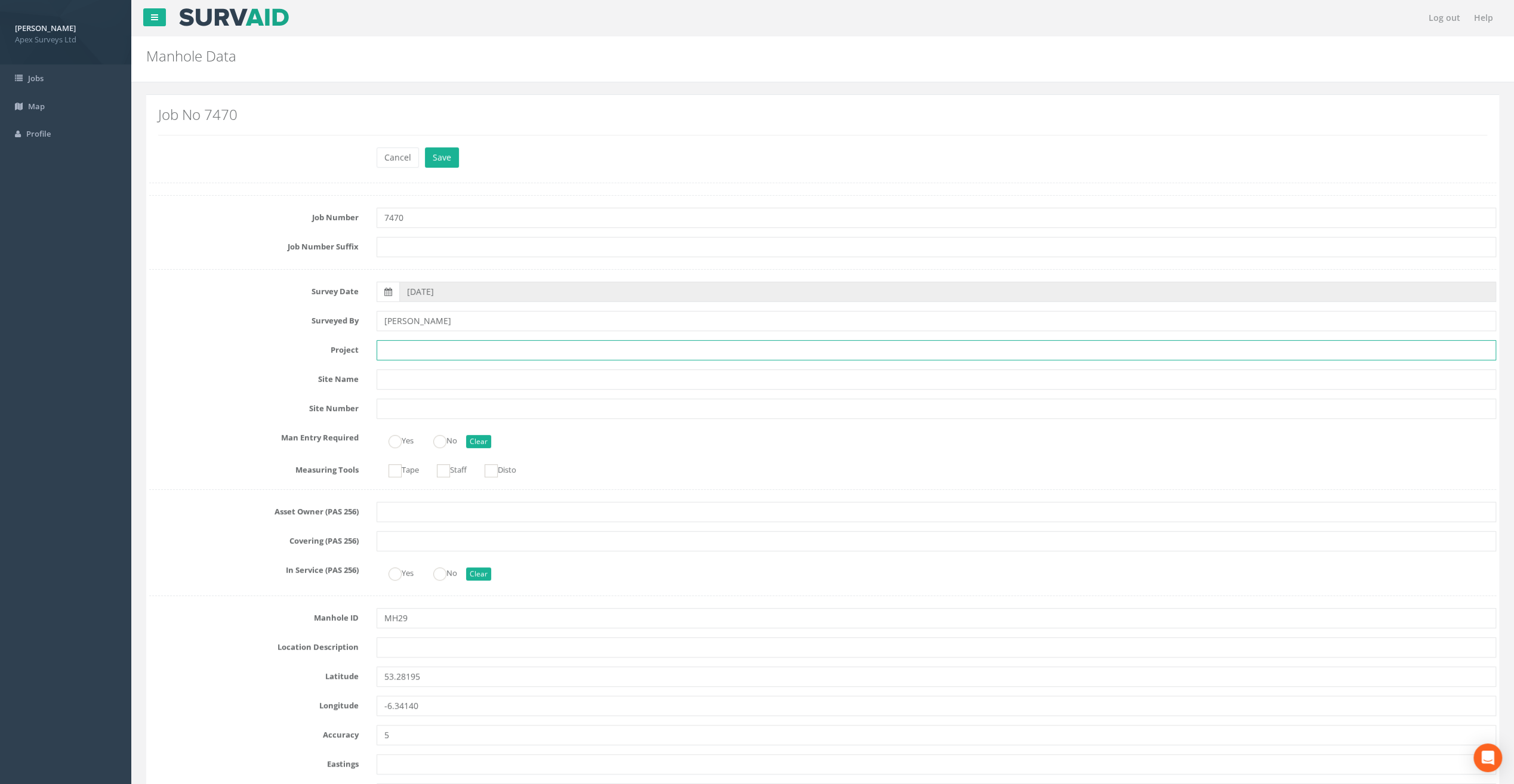
click at [424, 352] on input "text" at bounding box center [936, 350] width 1119 height 21
paste input "The Speaker [PERSON_NAME]"
type input "The Speaker [PERSON_NAME]"
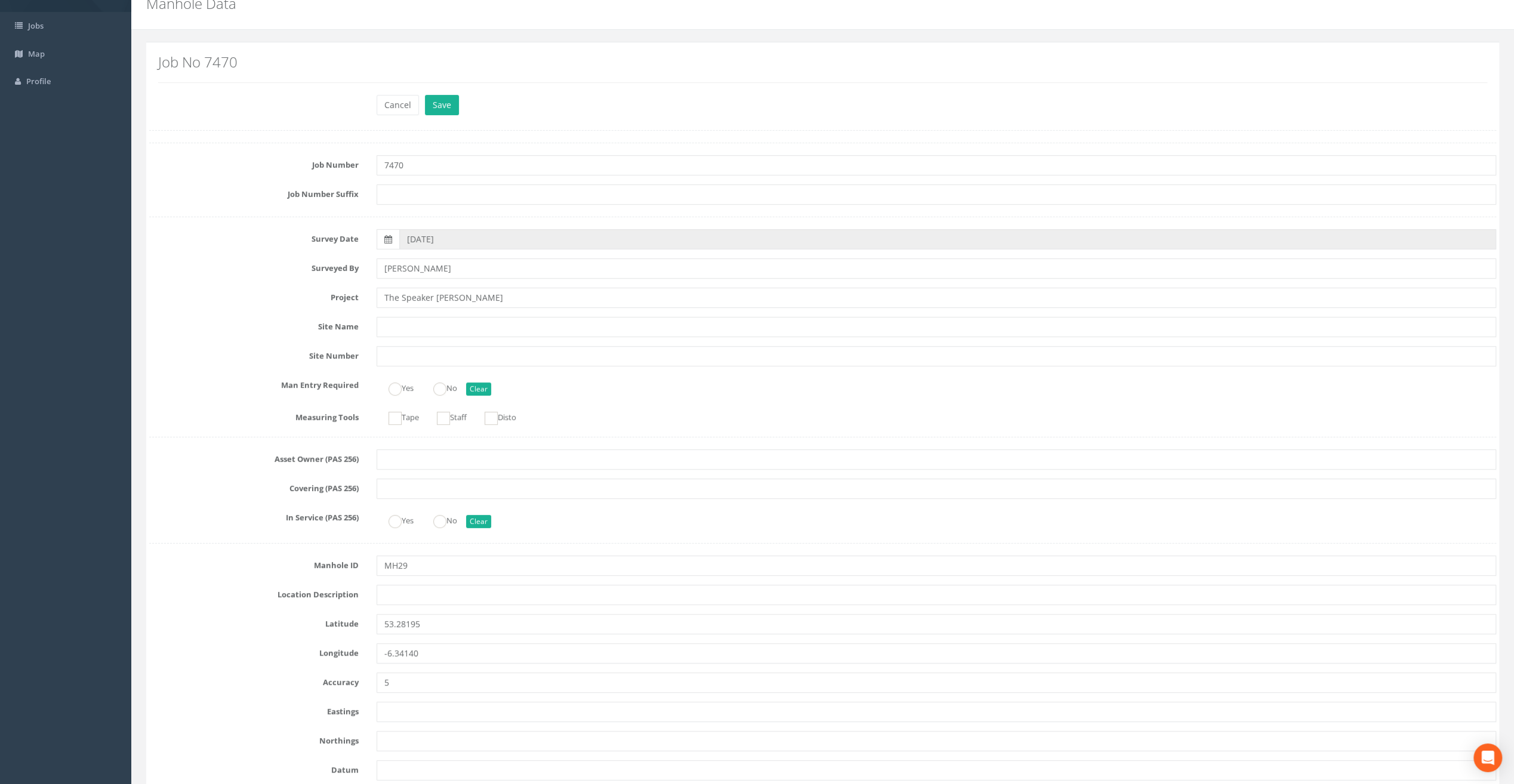
scroll to position [298, 0]
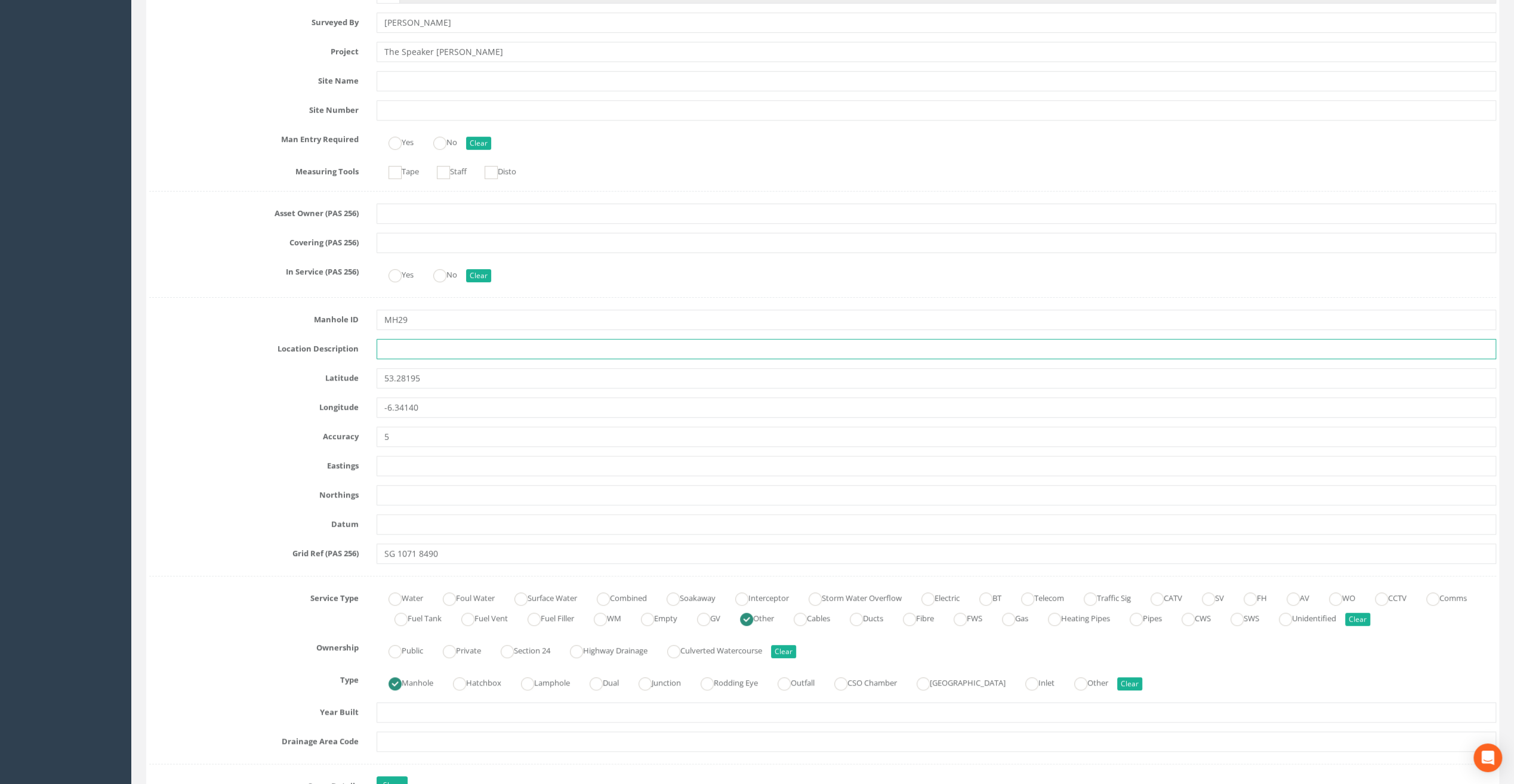
click at [400, 345] on input "text" at bounding box center [936, 349] width 1119 height 21
paste input "Firehouse Rd, [GEOGRAPHIC_DATA] 24"
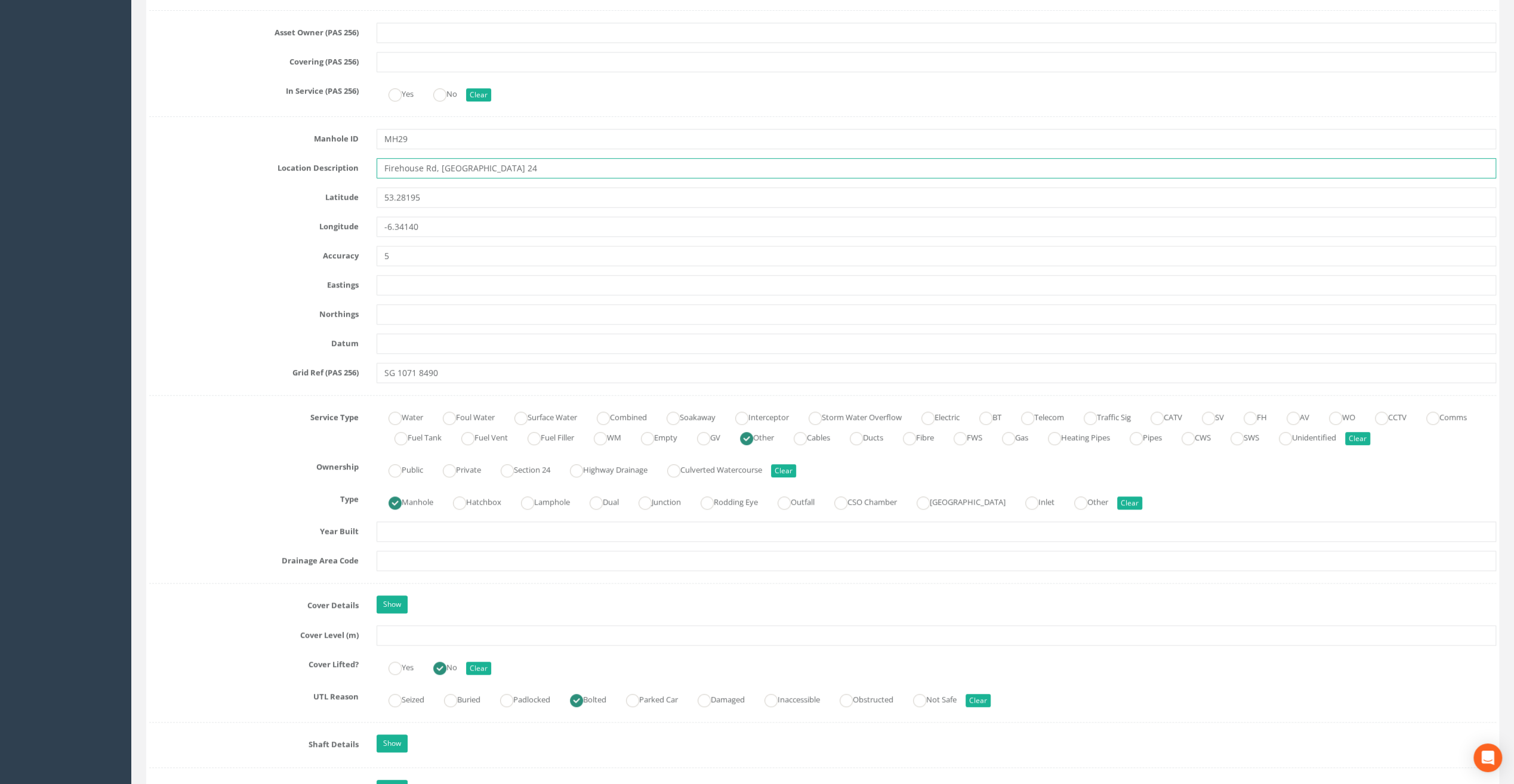
scroll to position [596, 0]
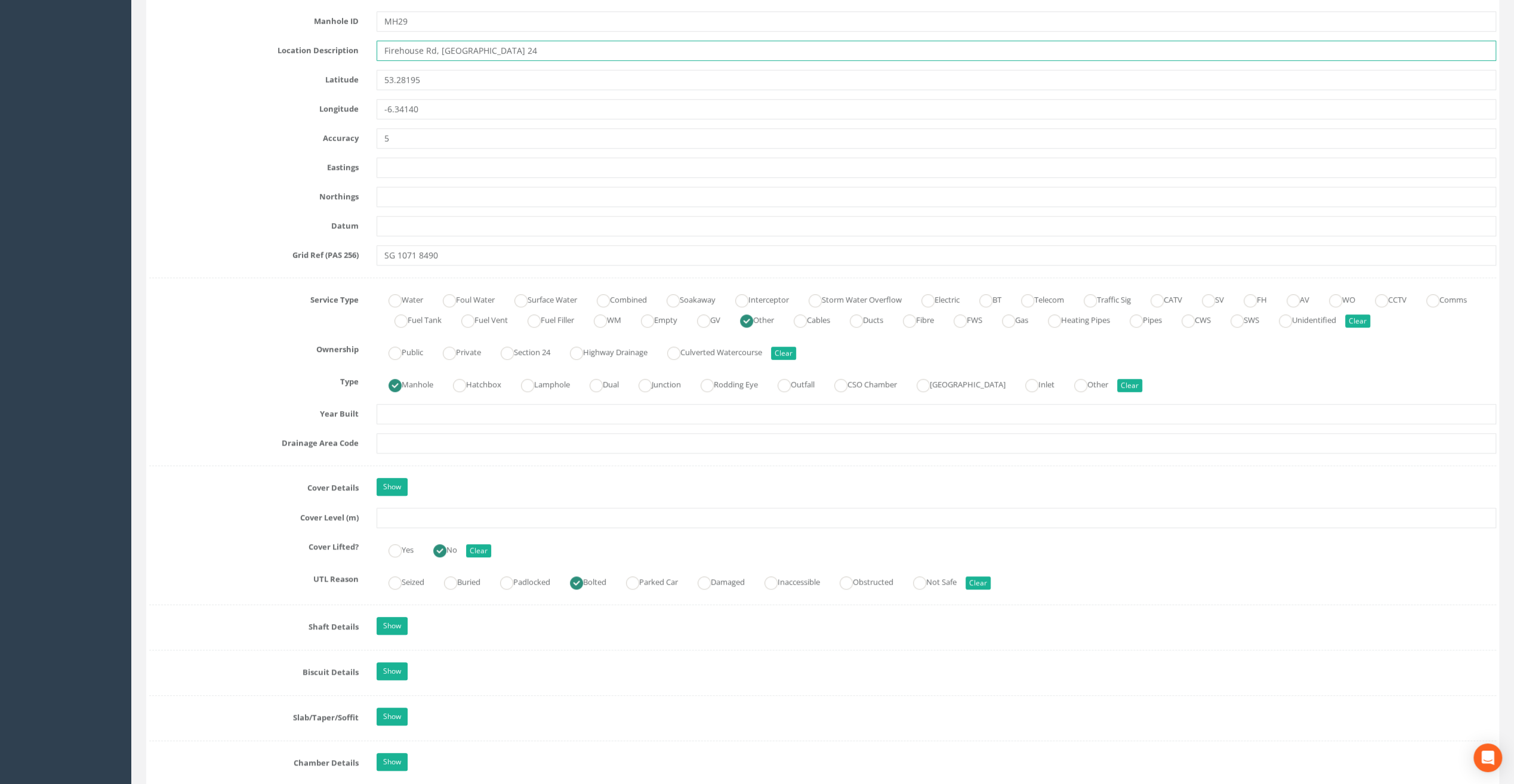
type input "Firehouse Rd, [GEOGRAPHIC_DATA] 24"
click at [419, 514] on input "text" at bounding box center [936, 518] width 1119 height 21
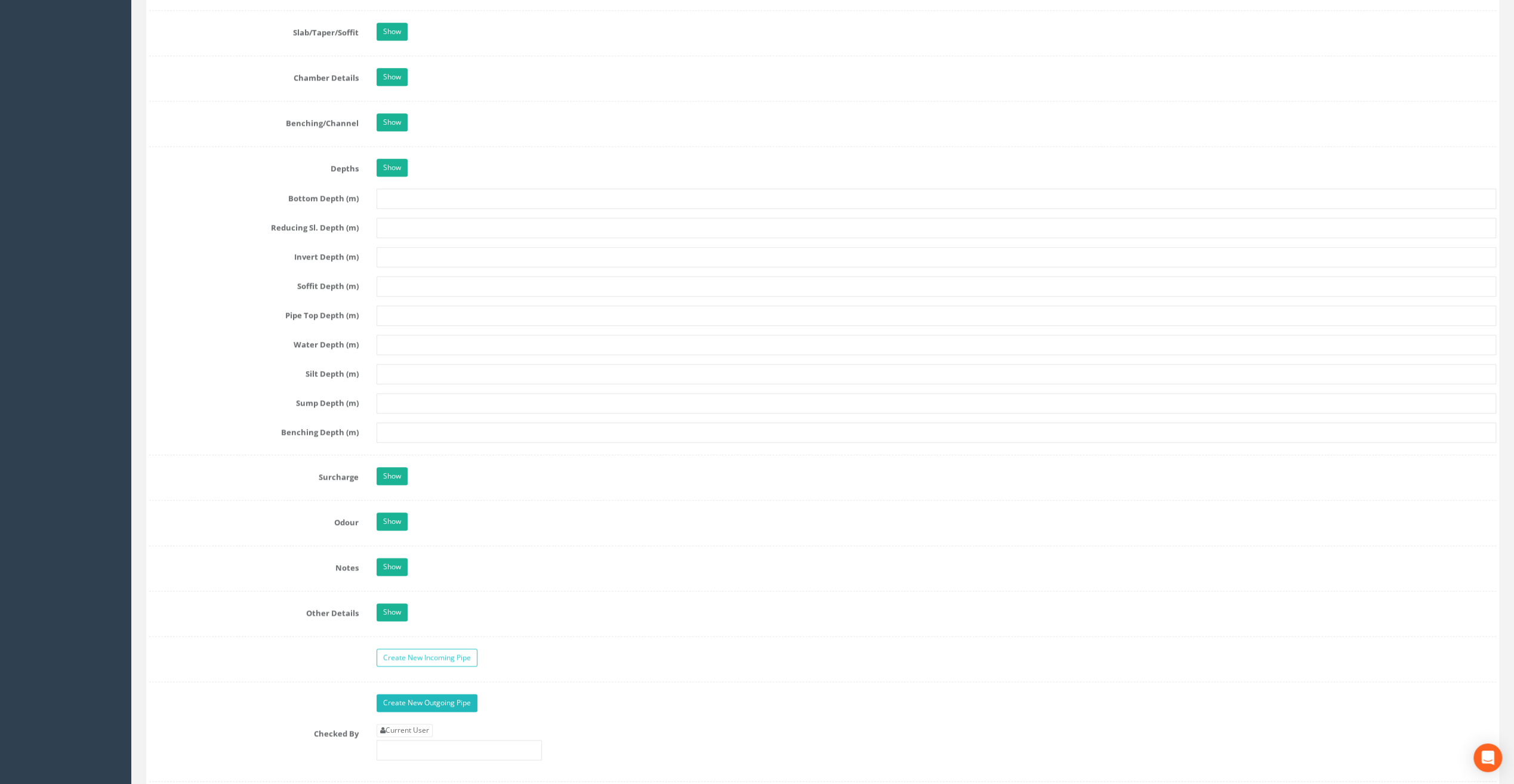
scroll to position [1432, 0]
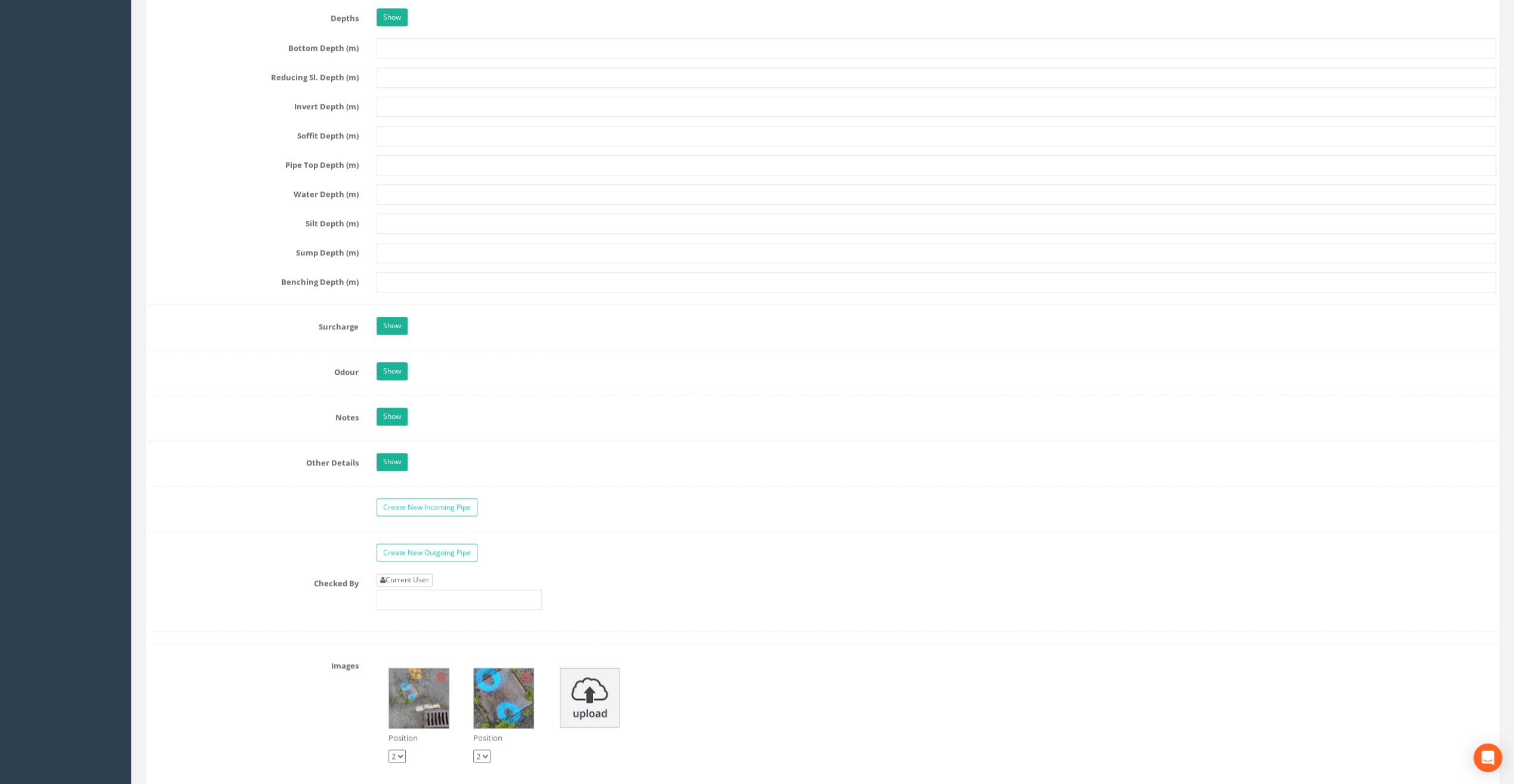
type input "83.24"
click at [415, 573] on link "Current User" at bounding box center [404, 580] width 56 height 13
type input "[PERSON_NAME]"
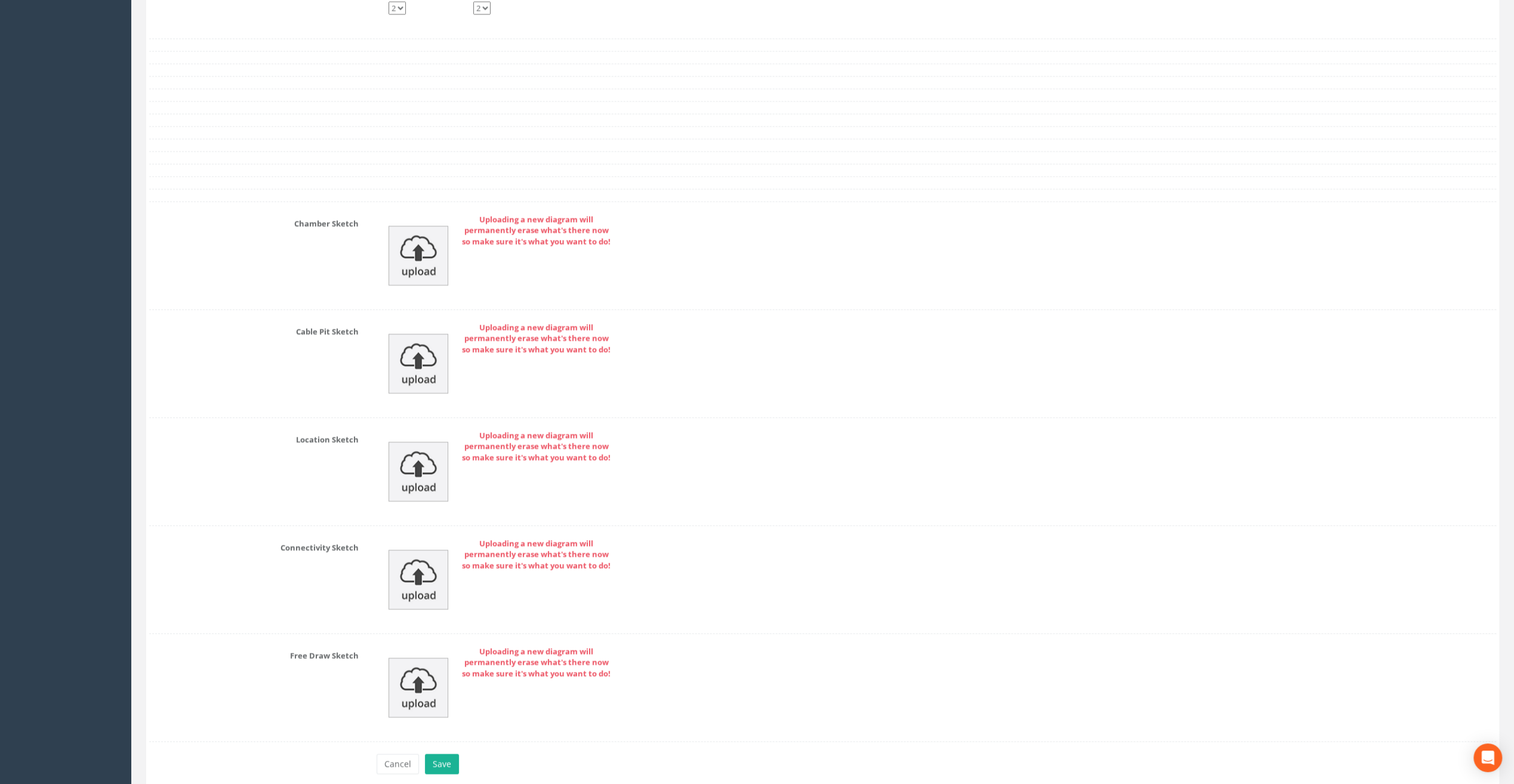
scroll to position [2221, 0]
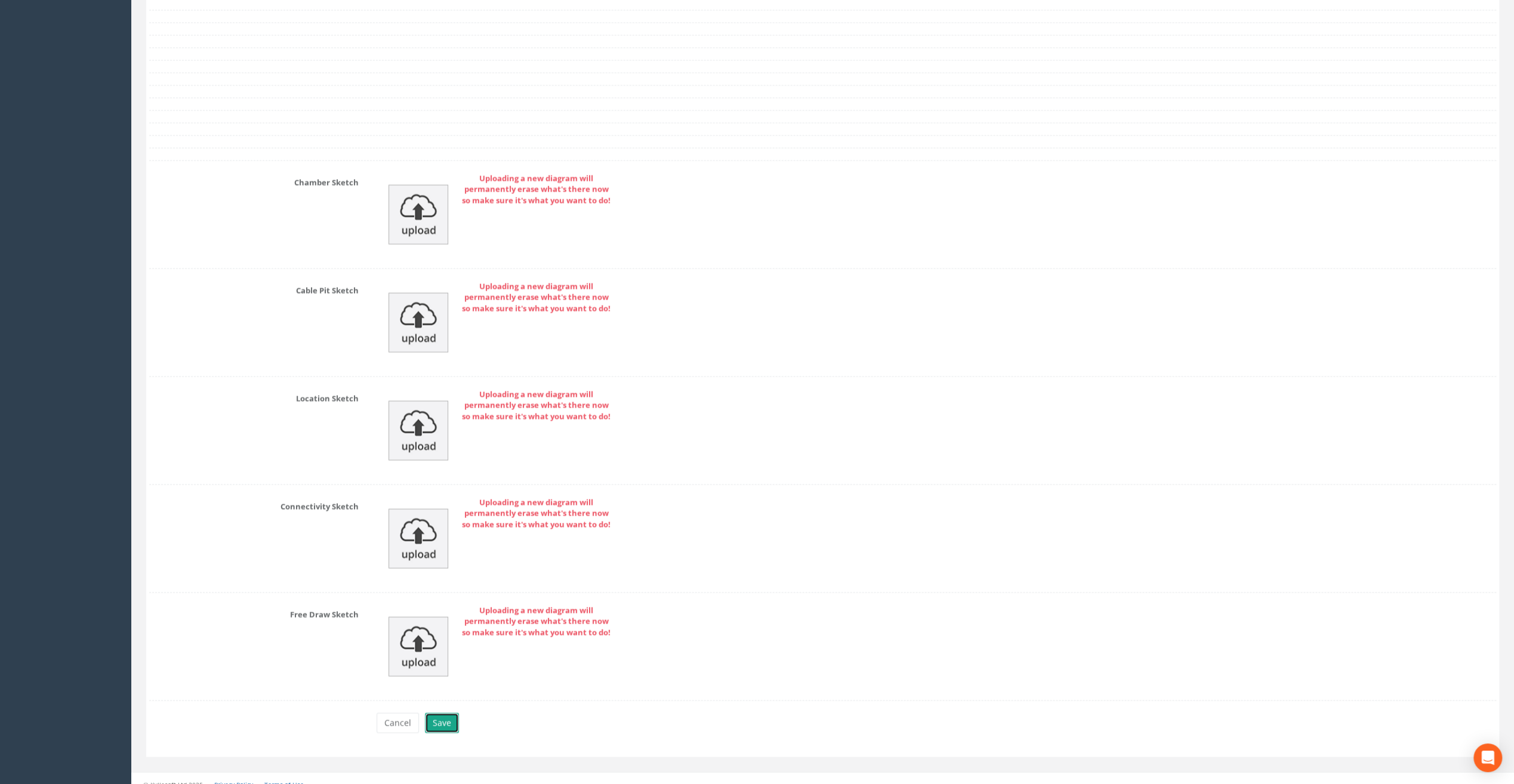
click at [447, 713] on button "Save" at bounding box center [442, 723] width 34 height 21
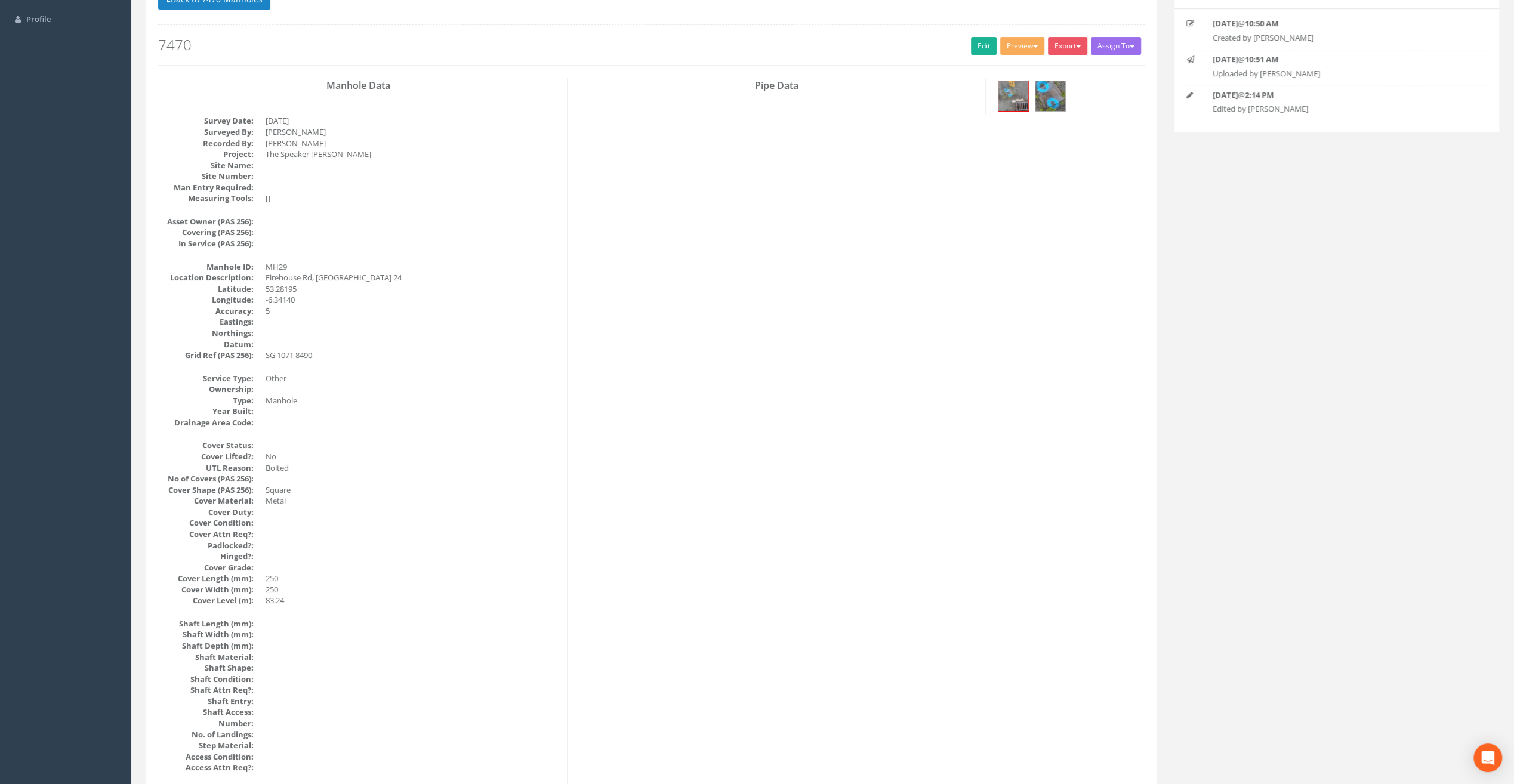
scroll to position [0, 0]
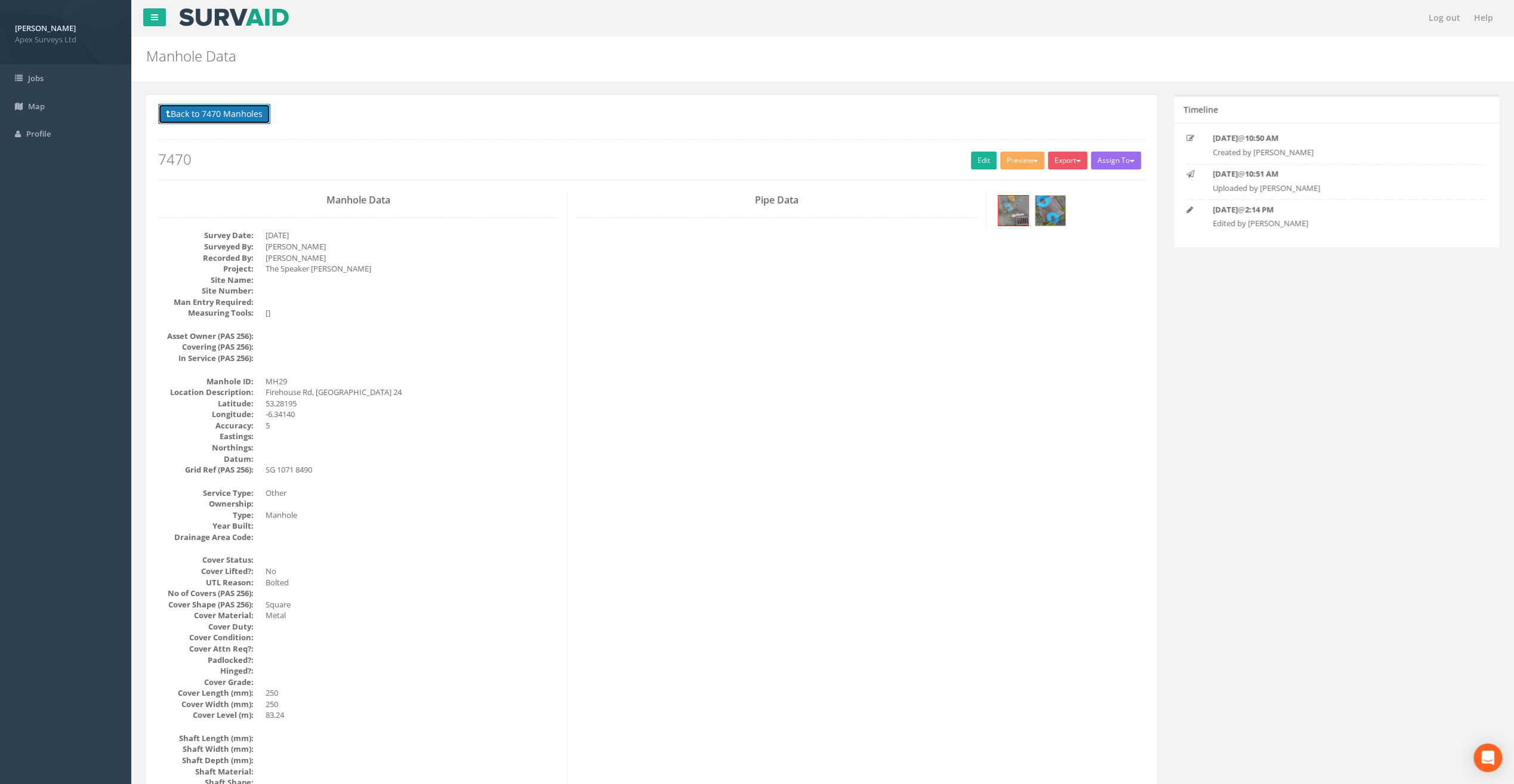
click at [200, 116] on button "Back to 7470 Manholes" at bounding box center [214, 114] width 112 height 21
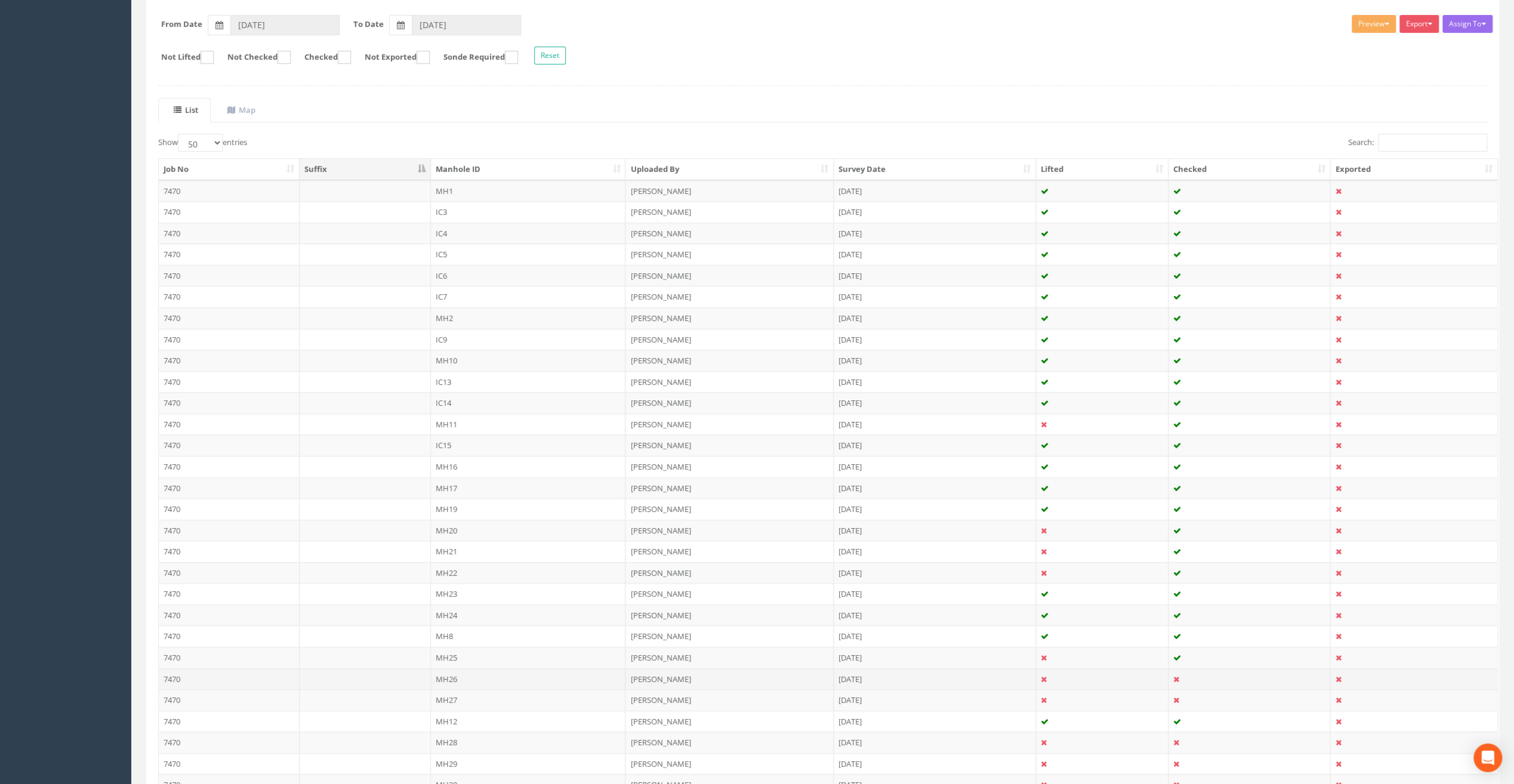
scroll to position [338, 0]
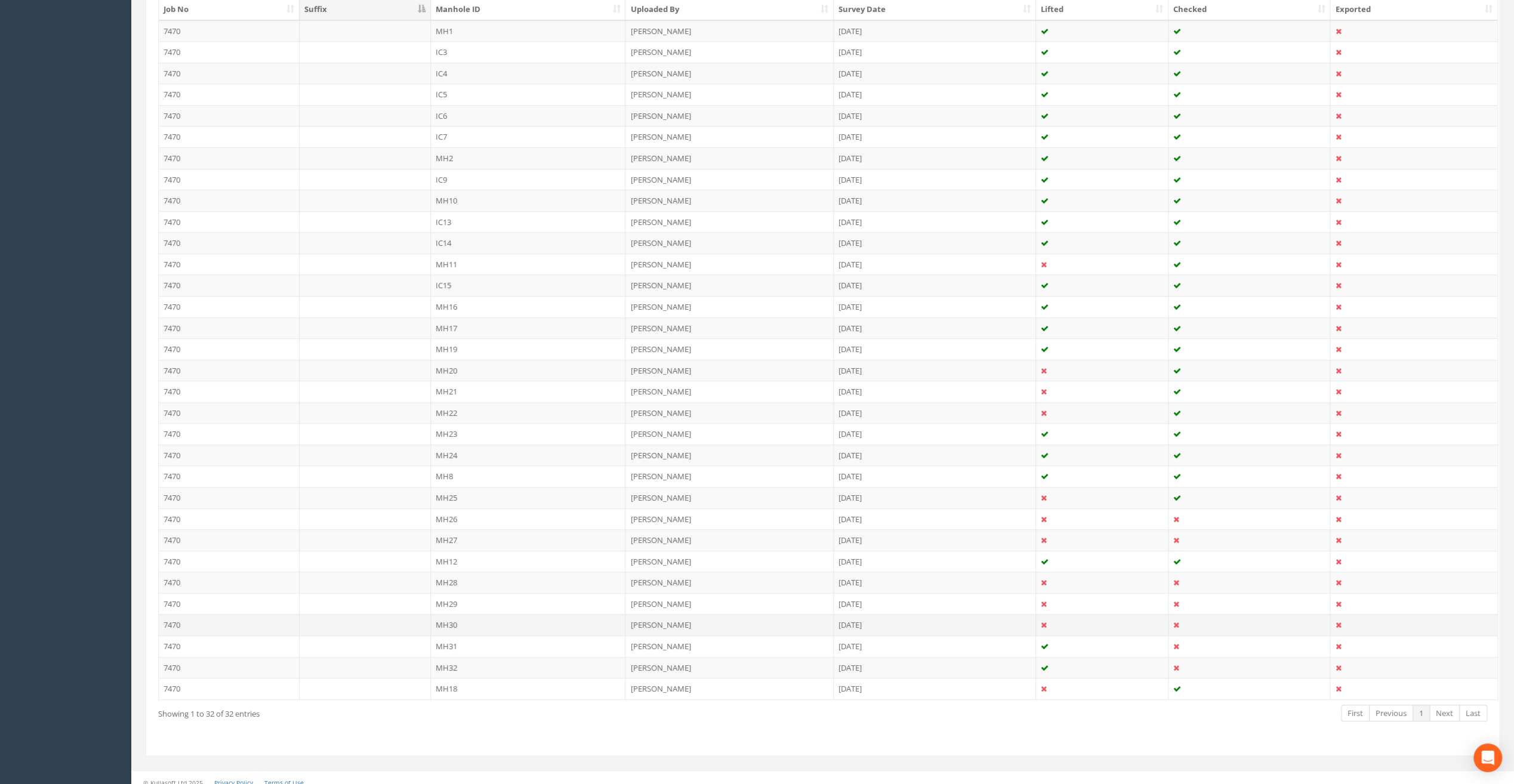
click at [449, 619] on td "MH30" at bounding box center [528, 625] width 195 height 22
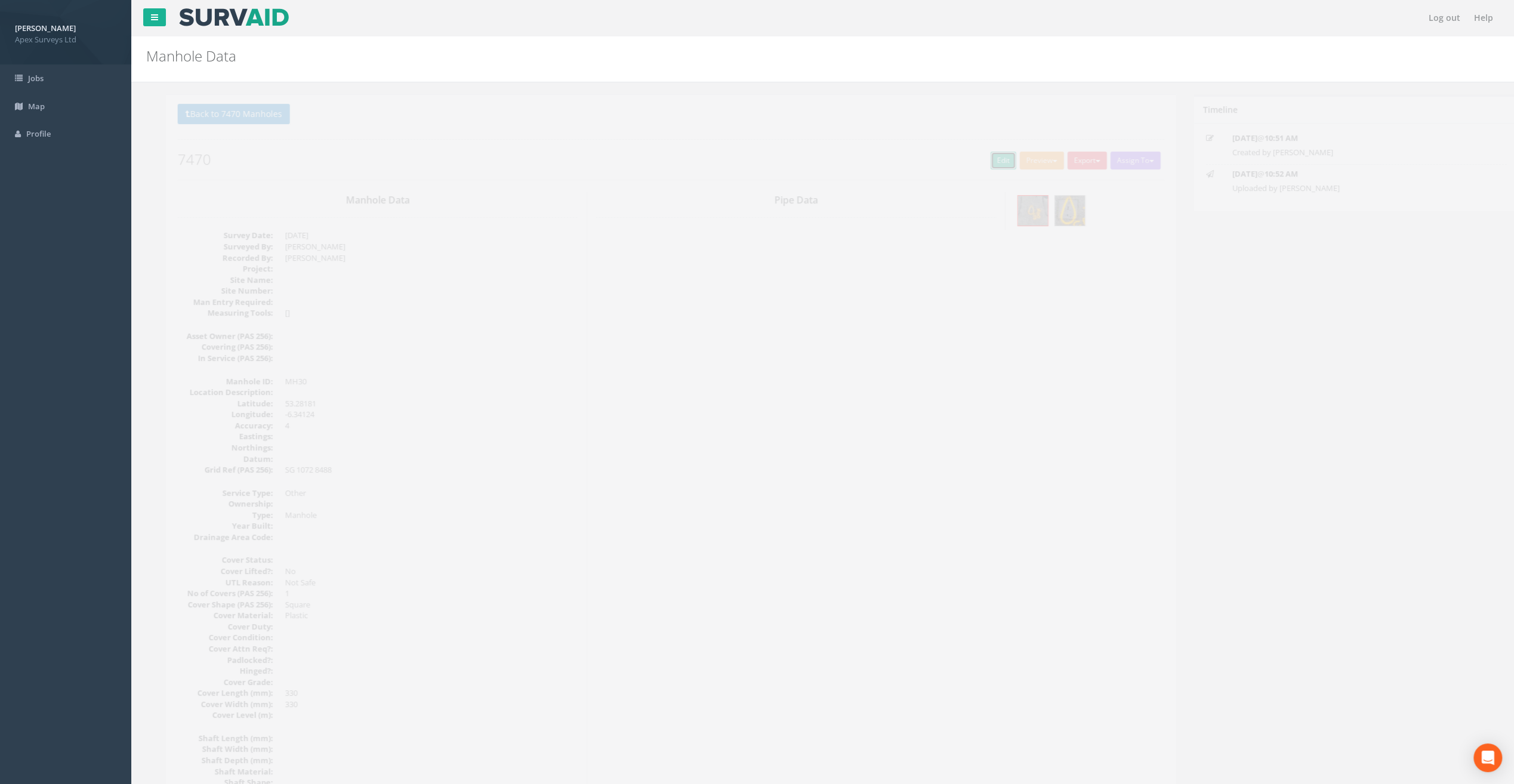
click at [983, 156] on link "Edit" at bounding box center [984, 161] width 25 height 18
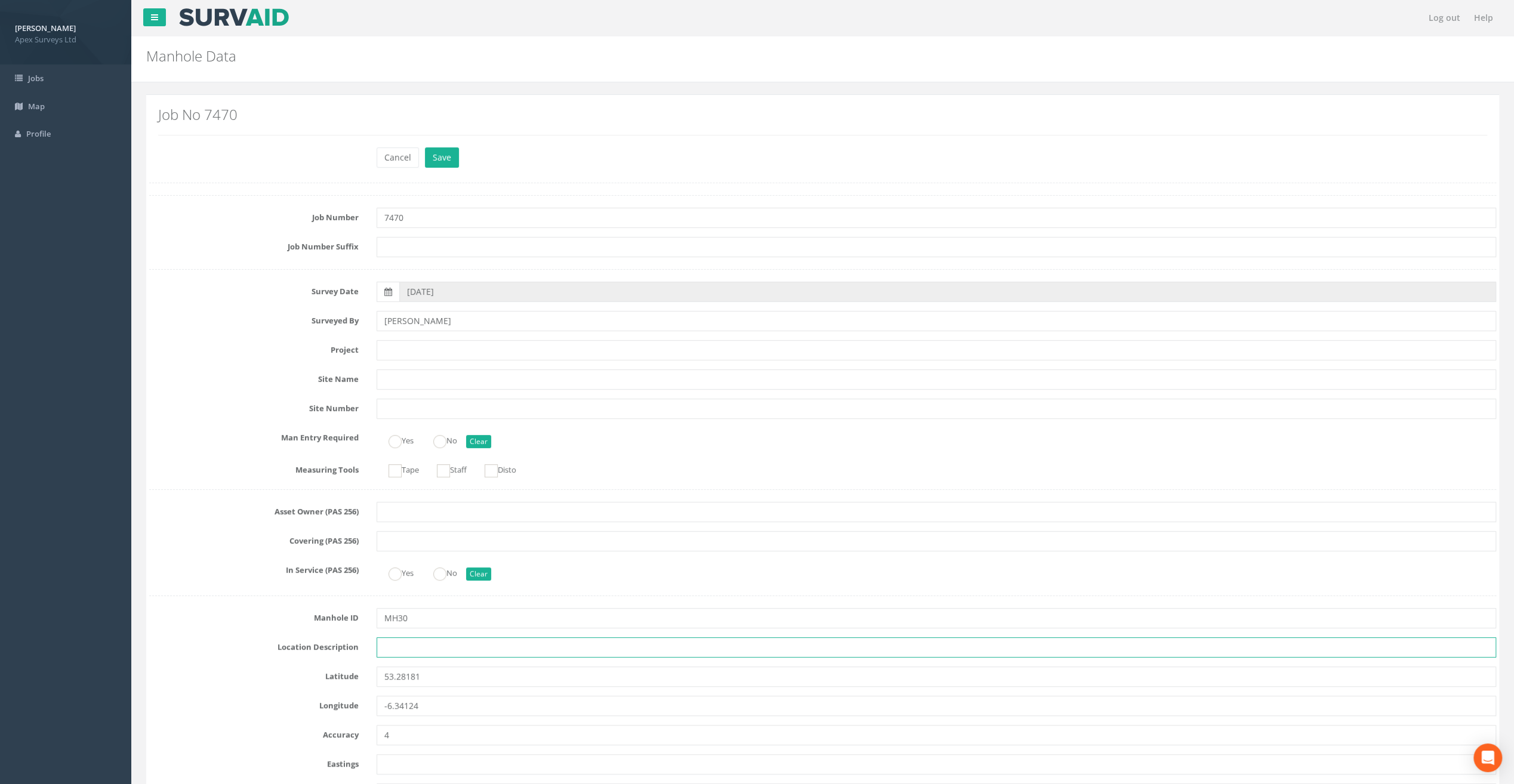
click at [399, 652] on input "text" at bounding box center [936, 647] width 1119 height 21
paste input "Firehouse Rd, [GEOGRAPHIC_DATA] 24"
type input "Firehouse Rd, [GEOGRAPHIC_DATA] 24"
click at [395, 351] on input "text" at bounding box center [936, 350] width 1119 height 21
paste input "The Speaker [PERSON_NAME]"
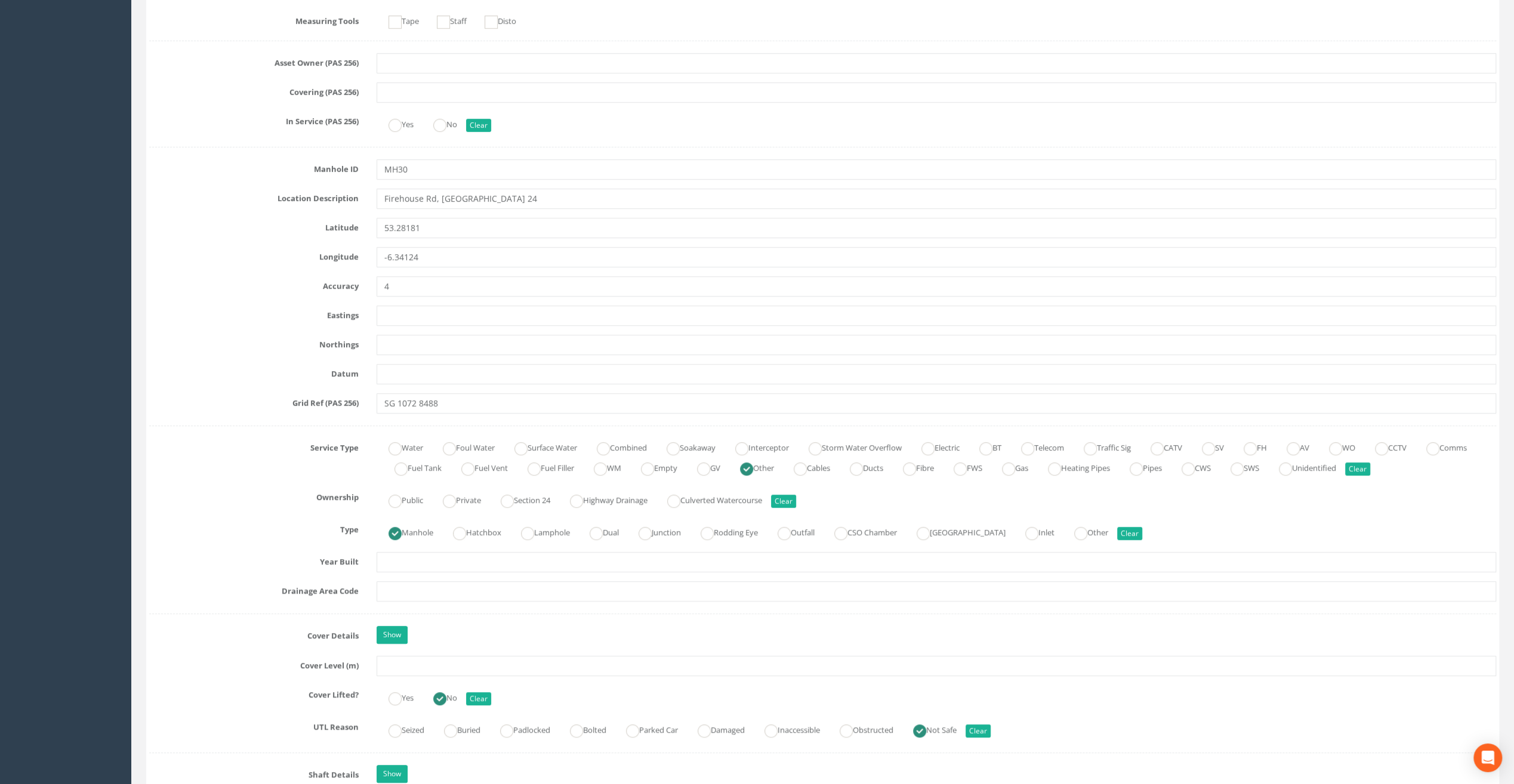
scroll to position [596, 0]
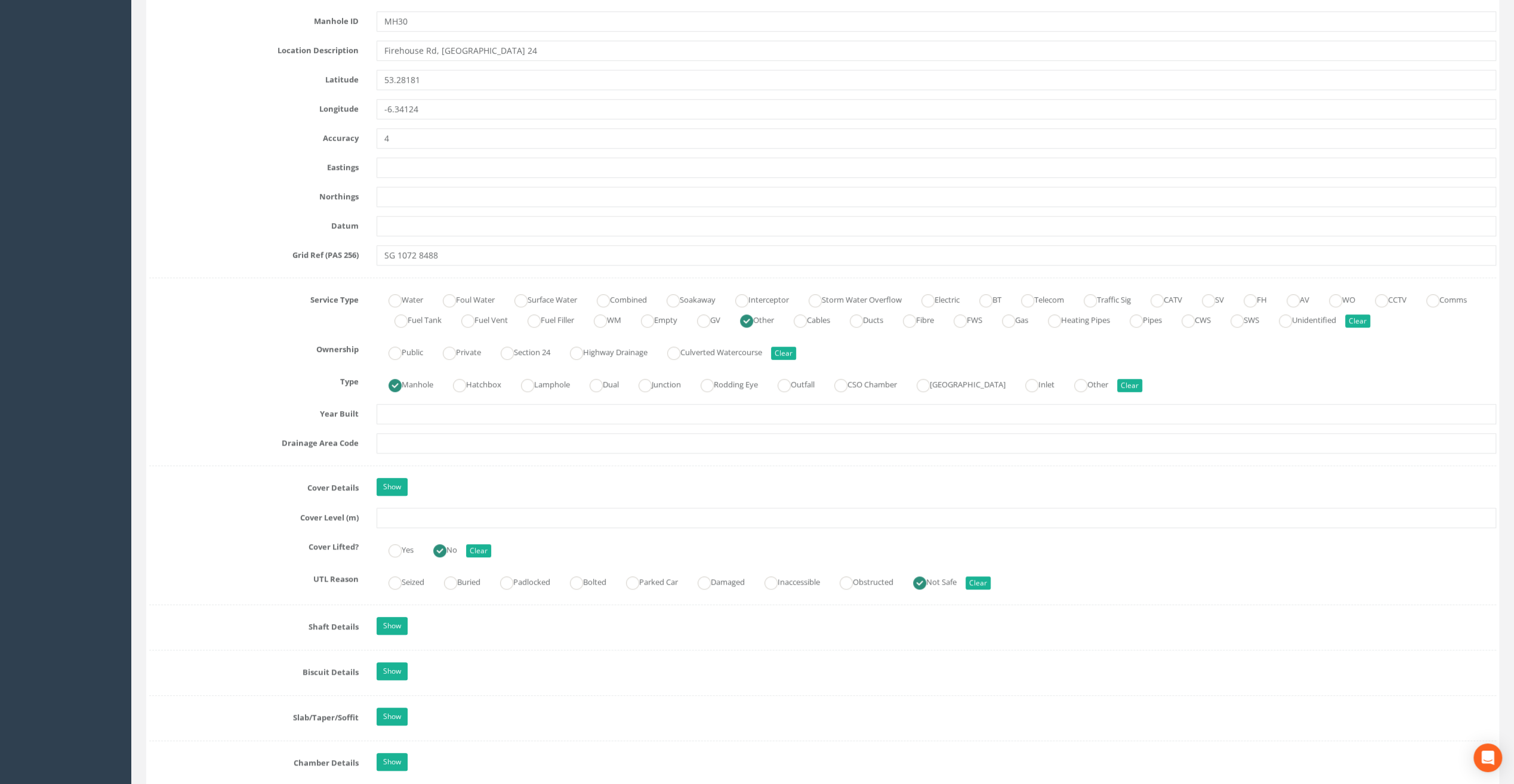
type input "The Speaker [PERSON_NAME]"
click at [422, 517] on input "text" at bounding box center [936, 518] width 1119 height 21
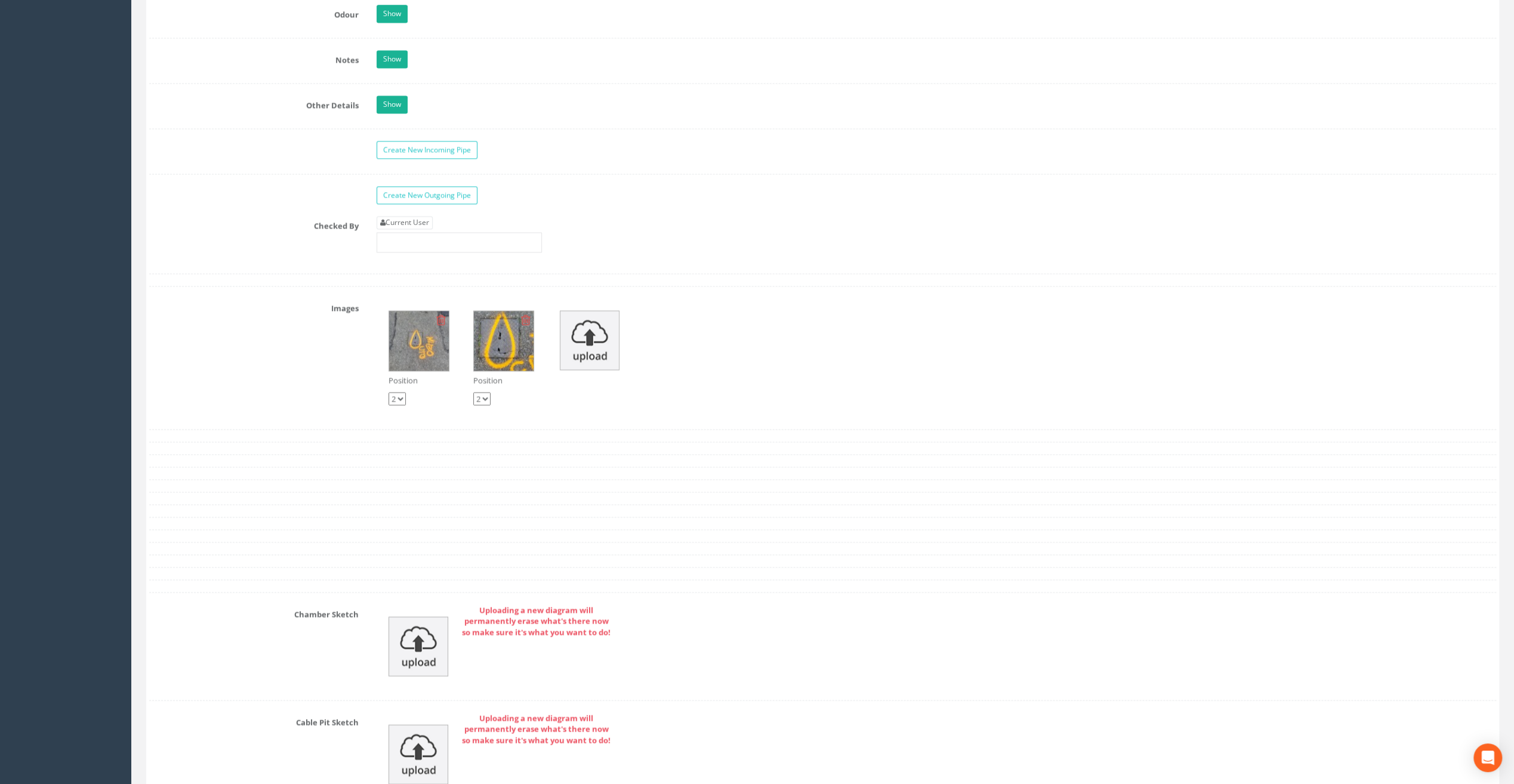
scroll to position [1790, 0]
type input "83.47"
click at [412, 215] on link "Current User" at bounding box center [404, 222] width 56 height 13
type input "[PERSON_NAME]"
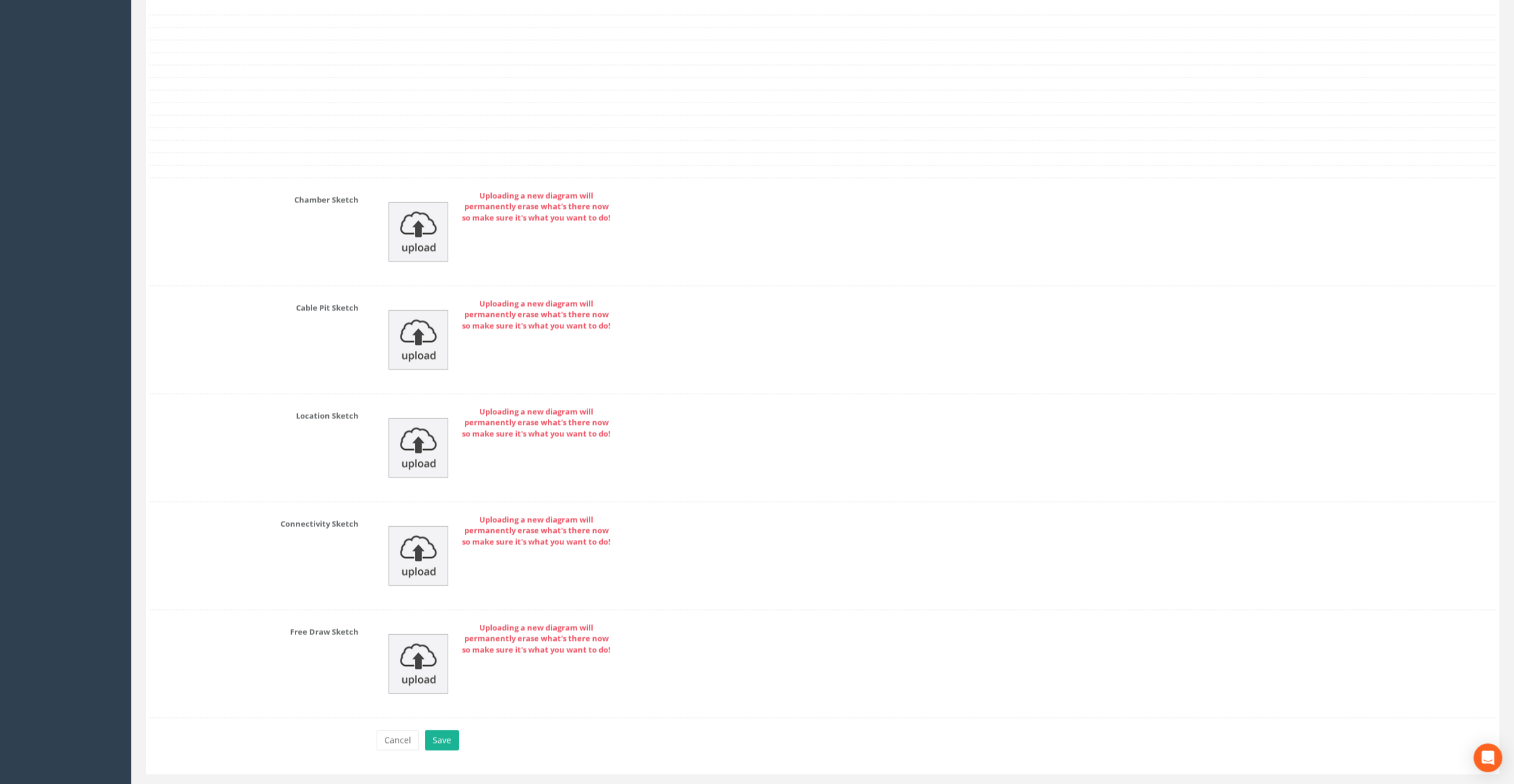
scroll to position [2221, 0]
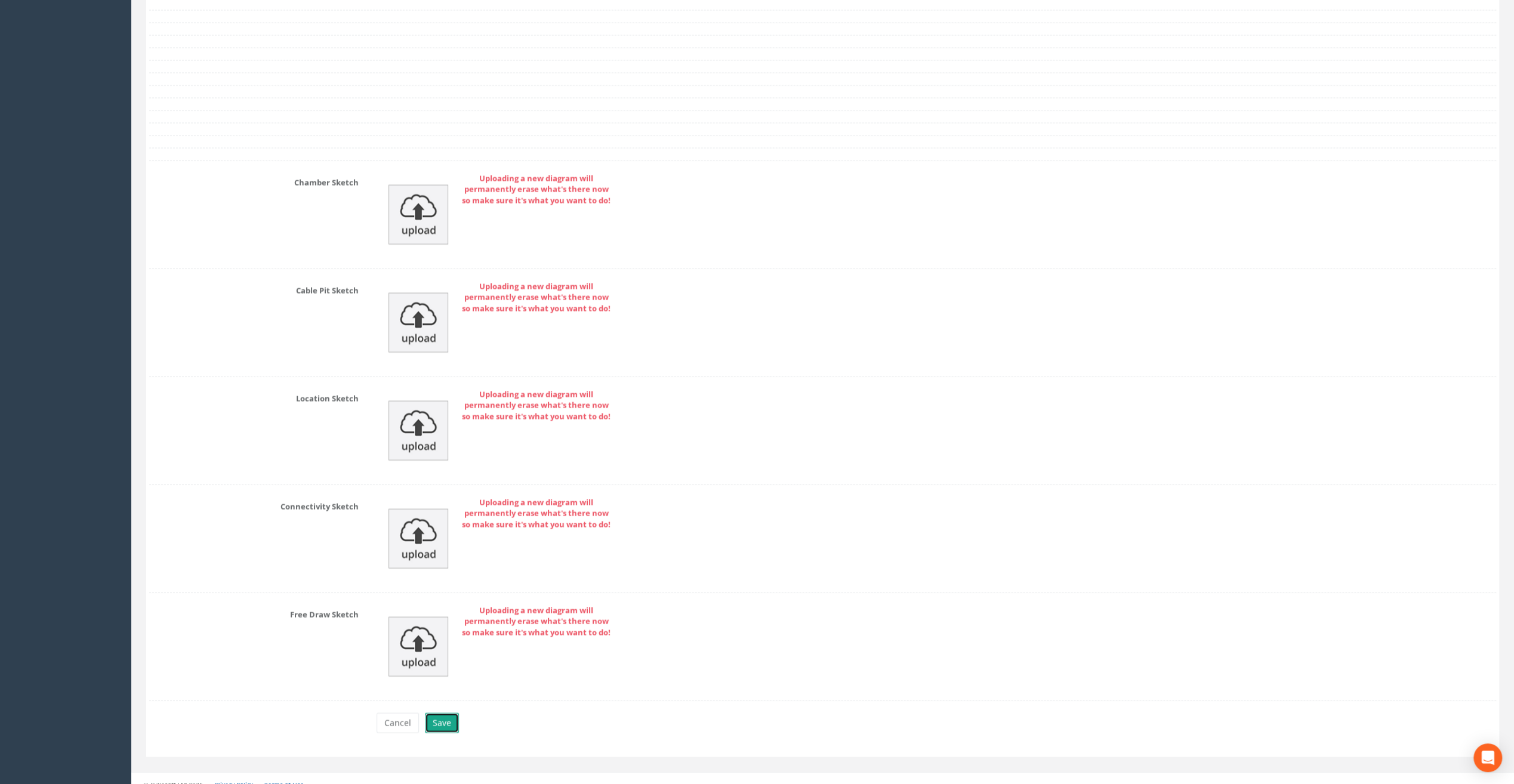
click at [443, 713] on button "Save" at bounding box center [442, 723] width 34 height 21
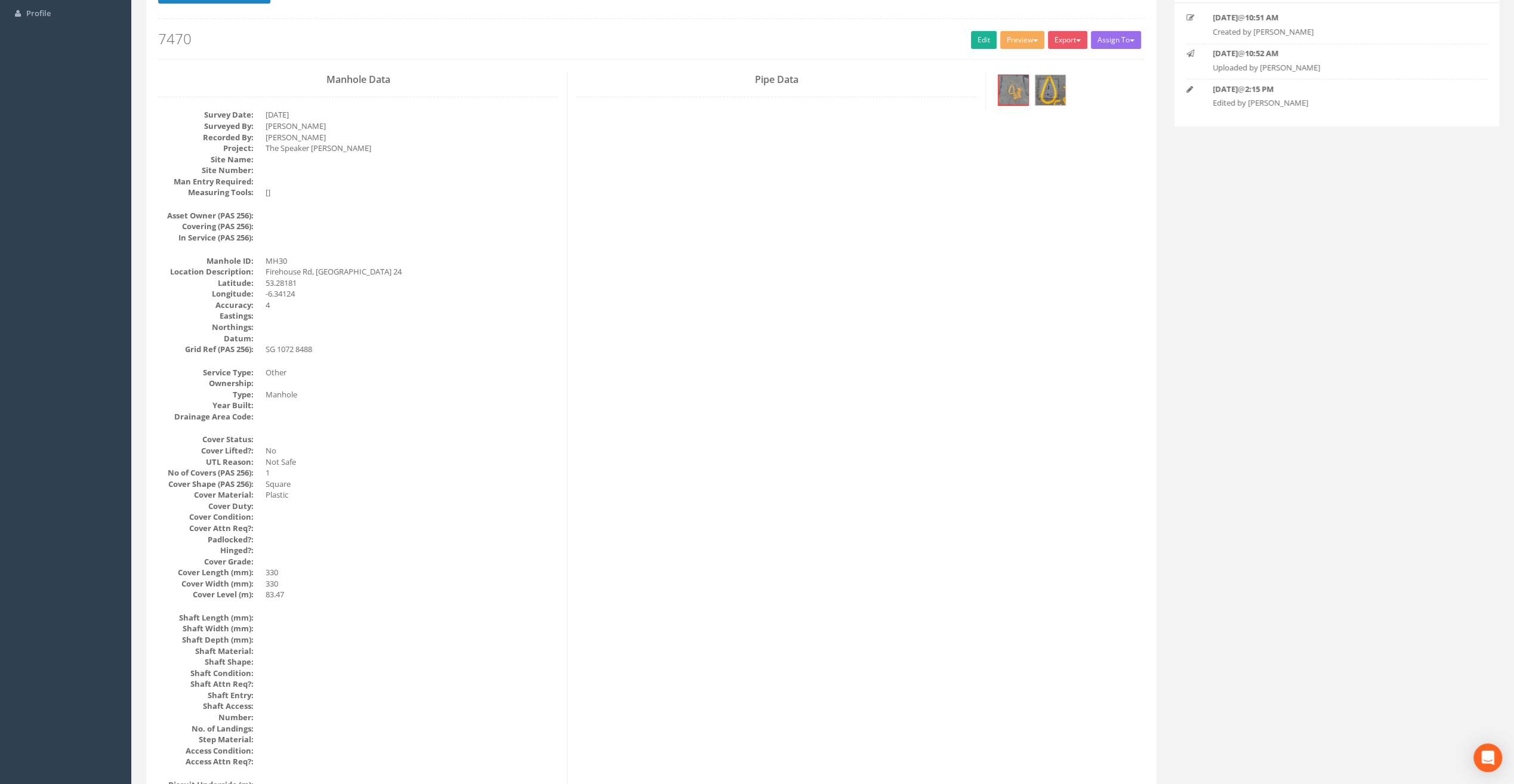
scroll to position [0, 0]
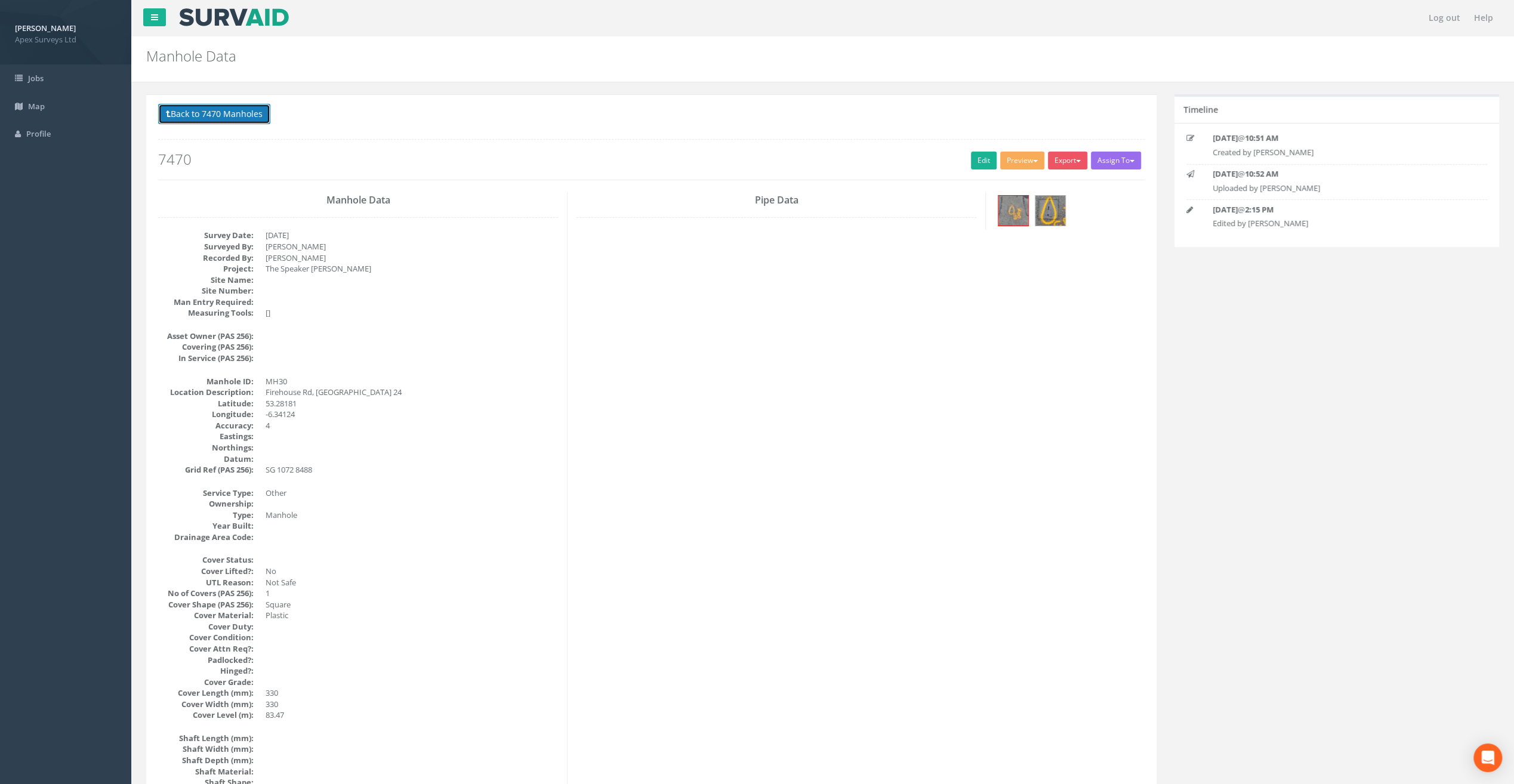
click at [208, 111] on button "Back to 7470 Manholes" at bounding box center [214, 114] width 112 height 21
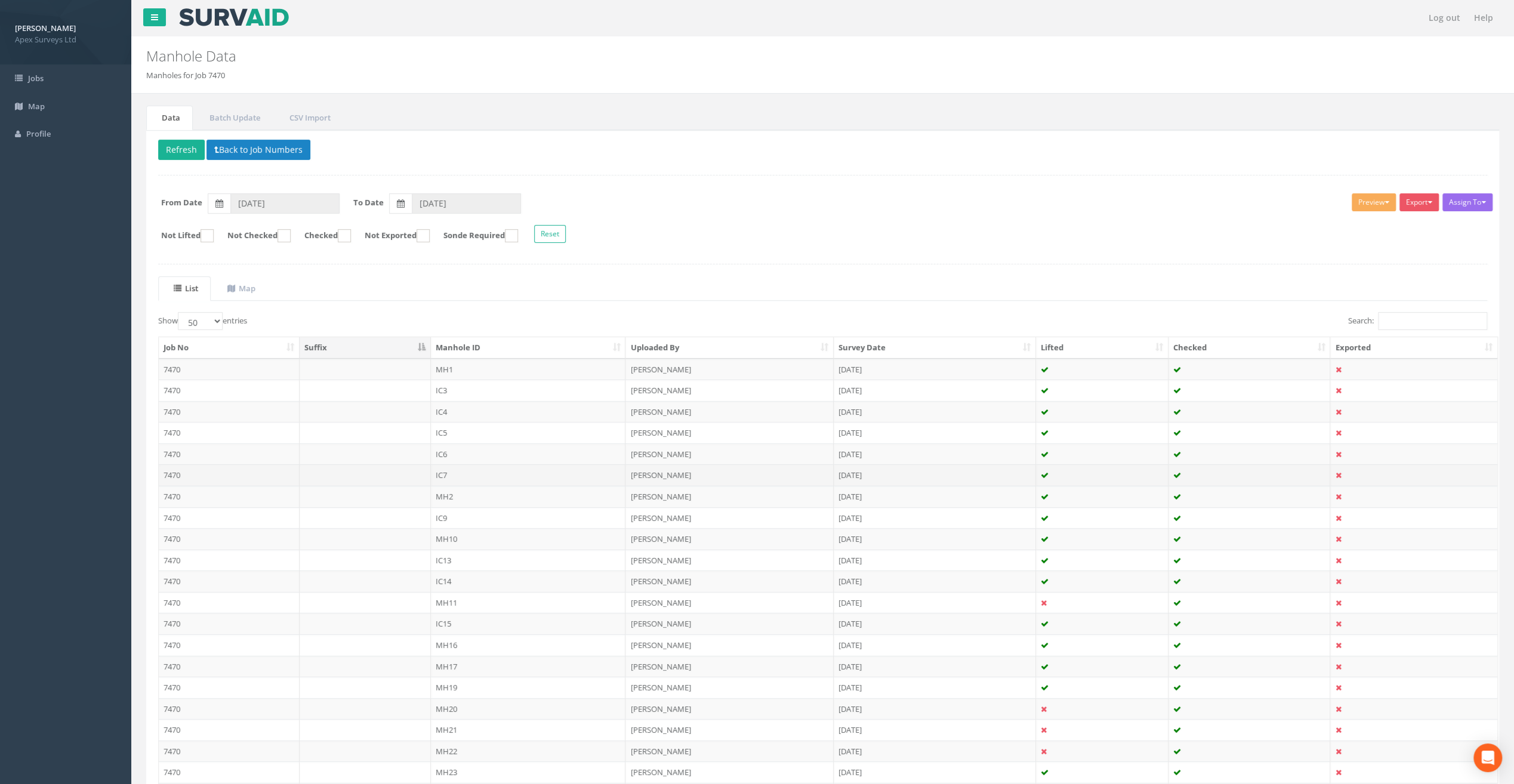
scroll to position [338, 0]
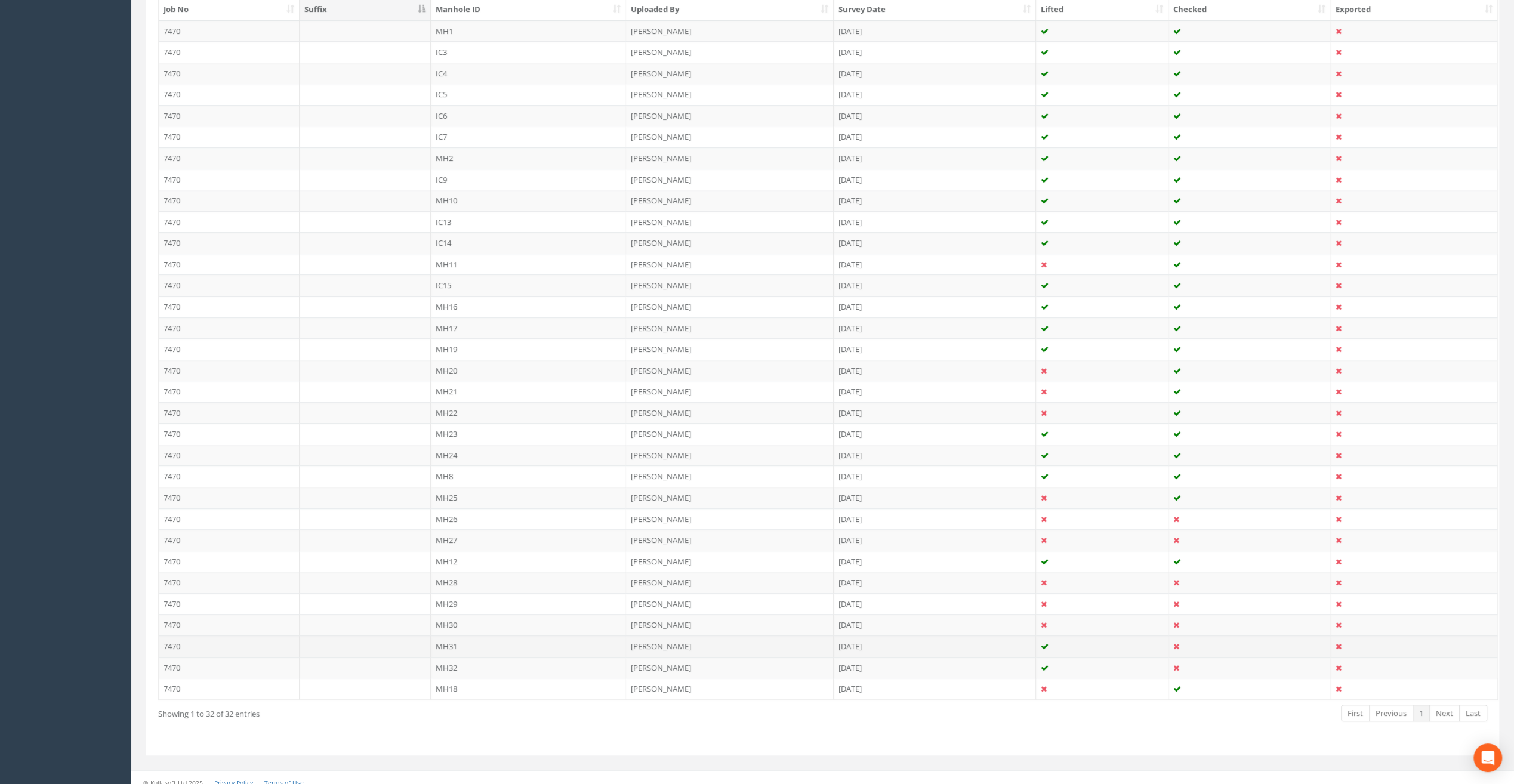
click at [447, 639] on td "MH31" at bounding box center [528, 646] width 195 height 22
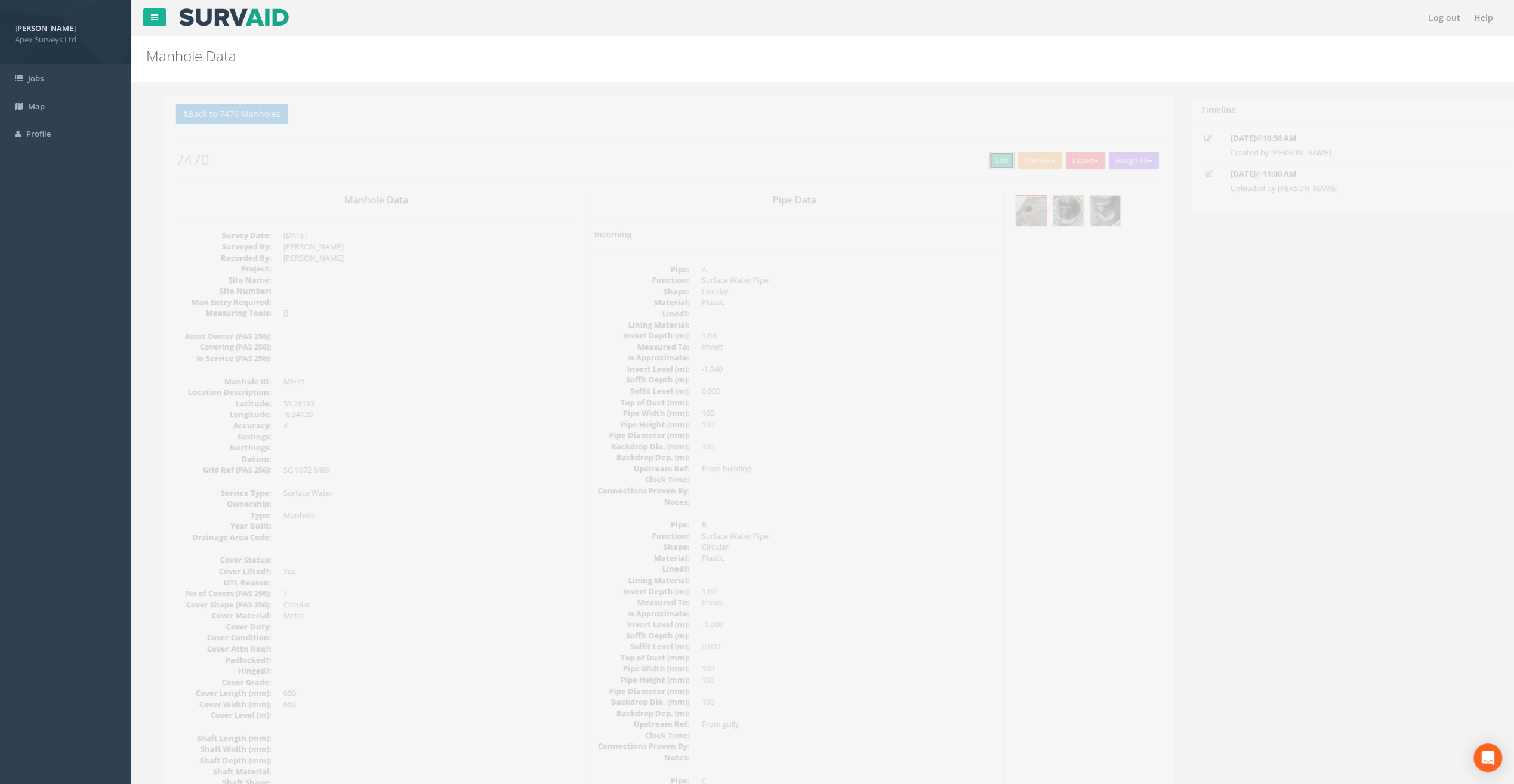
click at [982, 157] on link "Edit" at bounding box center [984, 161] width 25 height 18
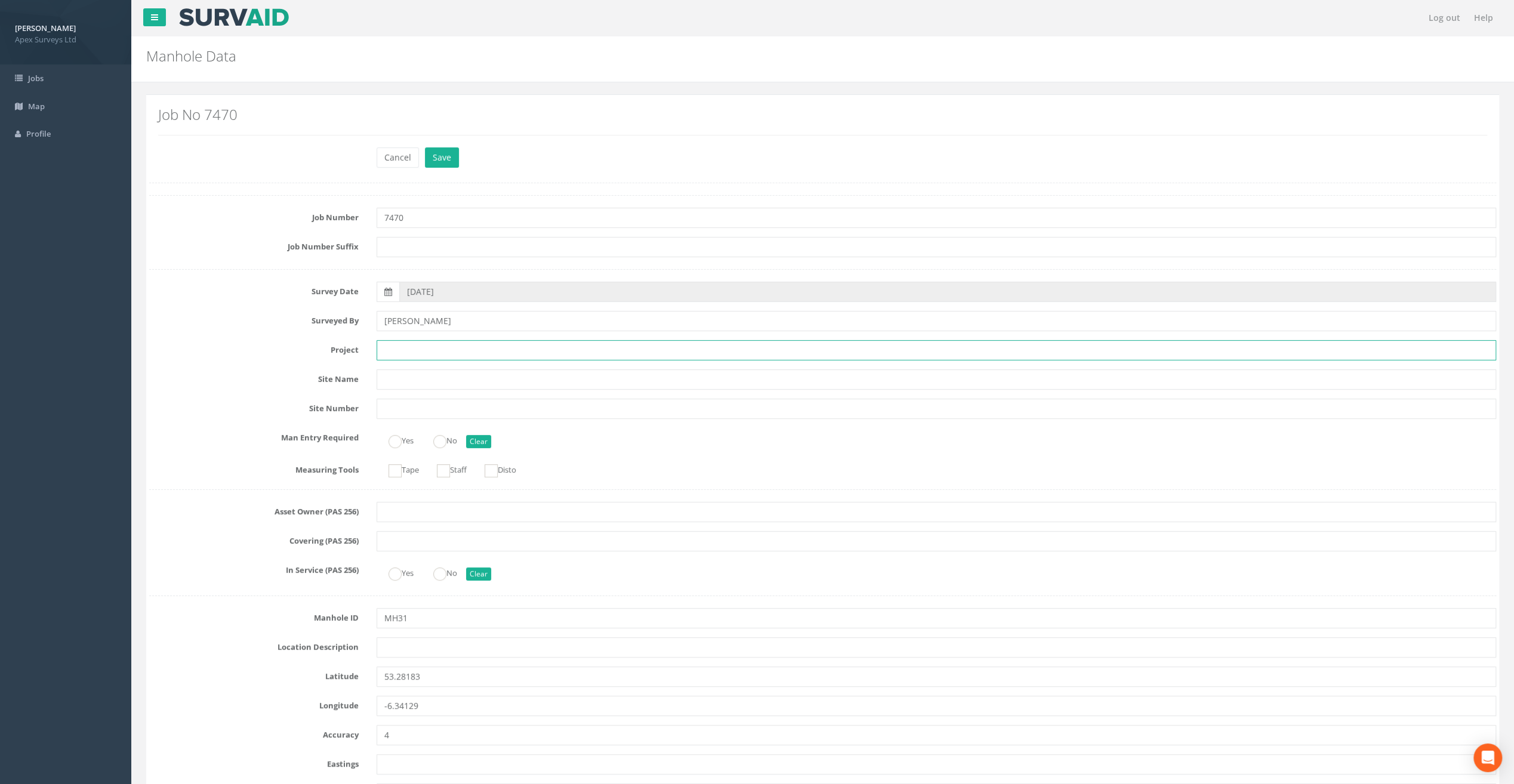
click at [407, 340] on input "text" at bounding box center [936, 350] width 1119 height 21
paste input "The Speaker [PERSON_NAME]"
type input "The Speaker [PERSON_NAME]"
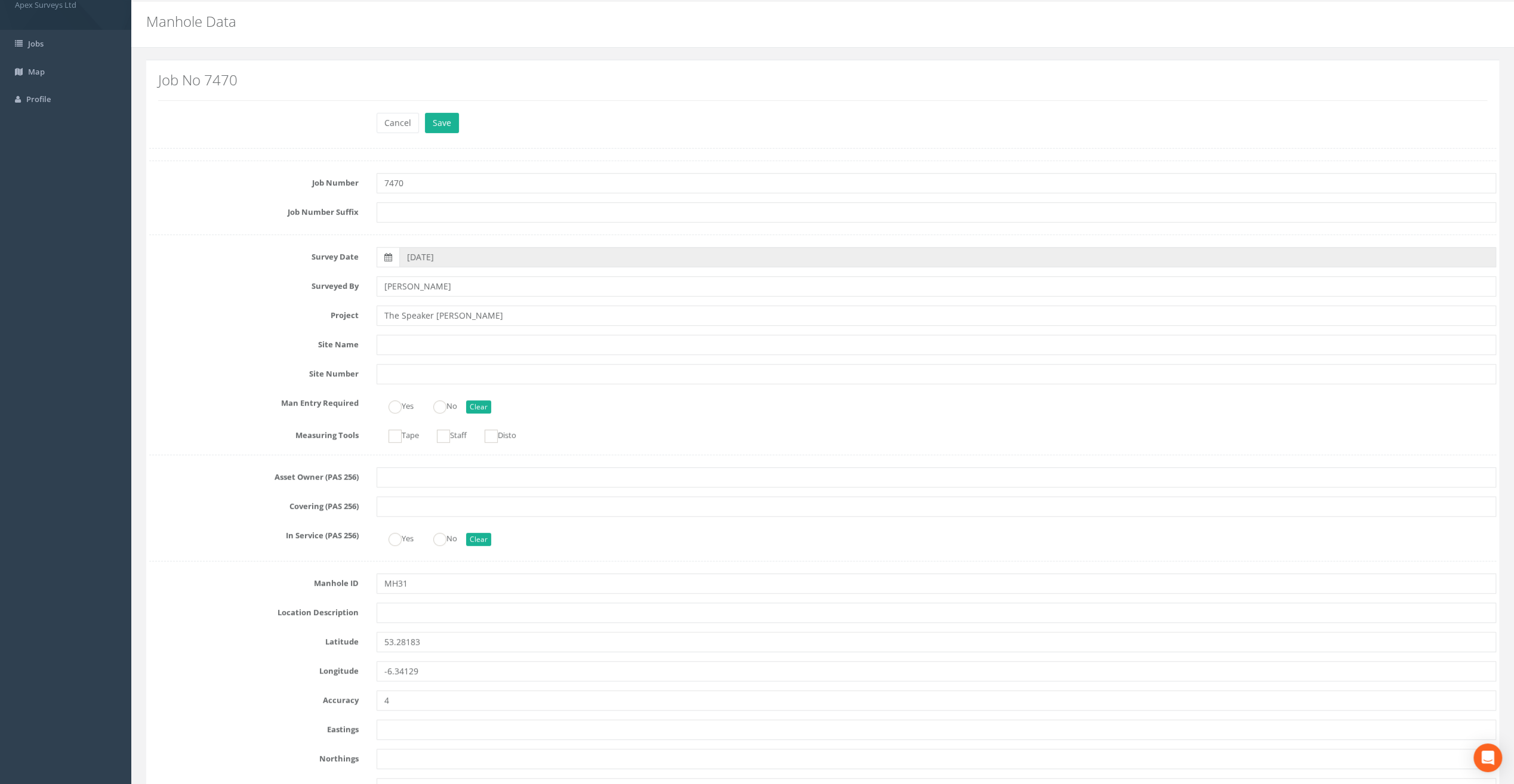
scroll to position [60, 0]
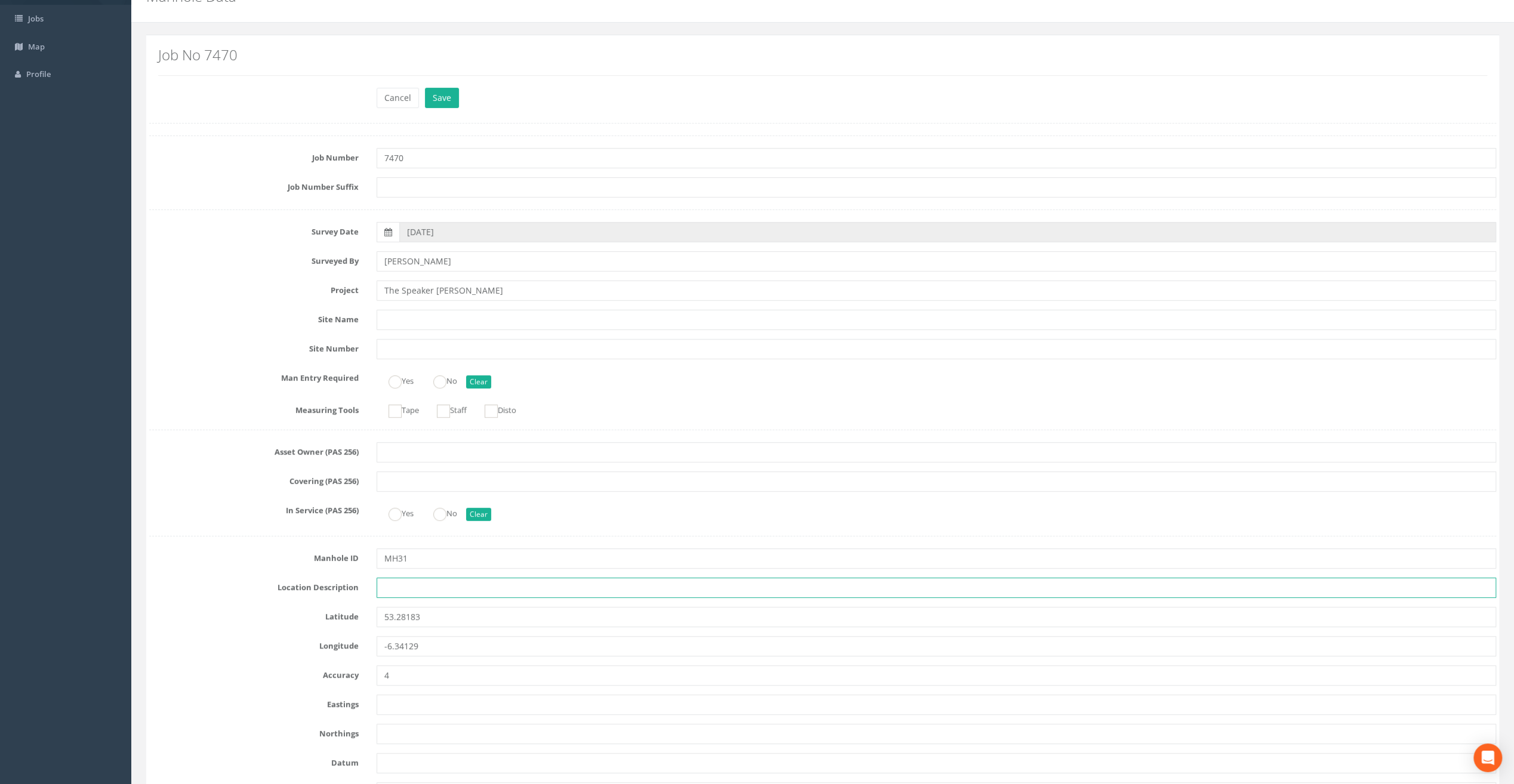
click at [407, 588] on input "text" at bounding box center [936, 588] width 1119 height 21
paste input "Firehouse Rd, [GEOGRAPHIC_DATA] 24"
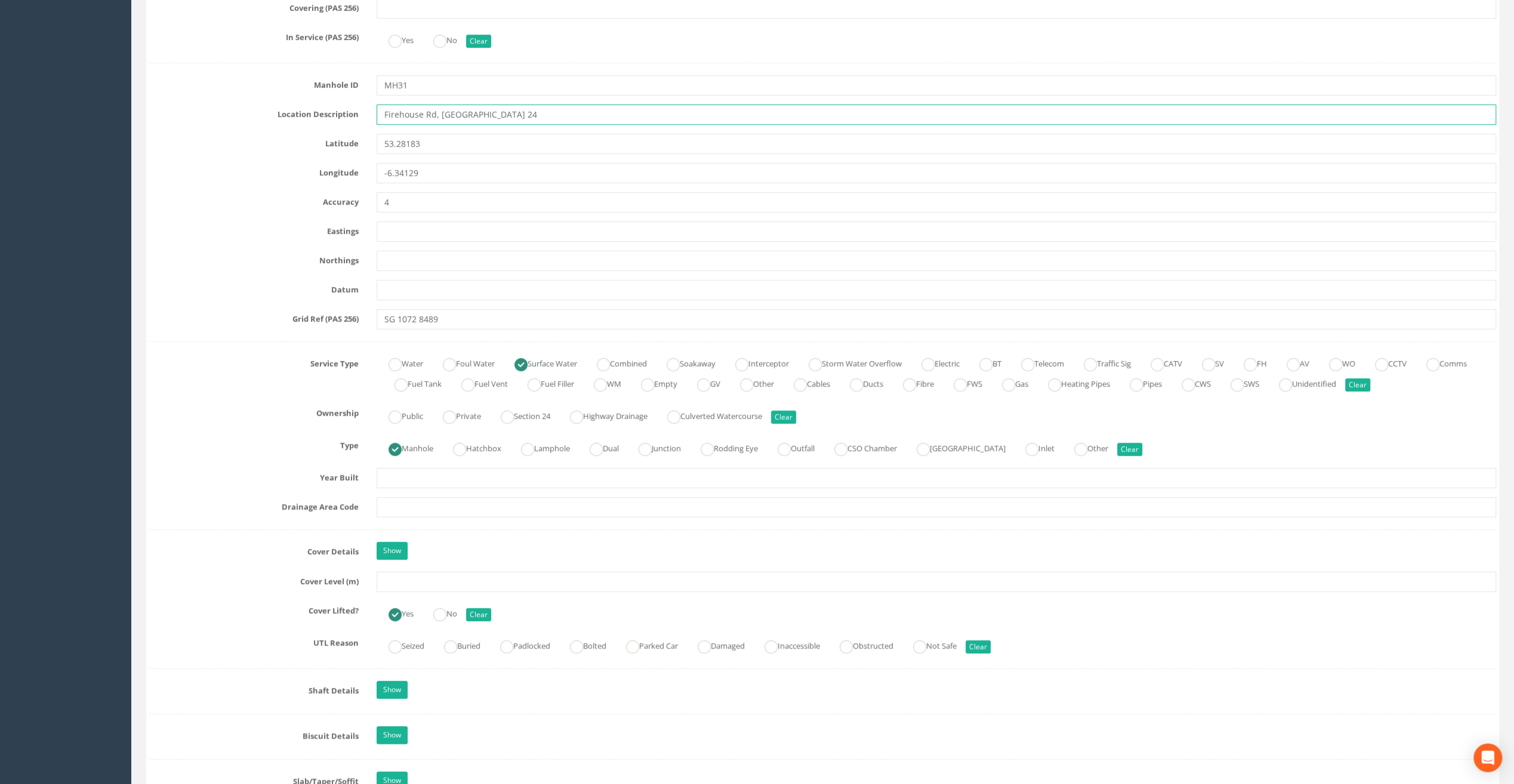
scroll to position [537, 0]
type input "Firehouse Rd, [GEOGRAPHIC_DATA] 24"
click at [401, 579] on input "text" at bounding box center [936, 578] width 1119 height 21
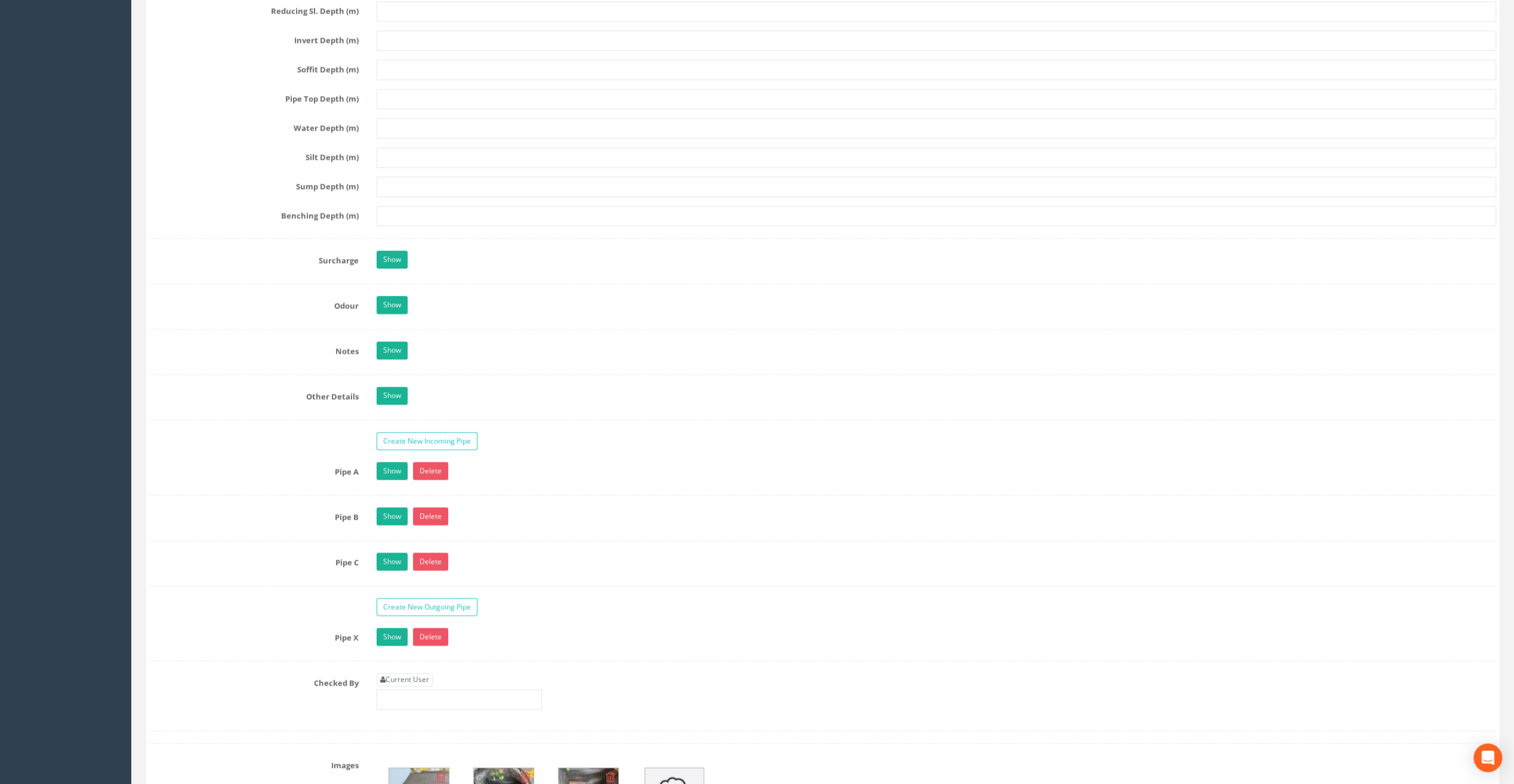
scroll to position [1611, 0]
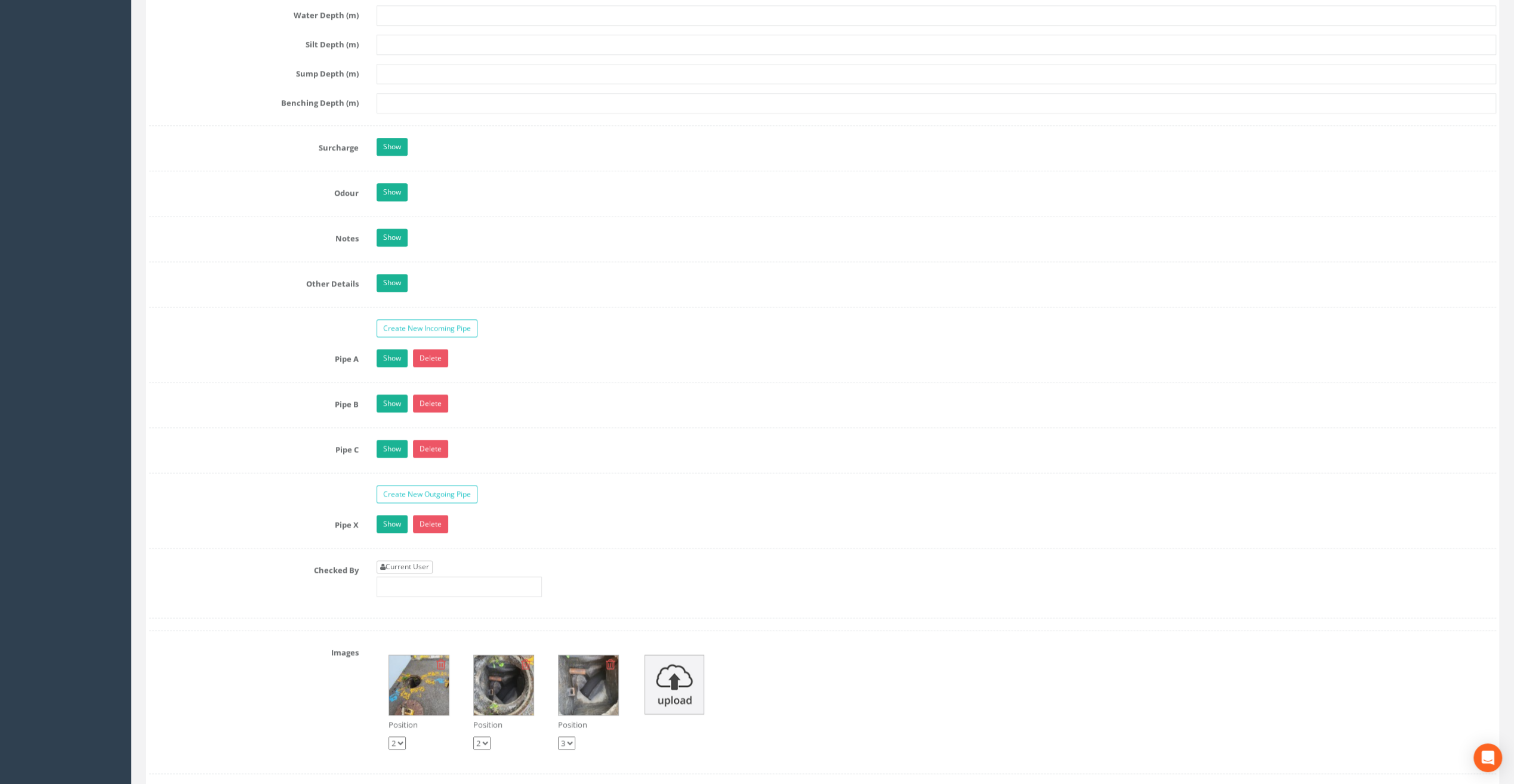
type input "83.42"
click at [398, 560] on link "Current User" at bounding box center [404, 567] width 56 height 13
type input "[PERSON_NAME]"
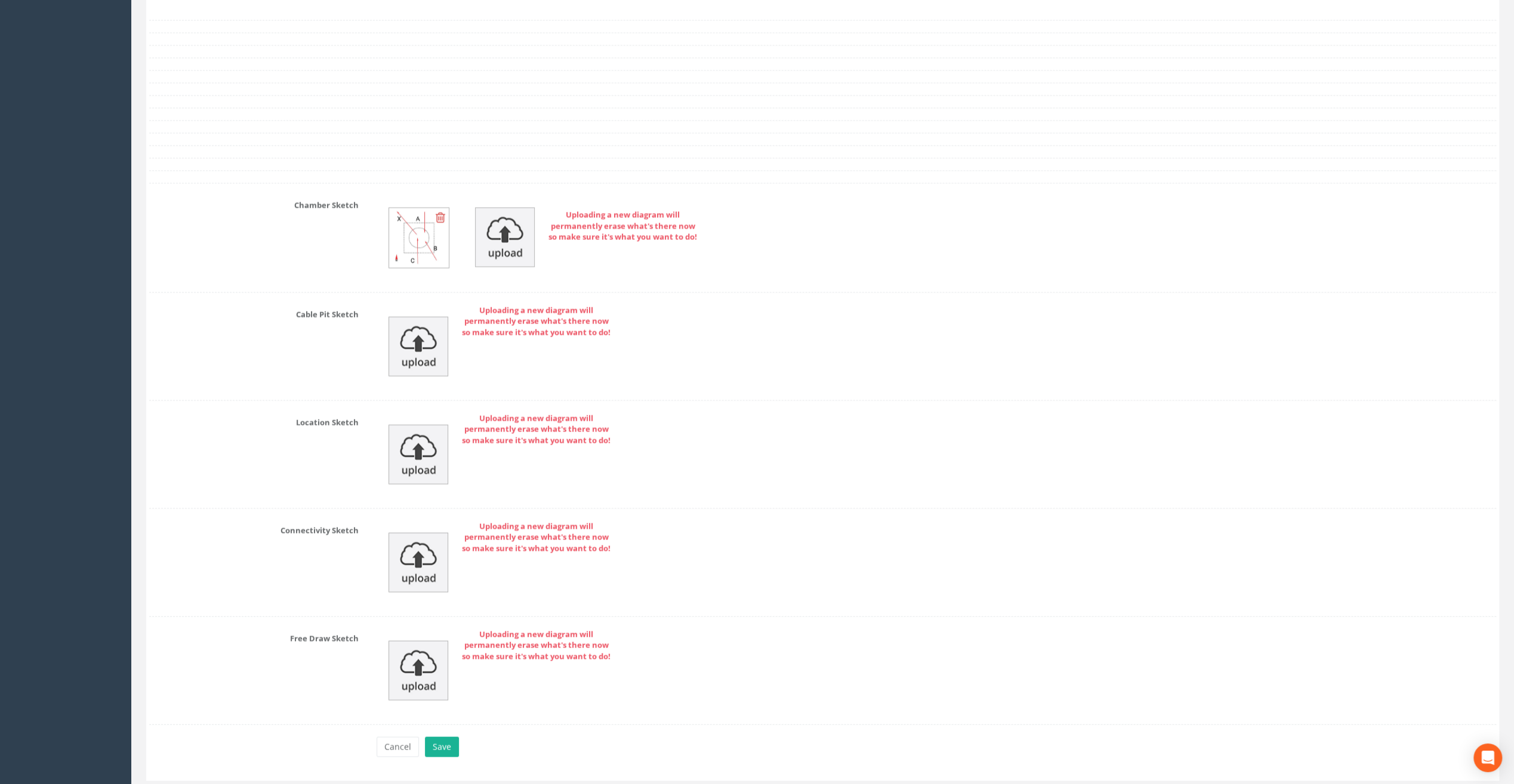
scroll to position [2387, 0]
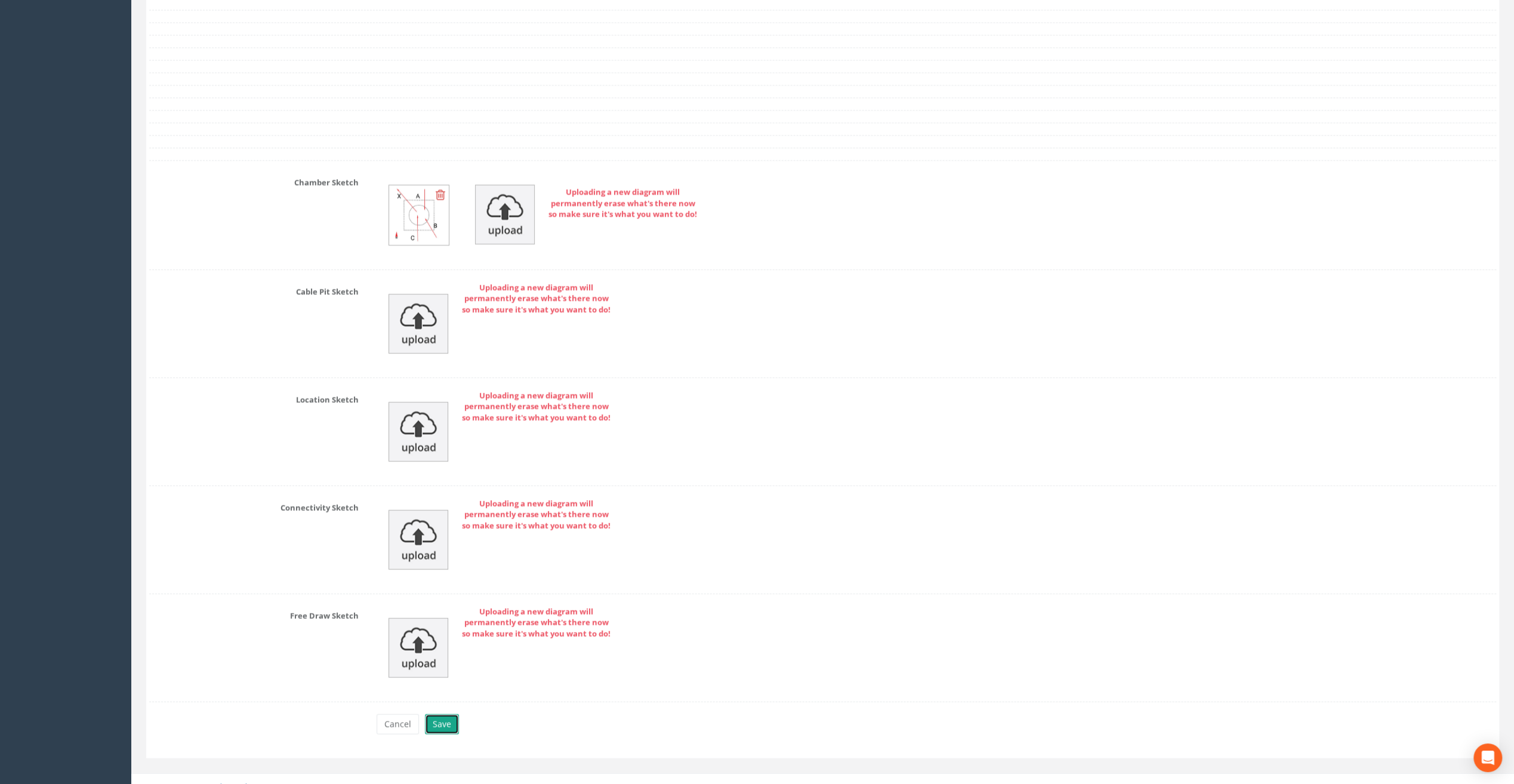
click at [439, 714] on button "Save" at bounding box center [442, 725] width 34 height 21
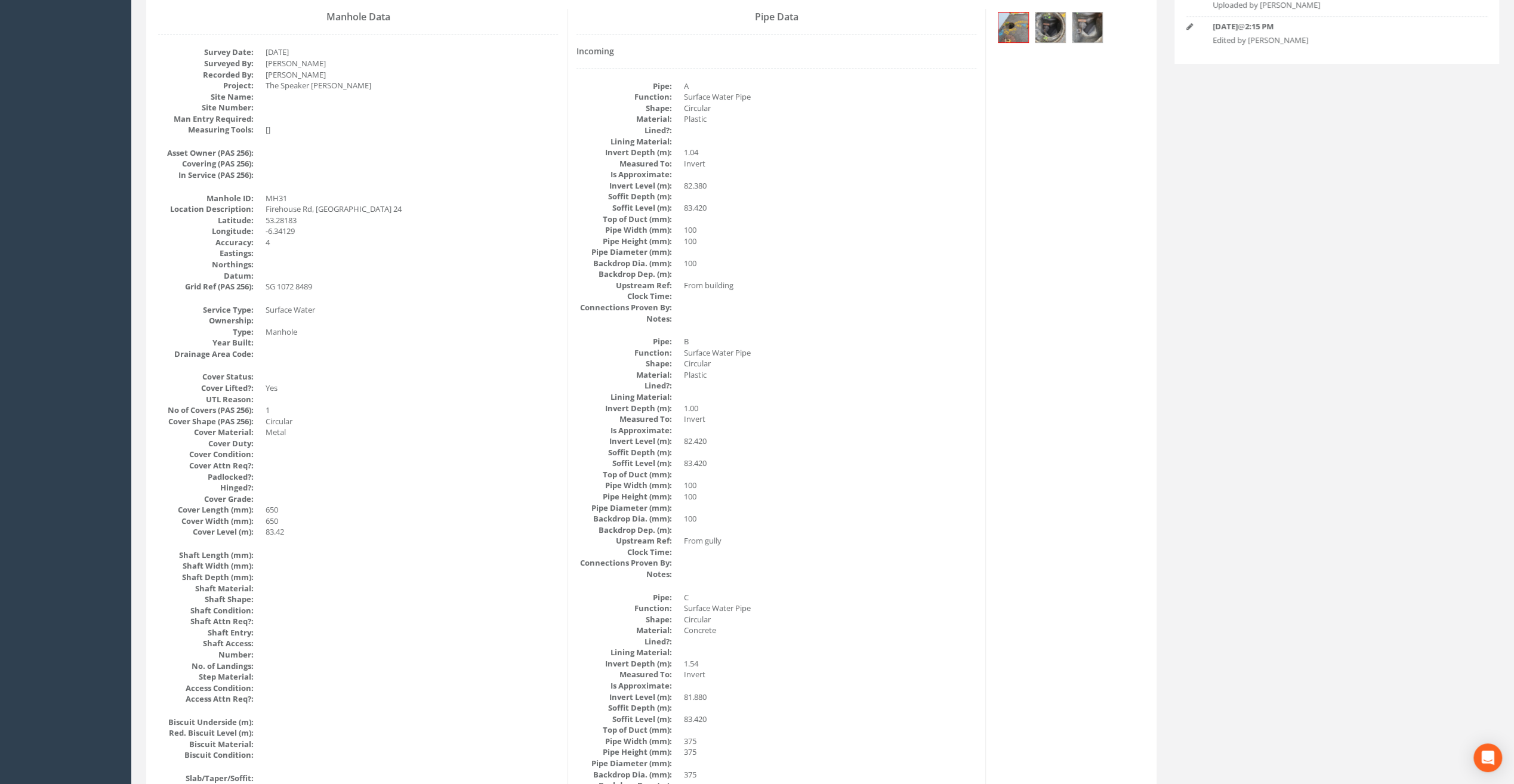
scroll to position [0, 0]
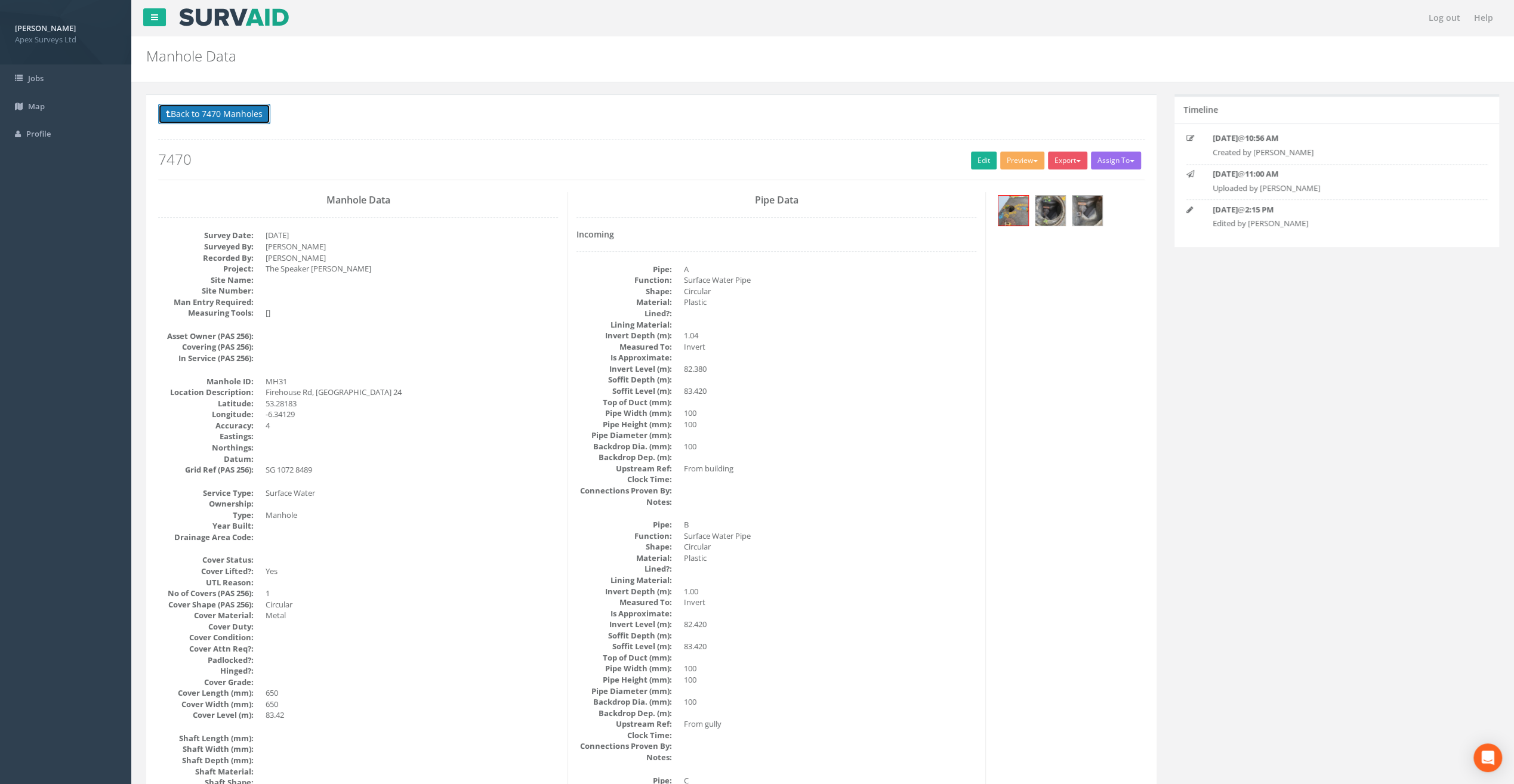
click at [242, 116] on button "Back to 7470 Manholes" at bounding box center [214, 114] width 112 height 21
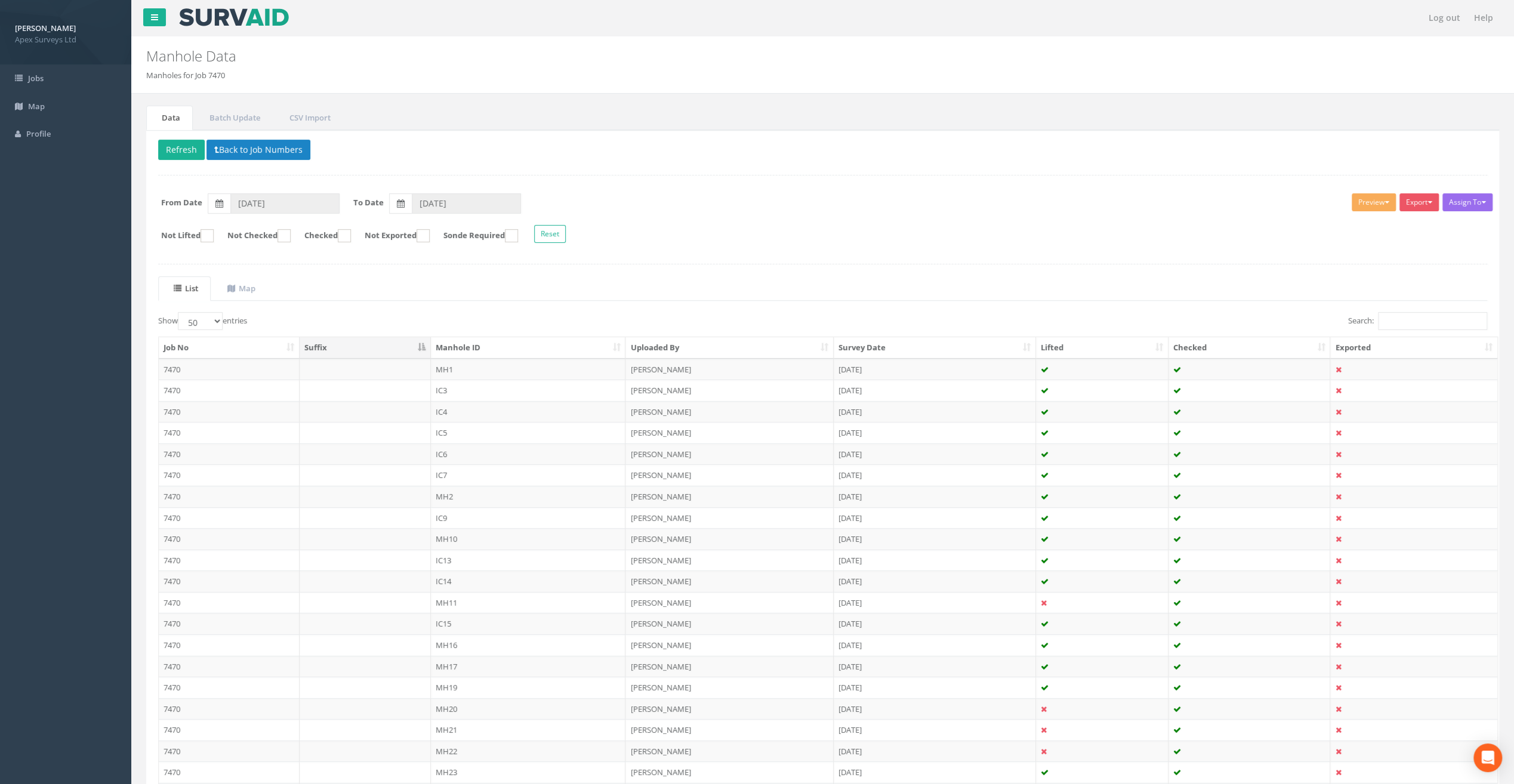
click at [296, 240] on form "Not Lifted Not Checked Checked Not Exported Sonde Required Reset" at bounding box center [823, 235] width 1347 height 21
click at [290, 230] on ins at bounding box center [284, 236] width 13 height 13
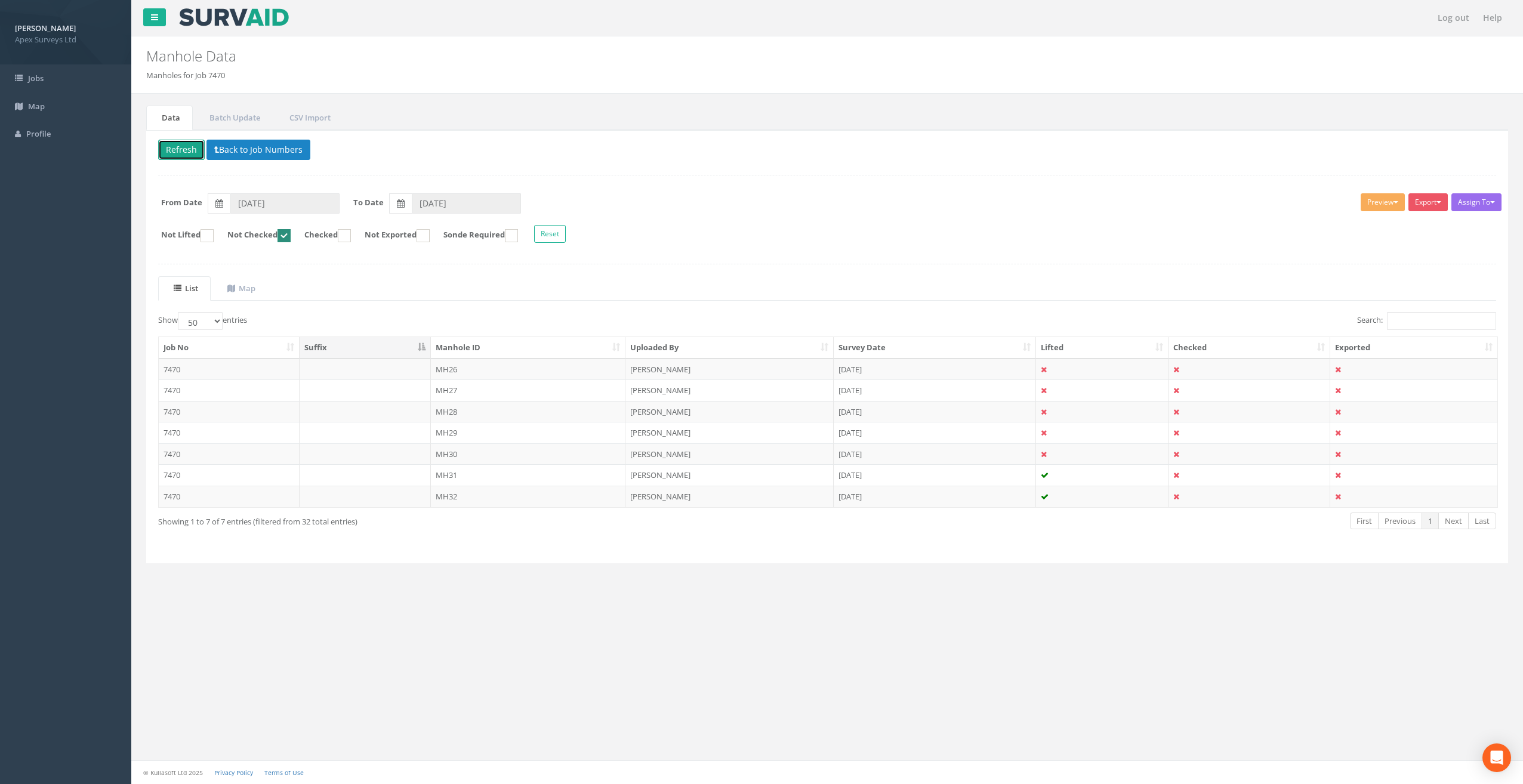
click at [182, 145] on button "Refresh" at bounding box center [181, 150] width 47 height 21
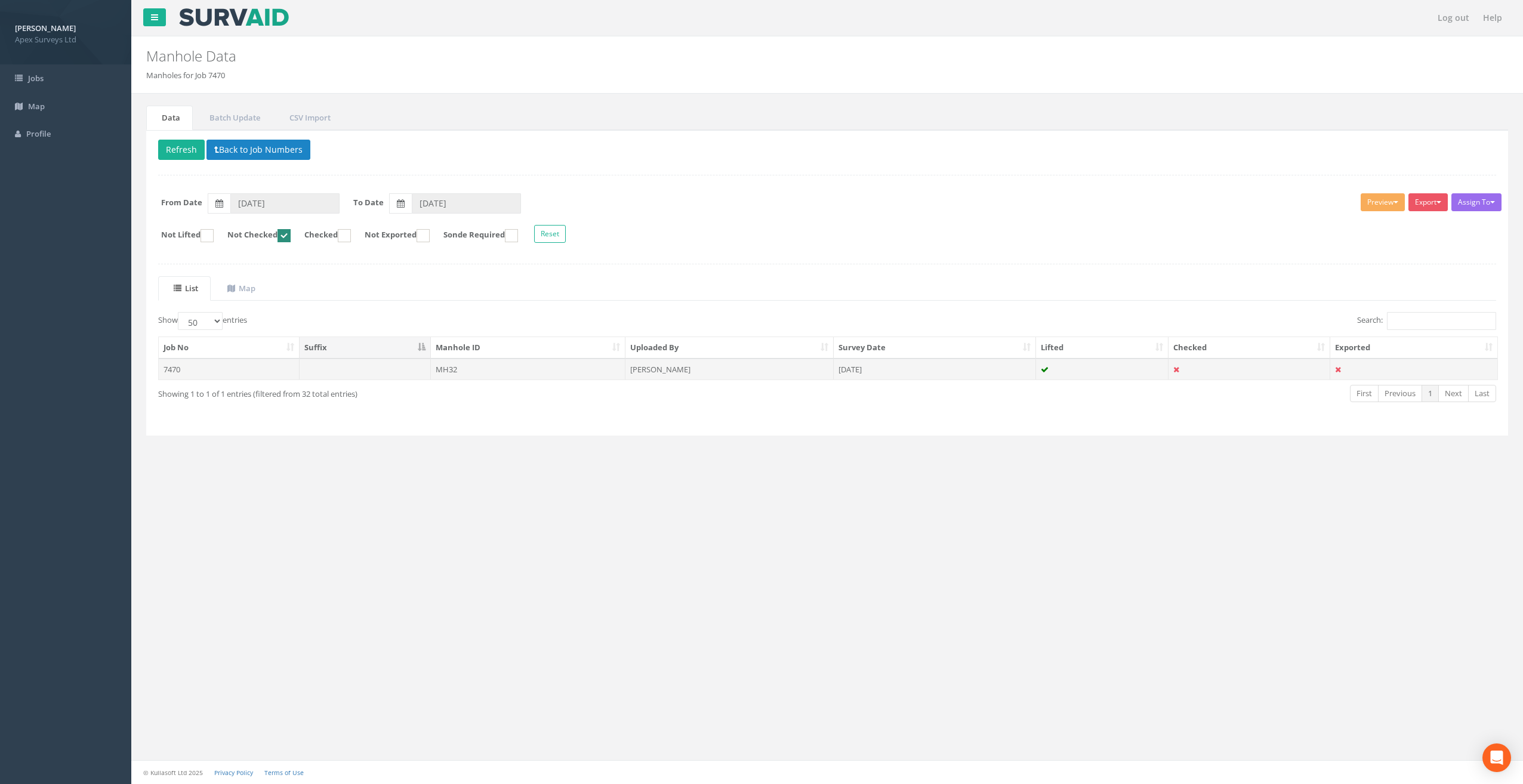
click at [457, 368] on td "MH32" at bounding box center [528, 370] width 195 height 22
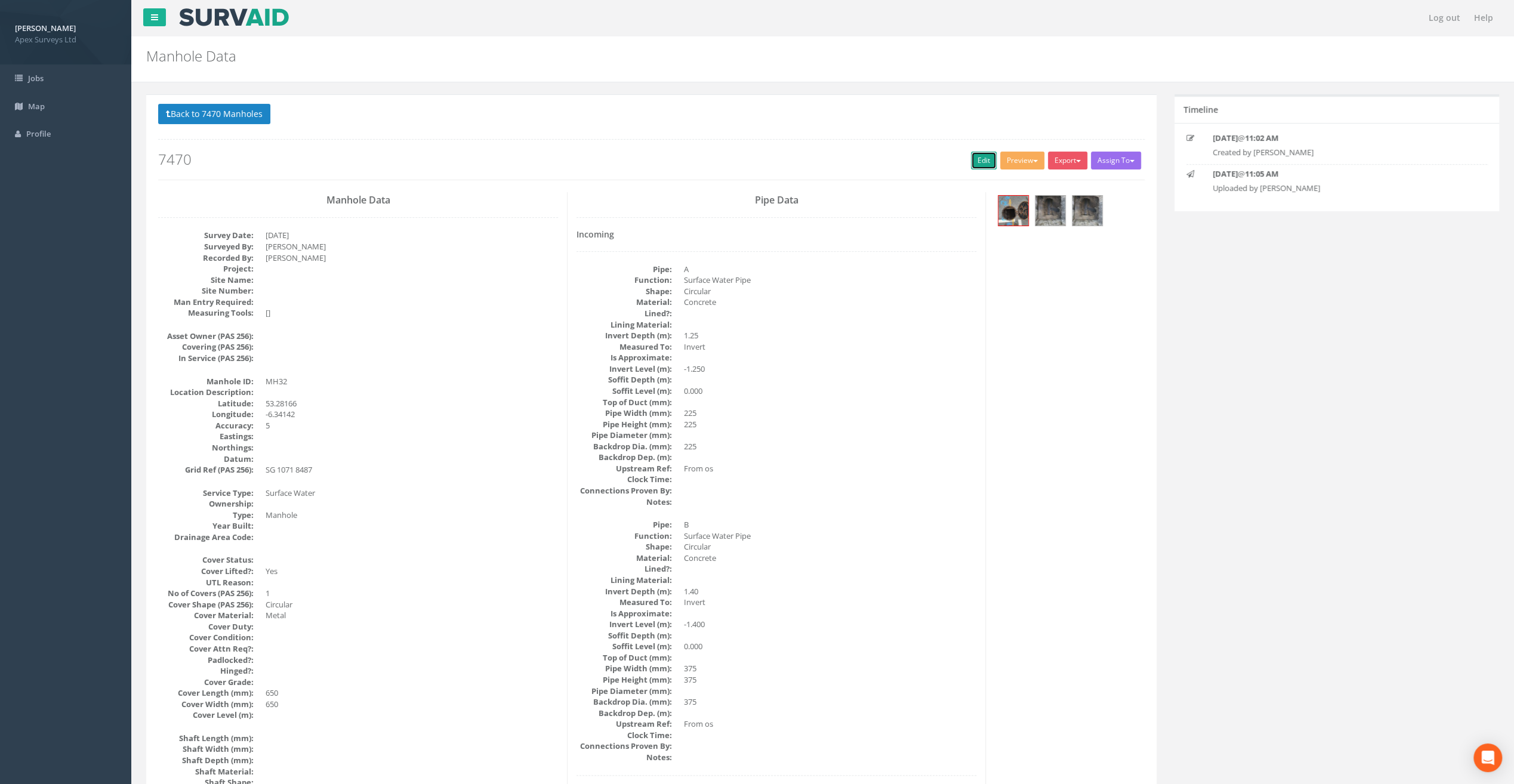
click at [983, 159] on link "Edit" at bounding box center [984, 161] width 25 height 18
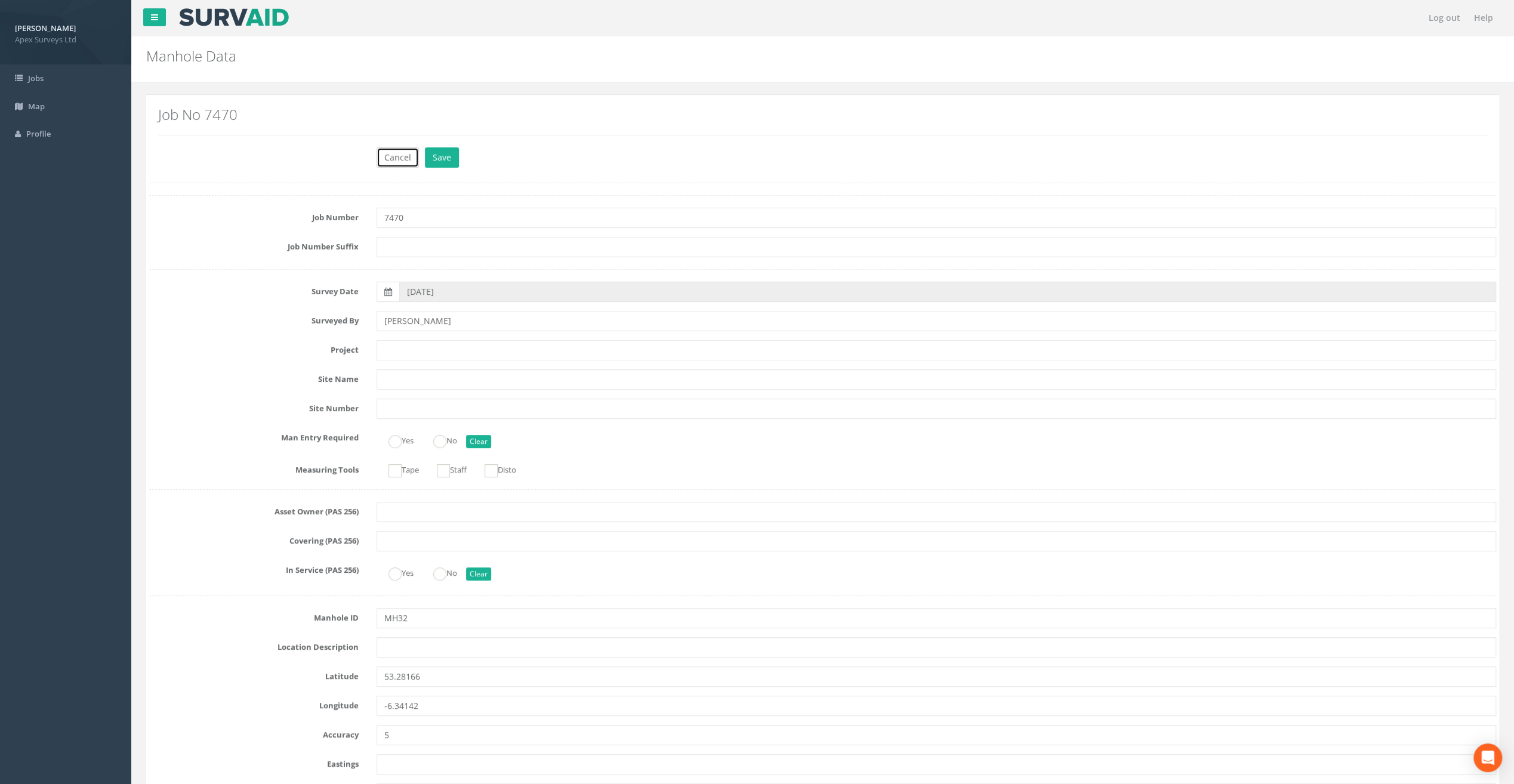
click at [387, 157] on button "Cancel" at bounding box center [398, 158] width 42 height 21
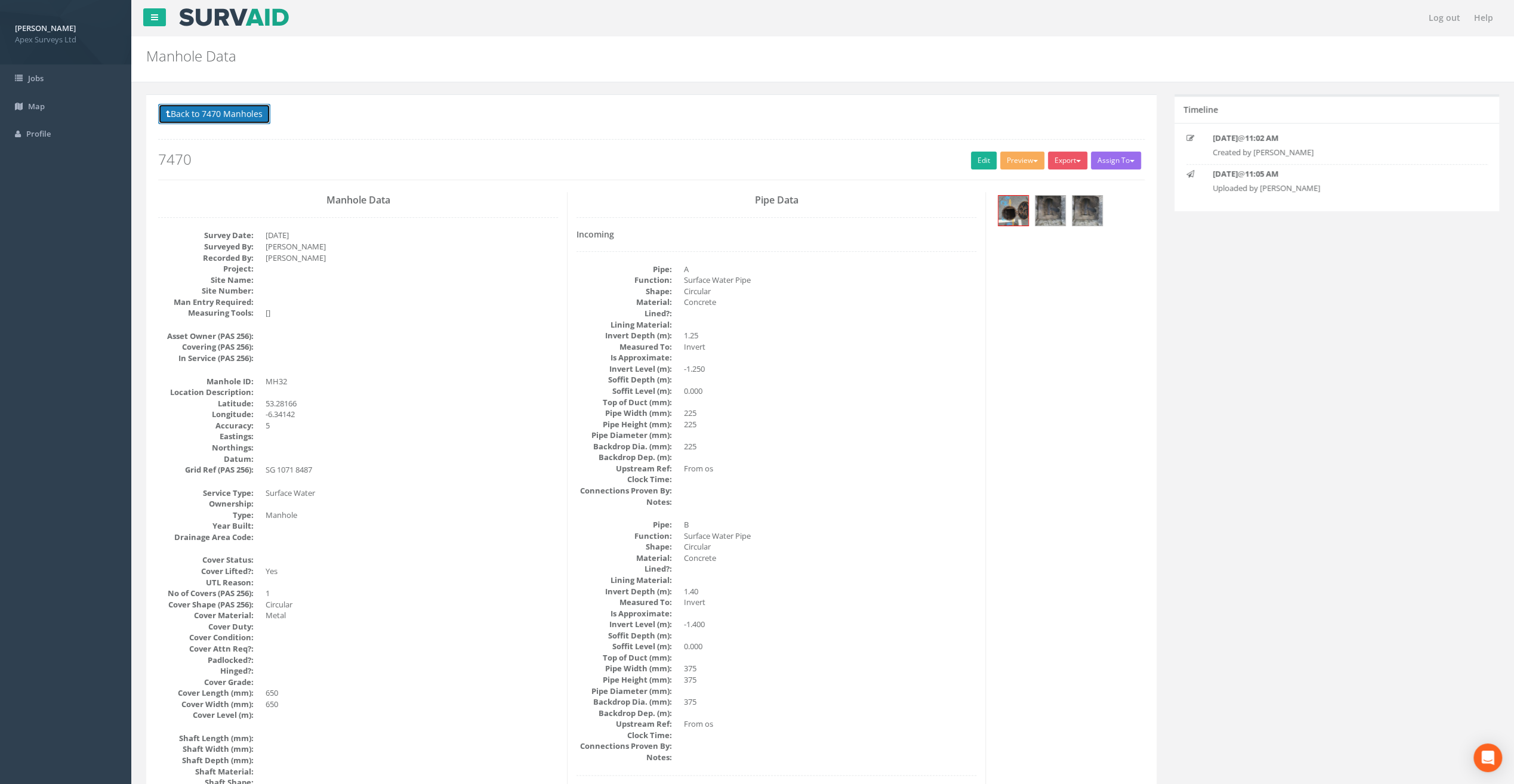
click at [247, 114] on button "Back to 7470 Manholes" at bounding box center [214, 114] width 112 height 21
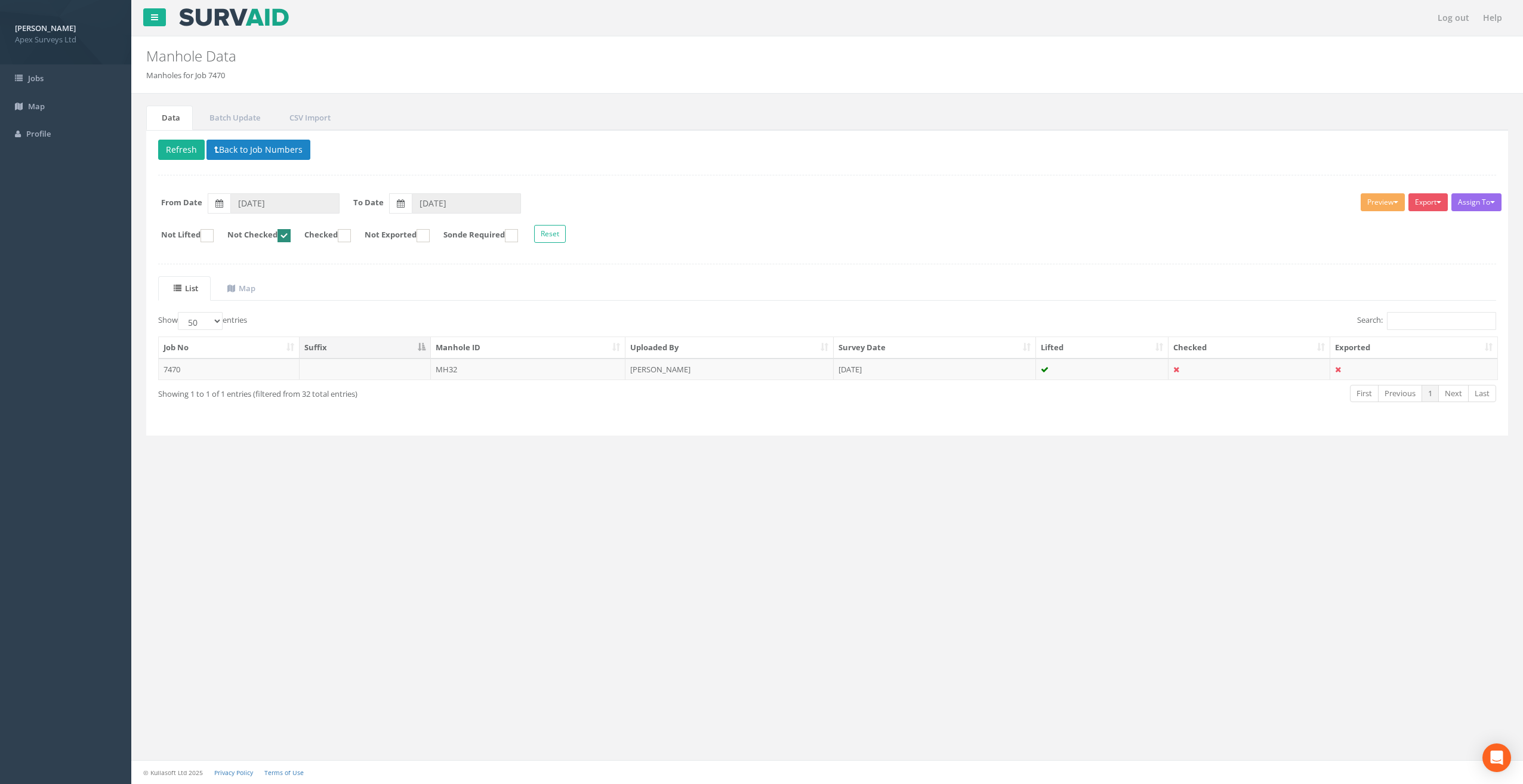
click at [290, 233] on ins at bounding box center [284, 236] width 13 height 13
checkbox input "false"
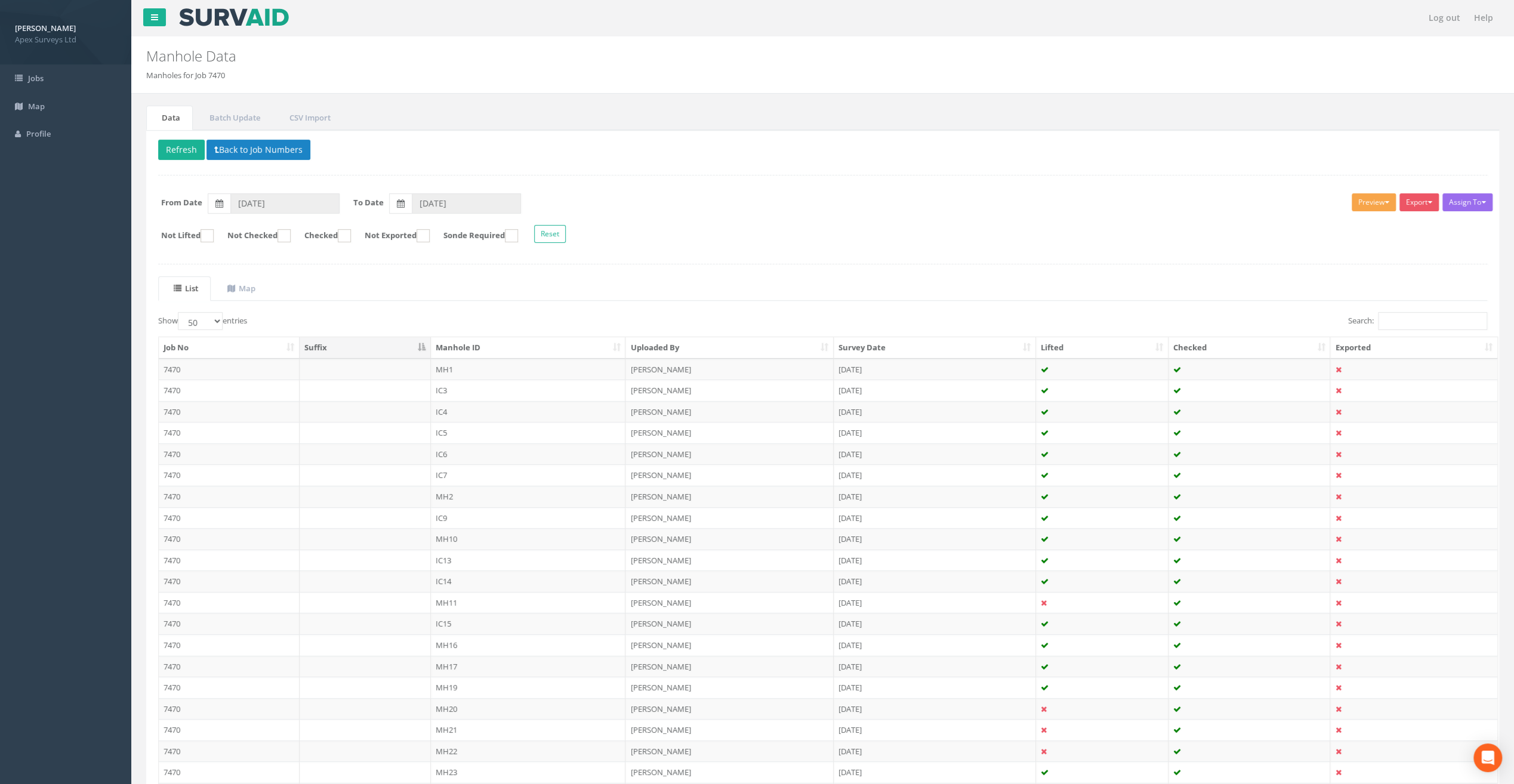
click at [1373, 203] on button "Preview" at bounding box center [1374, 203] width 44 height 18
drag, startPoint x: 998, startPoint y: 177, endPoint x: 733, endPoint y: 74, distance: 284.3
click at [995, 175] on div "Delete Refresh Back to Job Numbers Assign To No Companies Added Export Heathrow…" at bounding box center [823, 612] width 1353 height 964
click at [237, 117] on link "Batch Update" at bounding box center [234, 118] width 79 height 24
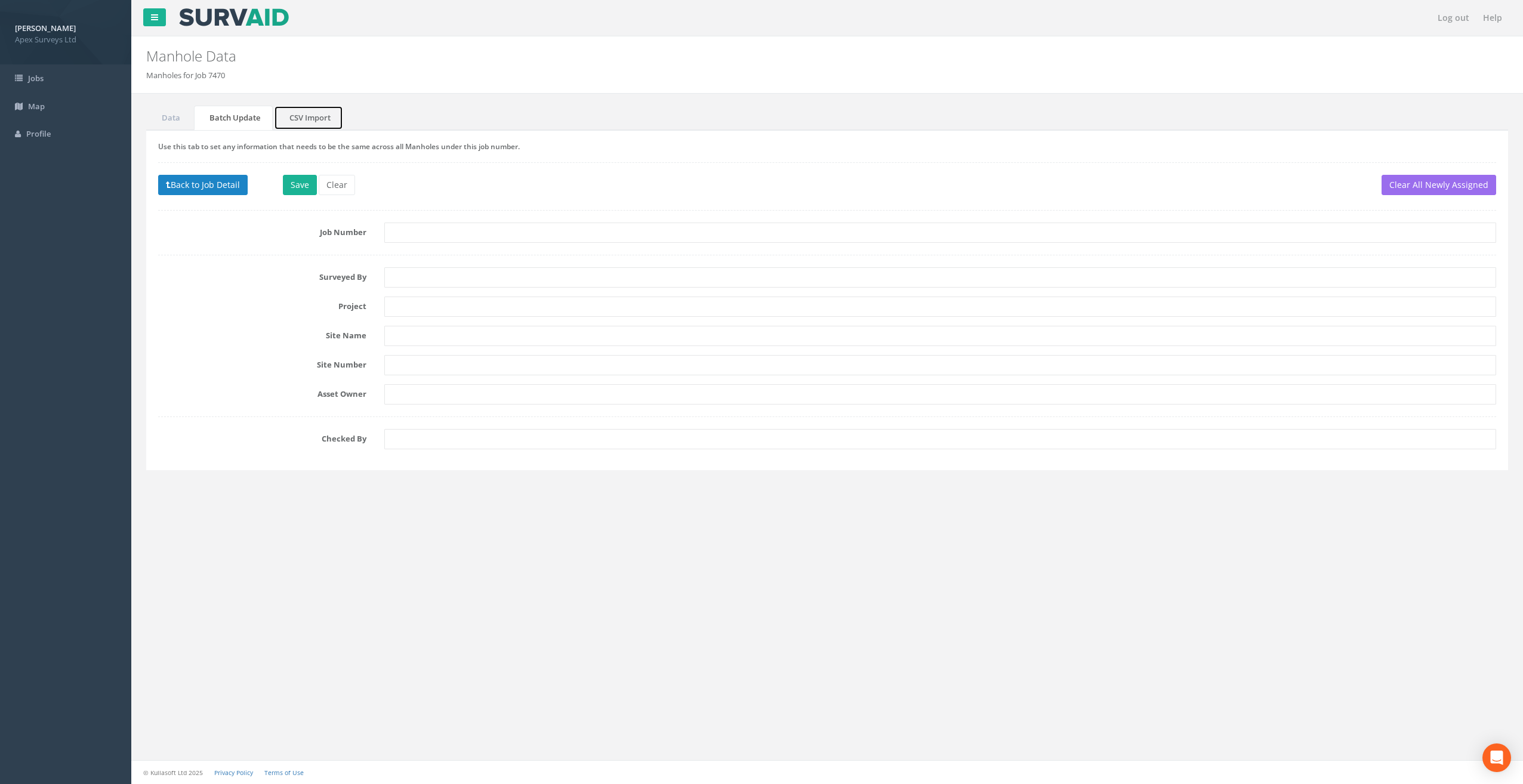
click at [293, 113] on link "CSV Import" at bounding box center [309, 118] width 69 height 24
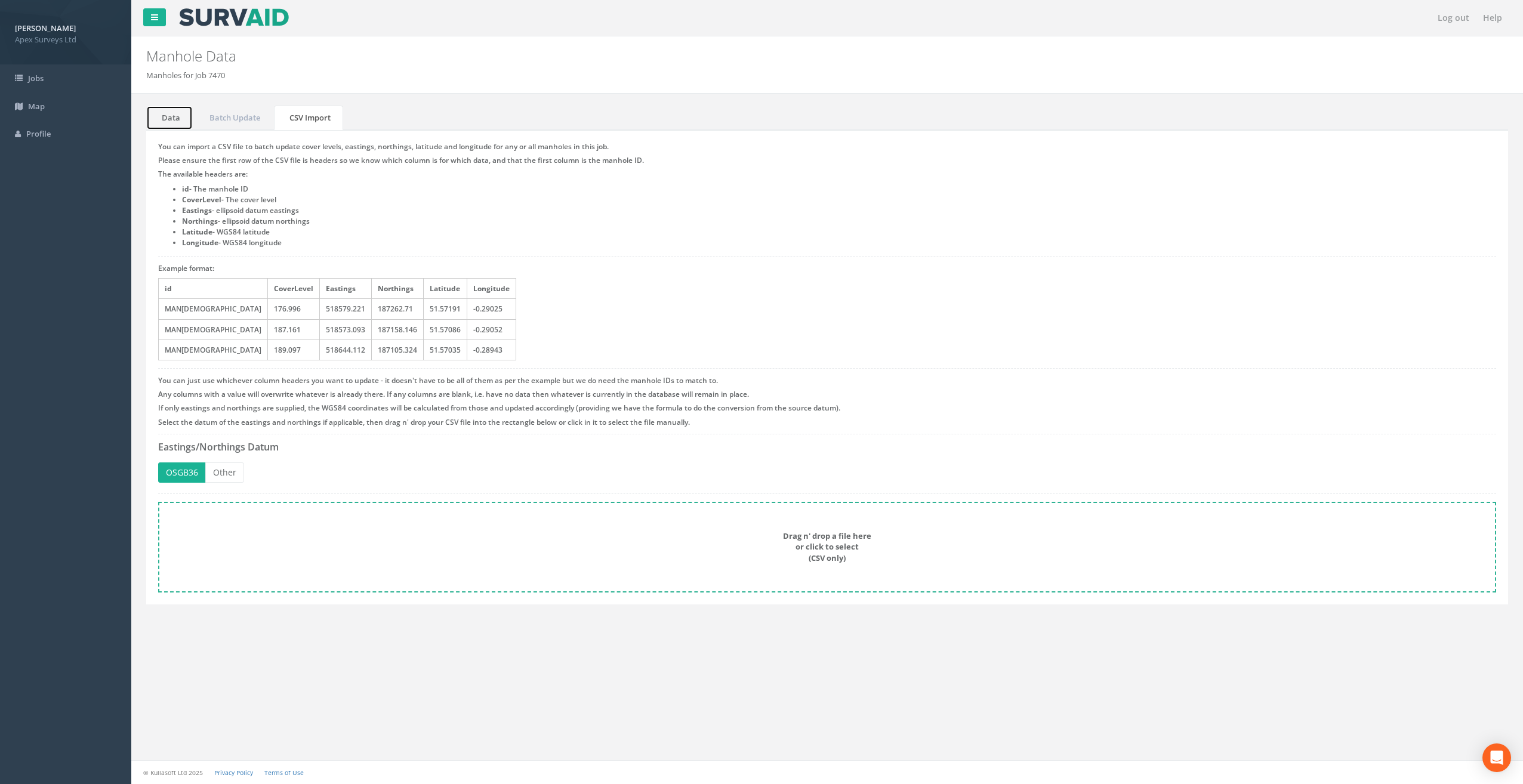
click at [183, 114] on link "Data" at bounding box center [169, 118] width 47 height 24
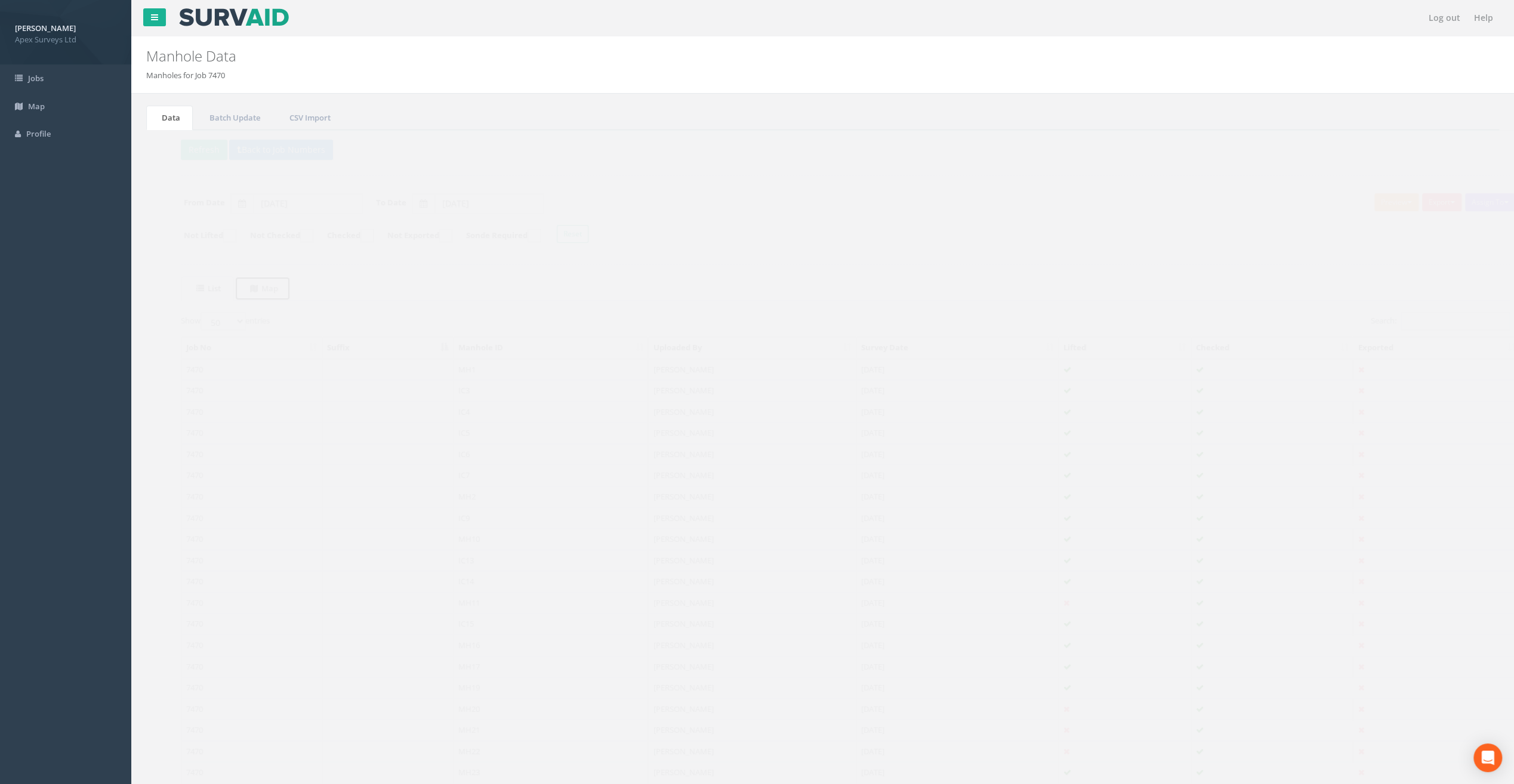
click at [249, 283] on uib-tab-heading "Map" at bounding box center [241, 289] width 28 height 11
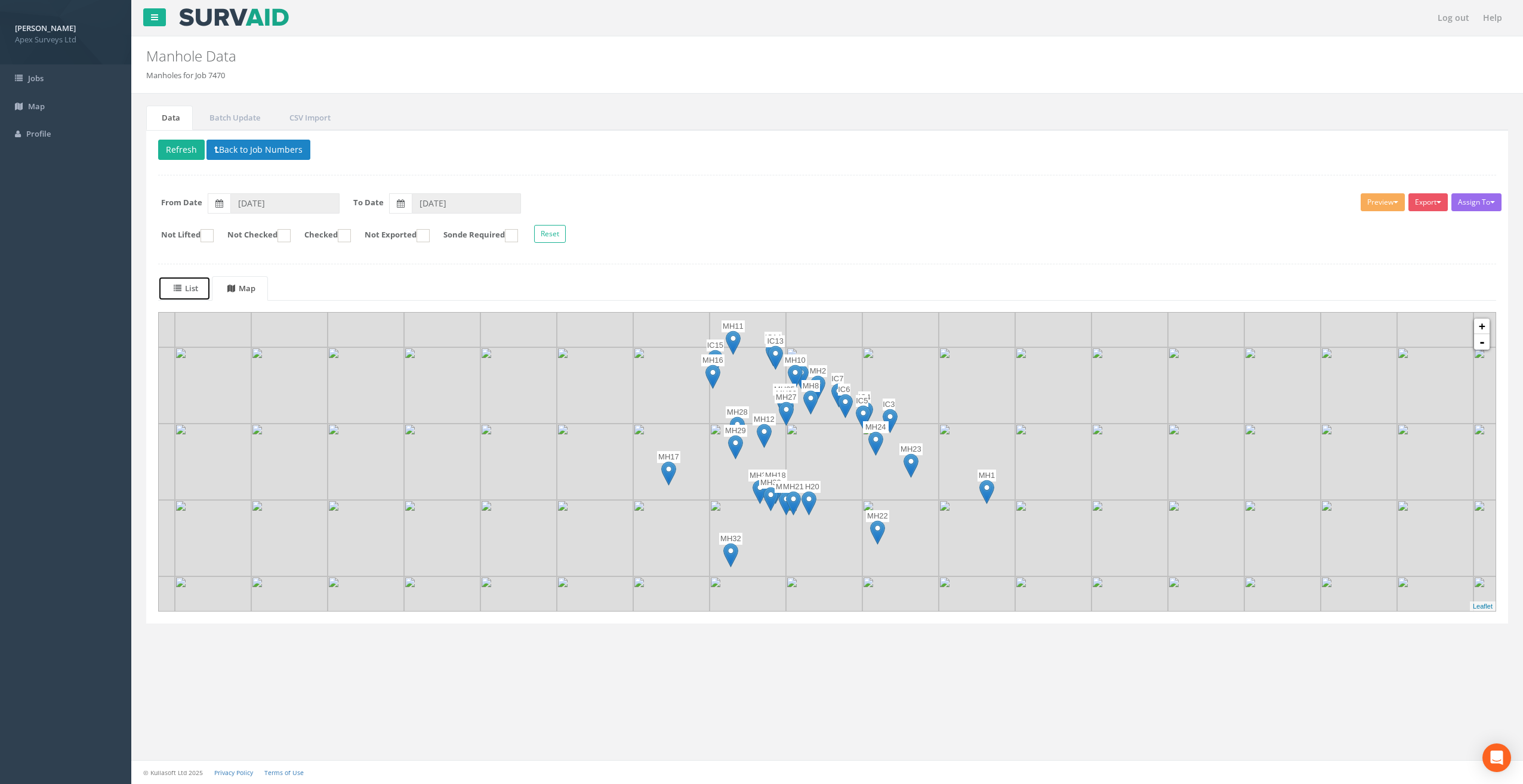
click at [194, 285] on uib-tab-heading "List" at bounding box center [186, 289] width 24 height 11
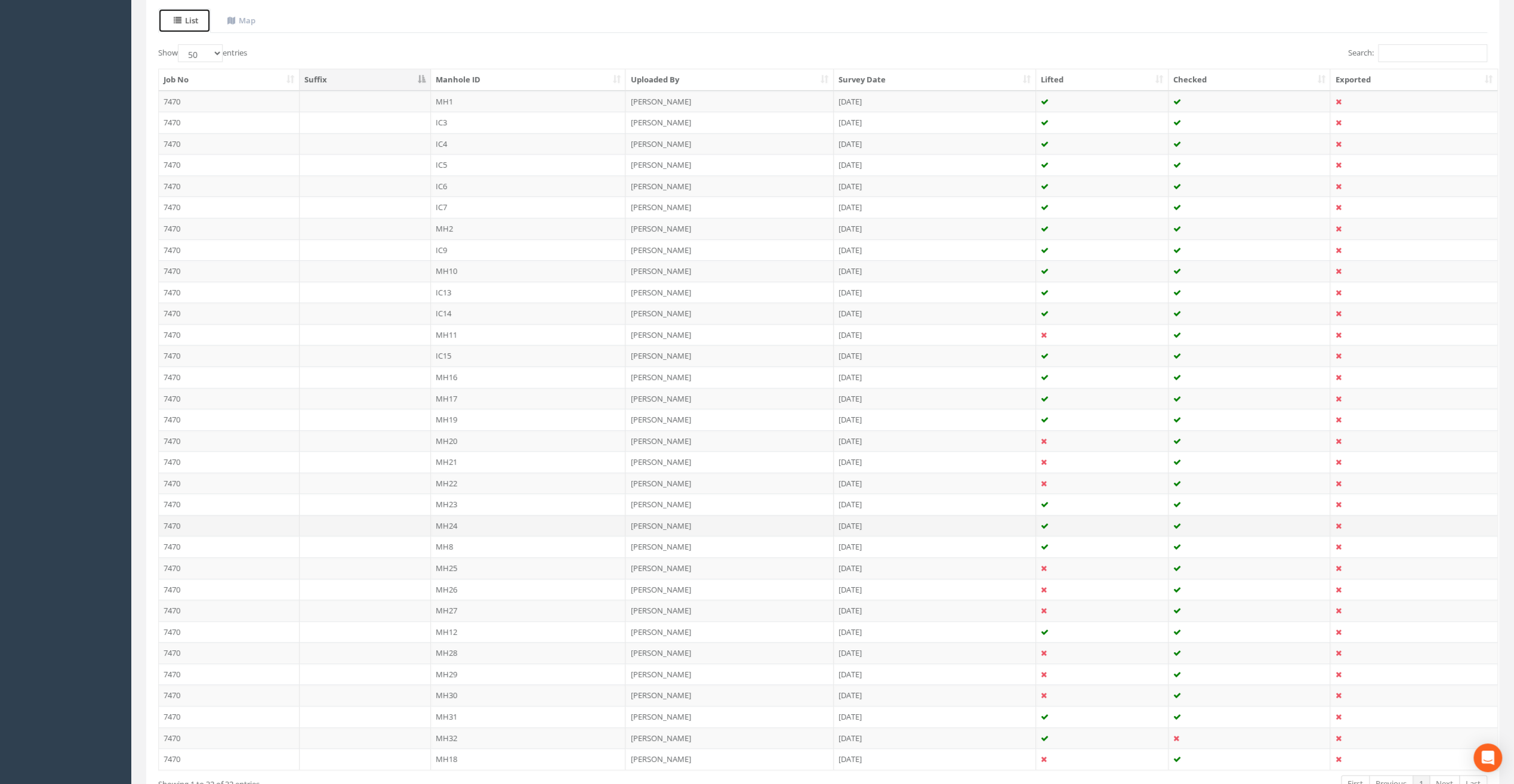
scroll to position [338, 0]
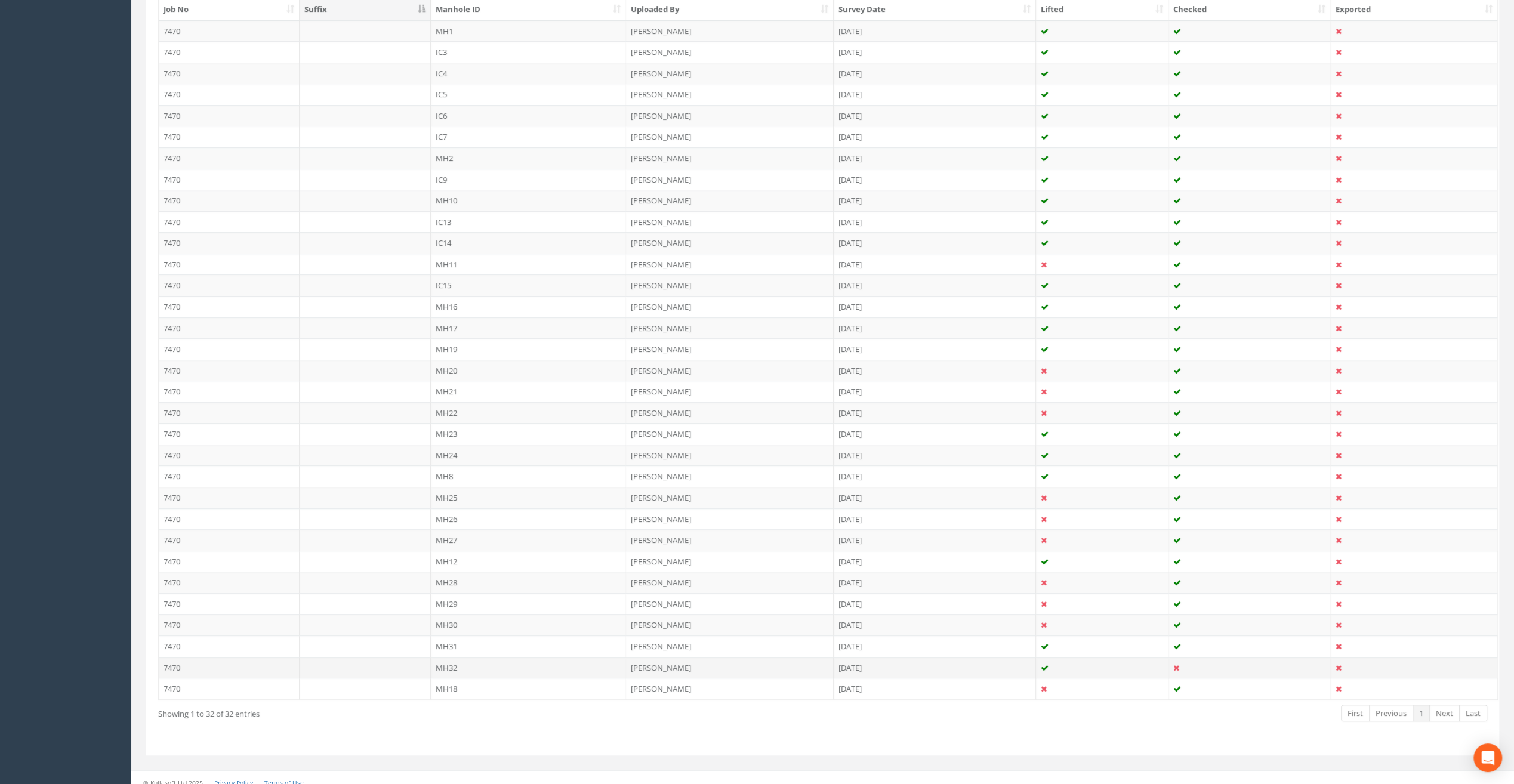
click at [460, 659] on td "MH32" at bounding box center [528, 668] width 195 height 22
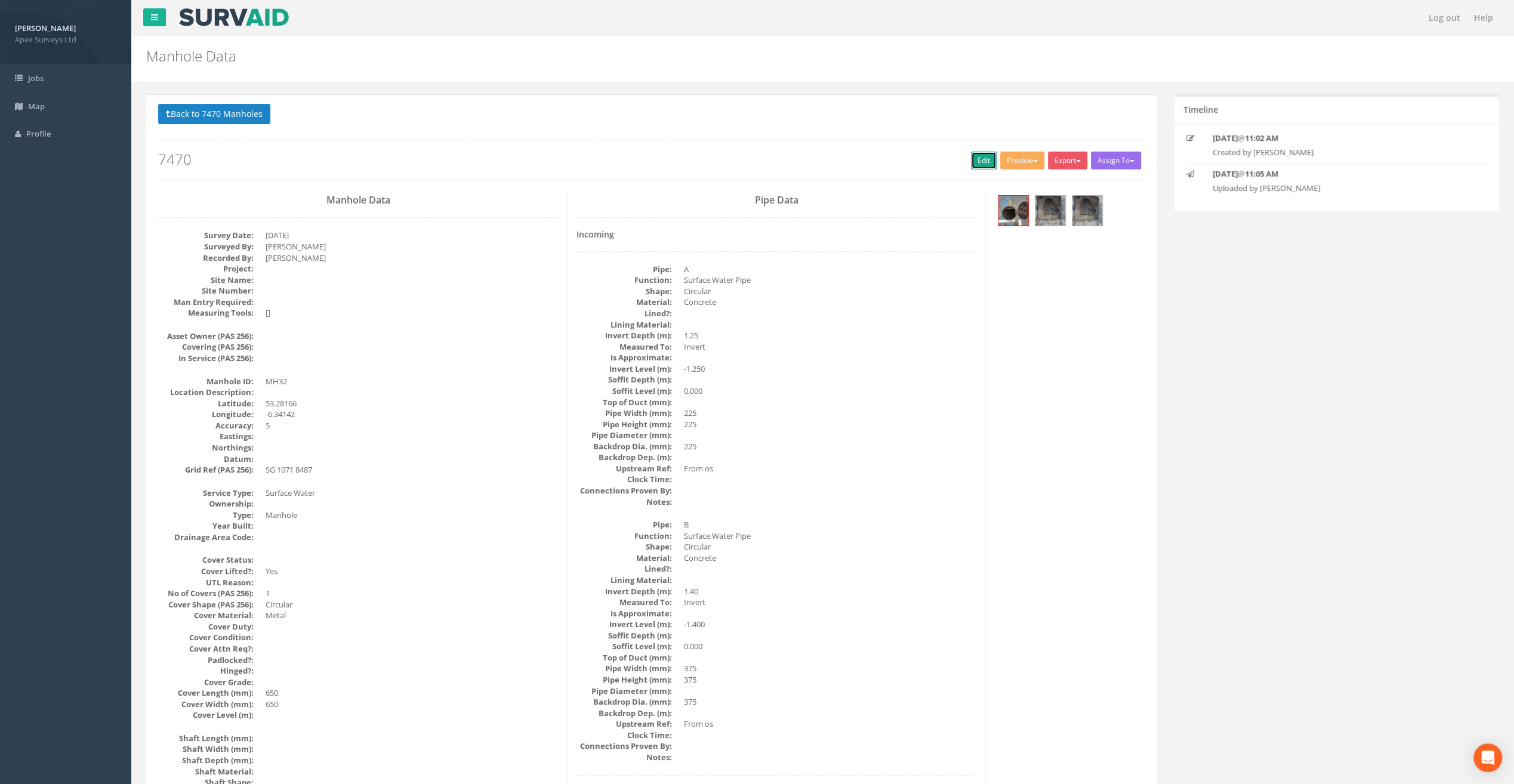
click at [975, 160] on link "Edit" at bounding box center [984, 161] width 25 height 18
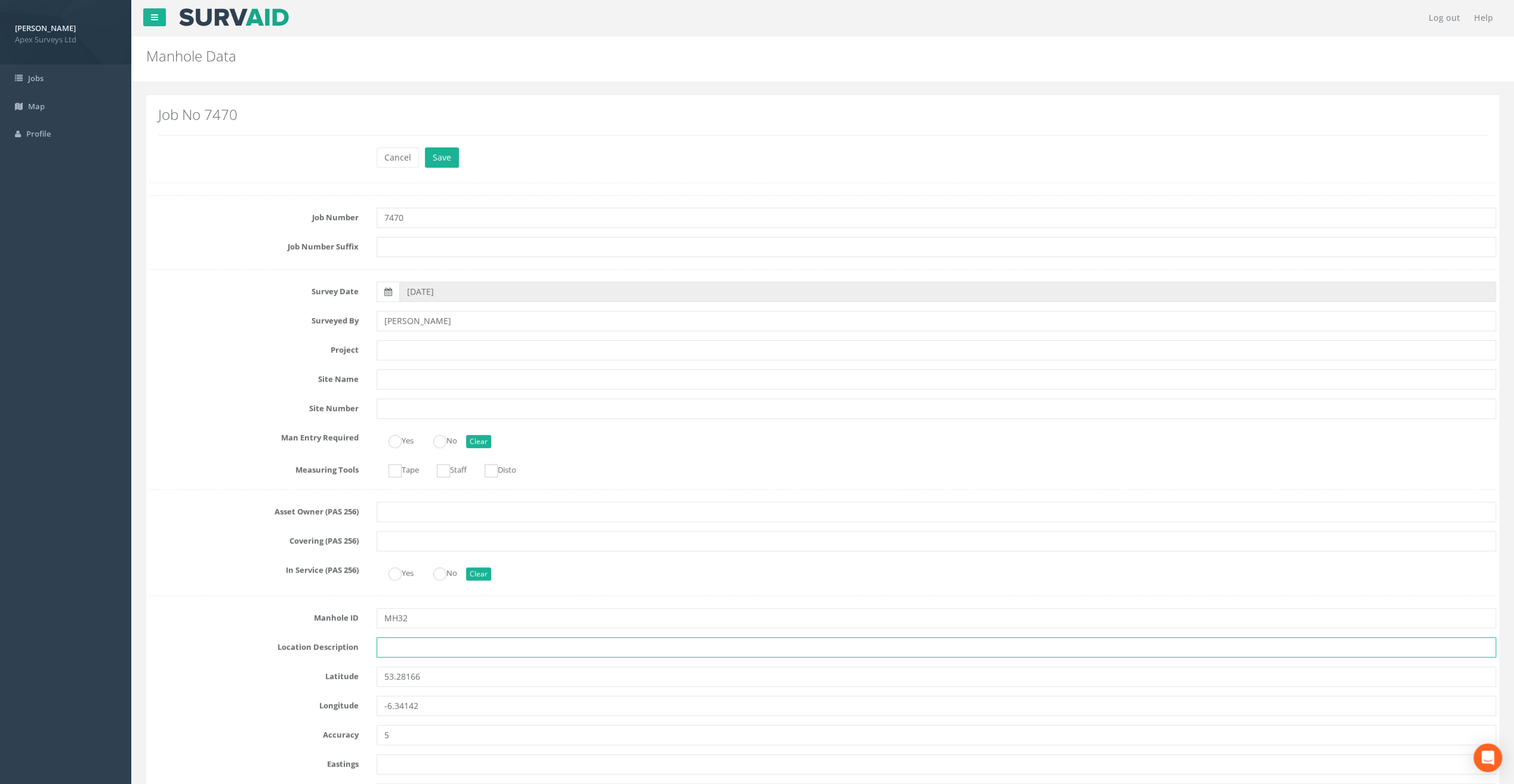
click at [411, 641] on input "text" at bounding box center [936, 647] width 1119 height 21
paste input "Firehouse Rd, [GEOGRAPHIC_DATA] 24"
type input "Firehouse Rd, [GEOGRAPHIC_DATA] 24"
click at [402, 350] on input "text" at bounding box center [936, 350] width 1119 height 21
paste input "The Speaker [PERSON_NAME]"
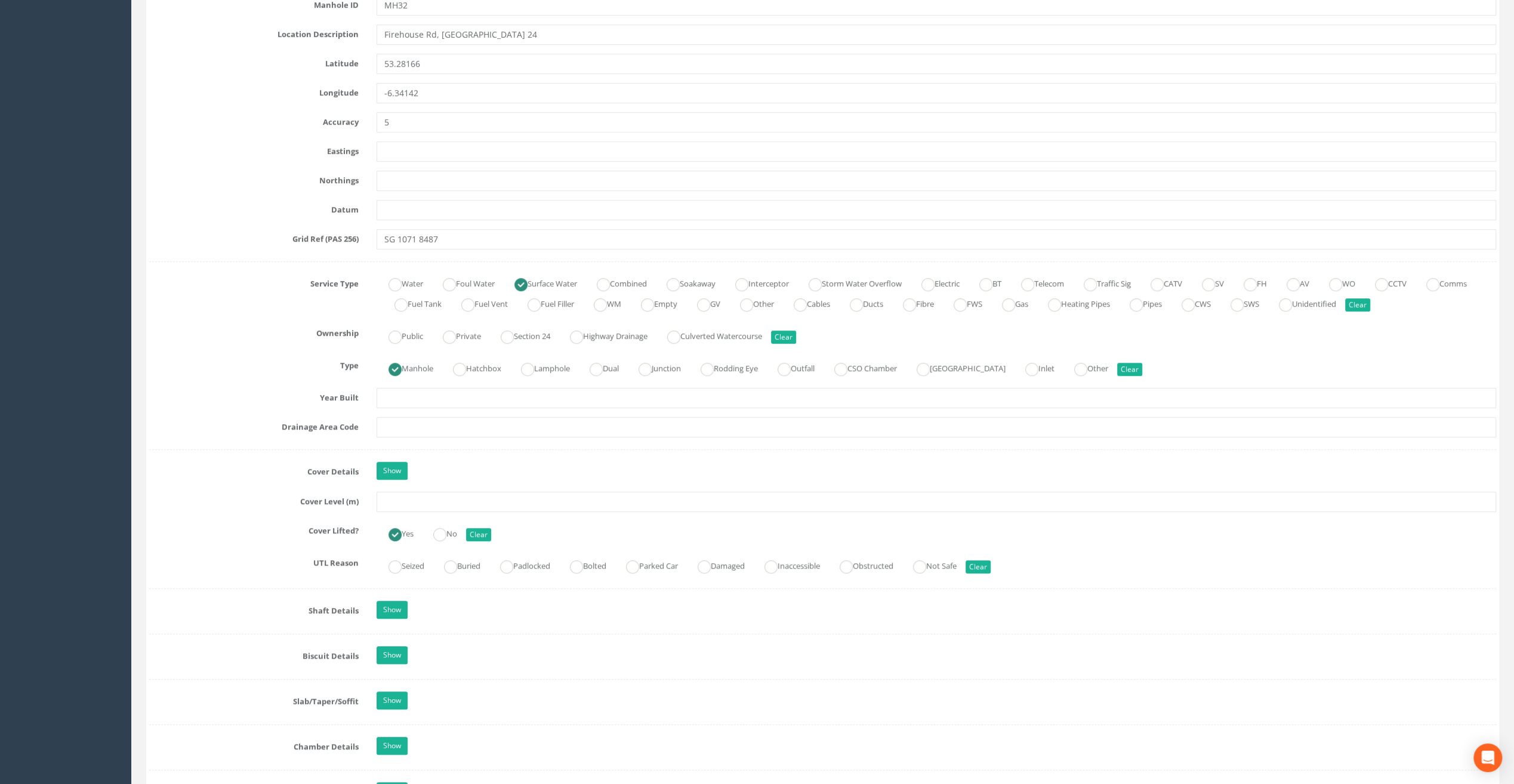
scroll to position [716, 0]
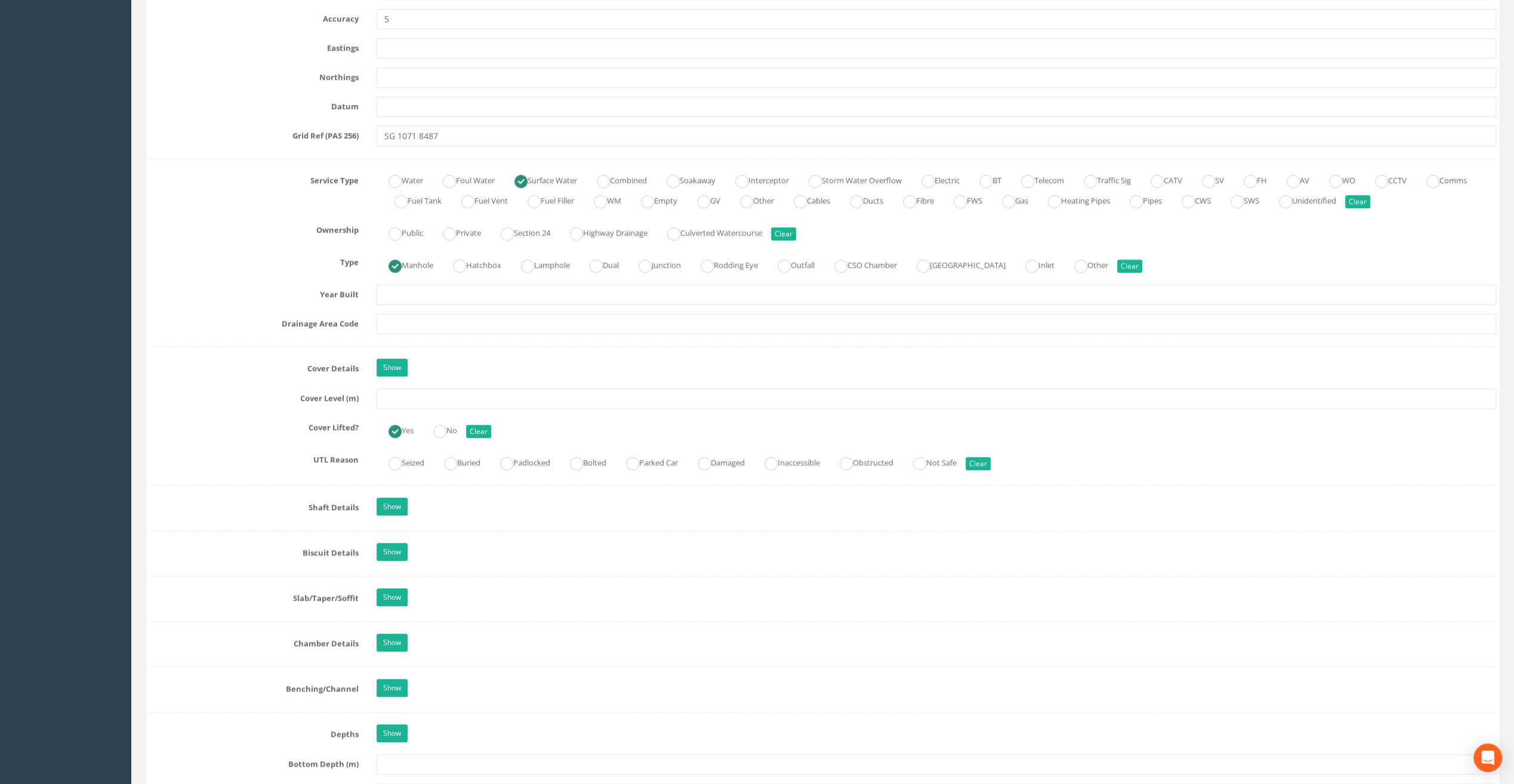
type input "The Speaker [PERSON_NAME]"
click at [392, 395] on input "text" at bounding box center [936, 399] width 1119 height 21
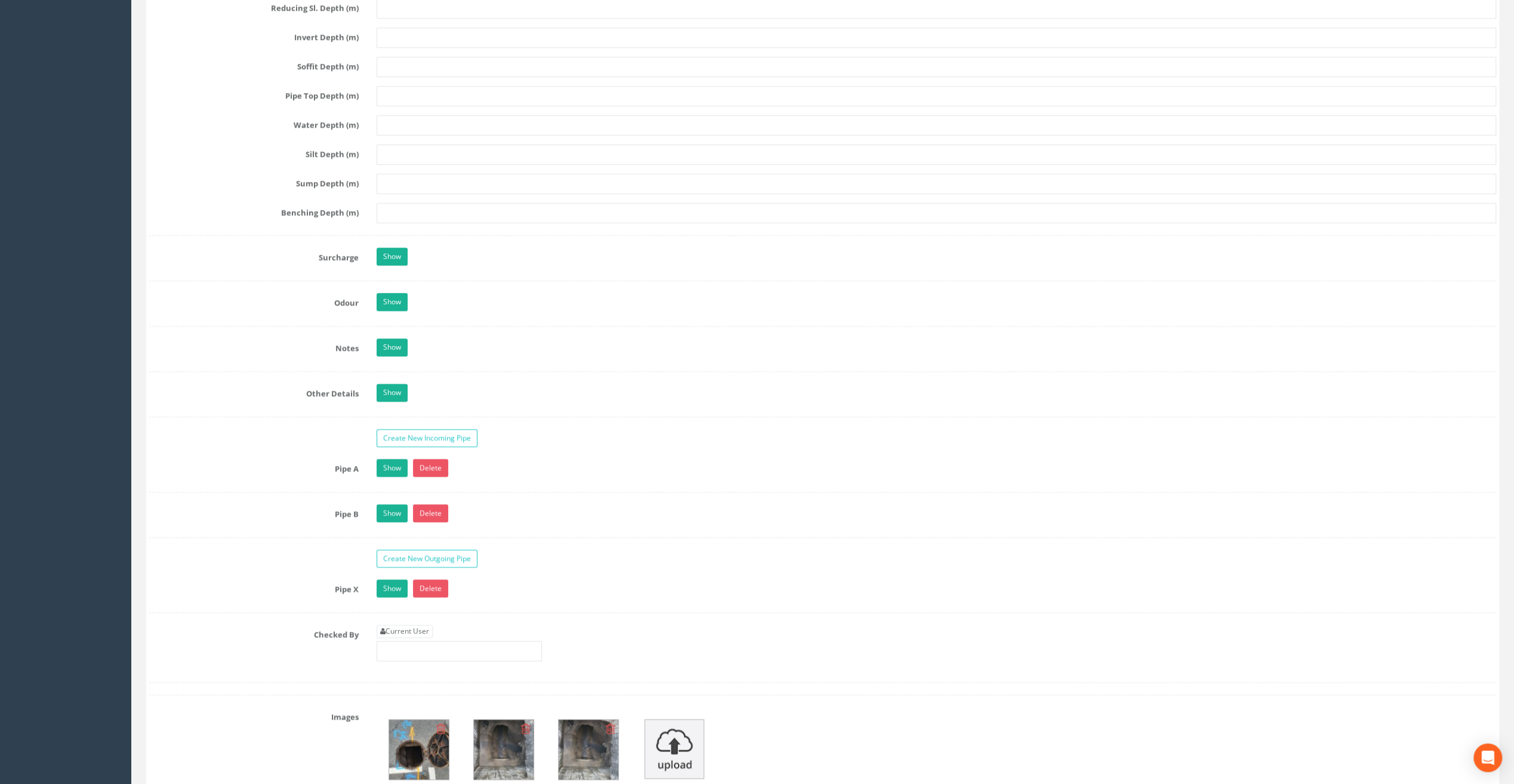
scroll to position [1611, 0]
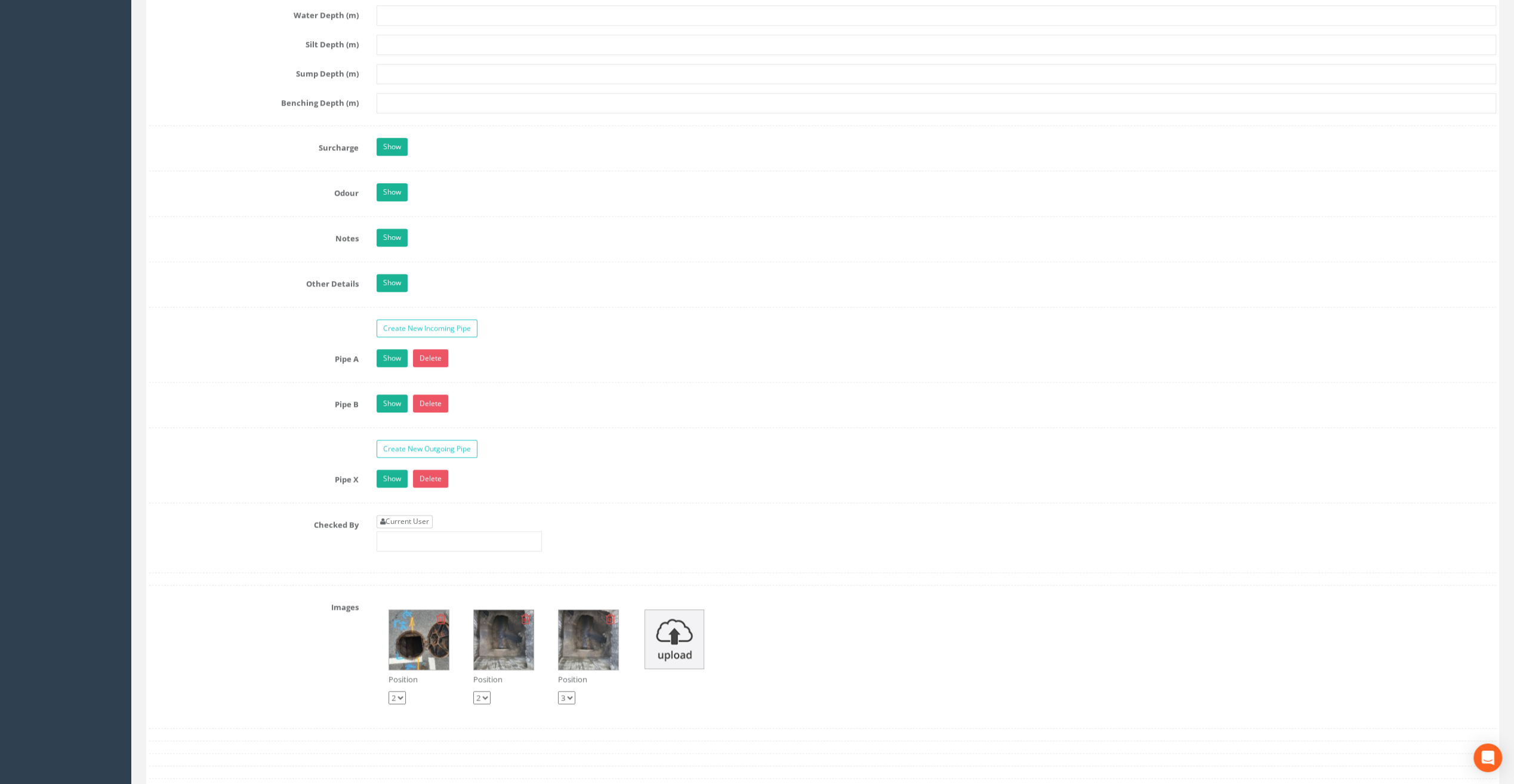
type input "83.90"
click at [401, 515] on link "Current User" at bounding box center [404, 521] width 56 height 13
type input "[PERSON_NAME]"
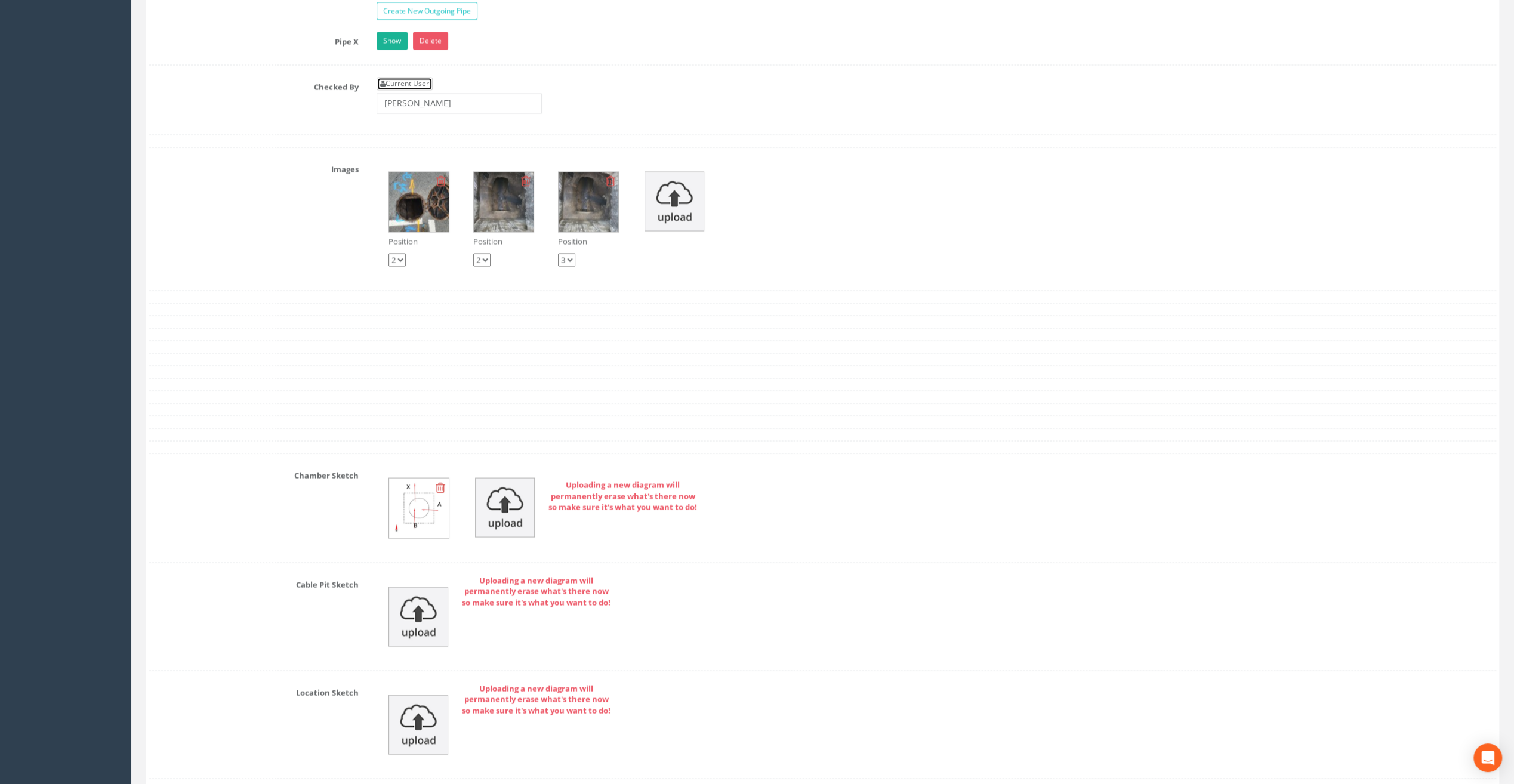
scroll to position [2342, 0]
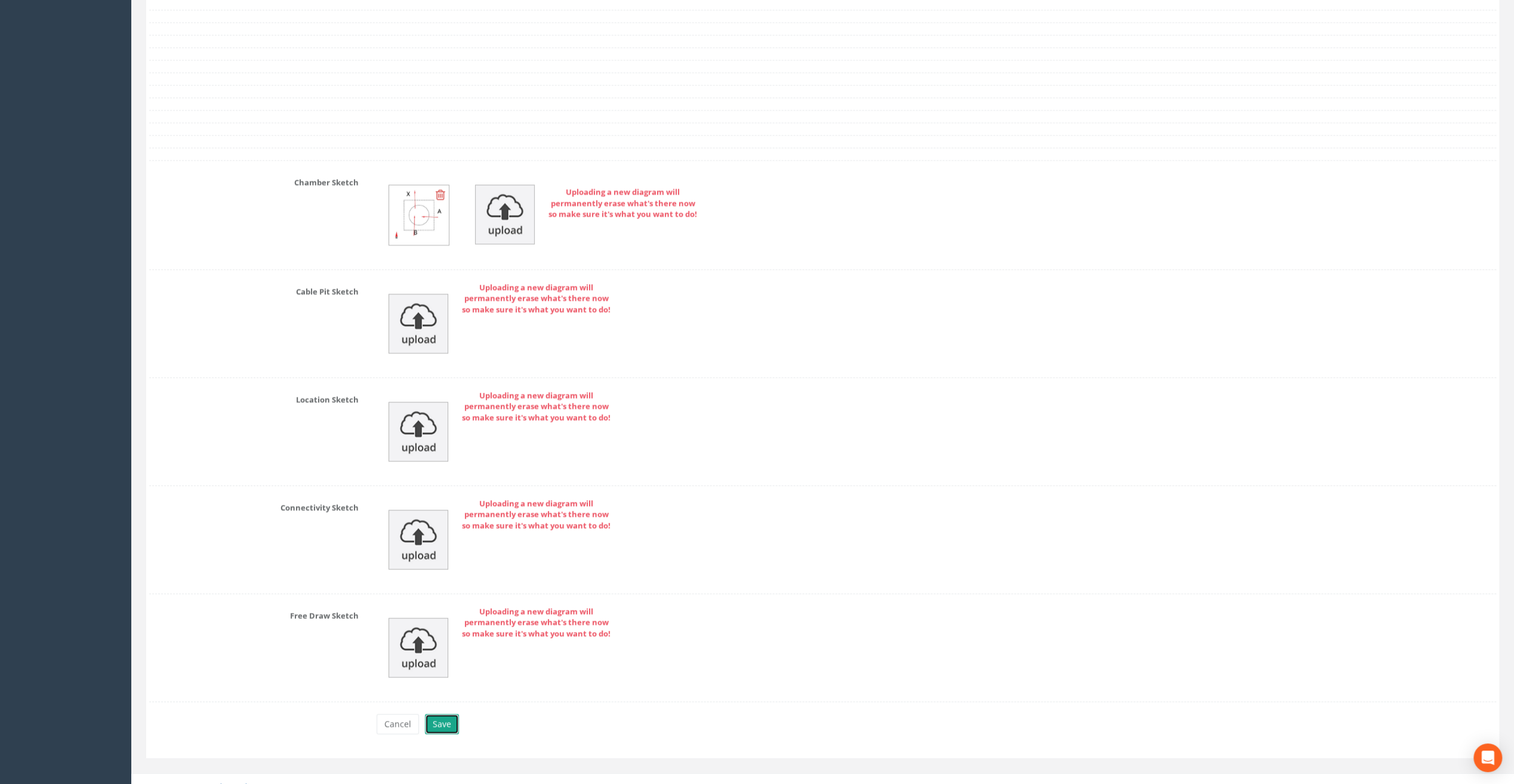
click at [438, 714] on button "Save" at bounding box center [442, 725] width 34 height 21
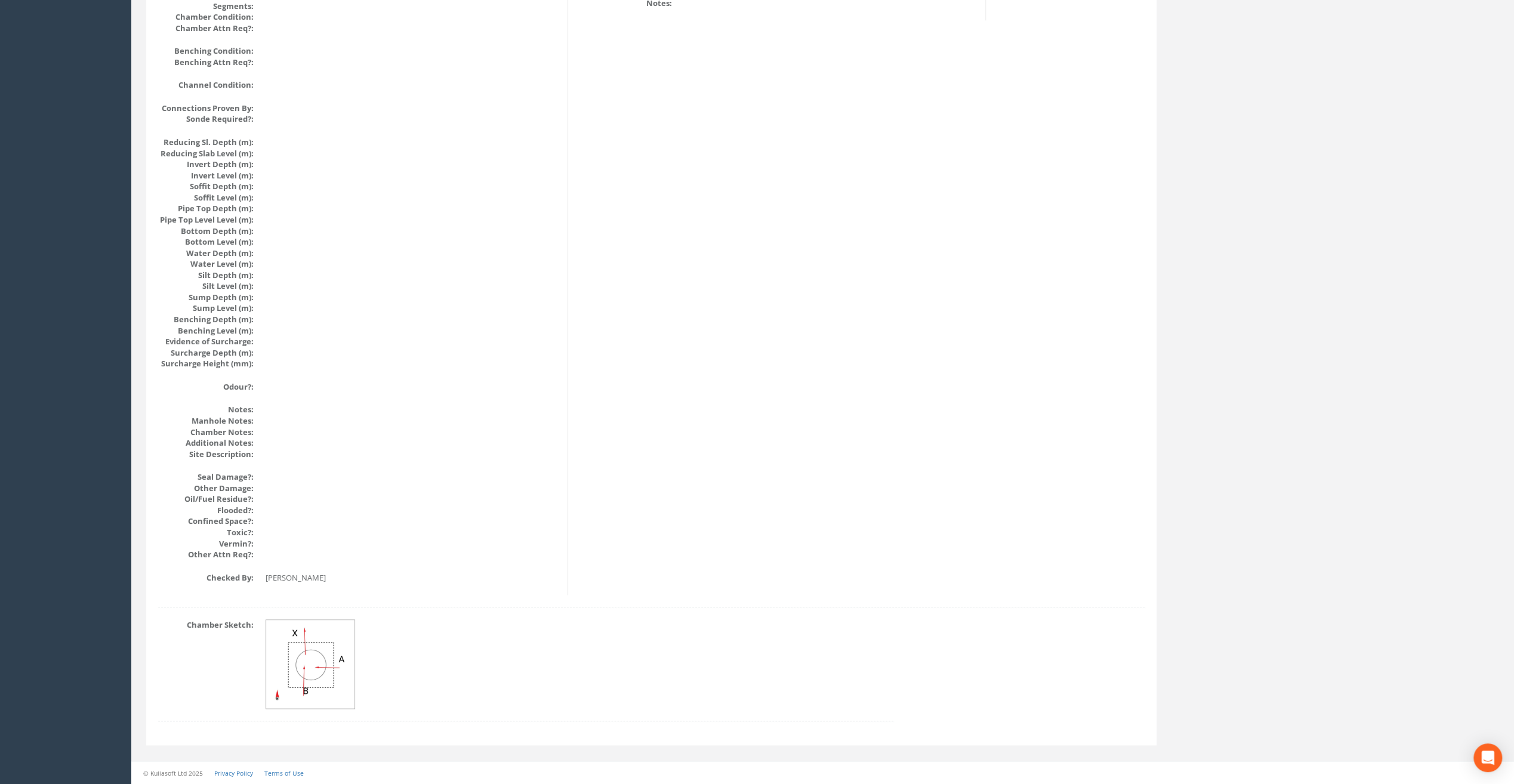
scroll to position [1055, 0]
